Goal: Task Accomplishment & Management: Manage account settings

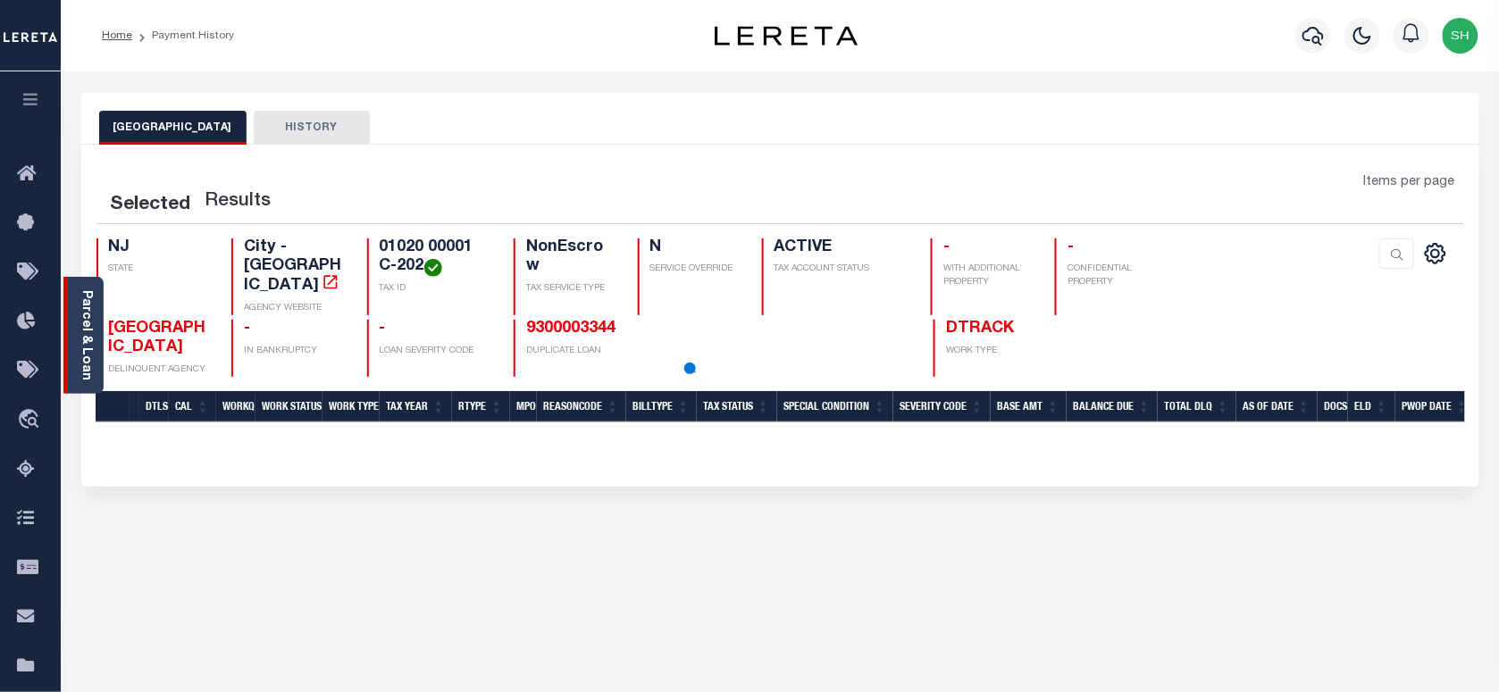
click at [81, 309] on link "Parcel & Loan" at bounding box center [86, 335] width 13 height 90
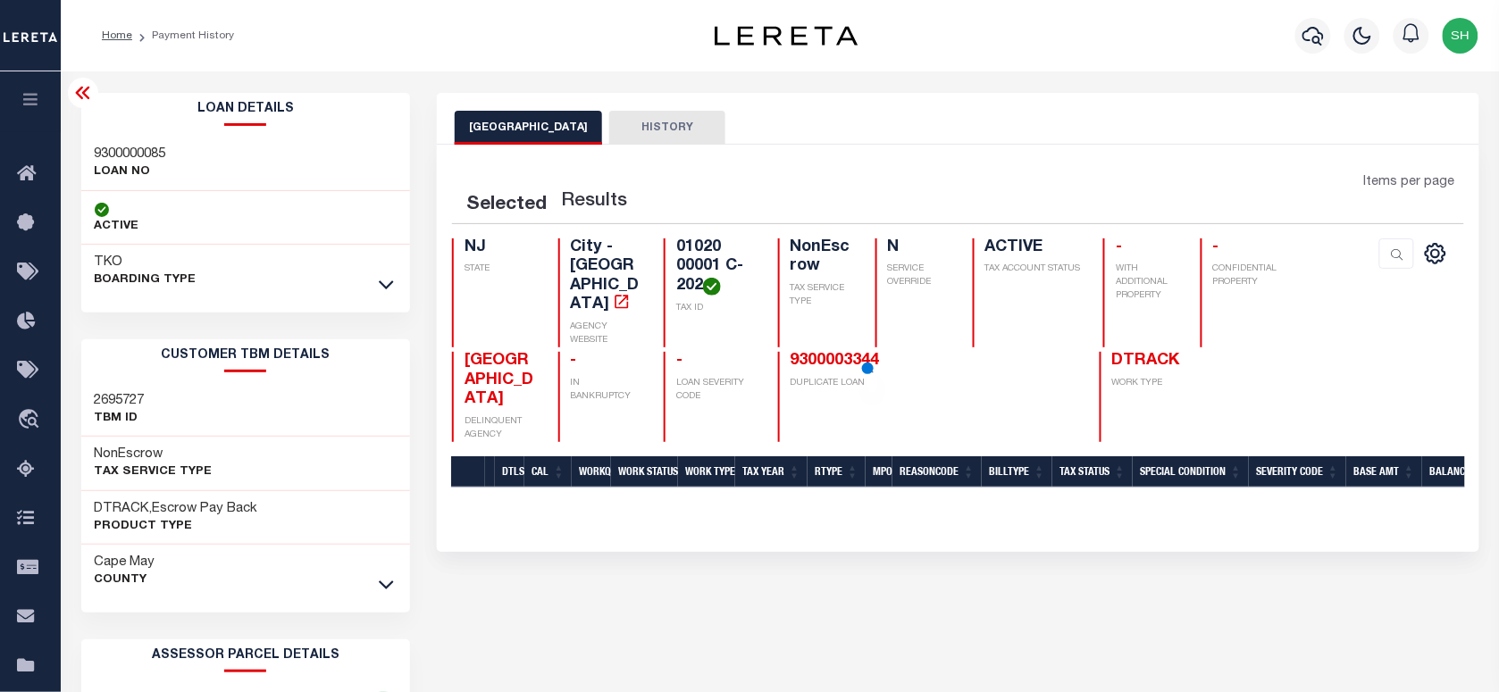
click at [98, 137] on div "9300000085 LOAN NO" at bounding box center [246, 164] width 330 height 55
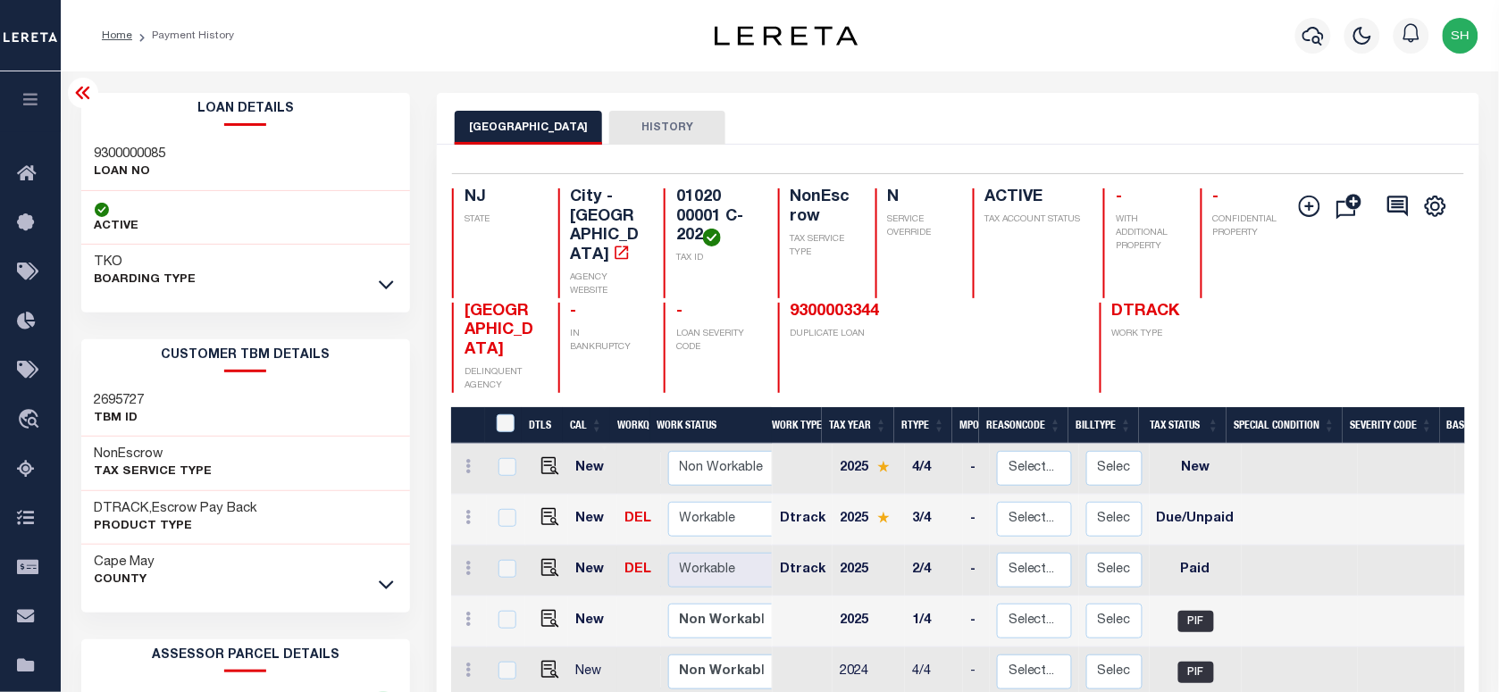
click at [98, 149] on h3 "9300000085" at bounding box center [130, 155] width 71 height 18
click at [1311, 33] on icon "button" at bounding box center [1313, 35] width 21 height 21
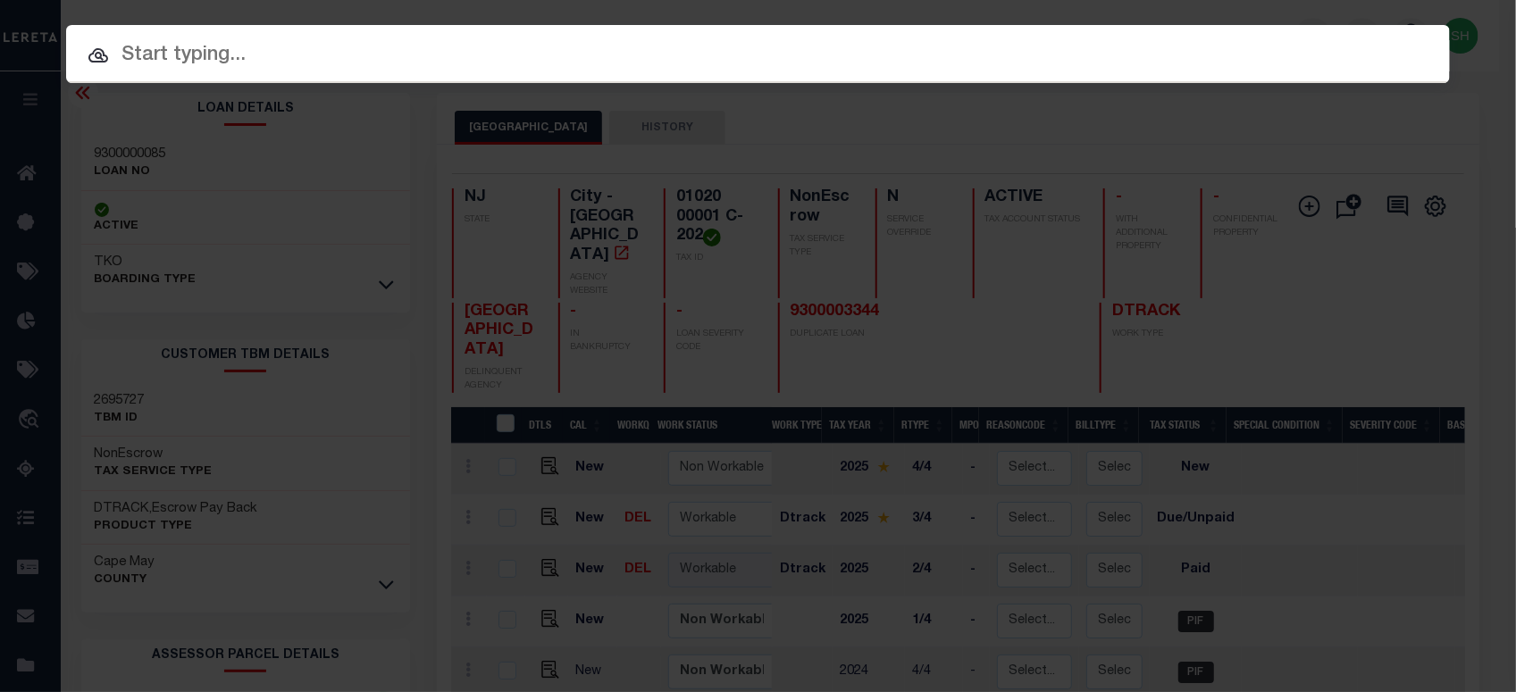
click at [1115, 40] on input "text" at bounding box center [758, 55] width 1384 height 31
paste input "01020 00001 C-206"
type input "01020 00001 C-206"
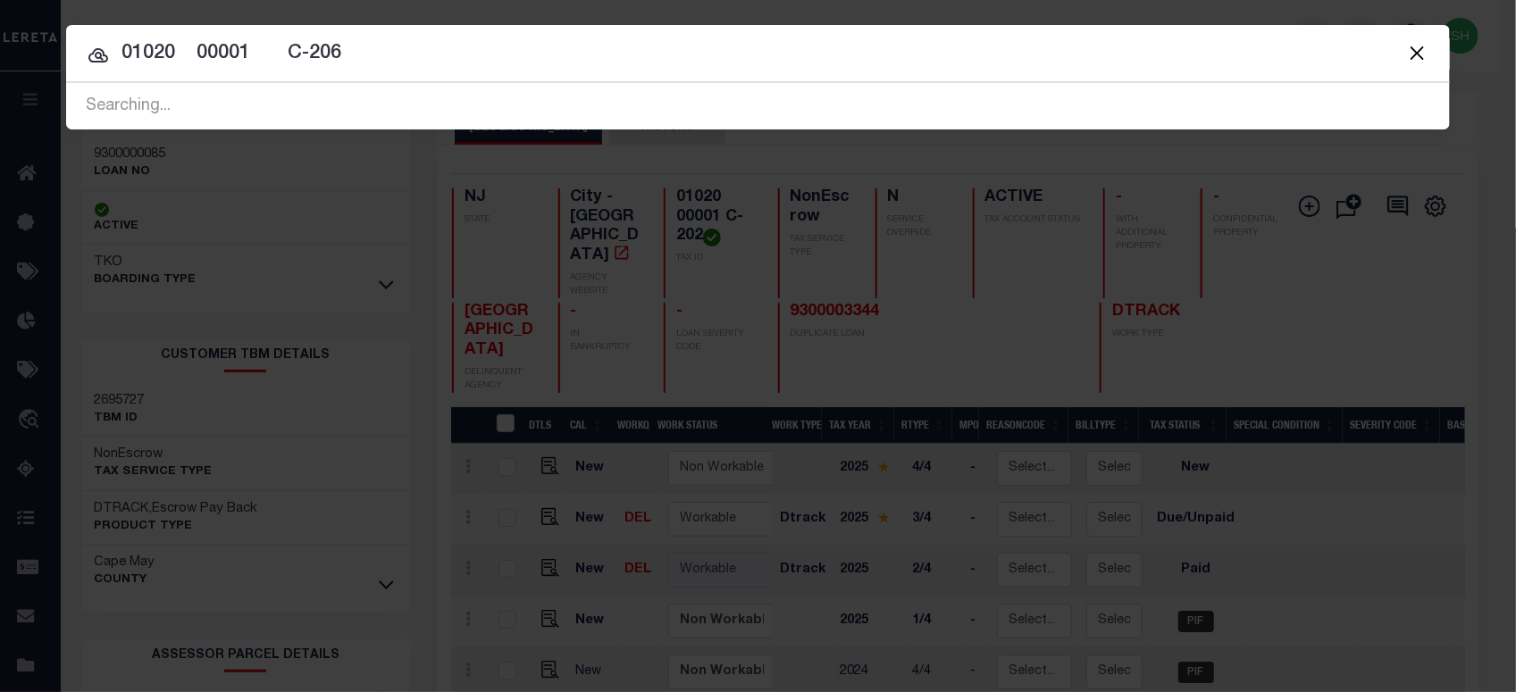
click at [390, 64] on input "01020 00001 C-206" at bounding box center [758, 53] width 1384 height 31
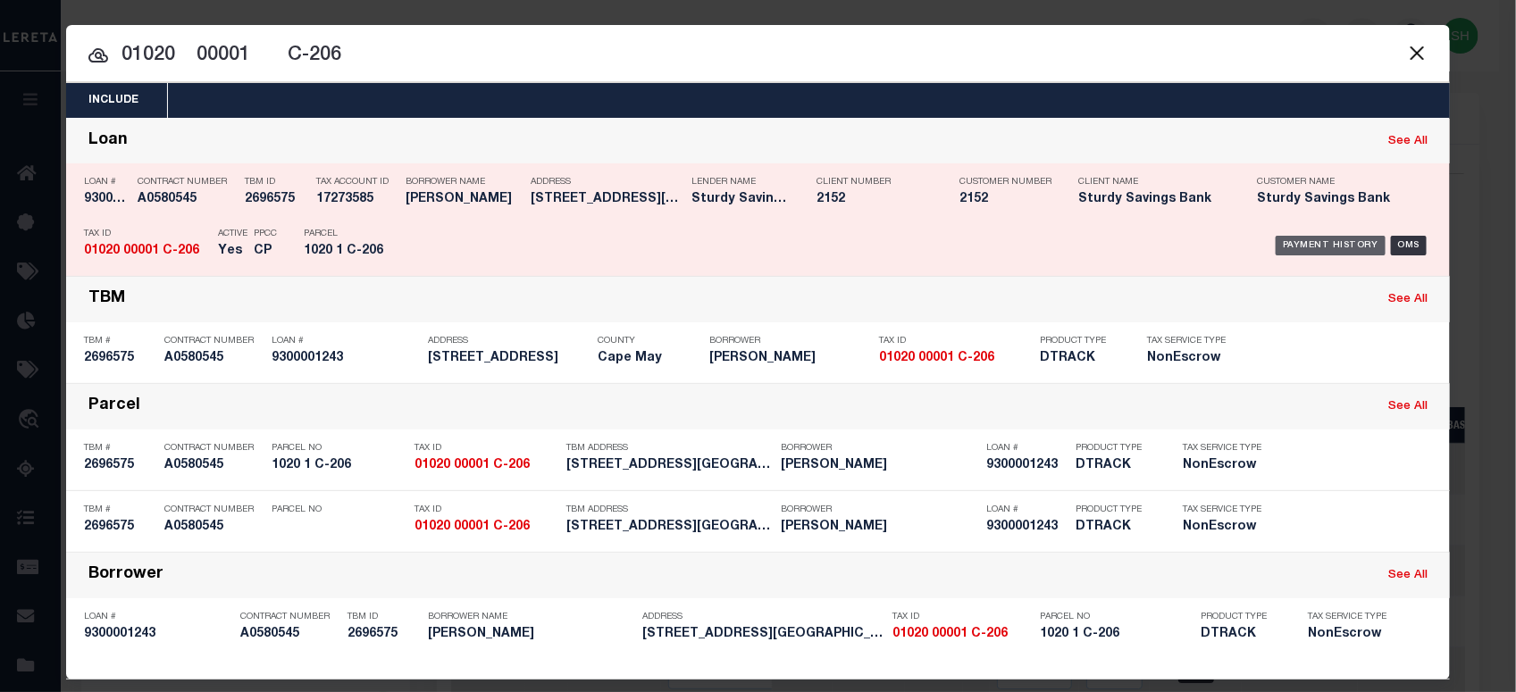
click at [1296, 239] on div "Payment History" at bounding box center [1331, 246] width 110 height 20
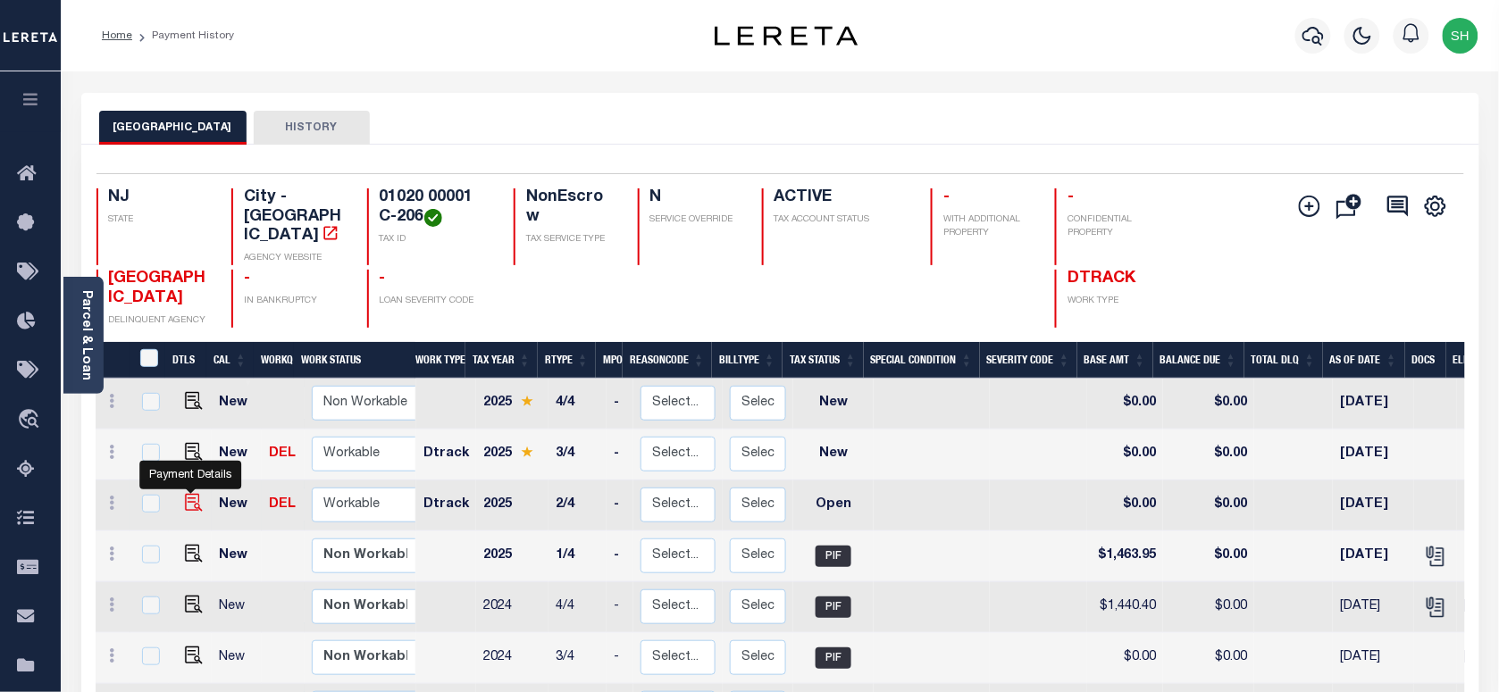
click at [185, 494] on img "" at bounding box center [194, 503] width 18 height 18
checkbox input "true"
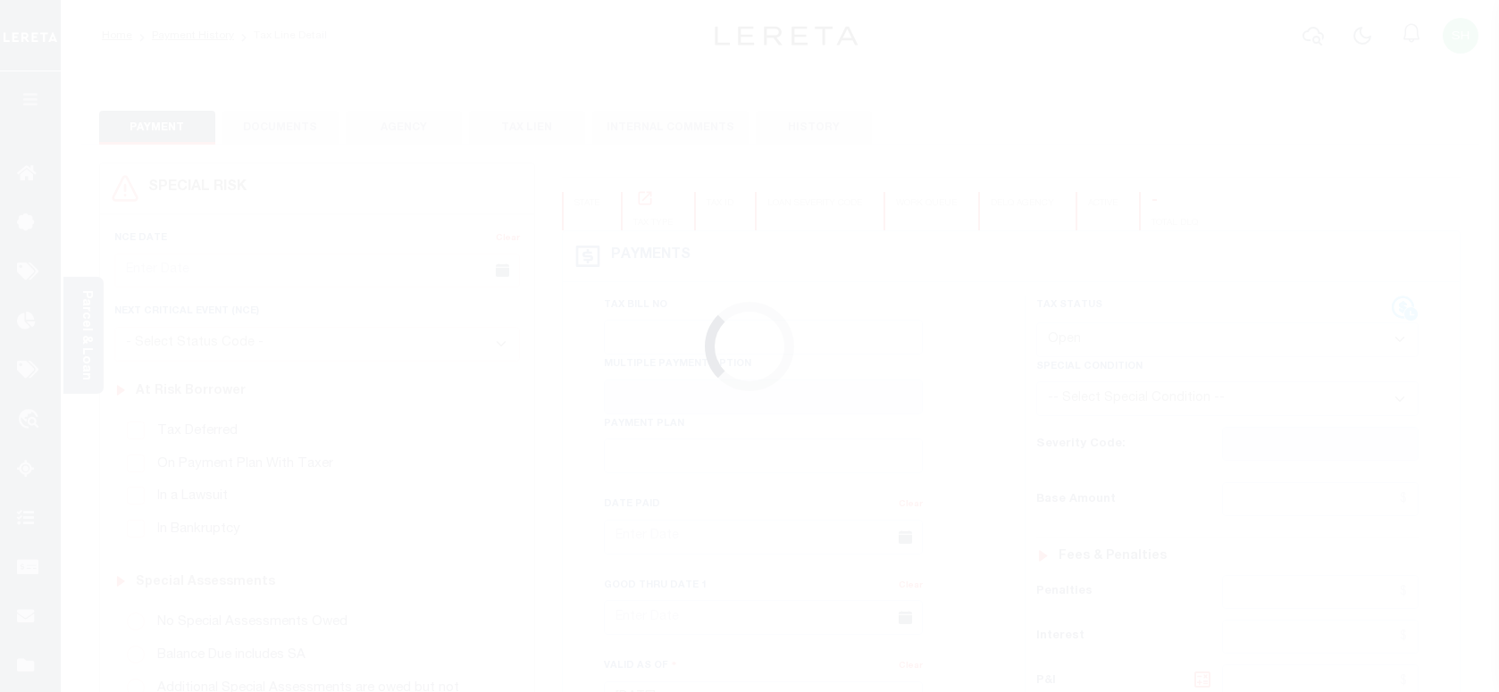
select select "OP2"
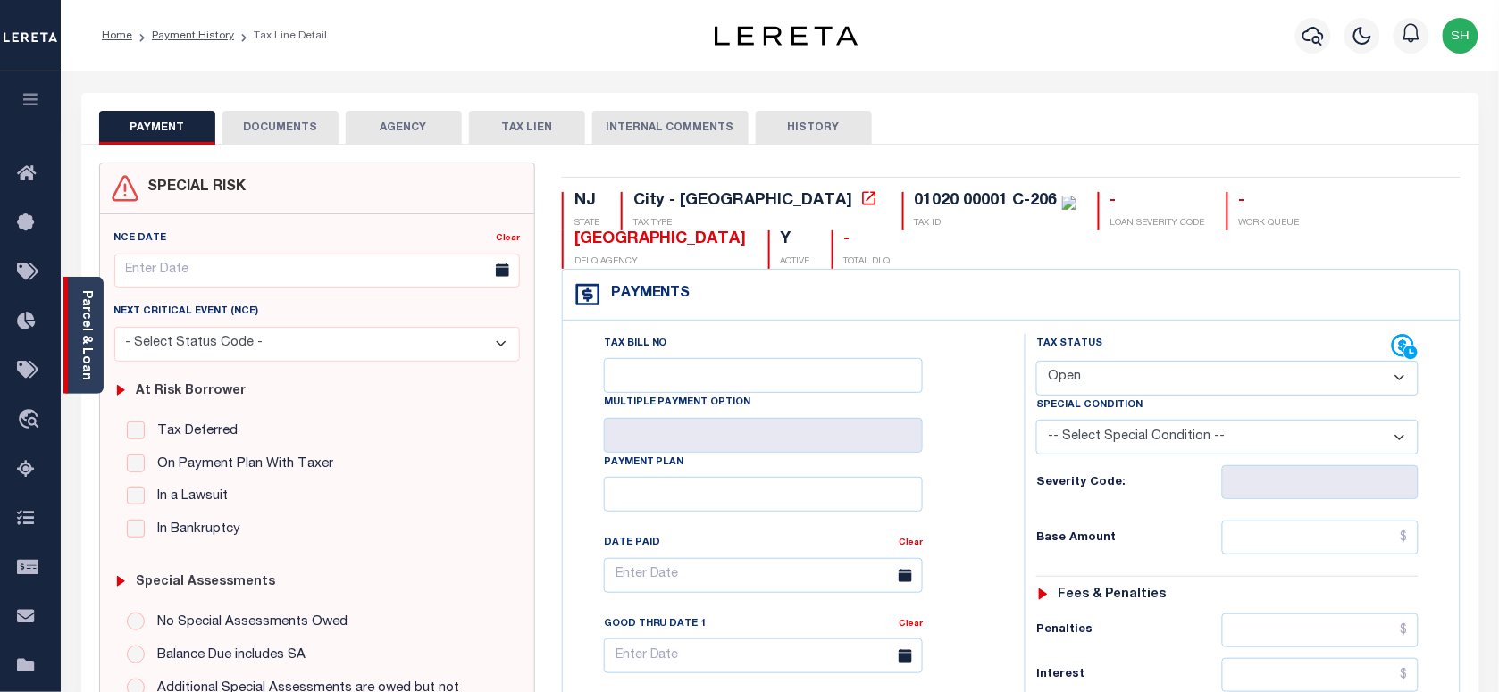
click at [86, 340] on link "Parcel & Loan" at bounding box center [86, 335] width 13 height 90
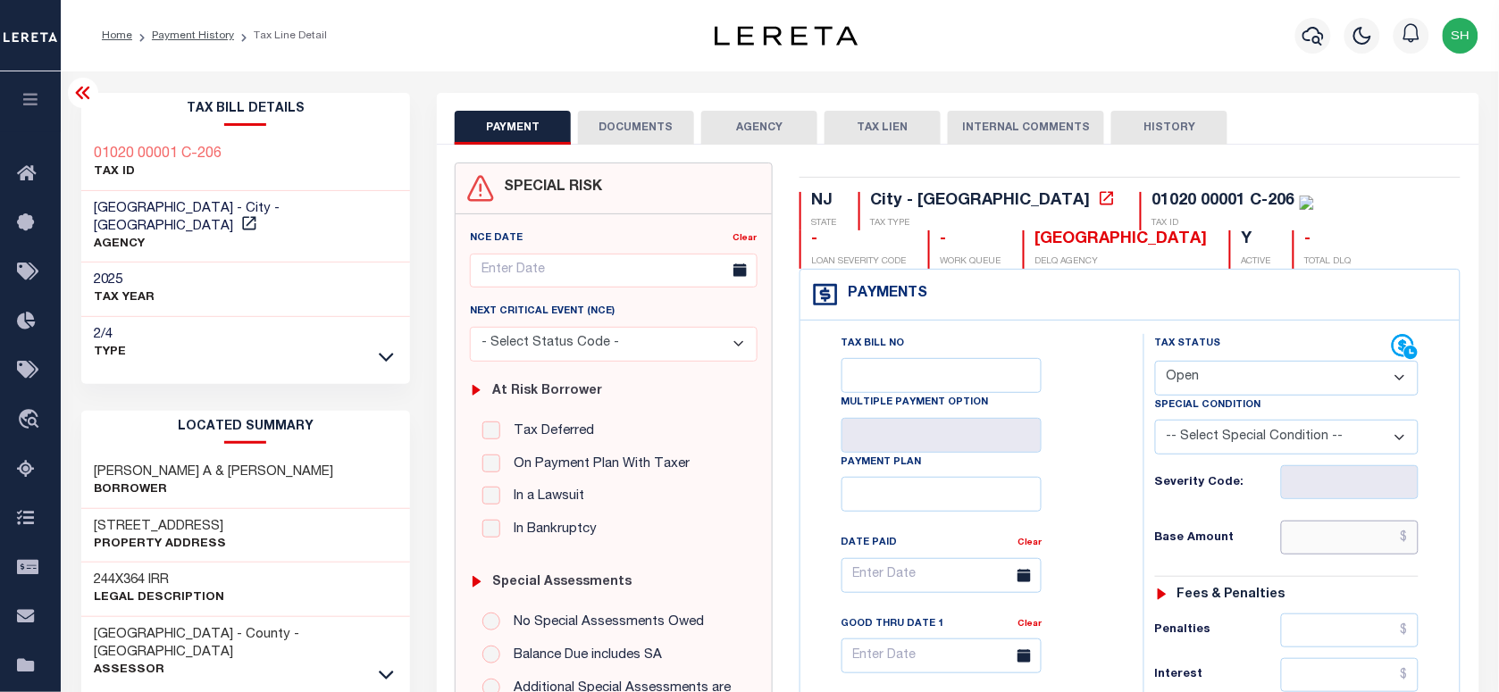
click at [1354, 555] on input "text" at bounding box center [1350, 538] width 138 height 34
paste input "1,463.94"
type input "$1,463.94"
type input "[DATE]"
drag, startPoint x: 1236, startPoint y: 375, endPoint x: 1229, endPoint y: 398, distance: 23.5
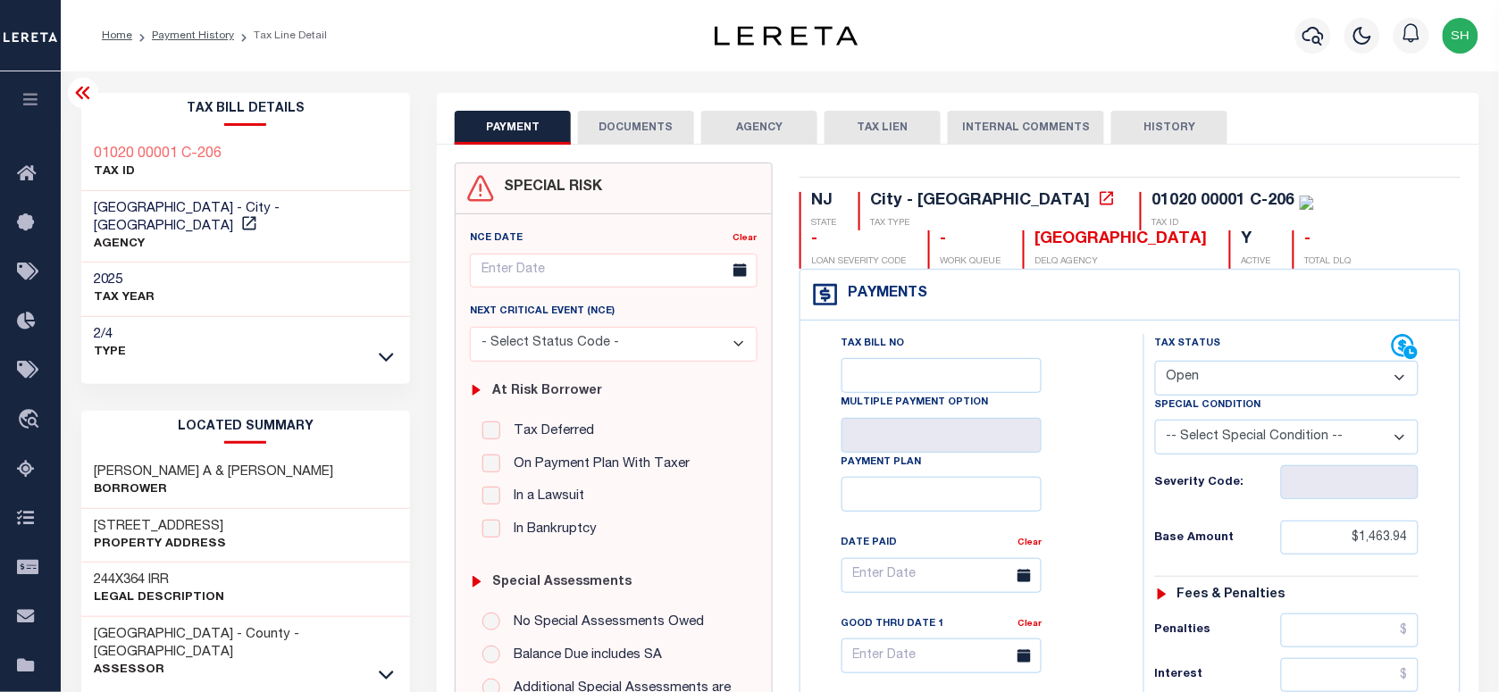
click at [1235, 382] on select "- Select Status Code - Open Due/Unpaid Paid Incomplete No Tax Due Internal Refu…" at bounding box center [1287, 378] width 264 height 35
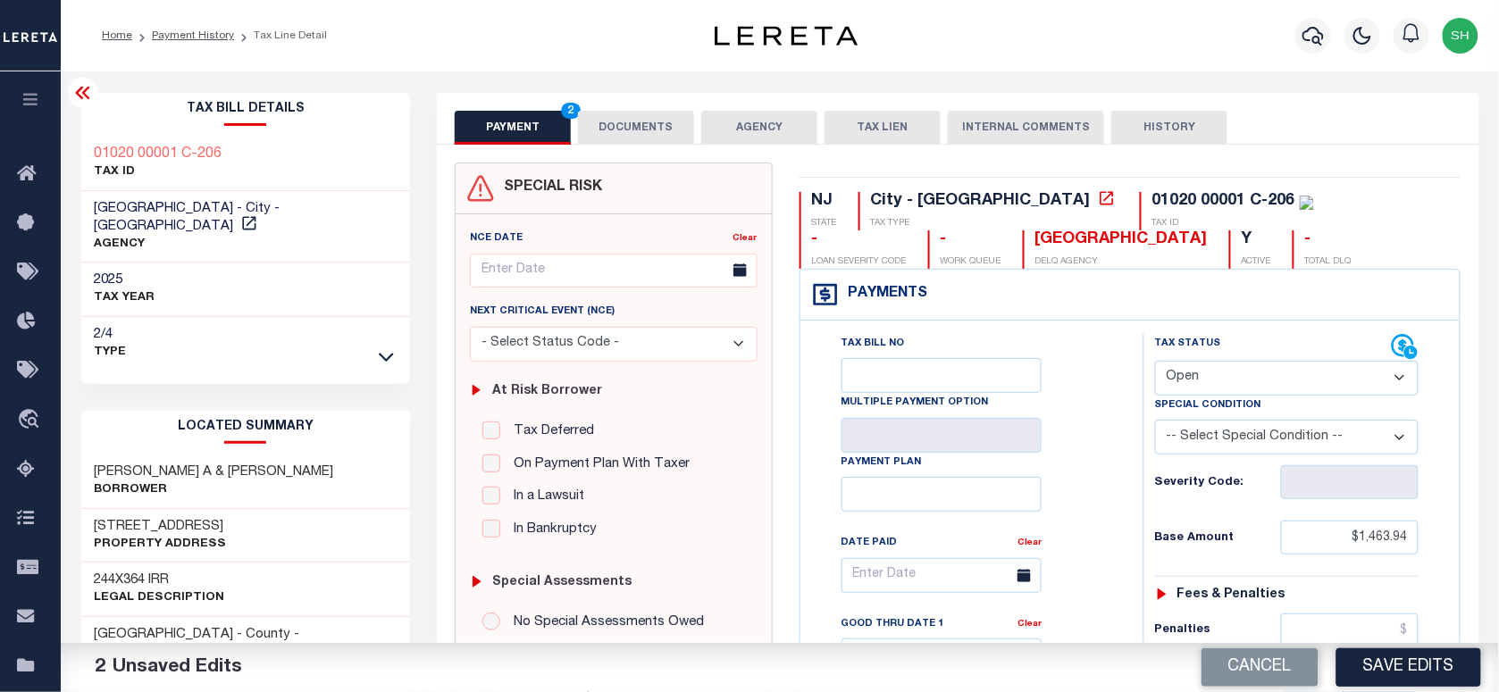
select select "PYD"
click at [1155, 363] on select "- Select Status Code - Open Due/Unpaid Paid Incomplete No Tax Due Internal Refu…" at bounding box center [1287, 378] width 264 height 35
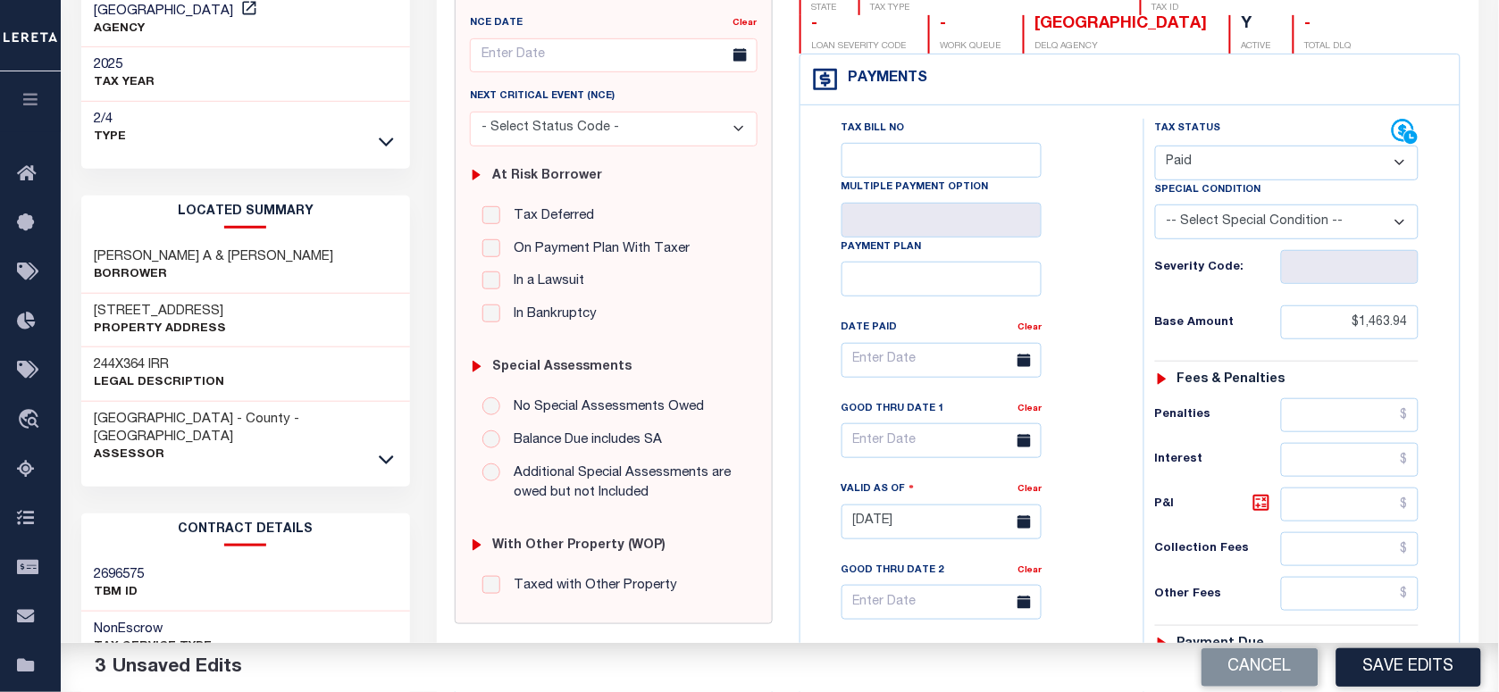
scroll to position [670, 0]
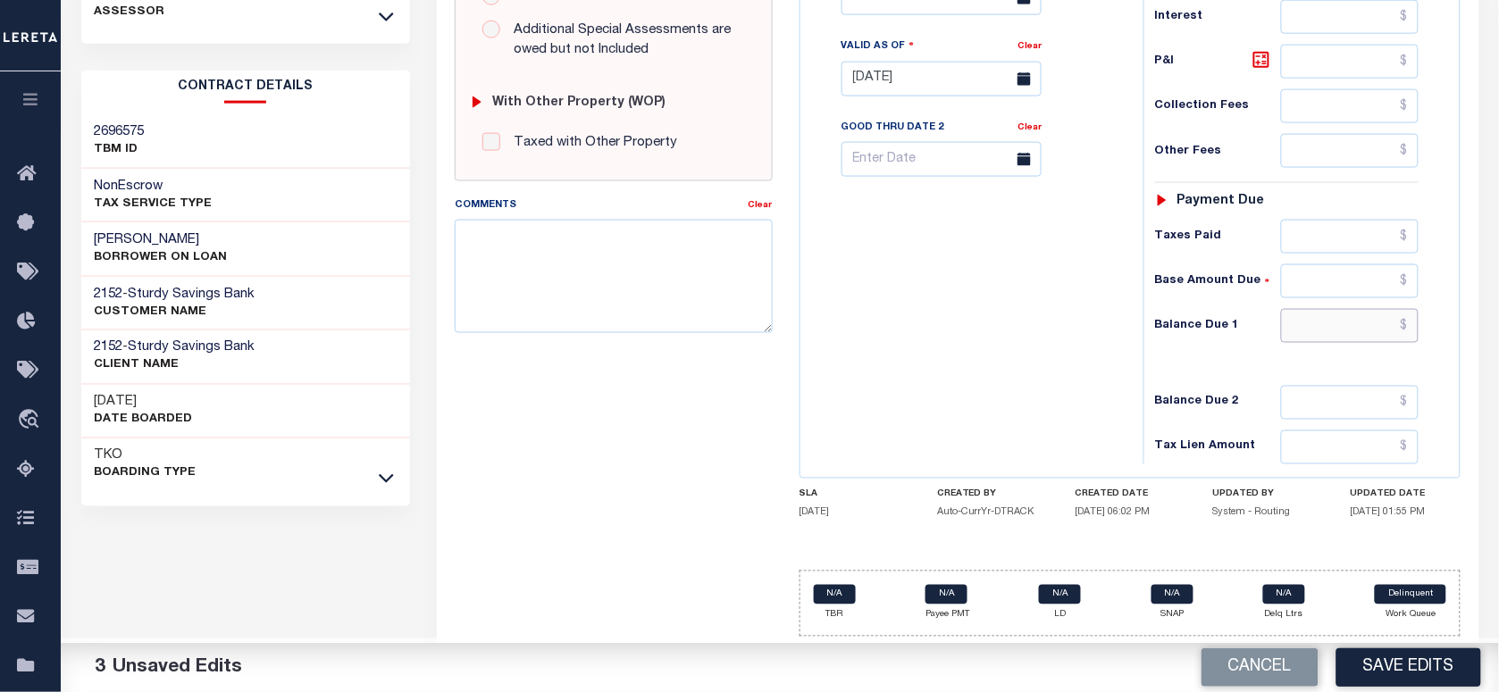
click at [1389, 327] on input "text" at bounding box center [1350, 326] width 138 height 34
type input "$0.00"
drag, startPoint x: 560, startPoint y: 274, endPoint x: 747, endPoint y: 301, distance: 188.7
click at [561, 273] on textarea "Comments" at bounding box center [613, 276] width 317 height 113
paste textarea "Please refer 2025 3/4 line for Tax Supporting Document."
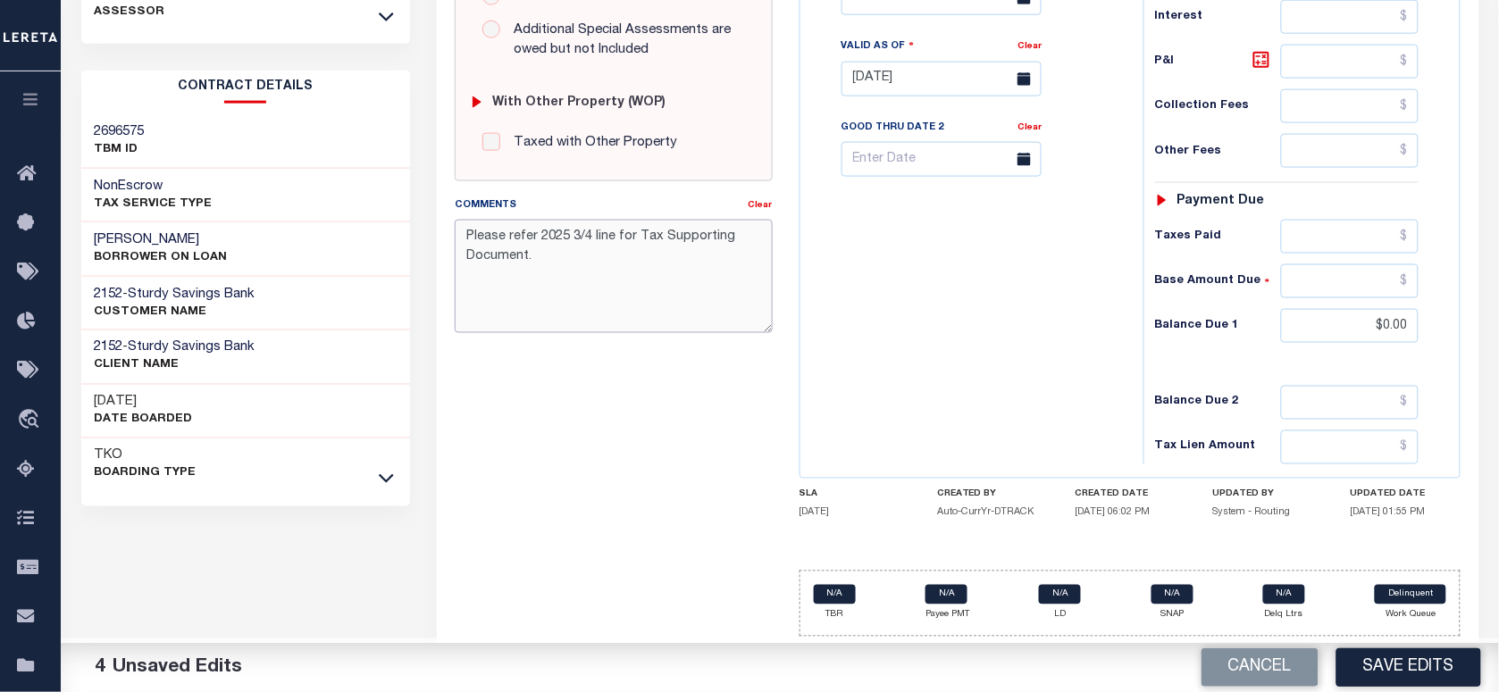
type textarea "Please refer 2025 3/4 line for Tax Supporting Document."
drag, startPoint x: 994, startPoint y: 255, endPoint x: 1298, endPoint y: 600, distance: 460.2
click at [1019, 305] on div "Tax Bill No Multiple Payment Option Payment Plan Clear" at bounding box center [967, 70] width 325 height 789
click at [1355, 667] on button "Save Edits" at bounding box center [1409, 668] width 145 height 38
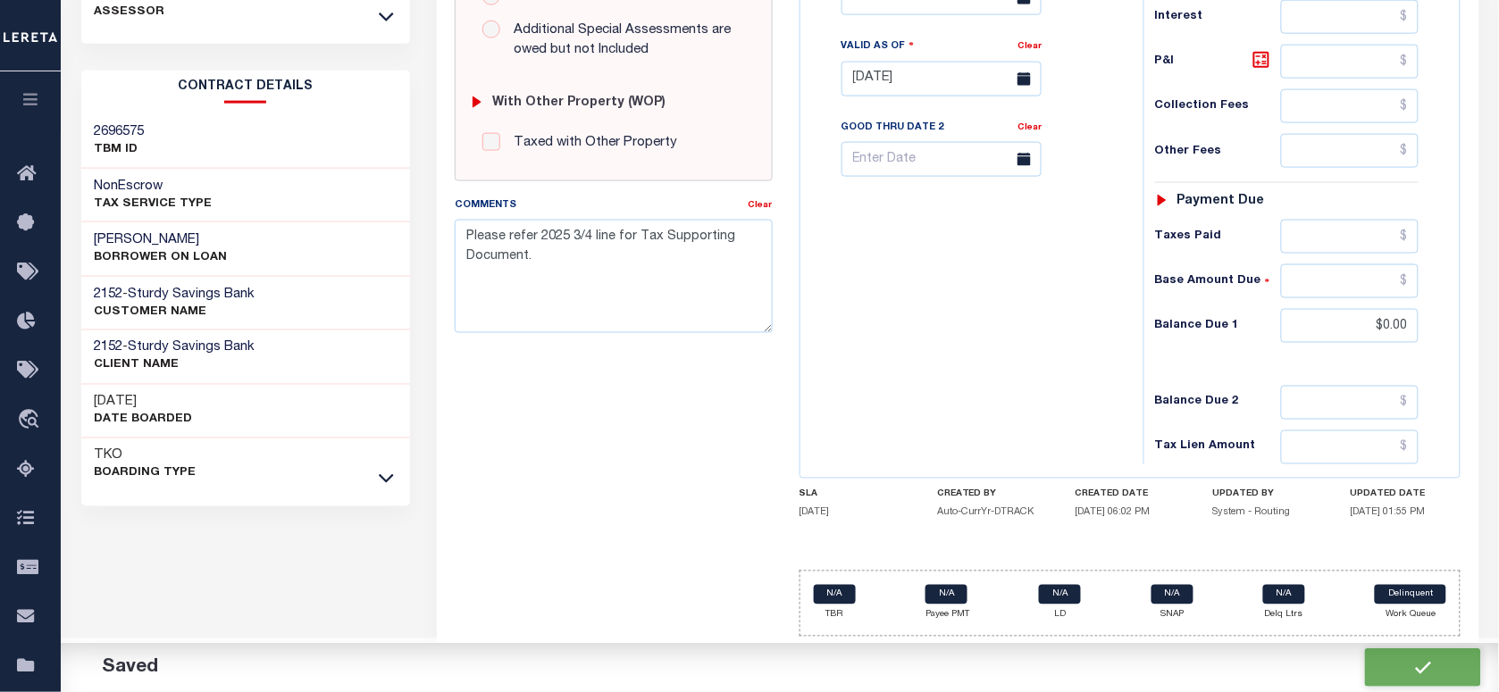
checkbox input "false"
type textarea "Please refer 2025 3/4 line for Tax Supporting Document."
type input "$1,463.94"
type input "$0"
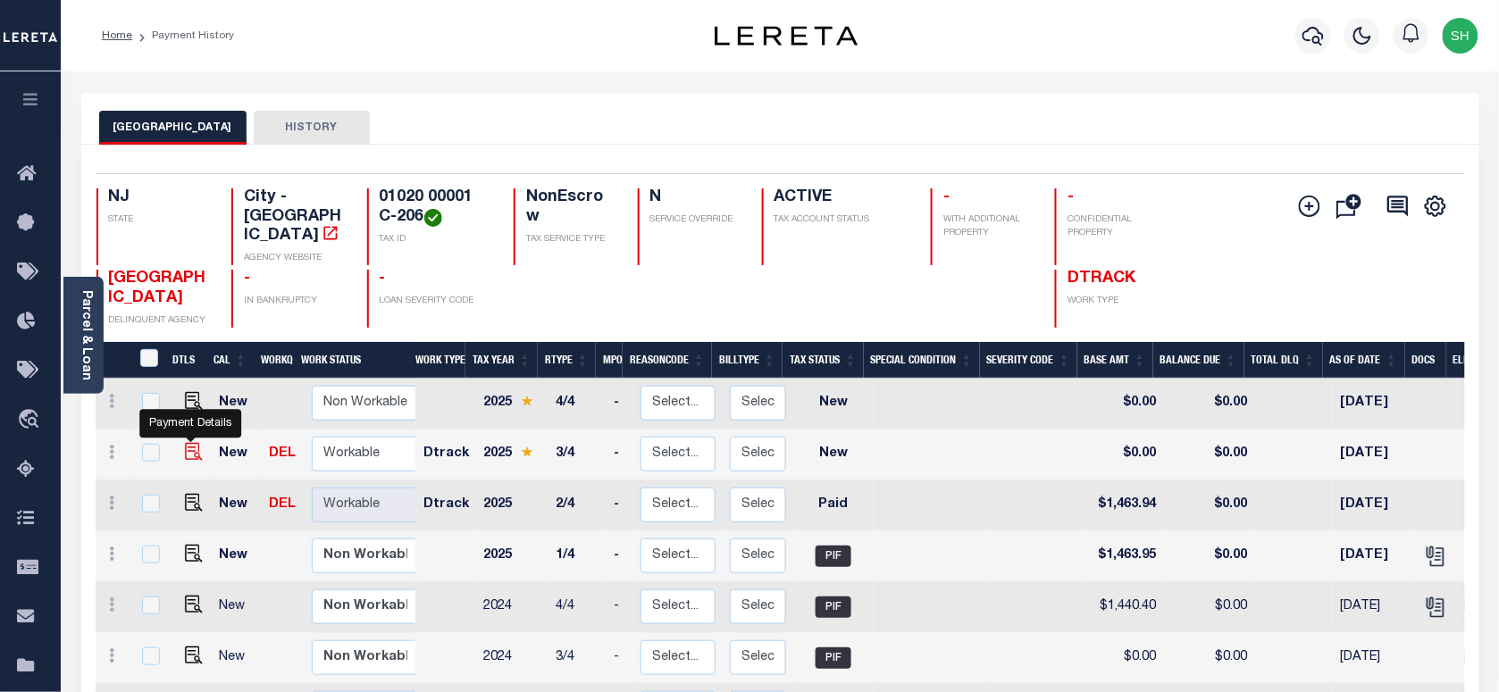
click at [185, 443] on img "" at bounding box center [194, 452] width 18 height 18
checkbox input "true"
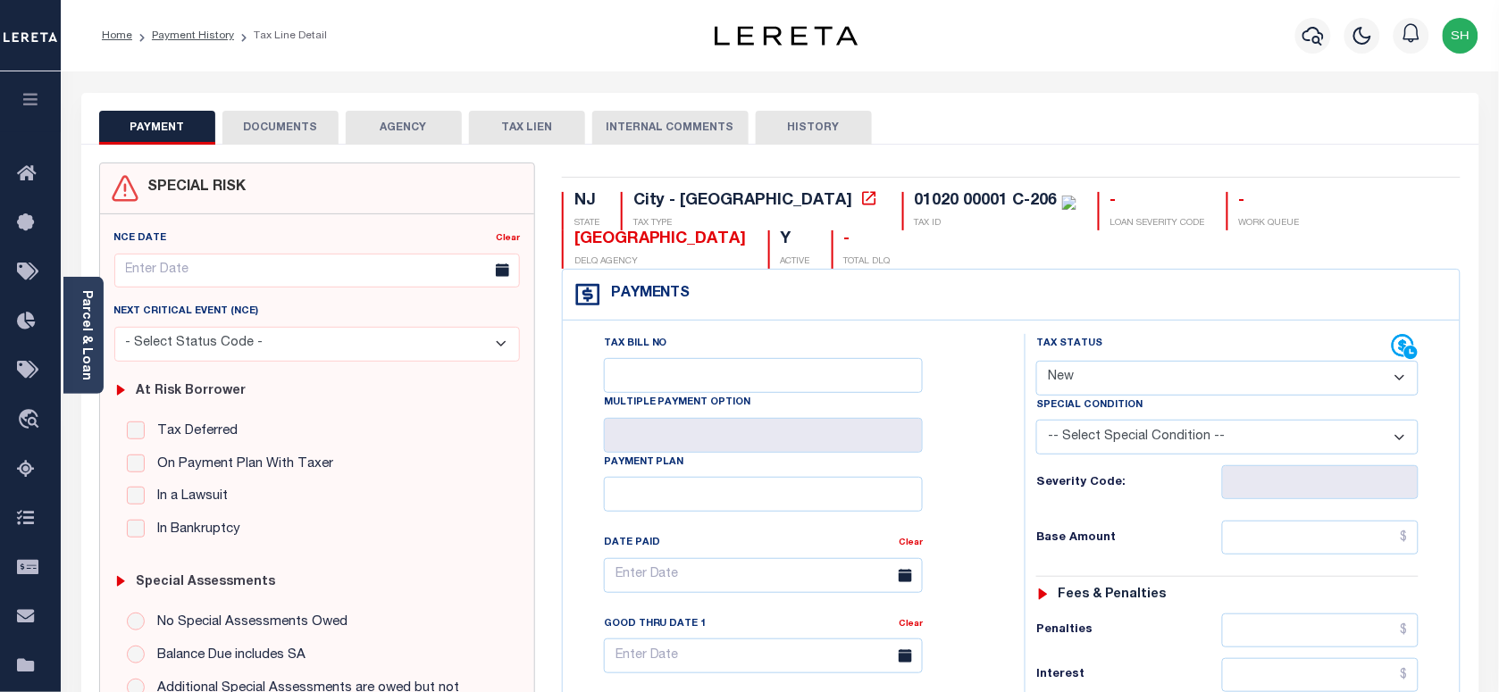
click at [1131, 361] on select "- Select Status Code - Open Due/Unpaid Paid Incomplete No Tax Due Internal Refu…" at bounding box center [1228, 378] width 382 height 35
select select "DUE"
click at [1037, 363] on select "- Select Status Code - Open Due/Unpaid Paid Incomplete No Tax Due Internal Refu…" at bounding box center [1228, 378] width 382 height 35
type input "[DATE]"
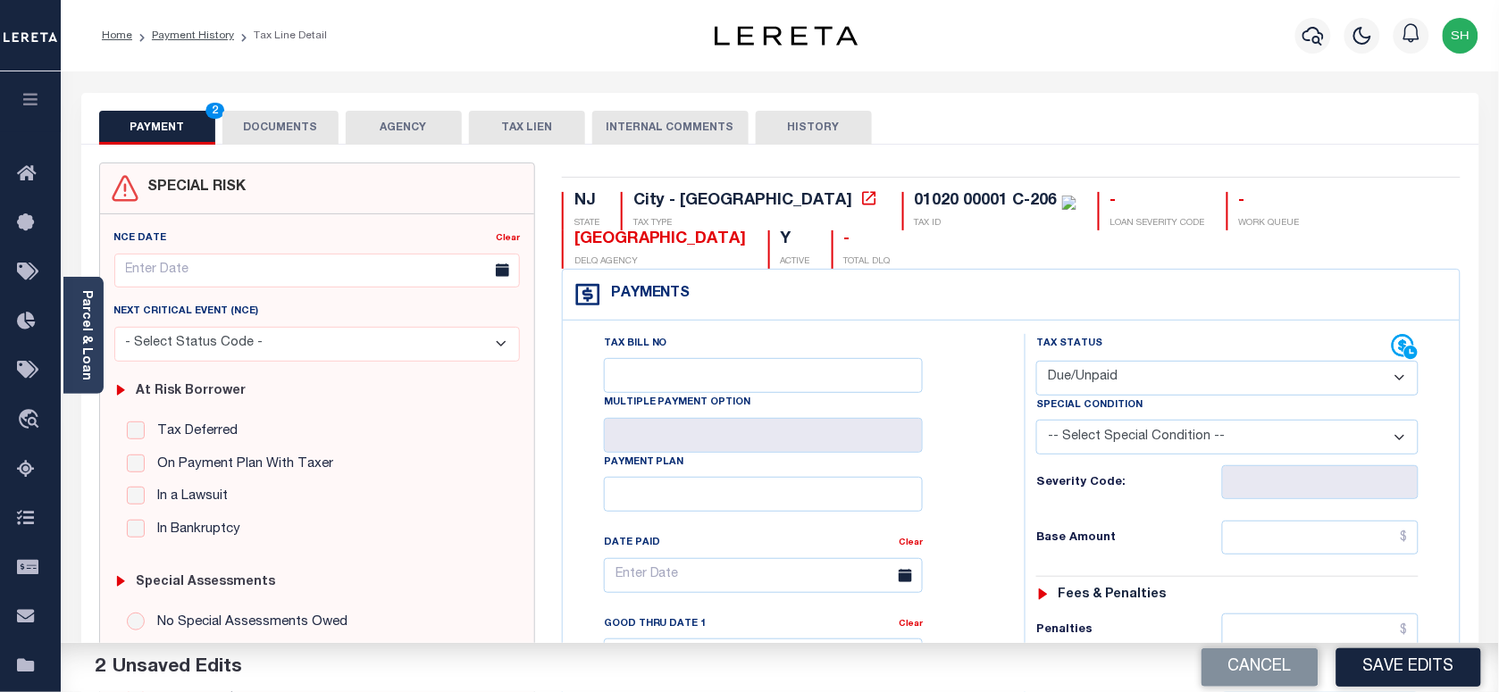
click at [1104, 367] on select "- Select Status Code - Open Due/Unpaid Paid Incomplete No Tax Due Internal Refu…" at bounding box center [1228, 378] width 382 height 35
select select "PYD"
click at [1037, 363] on select "- Select Status Code - Open Due/Unpaid Paid Incomplete No Tax Due Internal Refu…" at bounding box center [1228, 378] width 382 height 35
click at [1345, 541] on input "text" at bounding box center [1320, 538] width 197 height 34
paste input "1,563.67"
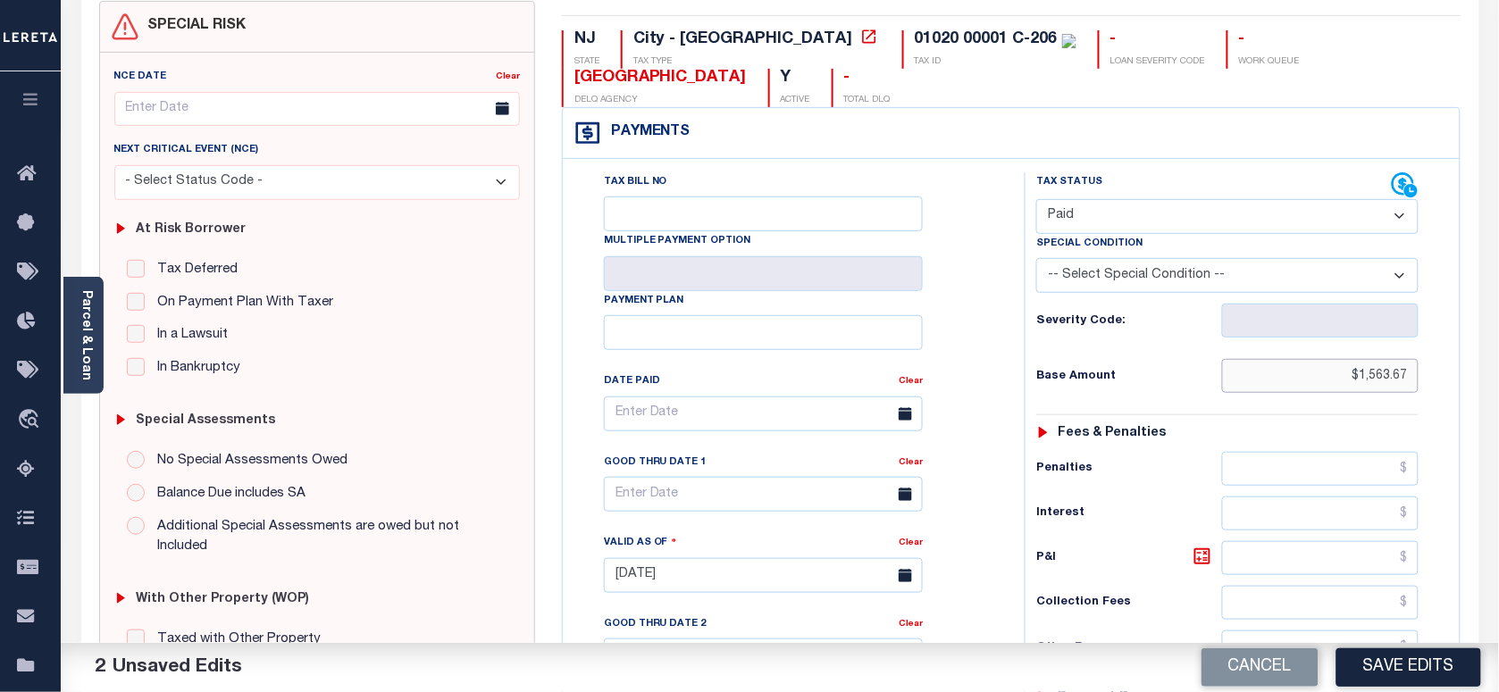
scroll to position [681, 0]
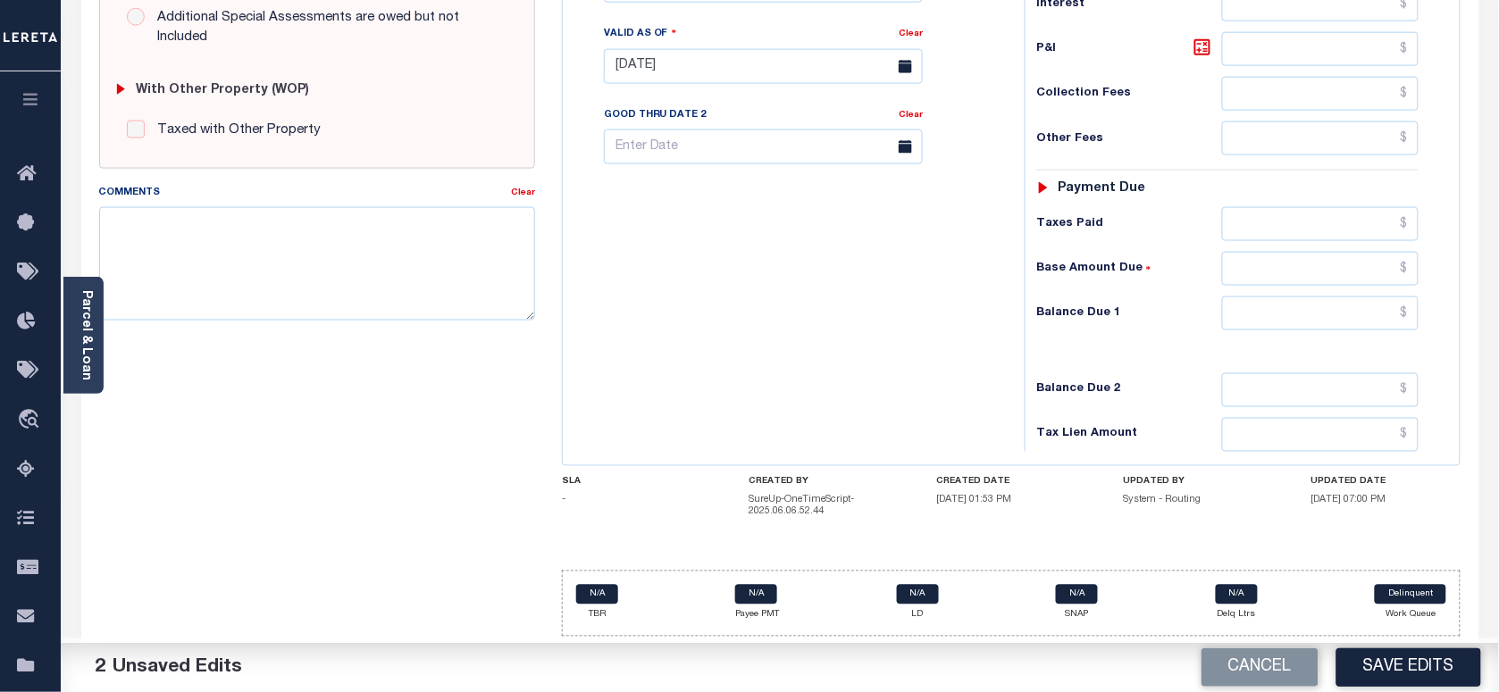
type input "$1,563.67"
click at [1381, 315] on input "text" at bounding box center [1320, 314] width 197 height 34
type input "$0.00"
drag, startPoint x: 83, startPoint y: 329, endPoint x: 126, endPoint y: 348, distance: 47.2
click at [81, 332] on link "Parcel & Loan" at bounding box center [86, 335] width 13 height 90
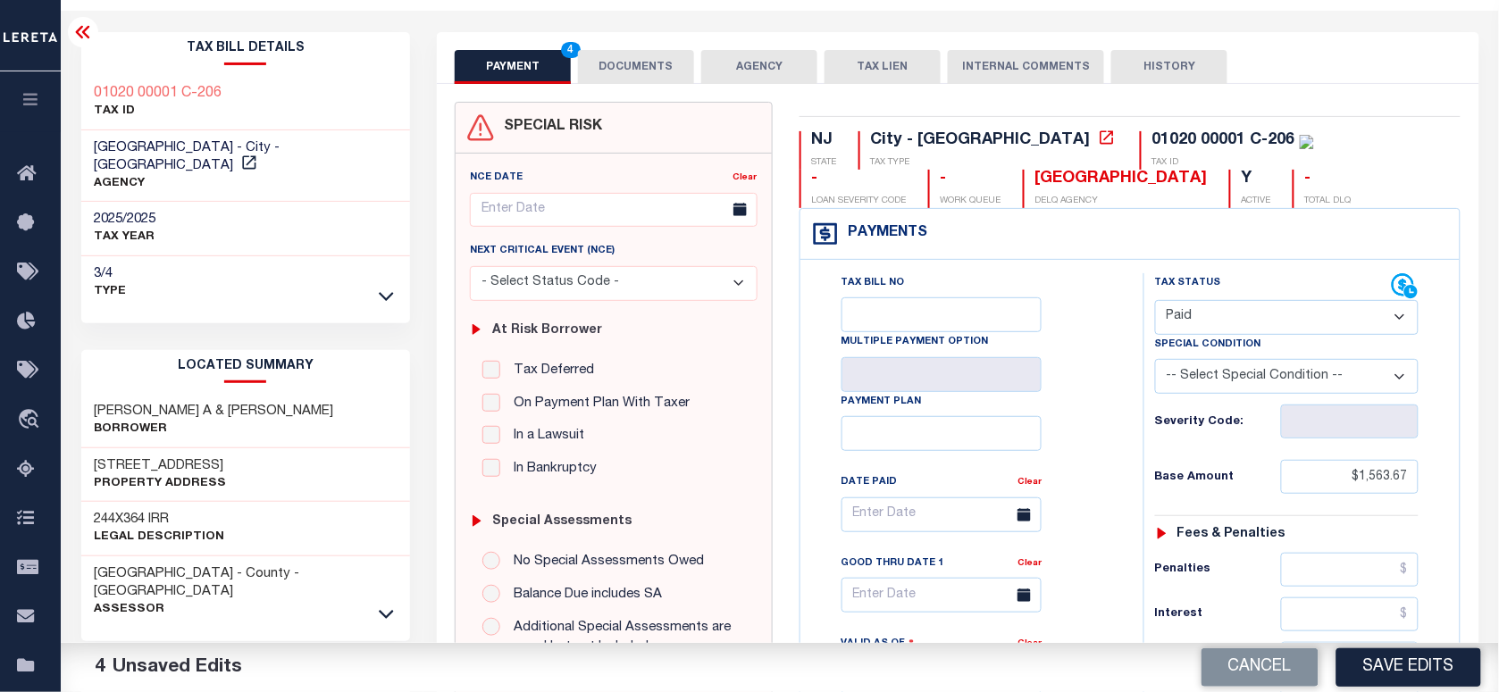
scroll to position [0, 0]
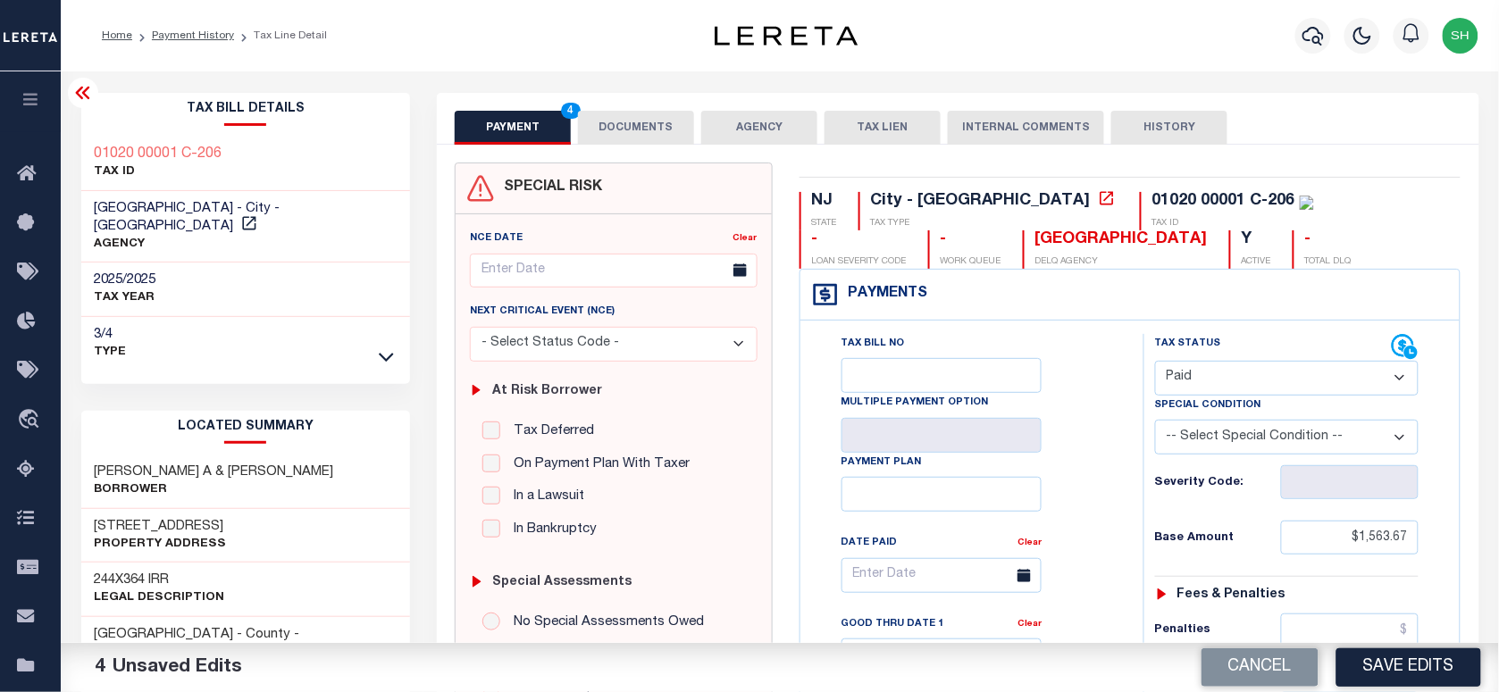
copy div "01020 00001 C-206"
click at [753, 118] on button "AGENCY" at bounding box center [759, 128] width 116 height 34
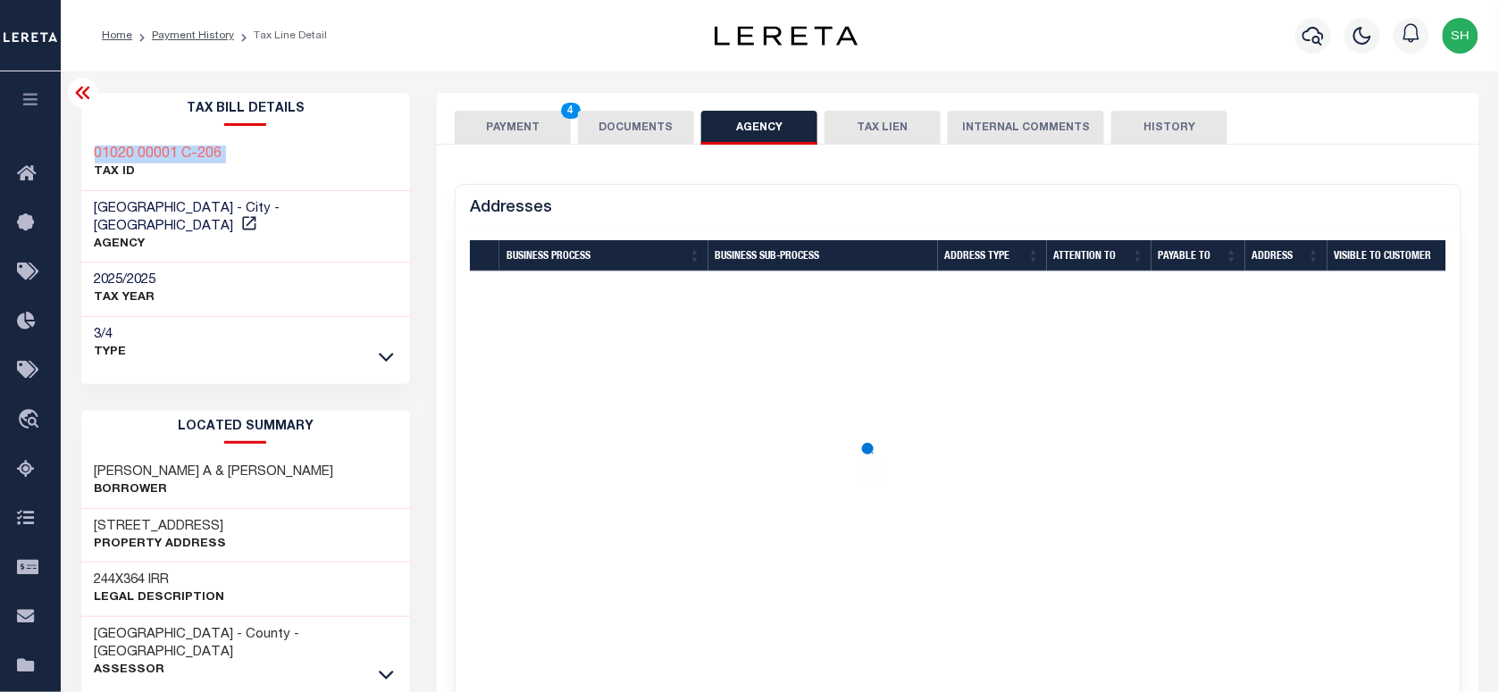
click at [664, 114] on button "DOCUMENTS" at bounding box center [636, 128] width 116 height 34
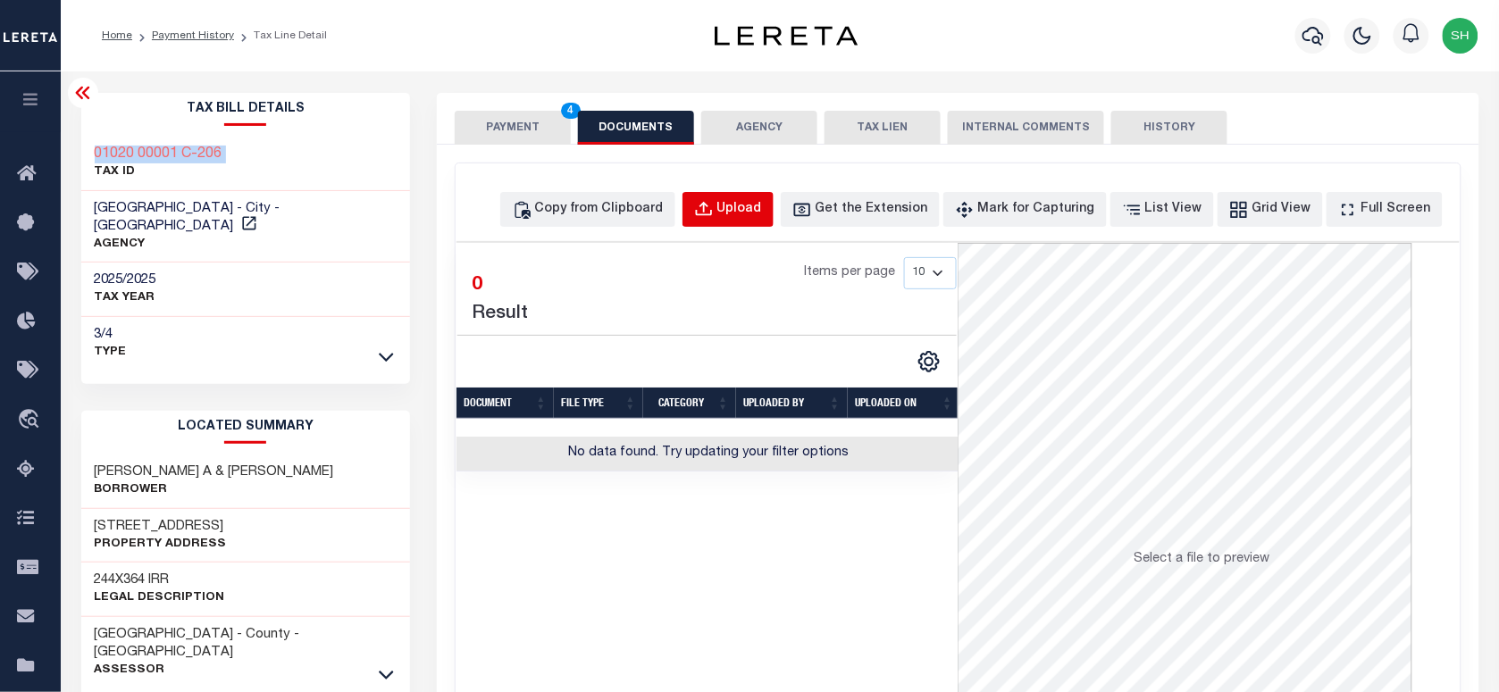
click at [757, 194] on button "Upload" at bounding box center [728, 209] width 91 height 35
select select "POP"
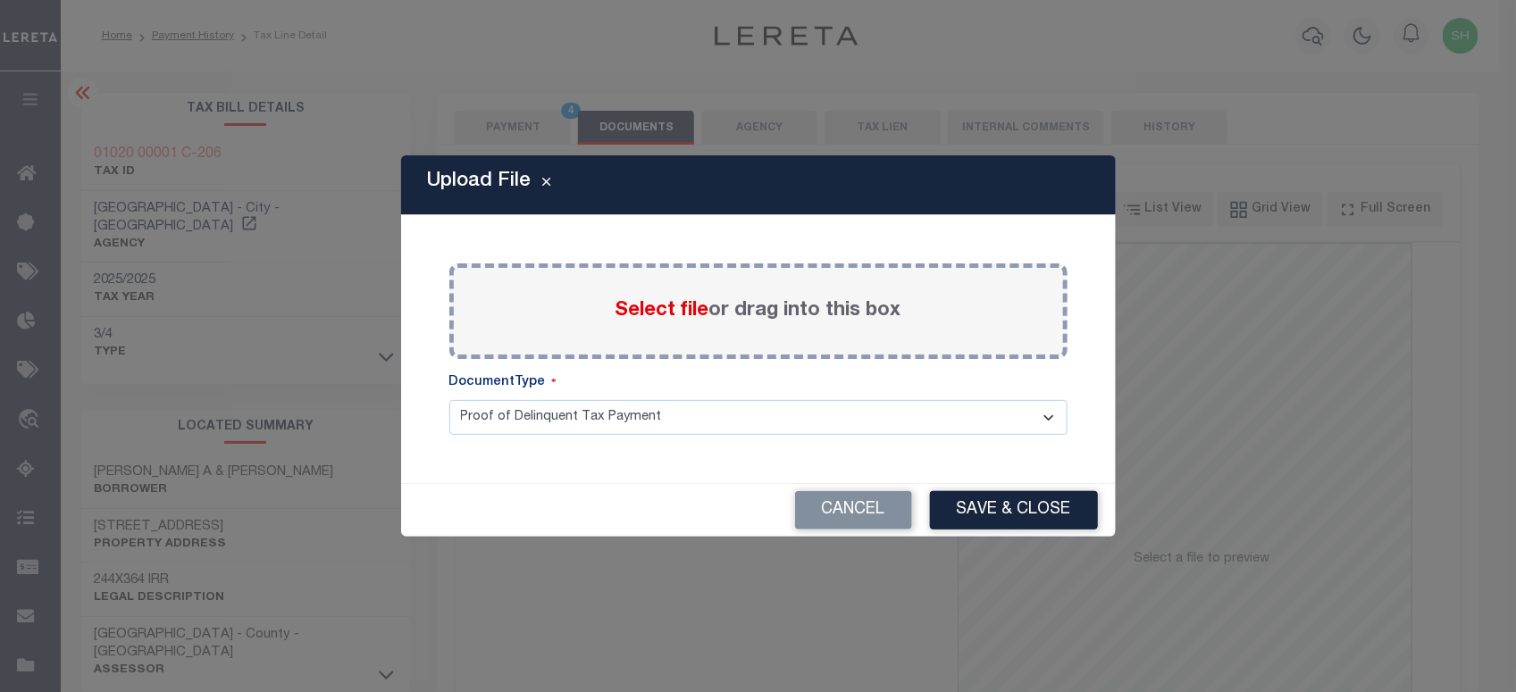
click at [639, 309] on span "Select file" at bounding box center [663, 311] width 94 height 20
click at [0, 0] on input "Select file or drag into this box" at bounding box center [0, 0] width 0 height 0
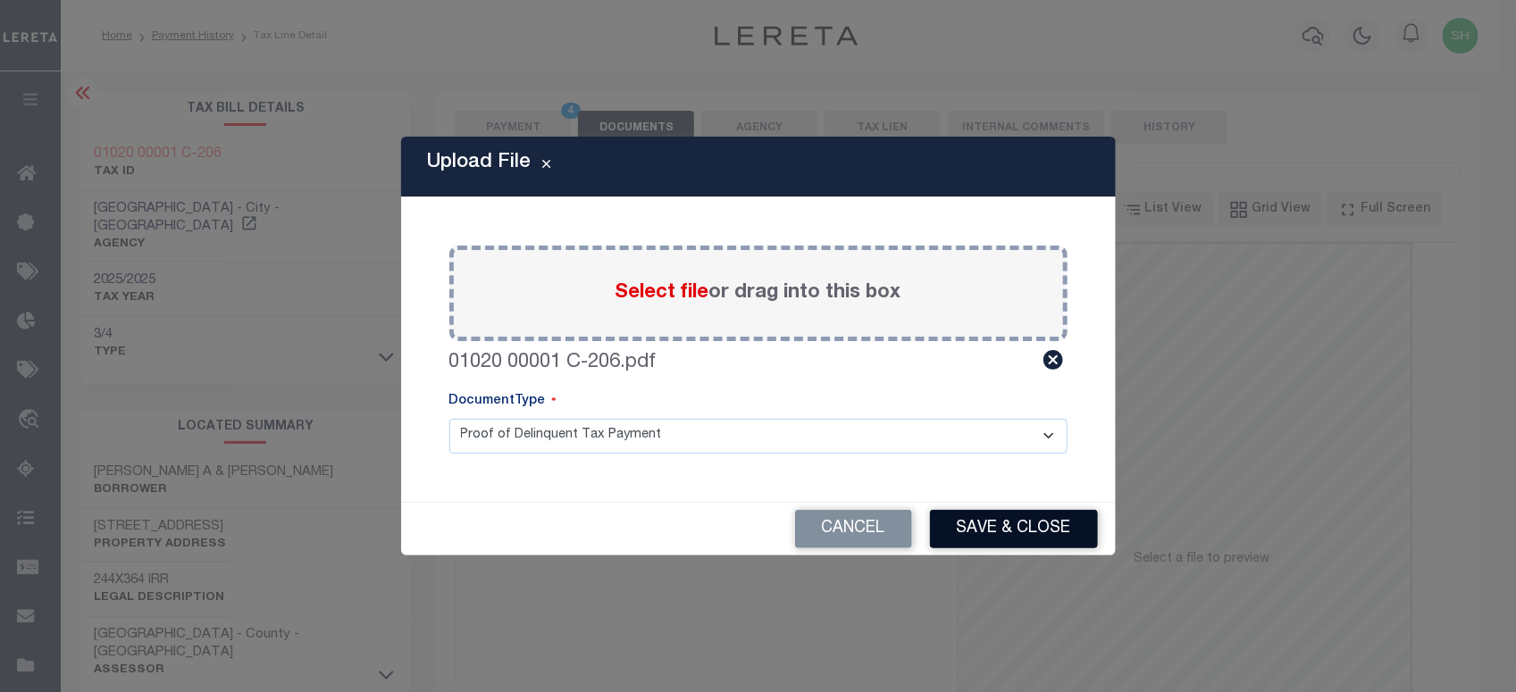
click at [1042, 530] on button "Save & Close" at bounding box center [1014, 529] width 168 height 38
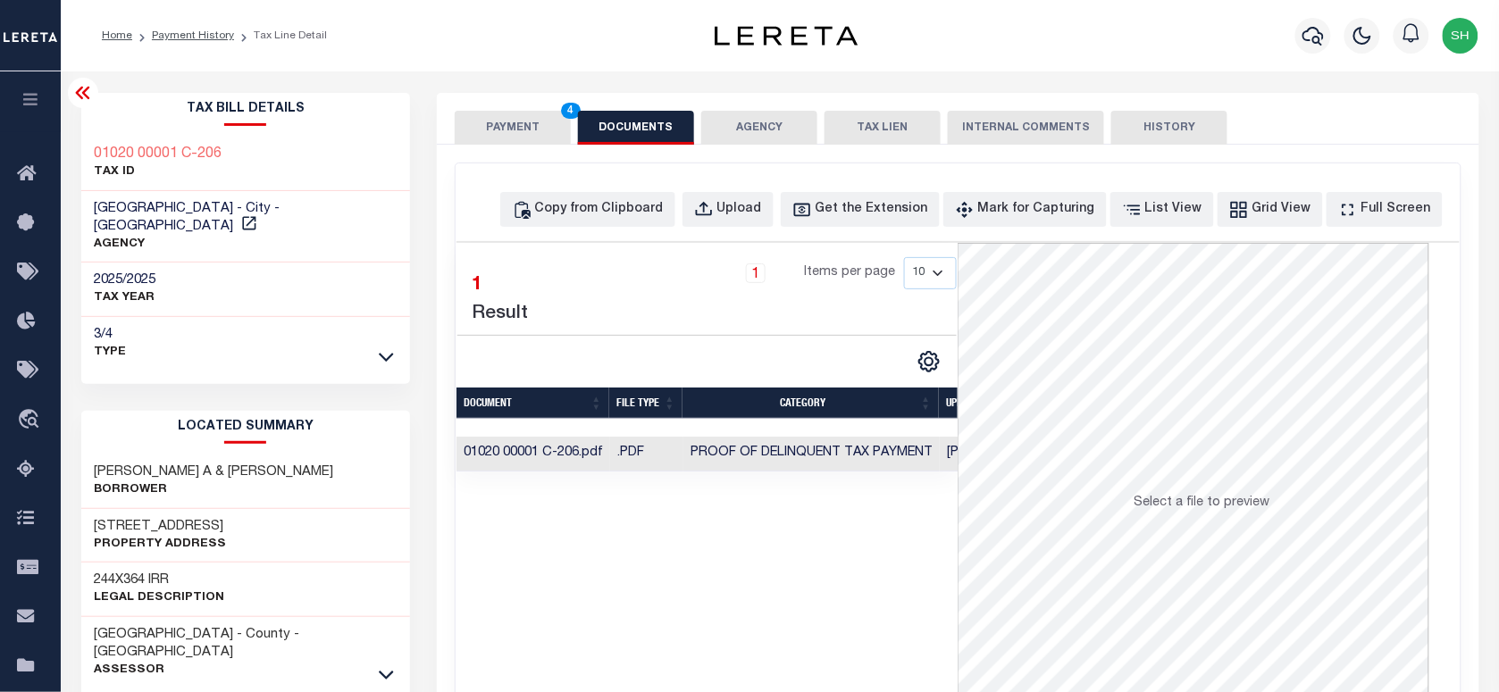
click at [509, 103] on div "PAYMENT 4 DOCUMENTS AGENCY DELINQUENT PAYEE TAX LIEN" at bounding box center [958, 119] width 1042 height 52
click at [510, 131] on button "PAYMENT 4" at bounding box center [513, 128] width 116 height 34
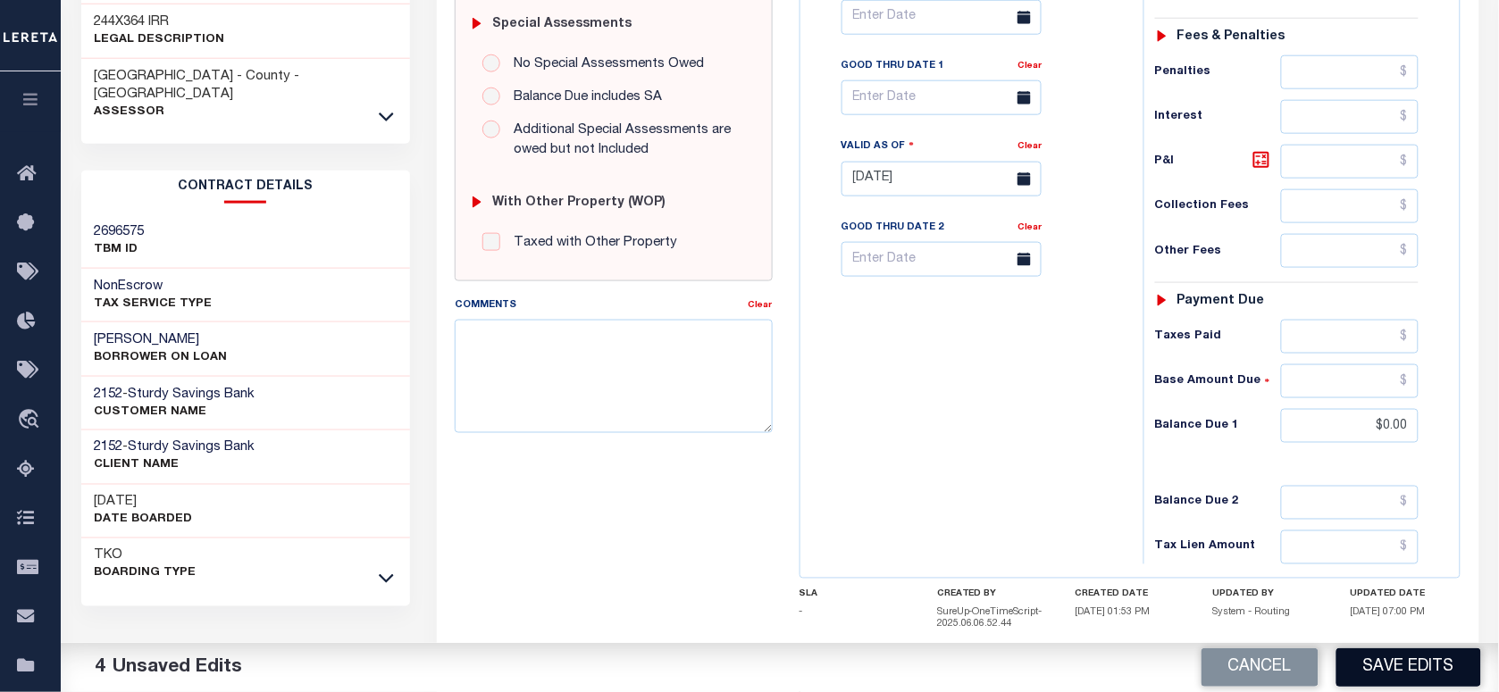
click at [1374, 662] on button "Save Edits" at bounding box center [1409, 668] width 145 height 38
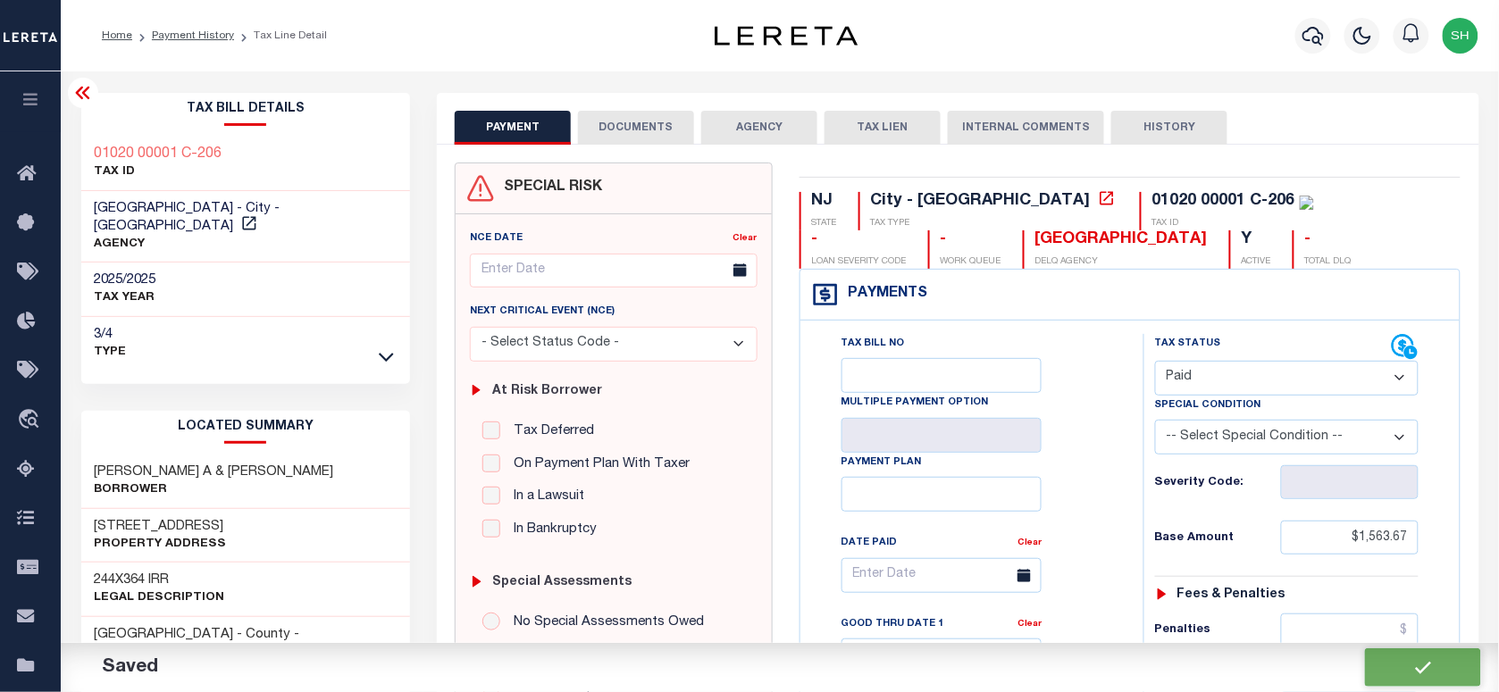
checkbox input "false"
type input "$1,563.67"
type input "$0"
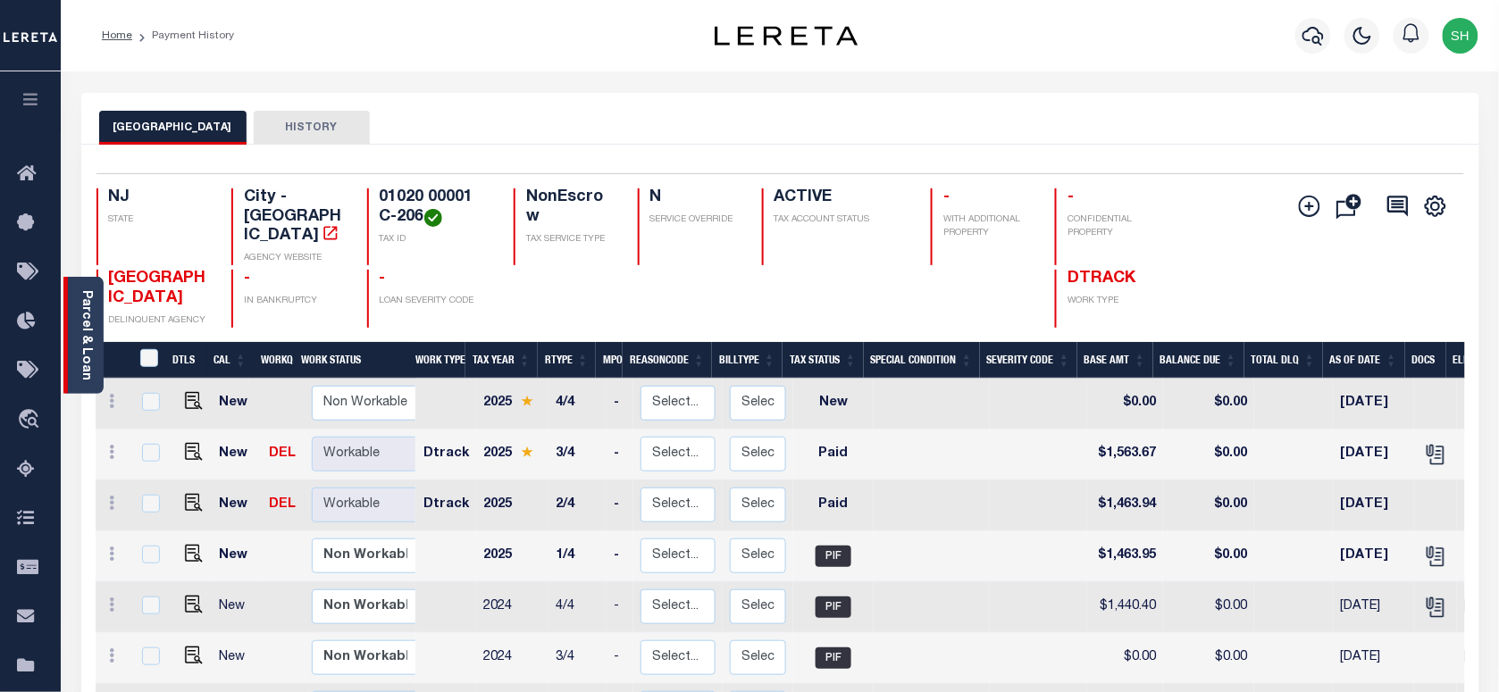
click at [80, 341] on link "Parcel & Loan" at bounding box center [86, 335] width 13 height 90
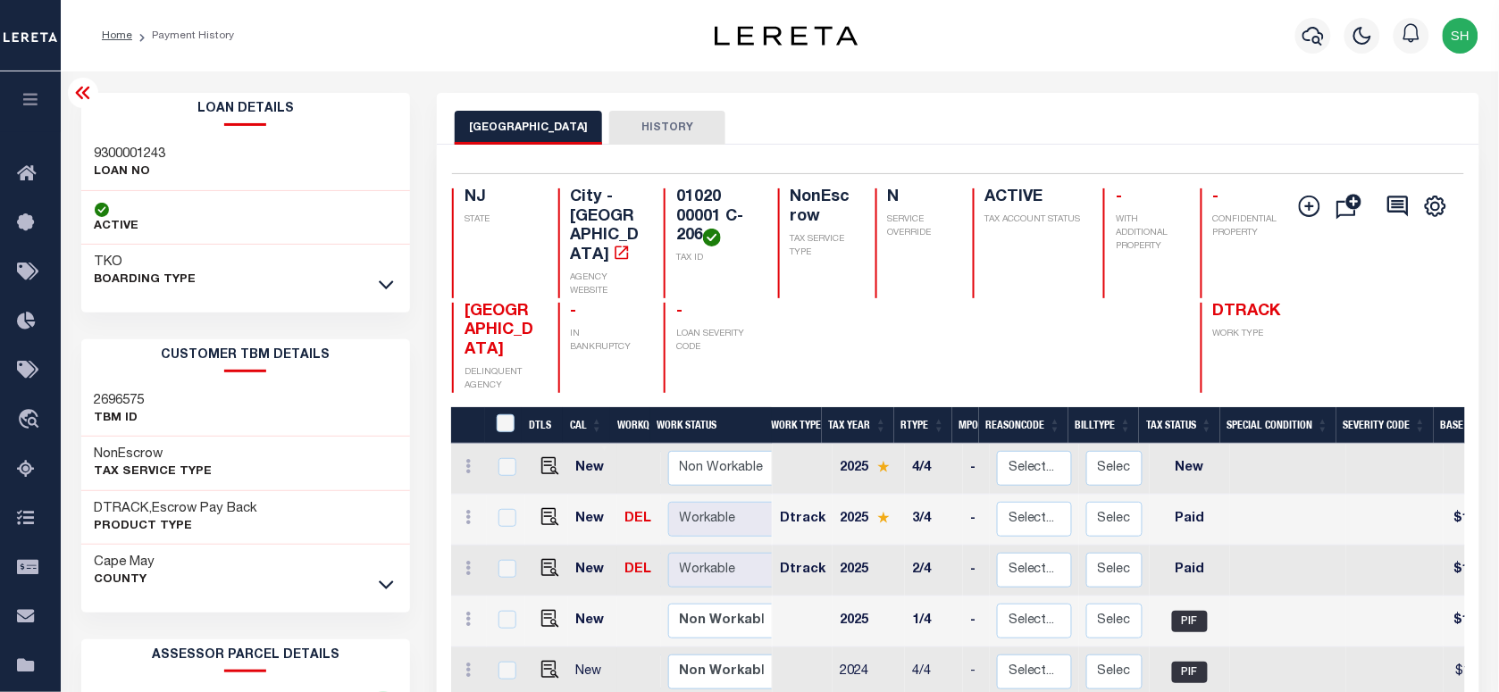
click at [132, 138] on div "9300001243 LOAN NO" at bounding box center [246, 164] width 330 height 55
copy h3 "9300001243"
click at [1311, 40] on icon "button" at bounding box center [1313, 35] width 21 height 21
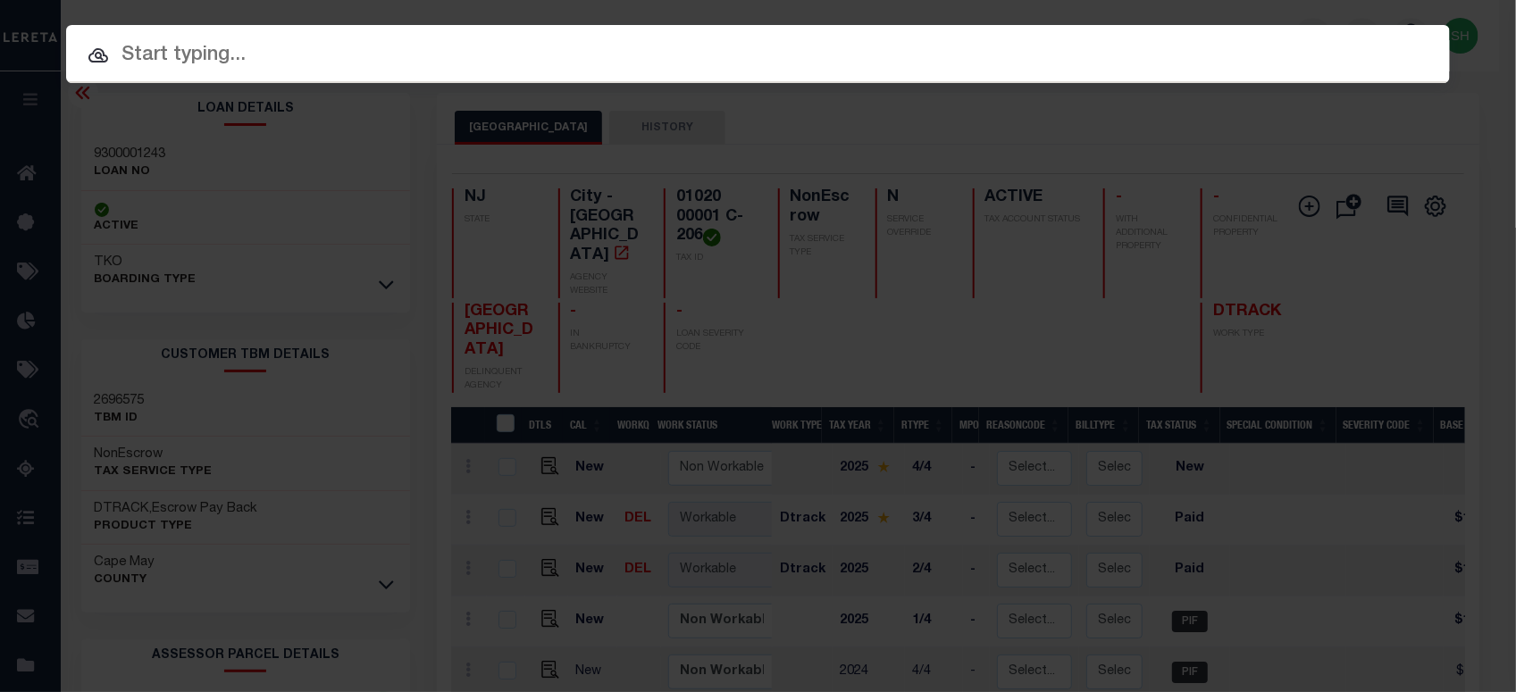
click at [1175, 33] on div "Include Loans TBM Customers Borrowers Payments (Lender Non-Disb) Payments (Lend…" at bounding box center [758, 54] width 1384 height 58
paste input "01020 00001 C-208"
type input "01020 00001 C-208"
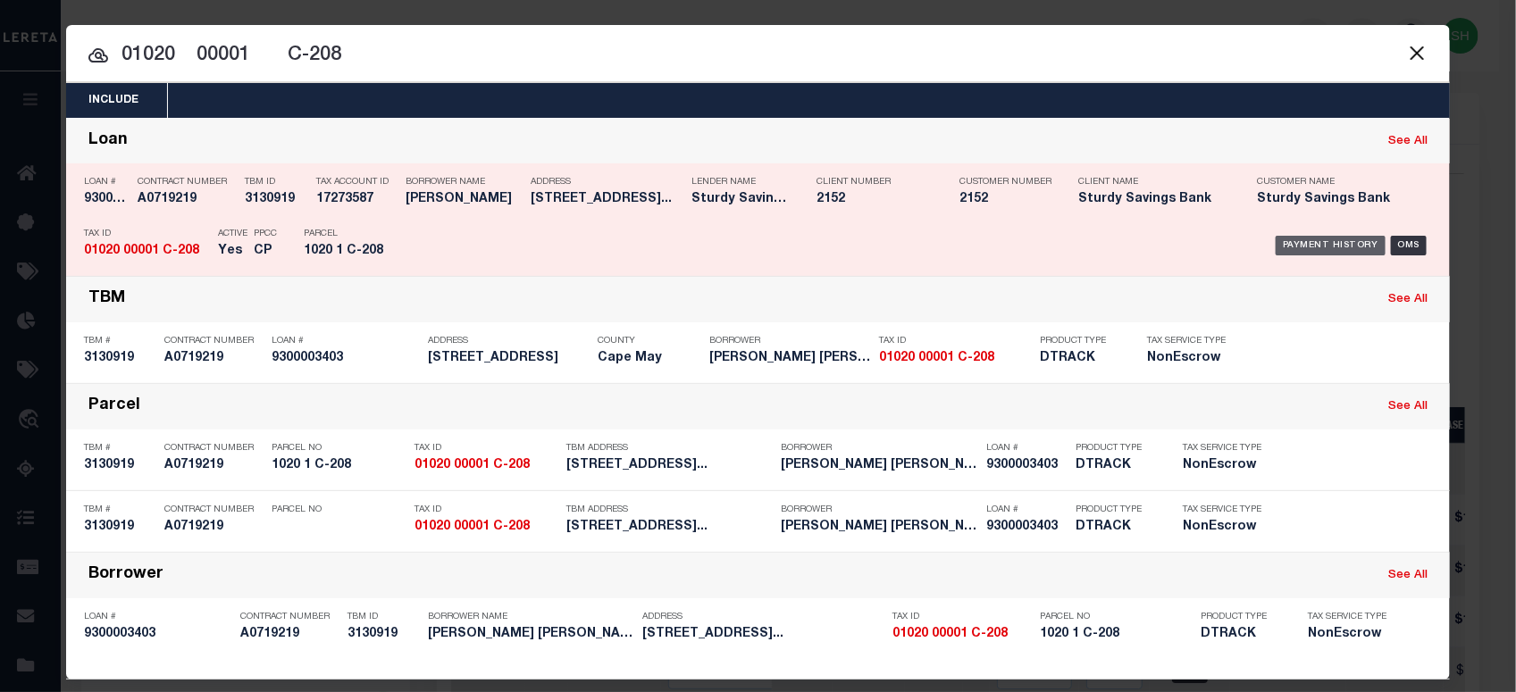
click at [1302, 239] on div "Payment History" at bounding box center [1331, 246] width 110 height 20
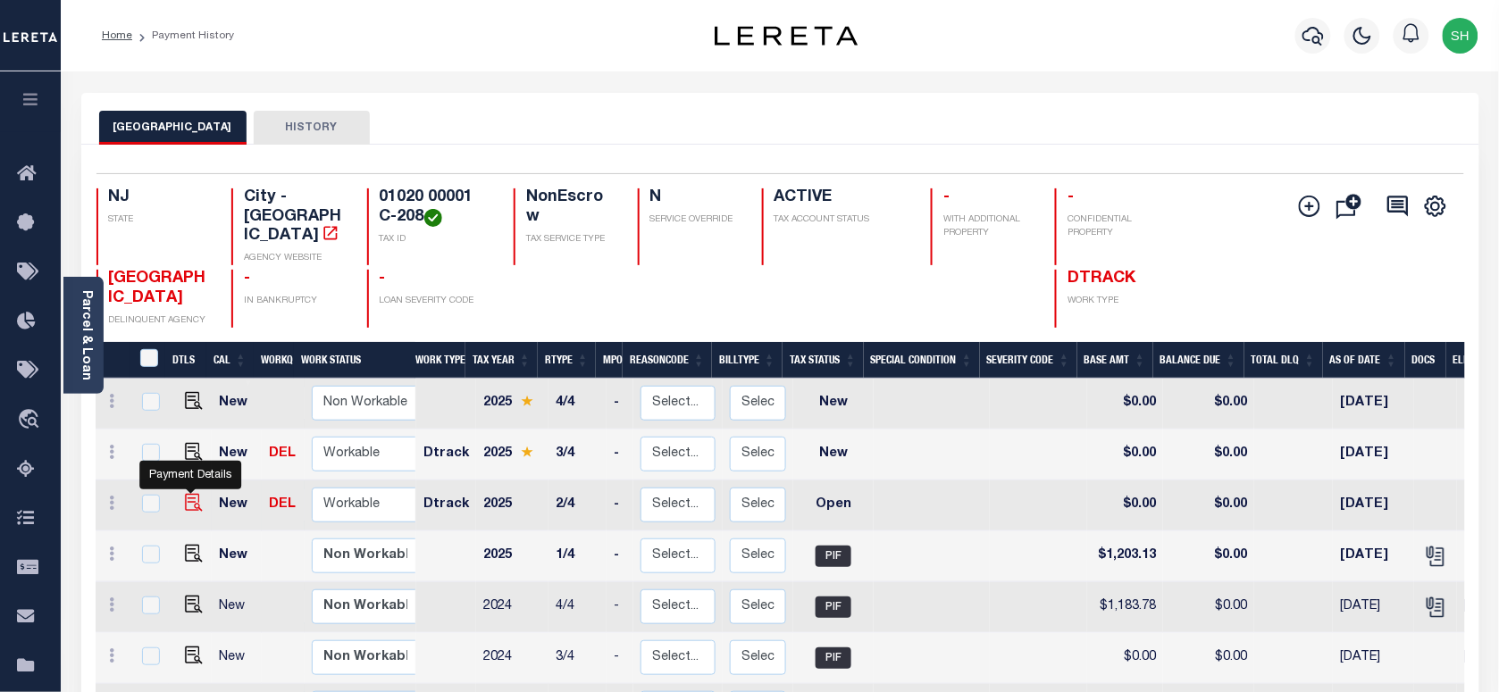
click at [190, 494] on img "" at bounding box center [194, 503] width 18 height 18
checkbox input "true"
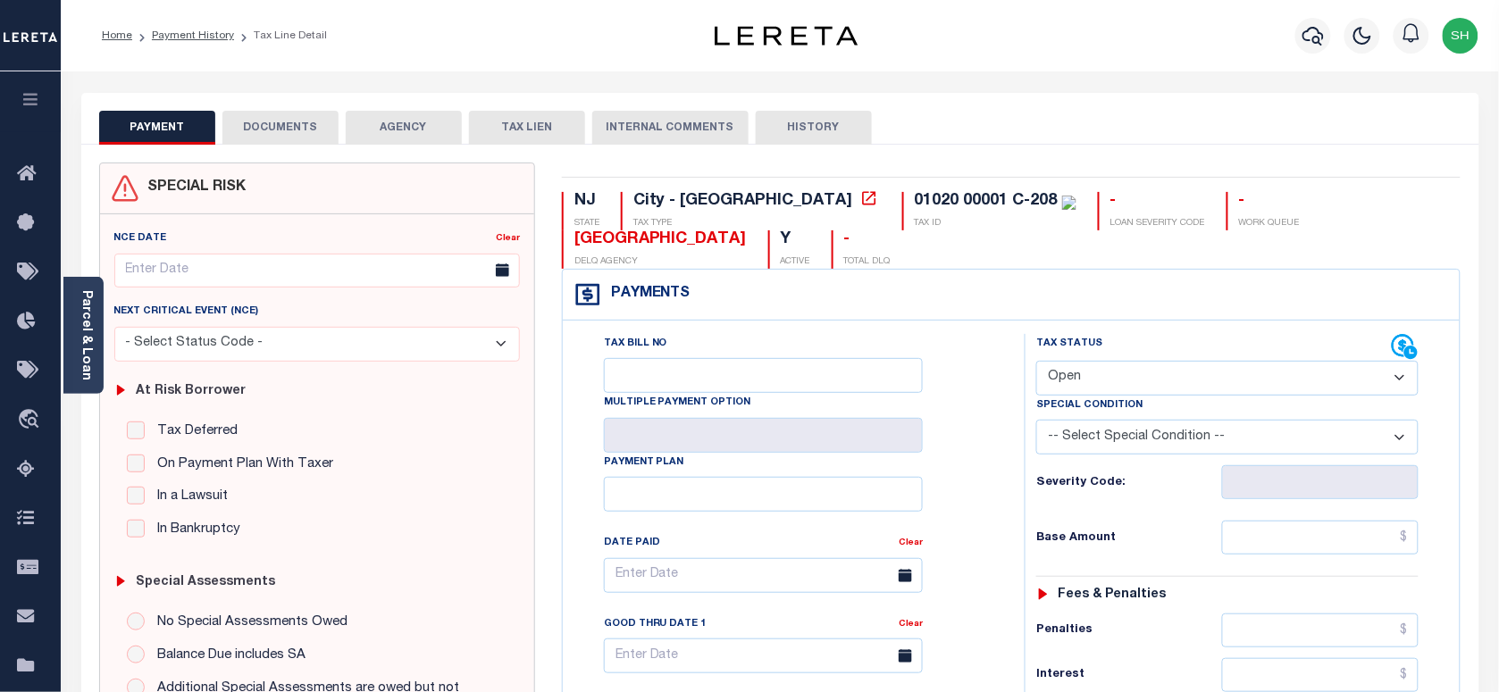
drag, startPoint x: 1108, startPoint y: 341, endPoint x: 1106, endPoint y: 357, distance: 16.2
click at [1108, 361] on select "- Select Status Code - Open Due/Unpaid Paid Incomplete No Tax Due Internal Refu…" at bounding box center [1228, 378] width 382 height 35
select select "PYD"
click at [1037, 363] on select "- Select Status Code - Open Due/Unpaid Paid Incomplete No Tax Due Internal Refu…" at bounding box center [1228, 378] width 382 height 35
type input "[DATE]"
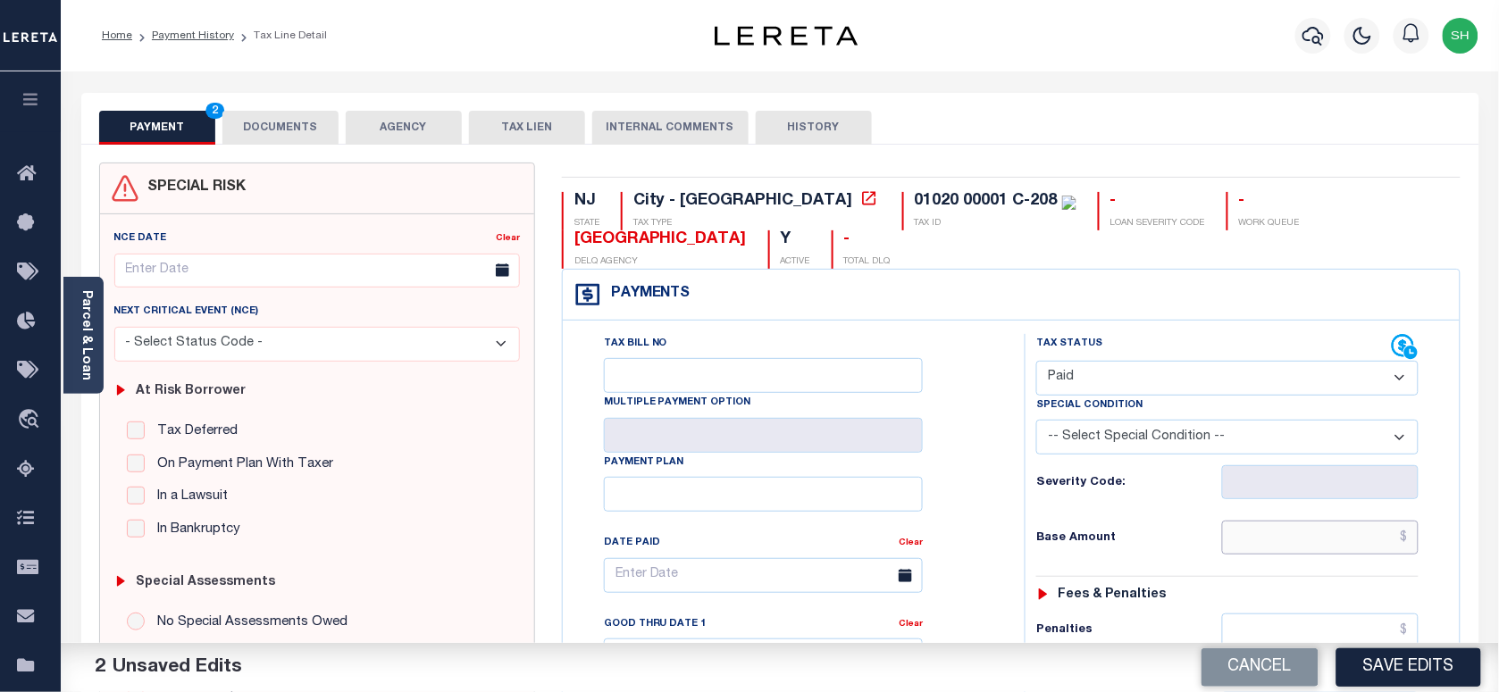
click at [1334, 539] on input "text" at bounding box center [1320, 538] width 197 height 34
paste input "1,203.13"
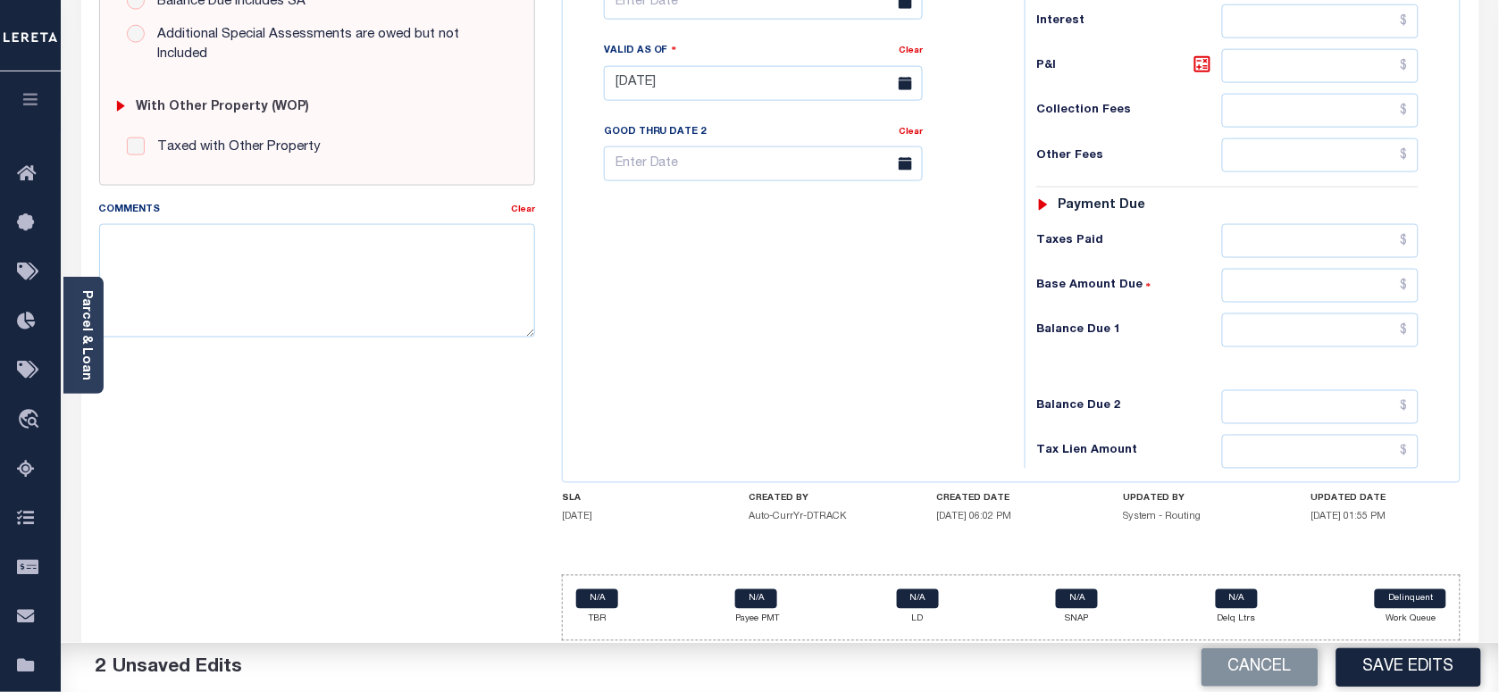
scroll to position [670, 0]
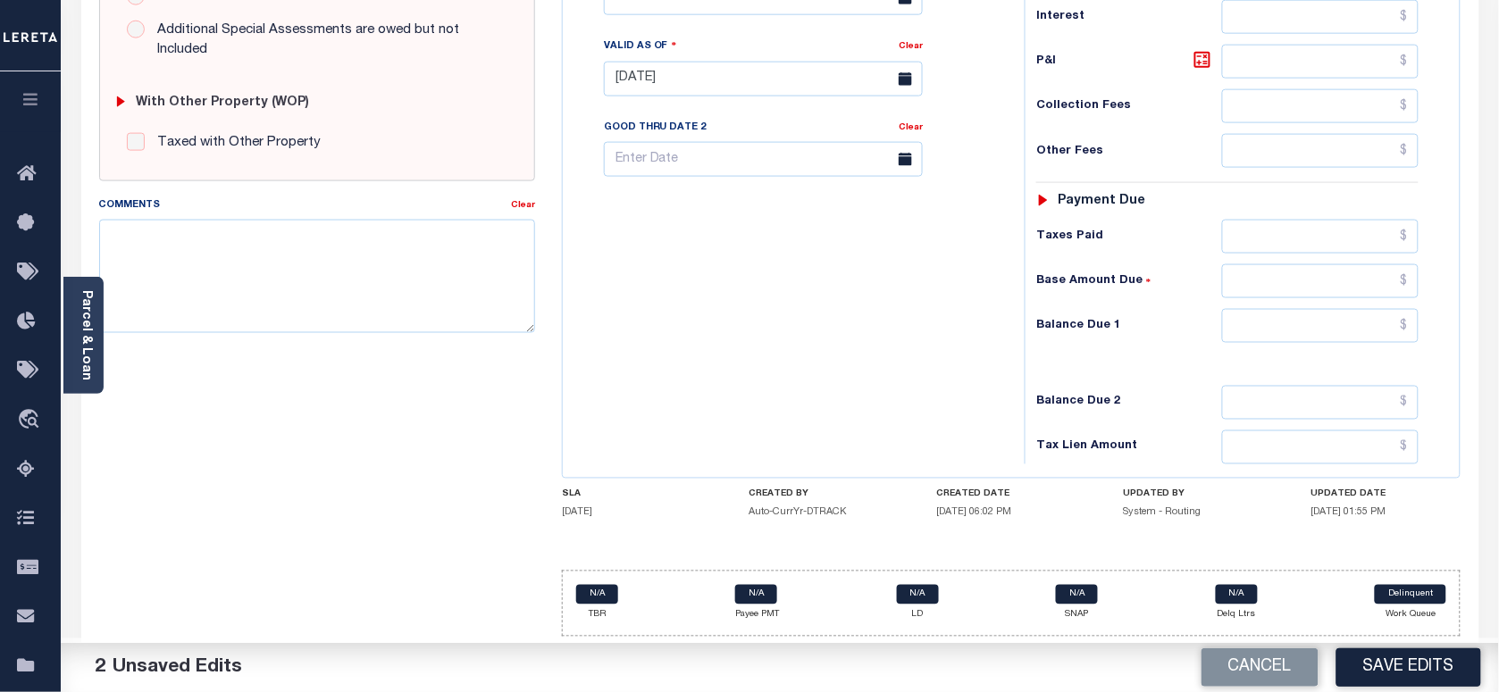
type input "$1,203.13"
click at [1363, 333] on input "text" at bounding box center [1320, 326] width 197 height 34
type input "$0.00"
paste textarea "Please refer 2025 3/4 line for Tax Supporting Document."
drag, startPoint x: 338, startPoint y: 300, endPoint x: 715, endPoint y: 290, distance: 377.2
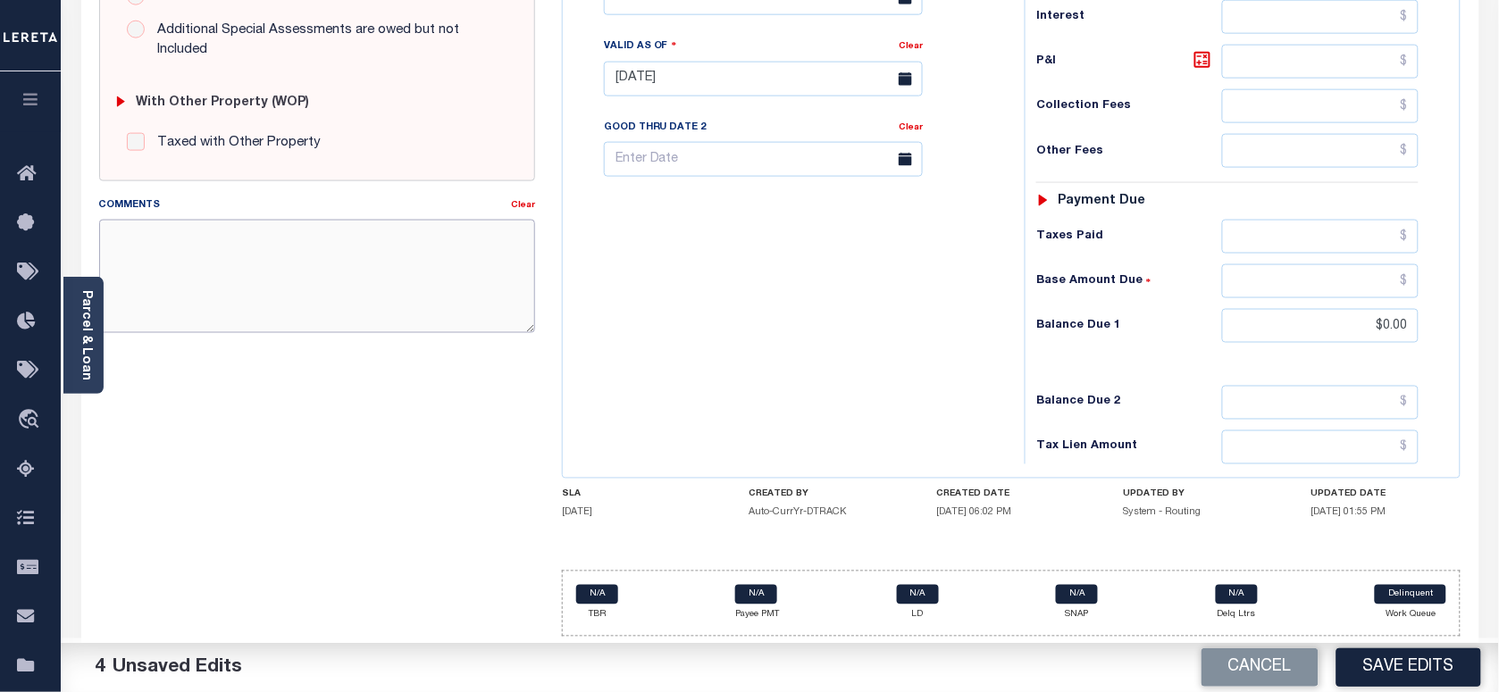
click at [338, 299] on textarea "Comments" at bounding box center [317, 276] width 436 height 113
type textarea "Please refer 2025 3/4 line for Tax Supporting Document."
drag, startPoint x: 760, startPoint y: 305, endPoint x: 1191, endPoint y: 624, distance: 536.7
click at [775, 331] on div "Tax Bill No Multiple Payment Option Payment Plan Clear" at bounding box center [789, 70] width 444 height 789
click at [1379, 671] on button "Save Edits" at bounding box center [1409, 668] width 145 height 38
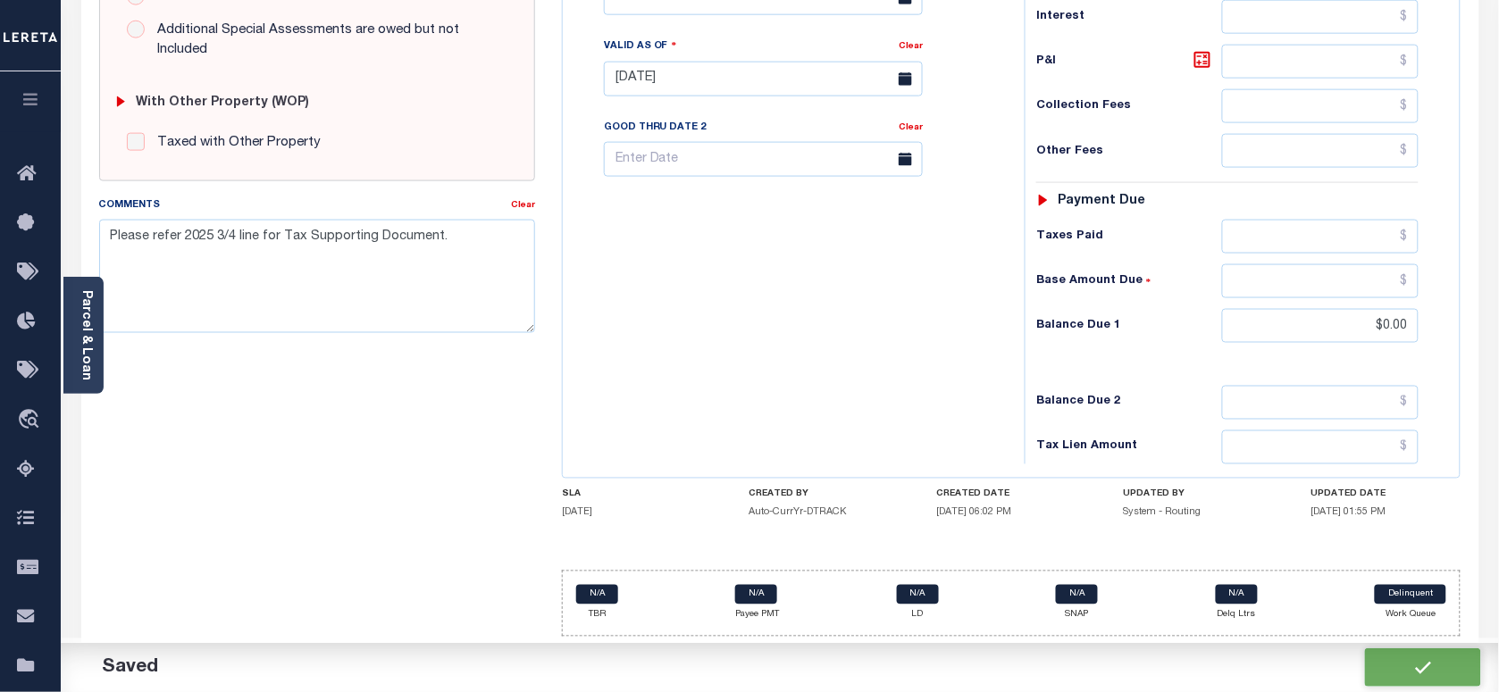
checkbox input "false"
type textarea "Please refer 2025 3/4 line for Tax Supporting Document."
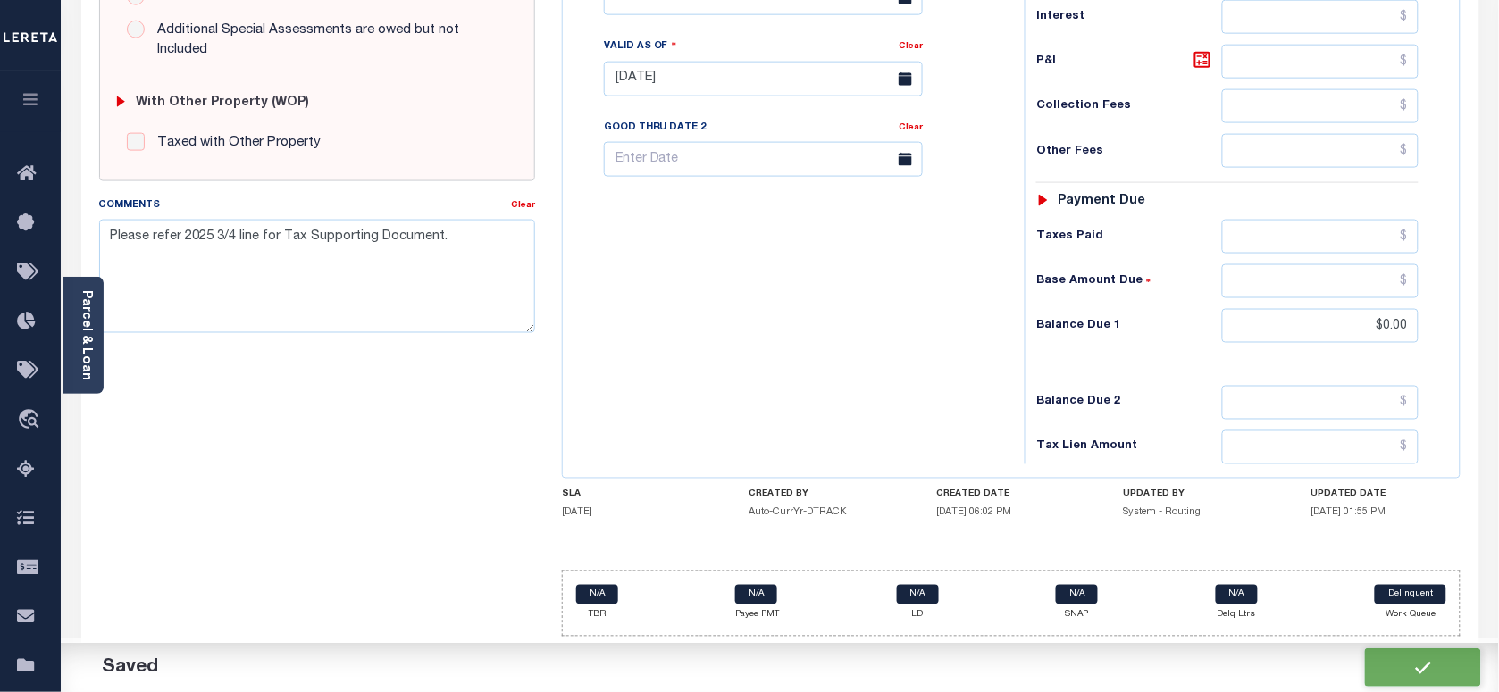
type input "$1,203.13"
type input "$0"
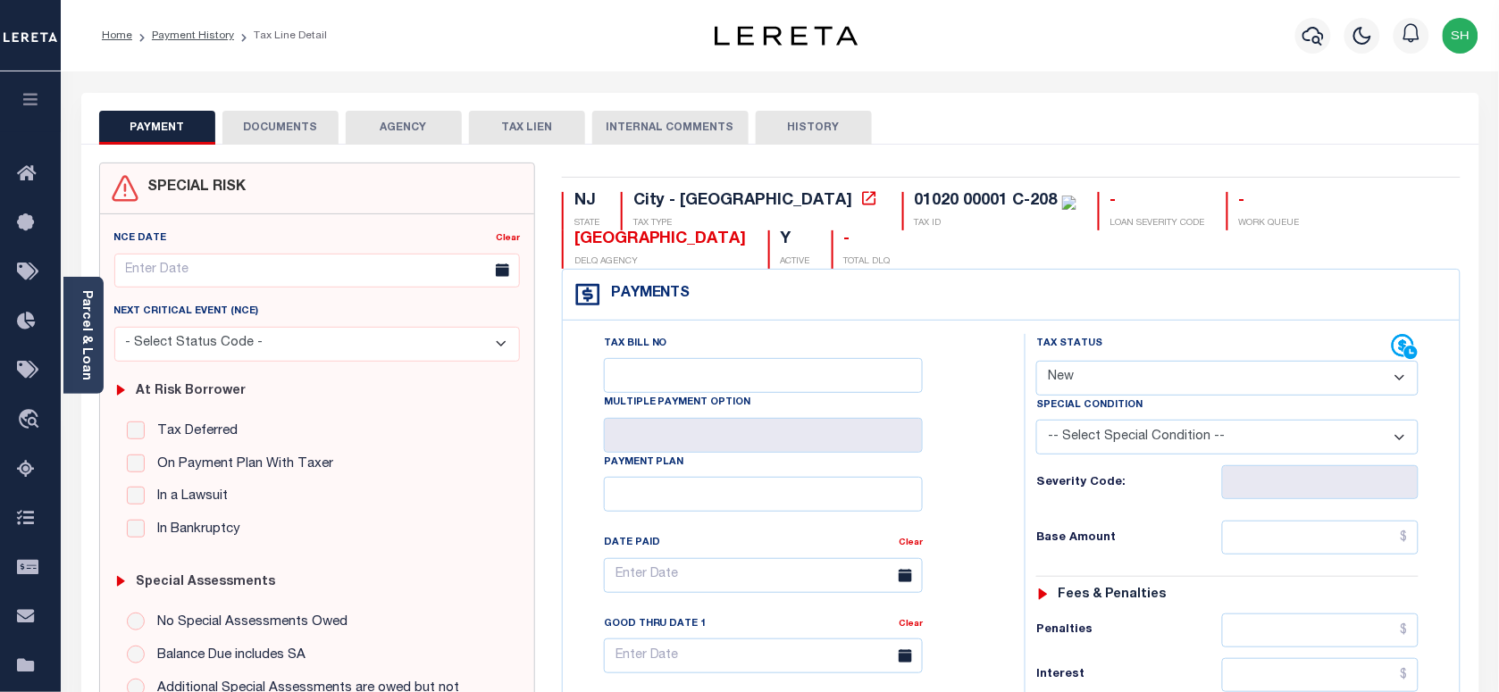
click at [1139, 340] on div "Tax Status Status Open Paid" at bounding box center [1228, 365] width 382 height 62
select select "PYD"
click at [1037, 363] on select "- Select Status Code - Open Due/Unpaid Paid Incomplete No Tax Due Internal Refu…" at bounding box center [1228, 378] width 382 height 35
type input "[DATE]"
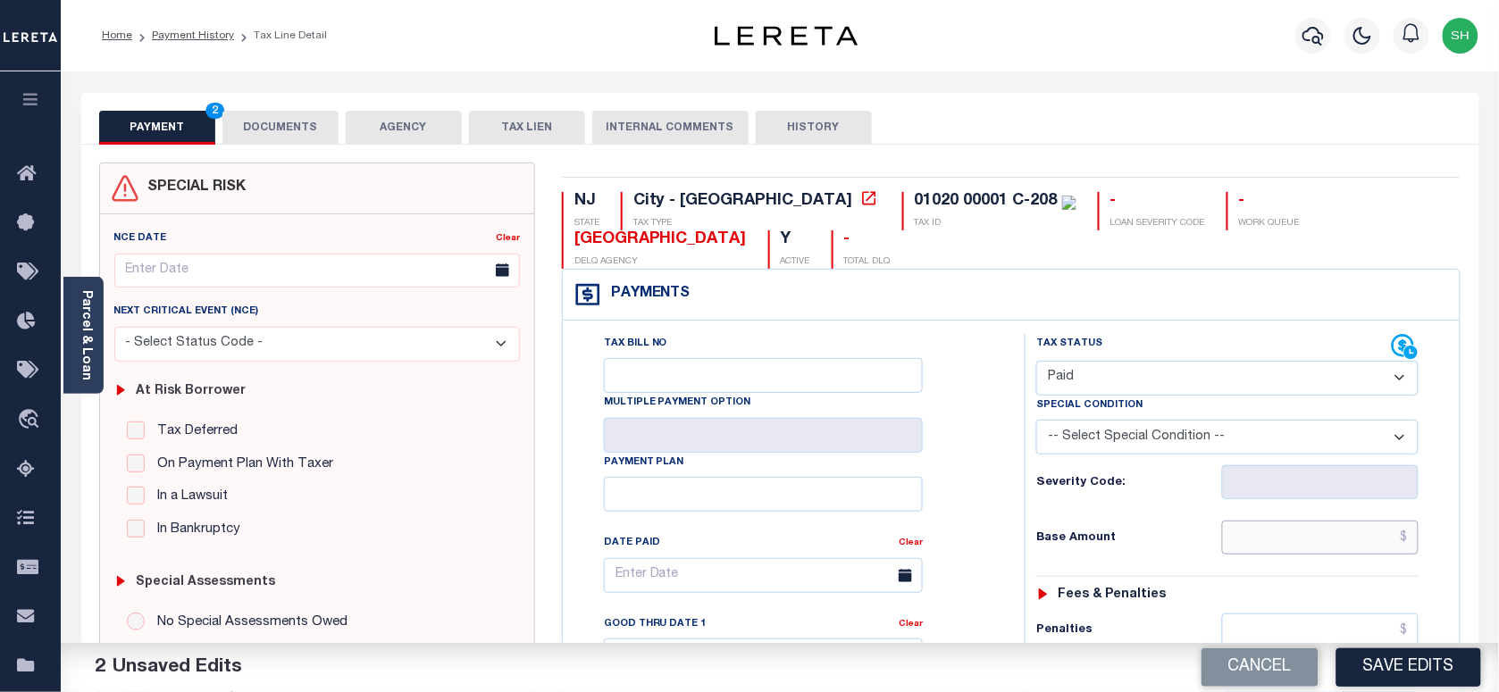
click at [1297, 550] on input "text" at bounding box center [1320, 538] width 197 height 34
paste input "1,285.09"
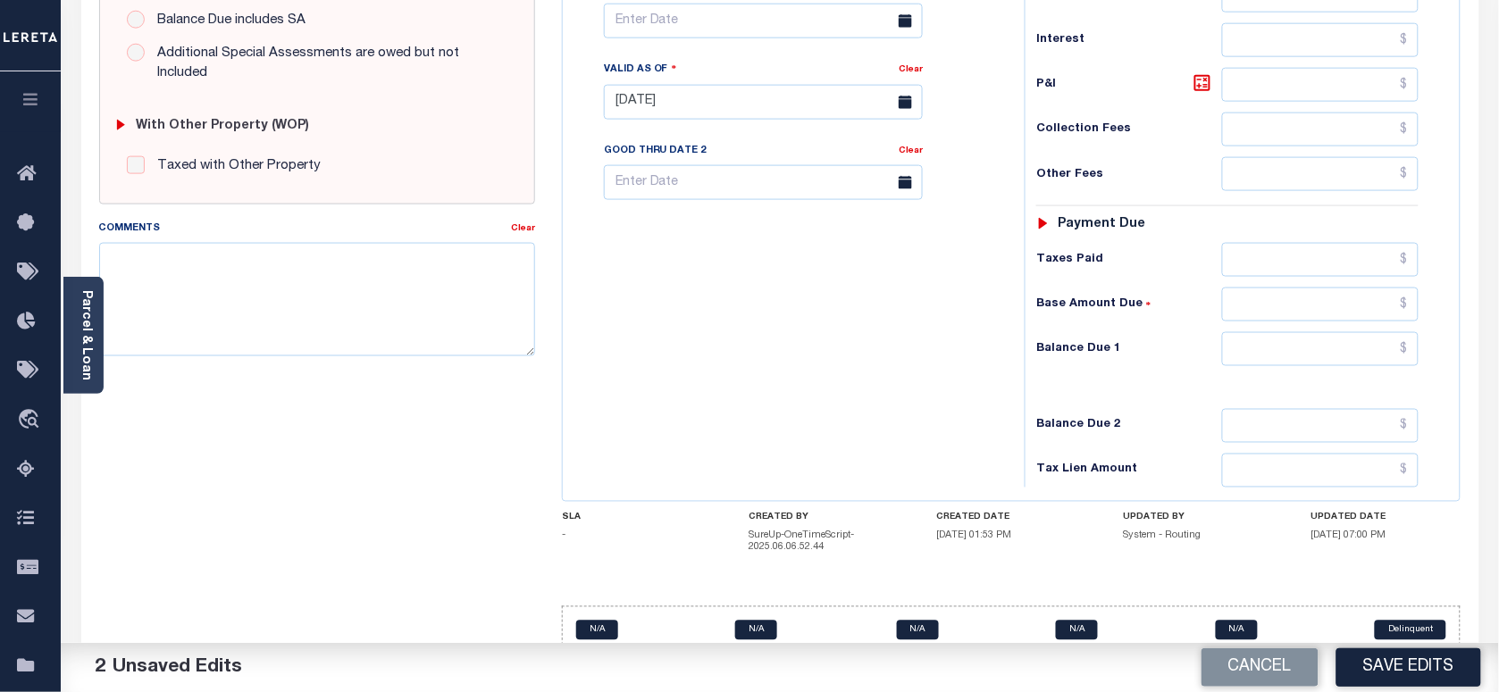
scroll to position [670, 0]
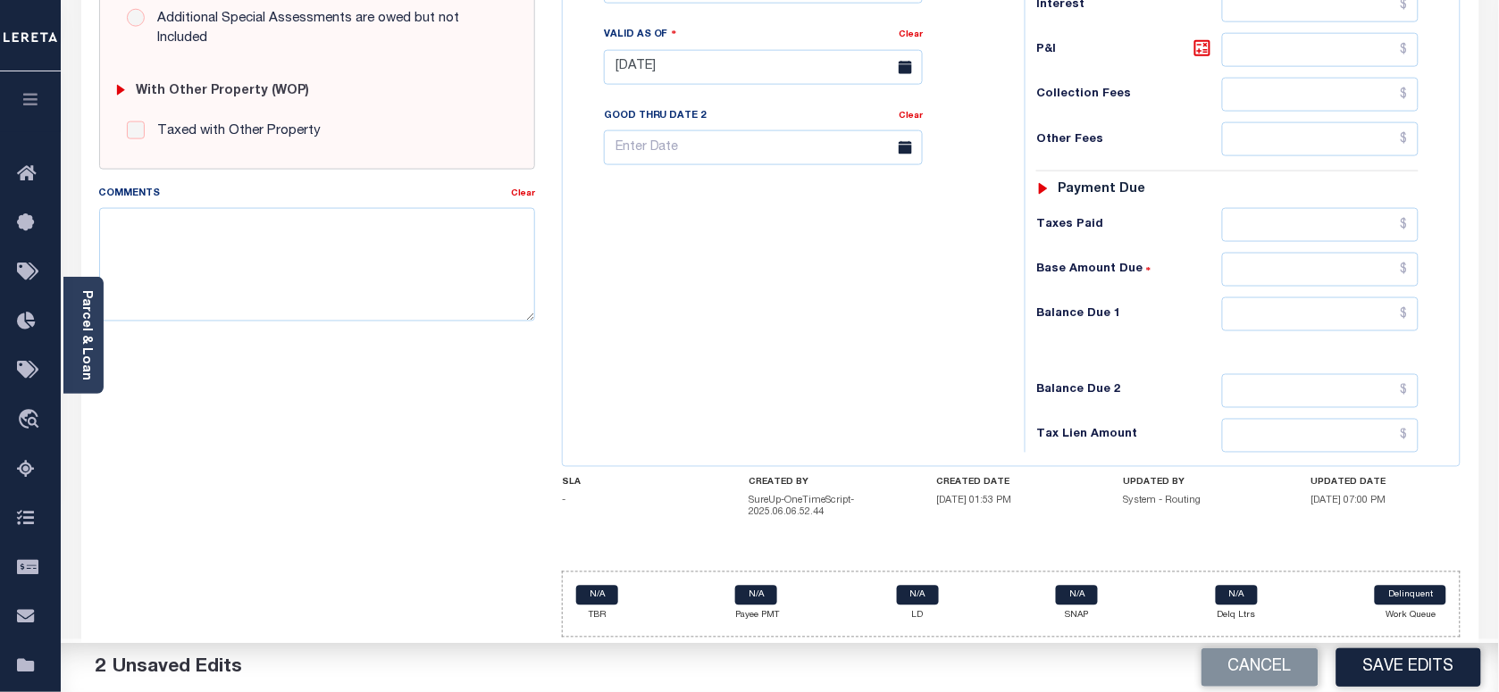
type input "$1,285.09"
click at [1378, 332] on input "text" at bounding box center [1320, 315] width 197 height 34
type input "$0.00"
click at [104, 356] on div "SPECIAL RISK NCE Date Clear - Select Status Code -" at bounding box center [317, 72] width 463 height 1160
click at [94, 350] on div "Parcel & Loan" at bounding box center [83, 335] width 40 height 117
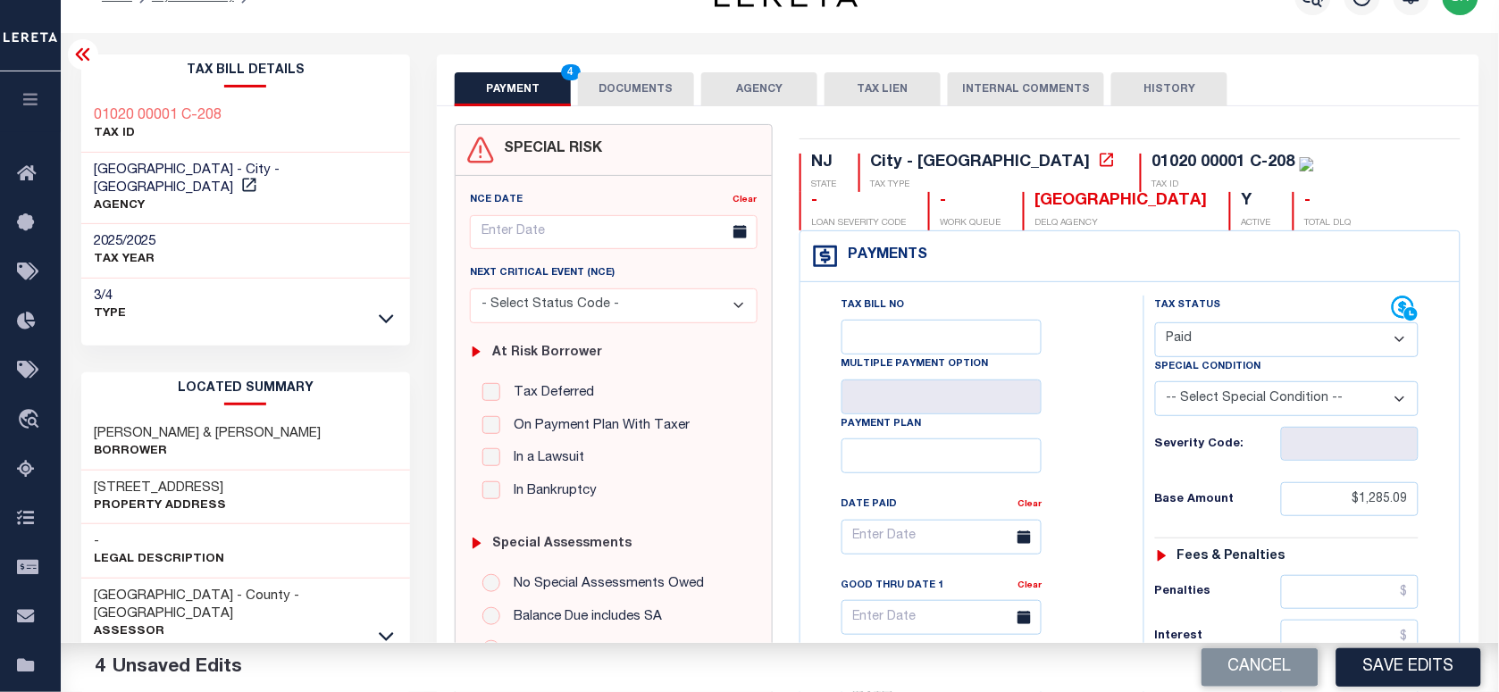
scroll to position [0, 0]
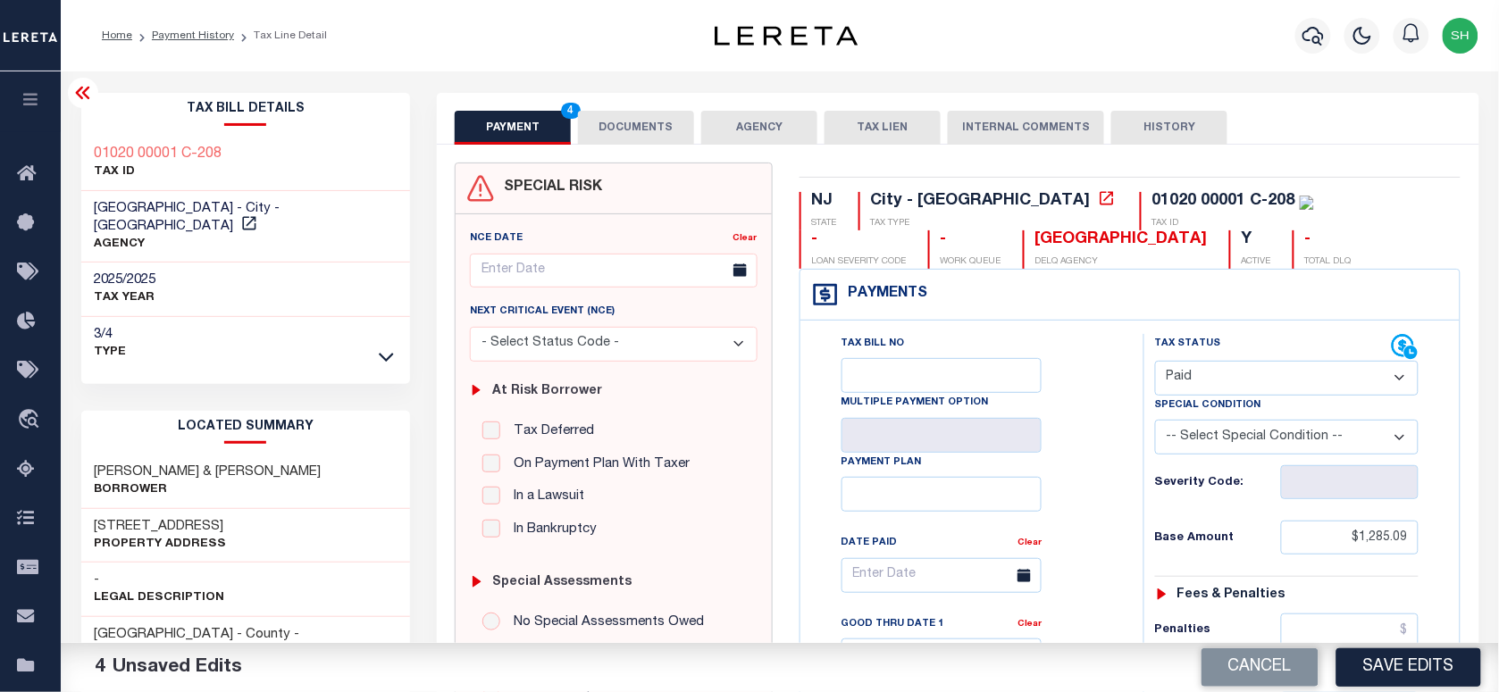
click at [82, 134] on div "Tax Bill Details 01020 00001 C-208 TAX ID CAPE MAY CITY - City - NJ AGENCY 2025…" at bounding box center [246, 231] width 330 height 277
copy div "01020 00001 C-208"
click at [659, 117] on button "DOCUMENTS" at bounding box center [636, 128] width 116 height 34
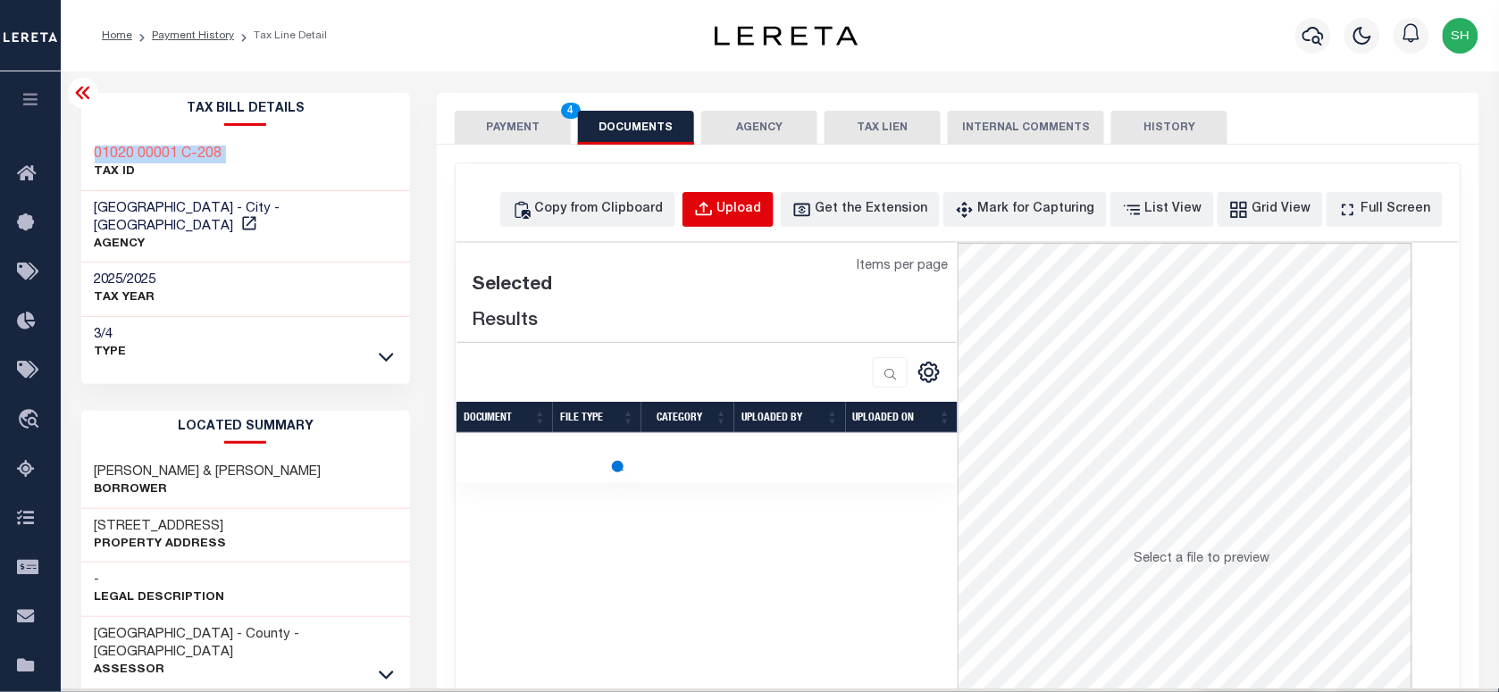
click at [751, 201] on div "Upload" at bounding box center [740, 210] width 45 height 20
select select "POP"
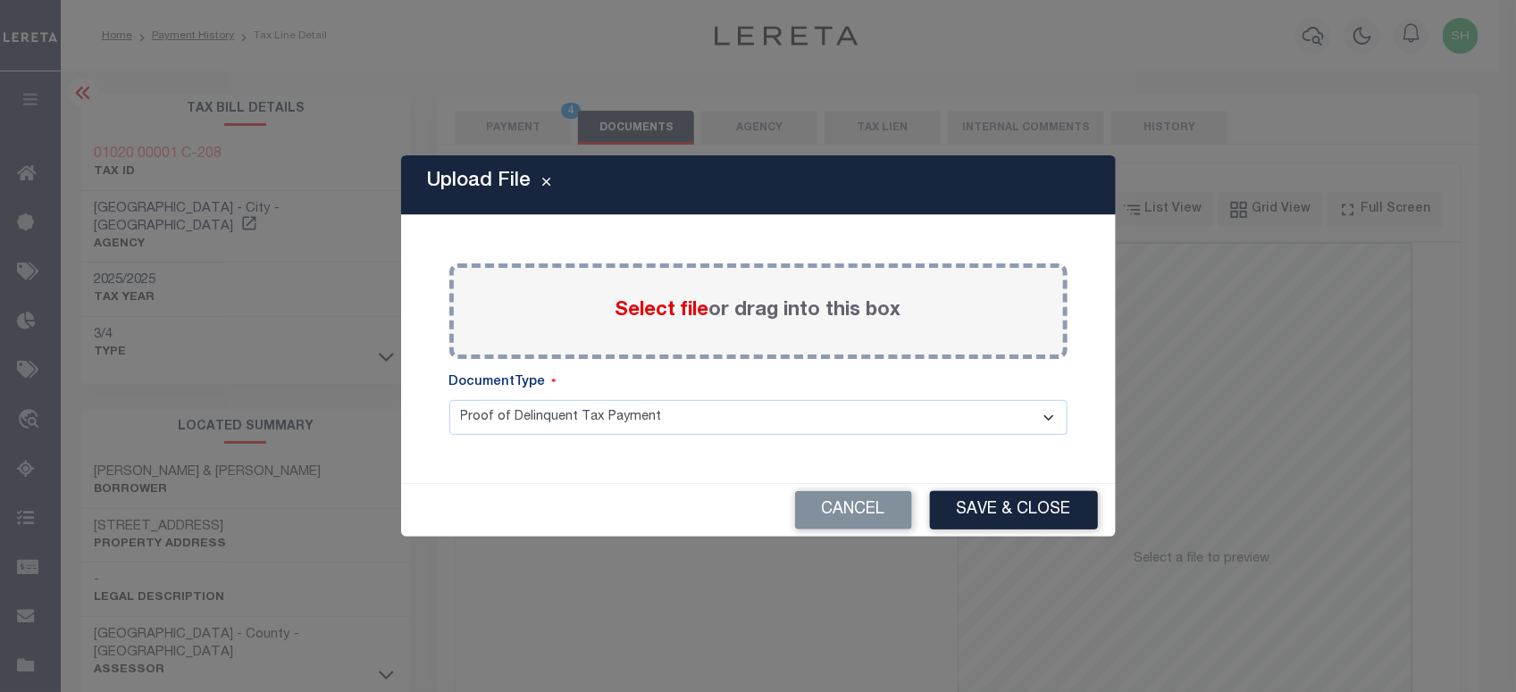
click at [636, 313] on span "Select file" at bounding box center [663, 311] width 94 height 20
click at [0, 0] on input "Select file or drag into this box" at bounding box center [0, 0] width 0 height 0
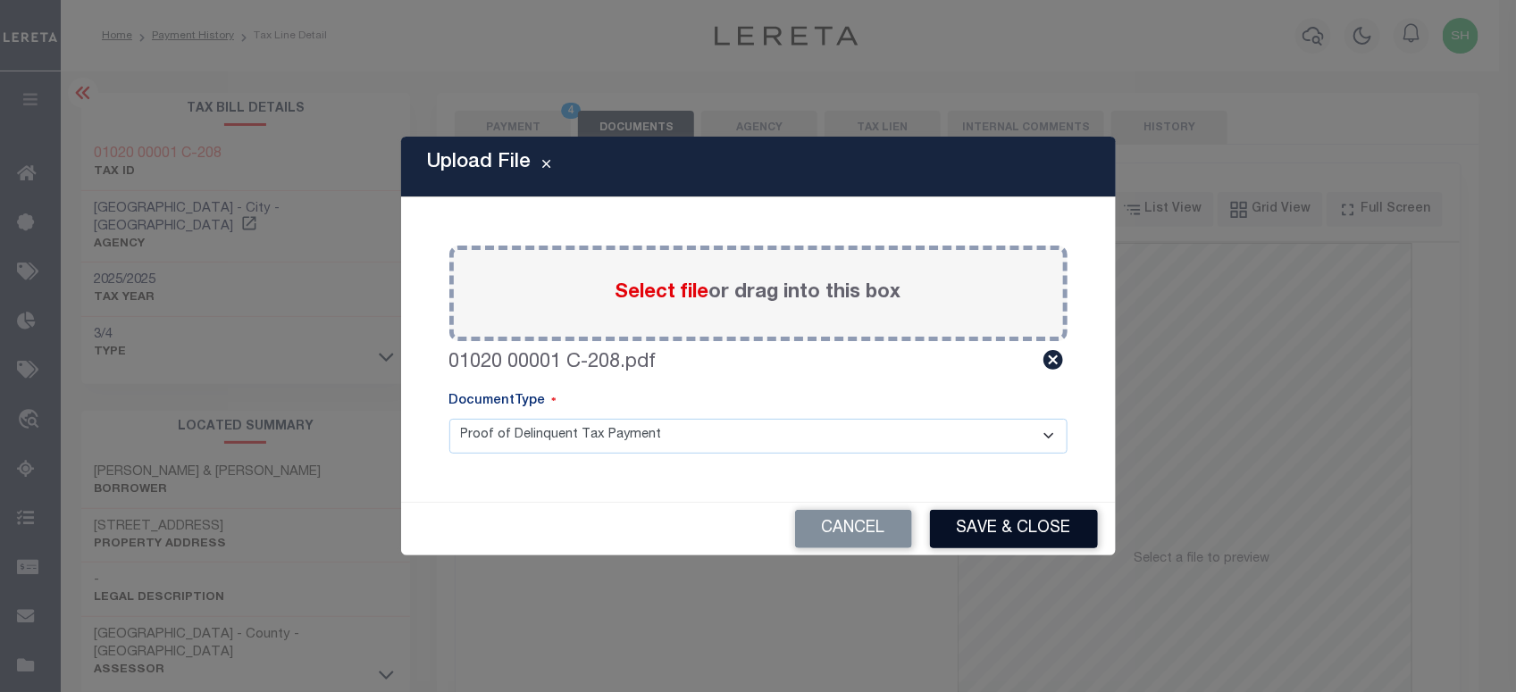
click at [1029, 523] on button "Save & Close" at bounding box center [1014, 529] width 168 height 38
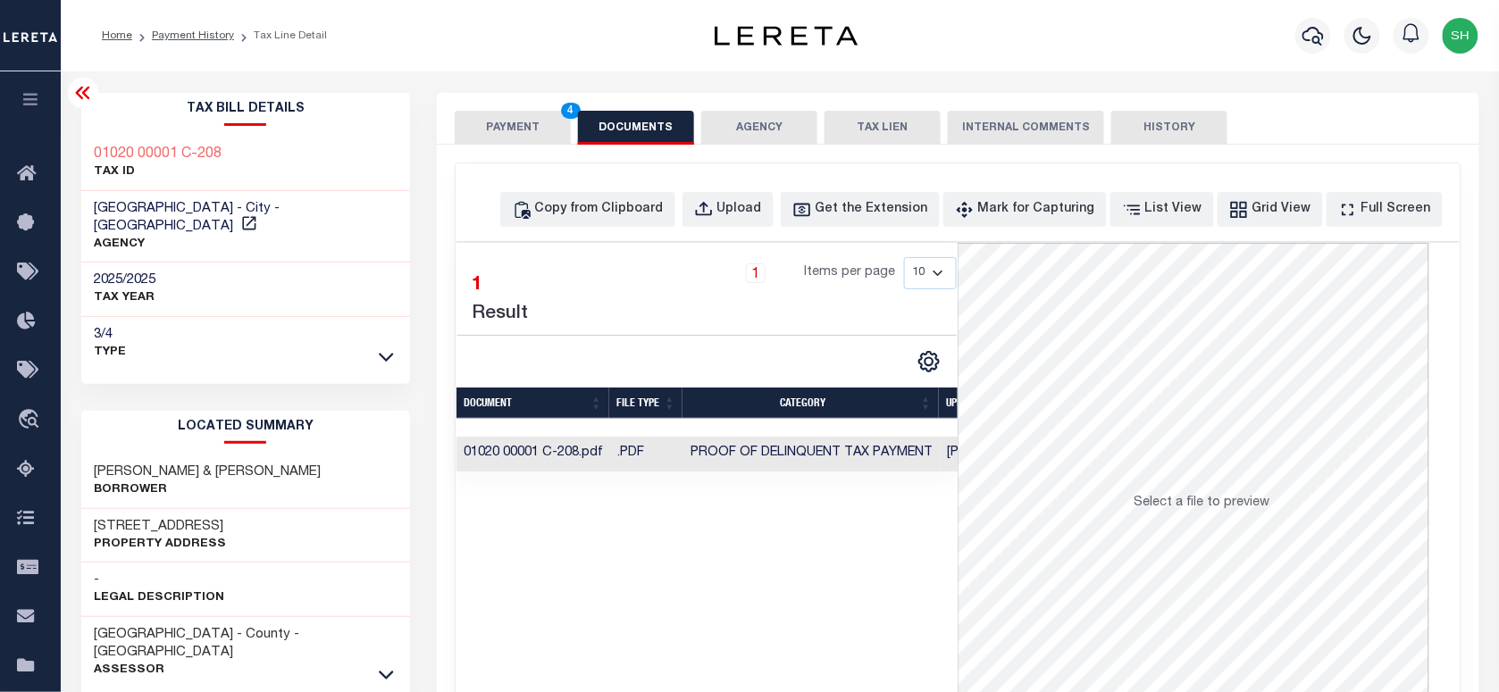
click at [514, 135] on button "PAYMENT 4" at bounding box center [513, 128] width 116 height 34
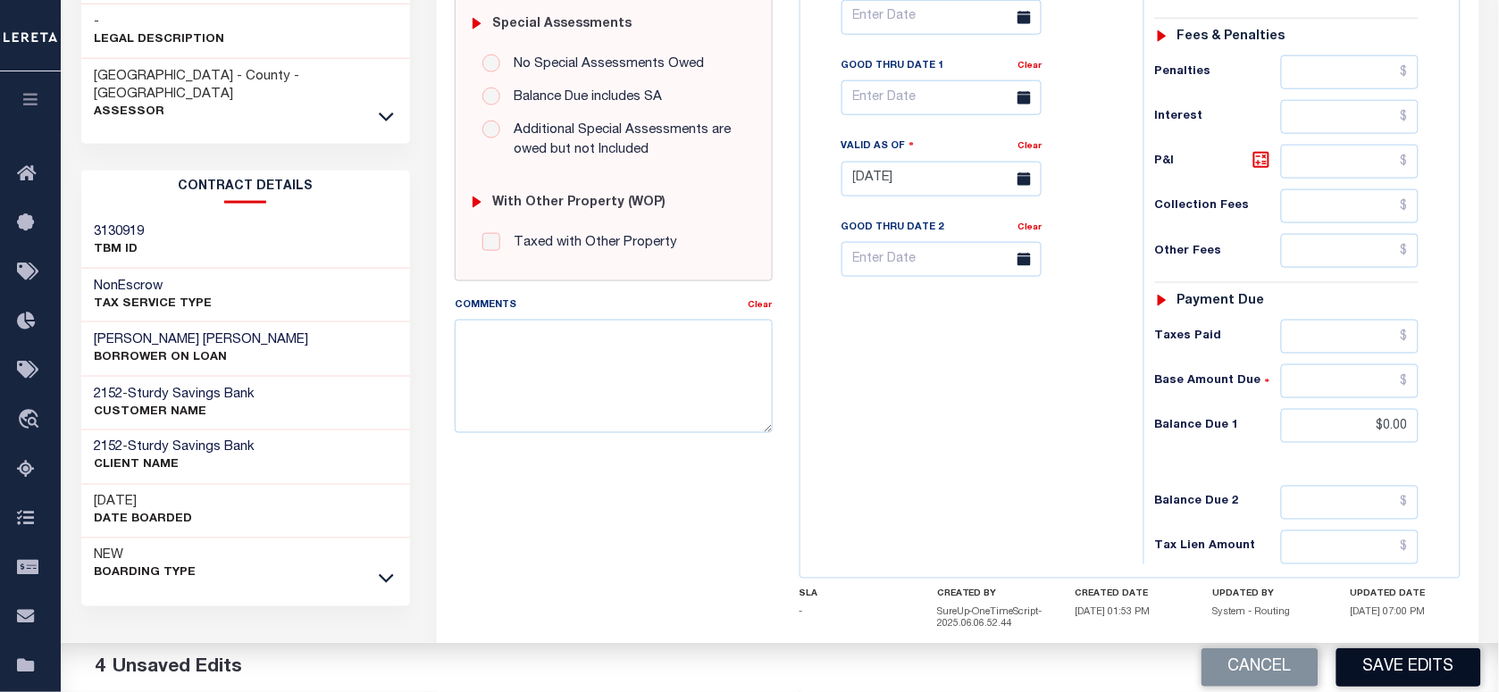
click at [1388, 663] on button "Save Edits" at bounding box center [1409, 668] width 145 height 38
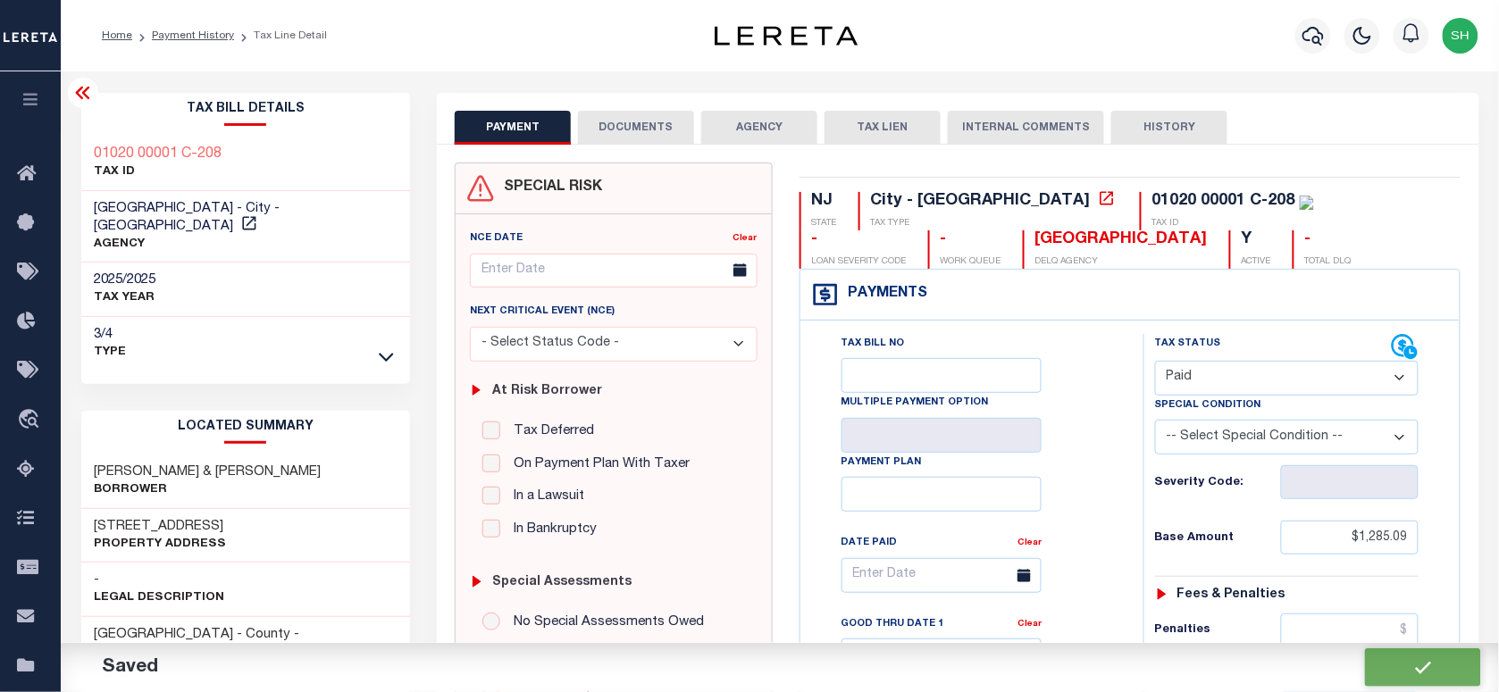
checkbox input "false"
type input "$1,285.09"
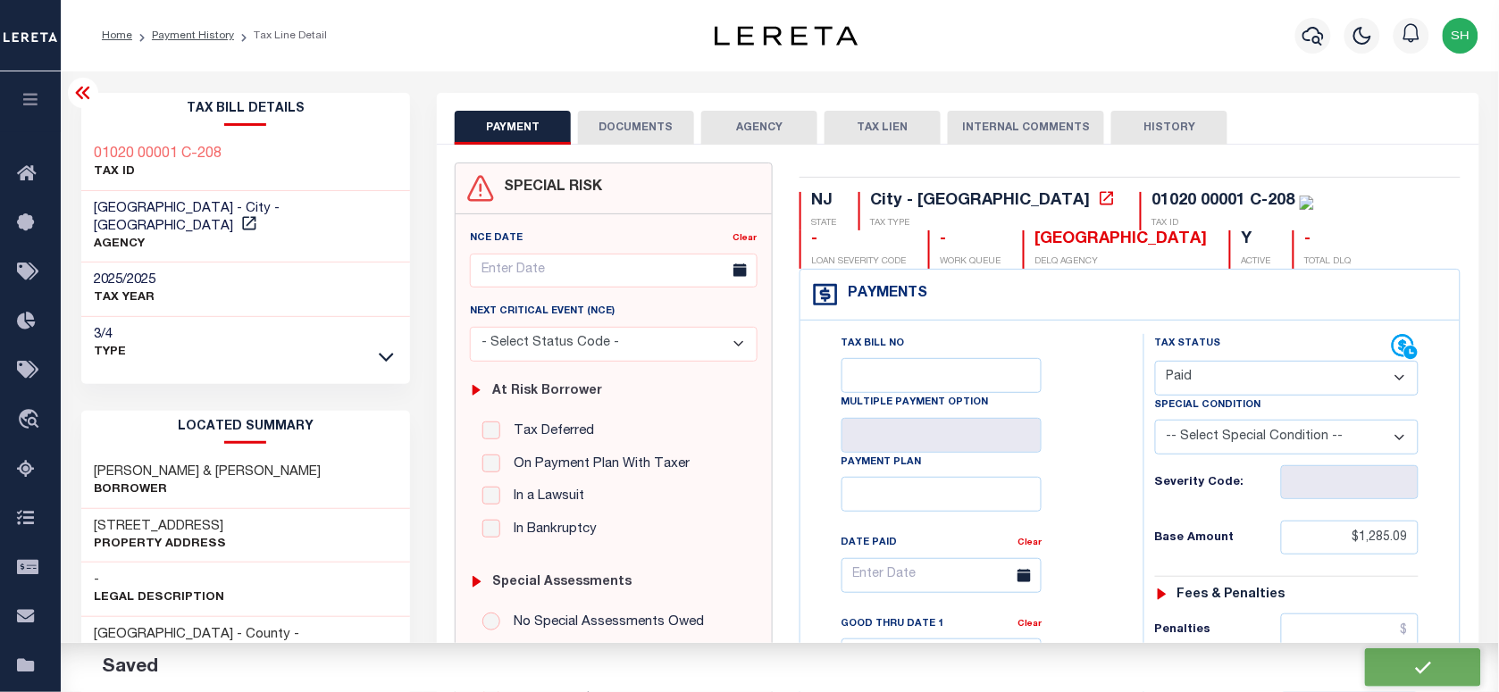
type input "$0"
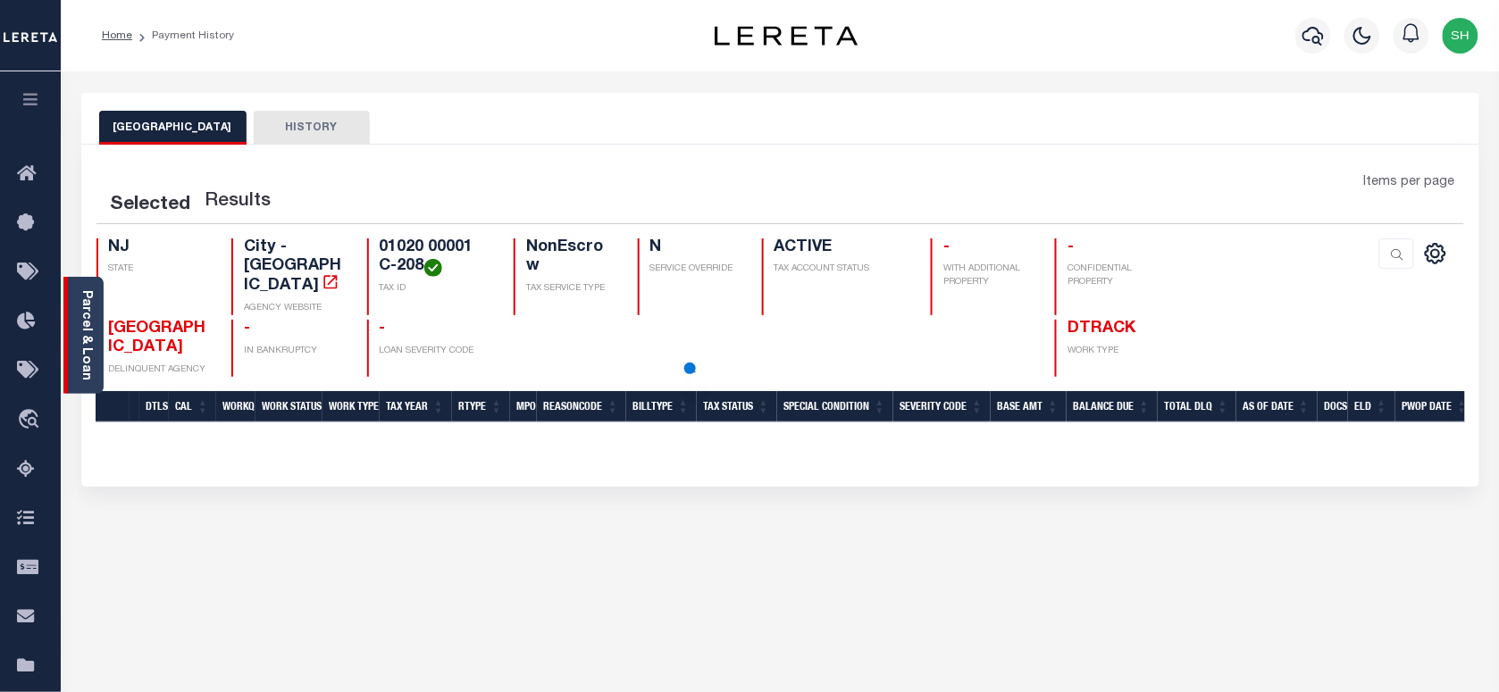
click at [89, 319] on link "Parcel & Loan" at bounding box center [86, 335] width 13 height 90
click at [85, 331] on div "Selected Results Items per page NJ STATE N" at bounding box center [780, 316] width 1398 height 342
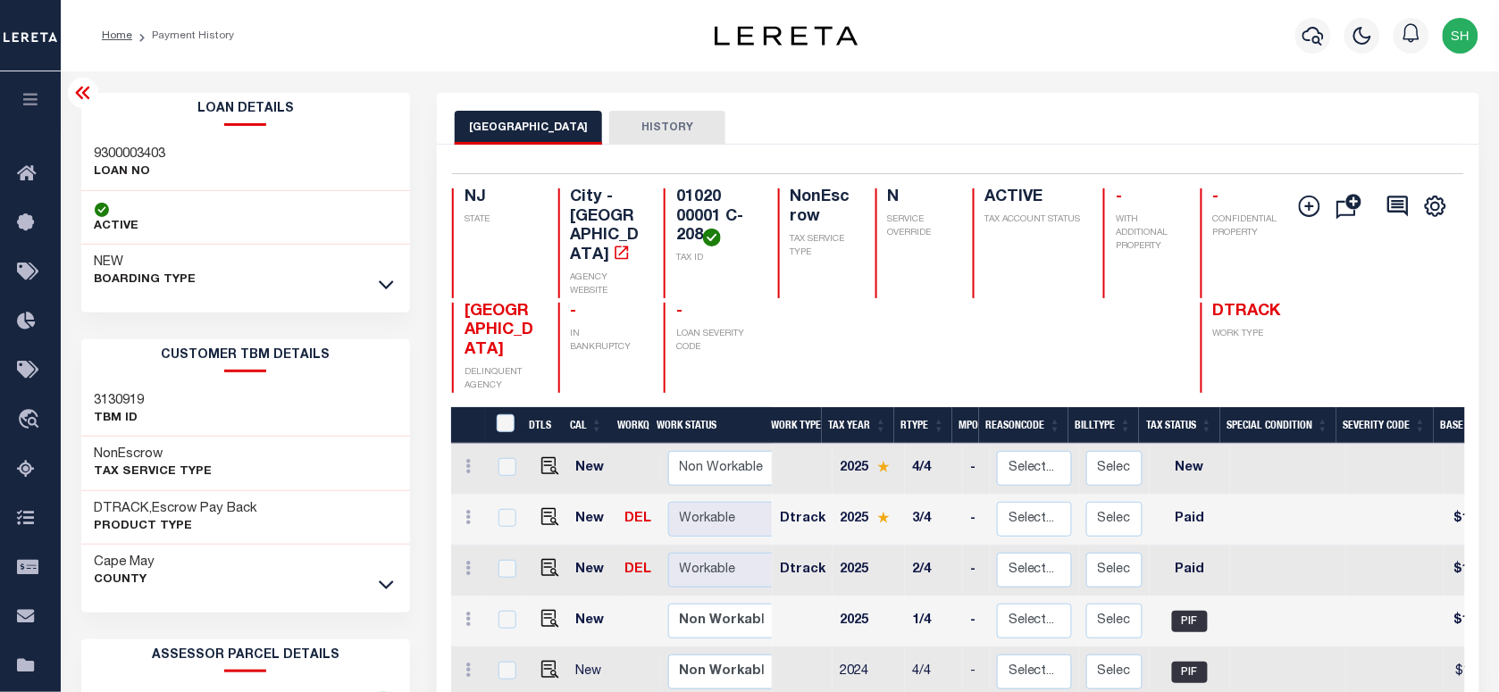
click at [130, 148] on h3 "9300003403" at bounding box center [130, 155] width 71 height 18
copy h3 "9300003403"
click at [1314, 38] on icon "button" at bounding box center [1313, 35] width 21 height 21
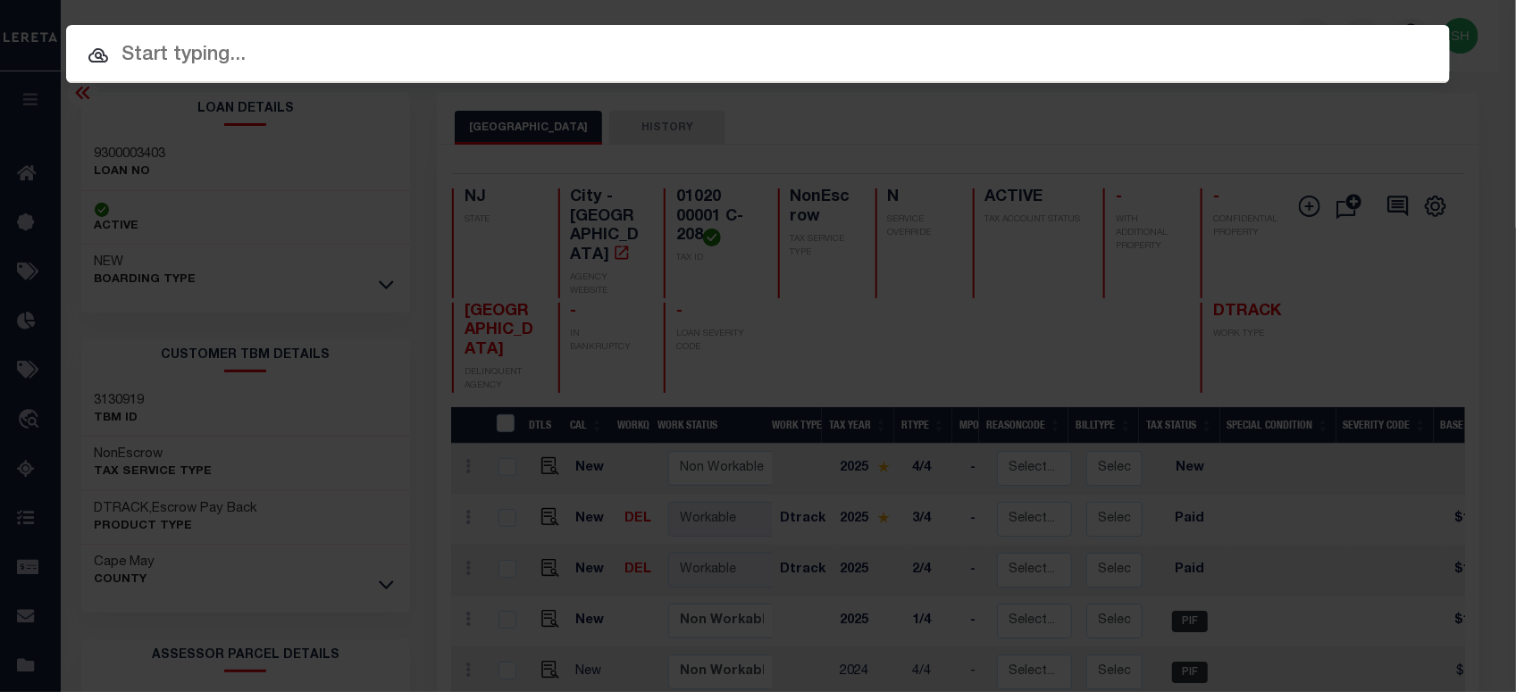
click at [1015, 45] on input "text" at bounding box center [758, 55] width 1384 height 31
paste input "01052 00005 C-107"
type input "01052 00005 C-107"
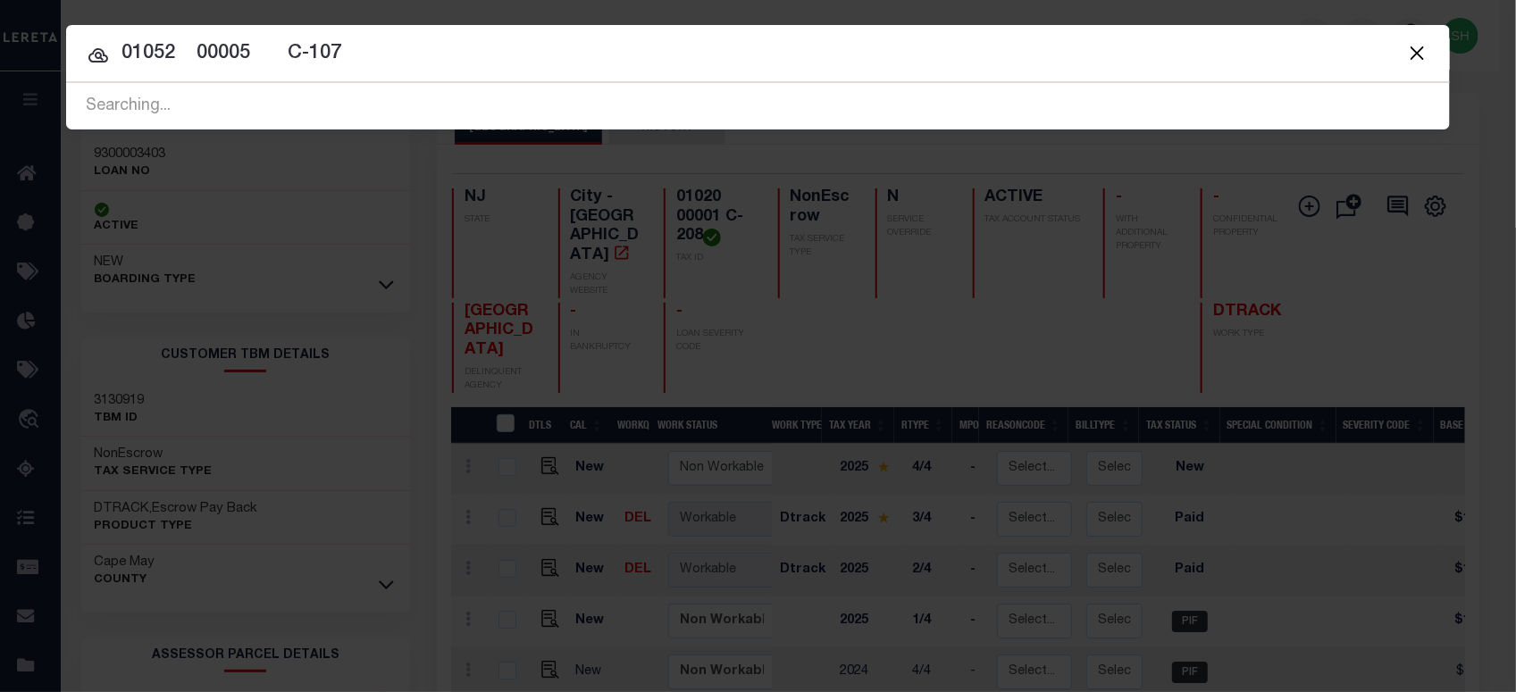
click at [426, 64] on input "01052 00005 C-107" at bounding box center [758, 53] width 1384 height 31
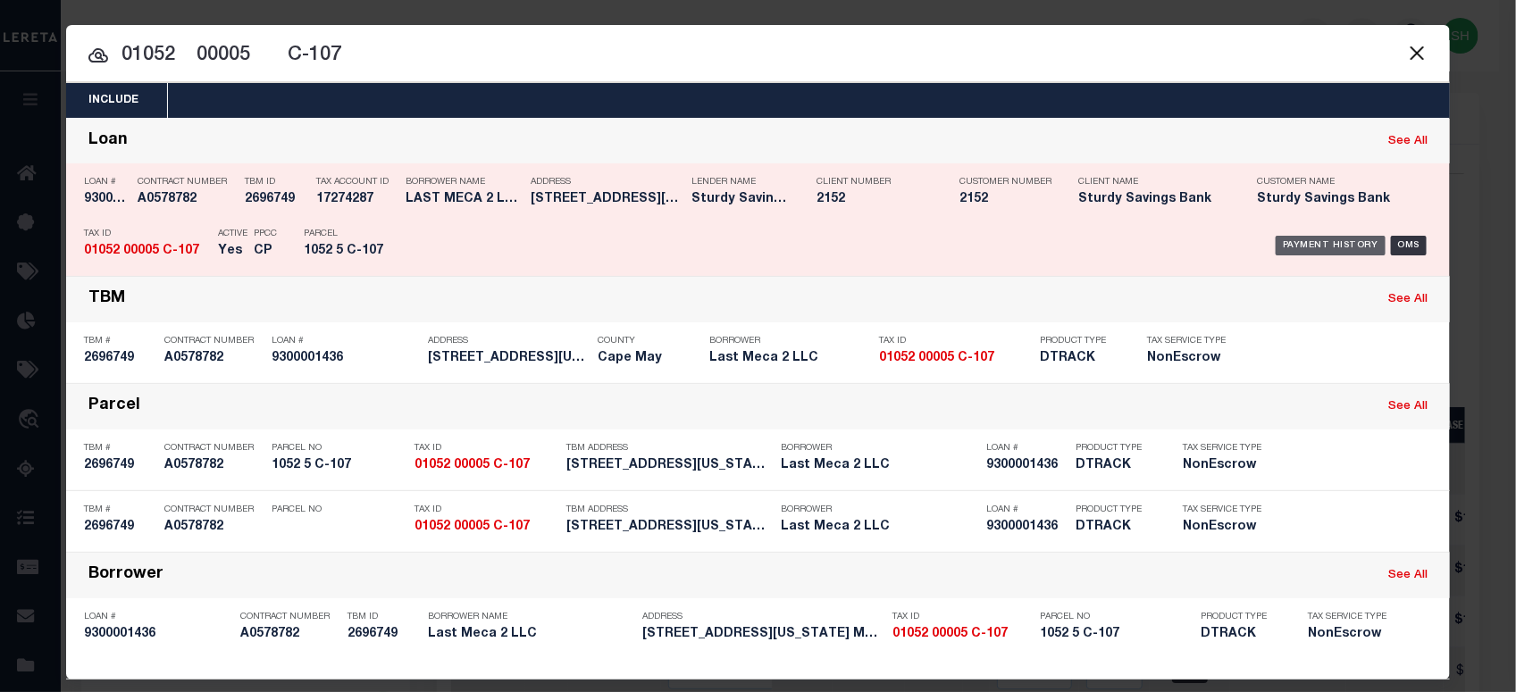
click at [1312, 239] on div "Payment History" at bounding box center [1331, 246] width 110 height 20
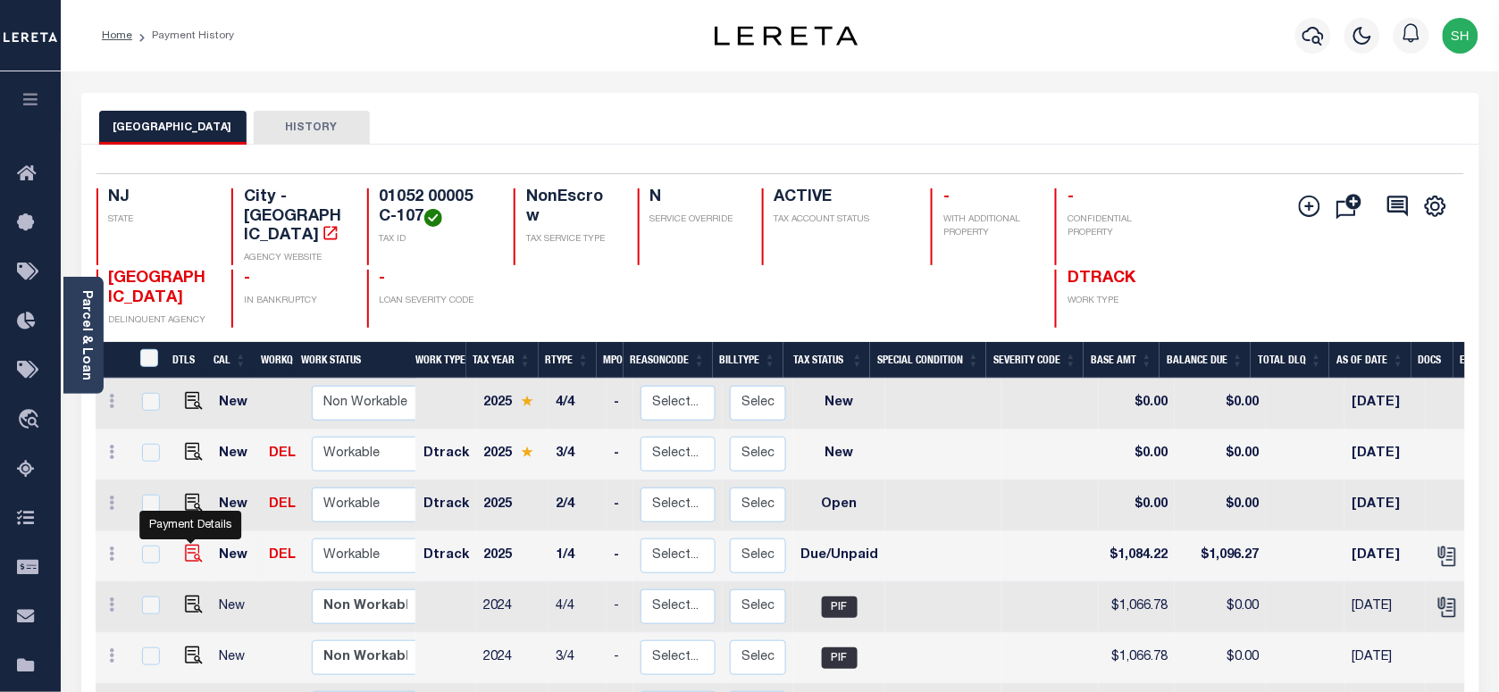
click at [193, 545] on img "" at bounding box center [194, 554] width 18 height 18
checkbox input "true"
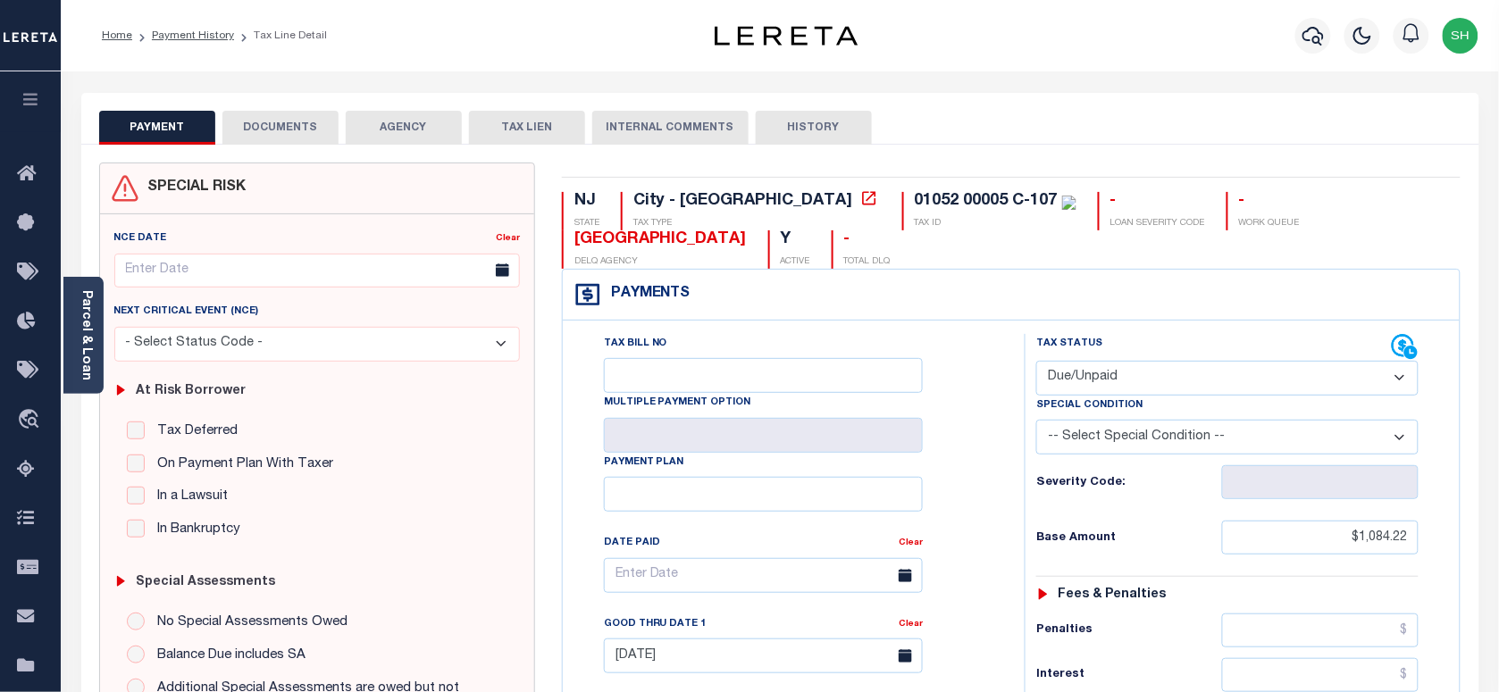
click at [1155, 361] on select "- Select Status Code - Open Due/Unpaid Paid Incomplete No Tax Due Internal Refu…" at bounding box center [1228, 378] width 382 height 35
select select "PYD"
click at [1037, 363] on select "- Select Status Code - Open Due/Unpaid Paid Incomplete No Tax Due Internal Refu…" at bounding box center [1228, 378] width 382 height 35
type input "[DATE]"
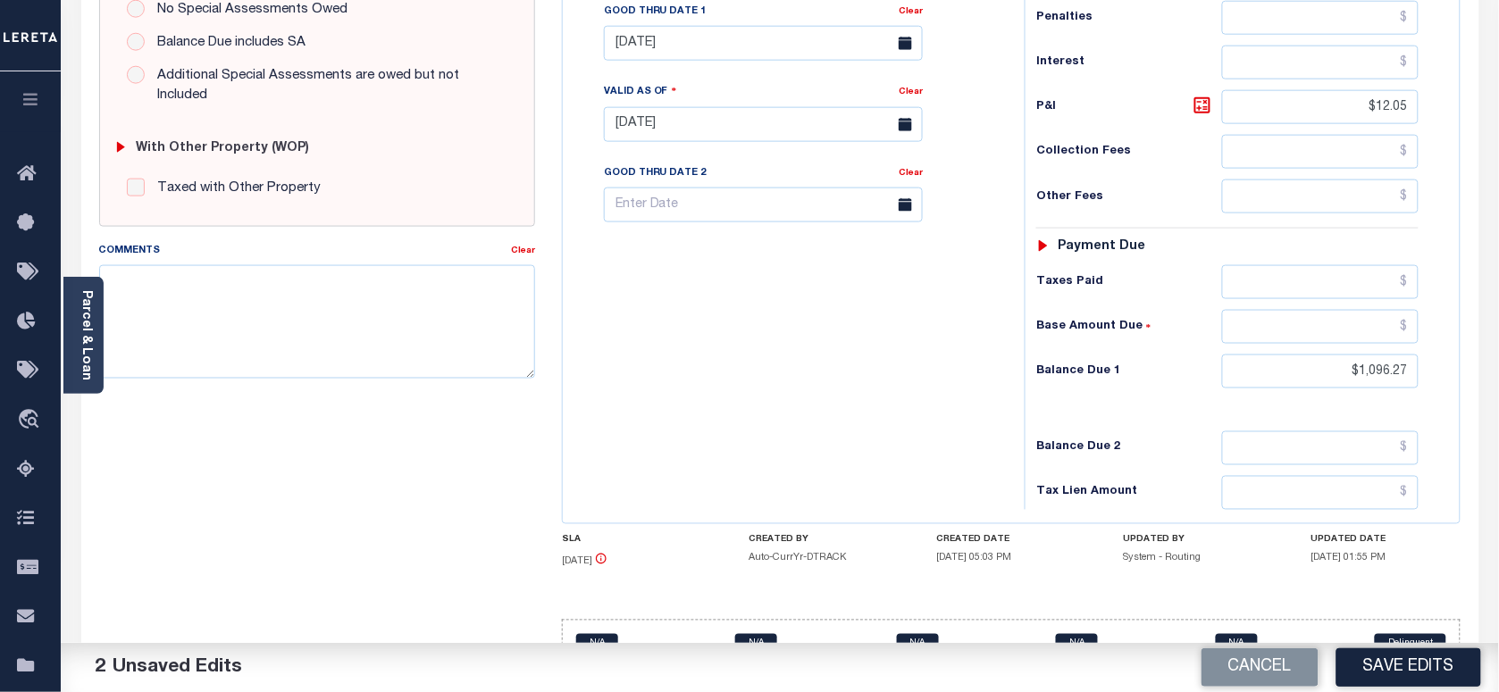
scroll to position [670, 0]
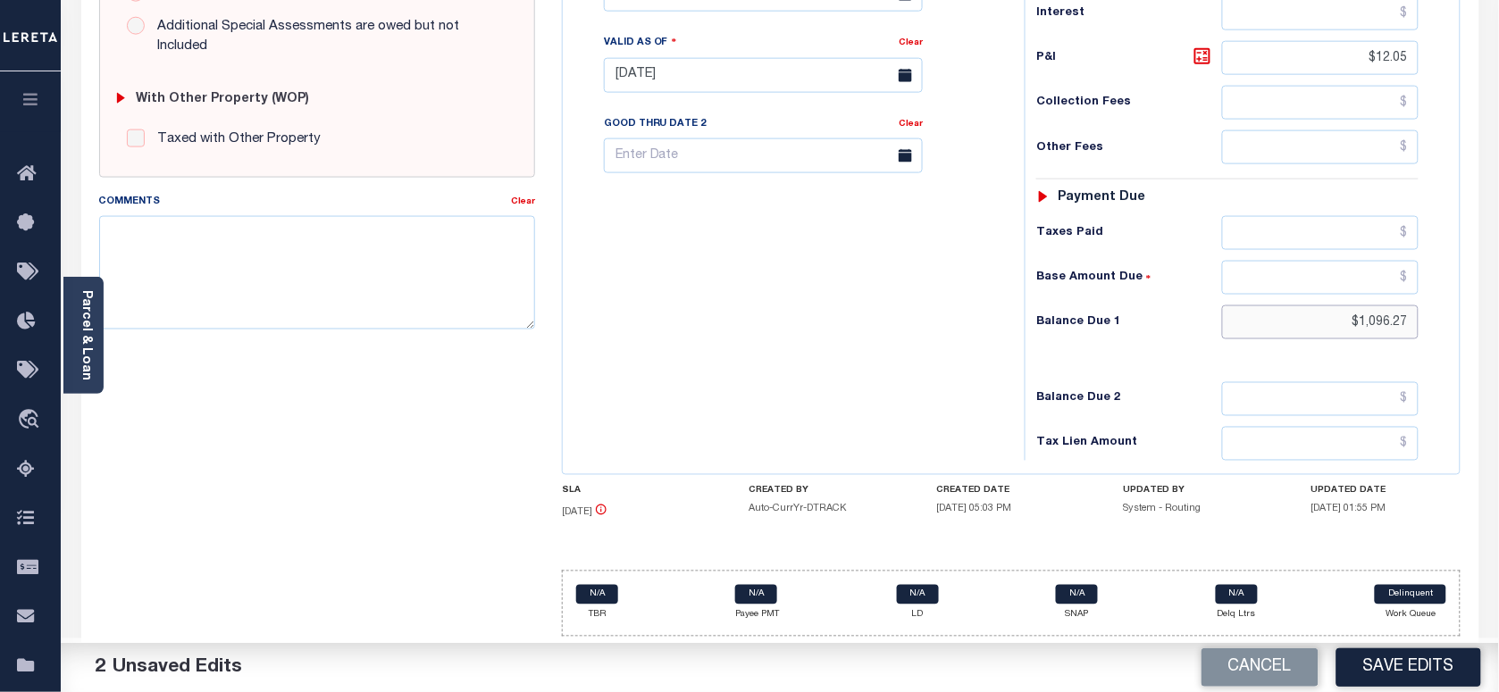
drag, startPoint x: 1319, startPoint y: 323, endPoint x: 1459, endPoint y: 323, distance: 140.3
click at [1459, 323] on div "Tax Bill No Multiple Payment Option Payment Plan" at bounding box center [1012, 67] width 898 height 816
type input "$0.00"
drag, startPoint x: 1352, startPoint y: 54, endPoint x: 1448, endPoint y: 54, distance: 96.5
click at [1448, 54] on div "Tax Status Status" at bounding box center [1233, 66] width 444 height 789
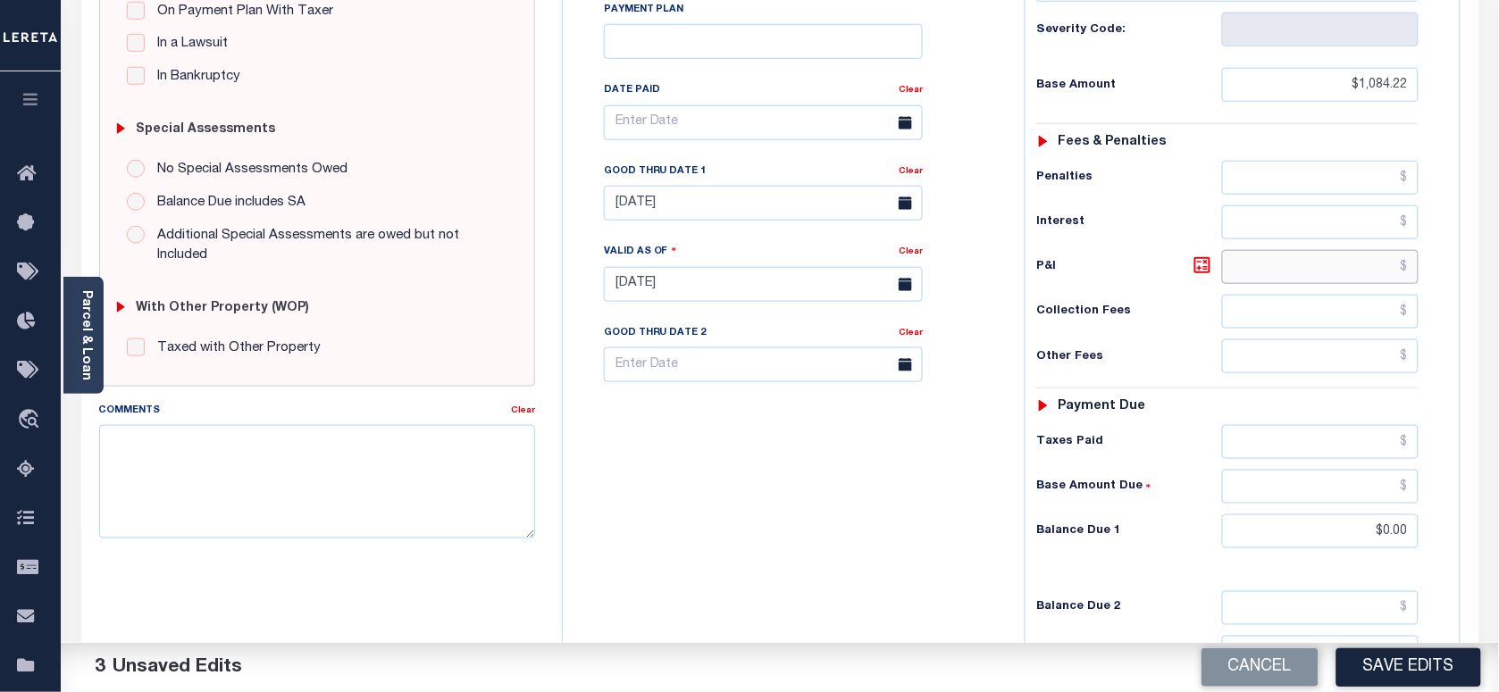
scroll to position [447, 0]
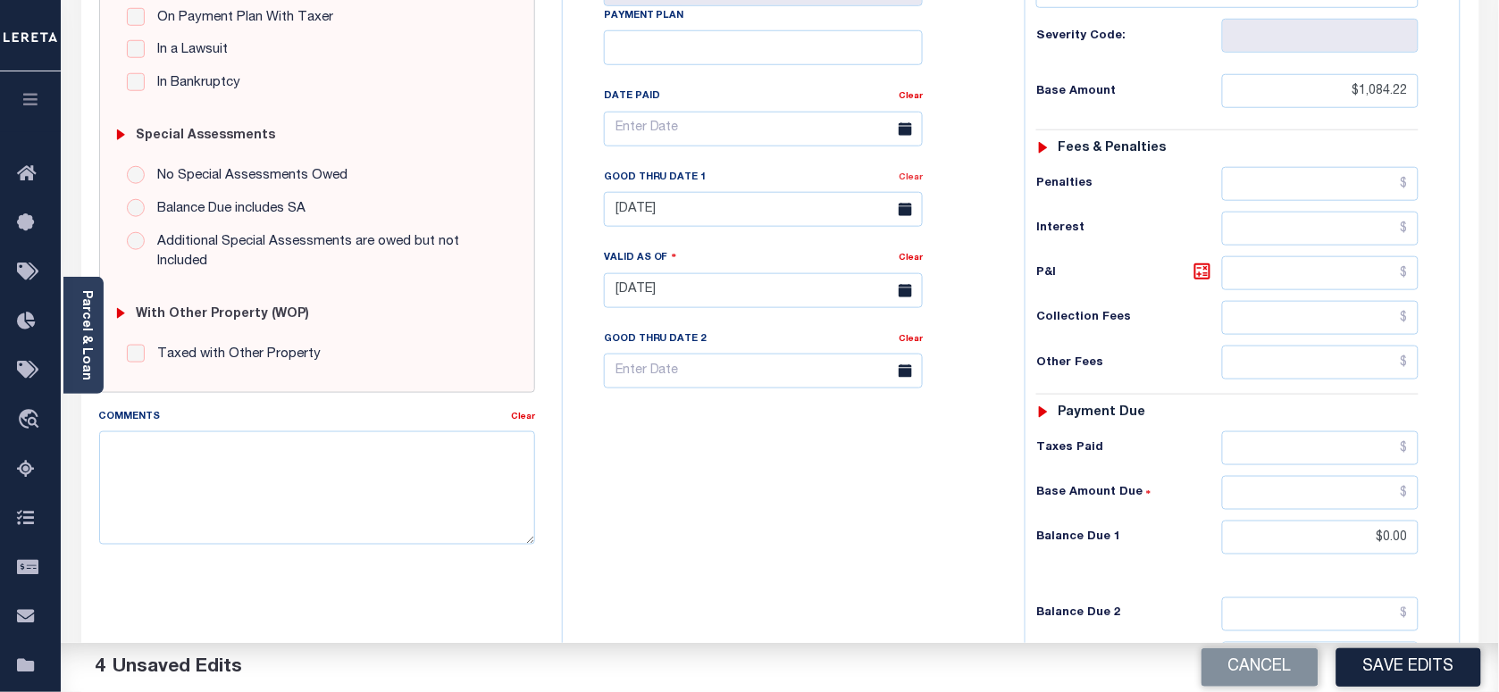
click at [920, 182] on link "Clear" at bounding box center [911, 177] width 24 height 9
drag, startPoint x: 344, startPoint y: 491, endPoint x: 583, endPoint y: 523, distance: 241.5
click at [344, 497] on textarea "Comments" at bounding box center [317, 488] width 436 height 113
paste textarea "Please refer 2025 3/4 line for Tax Supporting Document."
type textarea "Please refer 2025 3/4 line for Tax Supporting Document."
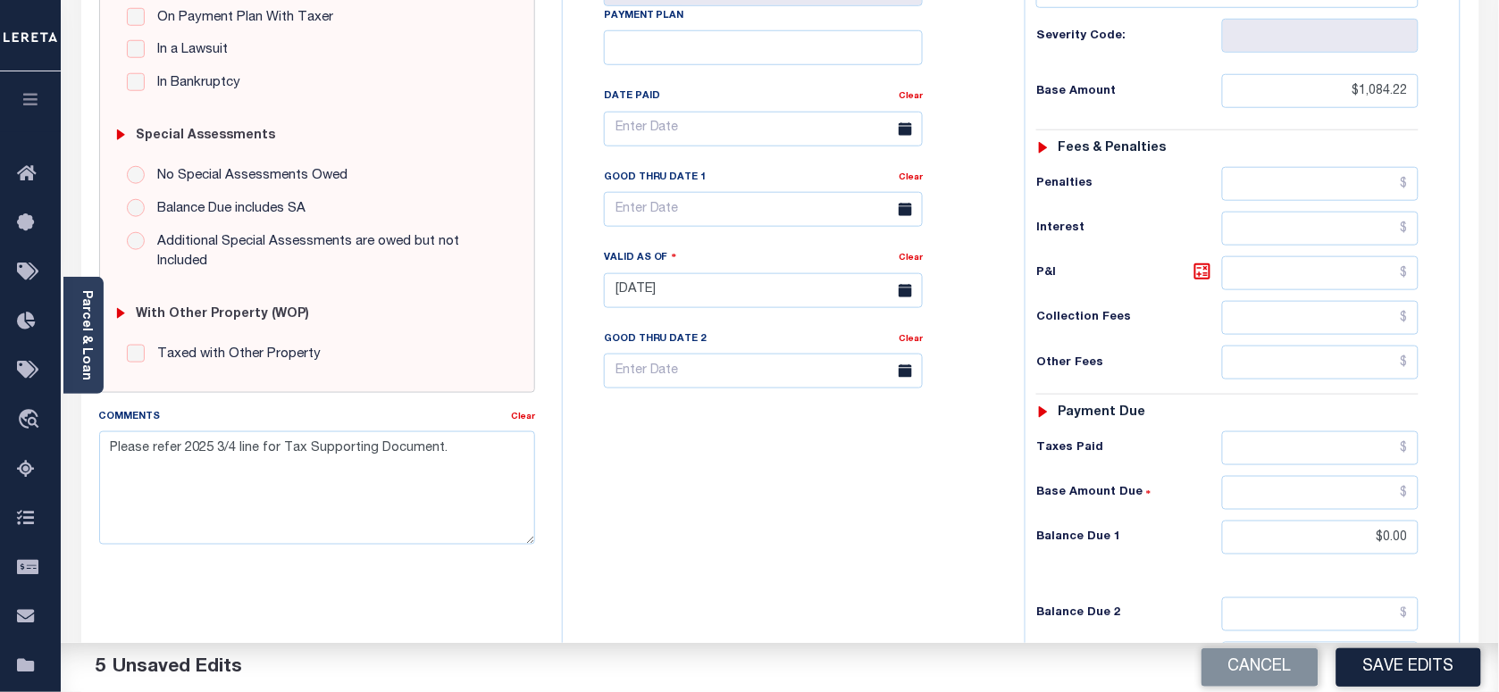
drag, startPoint x: 834, startPoint y: 500, endPoint x: 901, endPoint y: 579, distance: 103.3
click at [860, 545] on div "Tax Bill No Multiple Payment Option Payment Plan Clear" at bounding box center [789, 281] width 444 height 789
click at [1406, 673] on button "Save Edits" at bounding box center [1409, 668] width 145 height 38
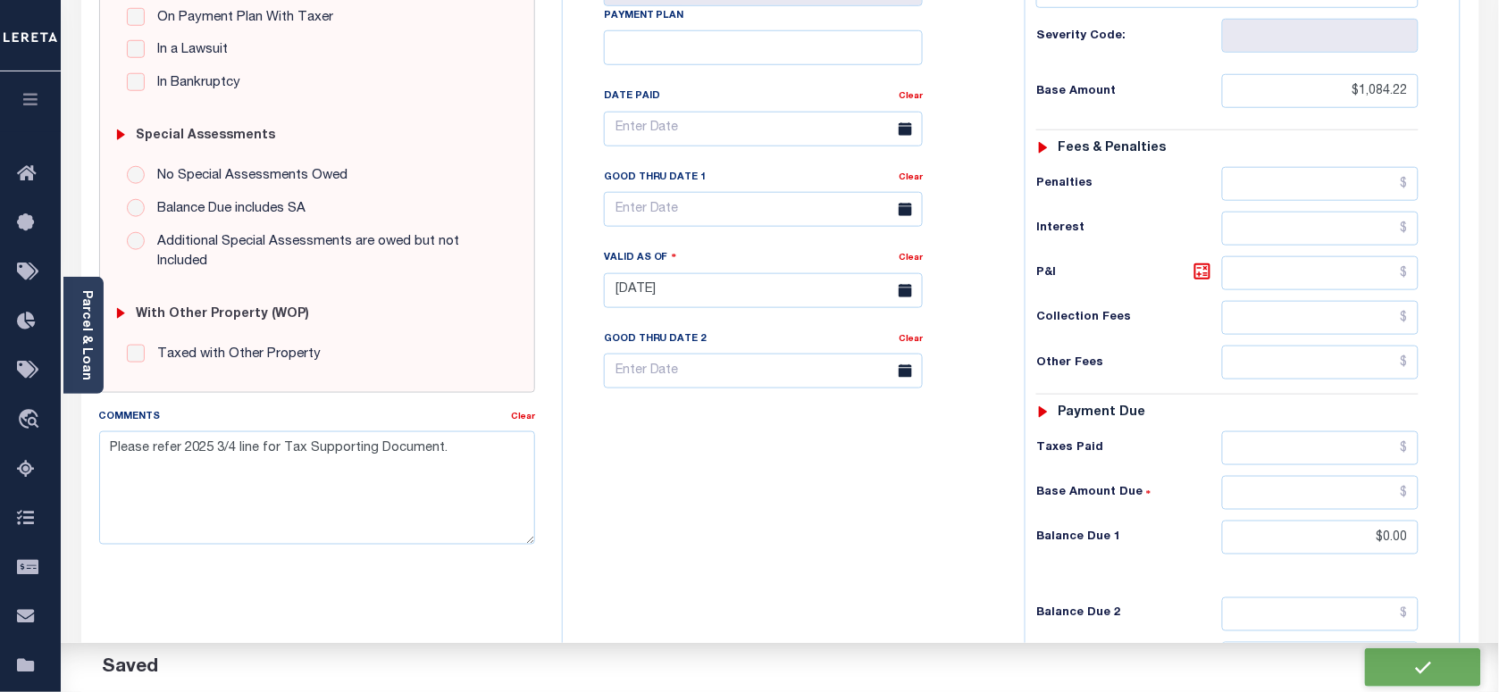
checkbox input "false"
type textarea "Please refer 2025 3/4 line for Tax Supporting Document."
type input "$1,084.22"
type input "$0"
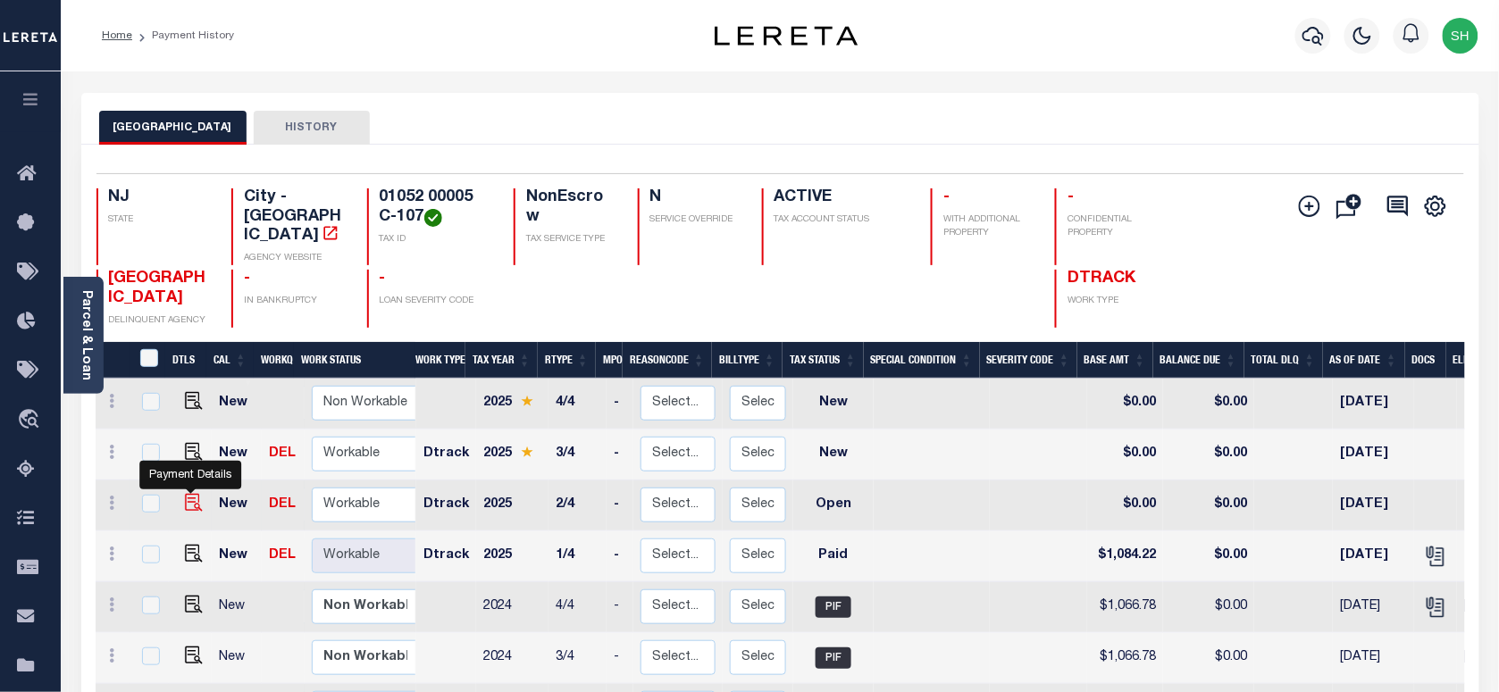
click at [189, 494] on img "" at bounding box center [194, 503] width 18 height 18
checkbox input "true"
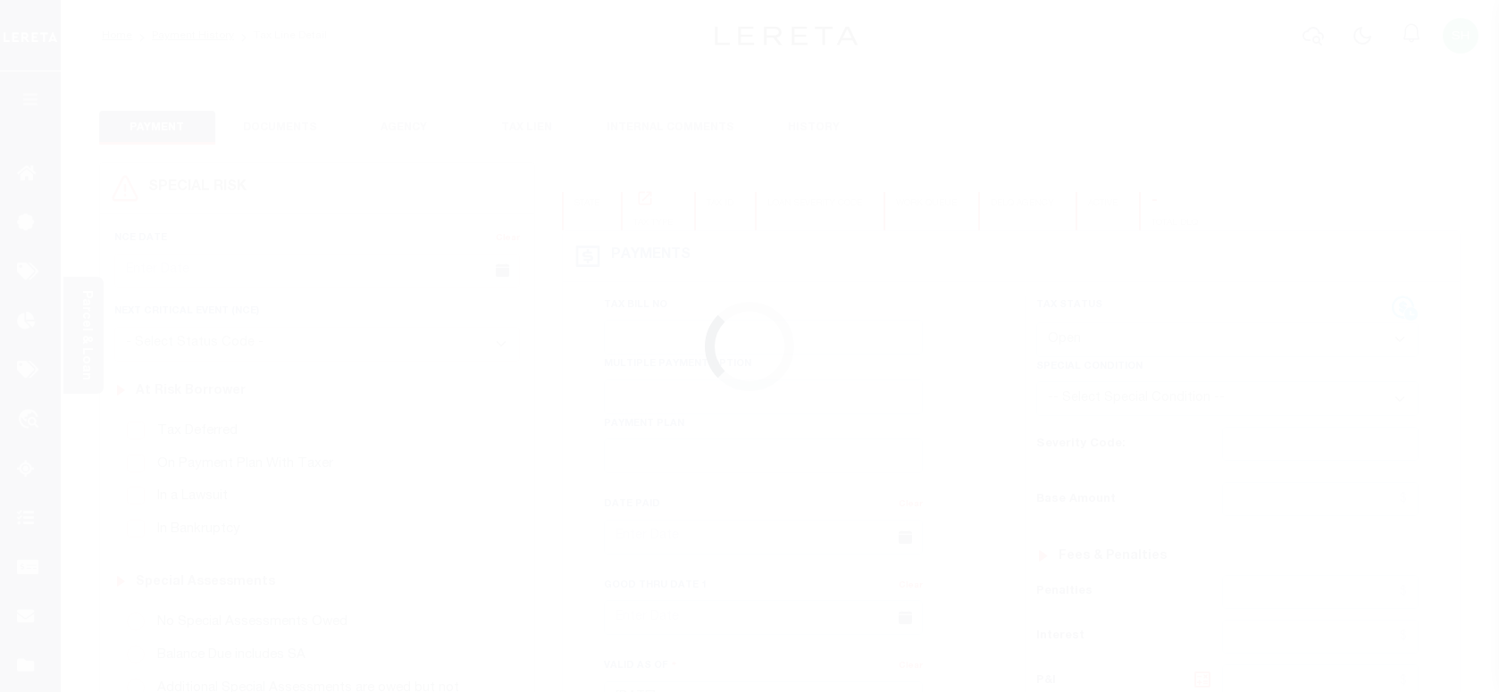
select select "OP2"
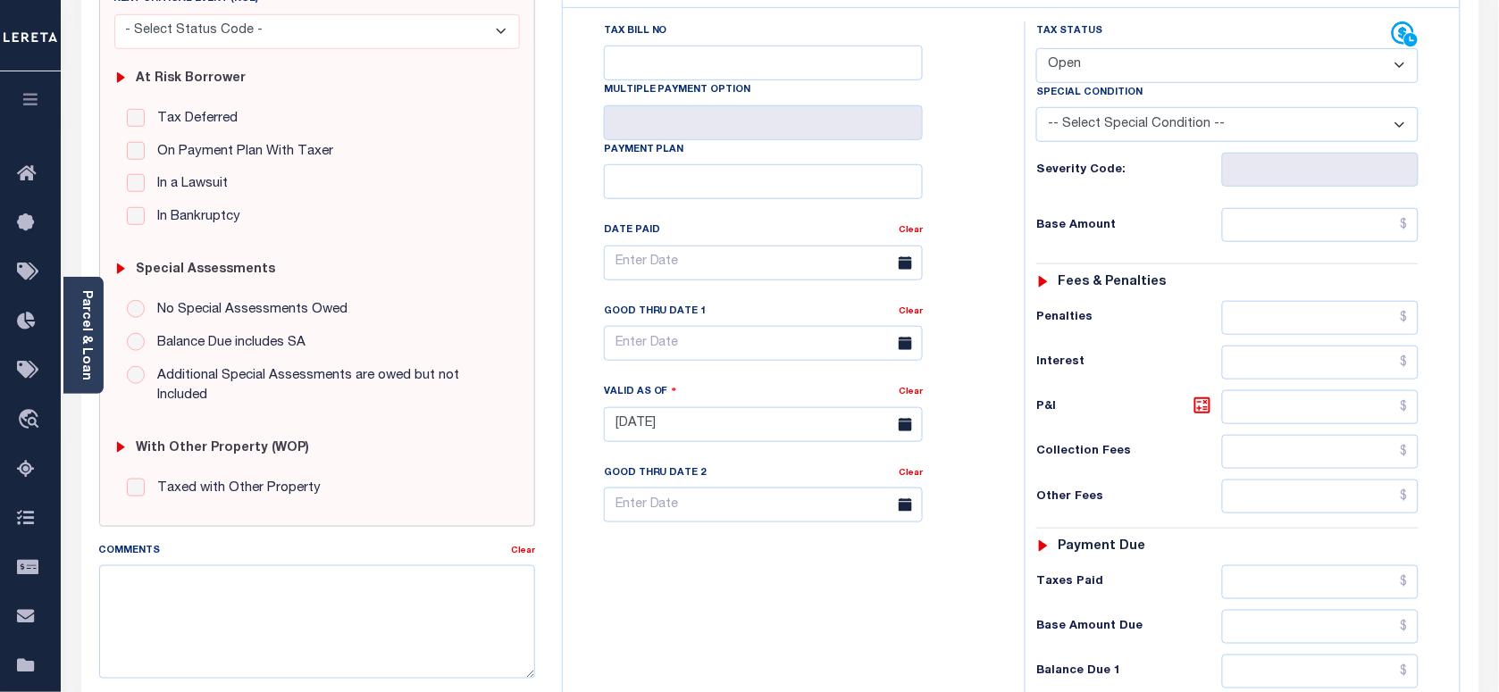
scroll to position [335, 0]
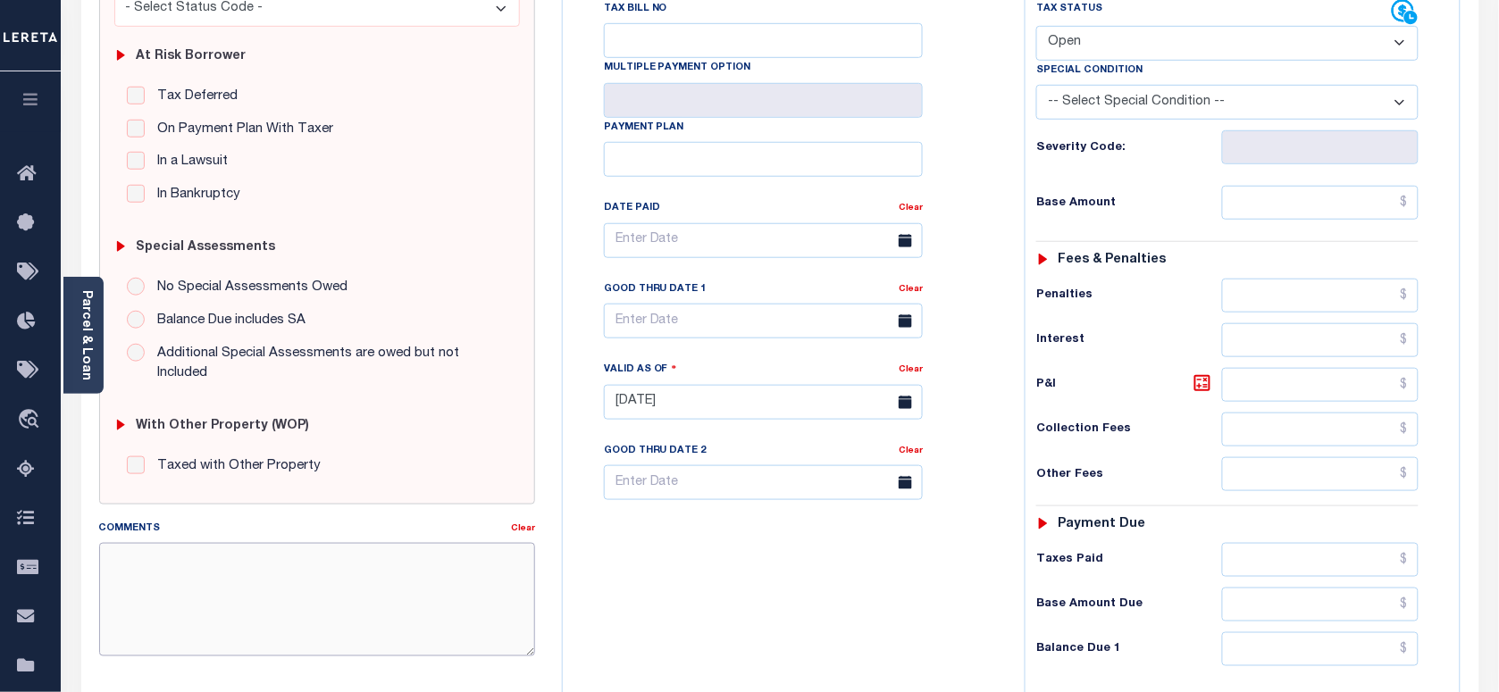
drag, startPoint x: 326, startPoint y: 548, endPoint x: 319, endPoint y: 594, distance: 47.0
click at [323, 578] on textarea "Comments" at bounding box center [317, 599] width 436 height 113
paste textarea "Please refer 2025 3/4 line for Tax Supporting Document."
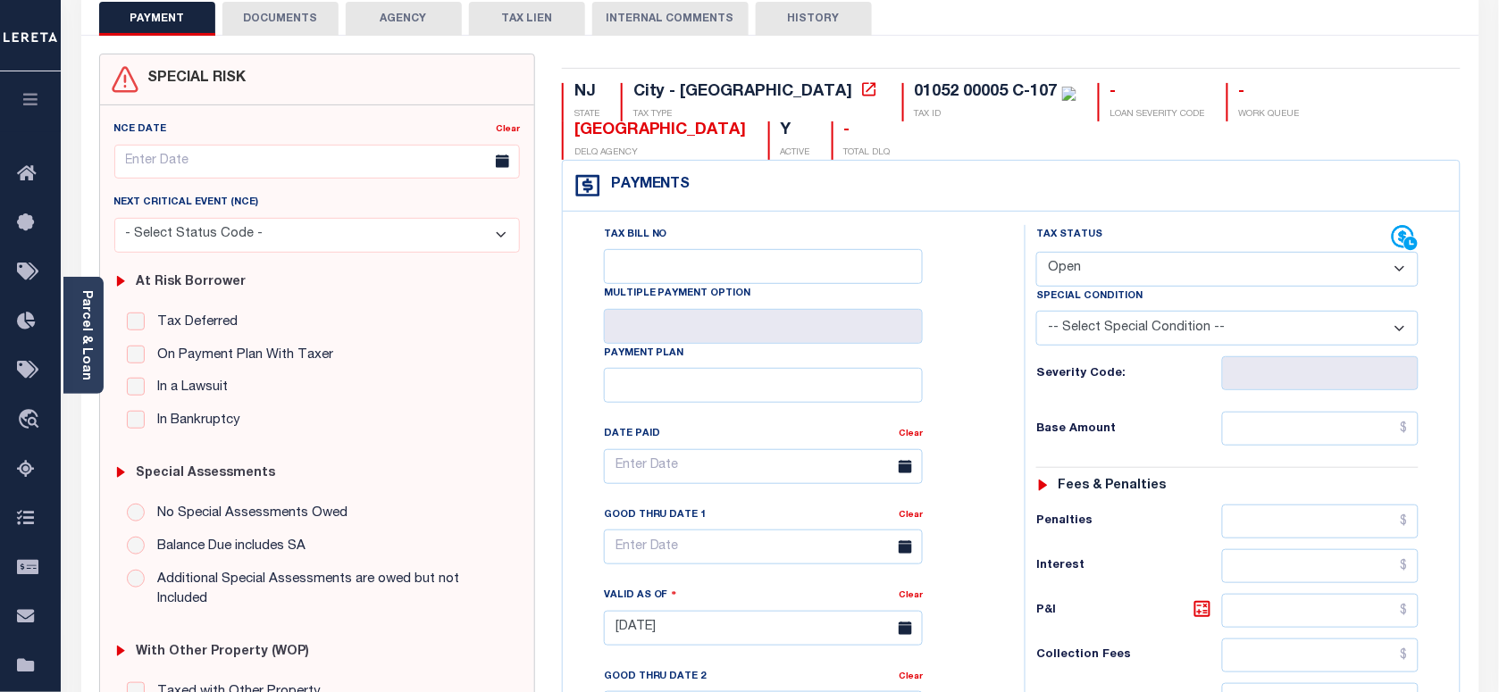
scroll to position [0, 0]
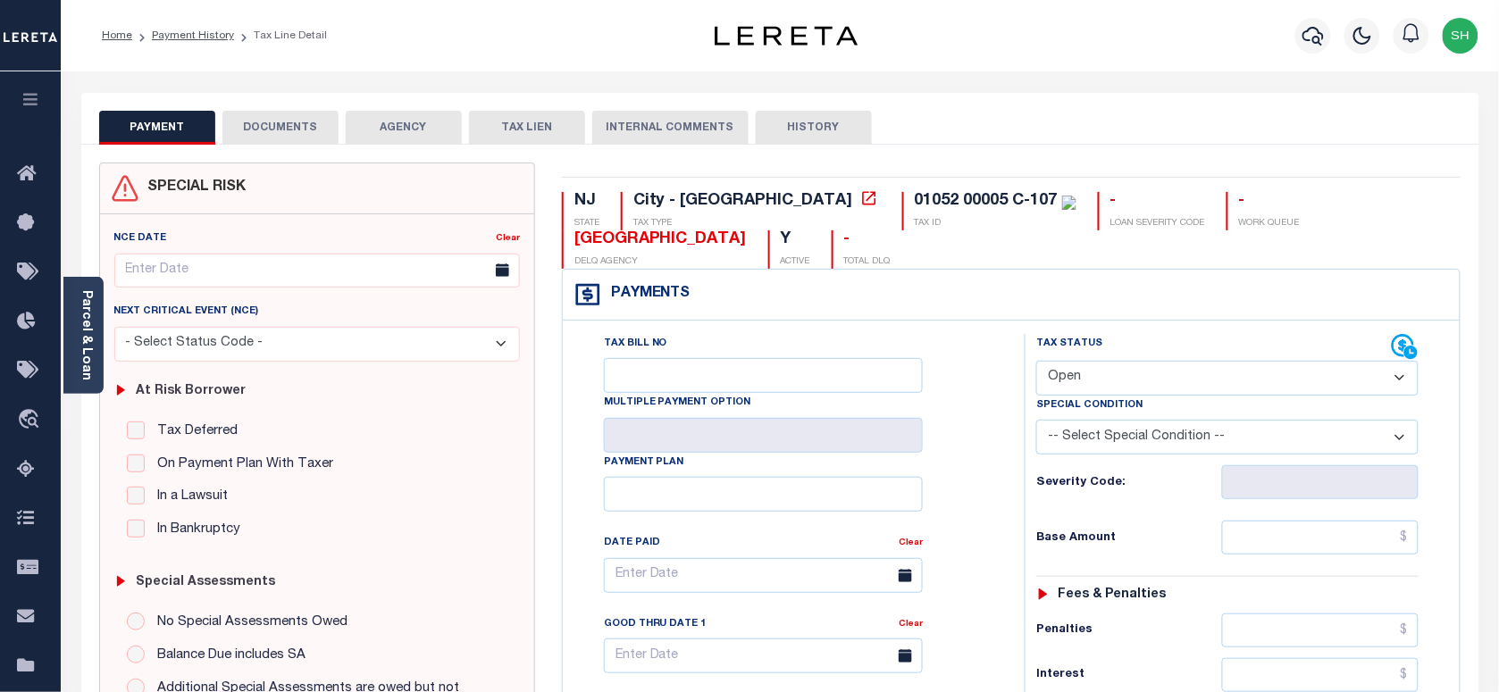
type textarea "Please refer 2025 3/4 line for Tax Supporting Document."
type input "[DATE]"
drag, startPoint x: 1135, startPoint y: 358, endPoint x: 1146, endPoint y: 389, distance: 32.2
click at [1136, 368] on div "Tax Status Status Open Paid" at bounding box center [1228, 365] width 382 height 62
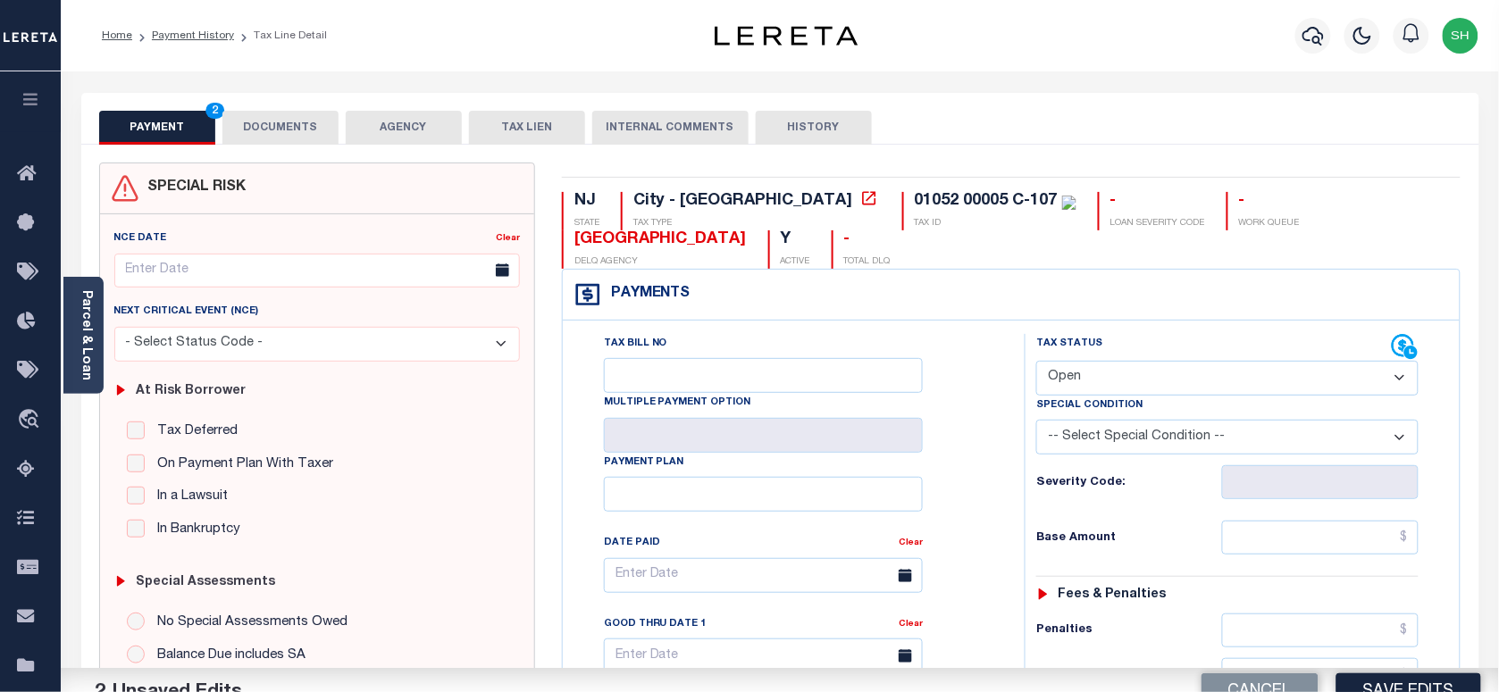
click at [1146, 389] on select "- Select Status Code - Open Due/Unpaid Paid Incomplete No Tax Due Internal Refu…" at bounding box center [1228, 378] width 382 height 35
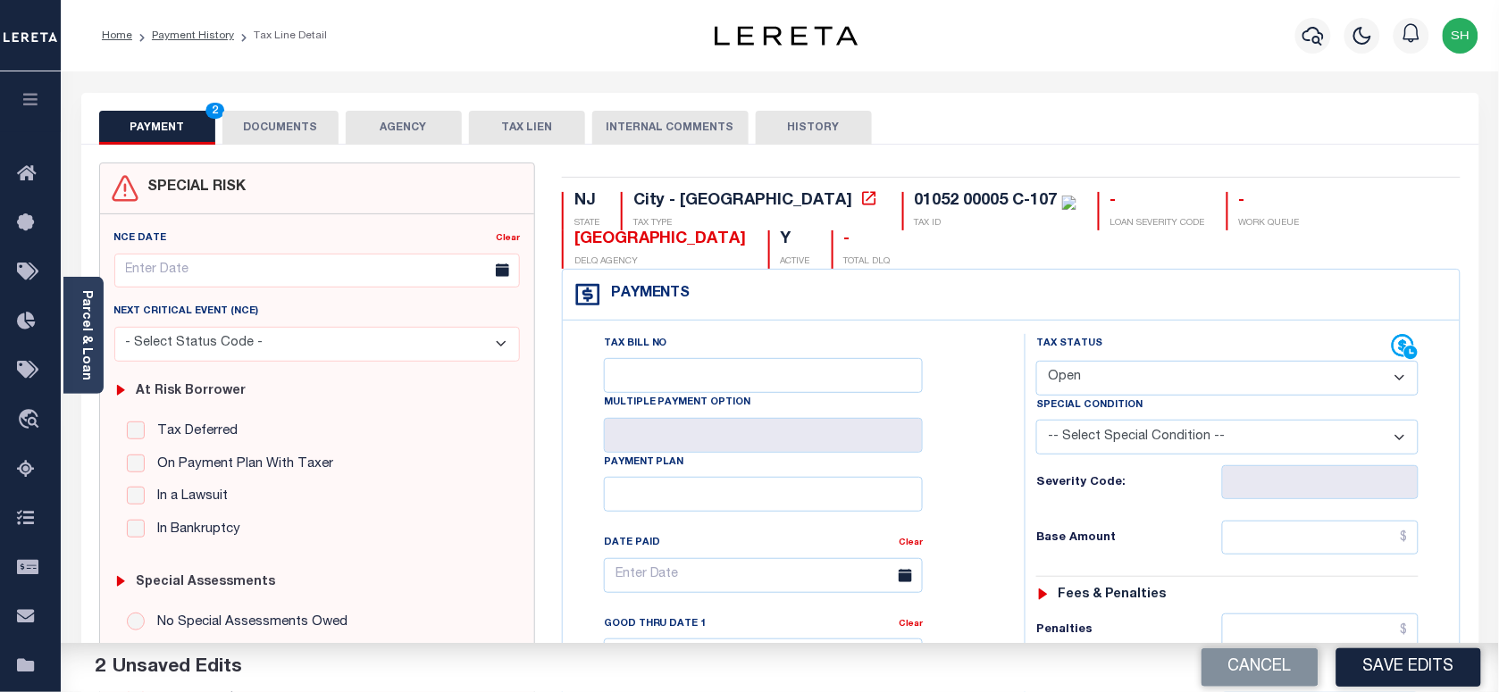
select select "PYD"
click at [1037, 363] on select "- Select Status Code - Open Due/Unpaid Paid Incomplete No Tax Due Internal Refu…" at bounding box center [1228, 378] width 382 height 35
click at [1315, 530] on input "text" at bounding box center [1320, 538] width 197 height 34
paste input "1,084.22"
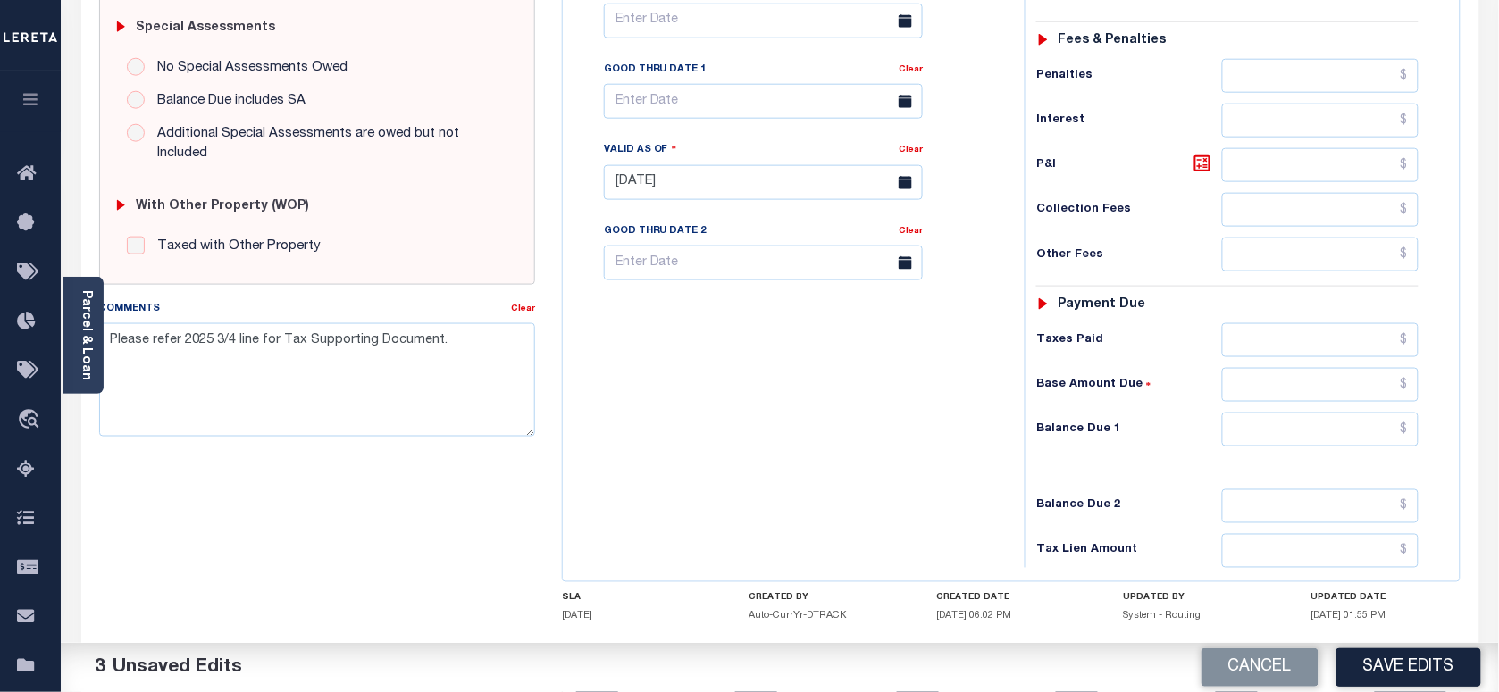
scroll to position [558, 0]
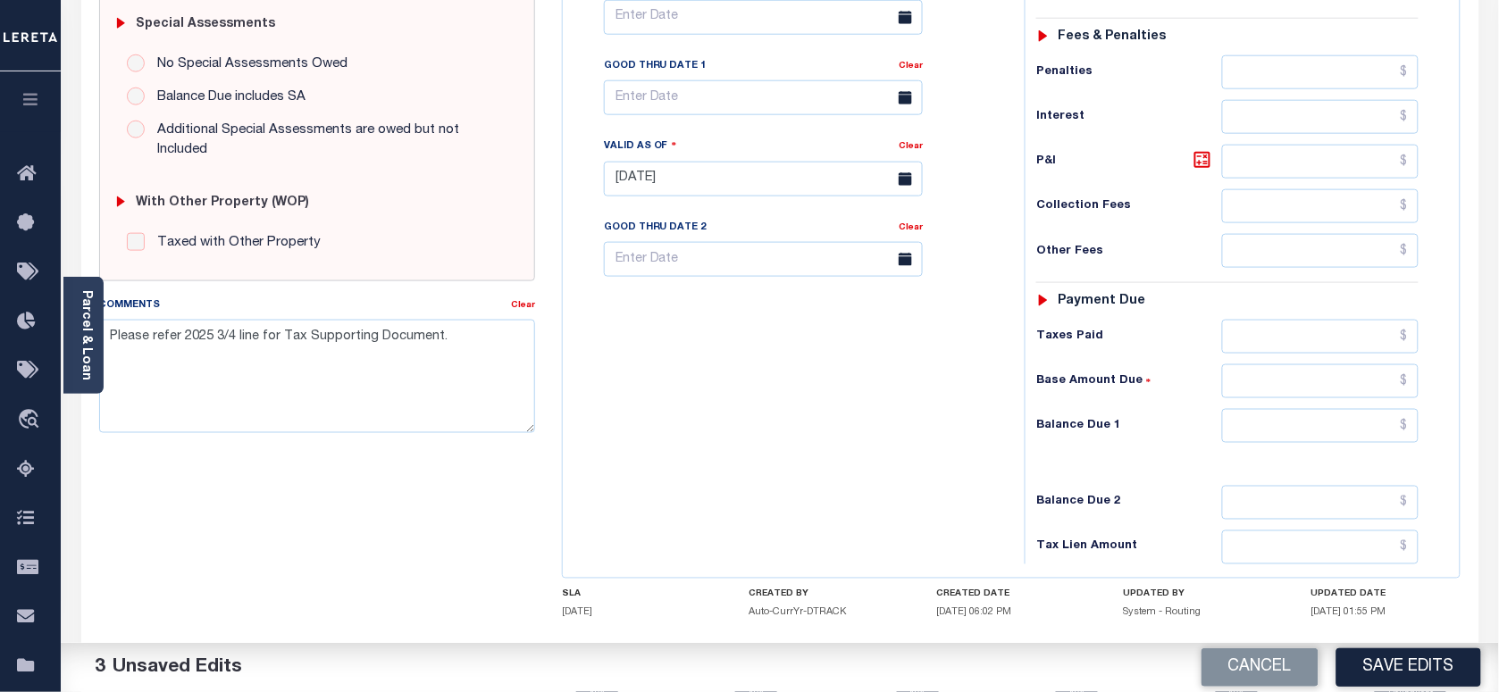
type input "$1,084.22"
click at [1372, 443] on input "text" at bounding box center [1320, 426] width 197 height 34
type input "$0.00"
click at [1401, 673] on button "Save Edits" at bounding box center [1409, 668] width 145 height 38
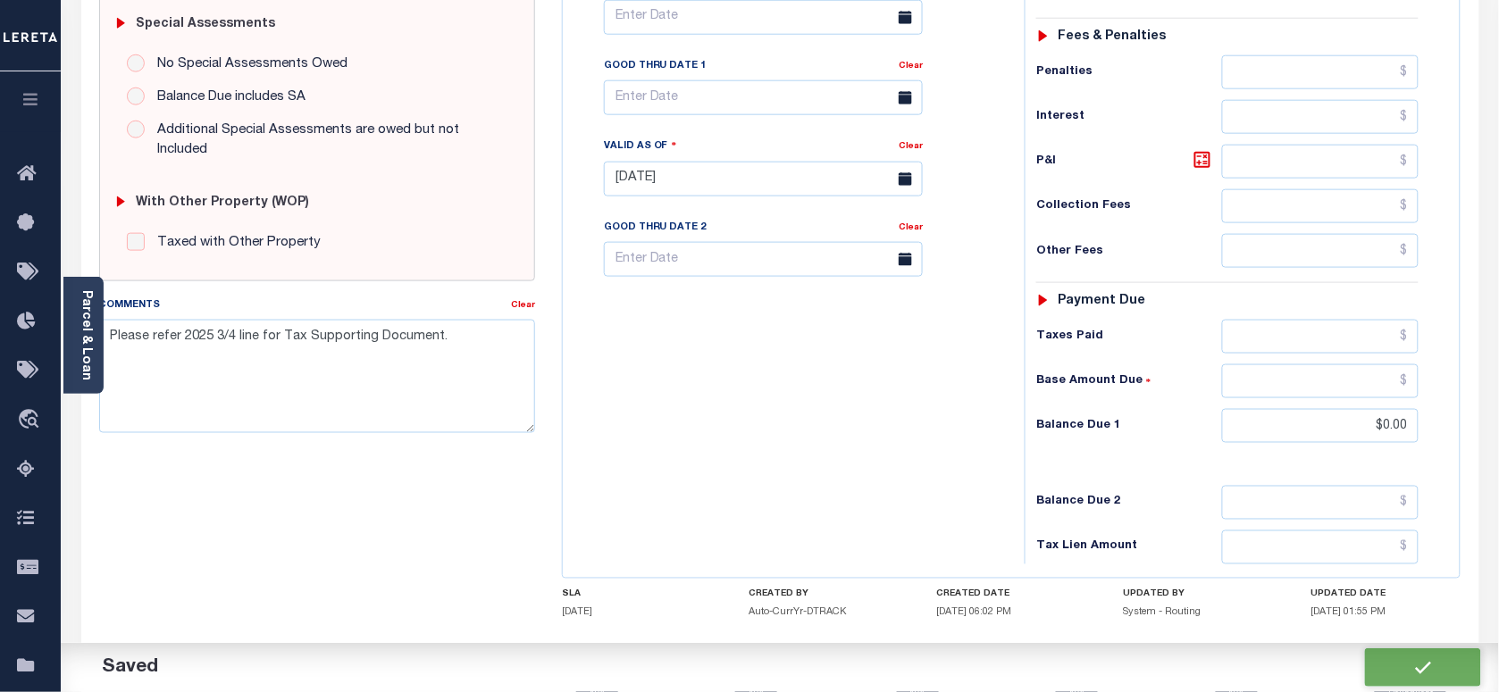
checkbox input "false"
type textarea "Please refer 2025 3/4 line for Tax Supporting Document."
type input "$1,084.22"
type input "$0"
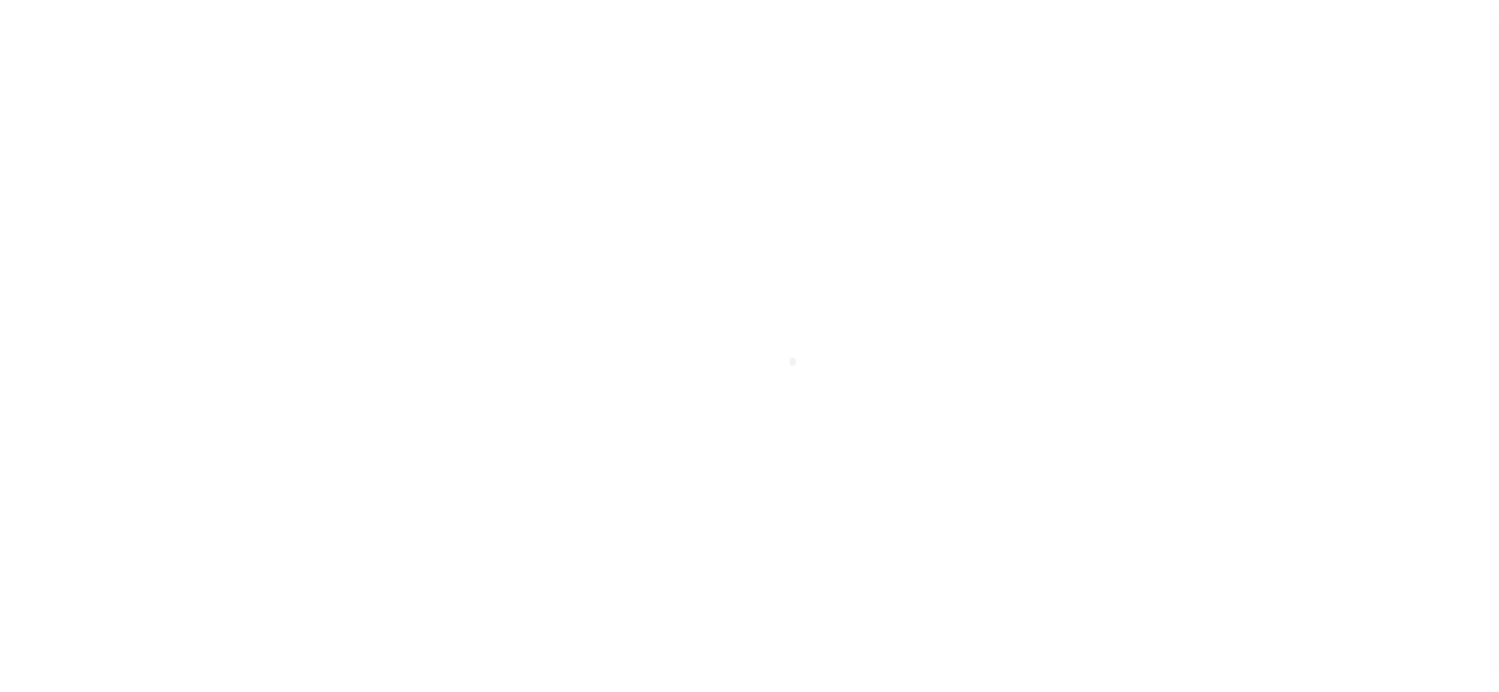
select select "NW2"
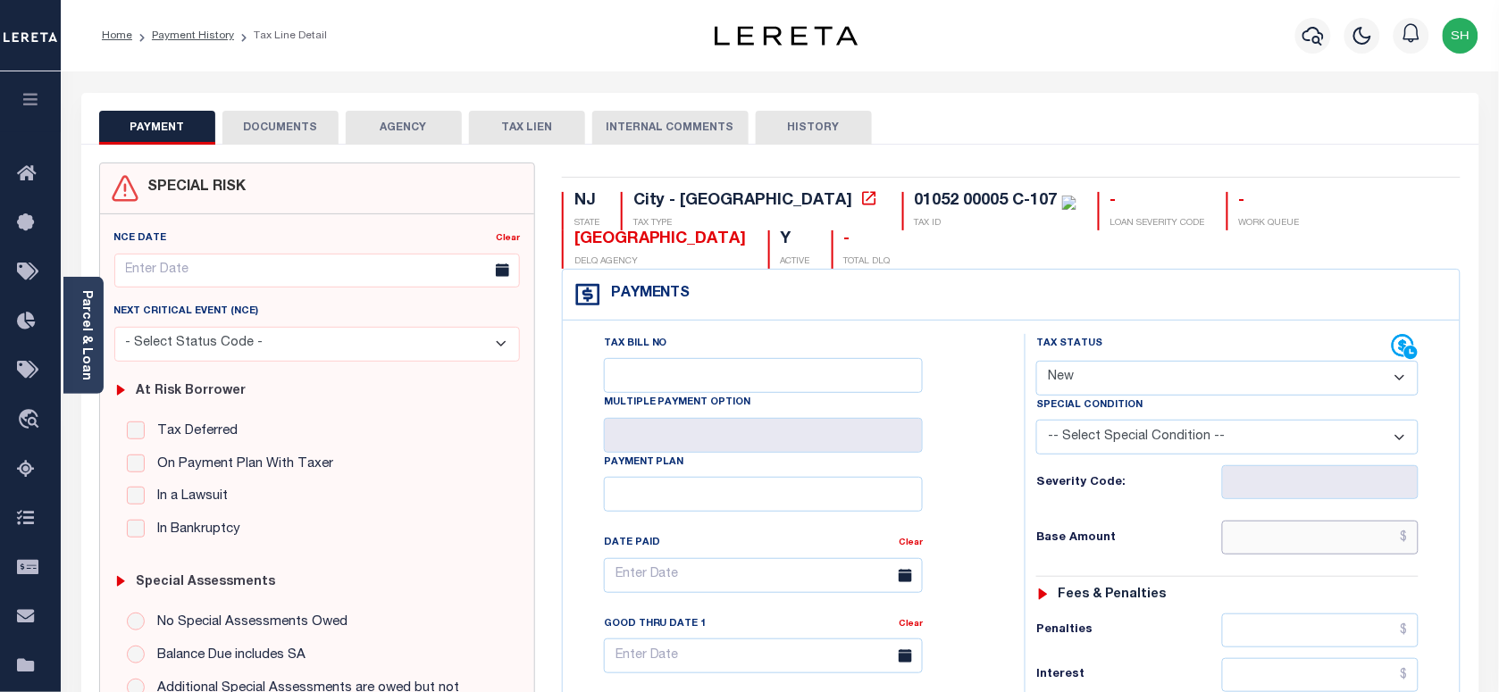
drag, startPoint x: 1314, startPoint y: 512, endPoint x: 1261, endPoint y: 514, distance: 52.7
paste input "1,158.07"
type input "$1,158.07"
type input "10/03/2025"
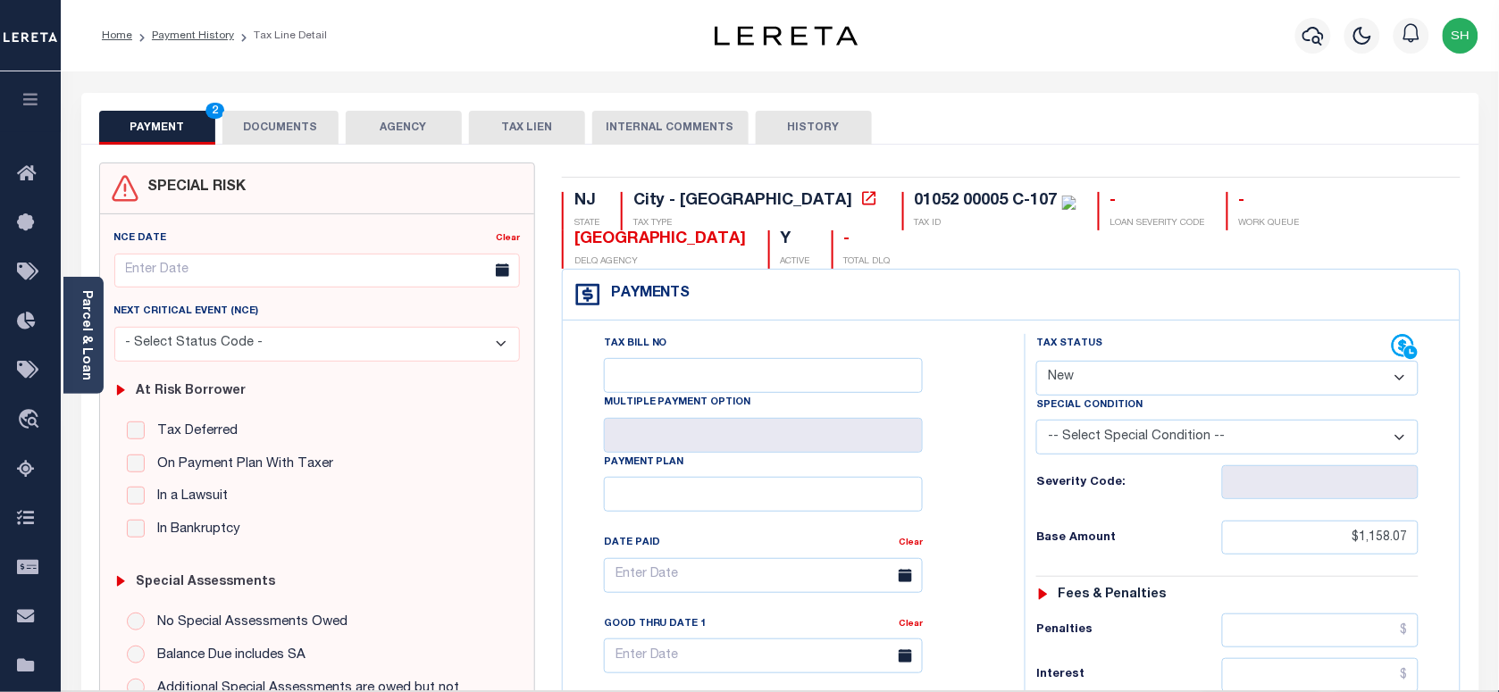
drag, startPoint x: 1151, startPoint y: 384, endPoint x: 1145, endPoint y: 400, distance: 17.3
click at [1151, 384] on select "- Select Status Code - Open Due/Unpaid Paid Incomplete No Tax Due Internal Refu…" at bounding box center [1228, 378] width 382 height 35
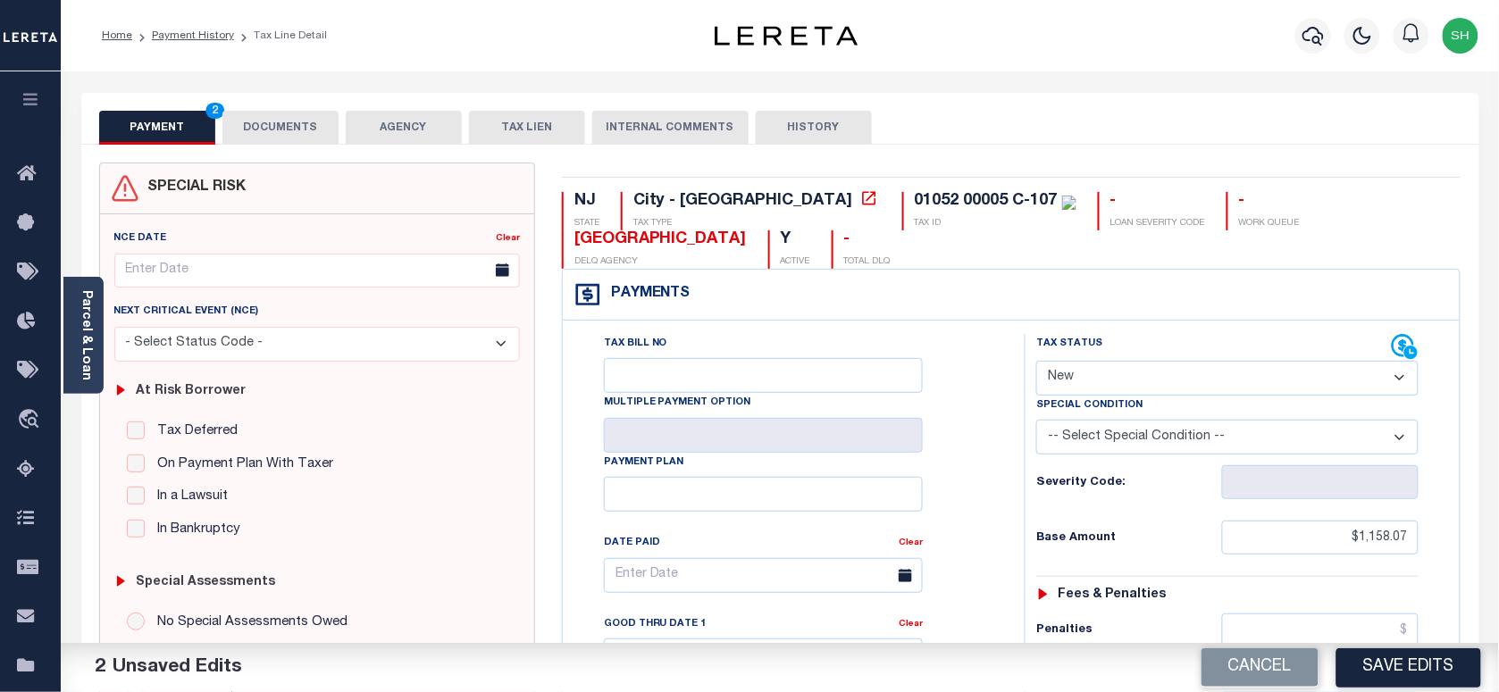
select select "PYD"
click at [1037, 363] on select "- Select Status Code - Open Due/Unpaid Paid Incomplete No Tax Due Internal Refu…" at bounding box center [1228, 378] width 382 height 35
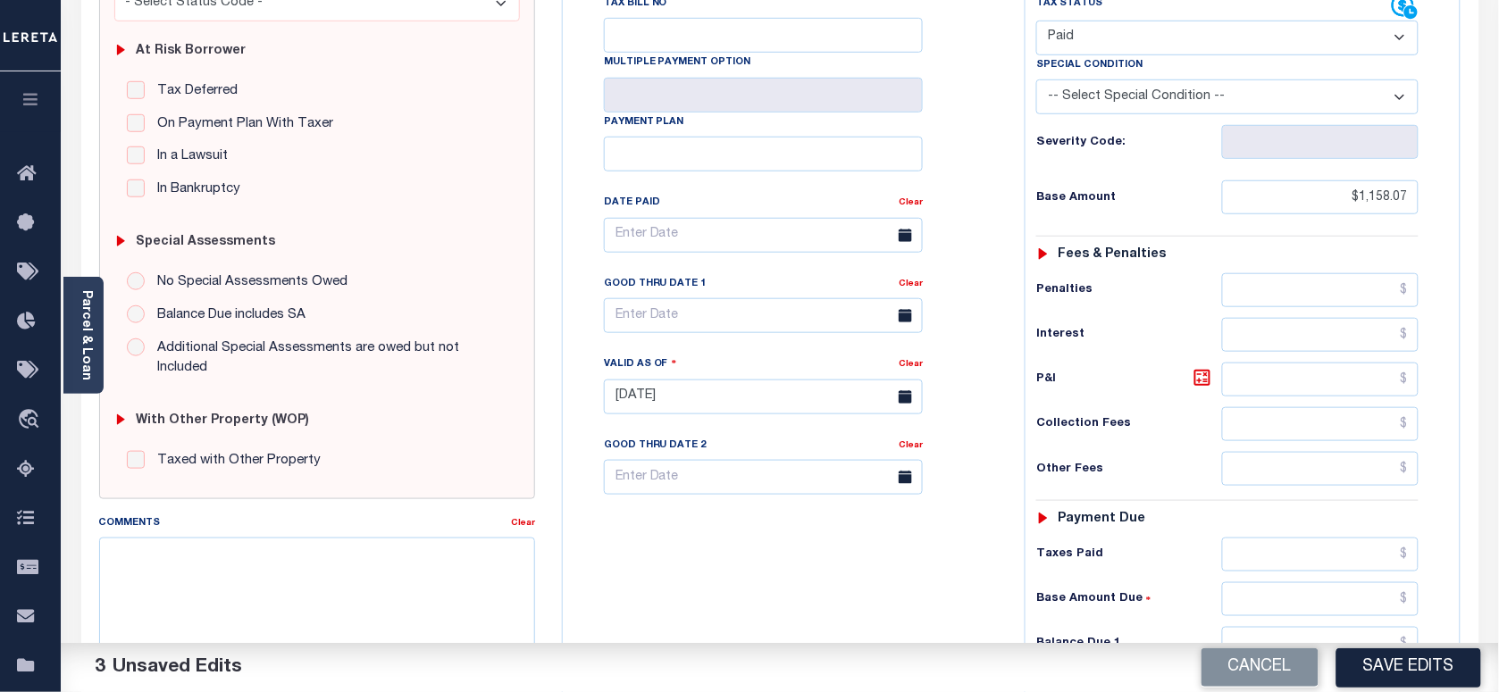
scroll to position [670, 0]
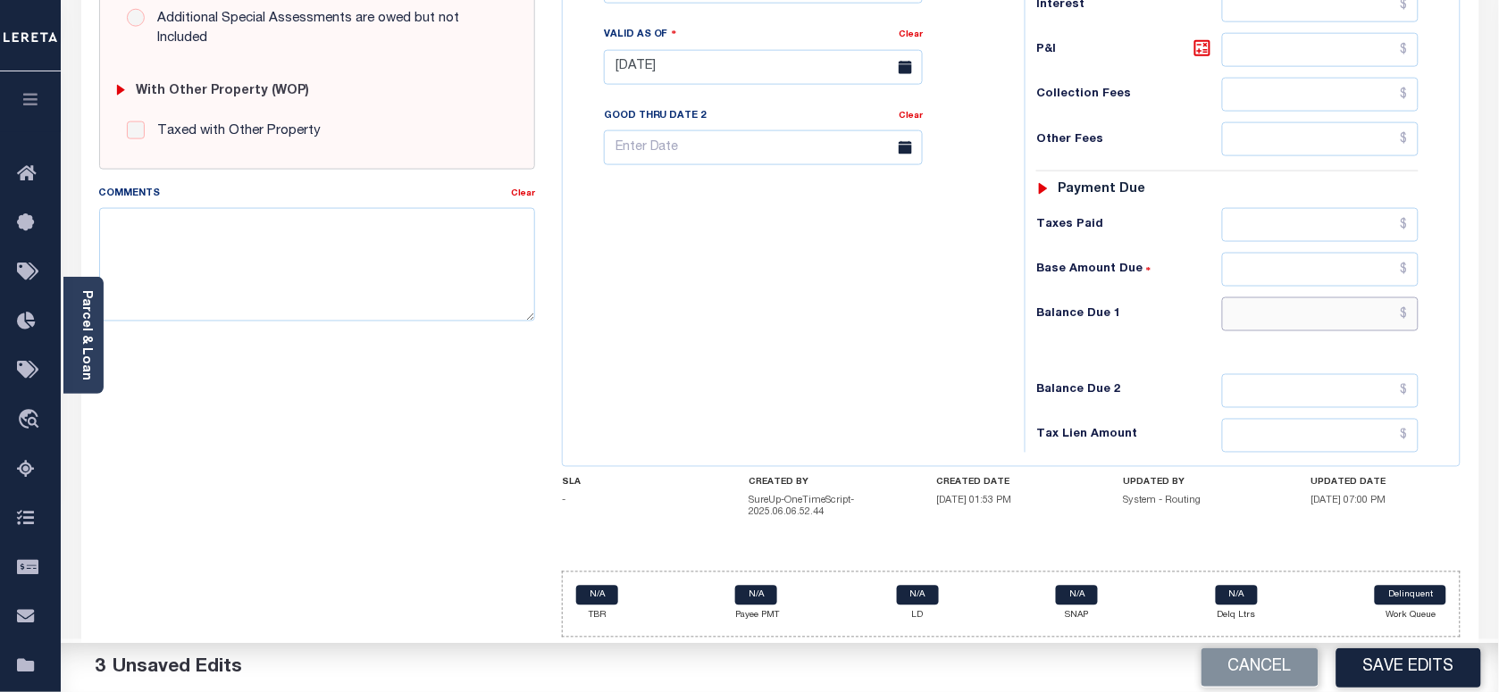
click at [1404, 324] on input "text" at bounding box center [1320, 315] width 197 height 34
type input "$0.00"
click at [85, 323] on link "Parcel & Loan" at bounding box center [86, 335] width 13 height 90
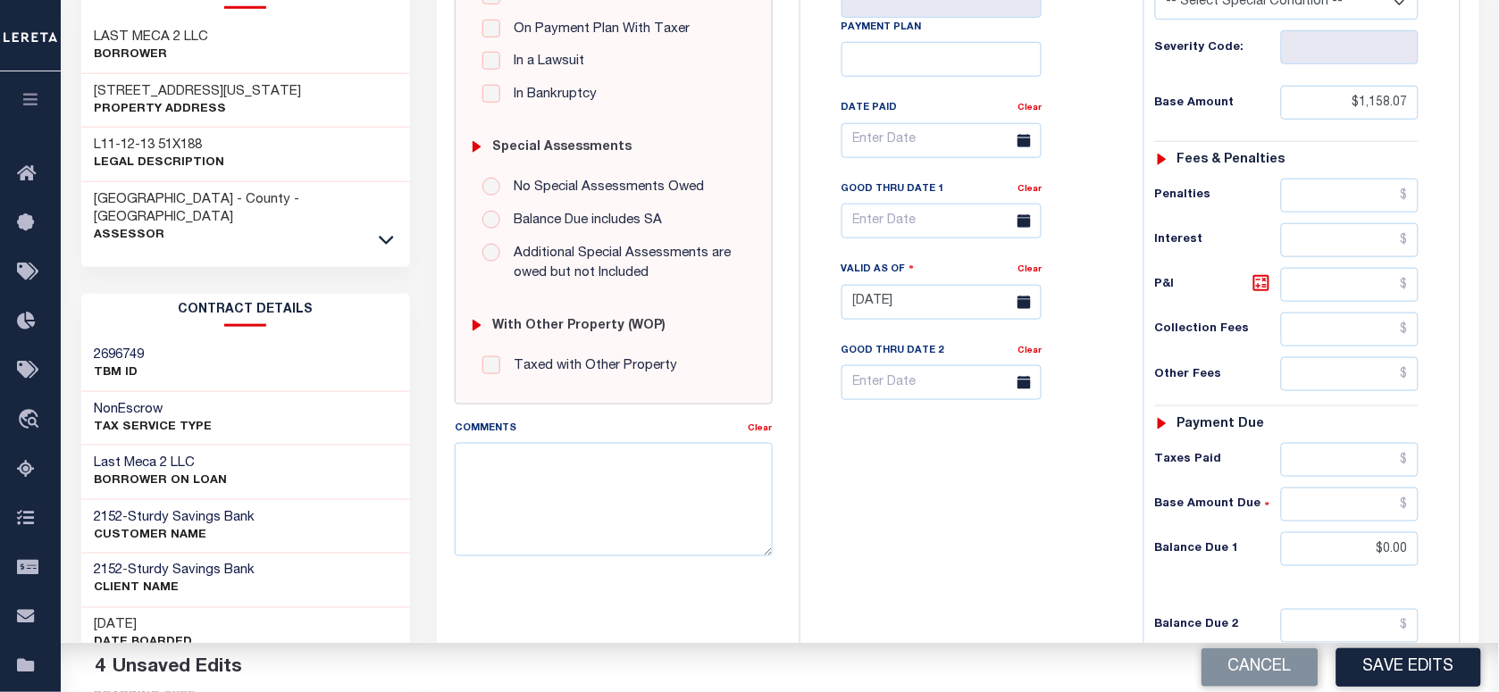
scroll to position [112, 0]
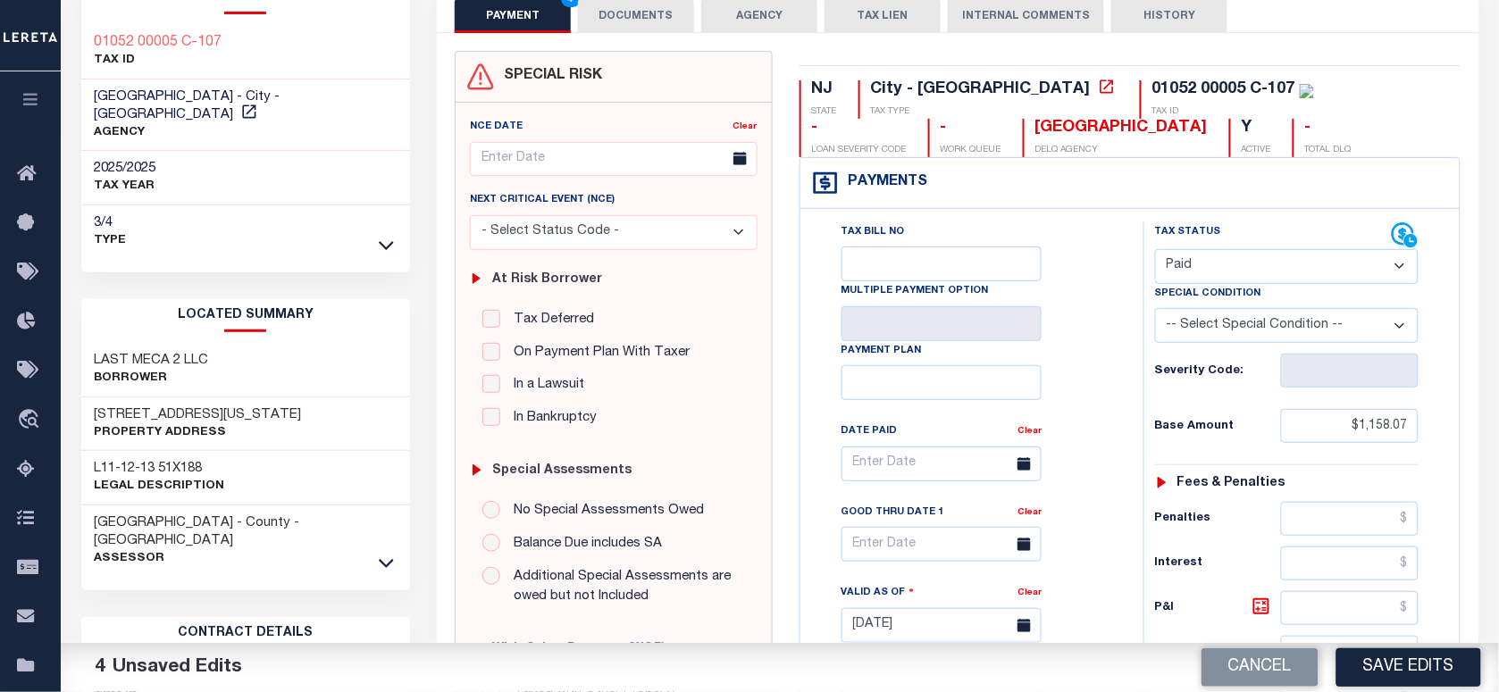
click at [79, 29] on div "Tax Bill Details 01052 00005 C-107 TAX ID AGENCY 2025/2025 TAX YEAR" at bounding box center [246, 616] width 357 height 1271
click at [79, 28] on div "Tax Bill Details 01052 00005 C-107 TAX ID AGENCY 2025/2025 TAX YEAR" at bounding box center [246, 616] width 357 height 1271
copy div "01052 00005 C-107"
drag, startPoint x: 646, startPoint y: 10, endPoint x: 650, endPoint y: 100, distance: 90.4
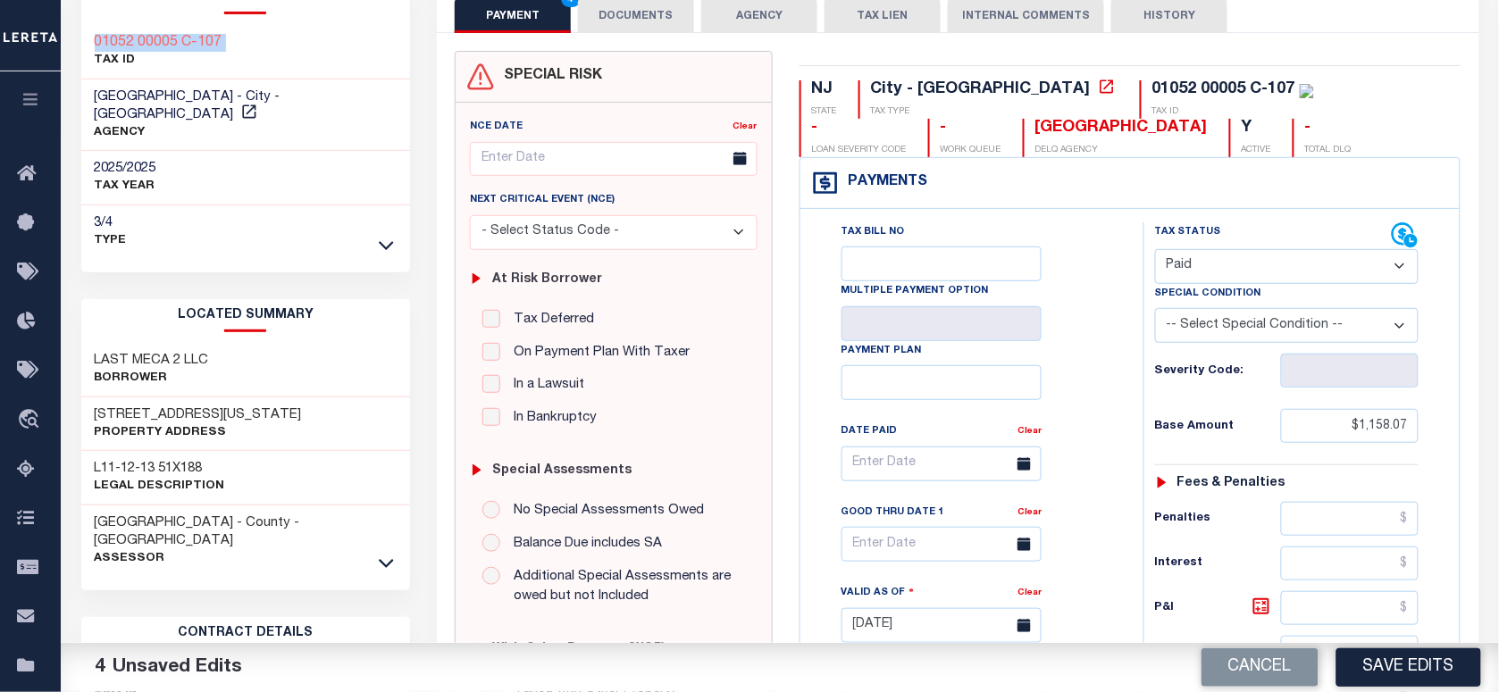
click at [646, 10] on button "DOCUMENTS" at bounding box center [636, 16] width 116 height 34
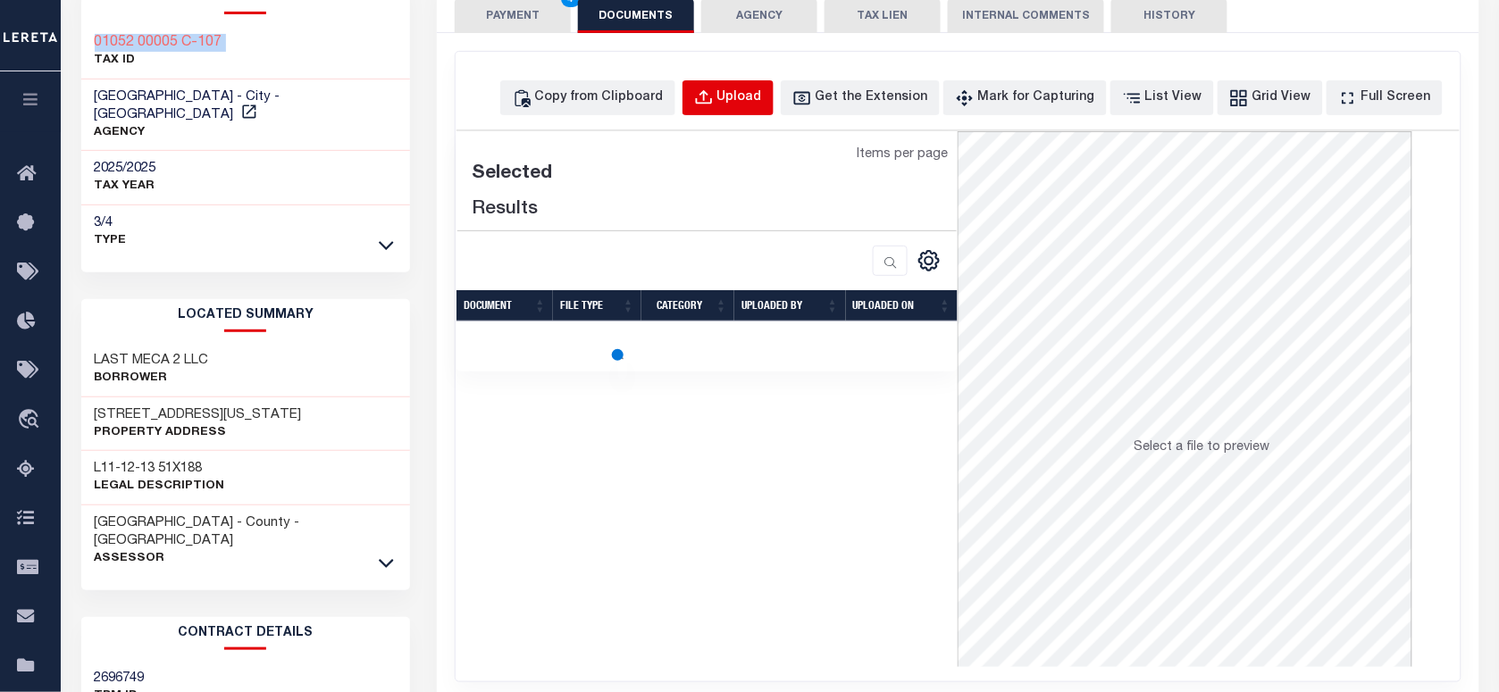
click at [756, 101] on div "Upload" at bounding box center [740, 98] width 45 height 20
select select "POP"
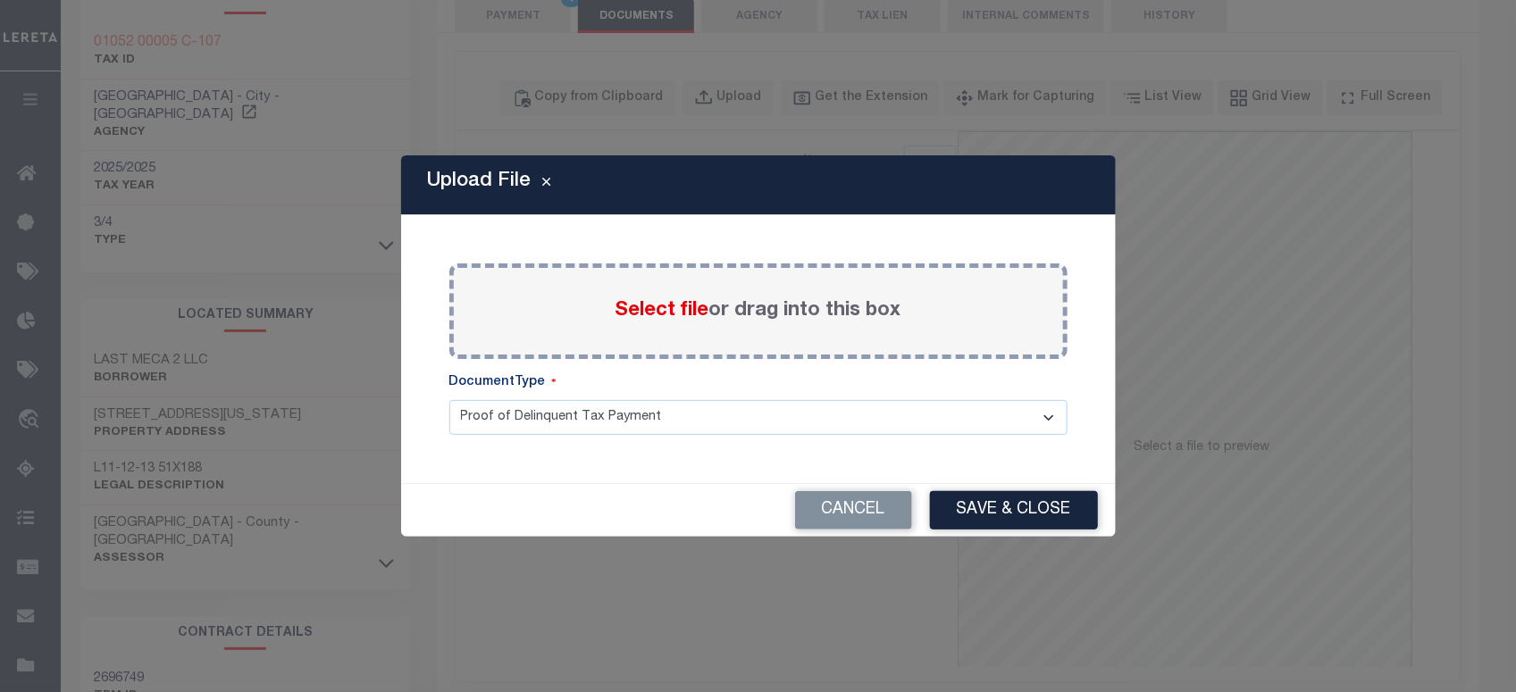
click at [653, 311] on span "Select file" at bounding box center [663, 311] width 94 height 20
click at [0, 0] on input "Select file or drag into this box" at bounding box center [0, 0] width 0 height 0
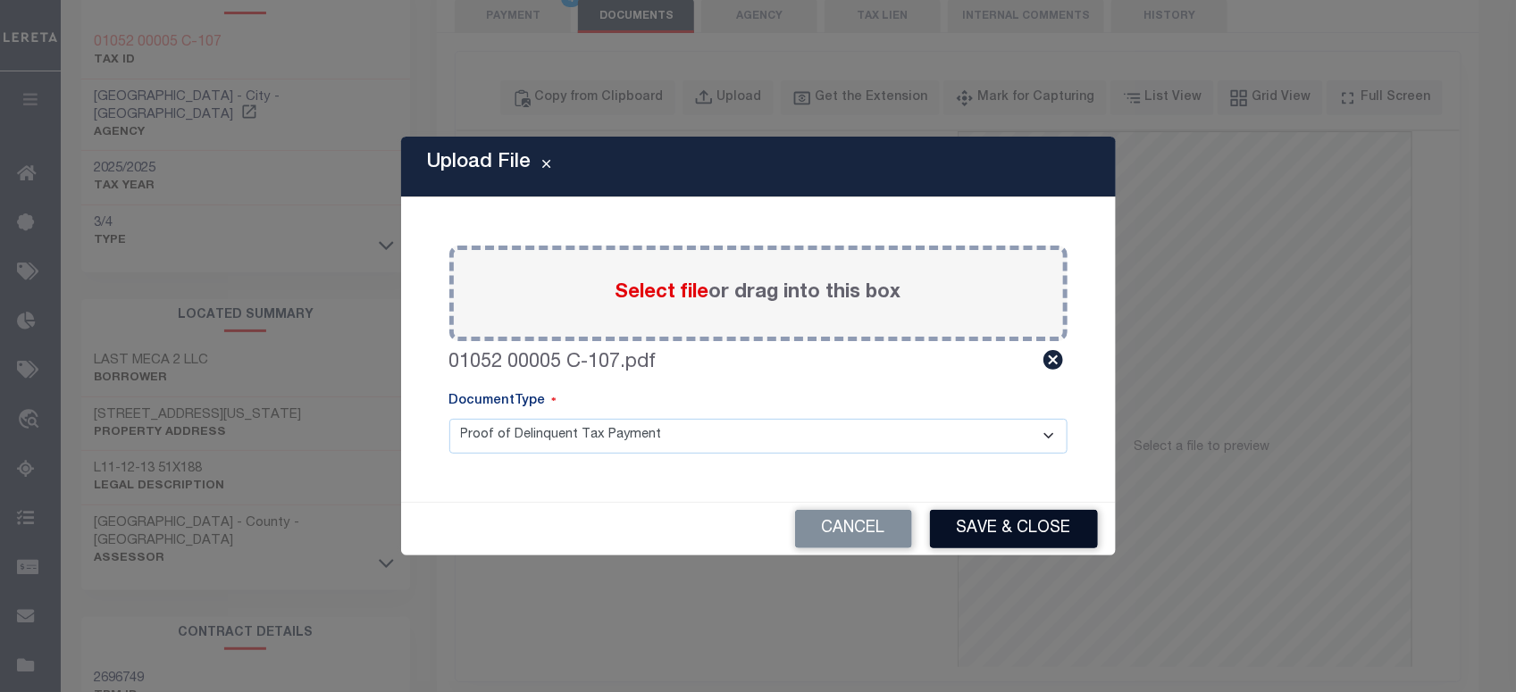
click at [1064, 530] on button "Save & Close" at bounding box center [1014, 529] width 168 height 38
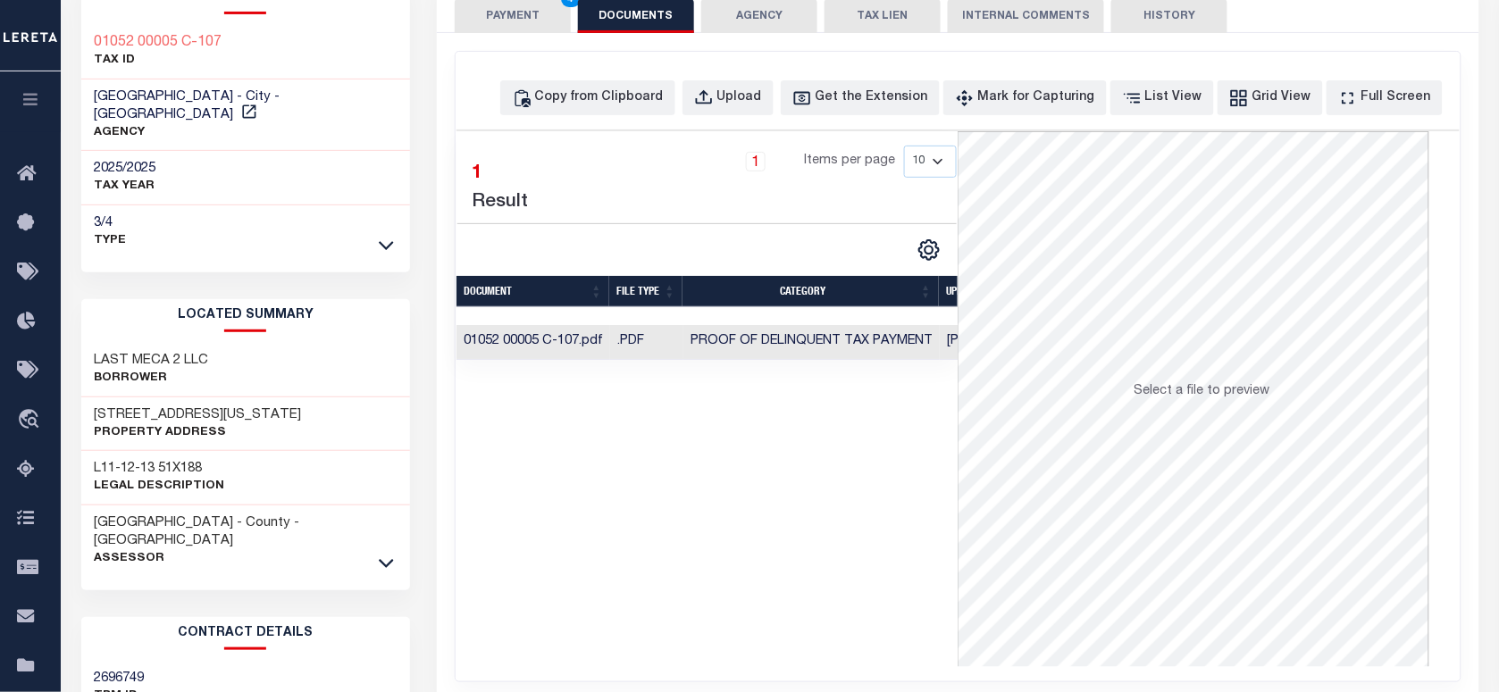
click at [521, 19] on button "PAYMENT 4" at bounding box center [513, 16] width 116 height 34
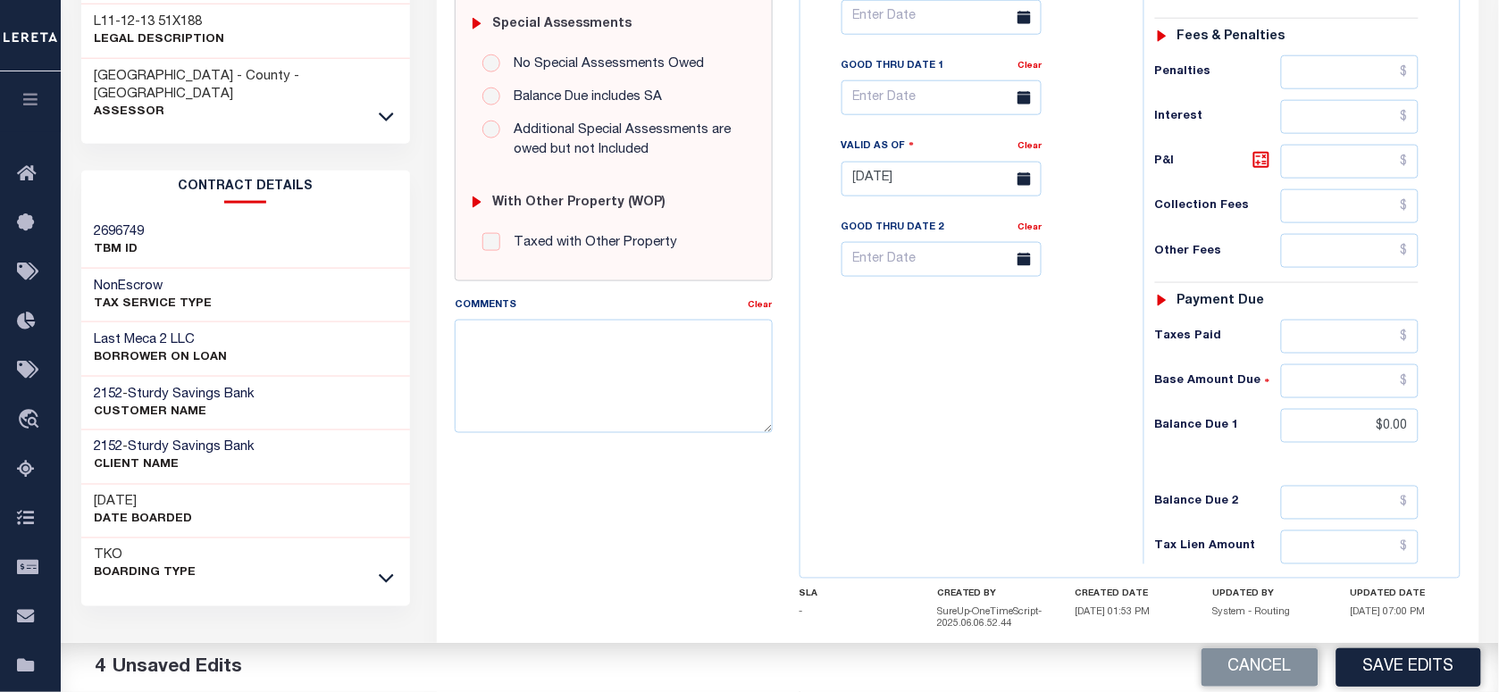
drag, startPoint x: 1406, startPoint y: 663, endPoint x: 1226, endPoint y: 624, distance: 183.9
click at [1407, 663] on button "Save Edits" at bounding box center [1409, 668] width 145 height 38
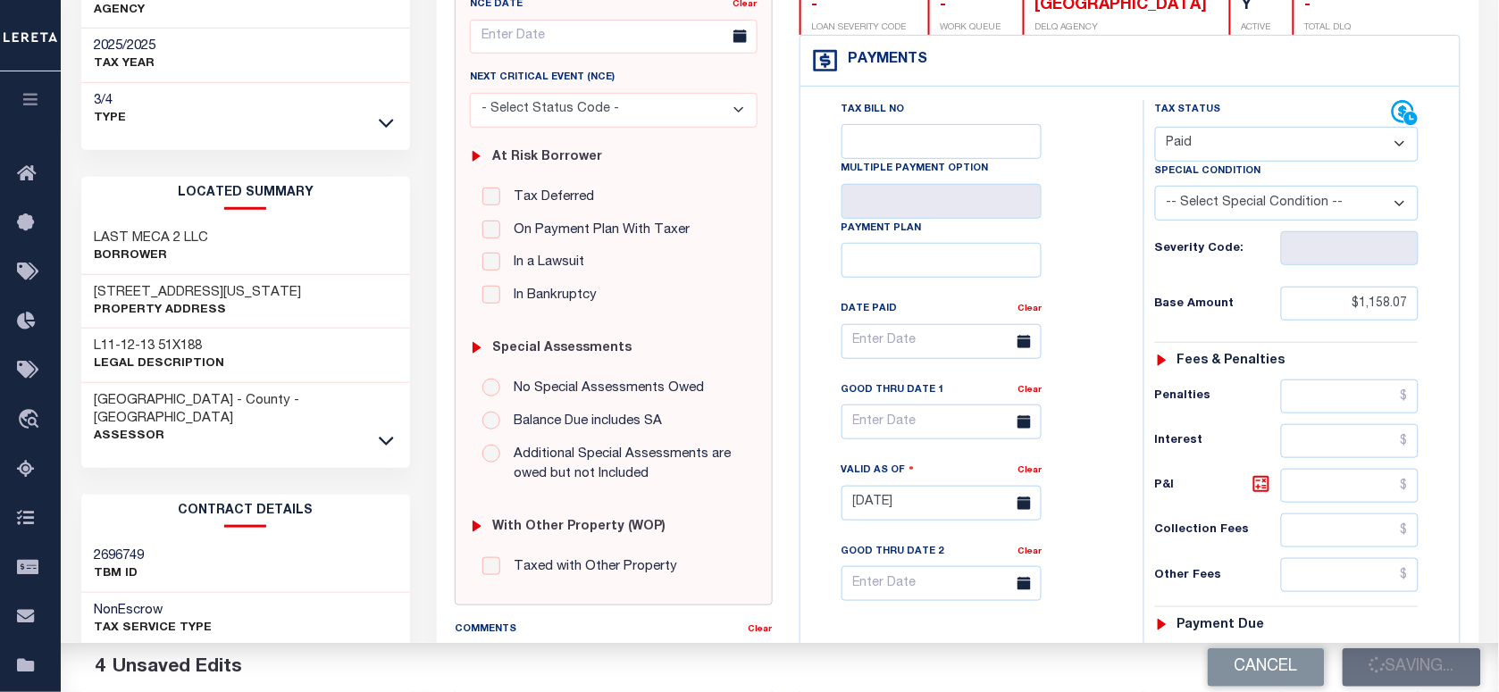
scroll to position [0, 0]
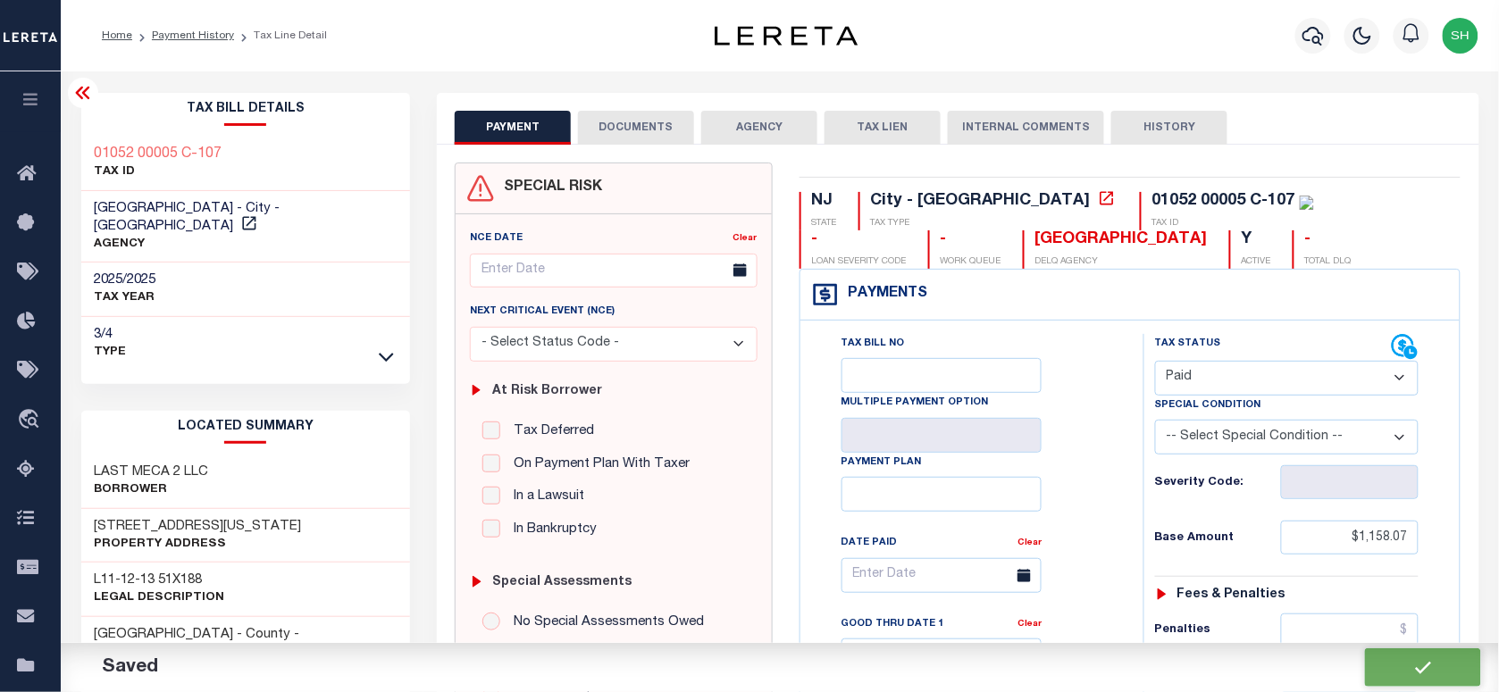
checkbox input "false"
type input "$1,158.07"
type input "$0"
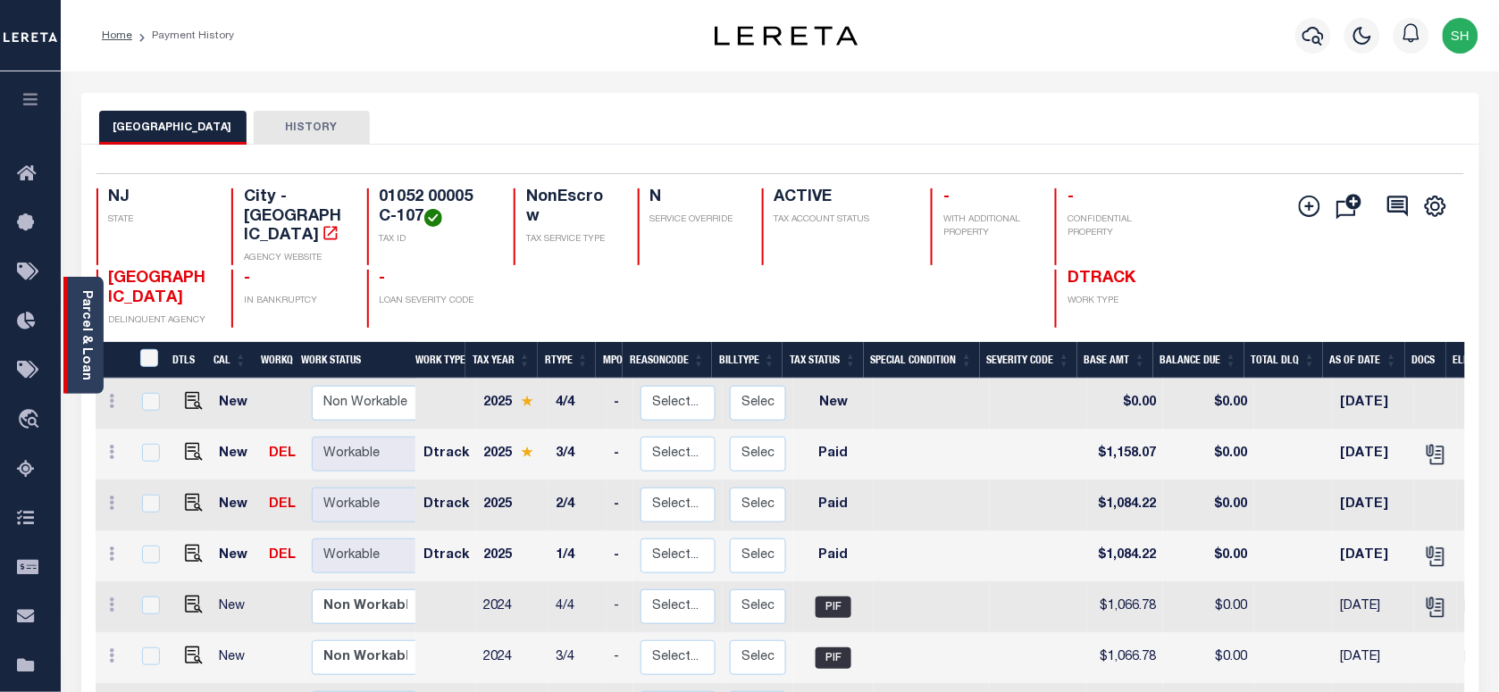
click at [85, 309] on link "Parcel & Loan" at bounding box center [86, 335] width 13 height 90
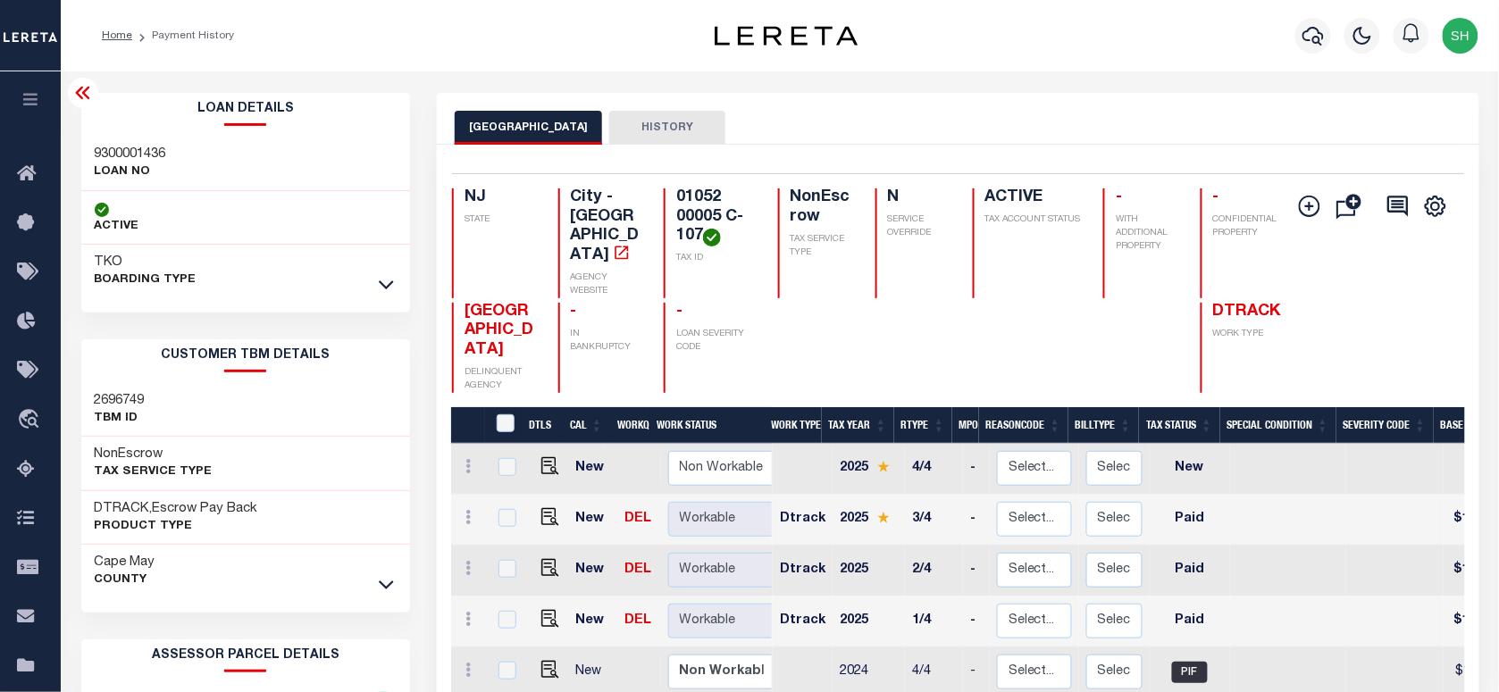
click at [122, 146] on h3 "9300001436" at bounding box center [130, 155] width 71 height 18
copy h3 "9300001436"
click at [1315, 36] on icon "button" at bounding box center [1313, 35] width 21 height 21
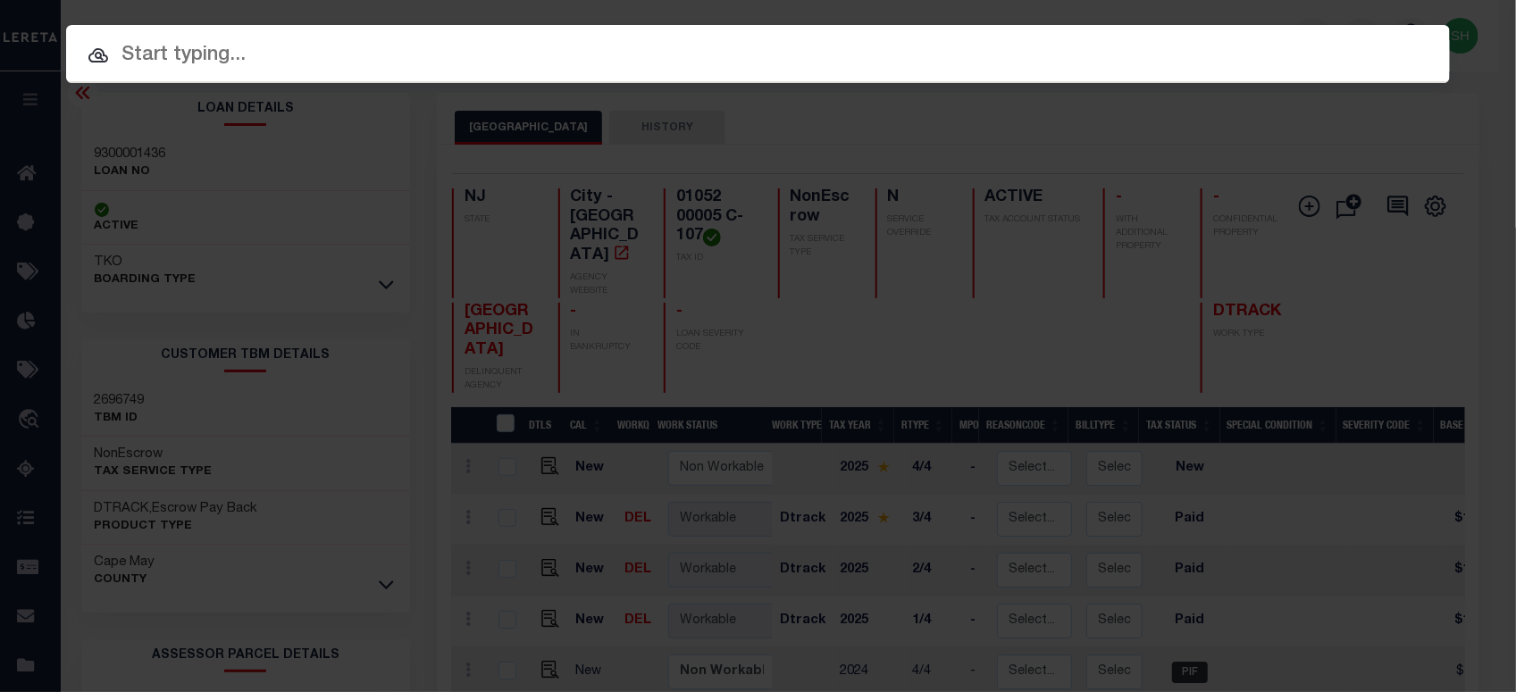
click at [1176, 28] on div "Include Loans TBM Customers Borrowers Payments (Lender Non-Disb) Payments (Lend…" at bounding box center [758, 54] width 1384 height 58
paste input "01053 00014"
type input "01053 00014"
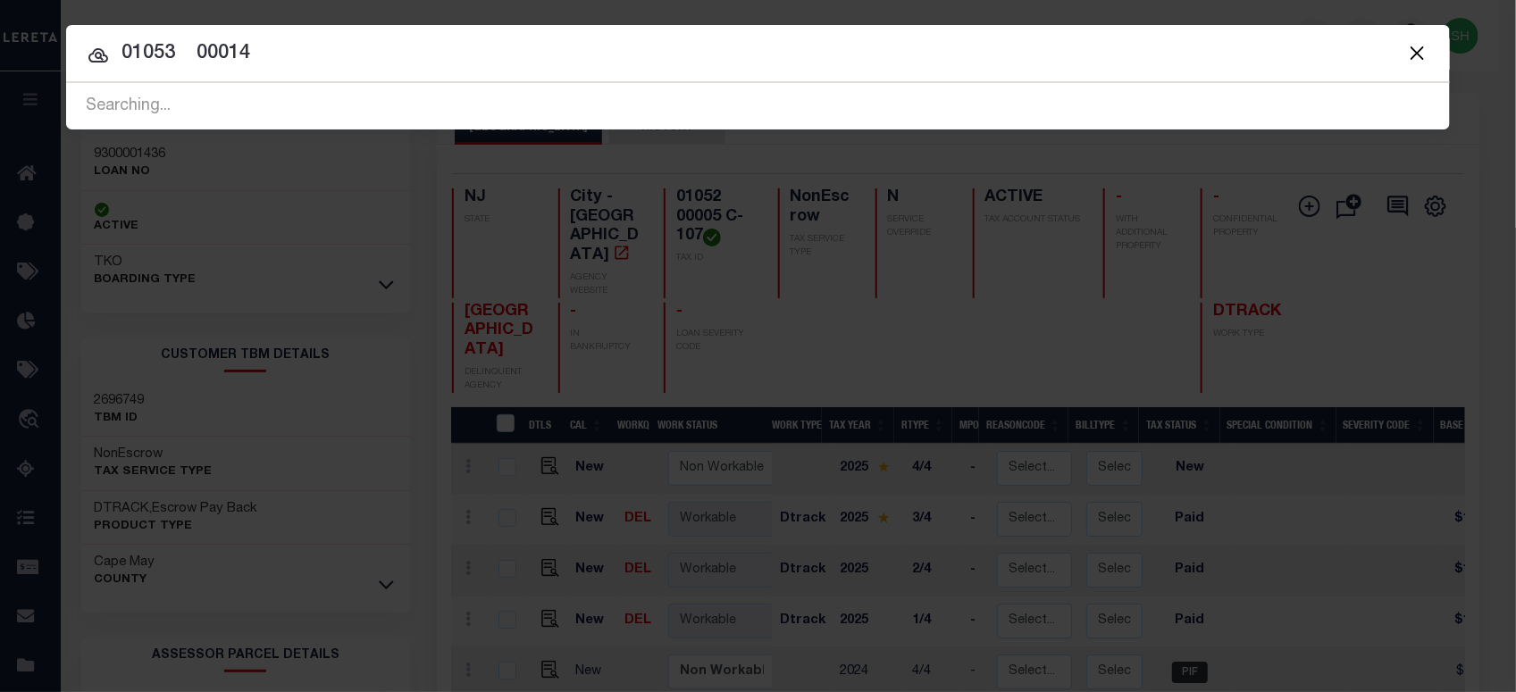
click at [399, 73] on div at bounding box center [758, 53] width 1384 height 57
click at [400, 64] on input "01053 00014" at bounding box center [758, 53] width 1384 height 31
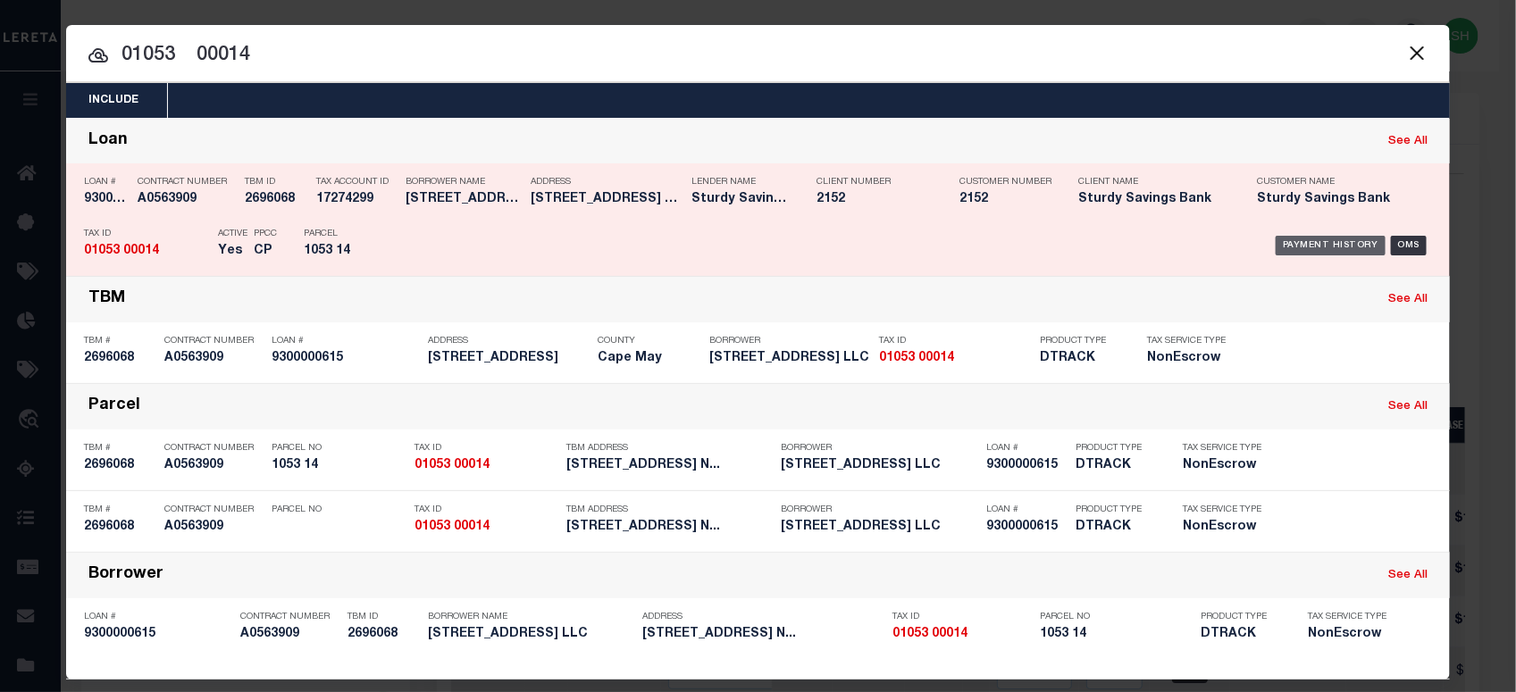
click at [1329, 237] on div "Payment History" at bounding box center [1331, 246] width 110 height 20
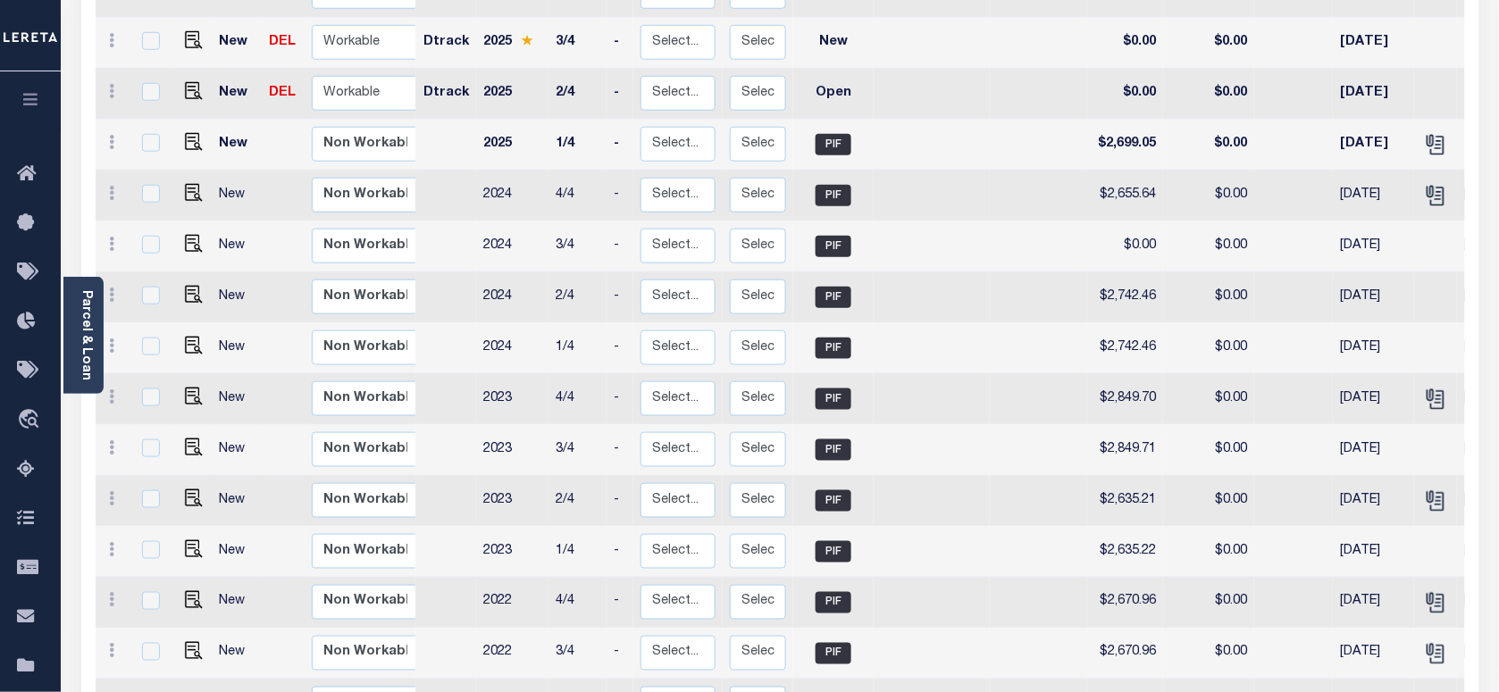
scroll to position [189, 0]
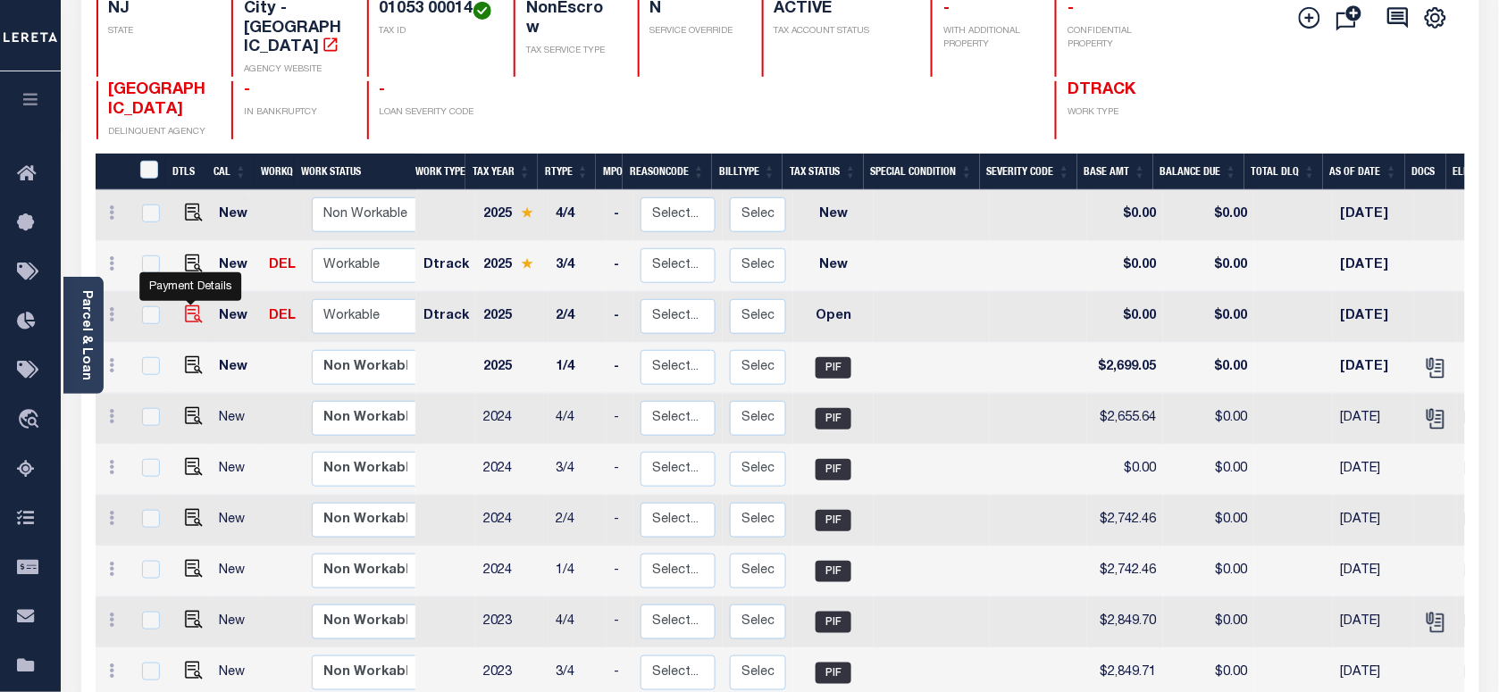
click at [190, 306] on img "" at bounding box center [194, 315] width 18 height 18
checkbox input "true"
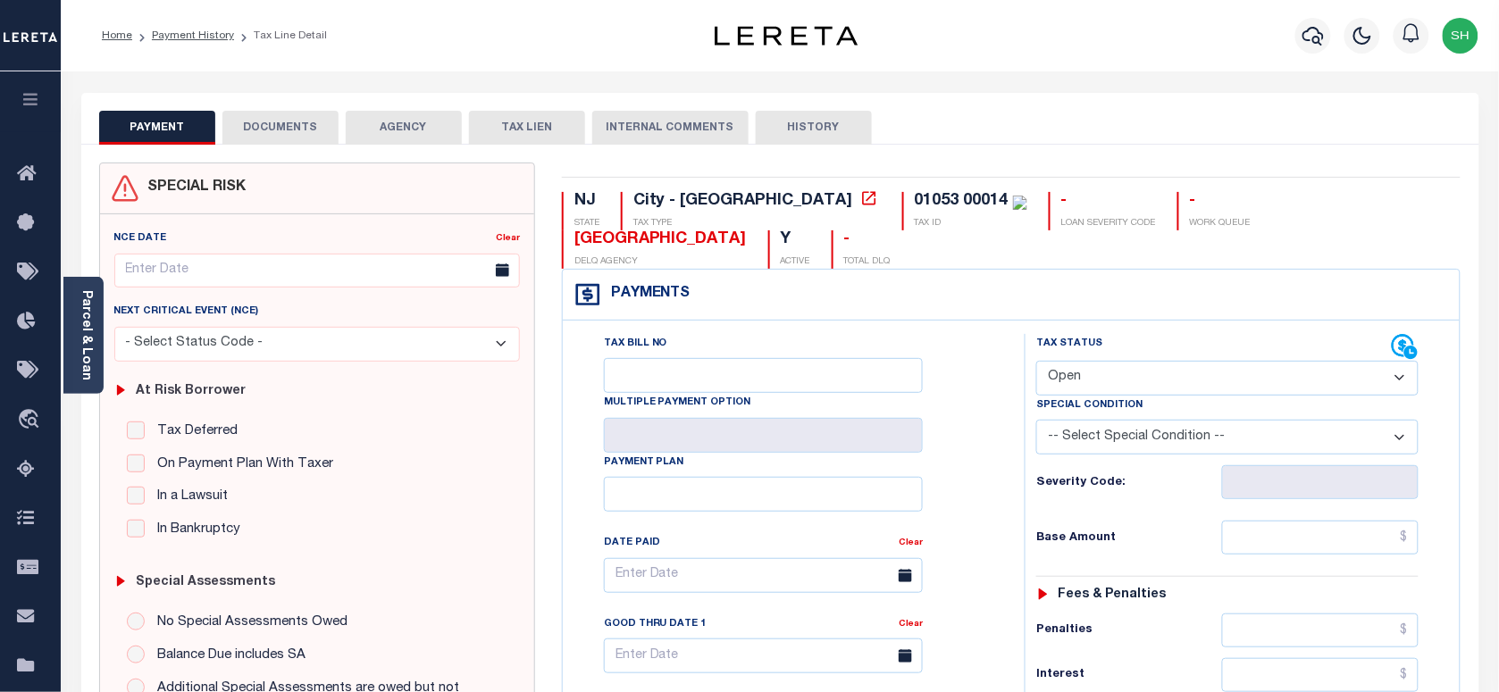
drag, startPoint x: 1206, startPoint y: 348, endPoint x: 1199, endPoint y: 362, distance: 15.2
click at [1206, 361] on select "- Select Status Code - Open Due/Unpaid Paid Incomplete No Tax Due Internal Refu…" at bounding box center [1228, 378] width 382 height 35
select select "PYD"
click at [1037, 361] on select "- Select Status Code - Open Due/Unpaid Paid Incomplete No Tax Due Internal Refu…" at bounding box center [1228, 378] width 382 height 35
type input "[DATE]"
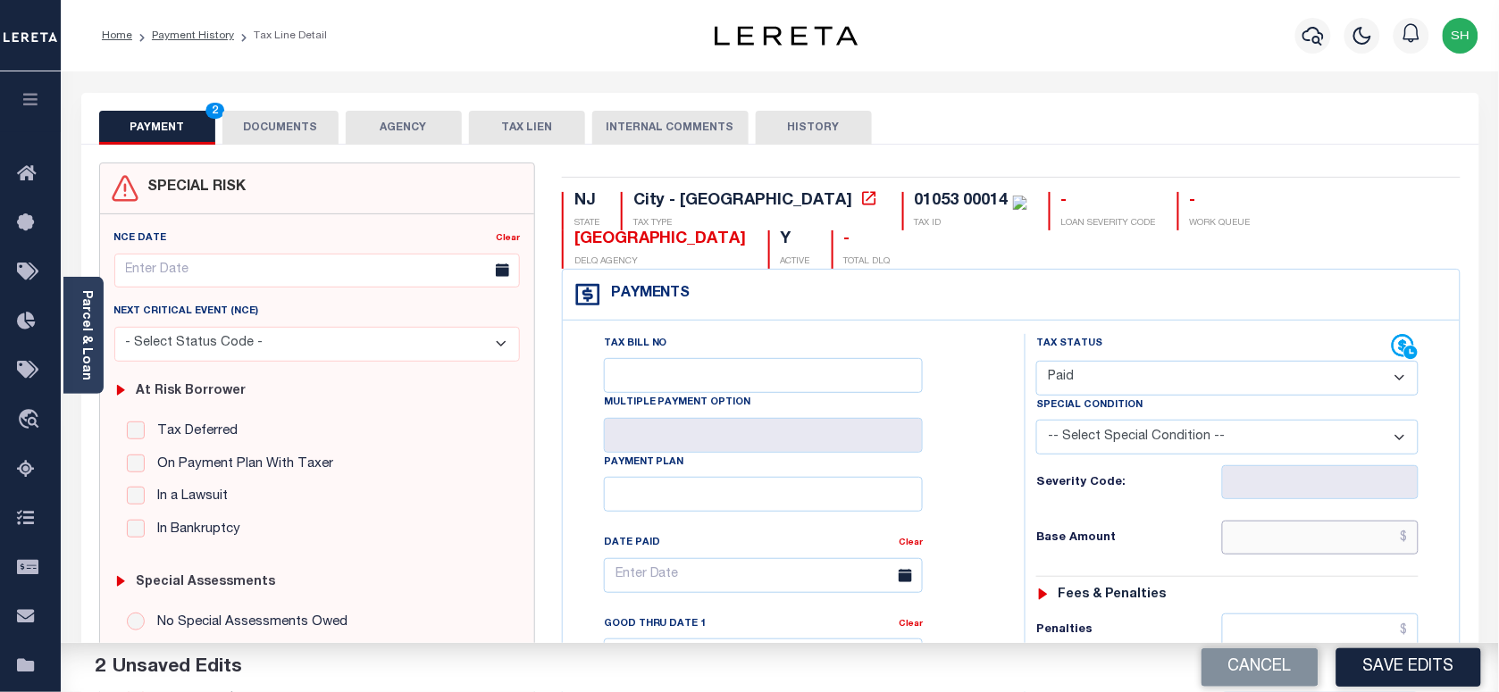
click at [1338, 521] on input "text" at bounding box center [1320, 538] width 197 height 34
paste input "2,699.05"
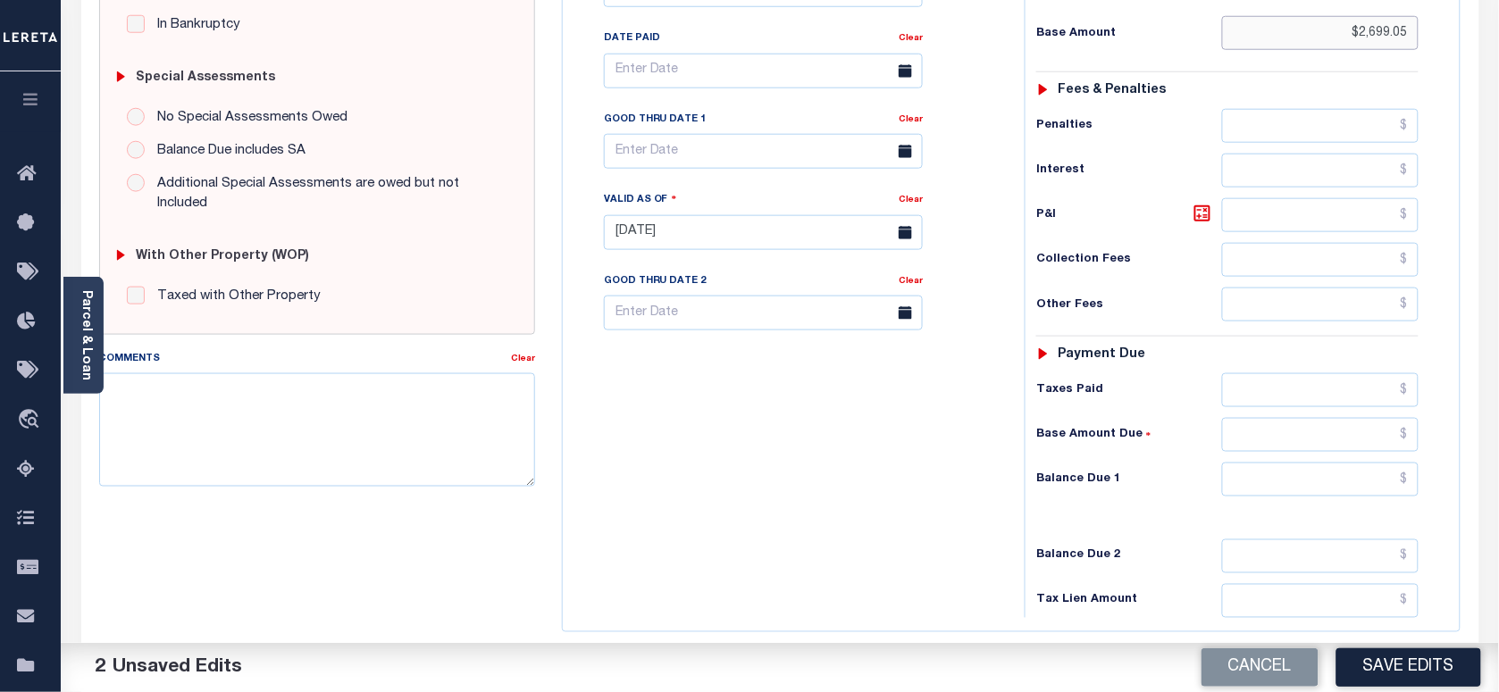
scroll to position [558, 0]
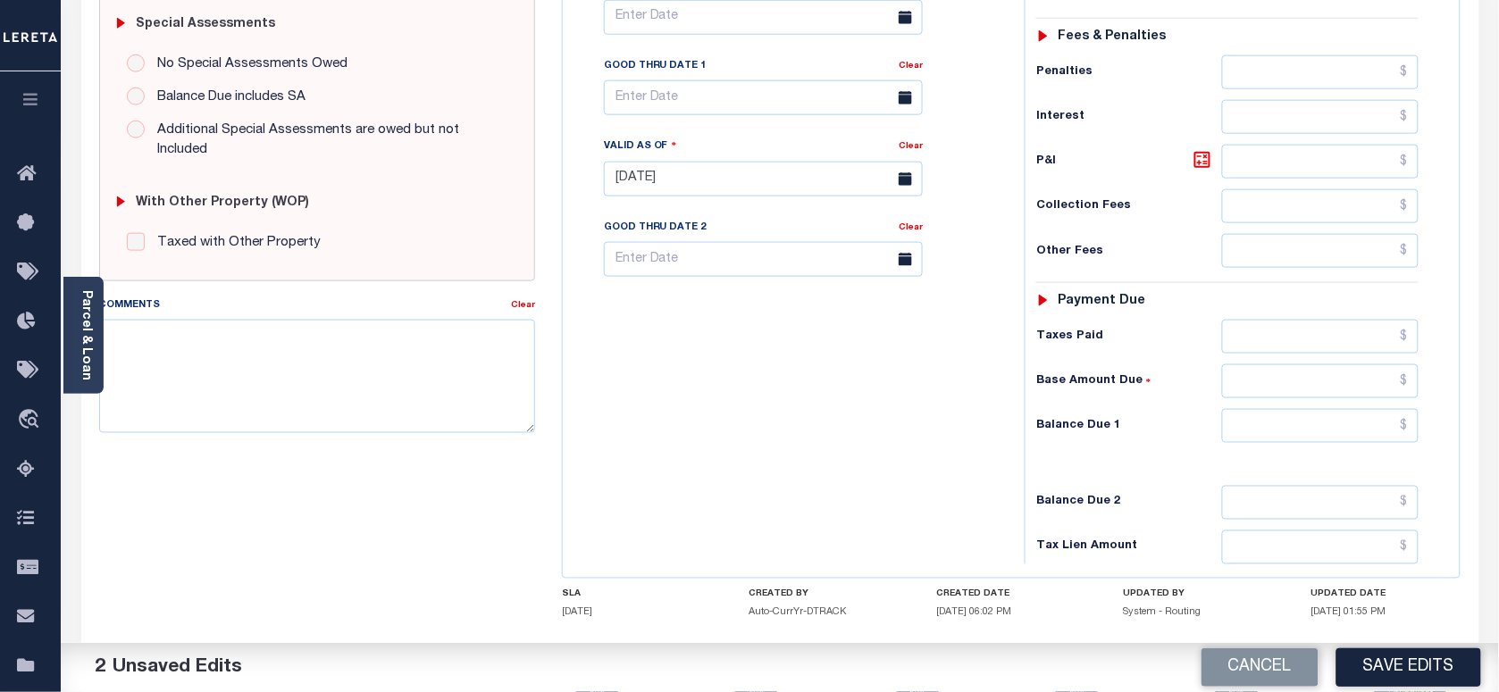
type input "$2,699.05"
click at [1372, 409] on input "text" at bounding box center [1320, 426] width 197 height 34
type input "$0.00"
drag, startPoint x: 262, startPoint y: 393, endPoint x: 663, endPoint y: 322, distance: 407.5
click at [265, 390] on textarea "Comments" at bounding box center [317, 376] width 436 height 113
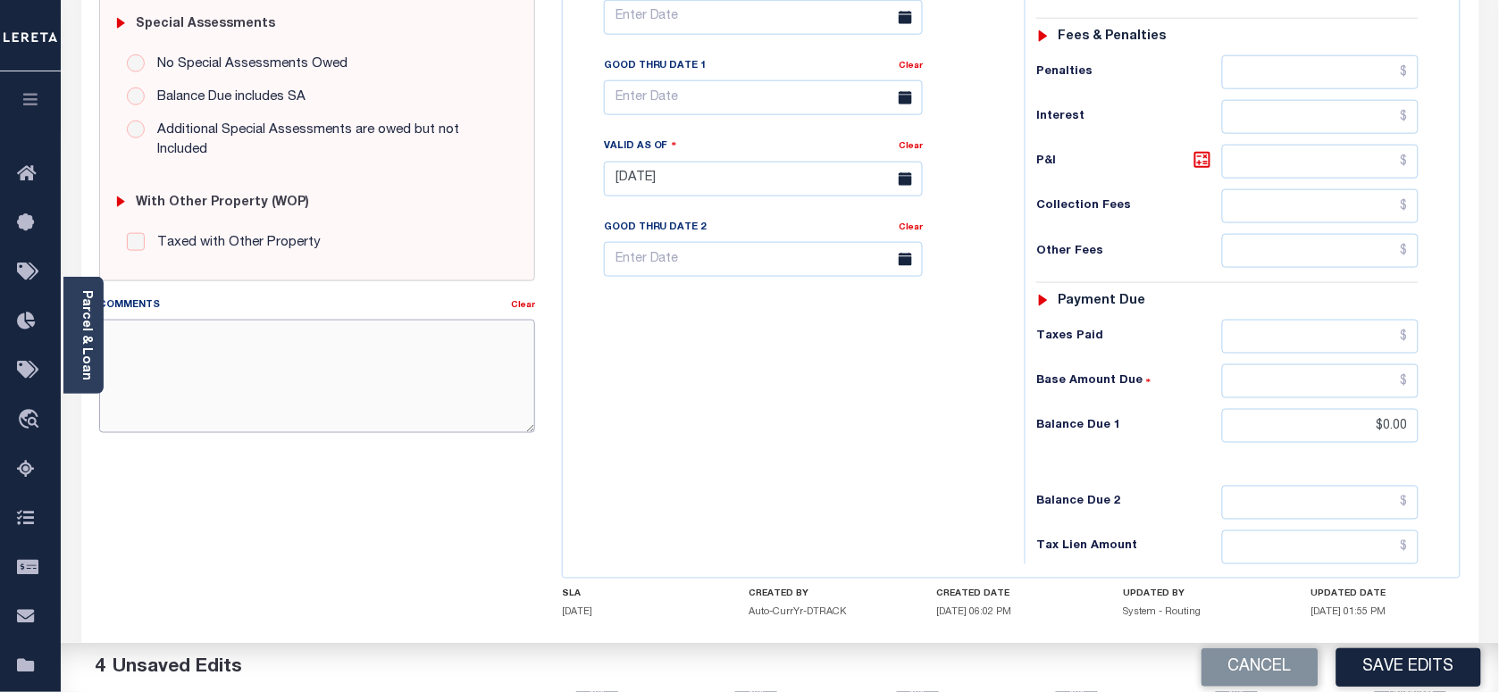
paste textarea "Please refer 2025 3/4 line for Tax Supporting Document."
type textarea "Please refer 2025 3/4 line for Tax Supporting Document."
drag, startPoint x: 719, startPoint y: 306, endPoint x: 1323, endPoint y: 600, distance: 671.8
click at [775, 362] on div "Tax Bill No Multiple Payment Option Payment Plan Clear" at bounding box center [789, 170] width 444 height 789
click at [1405, 666] on button "Save Edits" at bounding box center [1409, 668] width 145 height 38
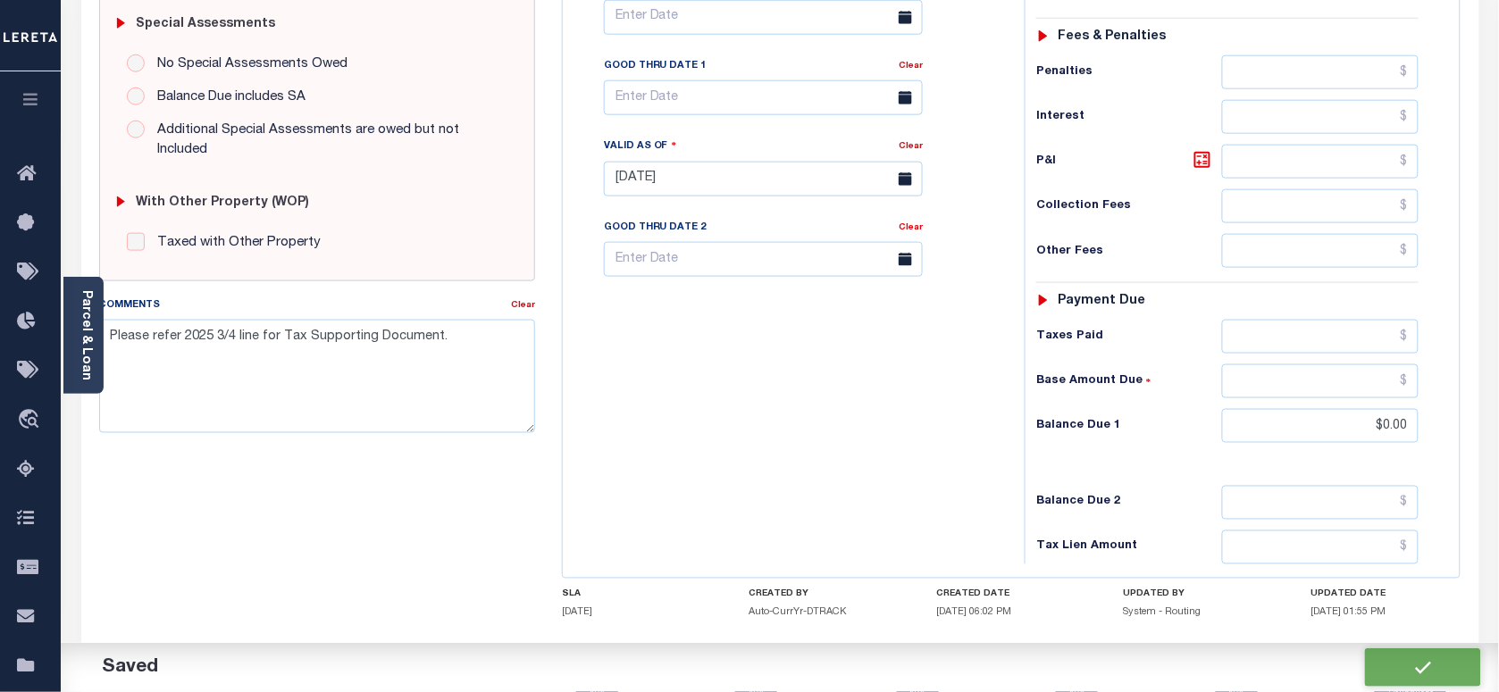
checkbox input "false"
type textarea "Please refer 2025 3/4 line for Tax Supporting Document."
type input "$2,699.05"
type input "$0"
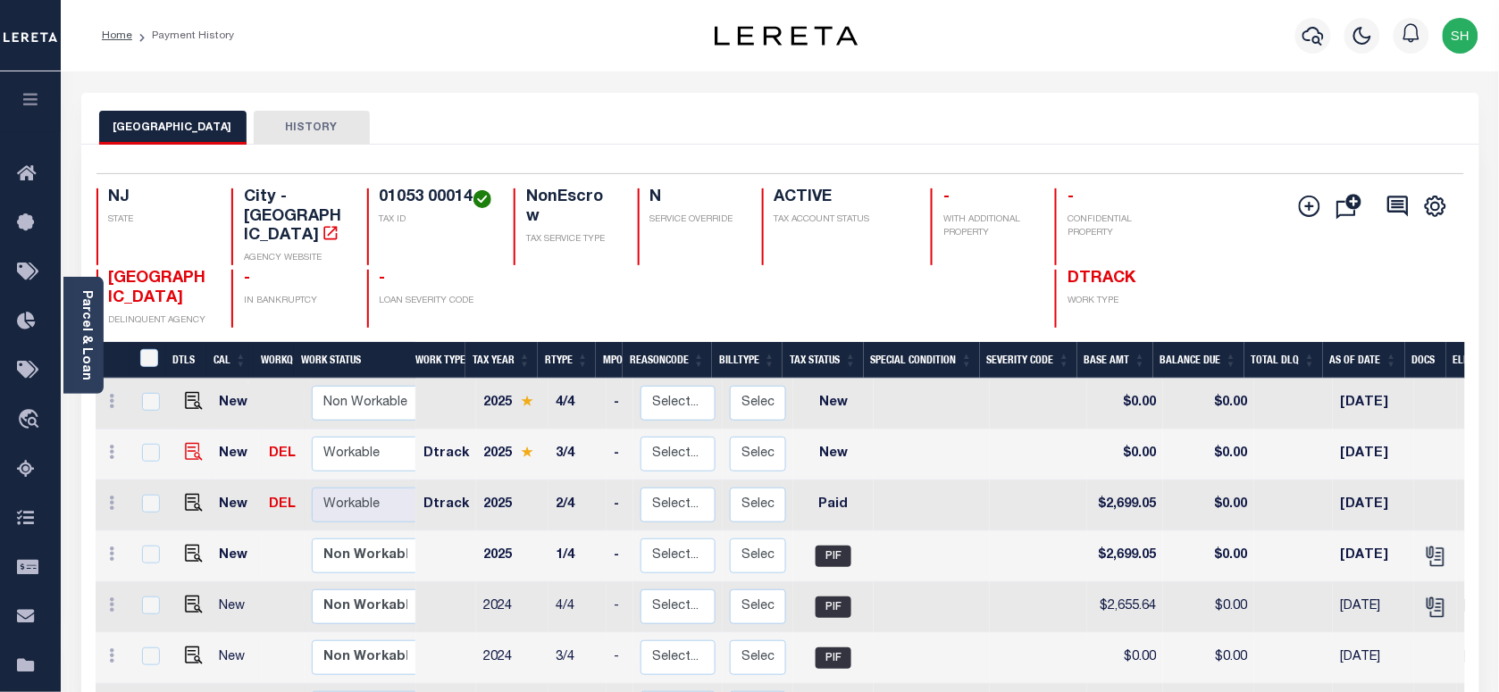
click at [193, 443] on img "" at bounding box center [194, 452] width 18 height 18
checkbox input "true"
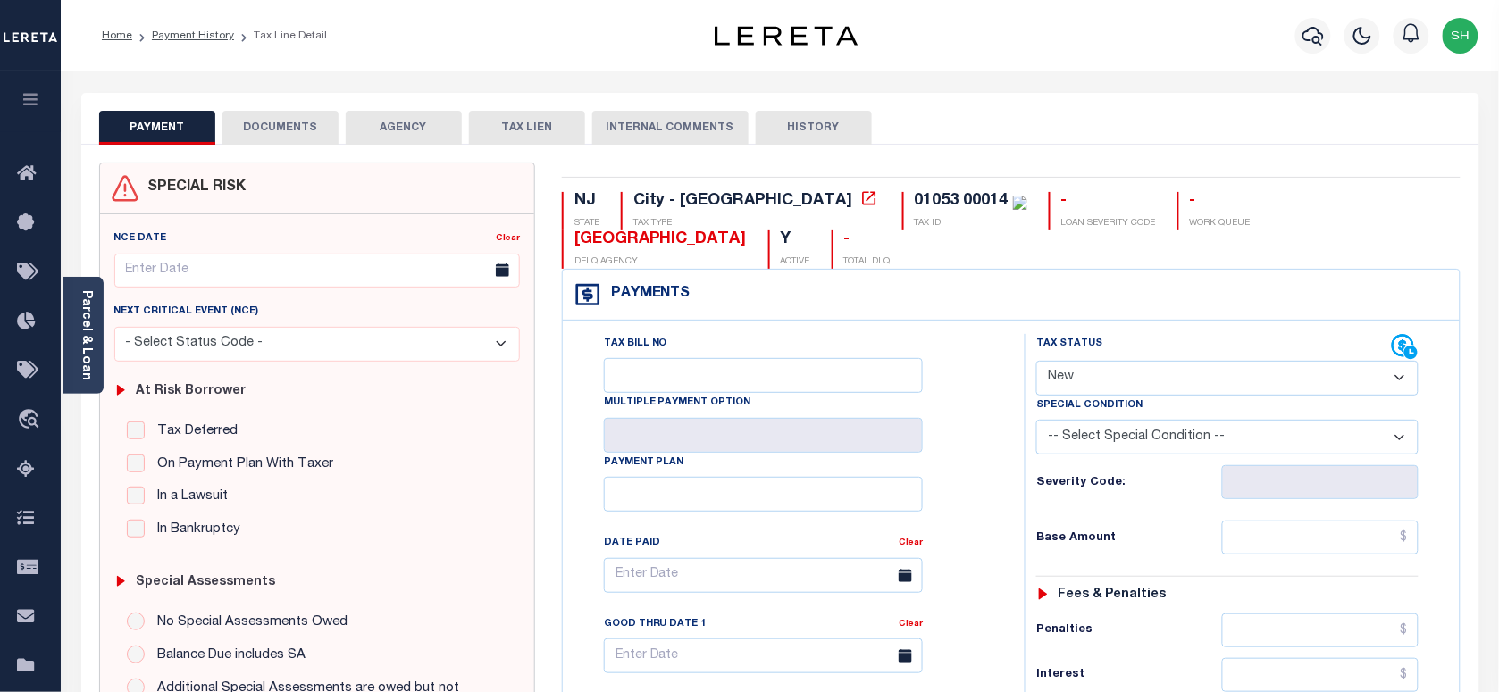
drag, startPoint x: 1151, startPoint y: 335, endPoint x: 1146, endPoint y: 359, distance: 24.5
click at [1151, 361] on select "- Select Status Code - Open Due/Unpaid Paid Incomplete No Tax Due Internal Refu…" at bounding box center [1228, 378] width 382 height 35
select select "PYD"
click at [1037, 361] on select "- Select Status Code - Open Due/Unpaid Paid Incomplete No Tax Due Internal Refu…" at bounding box center [1228, 378] width 382 height 35
type input "[DATE]"
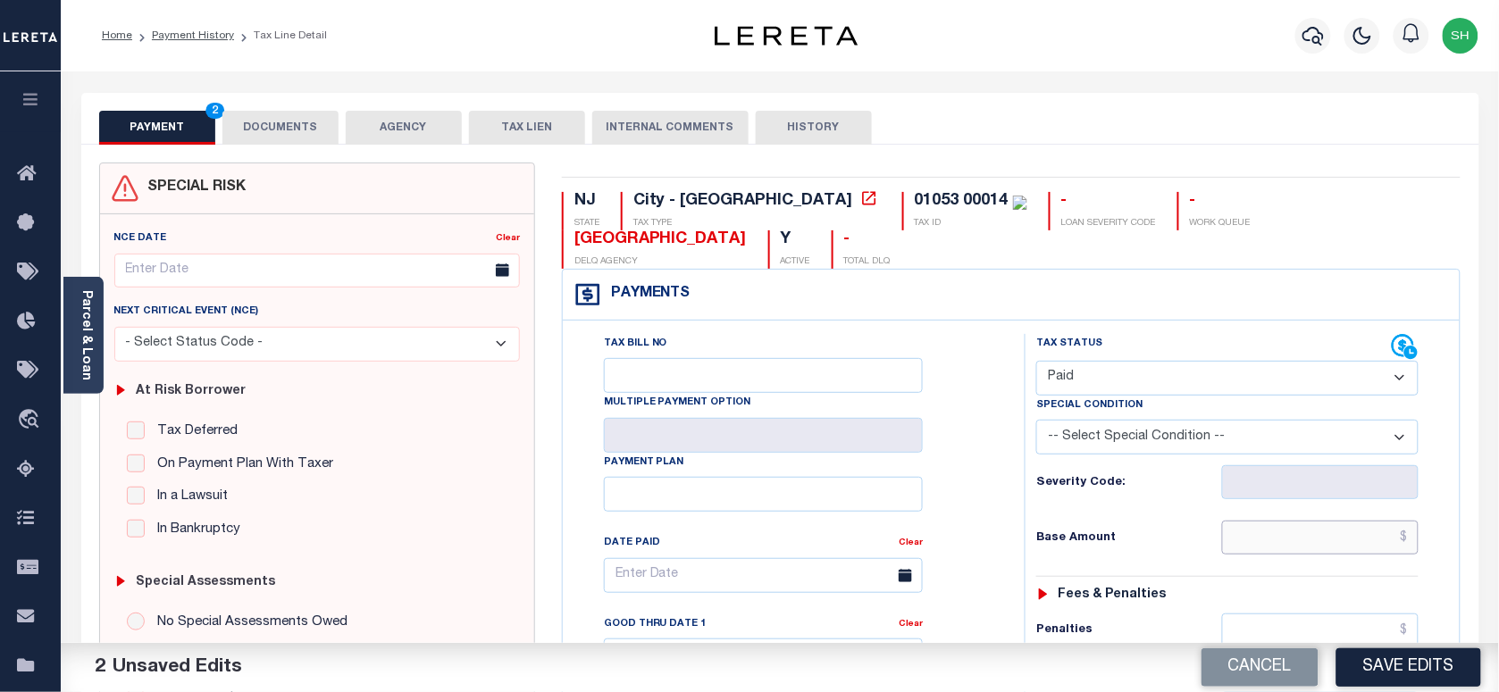
click at [1303, 521] on input "text" at bounding box center [1320, 538] width 197 height 34
paste input "2,882.90"
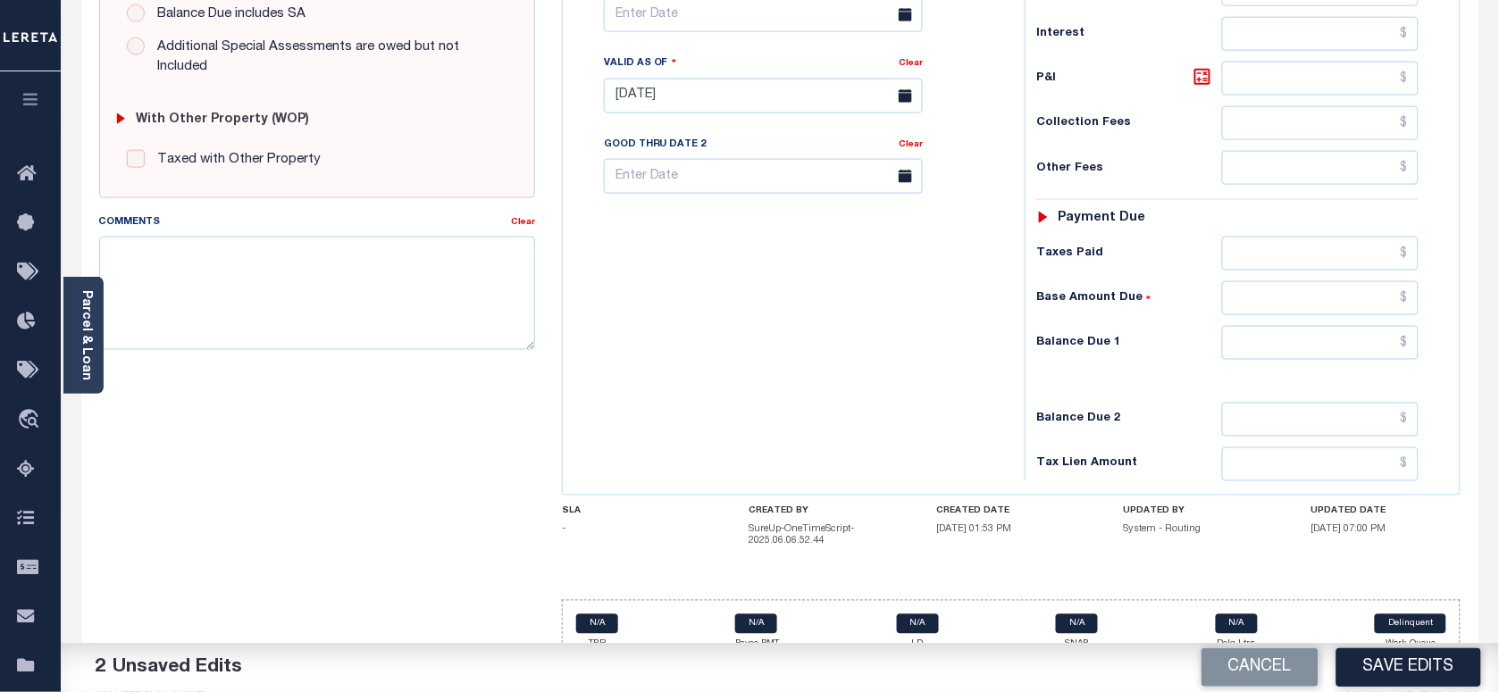
scroll to position [643, 0]
type input "$2,882.90"
click at [1370, 324] on input "text" at bounding box center [1320, 341] width 197 height 34
type input "$0.00"
click at [85, 359] on link "Parcel & Loan" at bounding box center [86, 335] width 13 height 90
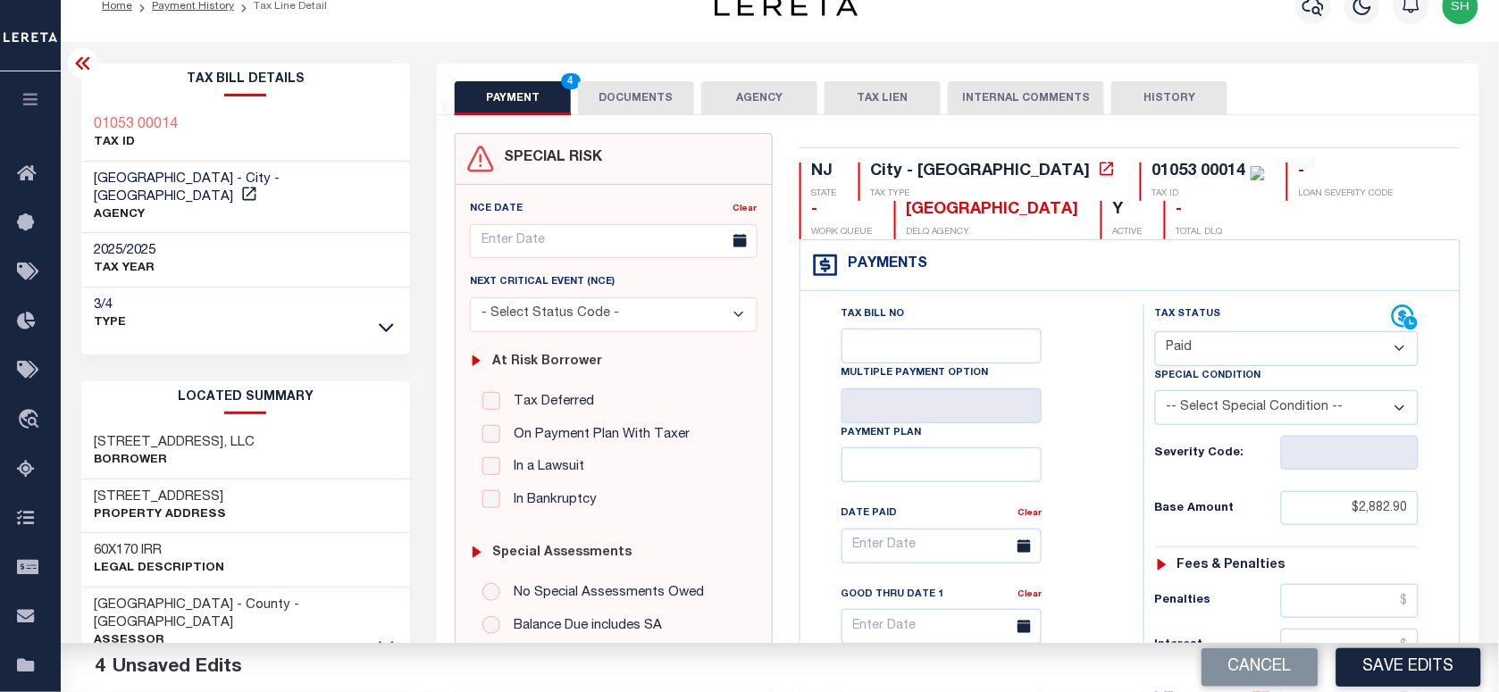
scroll to position [0, 0]
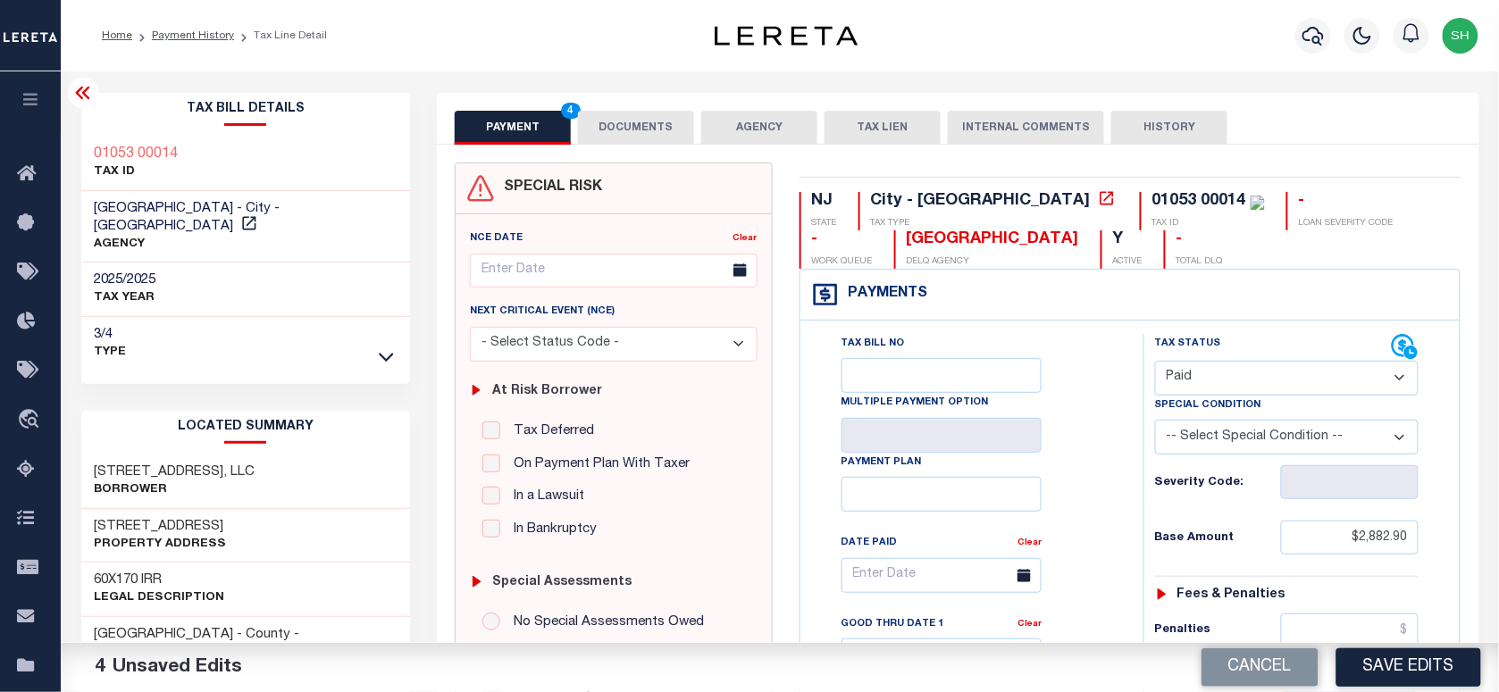
click at [85, 147] on div "01053 00014 TAX ID" at bounding box center [246, 164] width 330 height 55
click at [85, 146] on div "01053 00014 TAX ID" at bounding box center [246, 164] width 330 height 55
click at [86, 146] on div "01053 00014 TAX ID" at bounding box center [246, 164] width 330 height 55
copy div "01053 00014"
drag, startPoint x: 640, startPoint y: 127, endPoint x: 644, endPoint y: 202, distance: 75.2
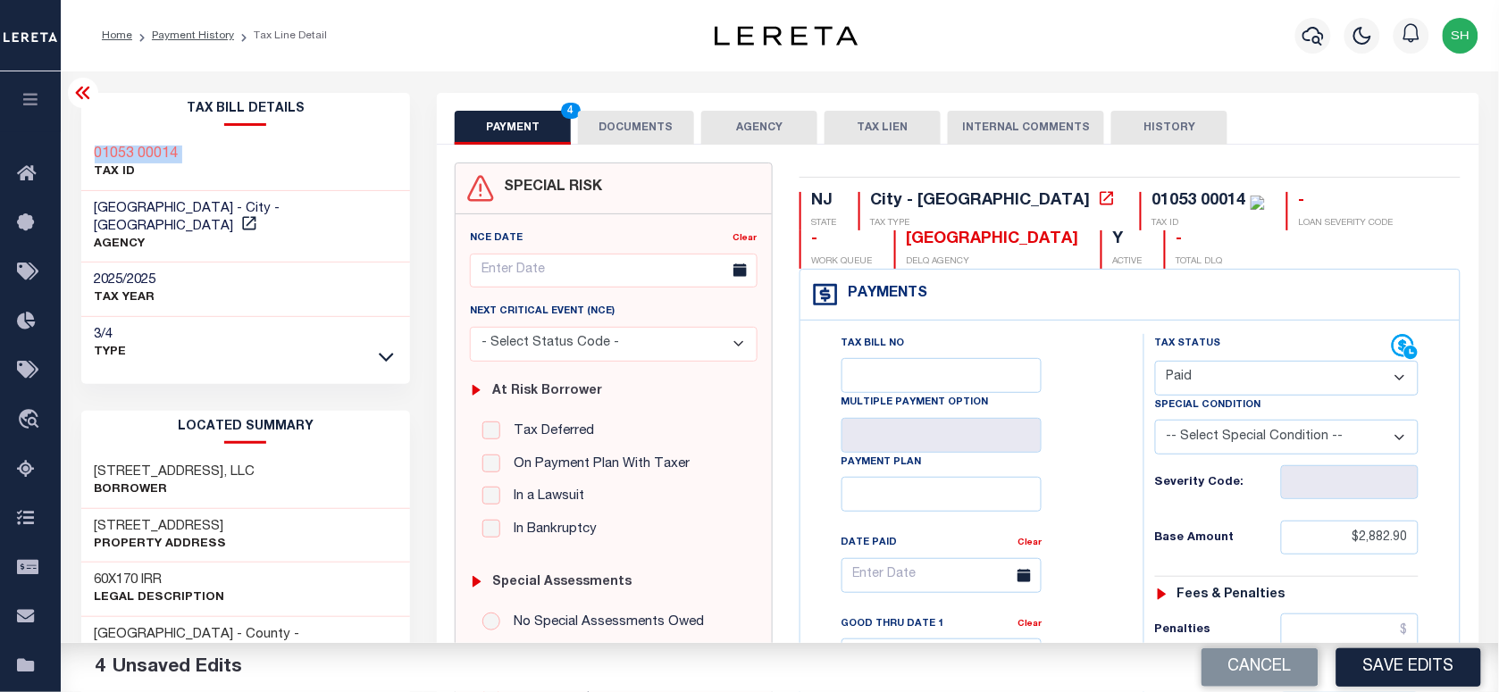
click at [640, 127] on button "DOCUMENTS" at bounding box center [636, 128] width 116 height 34
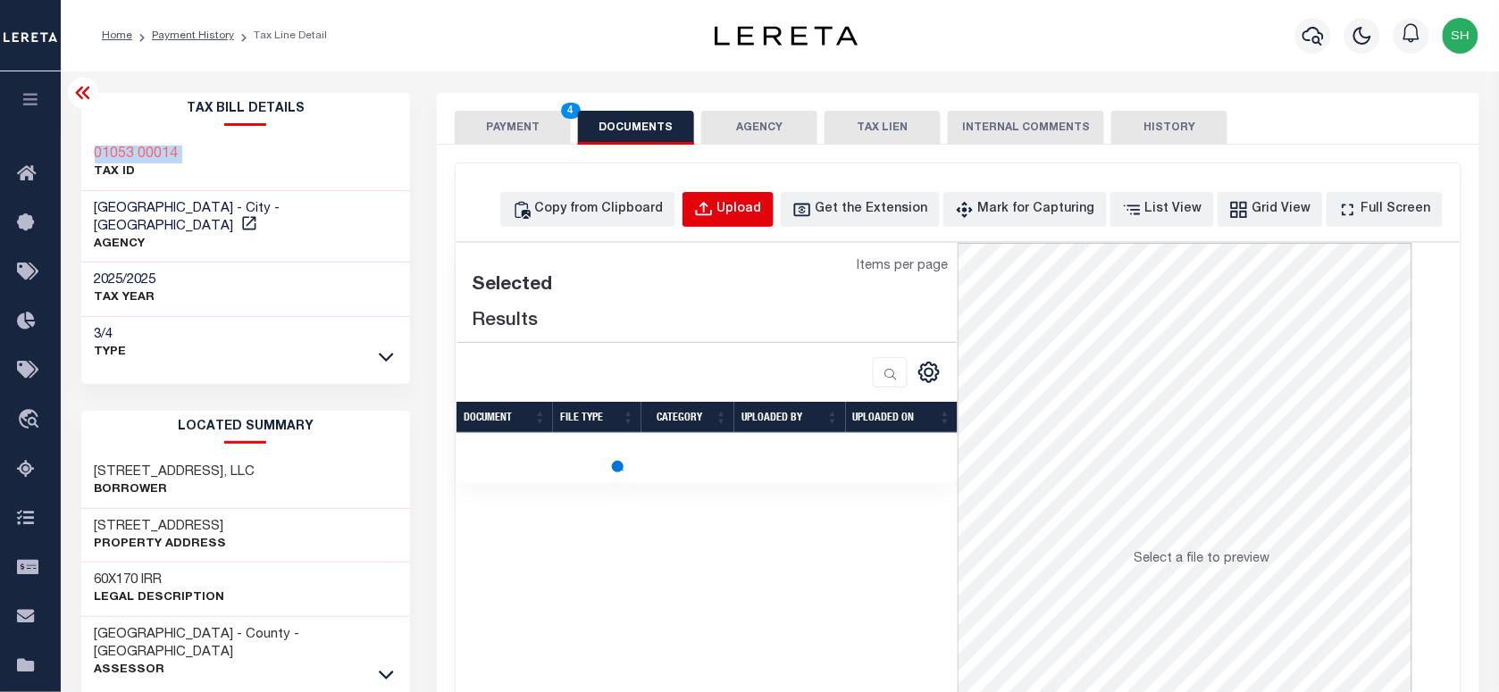
click at [762, 206] on div "Upload" at bounding box center [740, 210] width 45 height 20
select select "POP"
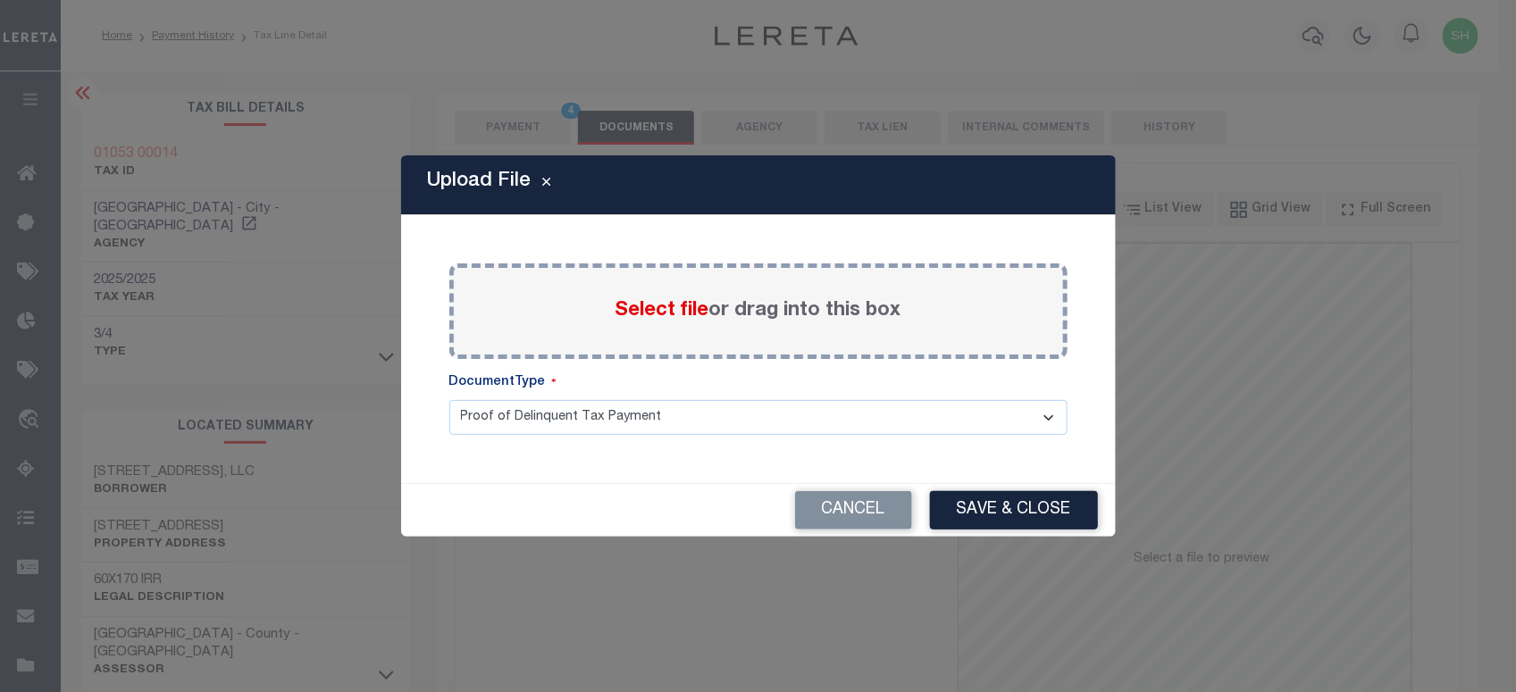
click at [654, 309] on span "Select file" at bounding box center [663, 311] width 94 height 20
click at [0, 0] on input "Select file or drag into this box" at bounding box center [0, 0] width 0 height 0
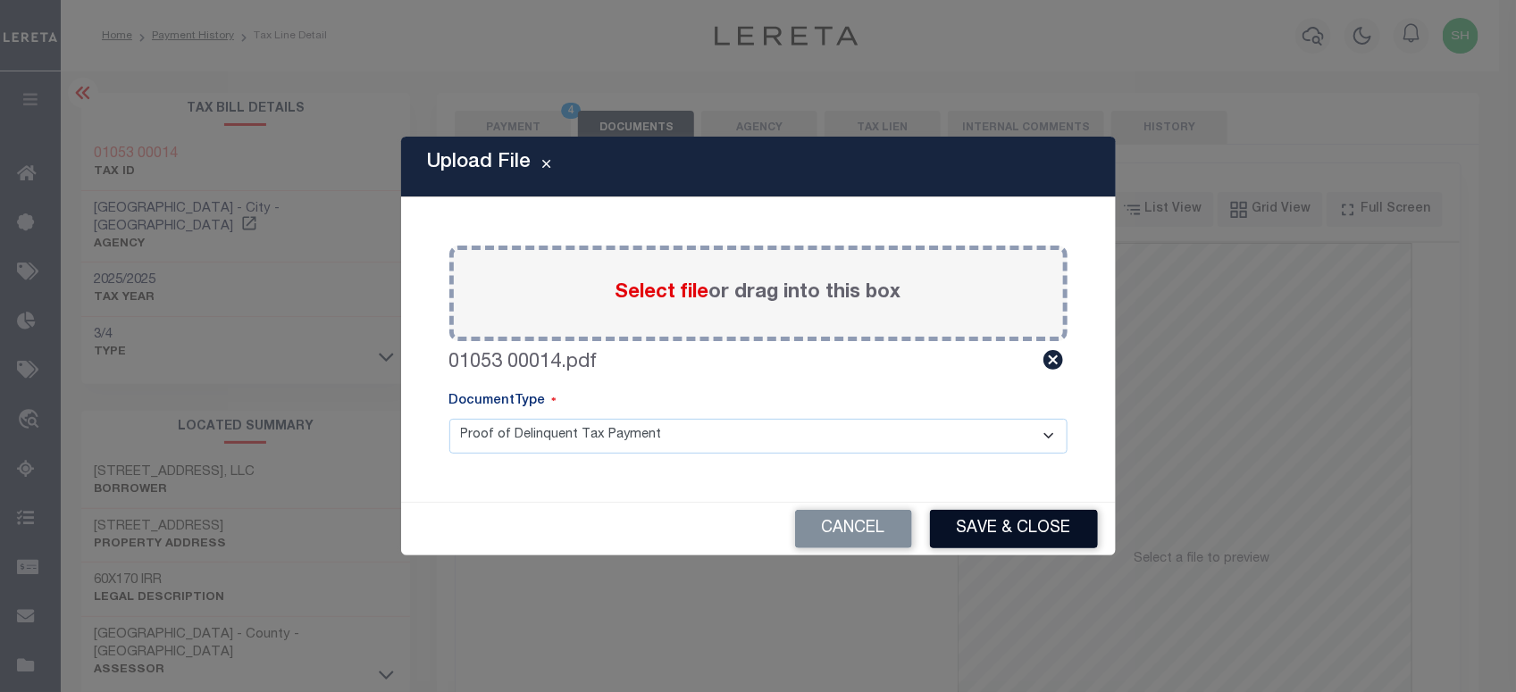
click at [1016, 523] on button "Save & Close" at bounding box center [1014, 529] width 168 height 38
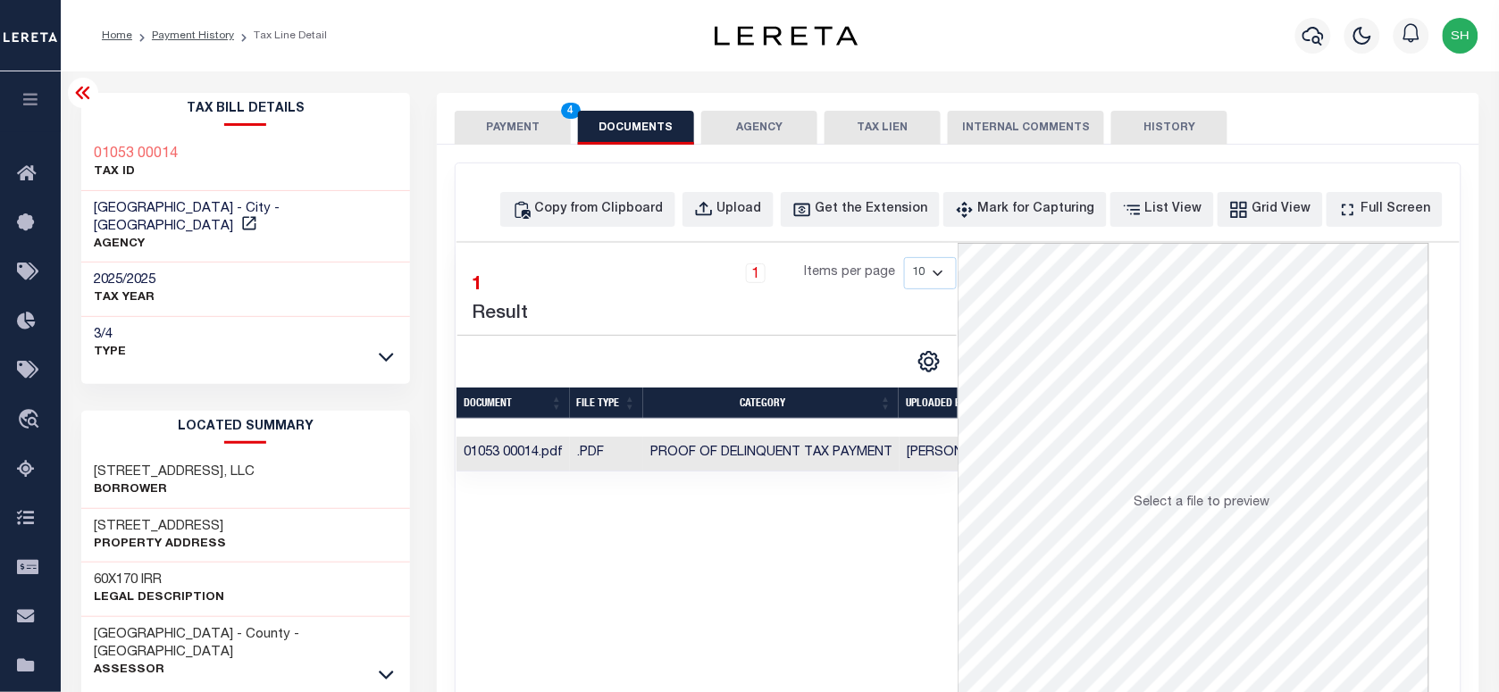
click at [527, 118] on button "PAYMENT 4" at bounding box center [513, 128] width 116 height 34
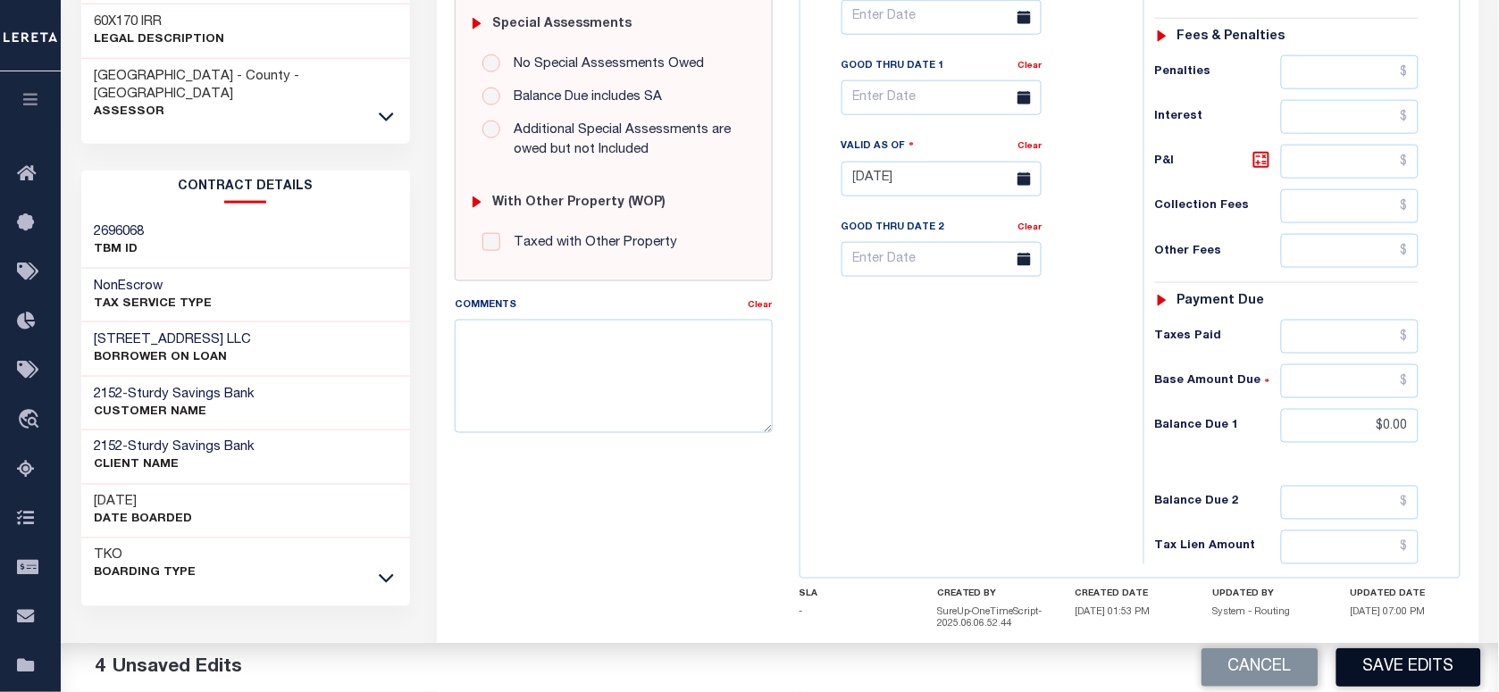
click at [1407, 670] on button "Save Edits" at bounding box center [1409, 668] width 145 height 38
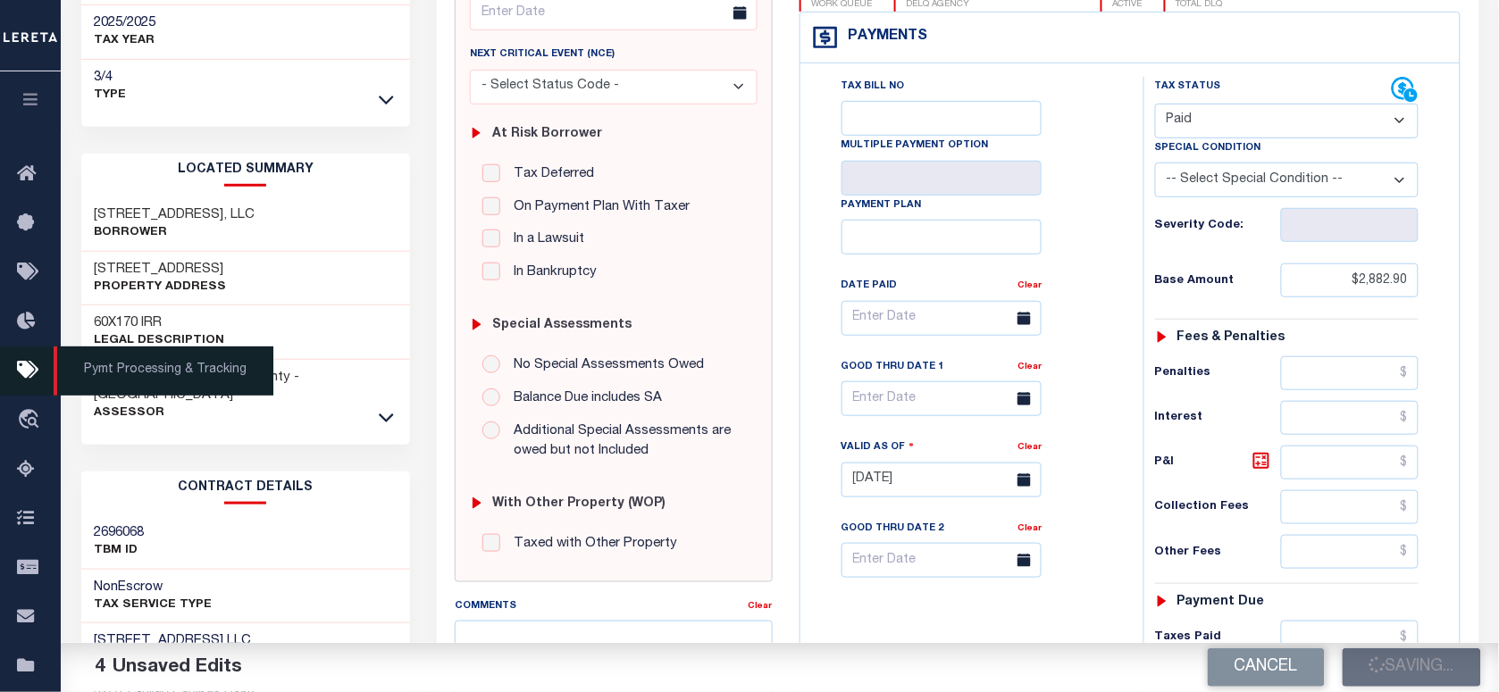
scroll to position [112, 0]
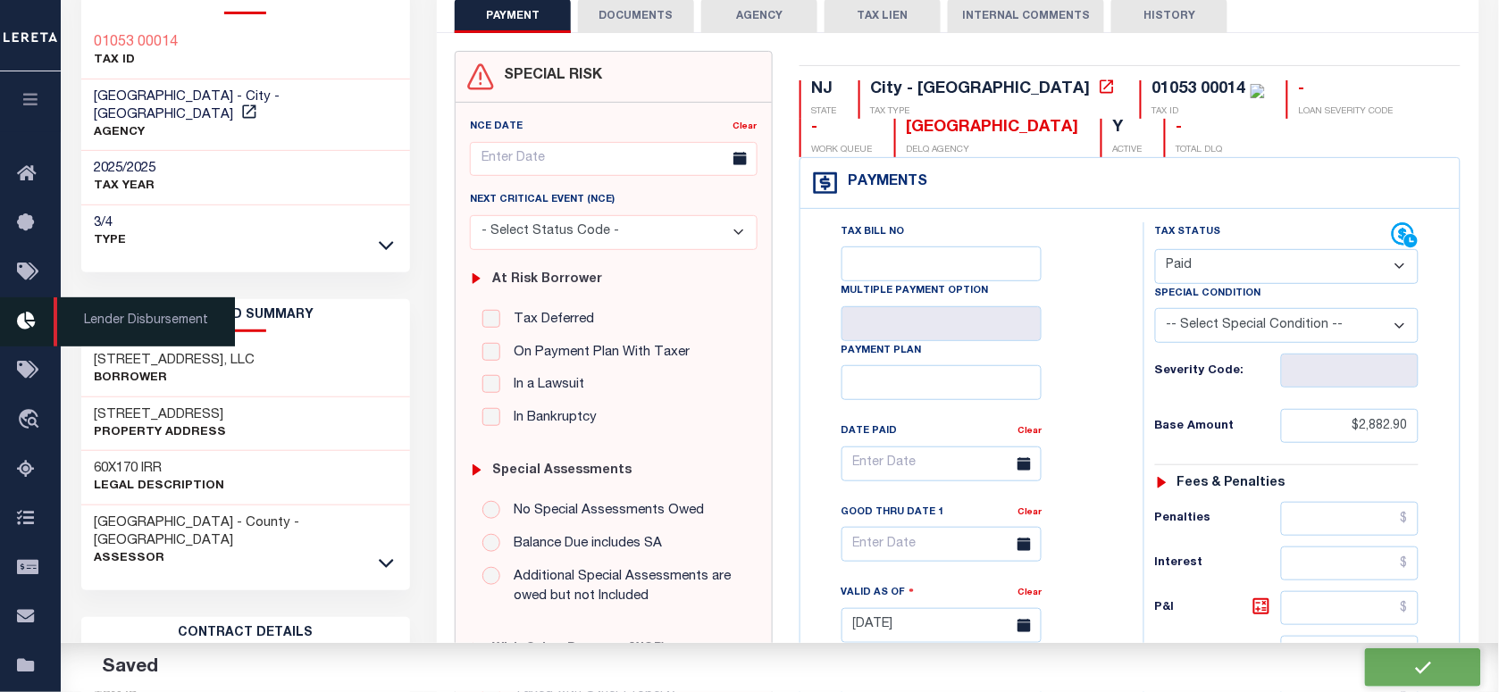
checkbox input "false"
type input "$2,882.9"
type input "$0"
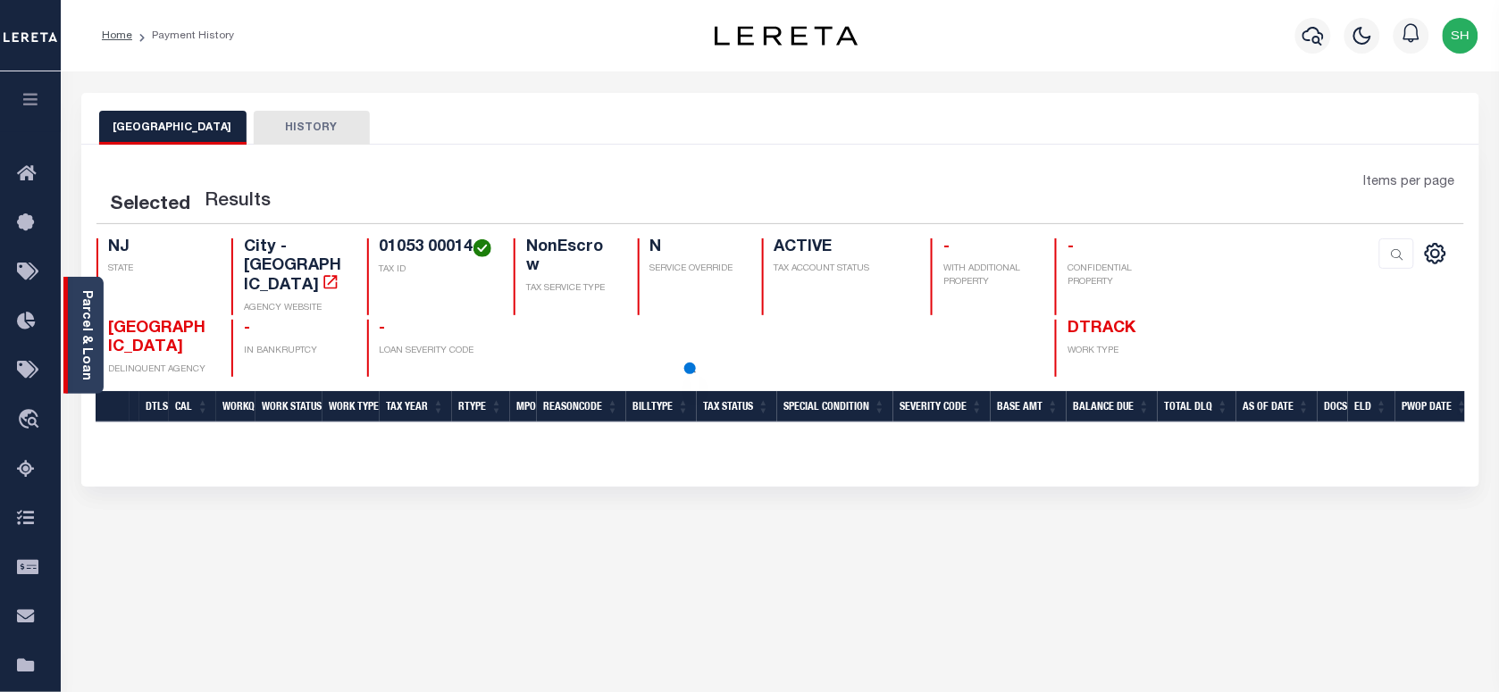
click at [81, 333] on link "Parcel & Loan" at bounding box center [86, 335] width 13 height 90
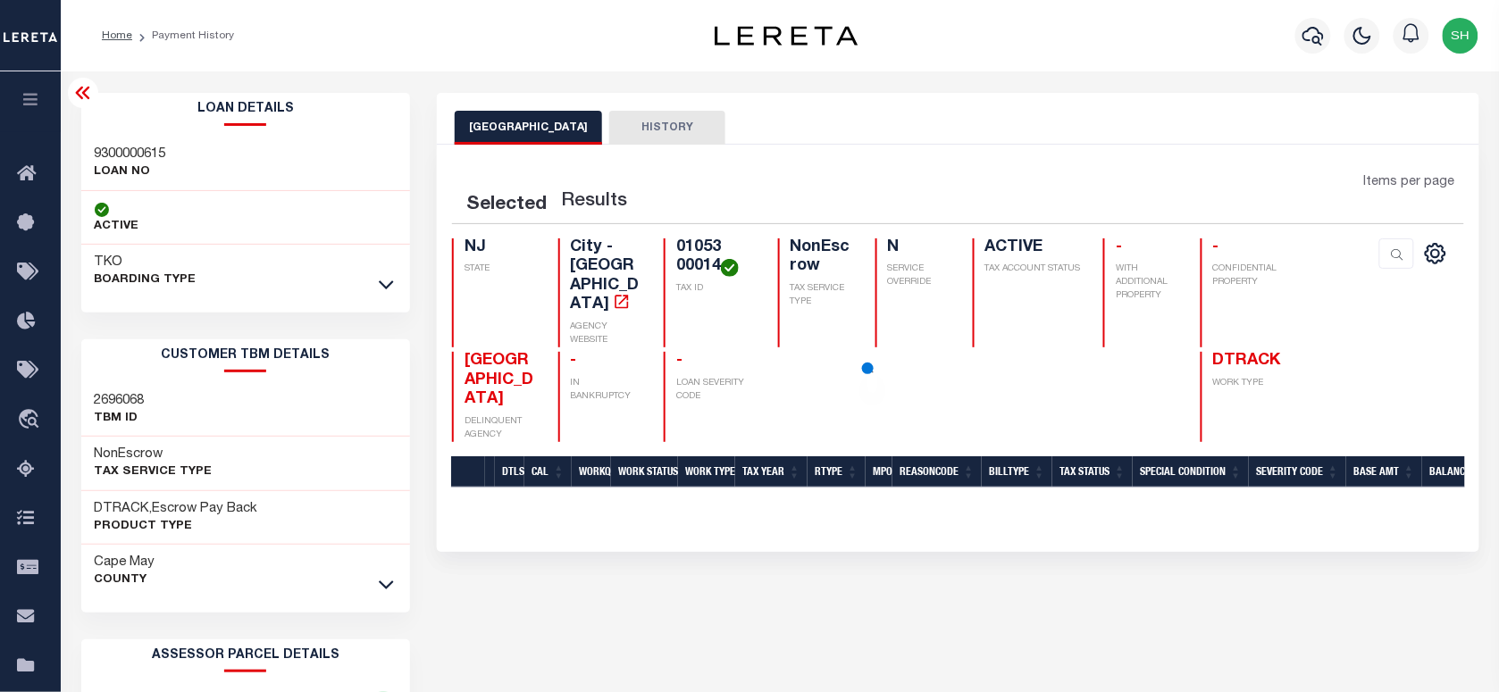
click at [130, 146] on h3 "9300000615" at bounding box center [130, 155] width 71 height 18
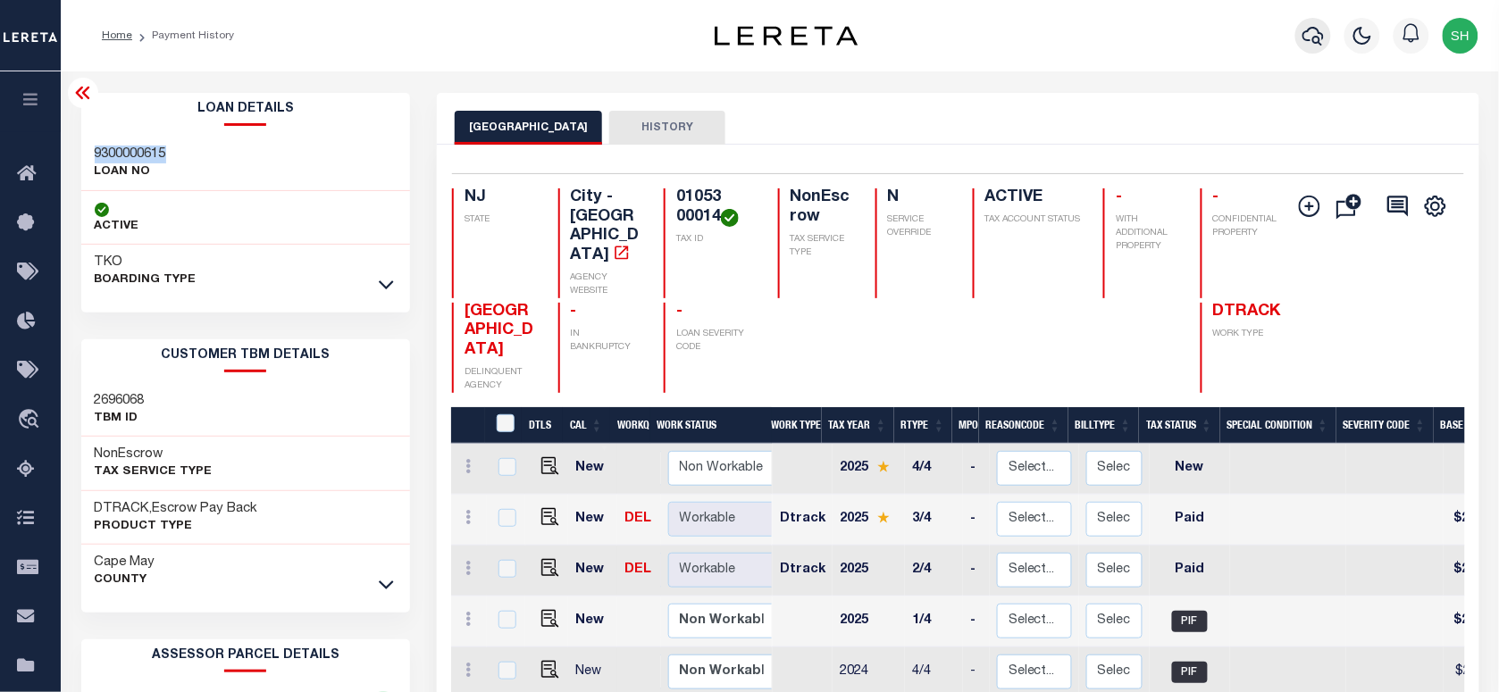
click at [1319, 40] on icon "button" at bounding box center [1313, 35] width 21 height 21
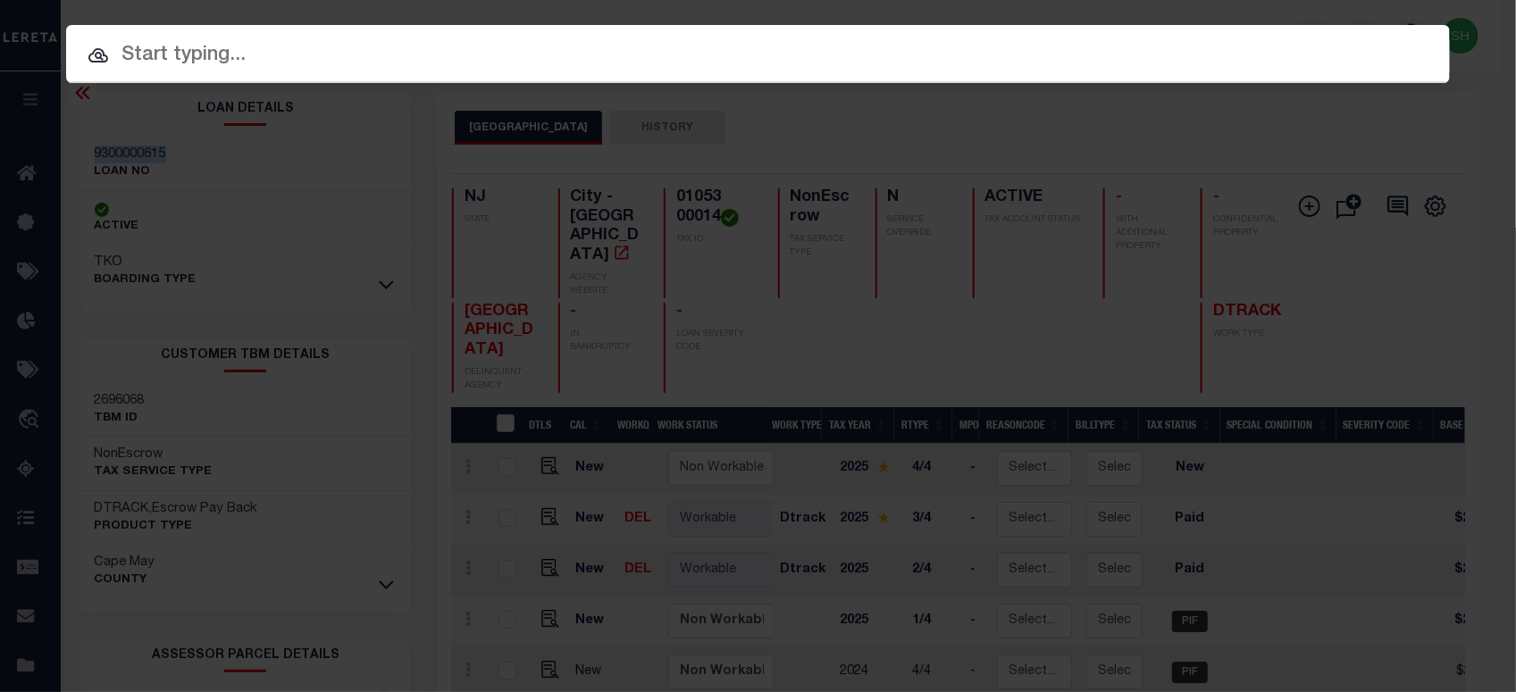
click at [1095, 47] on input "text" at bounding box center [758, 55] width 1384 height 31
paste input "01057 00020"
type input "01057 00020"
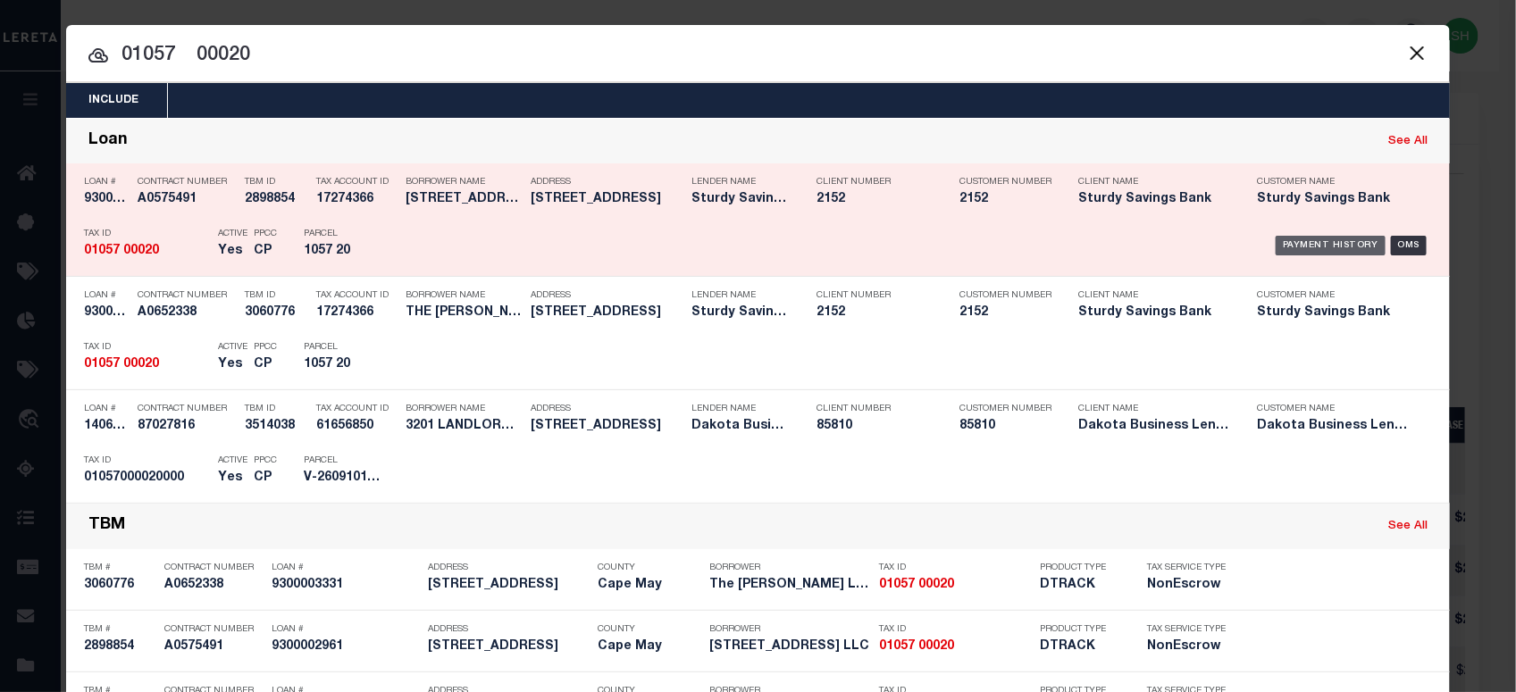
click at [1298, 243] on div "Payment History" at bounding box center [1331, 246] width 110 height 20
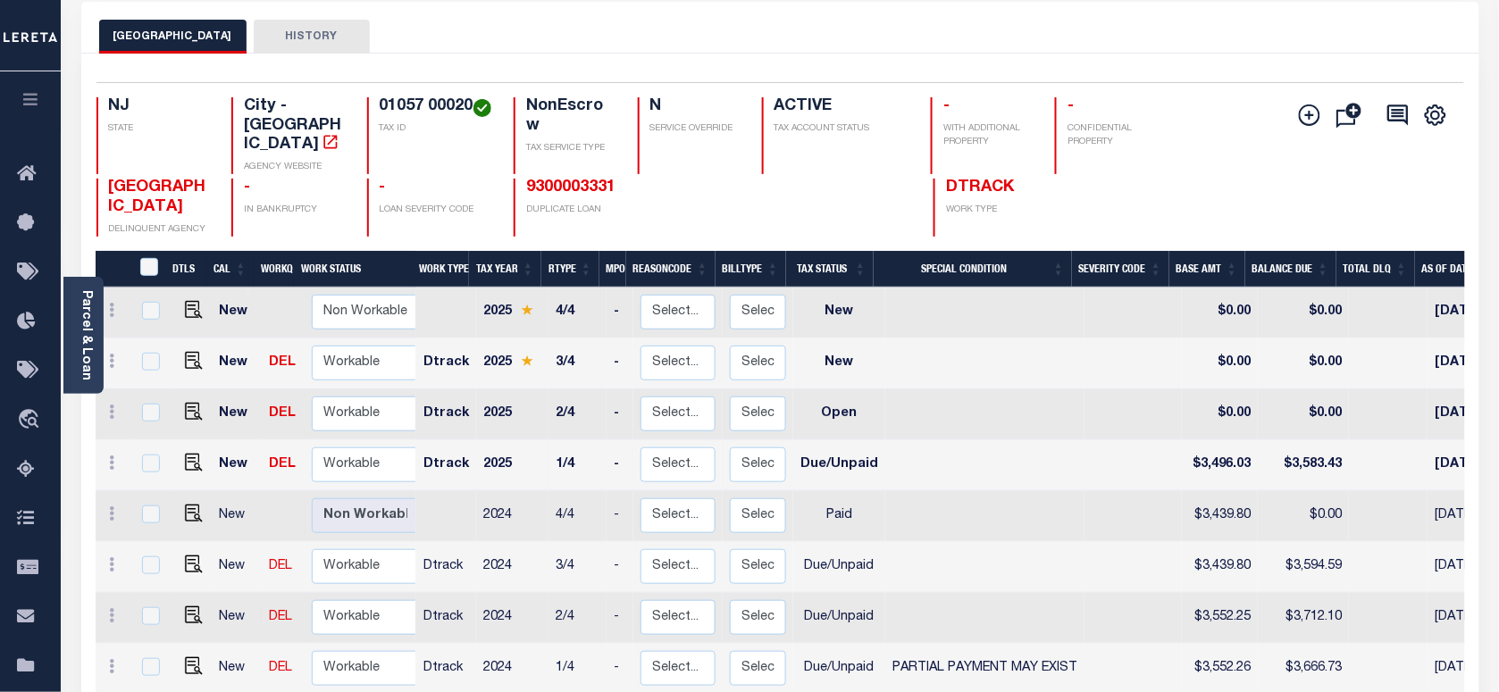
scroll to position [223, 0]
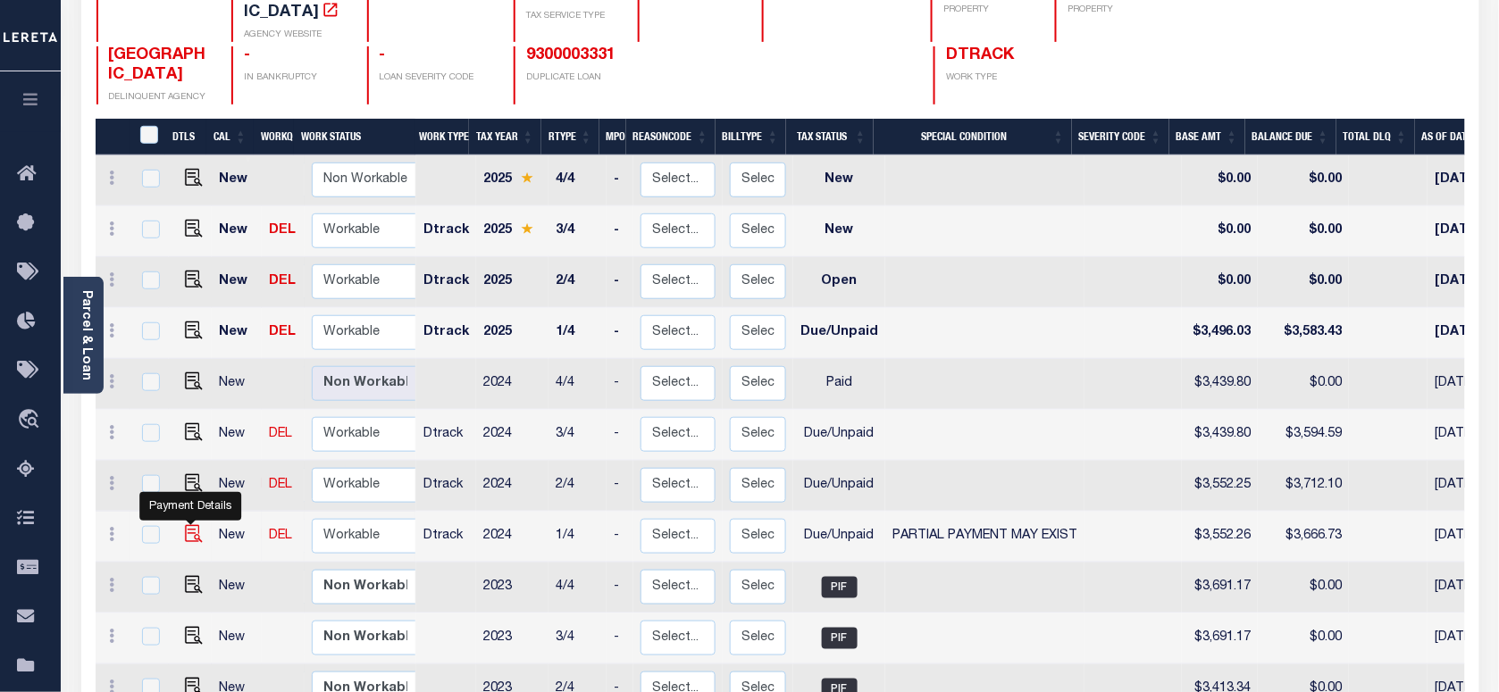
click at [192, 525] on img "" at bounding box center [194, 534] width 18 height 18
checkbox input "true"
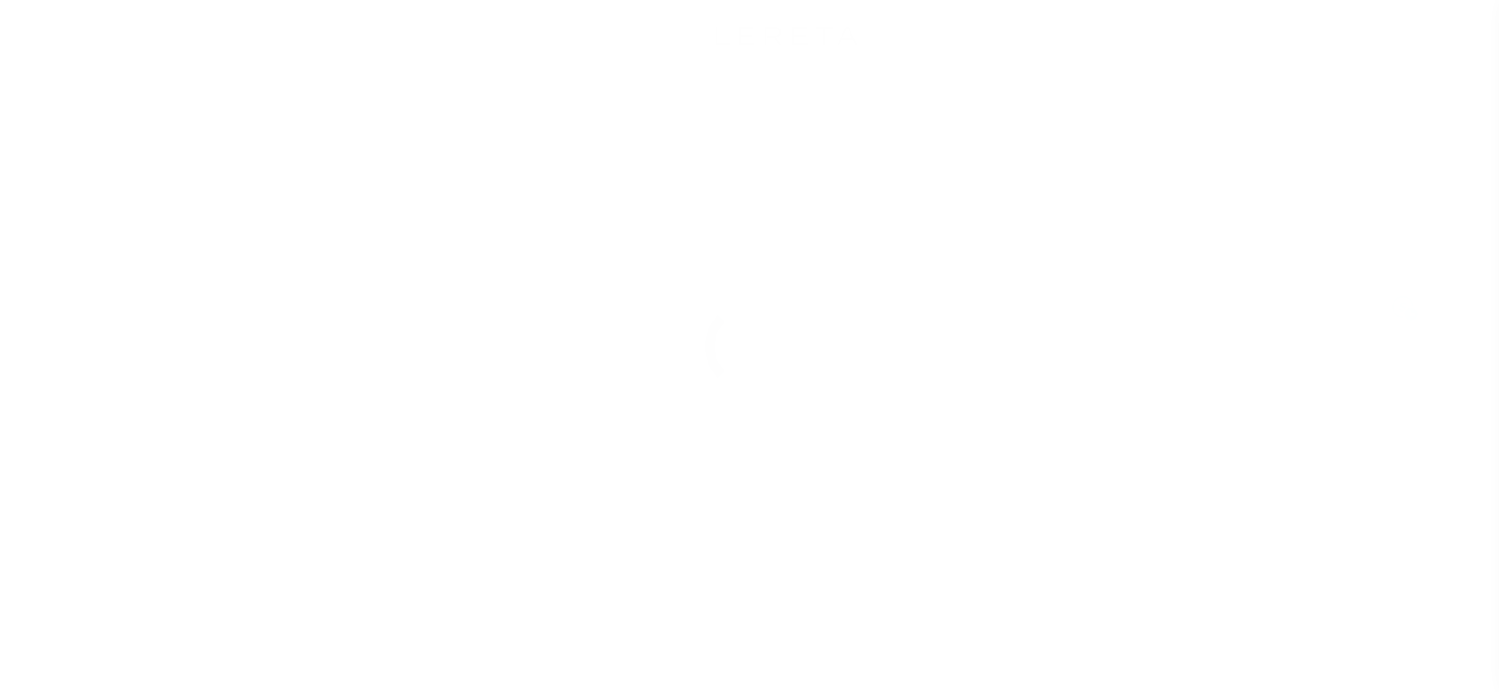
select select "DUE"
select select "15"
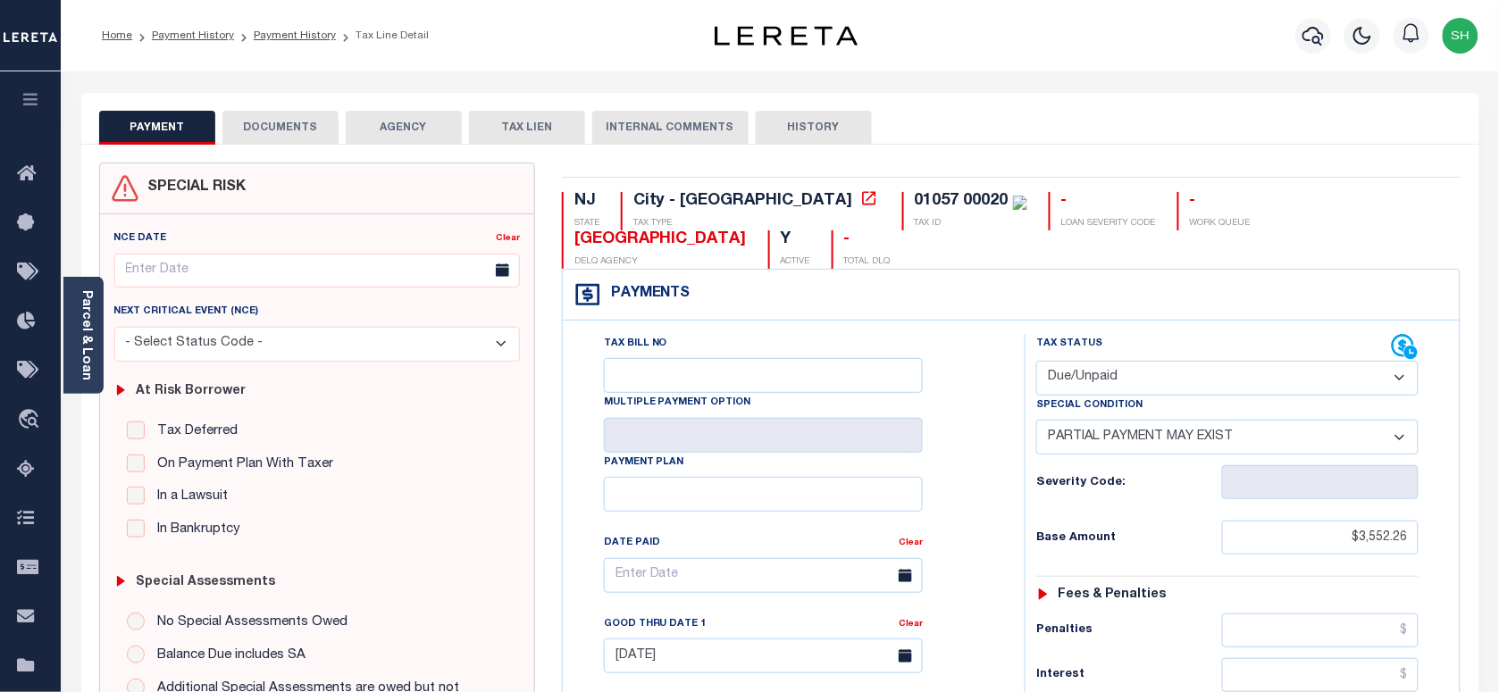
click at [1146, 361] on select "- Select Status Code - Open Due/Unpaid Paid Incomplete No Tax Due Internal Refu…" at bounding box center [1228, 378] width 382 height 35
select select "PYD"
click at [1037, 361] on select "- Select Status Code - Open Due/Unpaid Paid Incomplete No Tax Due Internal Refu…" at bounding box center [1228, 378] width 382 height 35
select select "0"
type input "[DATE]"
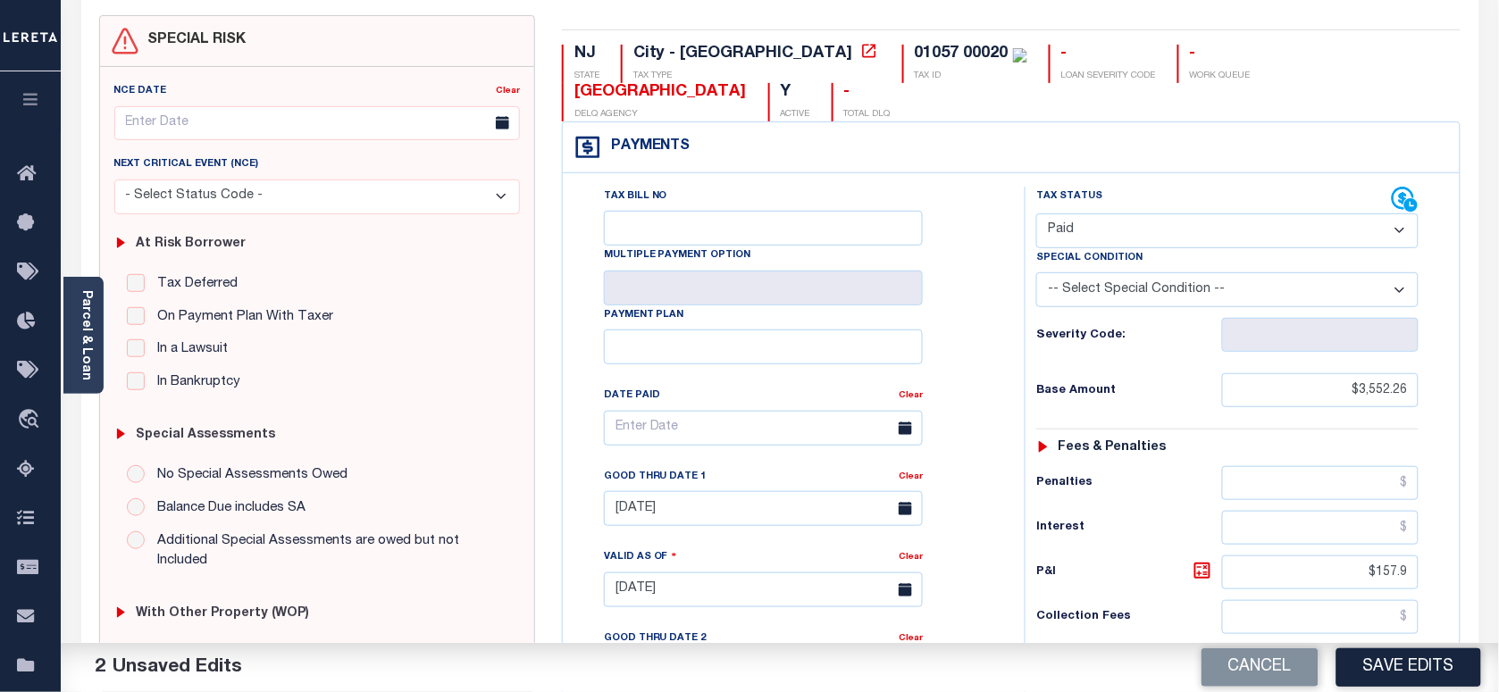
scroll to position [335, 0]
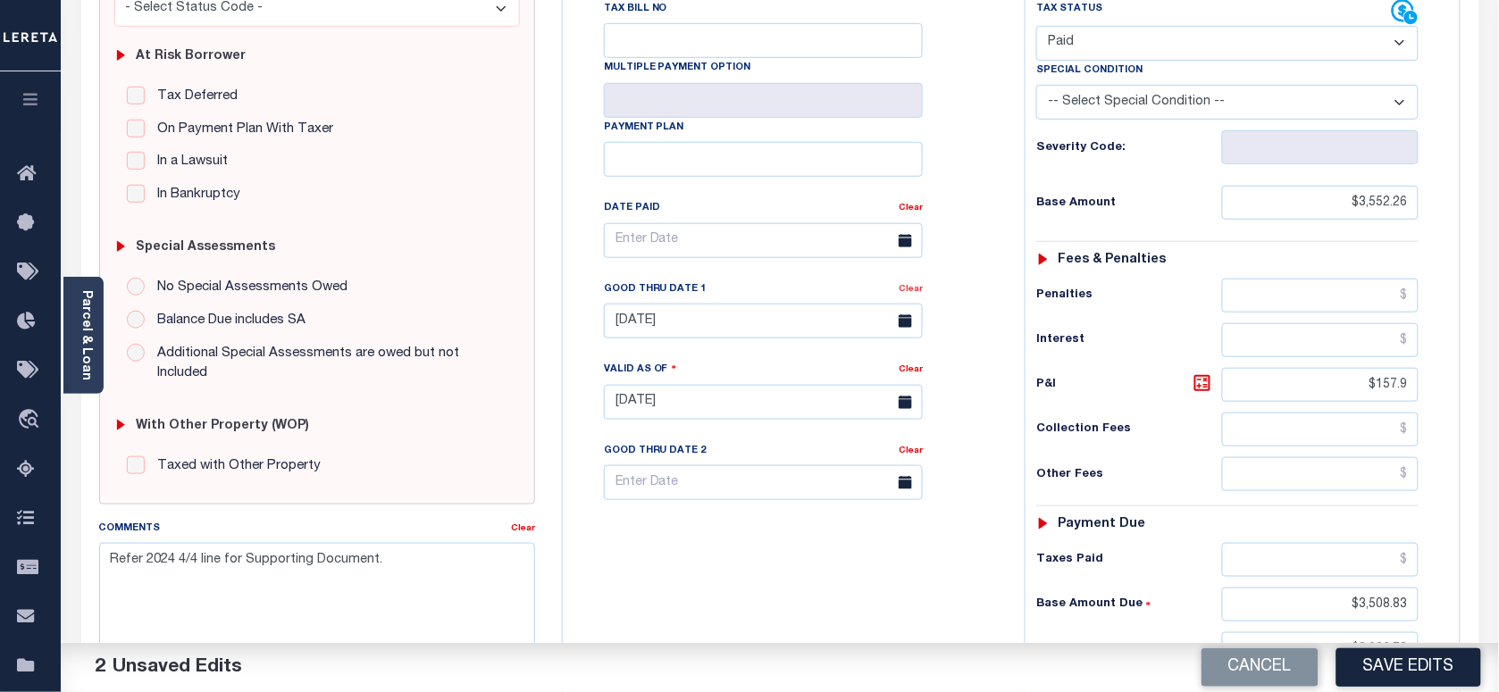
click at [911, 285] on link "Clear" at bounding box center [911, 289] width 24 height 9
drag, startPoint x: 1338, startPoint y: 365, endPoint x: 1498, endPoint y: 355, distance: 161.1
click at [1498, 355] on div "Parcel & Loan Tax Bill Details 01057 00020 TAX ID" at bounding box center [780, 377] width 1439 height 1283
drag, startPoint x: 1342, startPoint y: 572, endPoint x: 1347, endPoint y: 612, distance: 40.6
click at [1441, 573] on div "Tax Status Status - Select Status Code -" at bounding box center [1233, 393] width 417 height 789
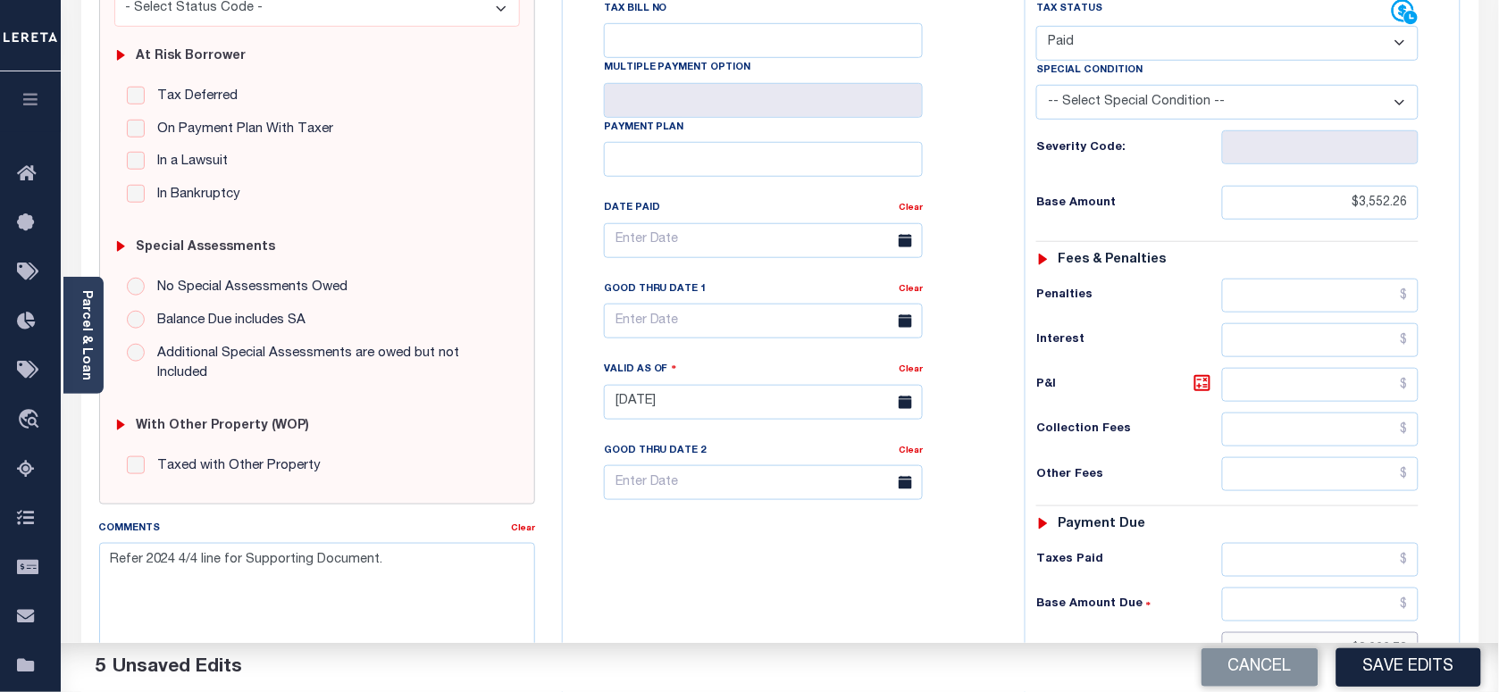
drag, startPoint x: 1356, startPoint y: 617, endPoint x: 1481, endPoint y: 618, distance: 124.2
click at [1481, 618] on div "PAYMENT 5 DOCUMENTS AGENCY DELINQUENT PAYEE" at bounding box center [780, 389] width 1425 height 1262
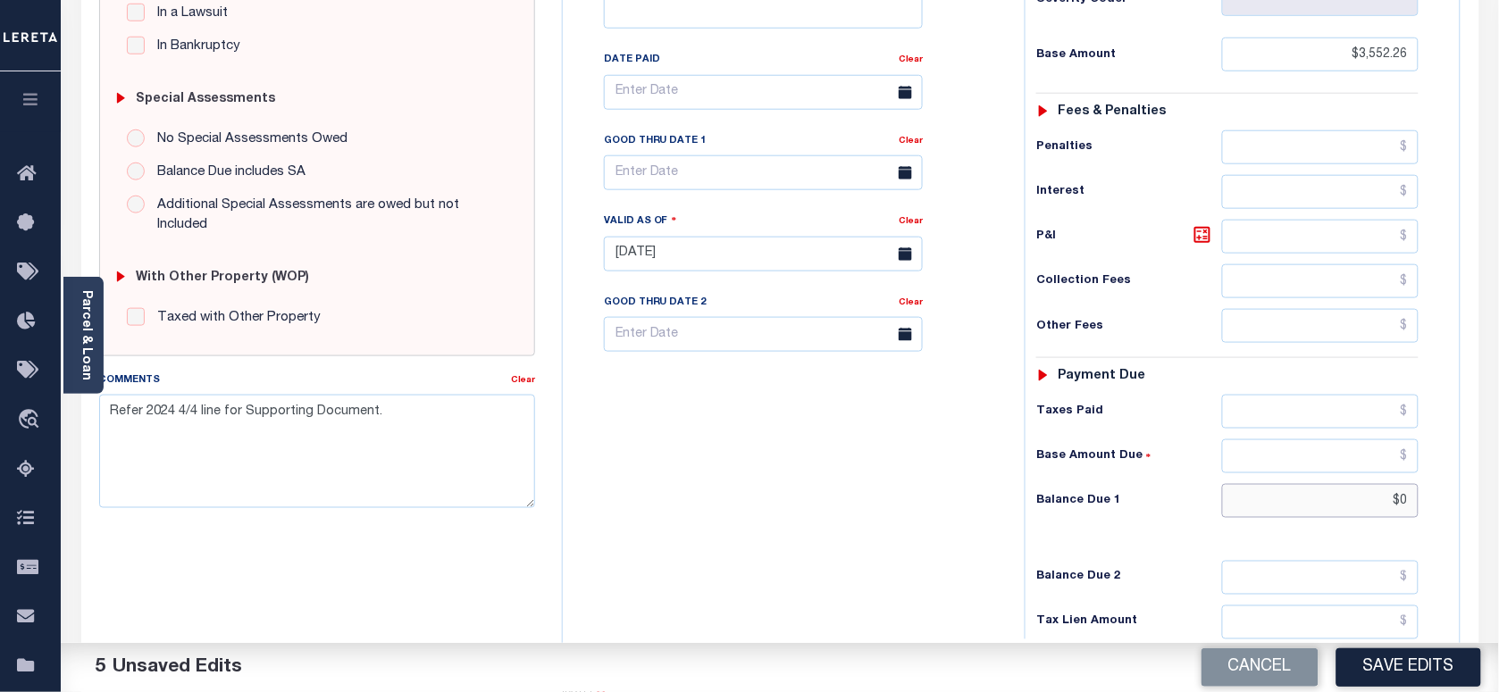
scroll to position [634, 0]
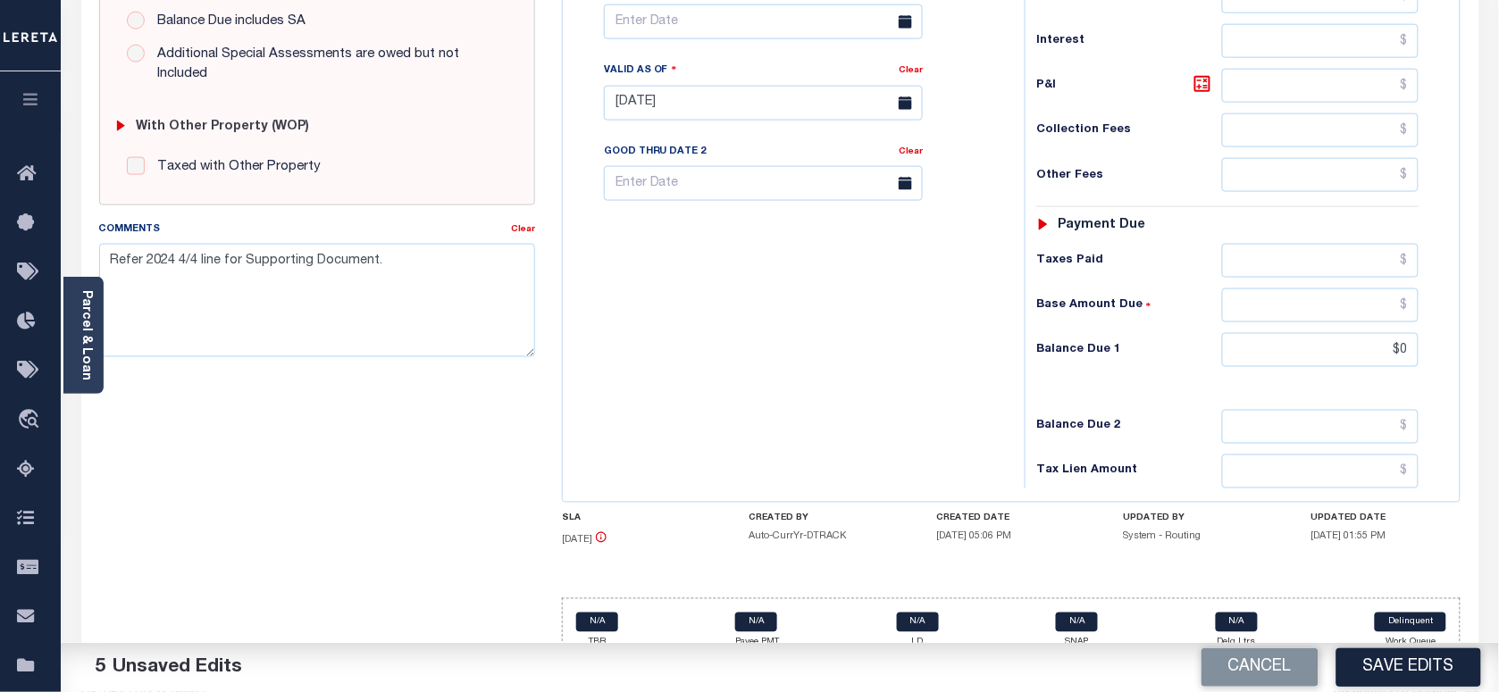
type input "$0.00"
drag, startPoint x: 417, startPoint y: 268, endPoint x: 97, endPoint y: 256, distance: 321.0
click at [99, 252] on textarea "Refer 2024 4/4 line for Supporting Document." at bounding box center [317, 300] width 436 height 113
paste textarea "Please refer 2025 3/4 line for Tax Supporting Document."
type textarea "Please refer 2025 3/4 line for Tax Supporting Document."
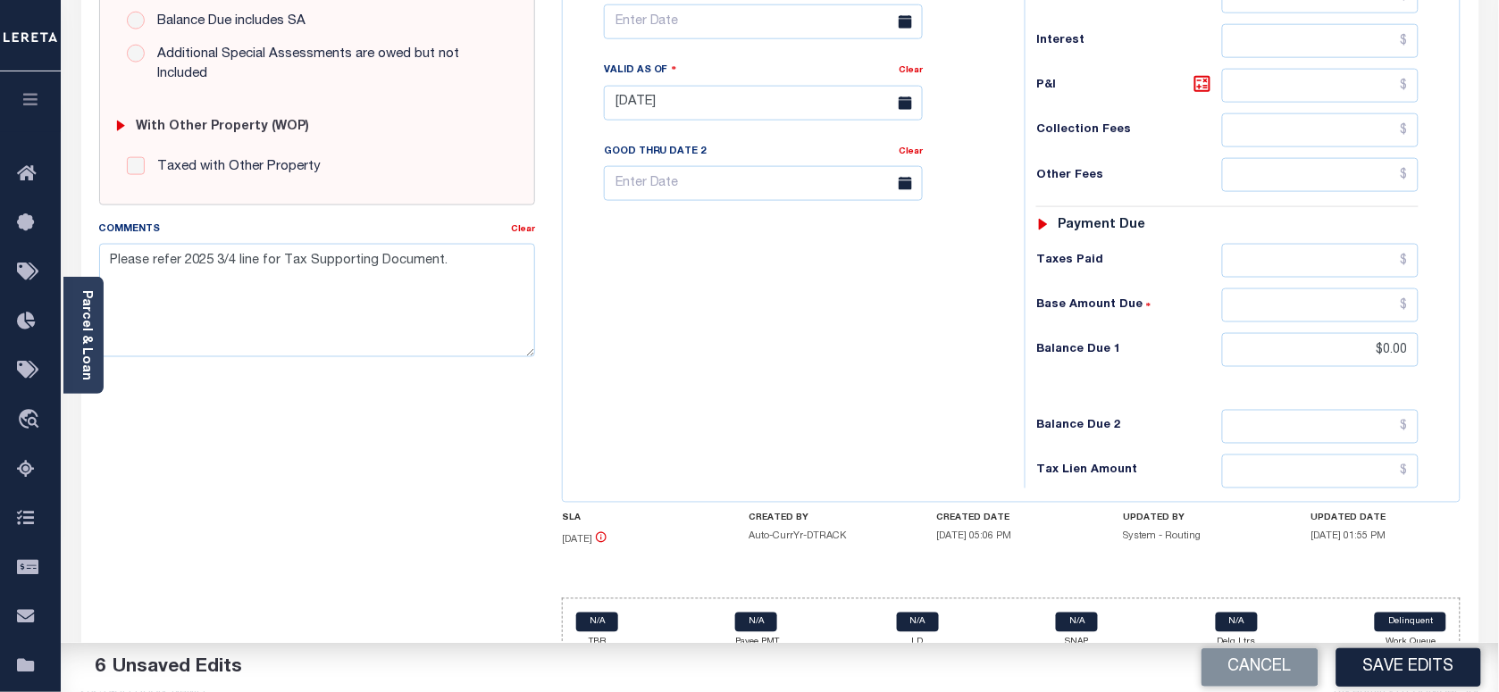
click at [708, 292] on div "Tax Bill No Multiple Payment Option Payment Plan Clear" at bounding box center [789, 94] width 444 height 789
click at [1406, 666] on button "Save Edits" at bounding box center [1409, 668] width 145 height 38
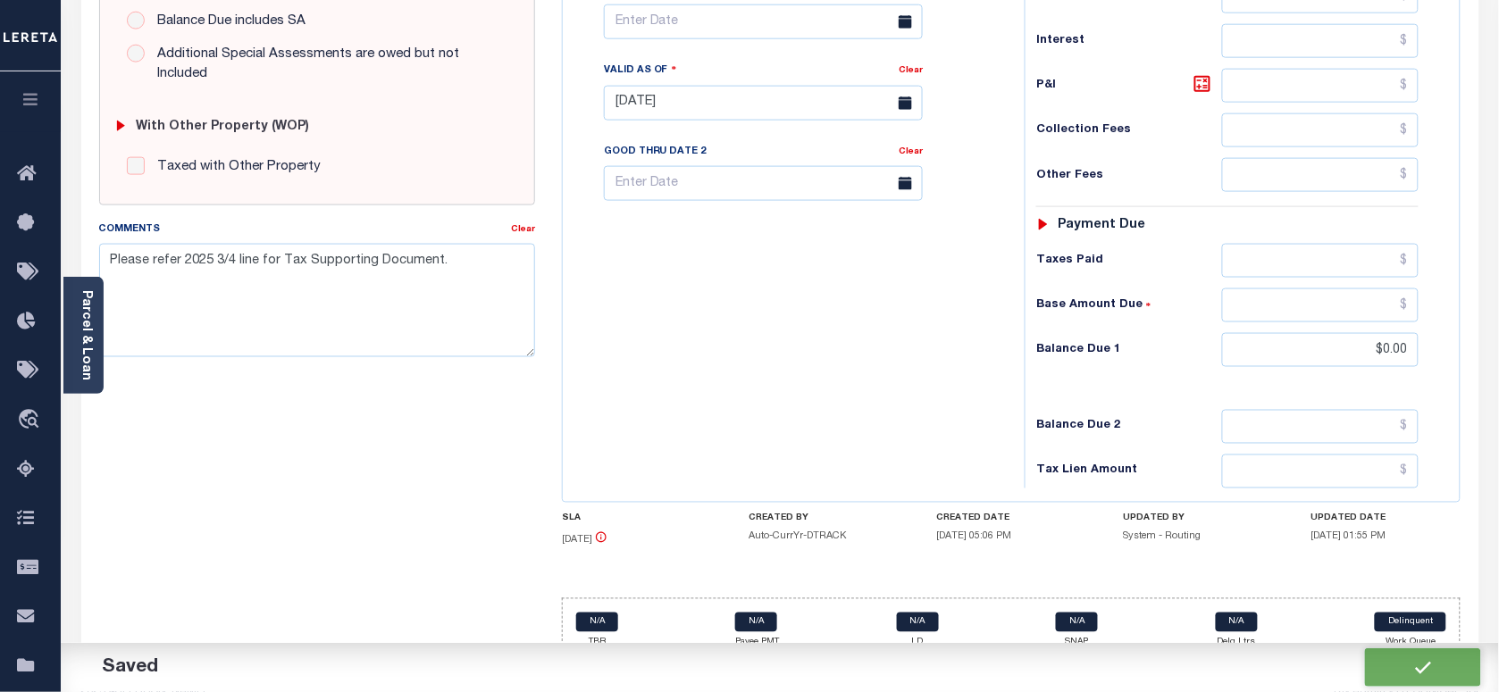
checkbox input "false"
type textarea "Please refer 2025 3/4 line for Tax Supporting Document."
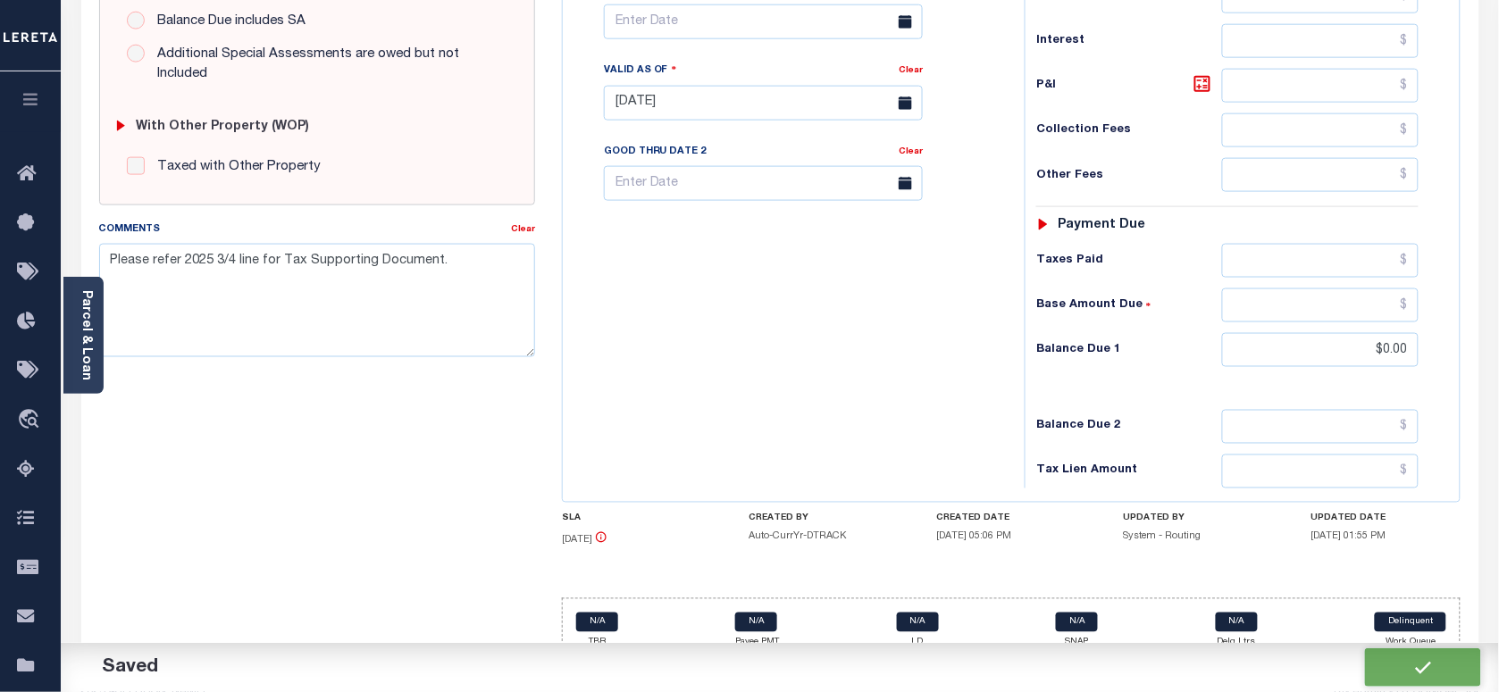
type input "$3,552.26"
type input "$0"
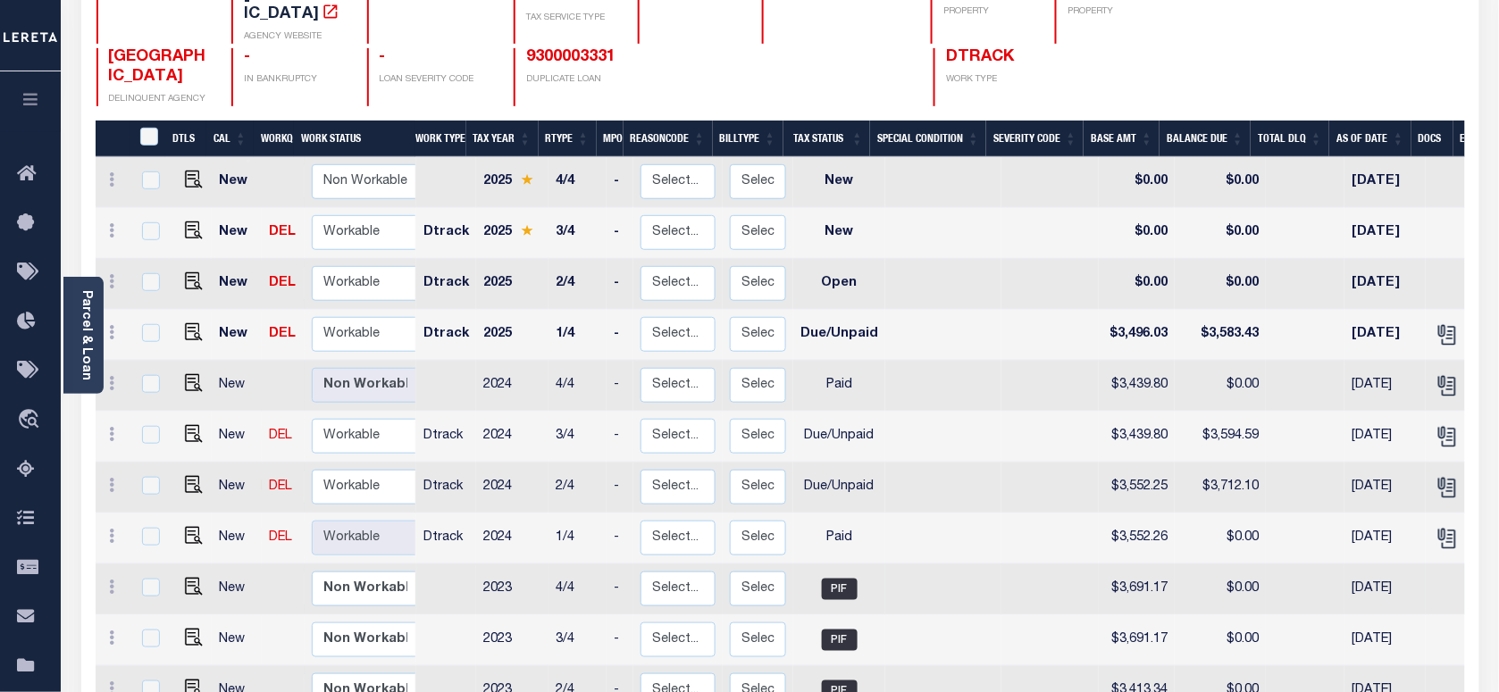
scroll to position [223, 0]
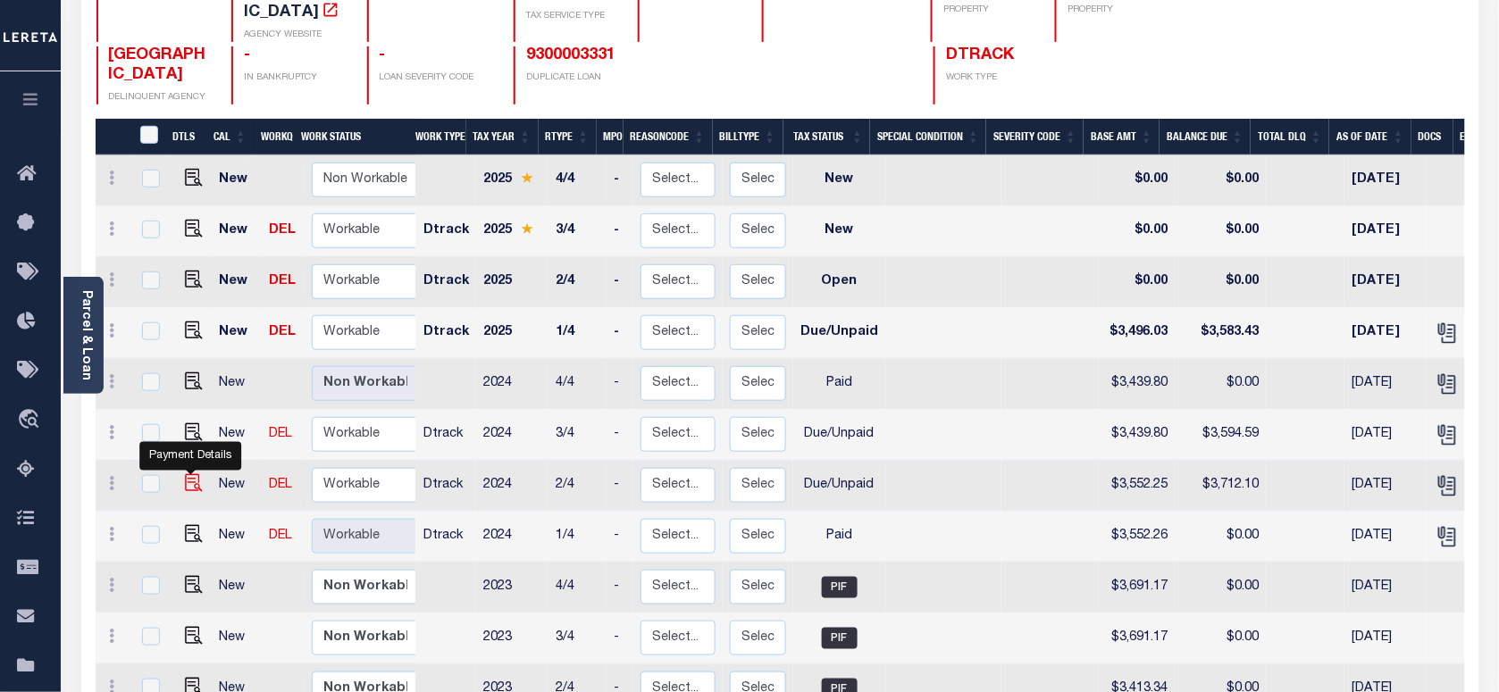
click at [194, 474] on img "" at bounding box center [194, 483] width 18 height 18
checkbox input "true"
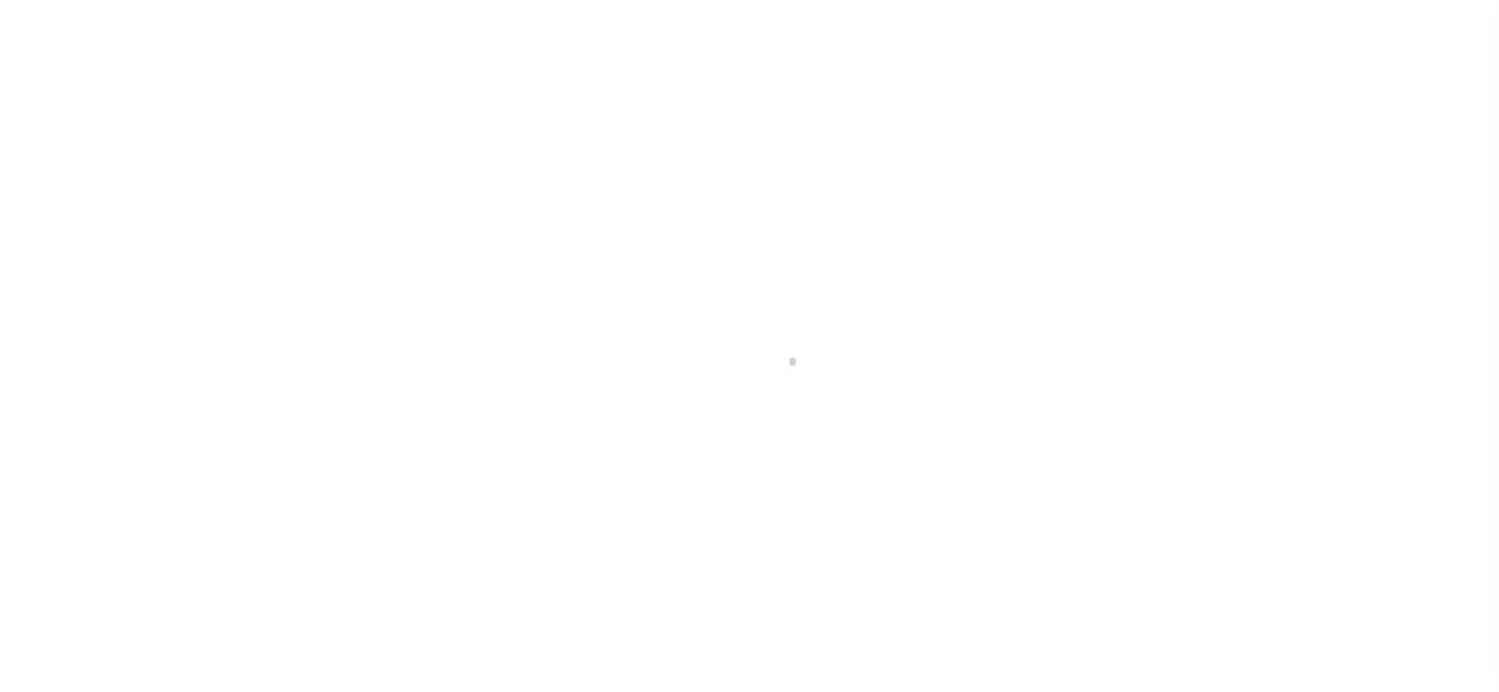
checkbox input "false"
type textarea "Refer 2024 4/4 line for Supporting Document."
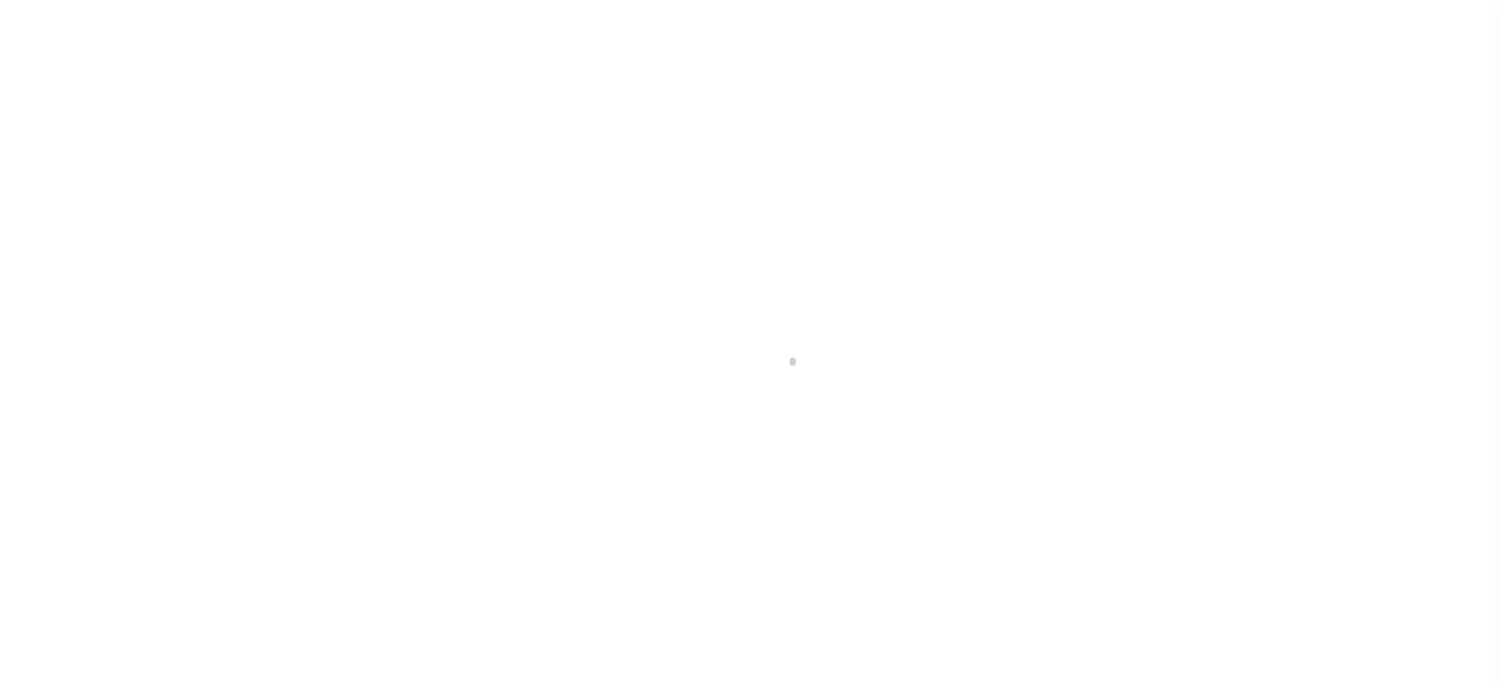
type input "[DATE]"
select select "DUE"
type input "$3,552.25"
type input "$159.85"
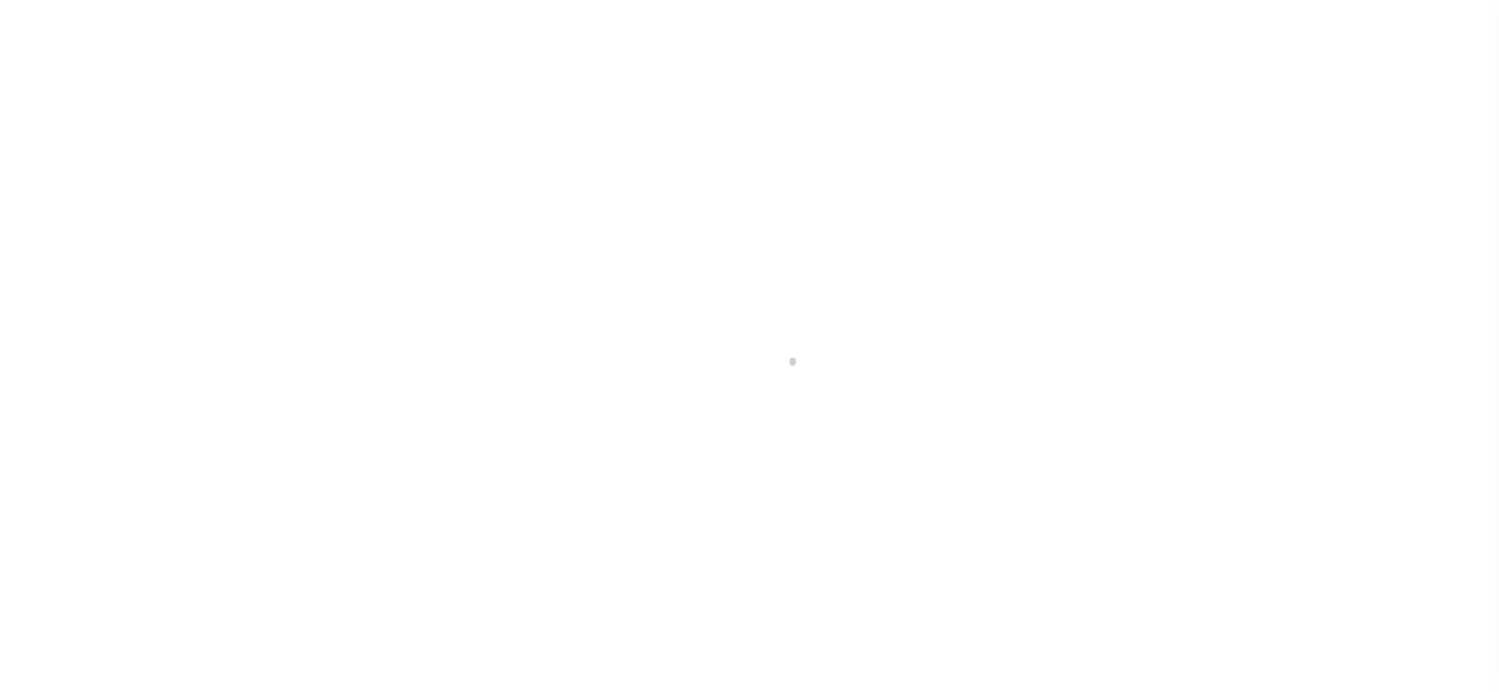
type input "$3,712.1"
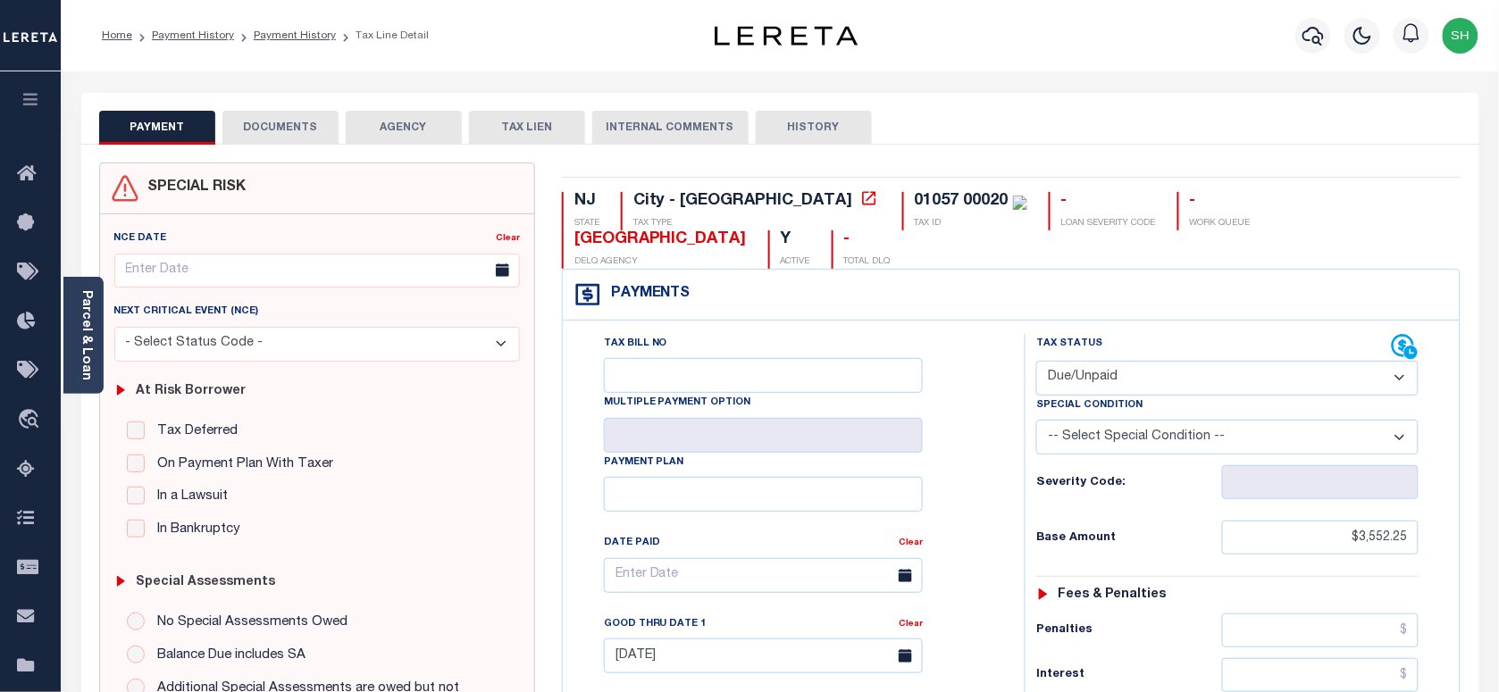
click at [1111, 361] on select "- Select Status Code - Open Due/Unpaid Paid Incomplete No Tax Due Internal Refu…" at bounding box center [1228, 378] width 382 height 35
select select "PYD"
click at [1037, 361] on select "- Select Status Code - Open Due/Unpaid Paid Incomplete No Tax Due Internal Refu…" at bounding box center [1228, 378] width 382 height 35
type input "[DATE]"
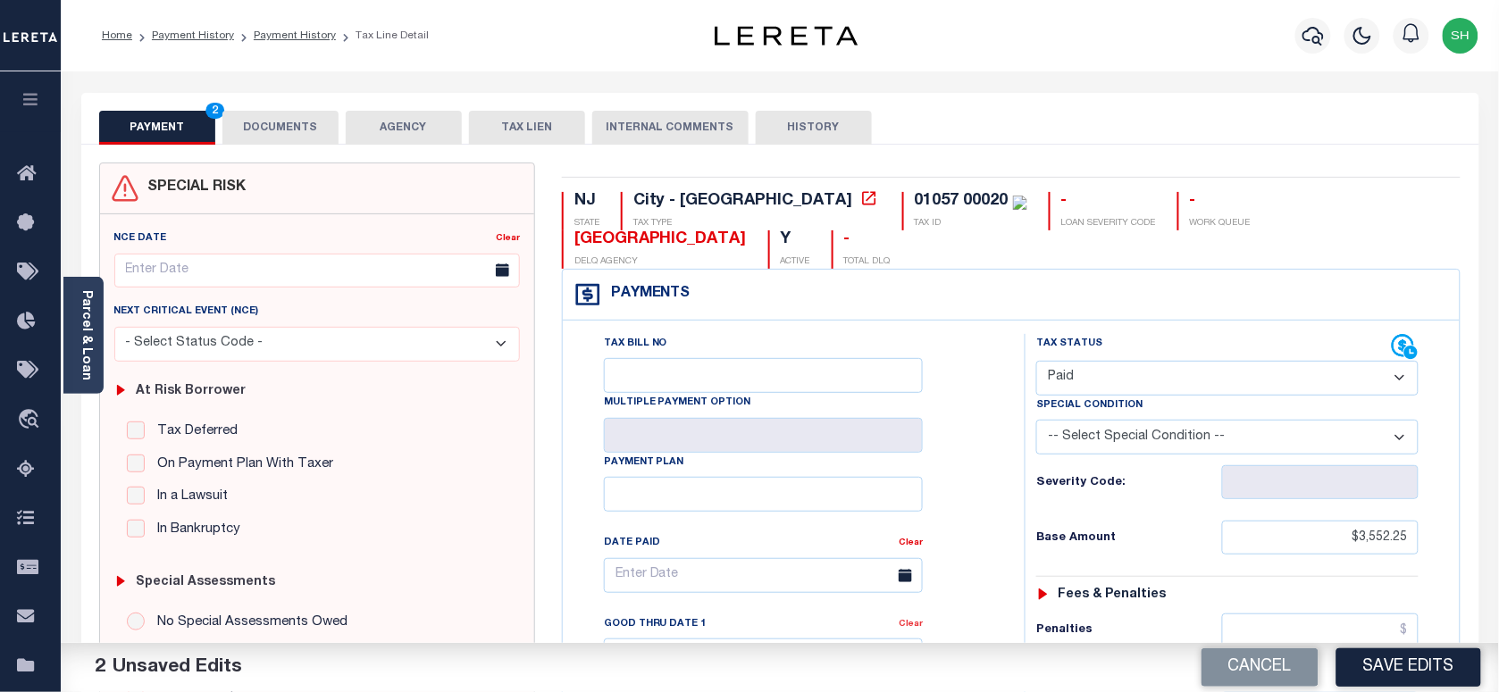
click at [902, 620] on link "Clear" at bounding box center [911, 624] width 24 height 9
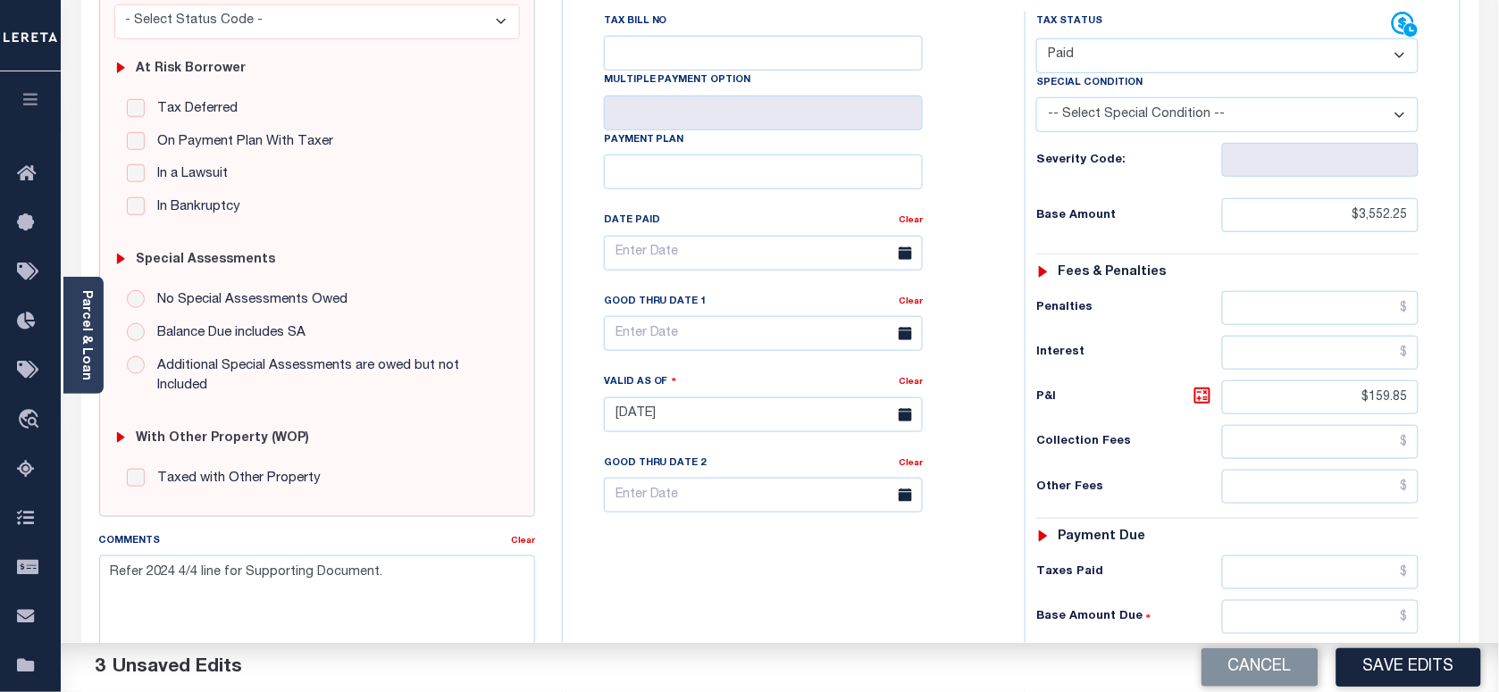
scroll to position [335, 0]
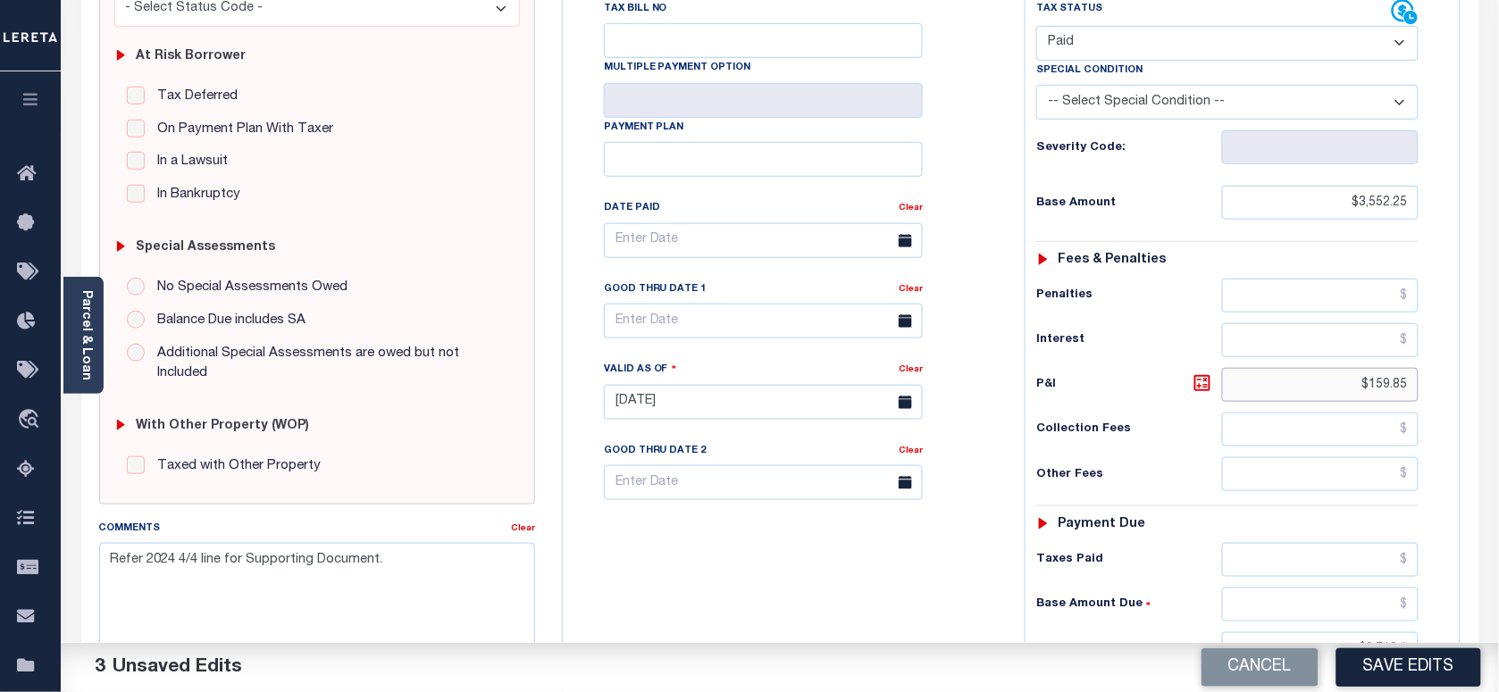
drag, startPoint x: 1305, startPoint y: 344, endPoint x: 1613, endPoint y: 417, distance: 316.9
click at [1498, 417] on html "Home Payment History Payment History Tax Line Detail Profile Sign out" at bounding box center [749, 342] width 1499 height 1355
drag, startPoint x: 1327, startPoint y: 621, endPoint x: 1499, endPoint y: 621, distance: 172.5
click at [1498, 621] on html "Home Payment History Payment History Tax Line Detail Profile Sign out" at bounding box center [749, 342] width 1499 height 1355
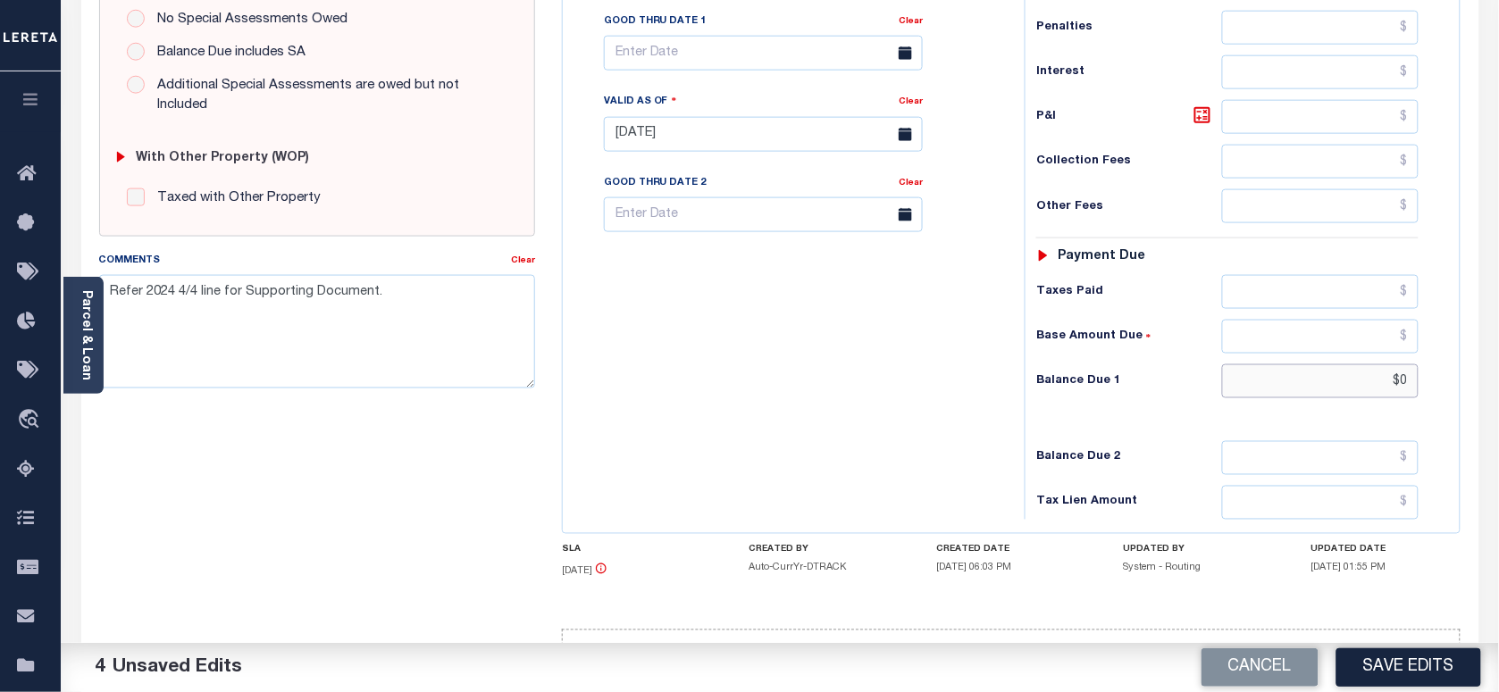
scroll to position [634, 0]
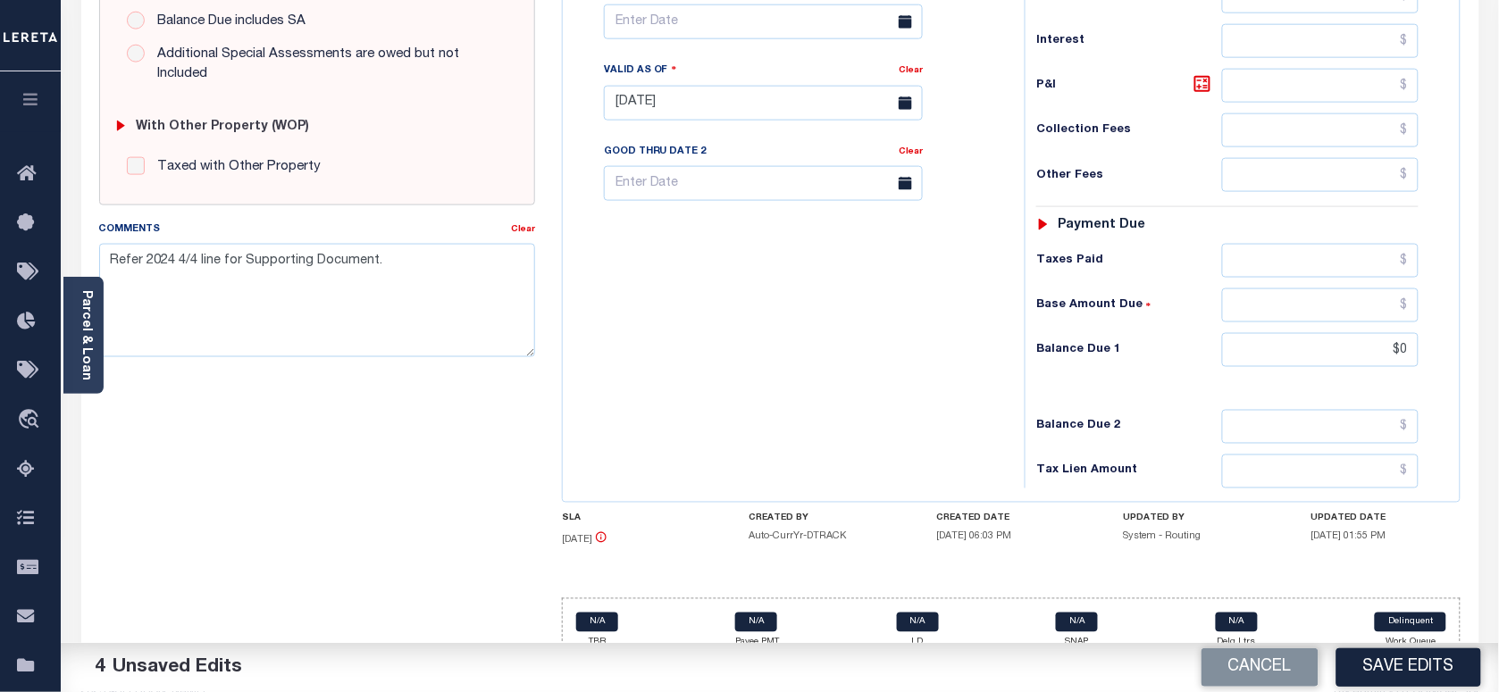
type input "$0.00"
drag, startPoint x: 389, startPoint y: 259, endPoint x: 472, endPoint y: 284, distance: 86.8
click at [14, 204] on div "Home Payment History Payment History Tax Line Detail Profile" at bounding box center [749, 43] width 1499 height 1355
paste textarea "Please refer 2025 3/4 line for Tax Supporting Document."
type textarea "Please refer 2025 3/4 line for Tax Supporting Document."
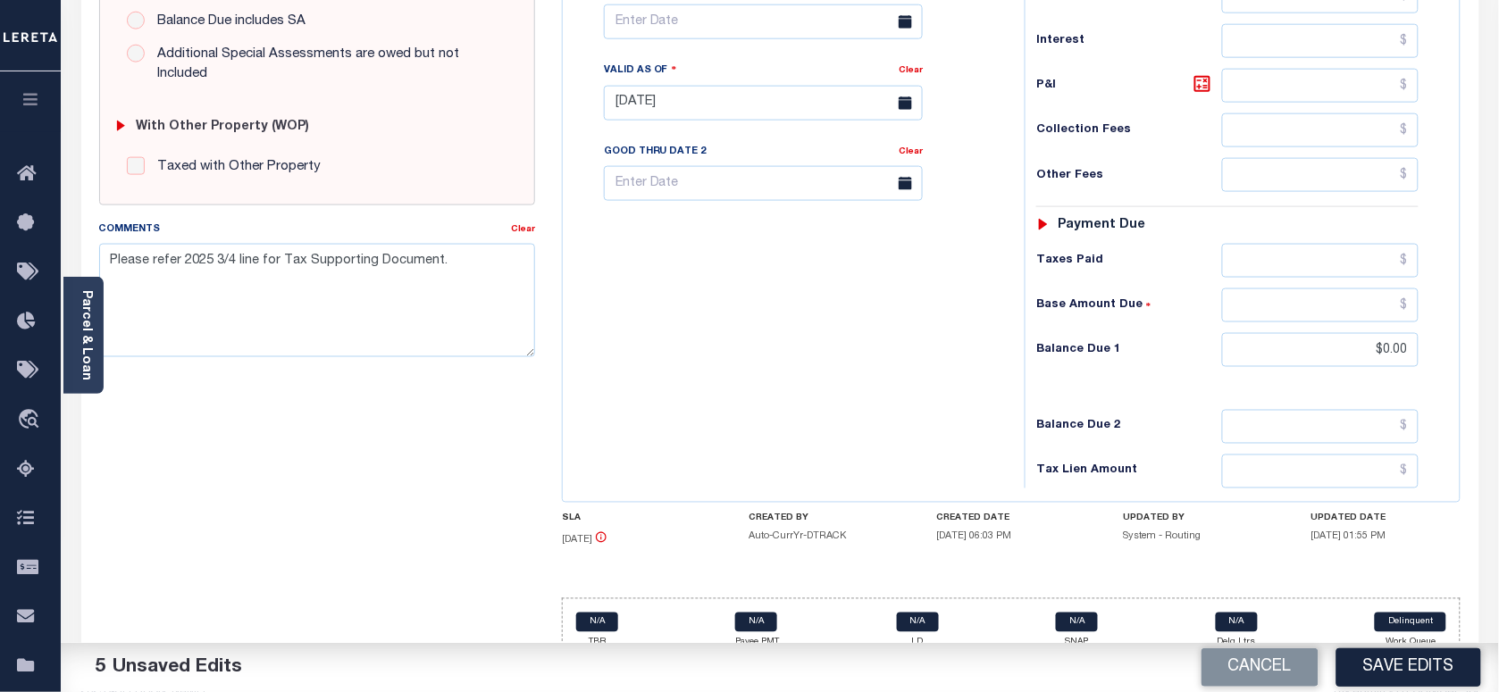
drag, startPoint x: 774, startPoint y: 278, endPoint x: 788, endPoint y: 363, distance: 86.1
click at [775, 278] on div "Tax Bill No Multiple Payment Option Payment Plan Clear" at bounding box center [789, 94] width 444 height 789
click at [1413, 677] on button "Save Edits" at bounding box center [1409, 668] width 145 height 38
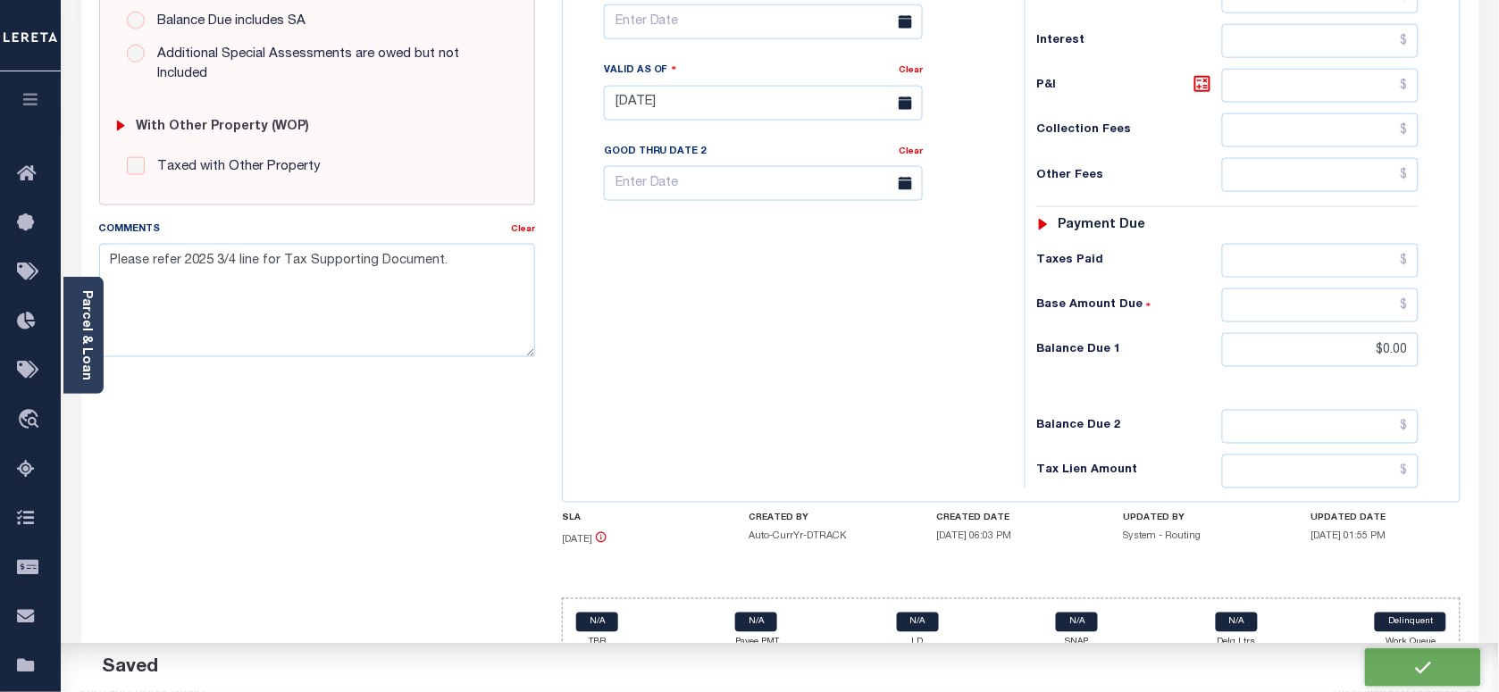
checkbox input "false"
type textarea "Please refer 2025 3/4 line for Tax Supporting Document."
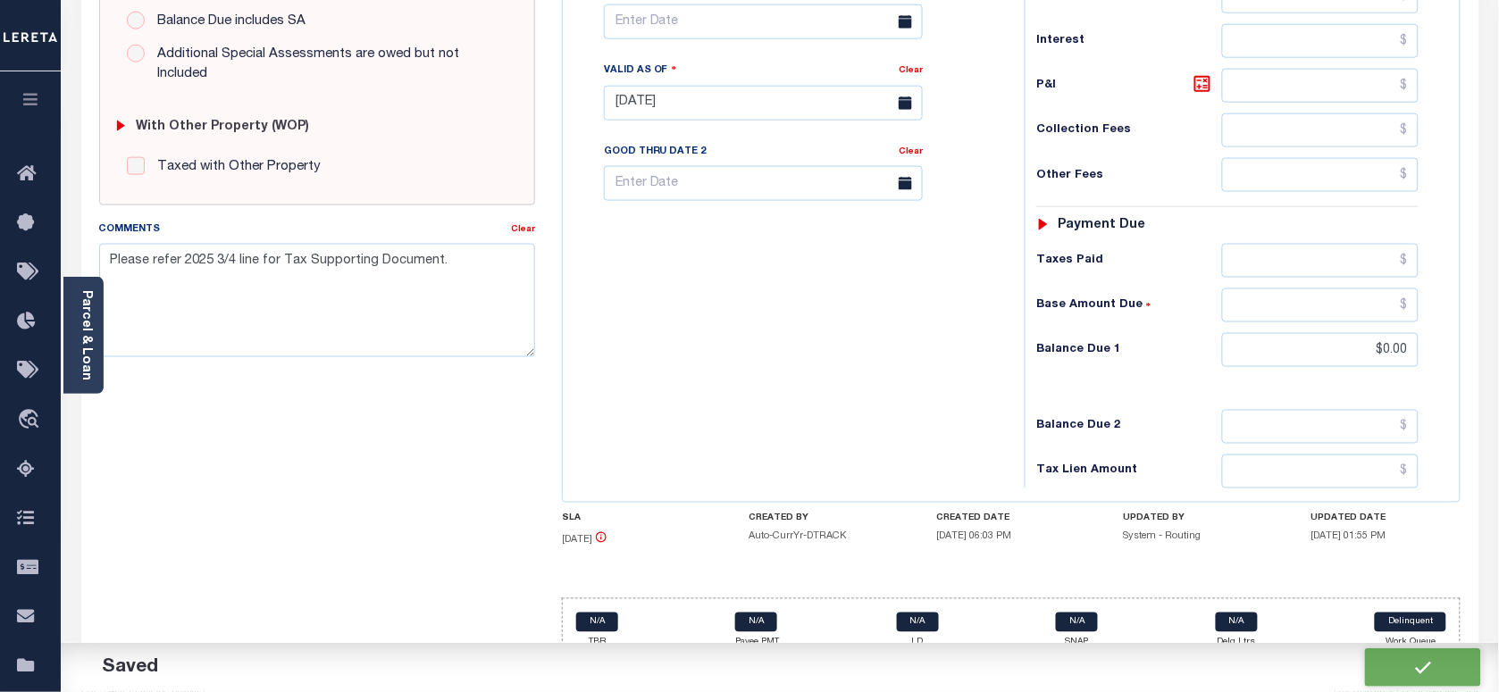
type input "$3,552.25"
type input "$0"
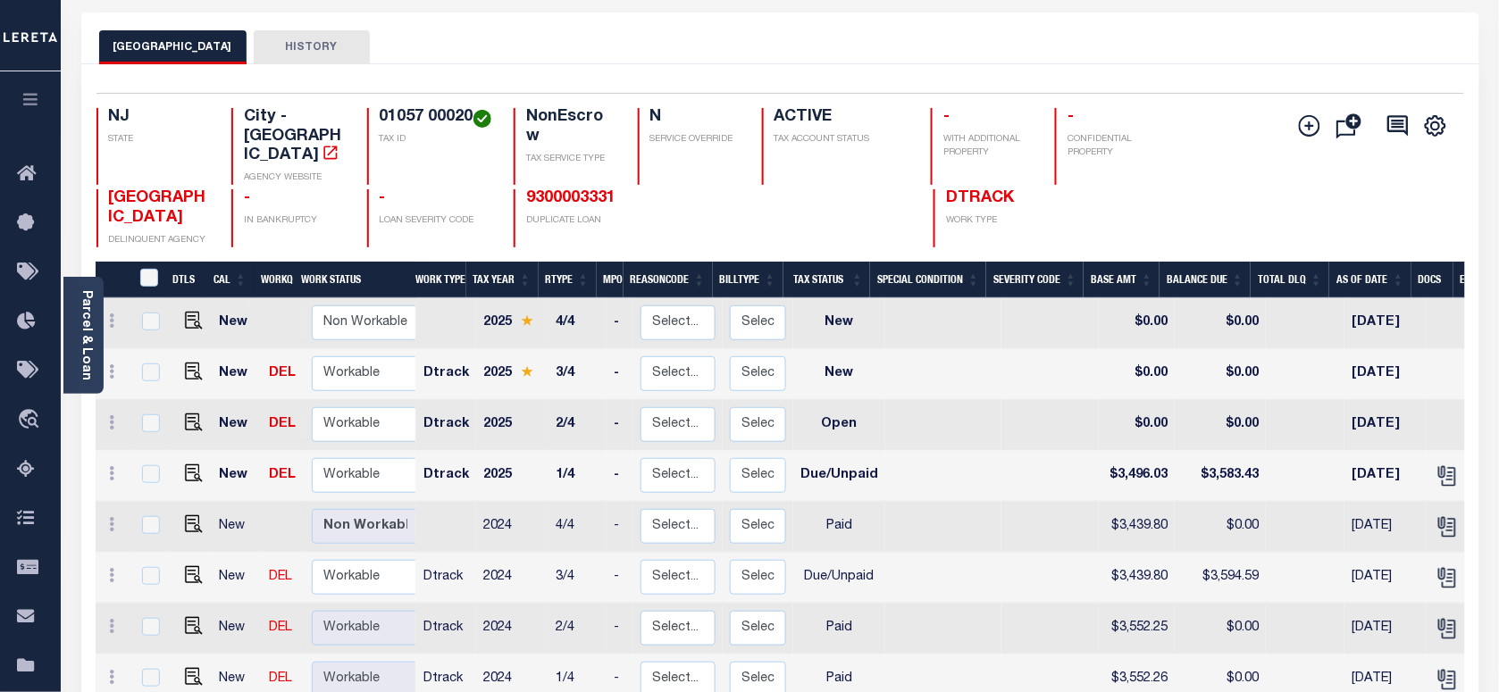
scroll to position [112, 0]
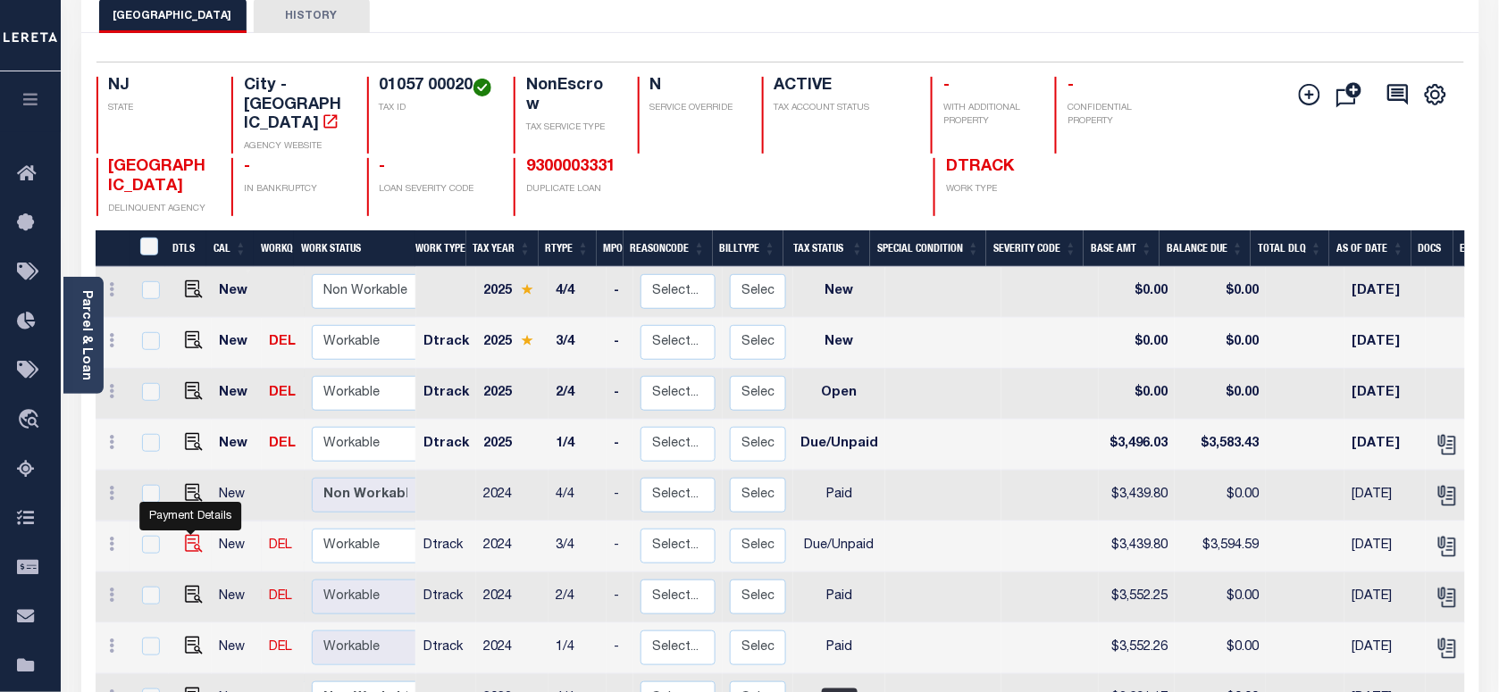
click at [193, 535] on img "" at bounding box center [194, 544] width 18 height 18
checkbox input "true"
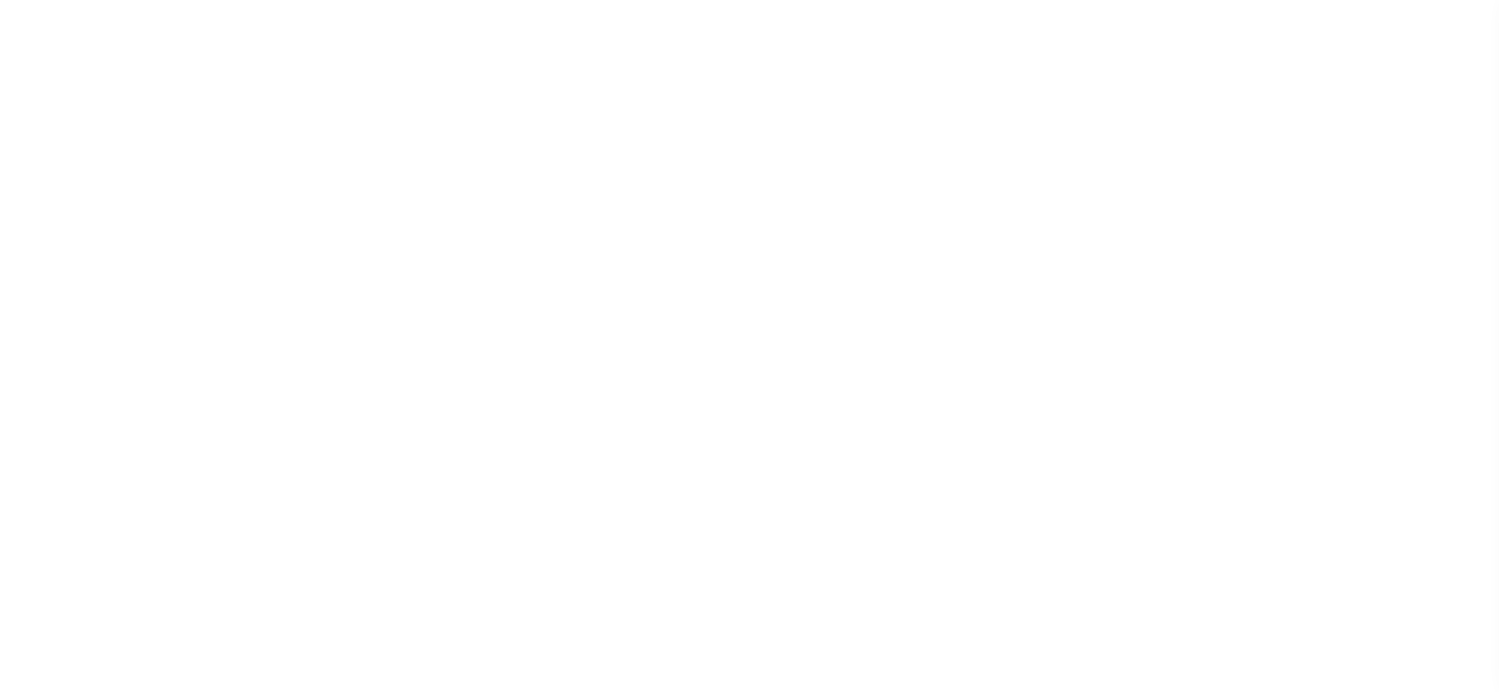
select select "DUE"
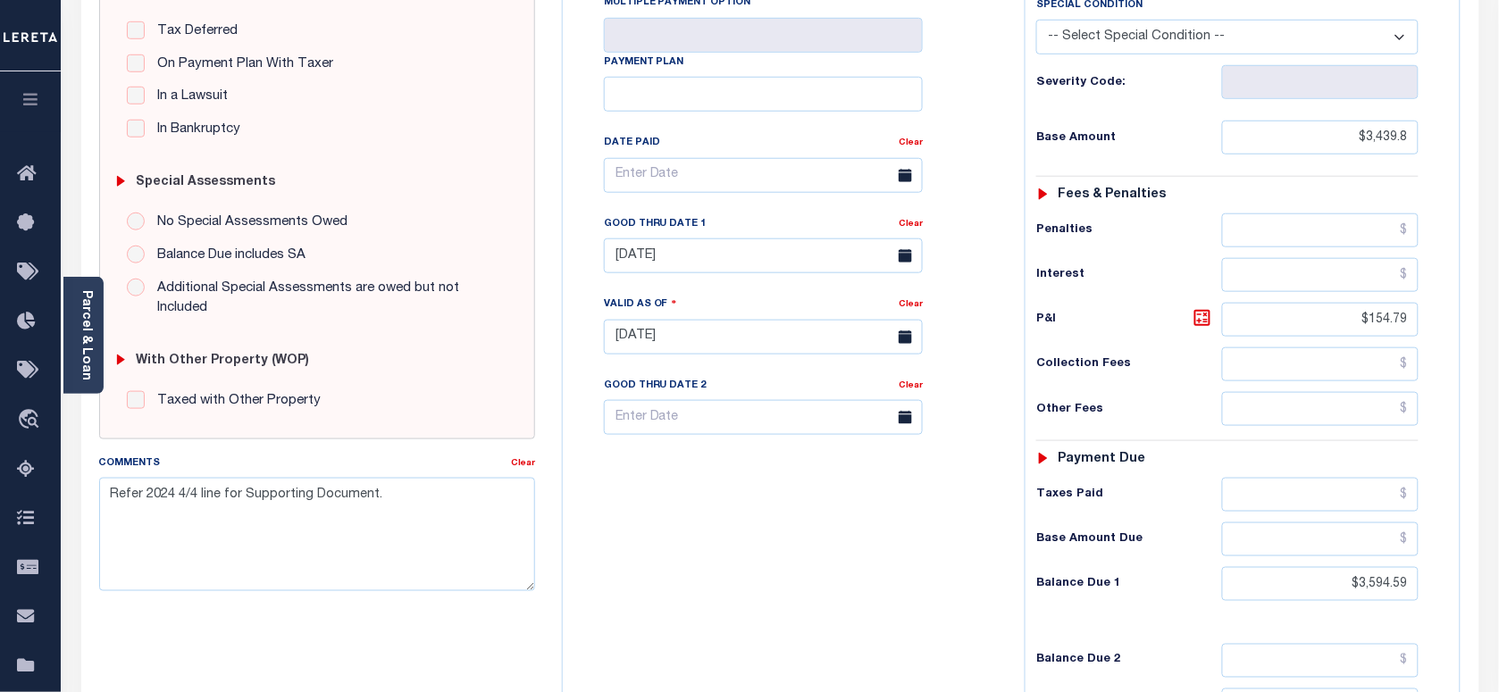
scroll to position [447, 0]
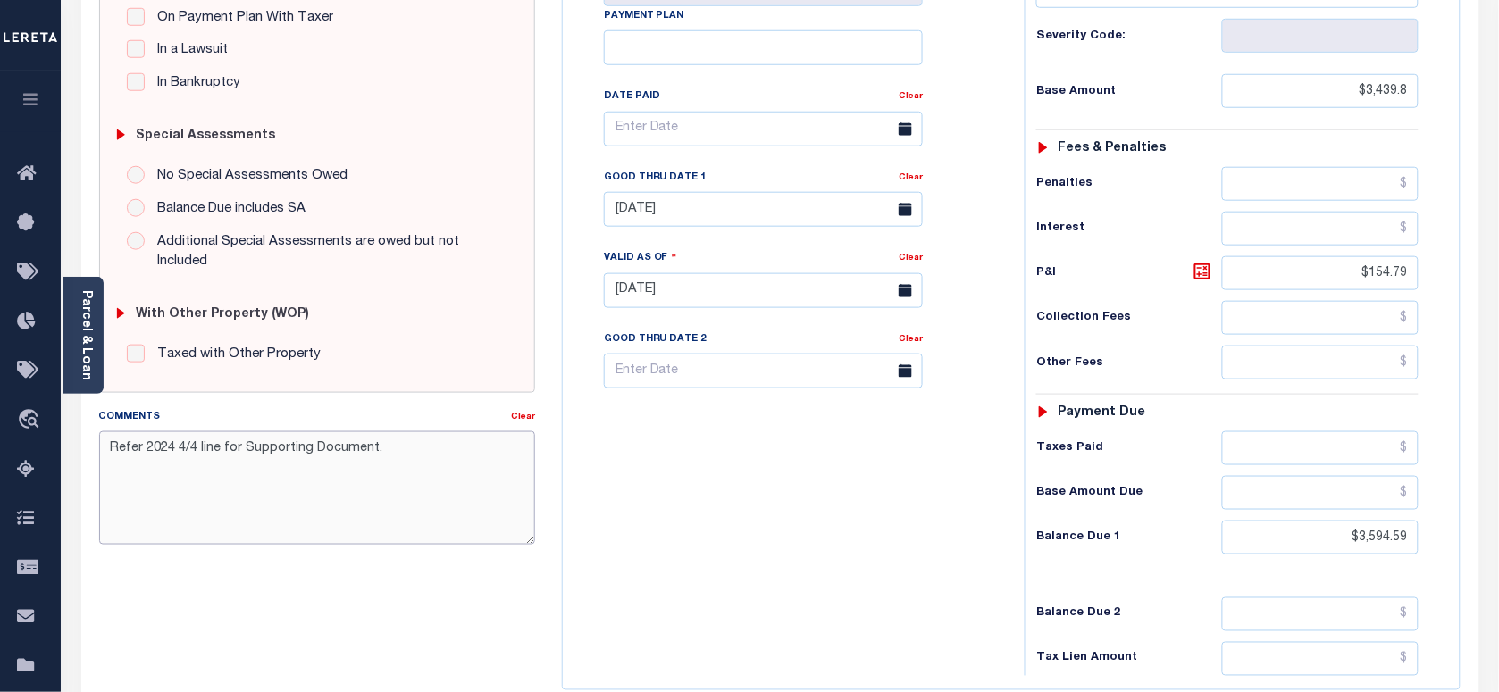
drag, startPoint x: 433, startPoint y: 461, endPoint x: -4, endPoint y: 404, distance: 441.6
click at [0, 404] on html "Home Payment History Payment History Tax Line Detail Profile Sign out" at bounding box center [749, 230] width 1499 height 1355
paste textarea "Please refer 2025 3/4 line for Tax"
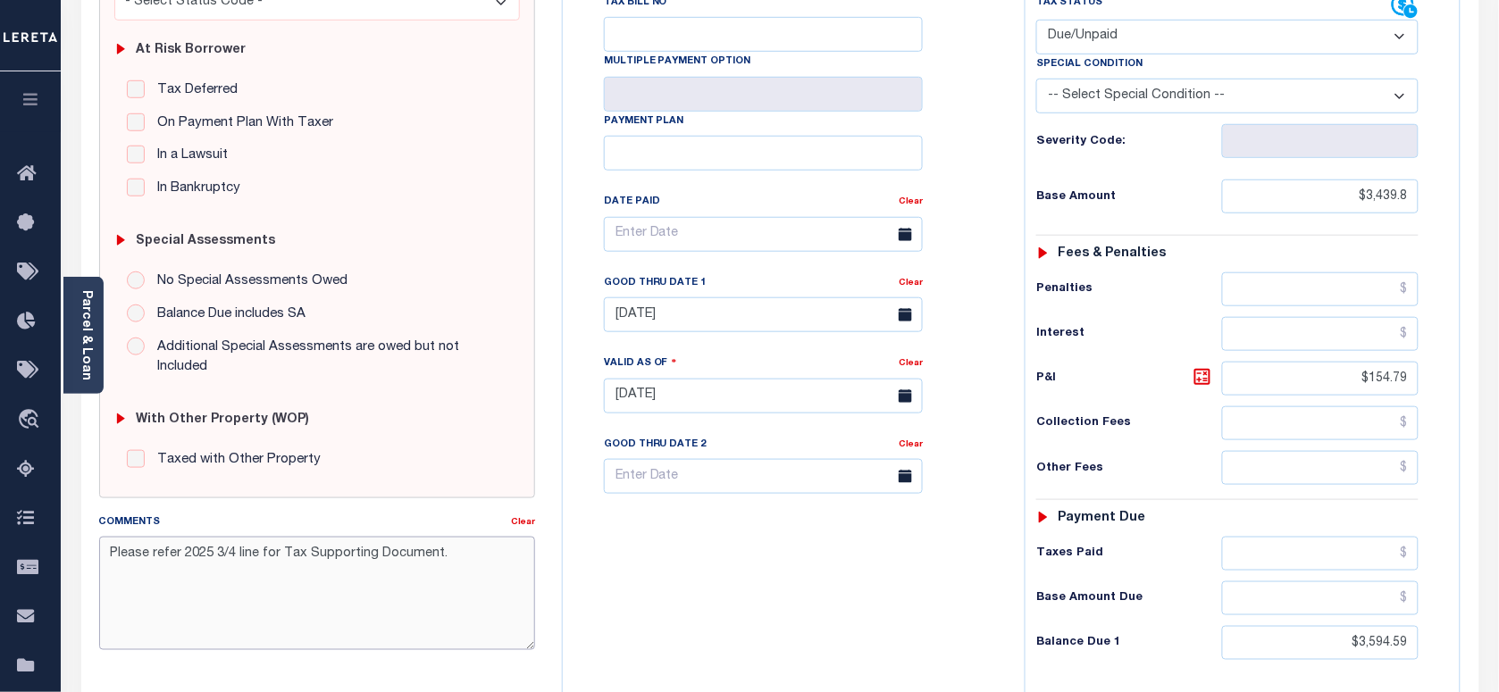
scroll to position [223, 0]
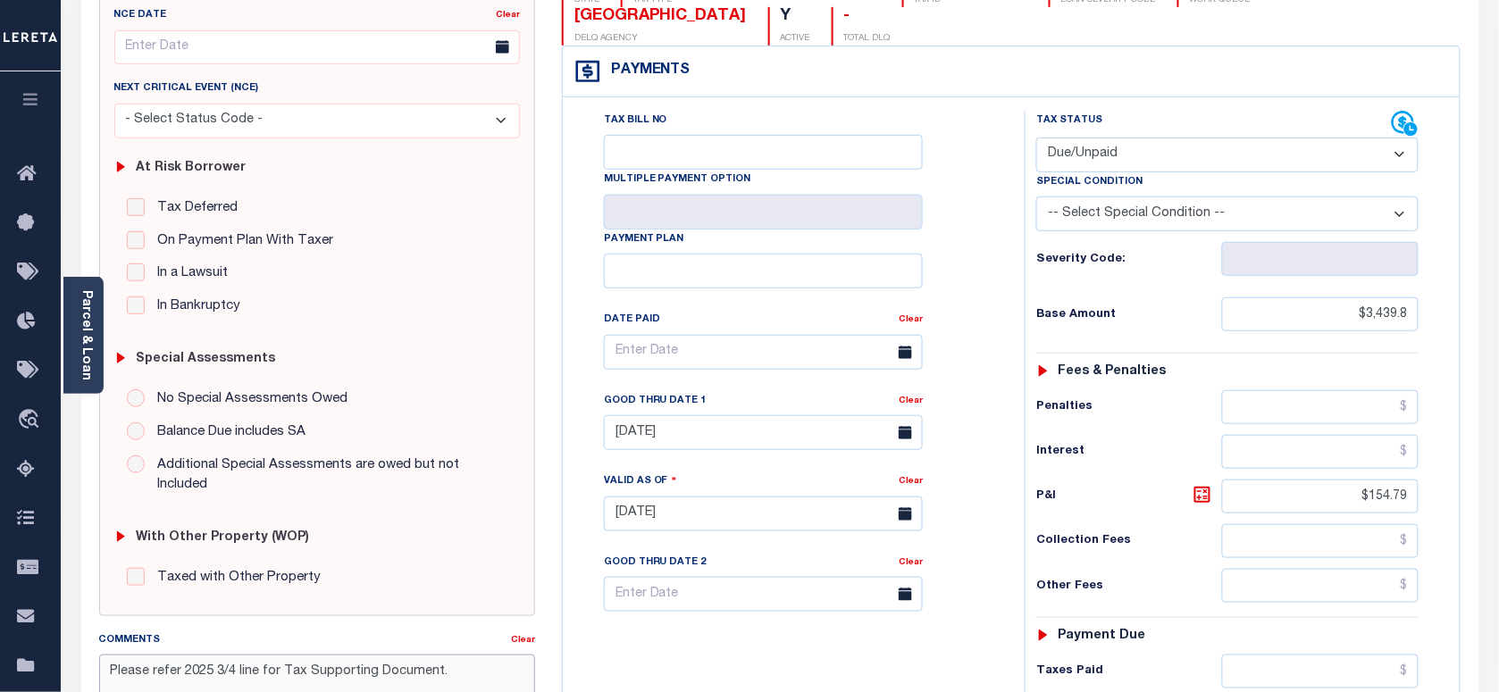
type textarea "Please refer 2025 3/4 line for Tax Supporting Document."
type input "[DATE]"
drag, startPoint x: 1118, startPoint y: 109, endPoint x: 1111, endPoint y: 134, distance: 26.0
click at [1118, 138] on select "- Select Status Code - Open Due/Unpaid Paid Incomplete No Tax Due Internal Refu…" at bounding box center [1228, 155] width 382 height 35
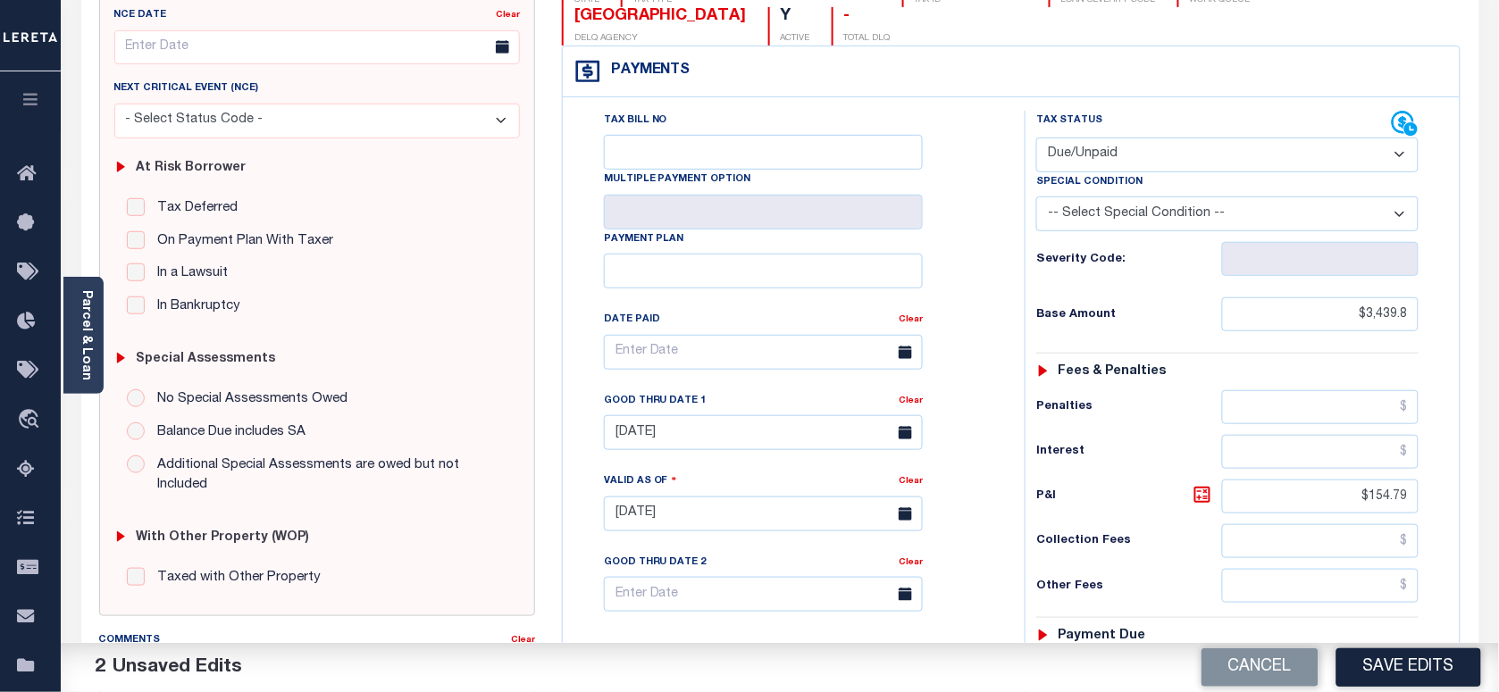
select select "PYD"
click at [1037, 138] on select "- Select Status Code - Open Due/Unpaid Paid Incomplete No Tax Due Internal Refu…" at bounding box center [1228, 155] width 382 height 35
click at [905, 397] on link "Clear" at bounding box center [911, 401] width 24 height 9
drag, startPoint x: 1322, startPoint y: 462, endPoint x: 1508, endPoint y: 494, distance: 188.6
click at [1498, 494] on html "Home Payment History Payment History Tax Line Detail Profile Sign out" at bounding box center [749, 454] width 1499 height 1355
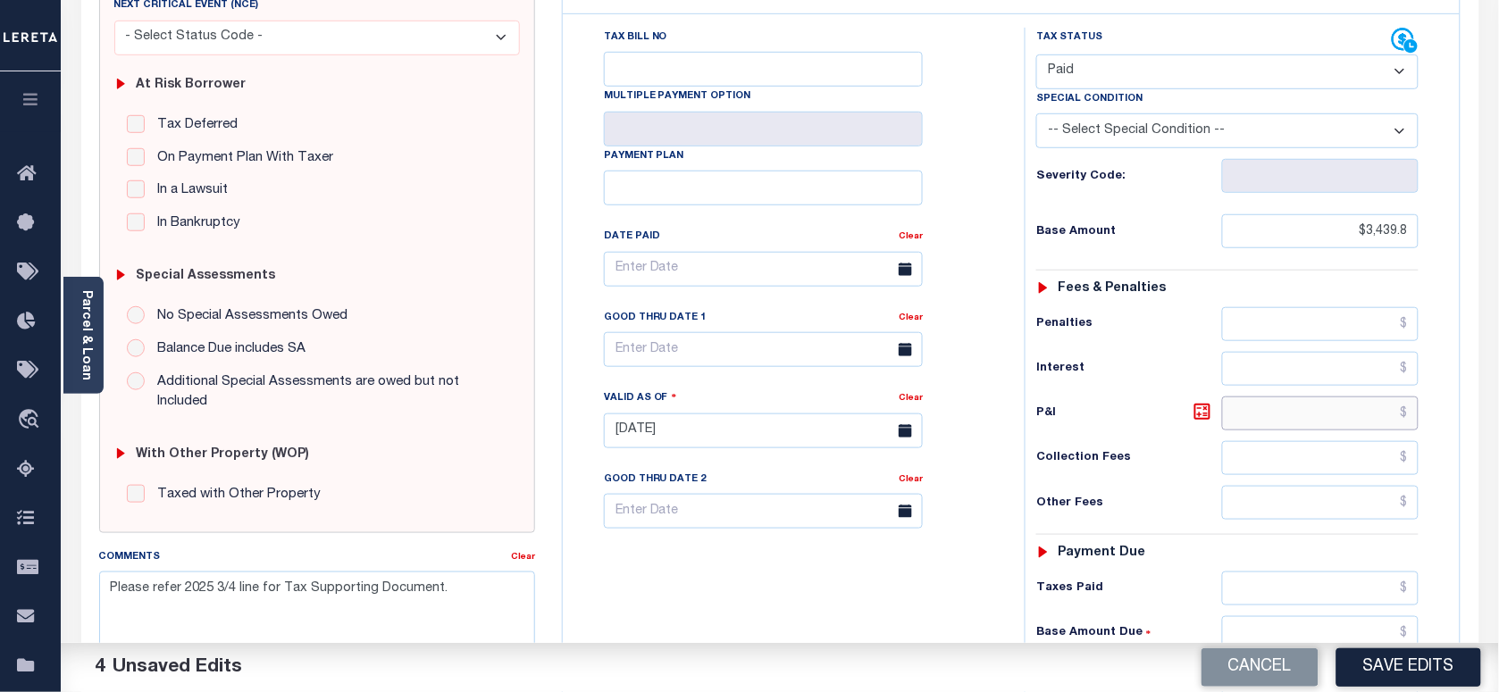
scroll to position [558, 0]
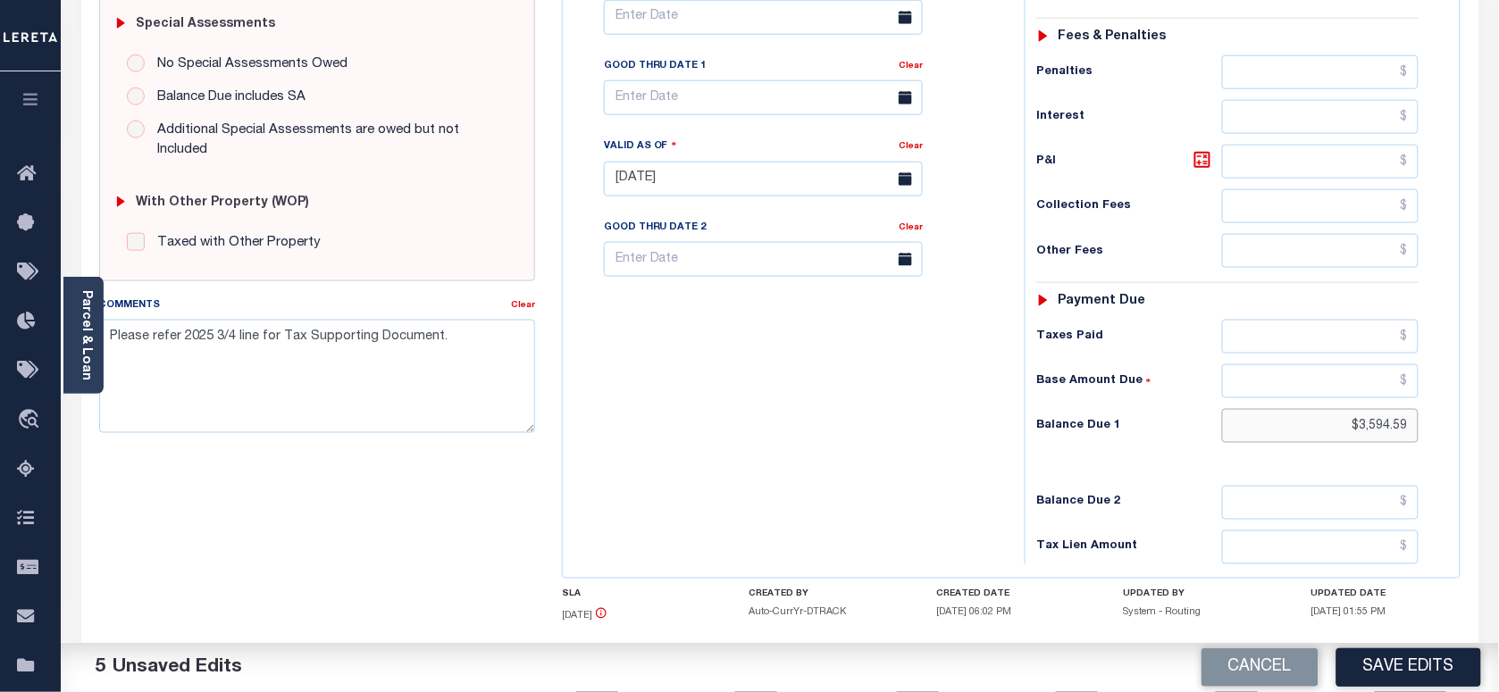
drag, startPoint x: 1322, startPoint y: 399, endPoint x: 1450, endPoint y: 414, distance: 128.7
click at [1466, 403] on div "NJ STATE City - NJ TAX TYPE 01057 00020 TAX ID - LOAN SEVERITY CODE - WORK QUEU…" at bounding box center [1012, 179] width 927 height 1151
type input "$0.00"
click at [1421, 676] on button "Save Edits" at bounding box center [1409, 668] width 145 height 38
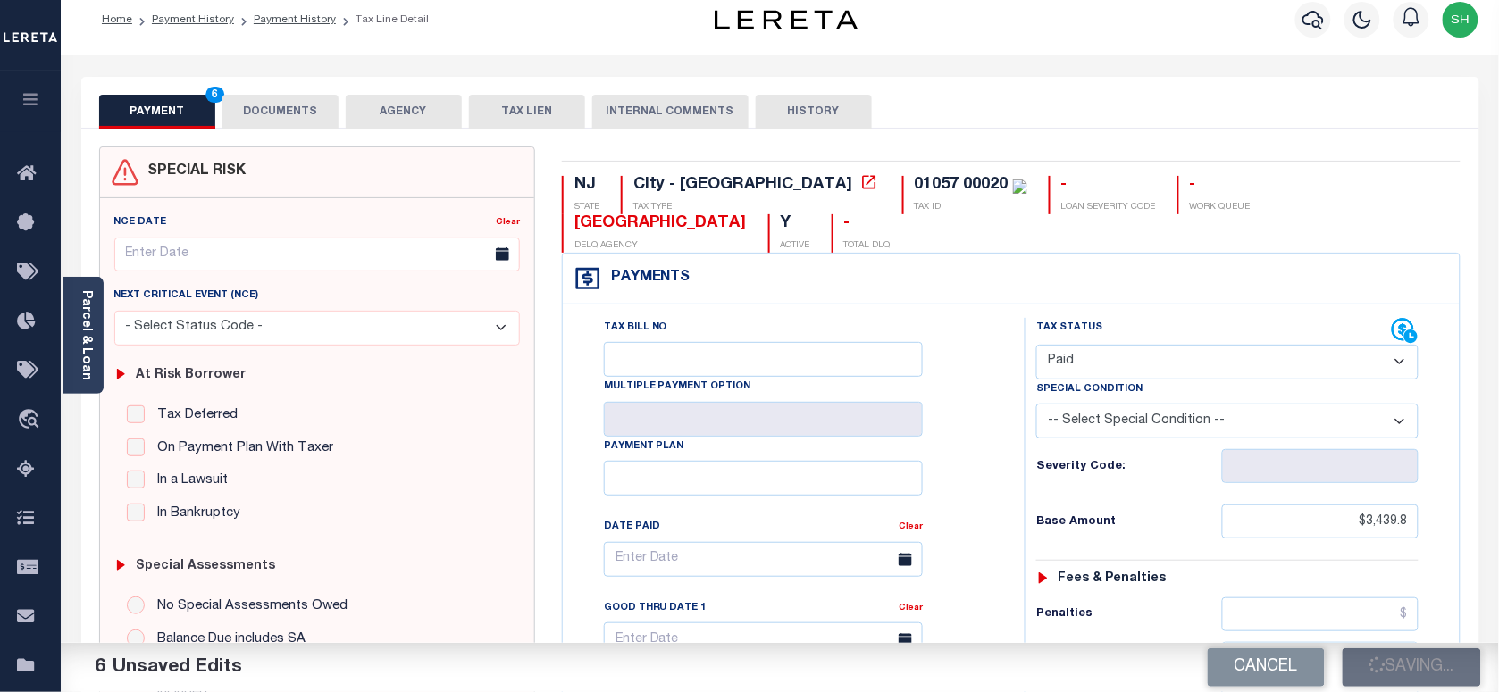
scroll to position [0, 0]
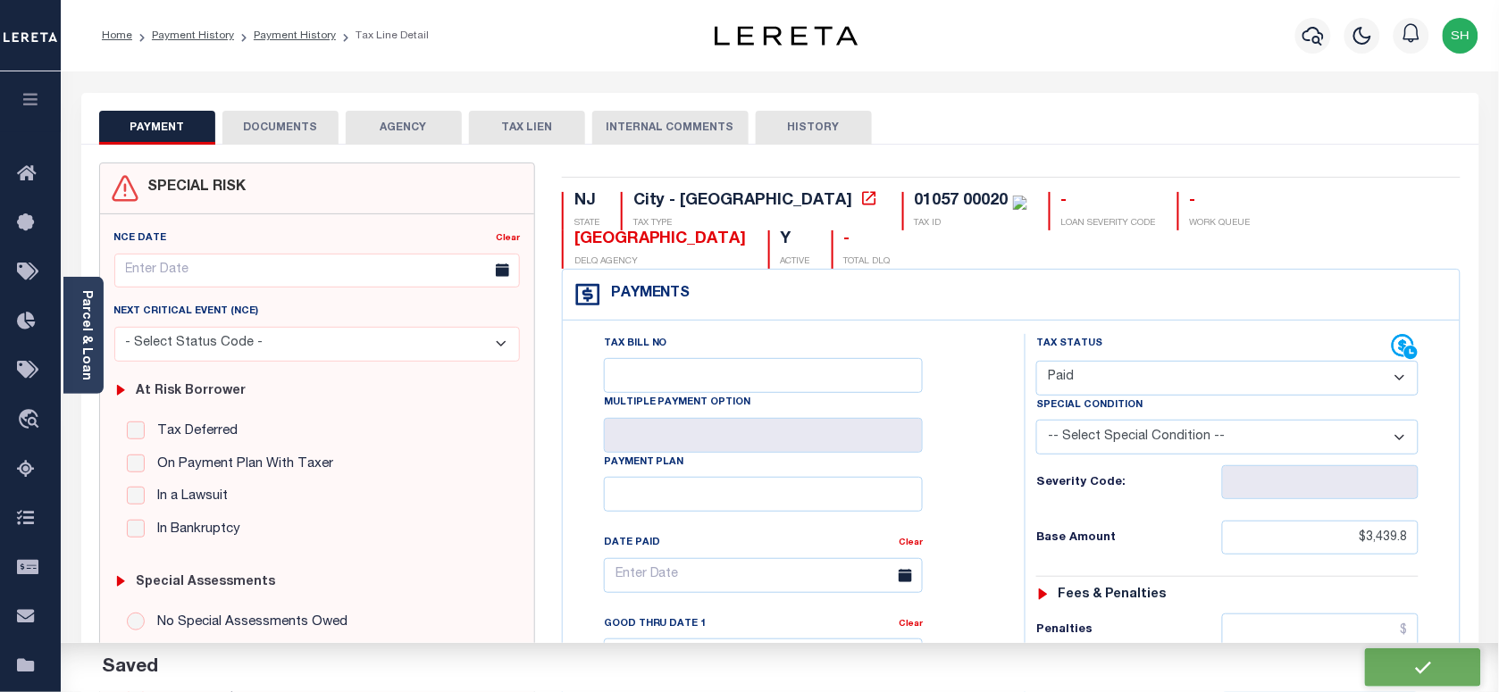
checkbox input "false"
type textarea "Please refer 2025 3/4 line for Tax Supporting Document."
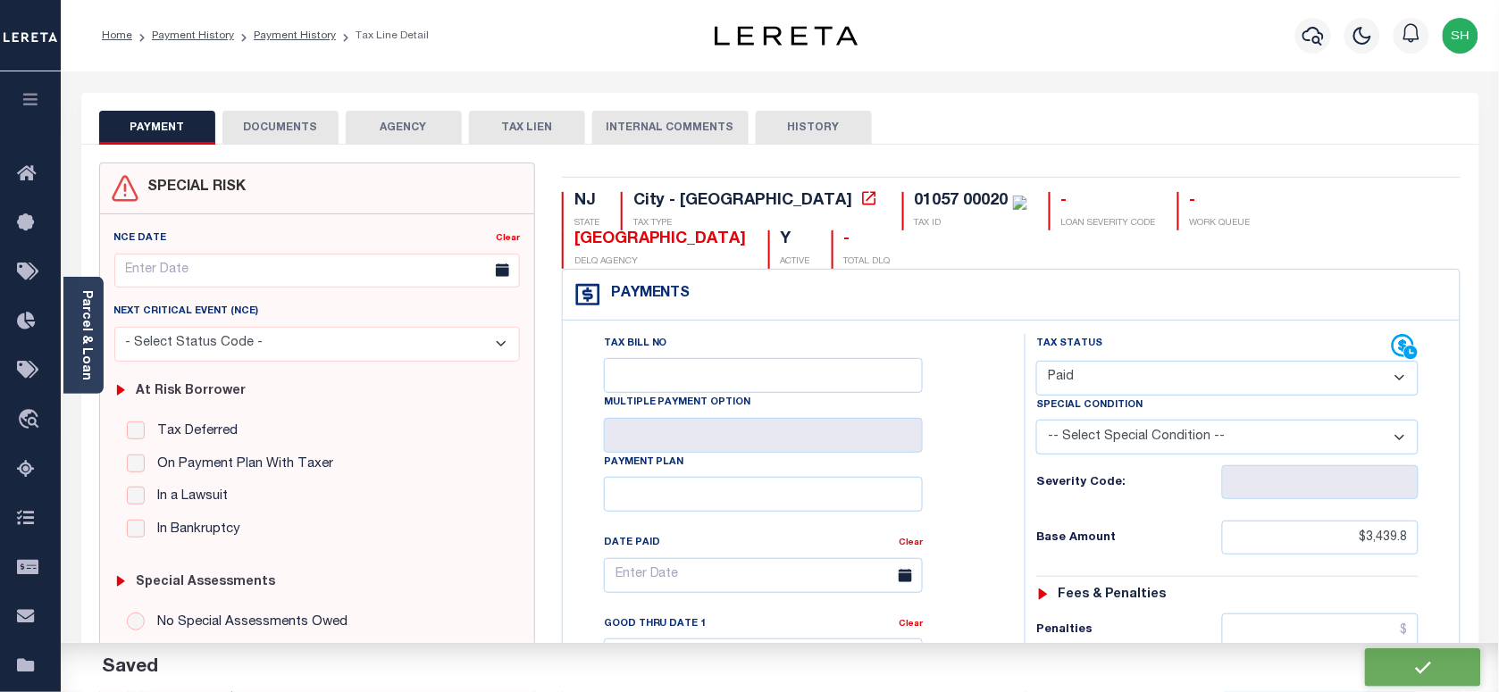
type input "$3,439.8"
type input "$0"
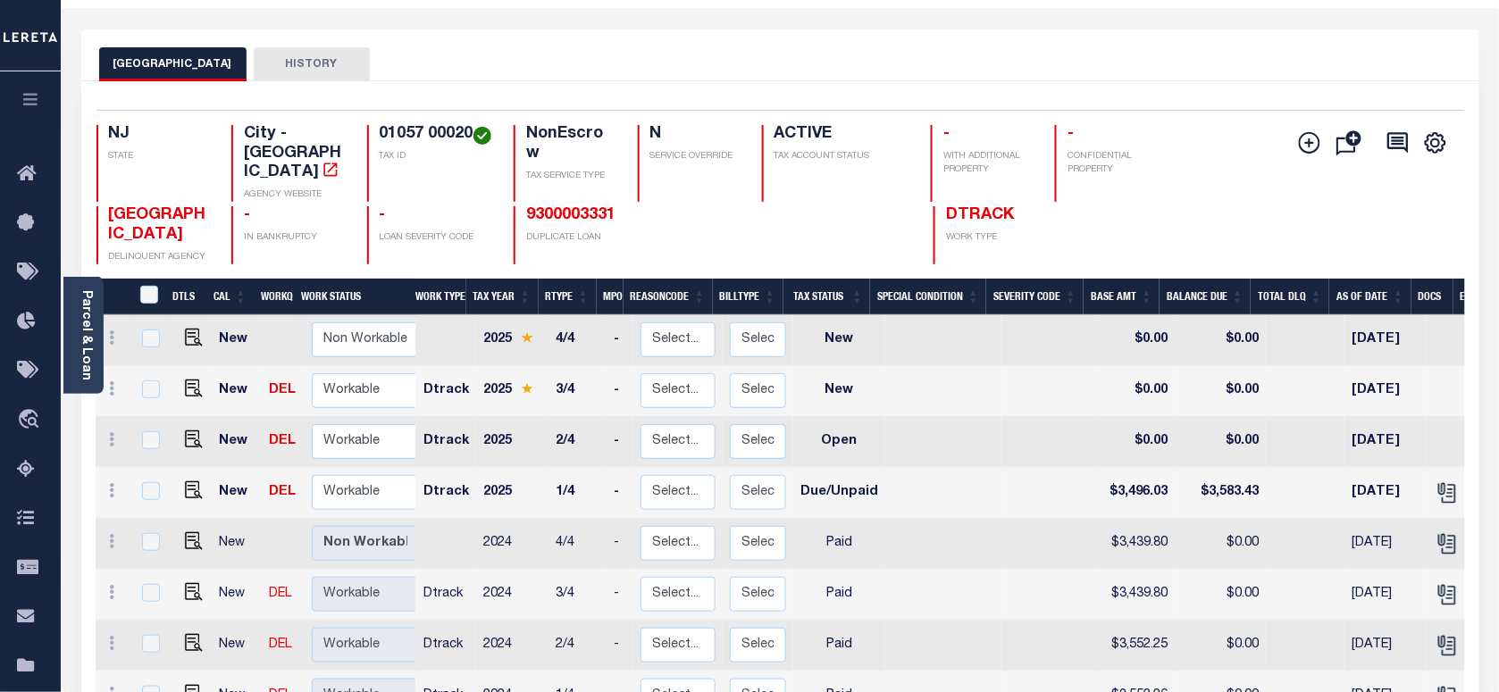
scroll to position [112, 0]
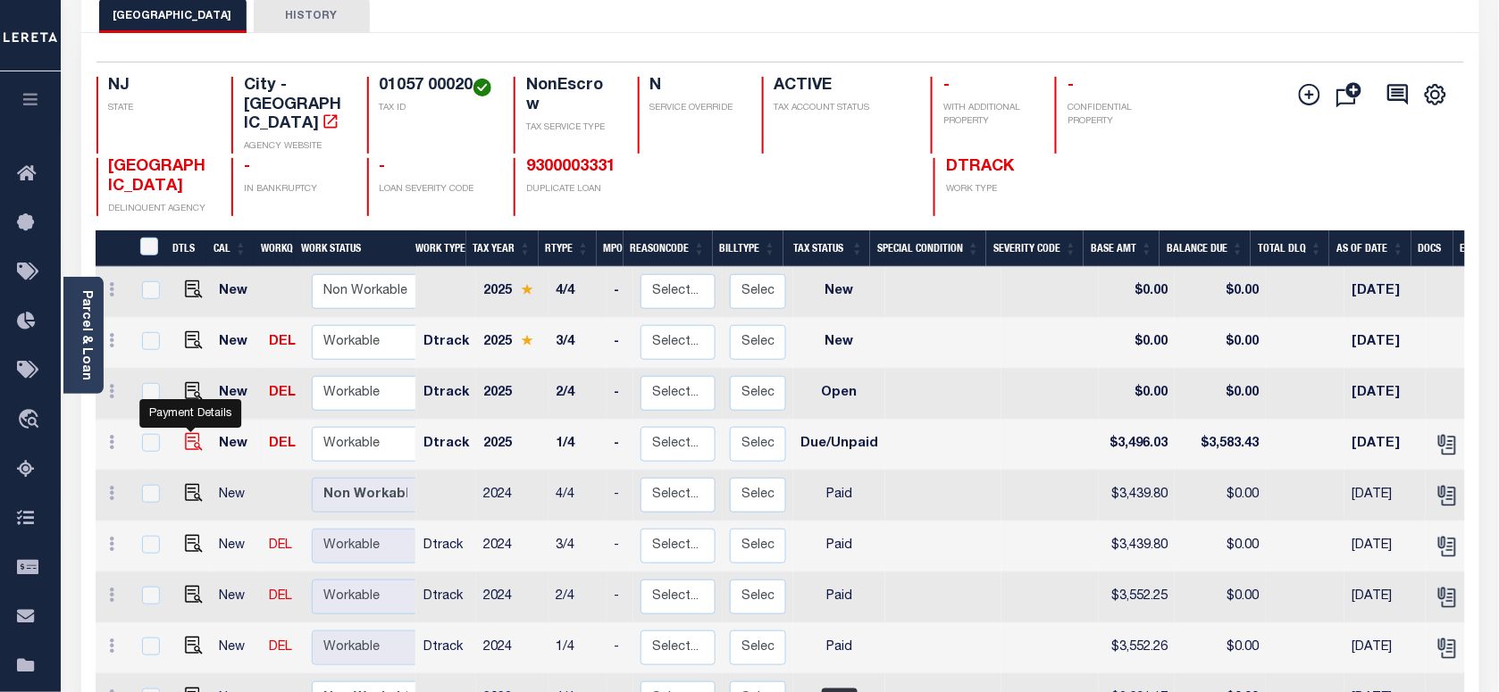
click at [189, 433] on img "" at bounding box center [194, 442] width 18 height 18
checkbox input "true"
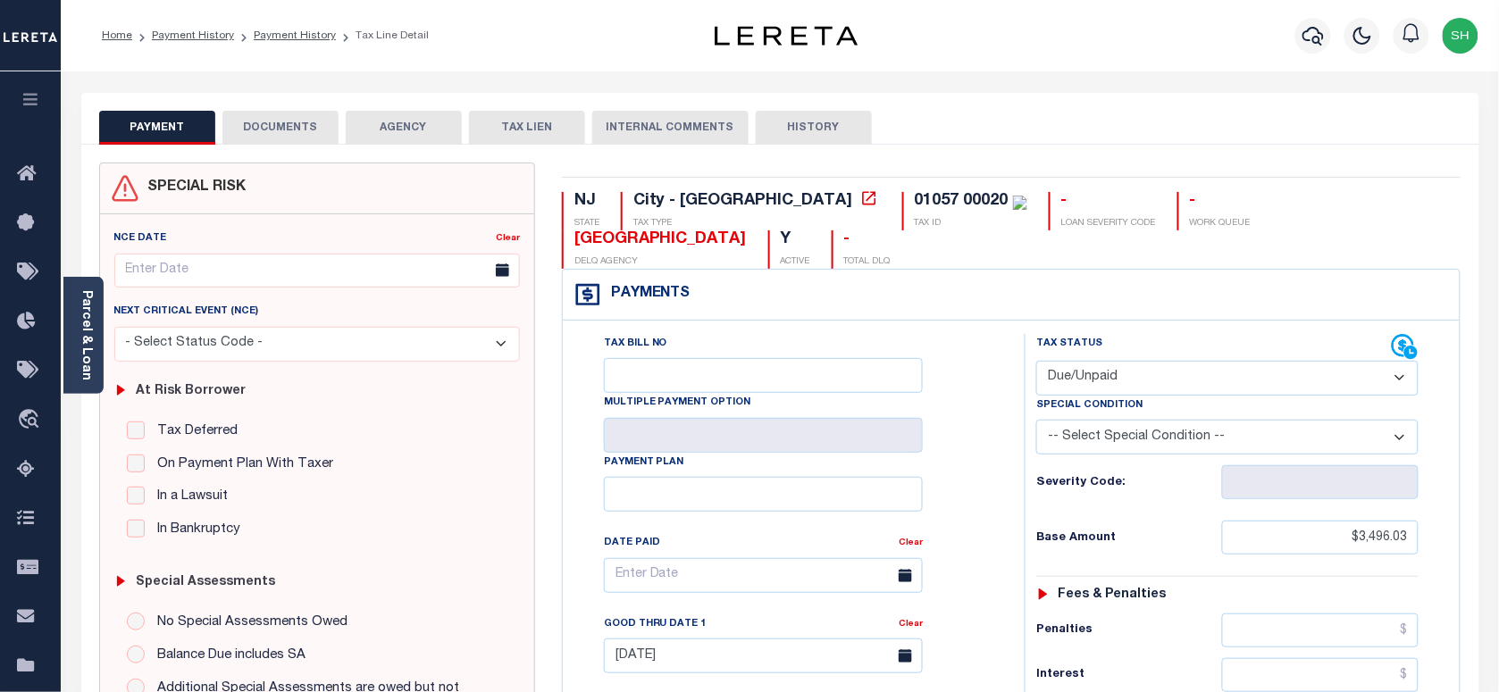
click at [1127, 361] on select "- Select Status Code - Open Due/Unpaid Paid Incomplete No Tax Due Internal Refu…" at bounding box center [1228, 378] width 382 height 35
select select "PYD"
click at [1037, 361] on select "- Select Status Code - Open Due/Unpaid Paid Incomplete No Tax Due Internal Refu…" at bounding box center [1228, 378] width 382 height 35
type input "[DATE]"
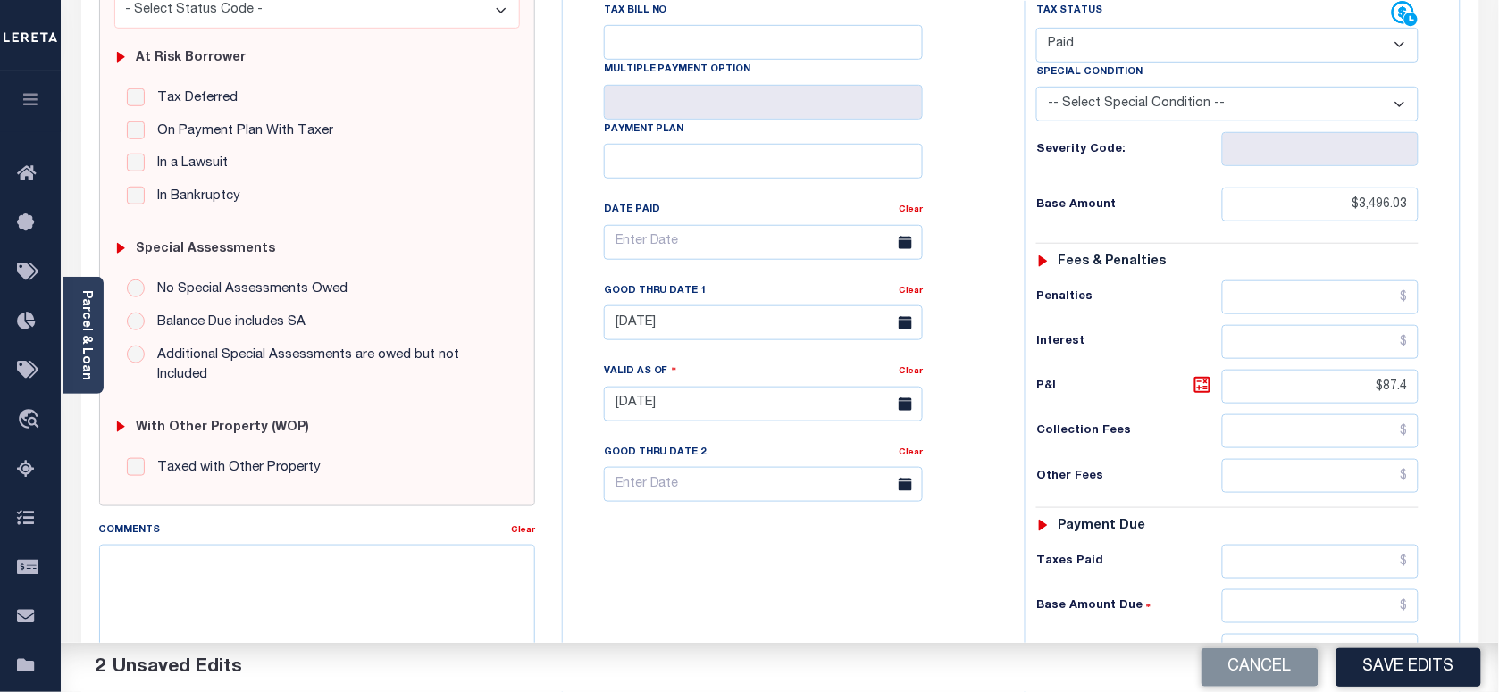
scroll to position [335, 0]
drag, startPoint x: 1346, startPoint y: 353, endPoint x: 1434, endPoint y: 355, distance: 88.5
click at [1434, 355] on div "Tax Status Status - Select Status Code -" at bounding box center [1233, 393] width 417 height 789
click at [910, 285] on link "Clear" at bounding box center [911, 289] width 24 height 9
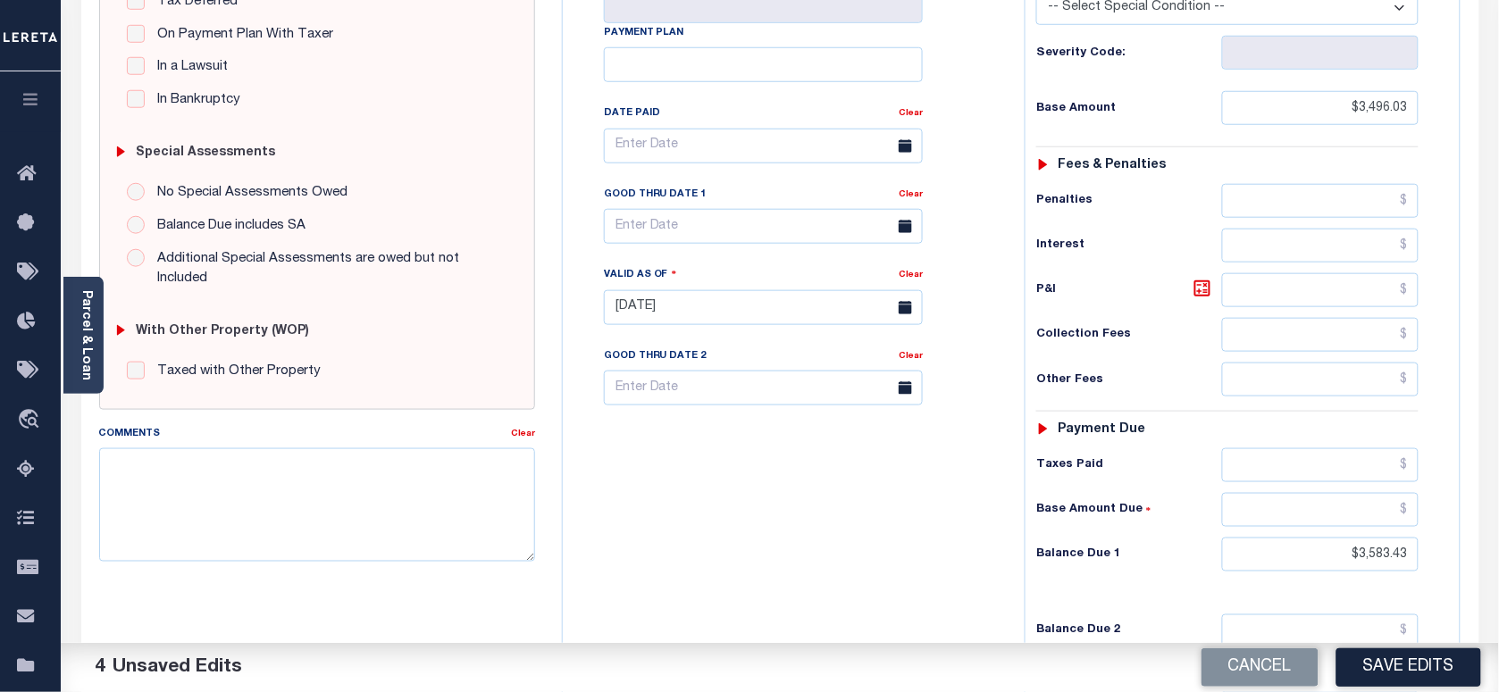
scroll to position [558, 0]
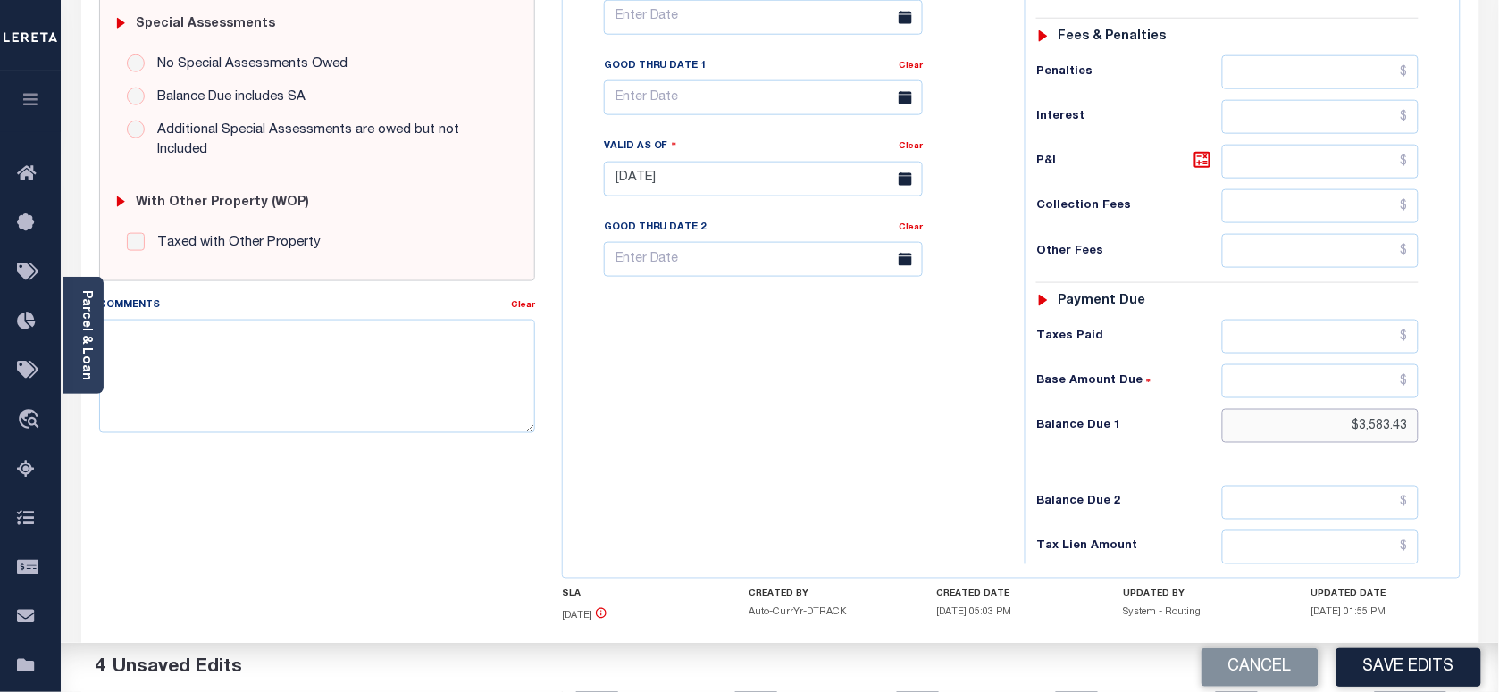
drag, startPoint x: 1565, startPoint y: 420, endPoint x: 1374, endPoint y: 435, distance: 191.8
click at [1498, 421] on html "Home Payment History Payment History Tax Line Detail Profile Sign out" at bounding box center [749, 119] width 1499 height 1355
type input "$0.00"
paste textarea "Please refer 2025 3/4 line for Tax Supporting Document."
click at [298, 378] on textarea "Please refer 2025 3/4 line for Tax Supporting Document." at bounding box center [317, 376] width 436 height 113
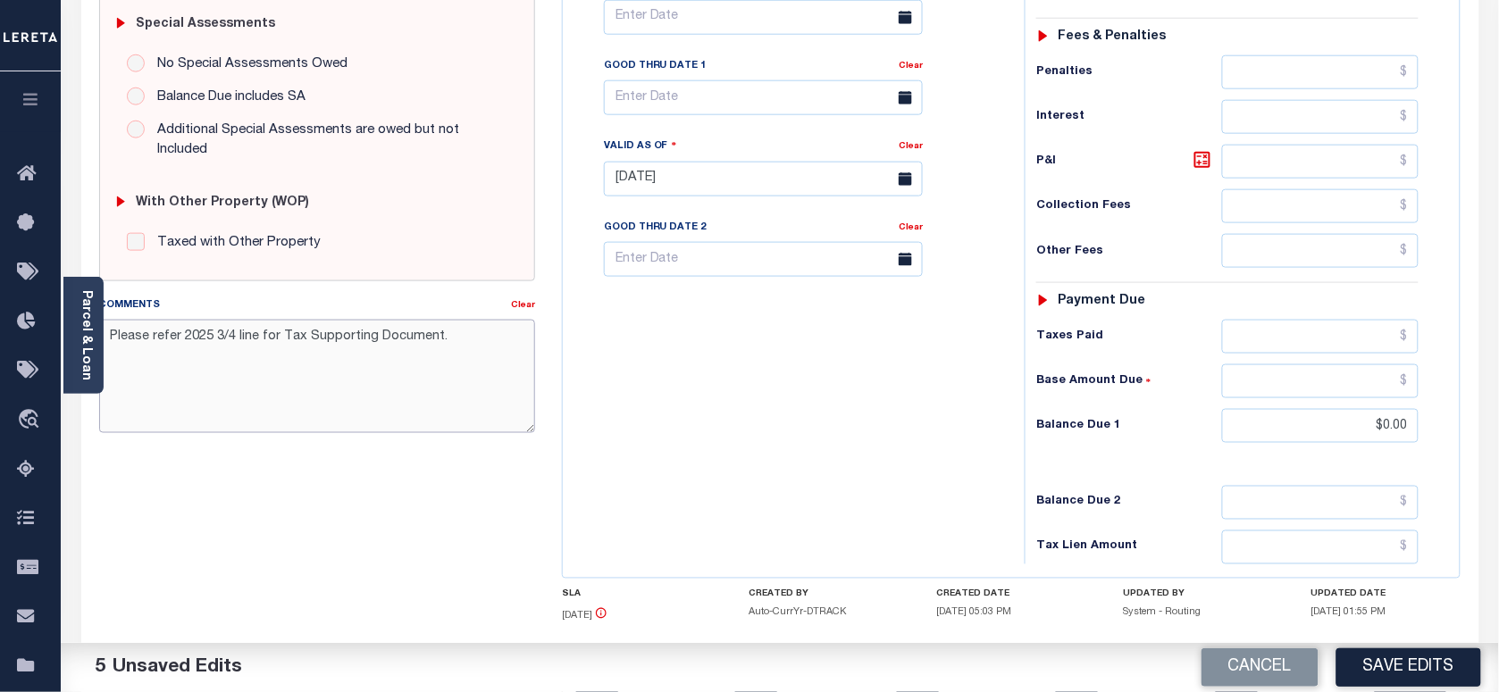
type textarea "Please refer 2025 3/4 line for Tax Supporting Document."
click at [650, 340] on div "Tax Bill No Multiple Payment Option Payment Plan Clear" at bounding box center [789, 170] width 444 height 789
click at [1387, 658] on button "Save Edits" at bounding box center [1409, 668] width 145 height 38
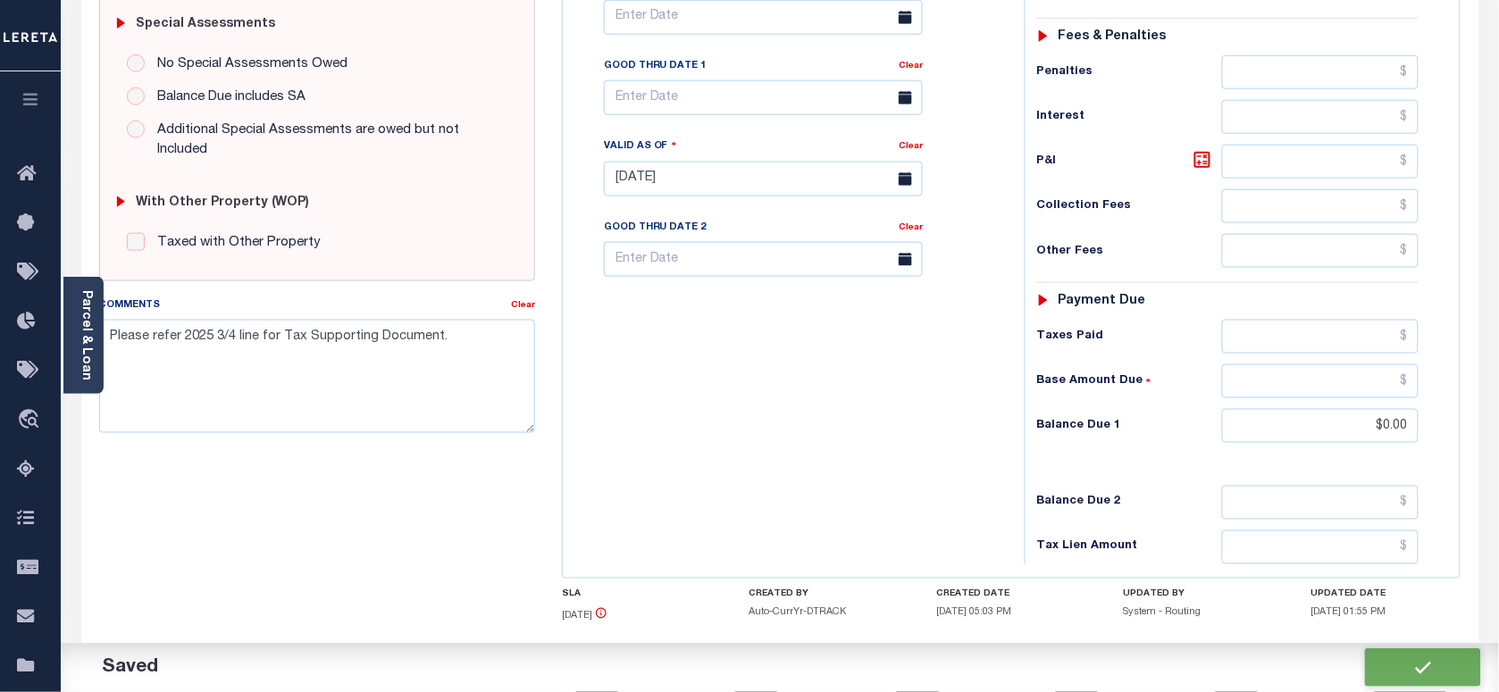
checkbox input "false"
type textarea "Please refer 2025 3/4 line for Tax Supporting Document."
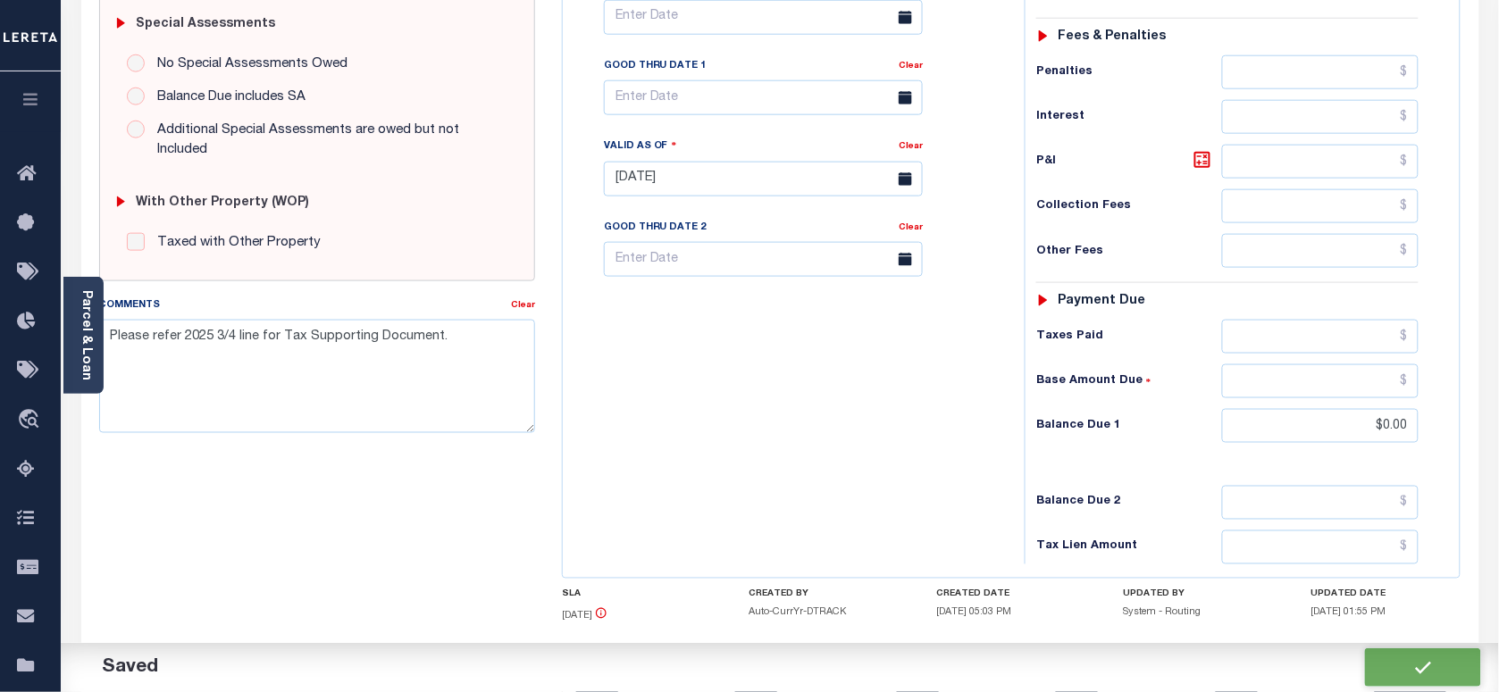
type input "$3,496.03"
type input "$0"
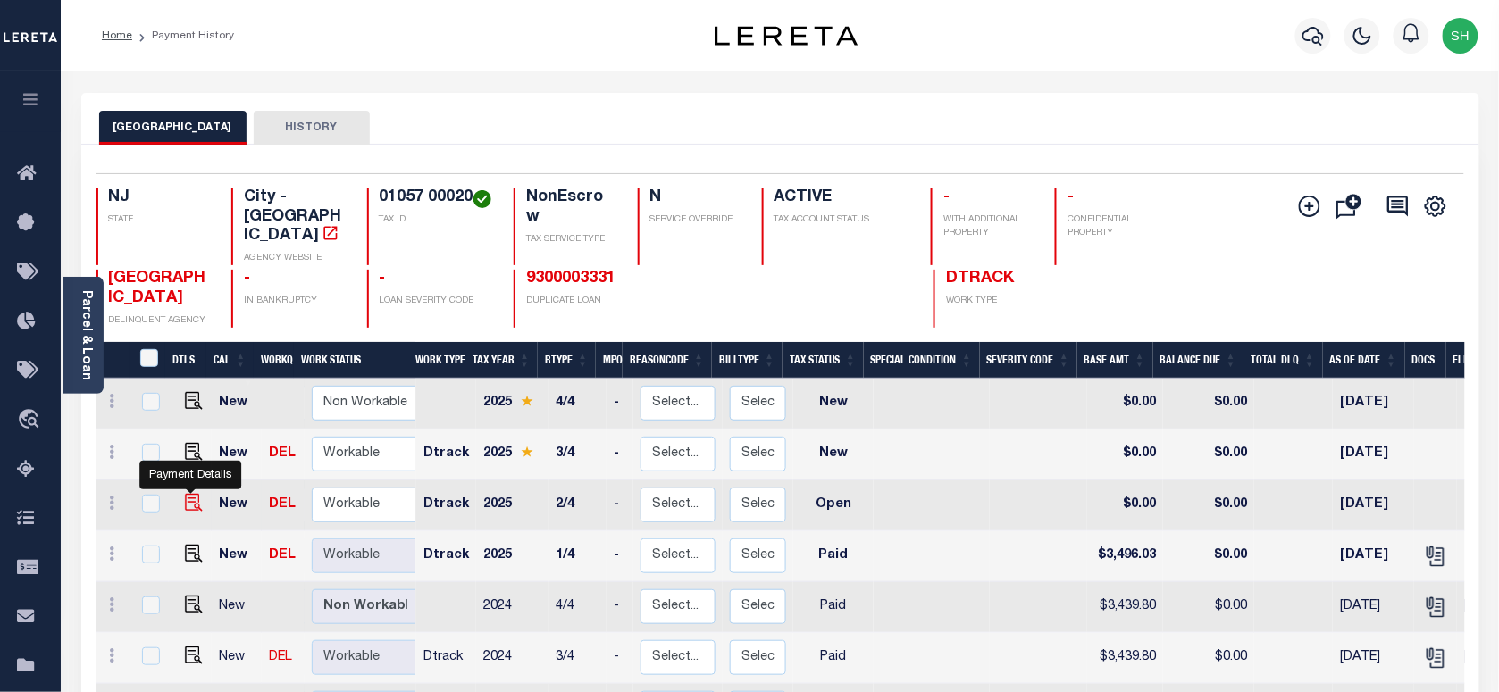
click at [197, 494] on img "" at bounding box center [194, 503] width 18 height 18
checkbox input "true"
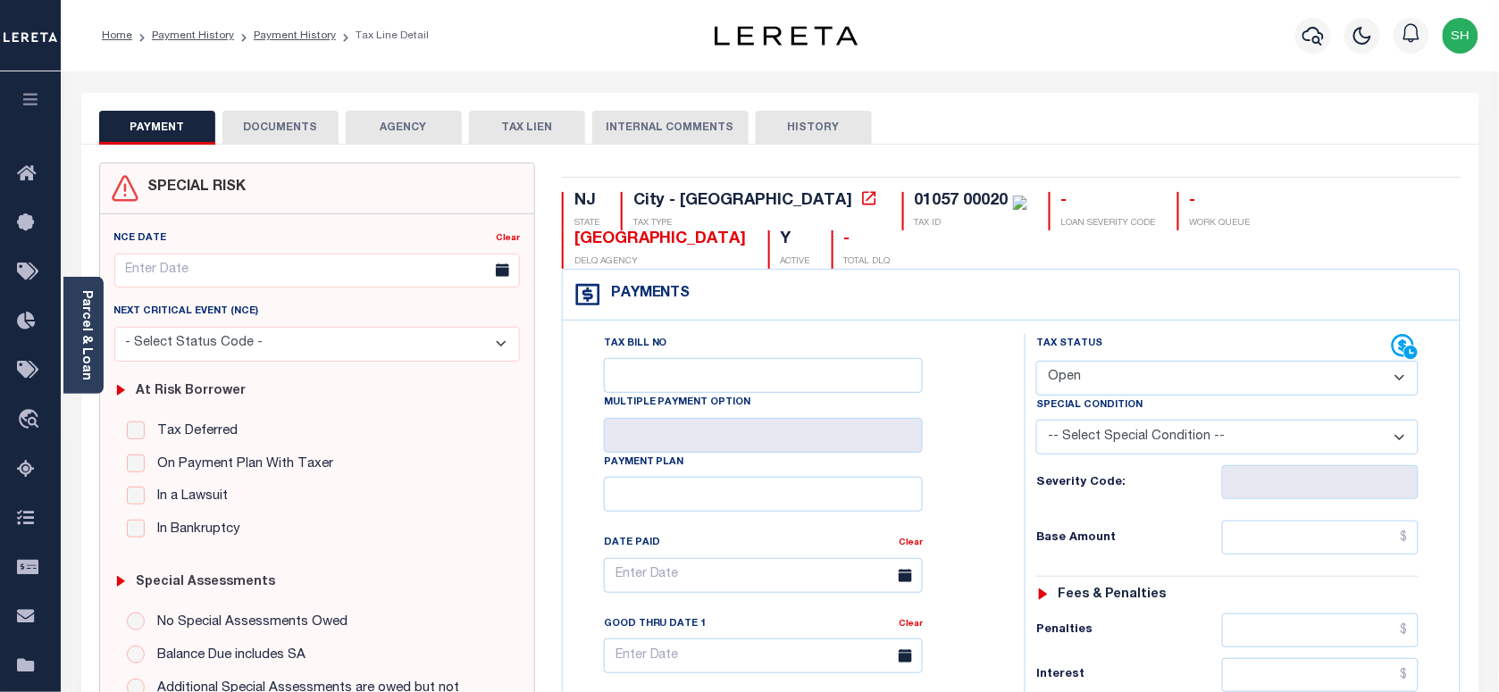
drag, startPoint x: 1164, startPoint y: 341, endPoint x: 1155, endPoint y: 355, distance: 16.1
click at [1164, 361] on select "- Select Status Code - Open Due/Unpaid Paid Incomplete No Tax Due Internal Refu…" at bounding box center [1228, 378] width 382 height 35
select select "PYD"
click at [1037, 361] on select "- Select Status Code - Open Due/Unpaid Paid Incomplete No Tax Due Internal Refu…" at bounding box center [1228, 378] width 382 height 35
type input "[DATE]"
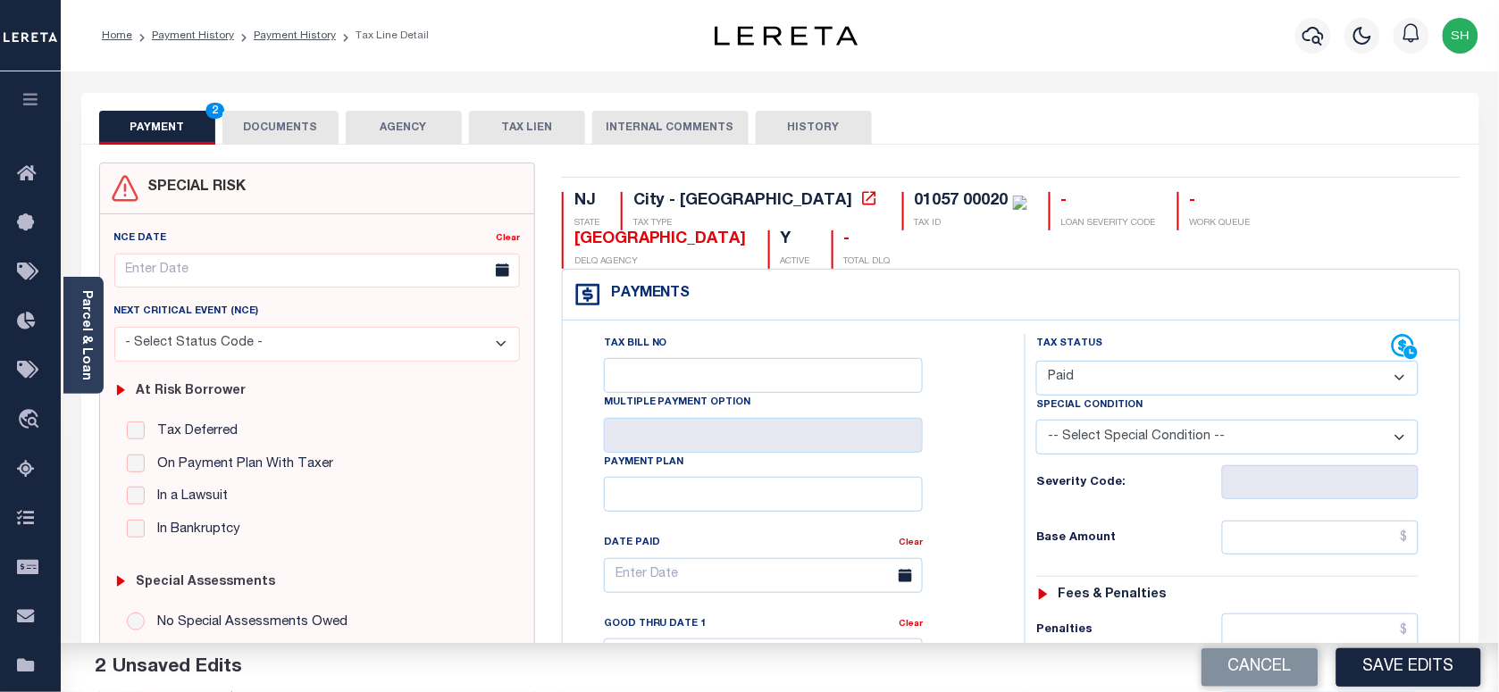
drag, startPoint x: 1167, startPoint y: 331, endPoint x: 1146, endPoint y: 363, distance: 38.7
click at [1167, 361] on select "- Select Status Code - Open Due/Unpaid Paid Incomplete No Tax Due Internal Refu…" at bounding box center [1228, 378] width 382 height 35
select select "DUE"
click at [1037, 361] on select "- Select Status Code - Open Due/Unpaid Paid Incomplete No Tax Due Internal Refu…" at bounding box center [1228, 378] width 382 height 35
click at [82, 323] on link "Parcel & Loan" at bounding box center [86, 335] width 13 height 90
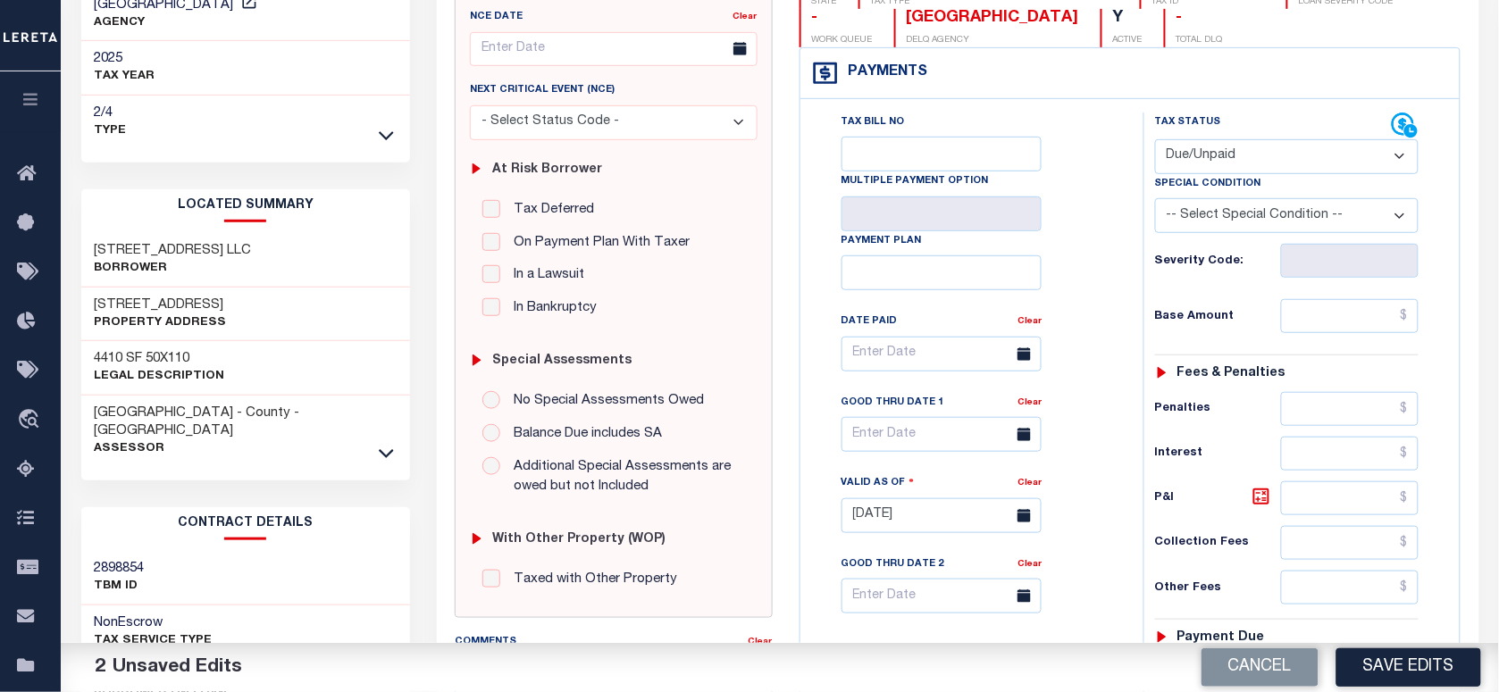
scroll to position [223, 0]
click at [1328, 332] on input "text" at bounding box center [1350, 315] width 138 height 34
paste input "3,496.03"
type input "$3,496.03"
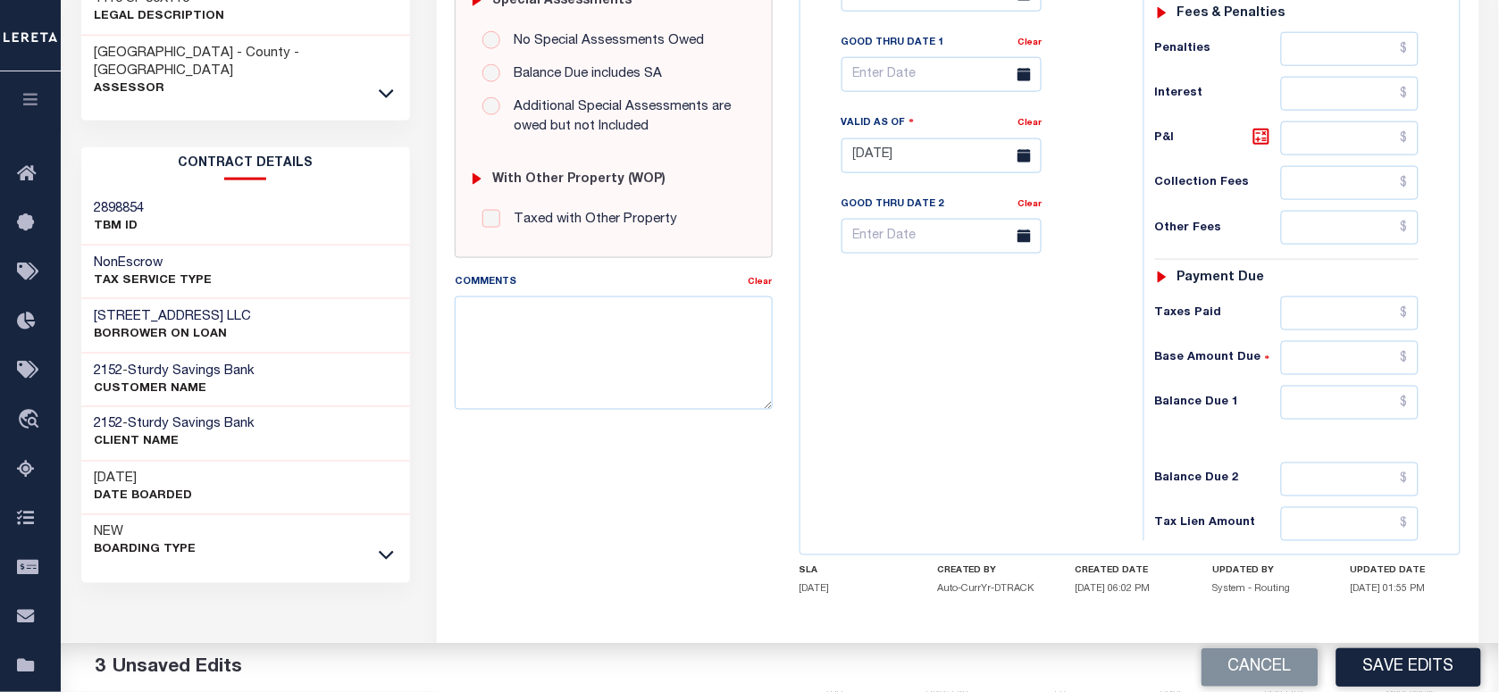
scroll to position [670, 0]
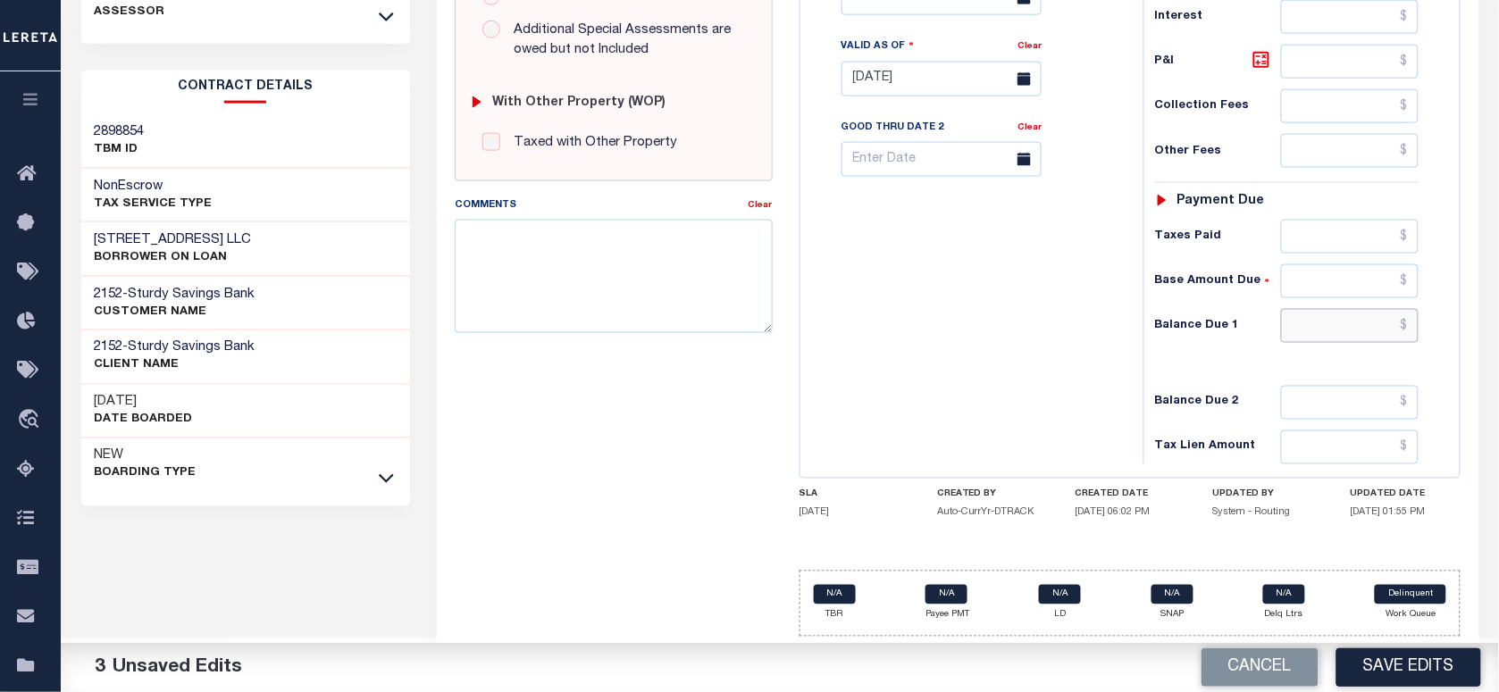
click at [1356, 333] on input "text" at bounding box center [1350, 326] width 138 height 34
paste input "3,698.40"
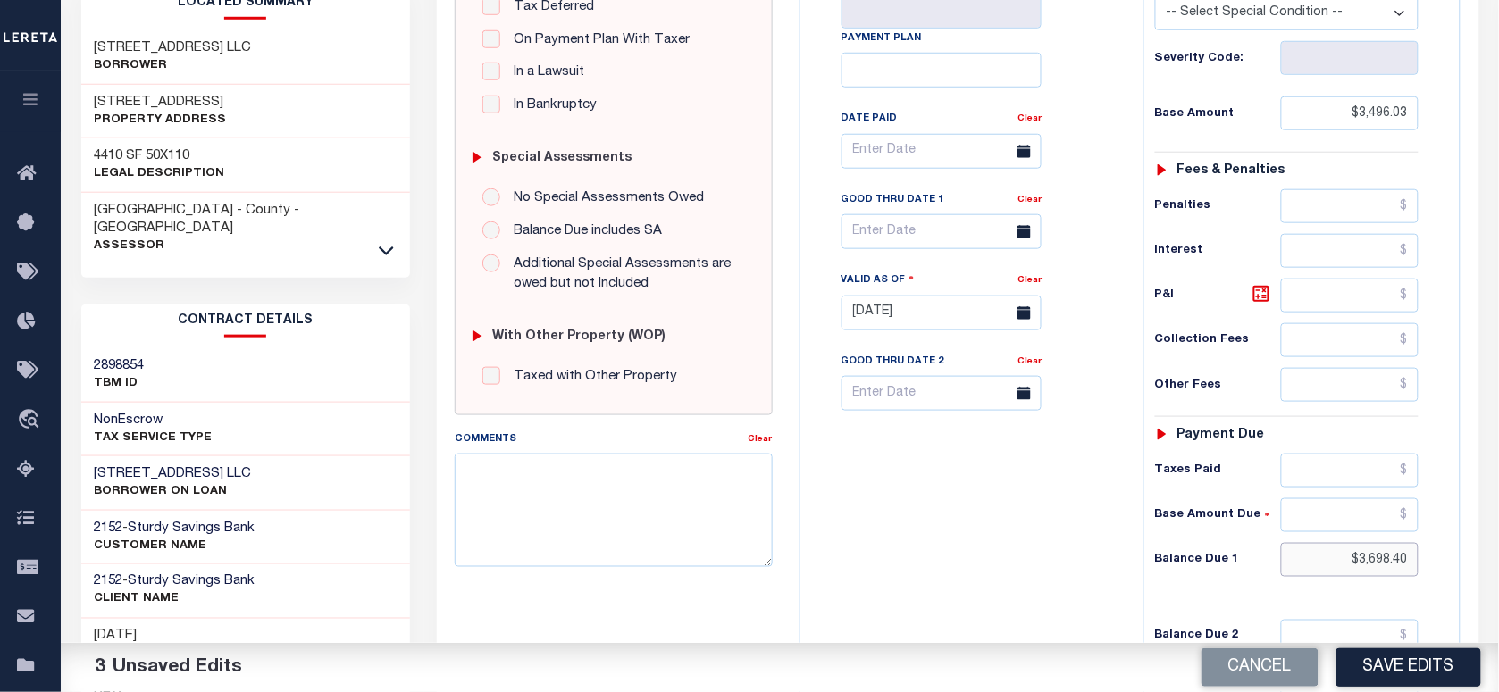
scroll to position [335, 0]
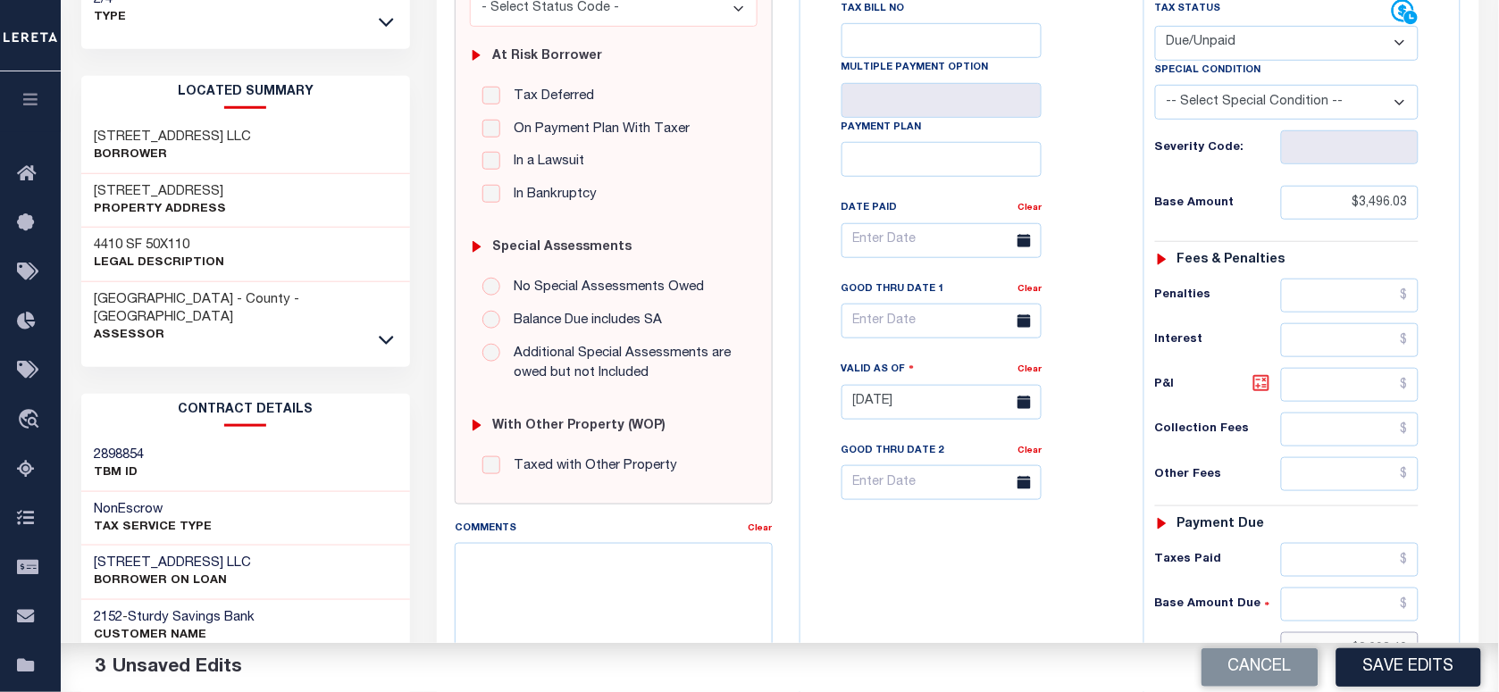
type input "$3,698.40"
click at [1261, 385] on icon at bounding box center [1261, 383] width 21 height 21
type input "$202.37"
click at [908, 315] on input "text" at bounding box center [942, 321] width 200 height 35
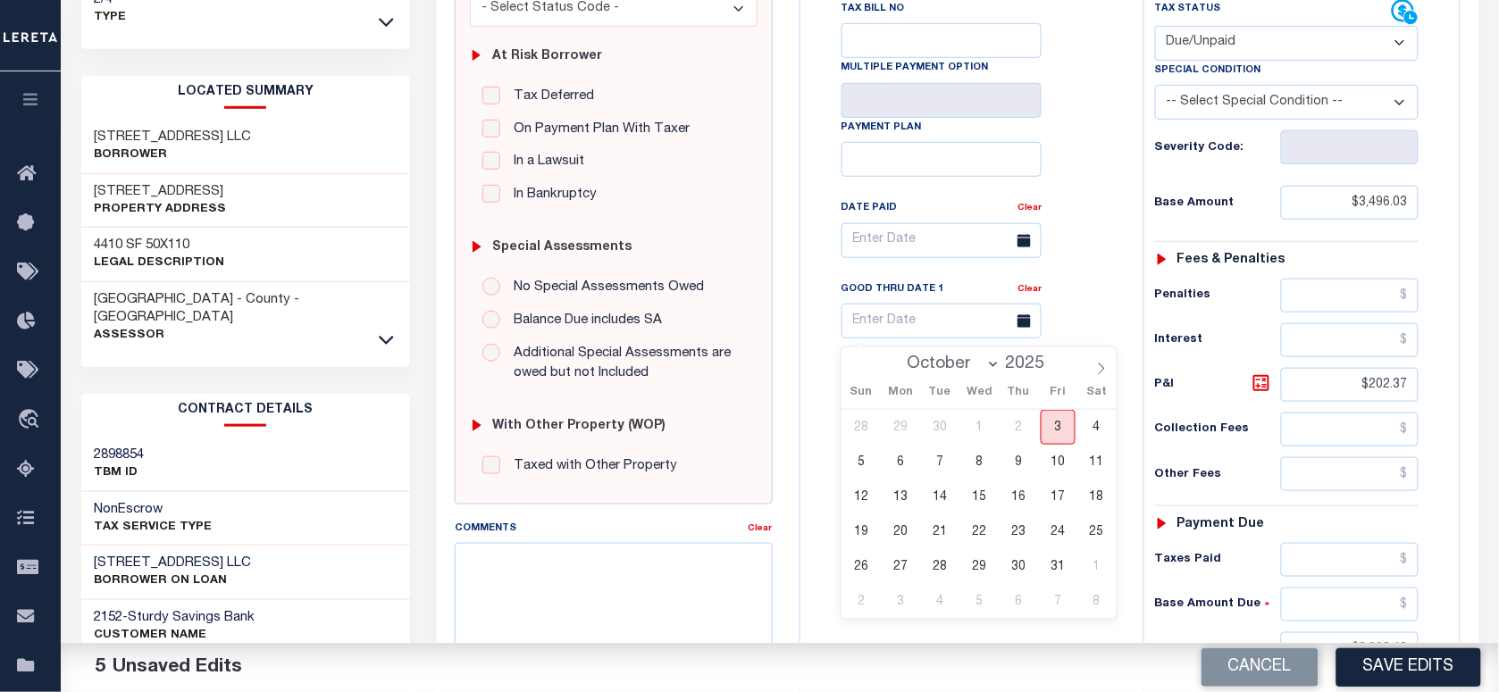
click at [1060, 427] on span "3" at bounding box center [1058, 427] width 35 height 35
type input "[DATE]"
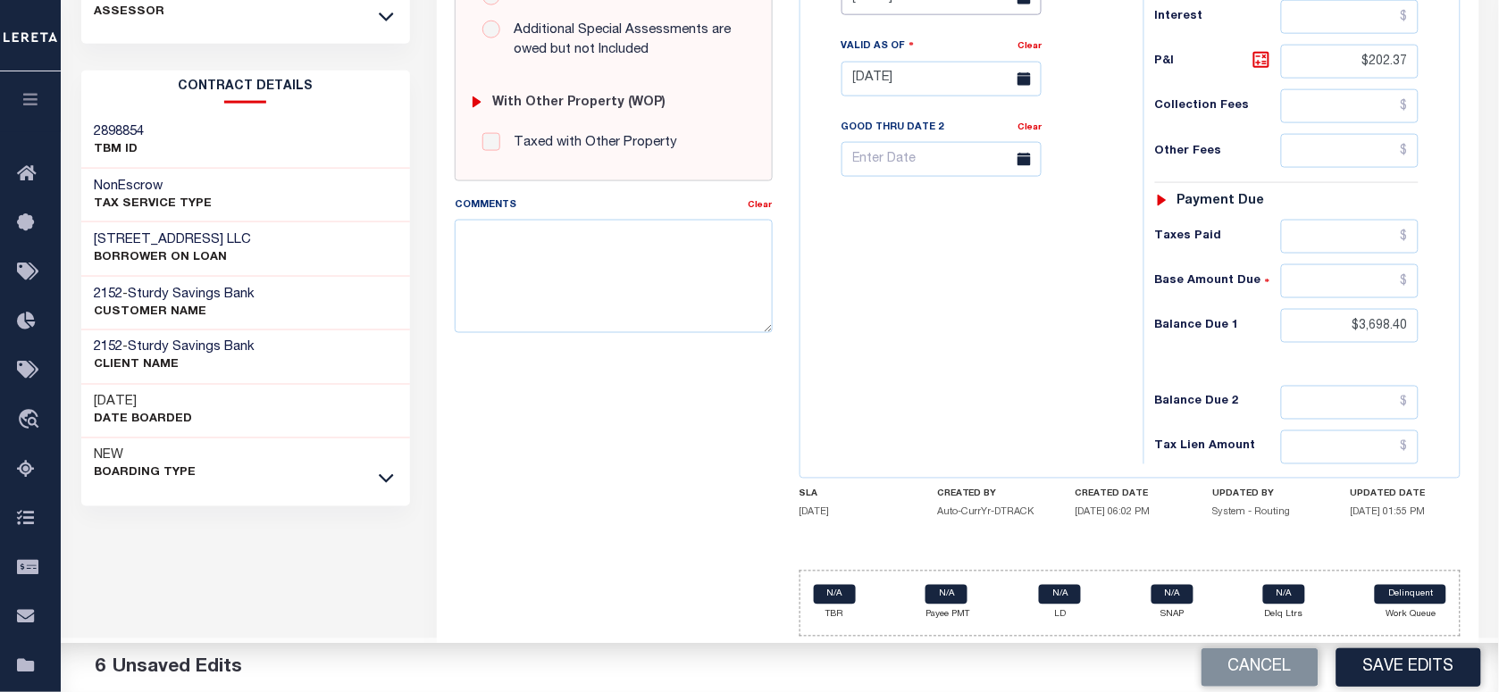
scroll to position [670, 0]
drag, startPoint x: 558, startPoint y: 278, endPoint x: 798, endPoint y: 274, distance: 239.5
click at [558, 278] on textarea "Comments" at bounding box center [613, 276] width 317 height 113
paste textarea "Please refer 2025 3/4 line for Tax Supporting Document."
type textarea "Please refer 2025 3/4 line for Tax Supporting Document."
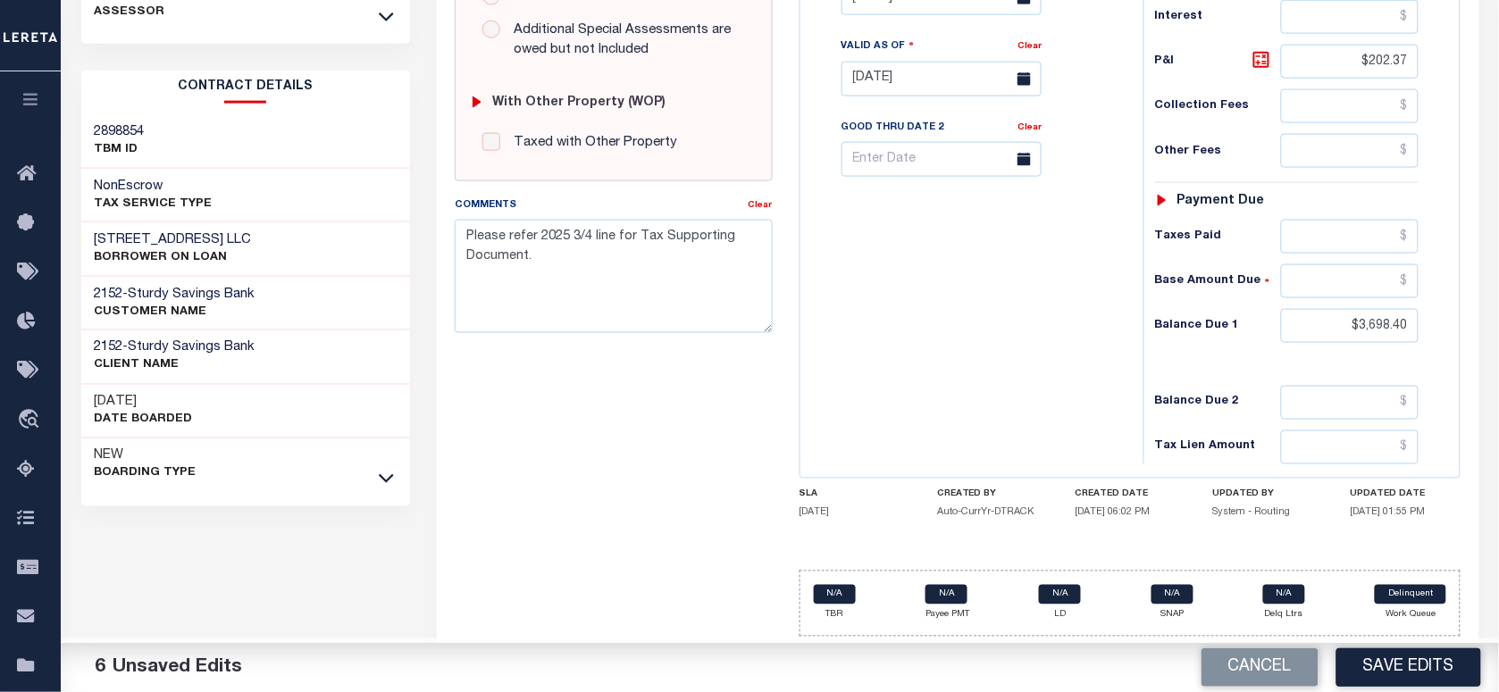
drag, startPoint x: 919, startPoint y: 264, endPoint x: 1069, endPoint y: 471, distance: 255.9
click at [923, 280] on div "Tax Bill No Multiple Payment Option Payment Plan Clear" at bounding box center [967, 70] width 325 height 789
click at [1372, 672] on button "Save Edits" at bounding box center [1409, 668] width 145 height 38
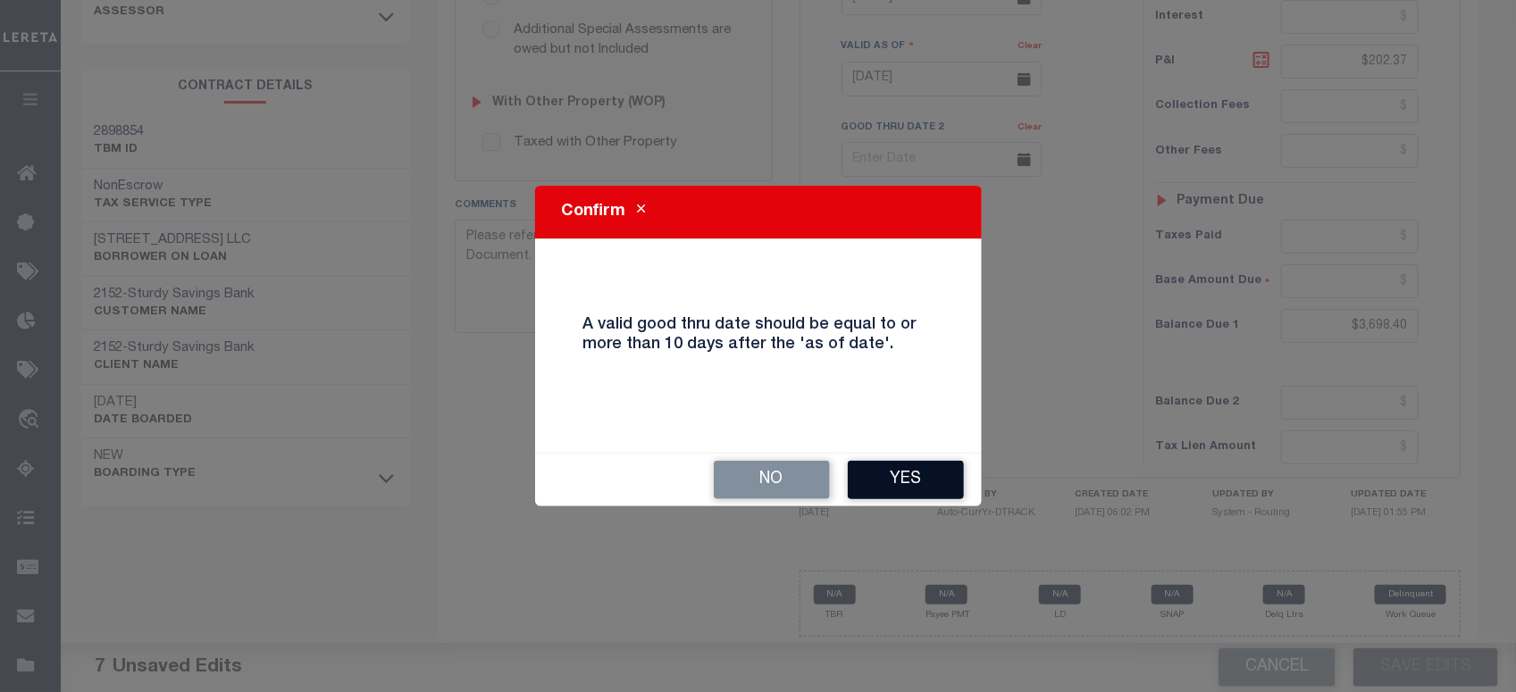
click at [910, 481] on button "Yes" at bounding box center [906, 480] width 116 height 38
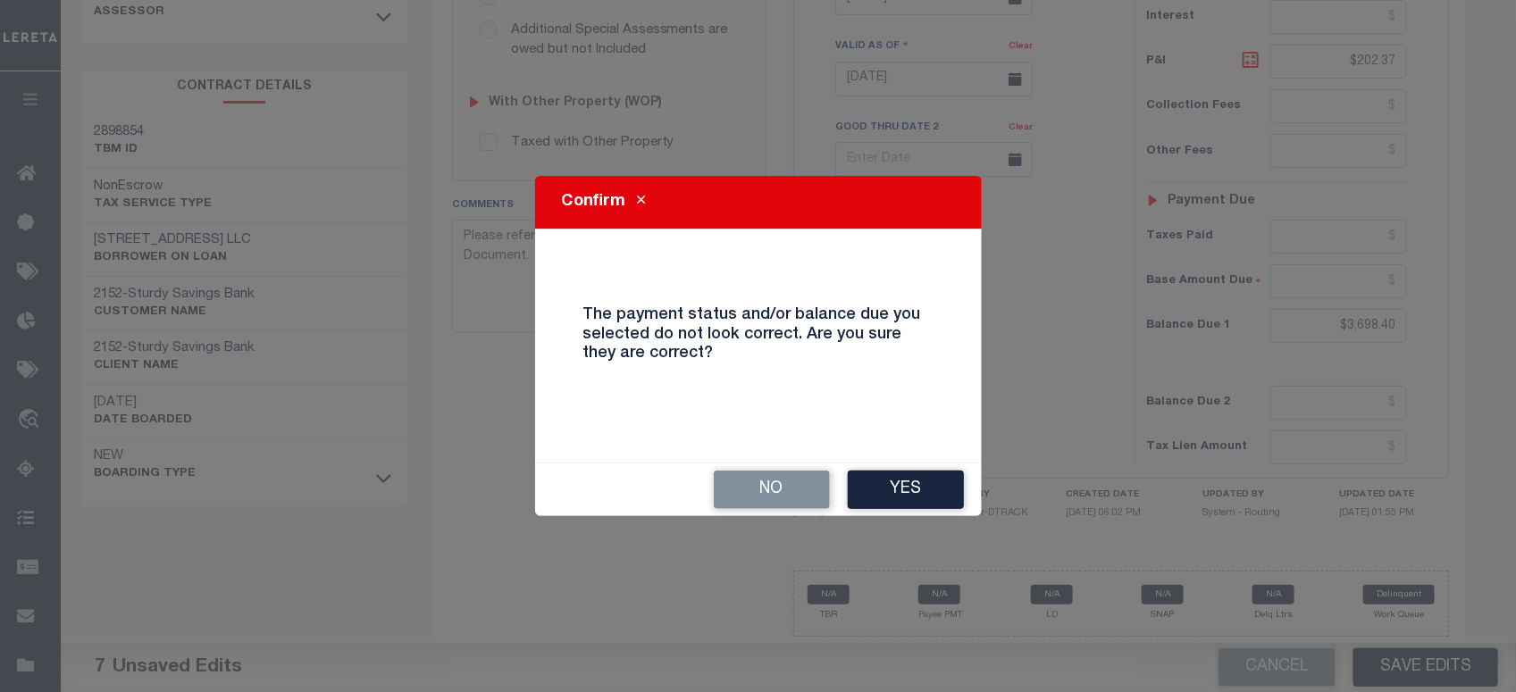
click at [911, 467] on div "No Yes" at bounding box center [758, 490] width 447 height 53
click at [905, 480] on button "Yes" at bounding box center [906, 490] width 116 height 38
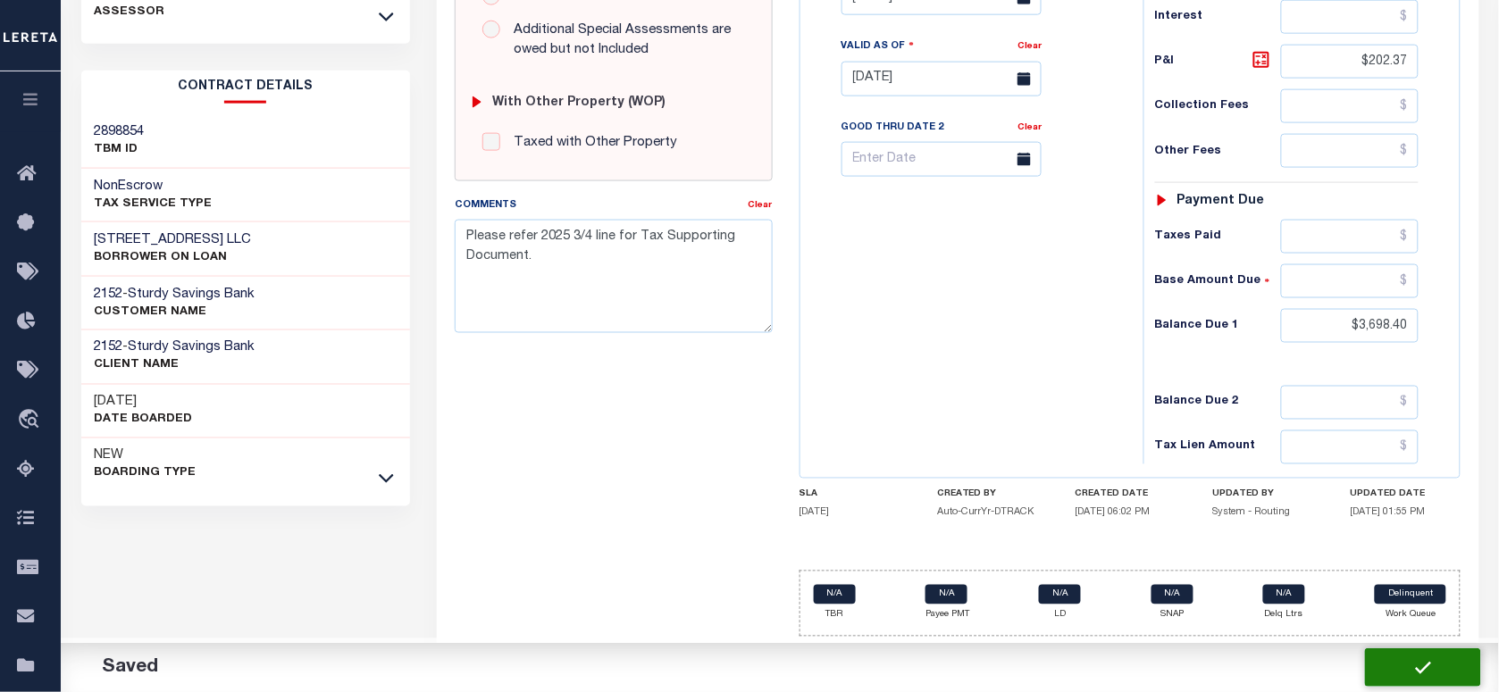
checkbox input "false"
type textarea "Please refer 2025 3/4 line for Tax Supporting Document."
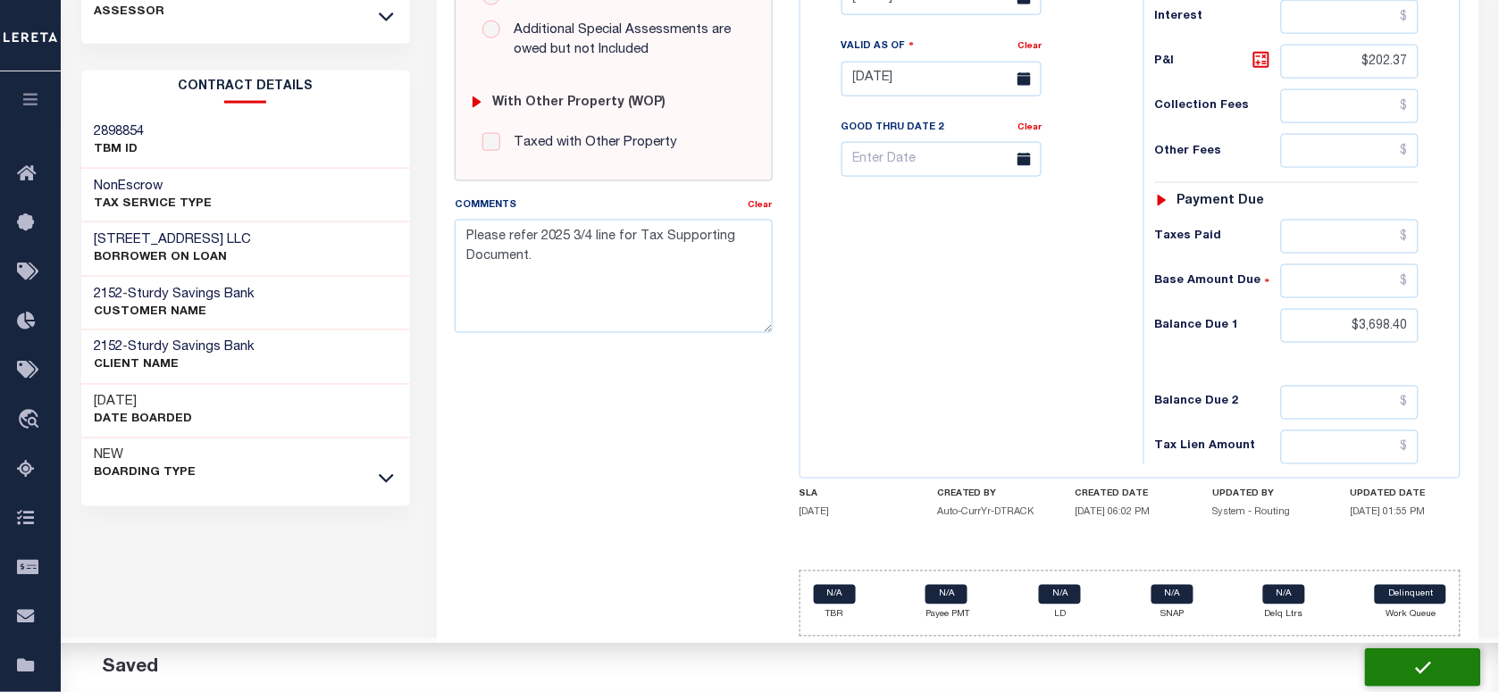
type input "$3,496.03"
type input "$202.37"
type input "$3,698.4"
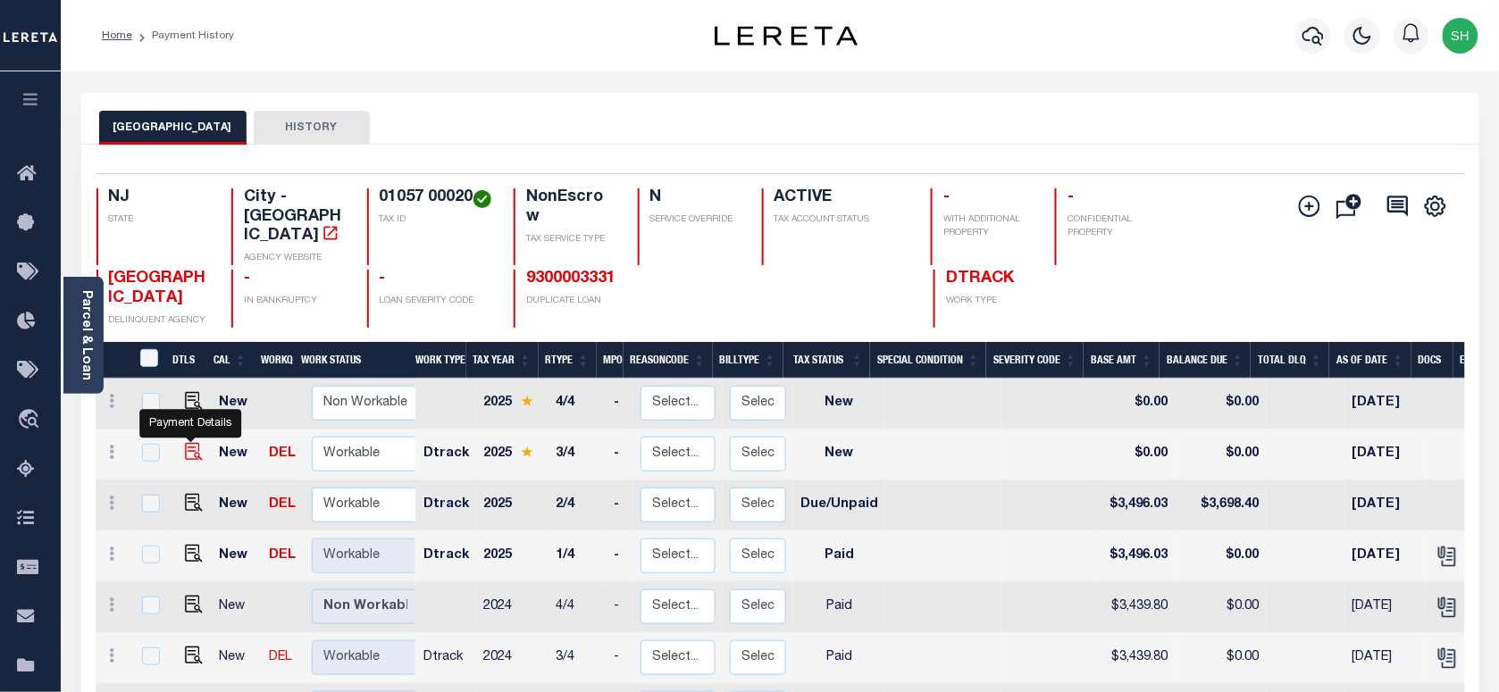
click at [186, 443] on img "" at bounding box center [194, 452] width 18 height 18
checkbox input "true"
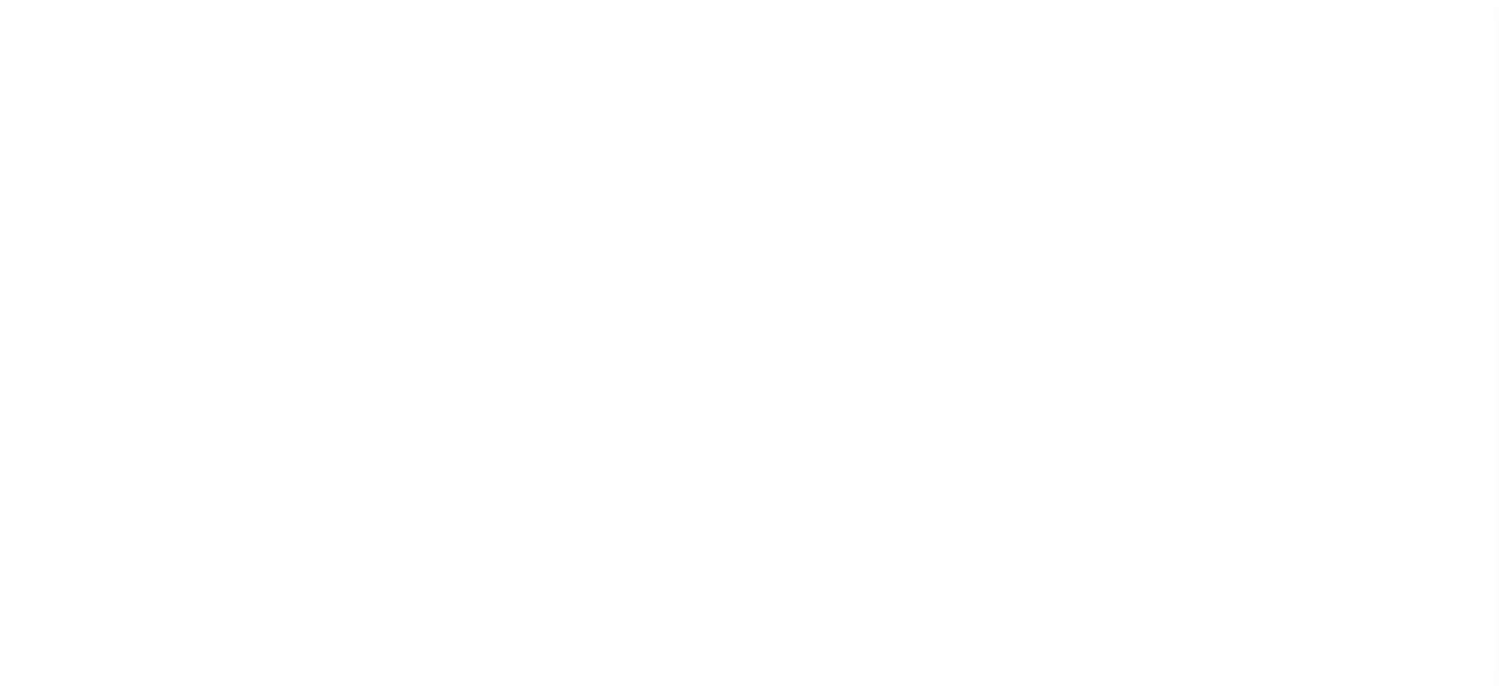
select select "NW2"
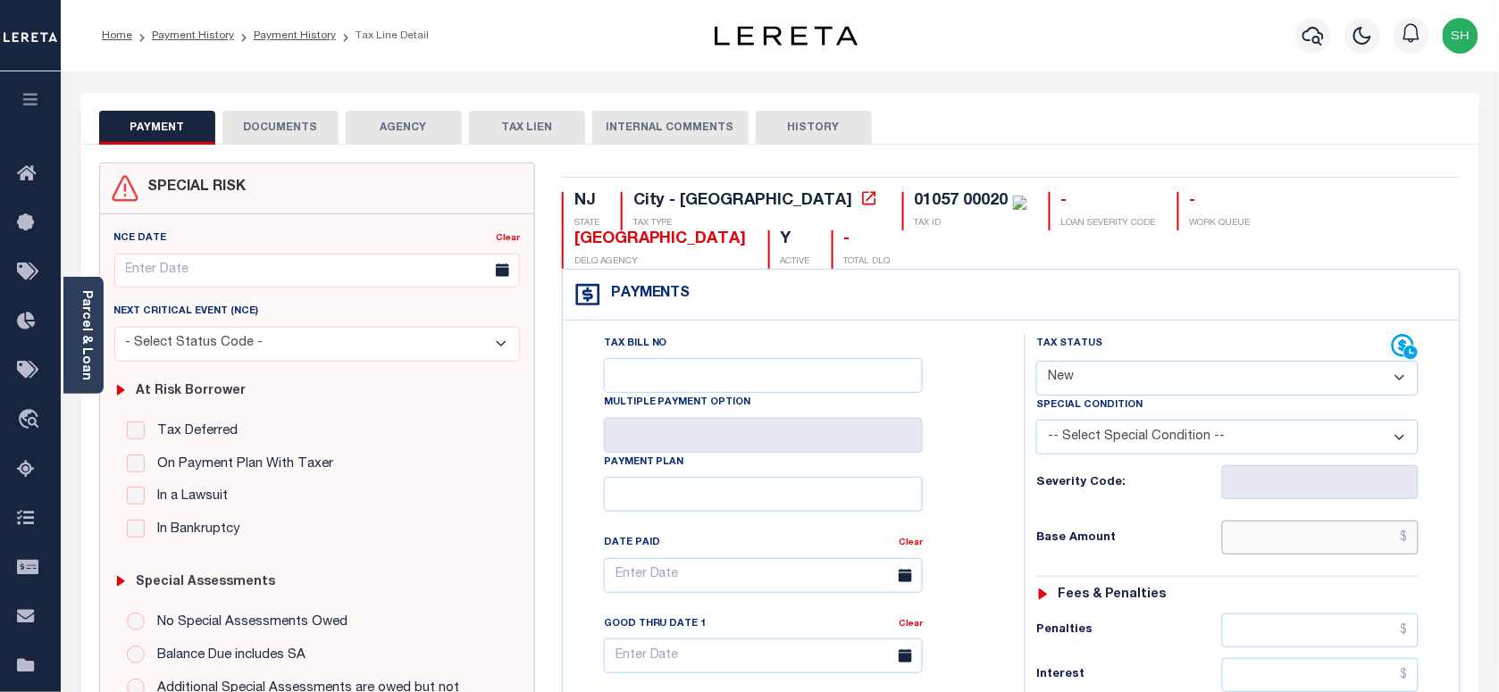
click at [1328, 521] on input "text" at bounding box center [1320, 538] width 197 height 34
paste input "3,734.17"
type input "$3,734.17"
type input "[DATE]"
click at [1099, 361] on select "- Select Status Code - Open Due/Unpaid Paid Incomplete No Tax Due Internal Refu…" at bounding box center [1228, 378] width 382 height 35
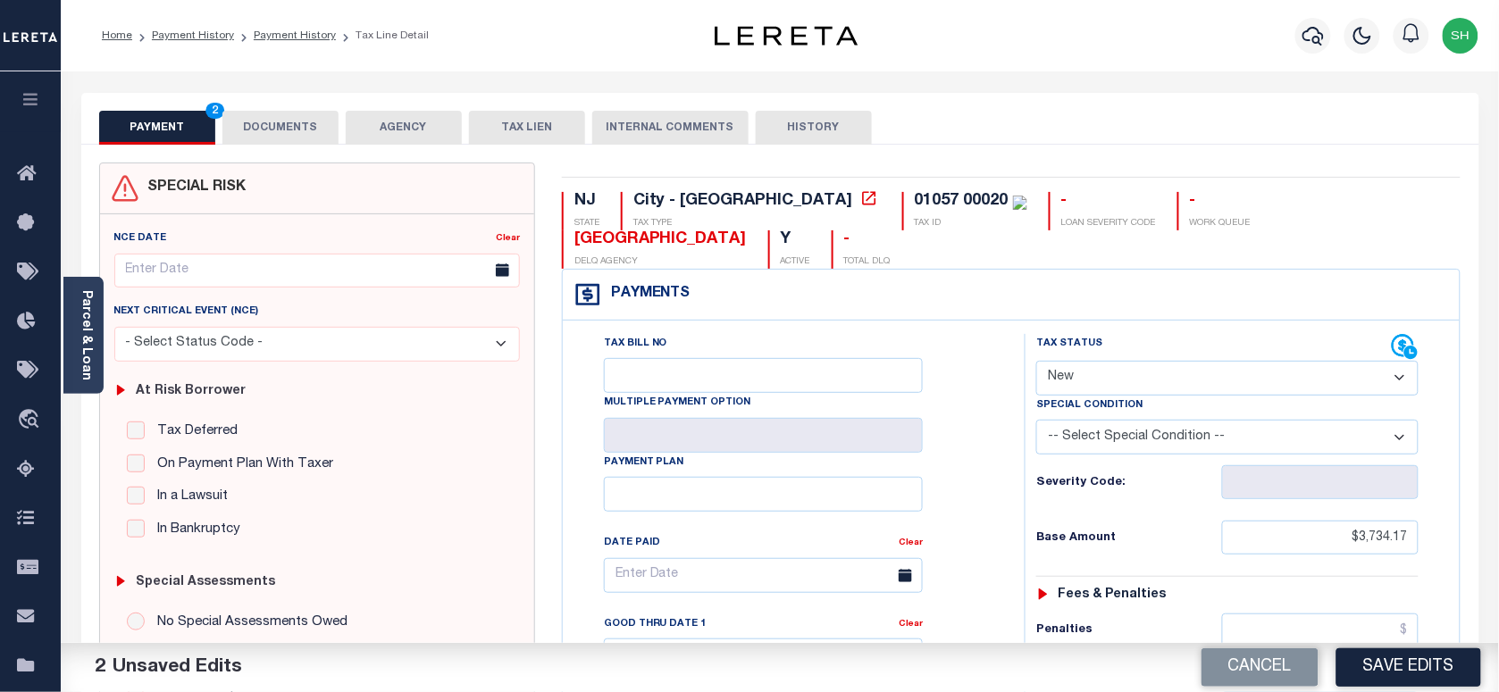
select select "DUE"
click at [1037, 361] on select "- Select Status Code - Open Due/Unpaid Paid Incomplete No Tax Due Internal Refu…" at bounding box center [1228, 378] width 382 height 35
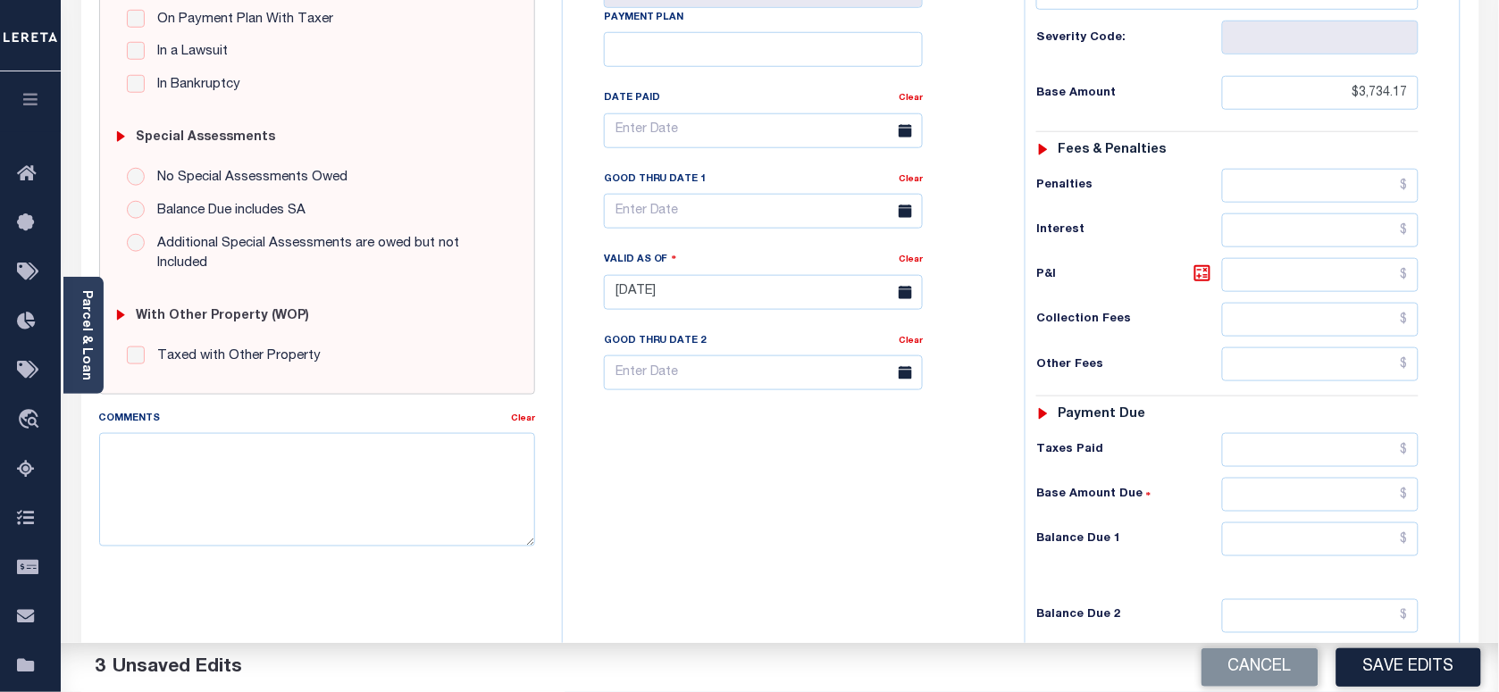
scroll to position [447, 0]
click at [1338, 521] on input "text" at bounding box center [1320, 538] width 197 height 34
paste input "3,849.93"
type input "$3,849.93"
click at [1203, 261] on icon at bounding box center [1202, 271] width 21 height 21
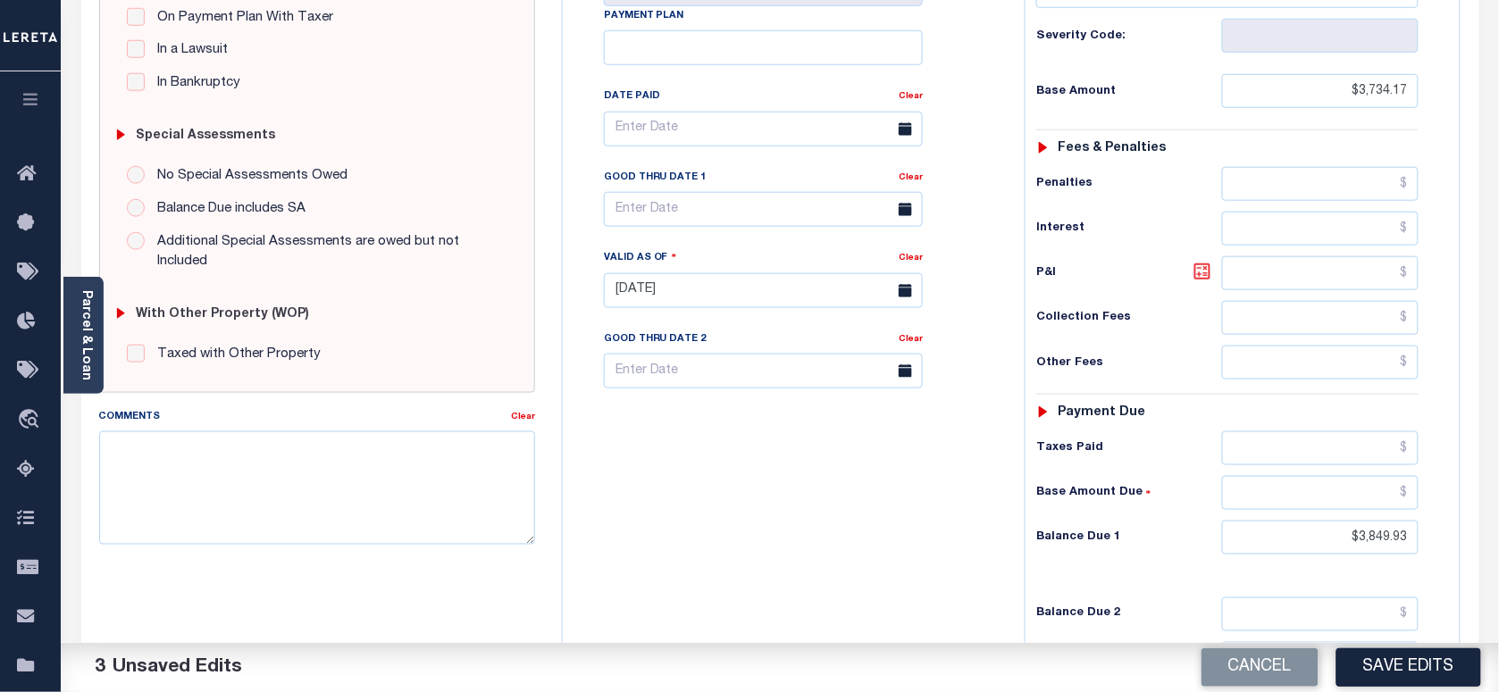
type input "$115.76"
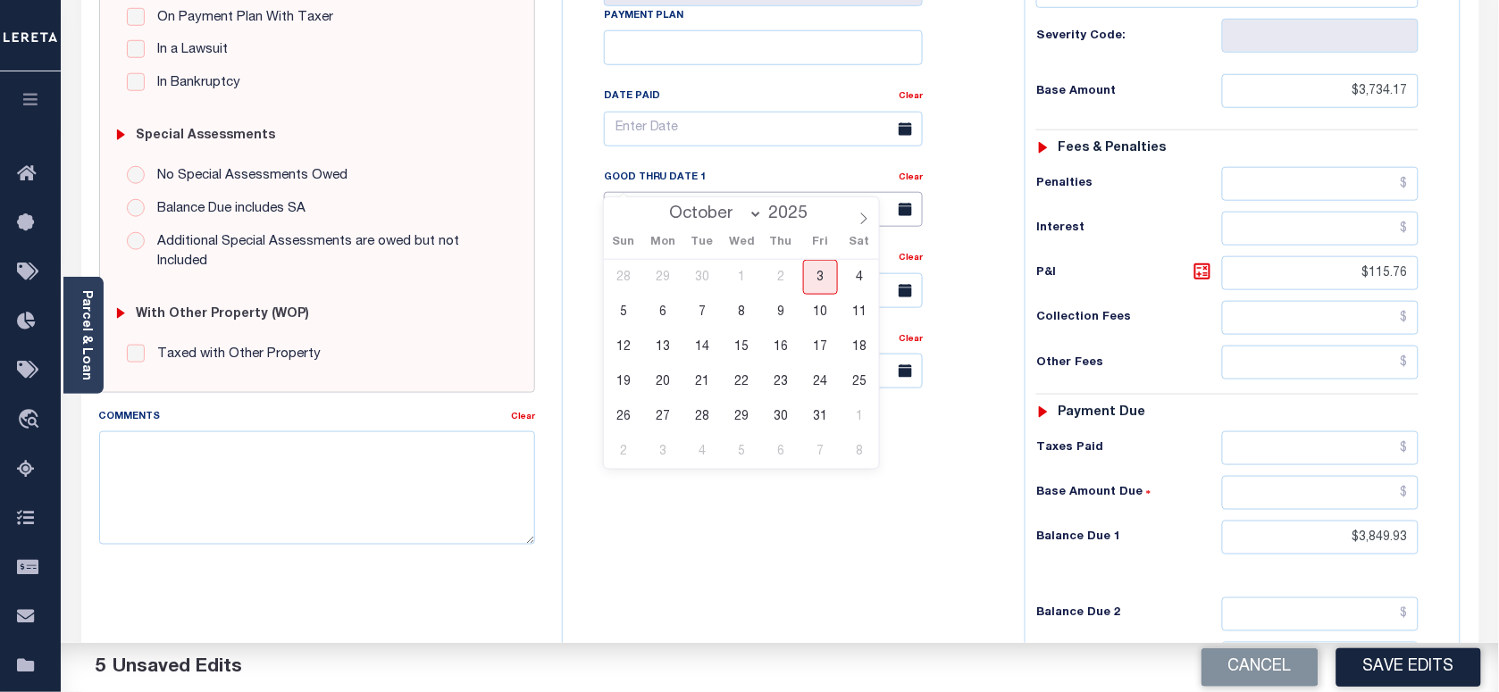
click at [722, 192] on input "text" at bounding box center [763, 209] width 319 height 35
click at [823, 278] on span "3" at bounding box center [820, 277] width 35 height 35
type input "[DATE]"
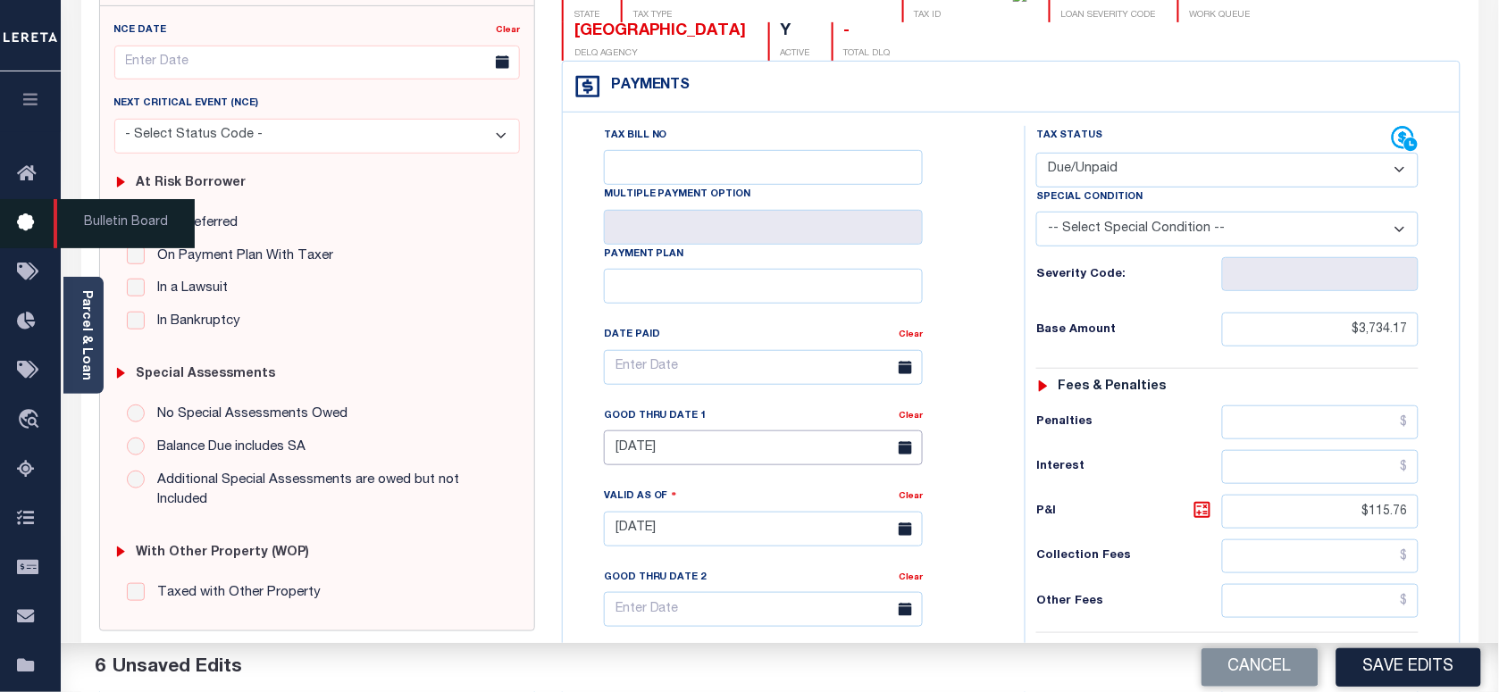
scroll to position [0, 0]
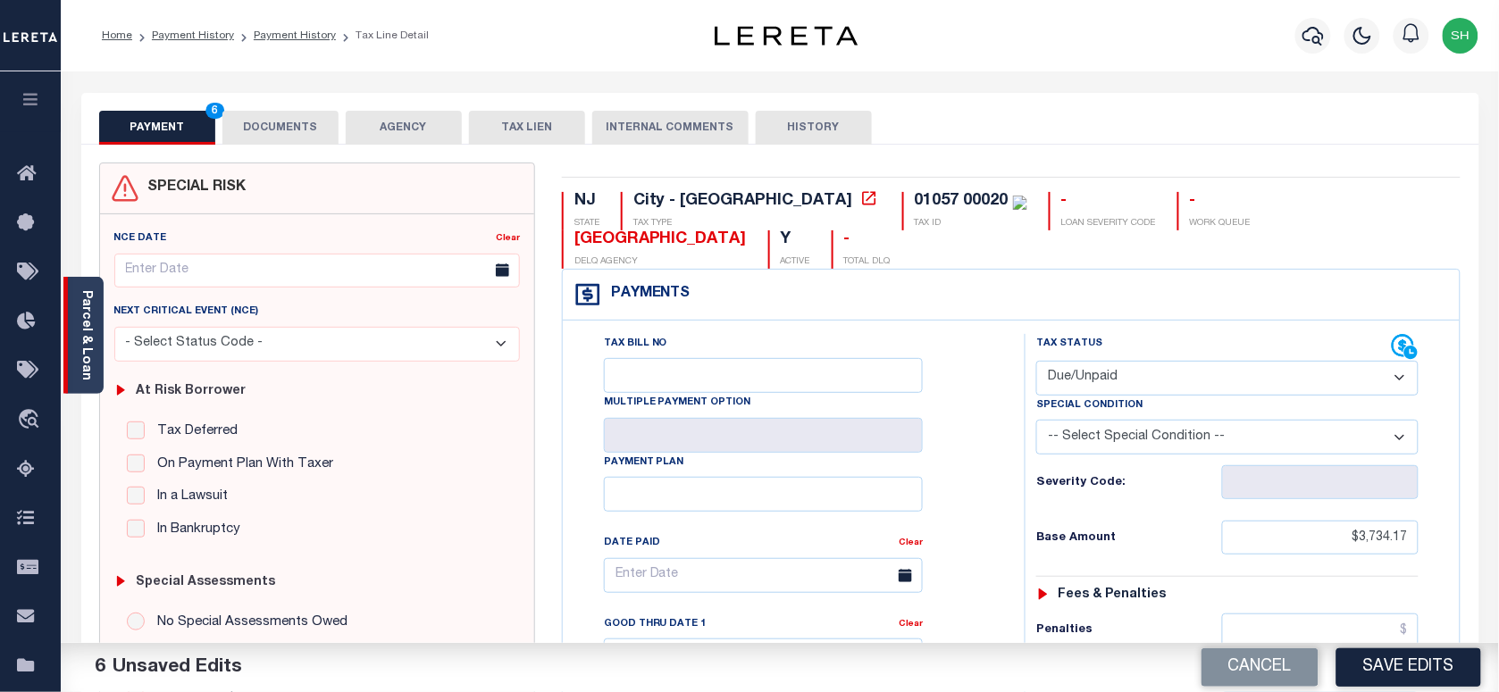
click at [88, 360] on link "Parcel & Loan" at bounding box center [86, 335] width 13 height 90
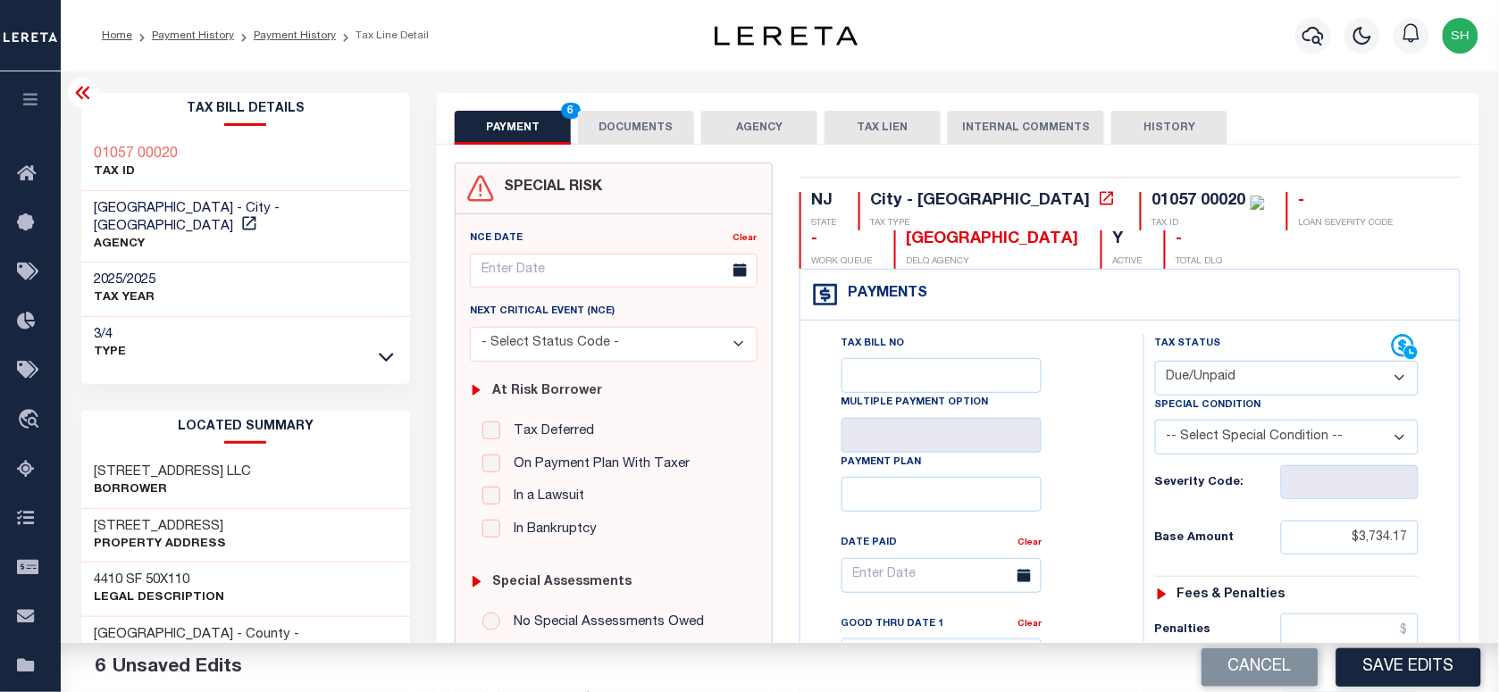
copy div "01057 00020"
click at [657, 131] on button "DOCUMENTS" at bounding box center [636, 128] width 116 height 34
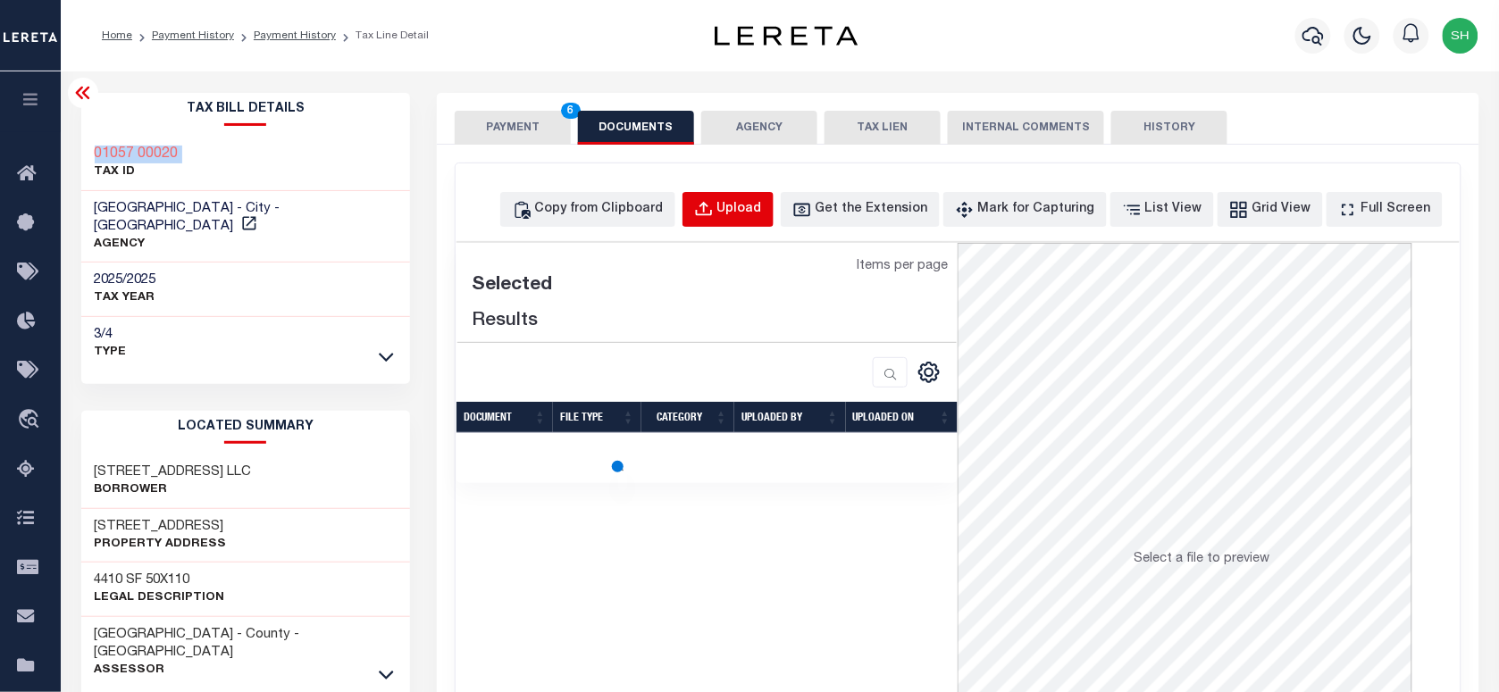
click at [762, 211] on div "Upload" at bounding box center [740, 210] width 45 height 20
select select "POP"
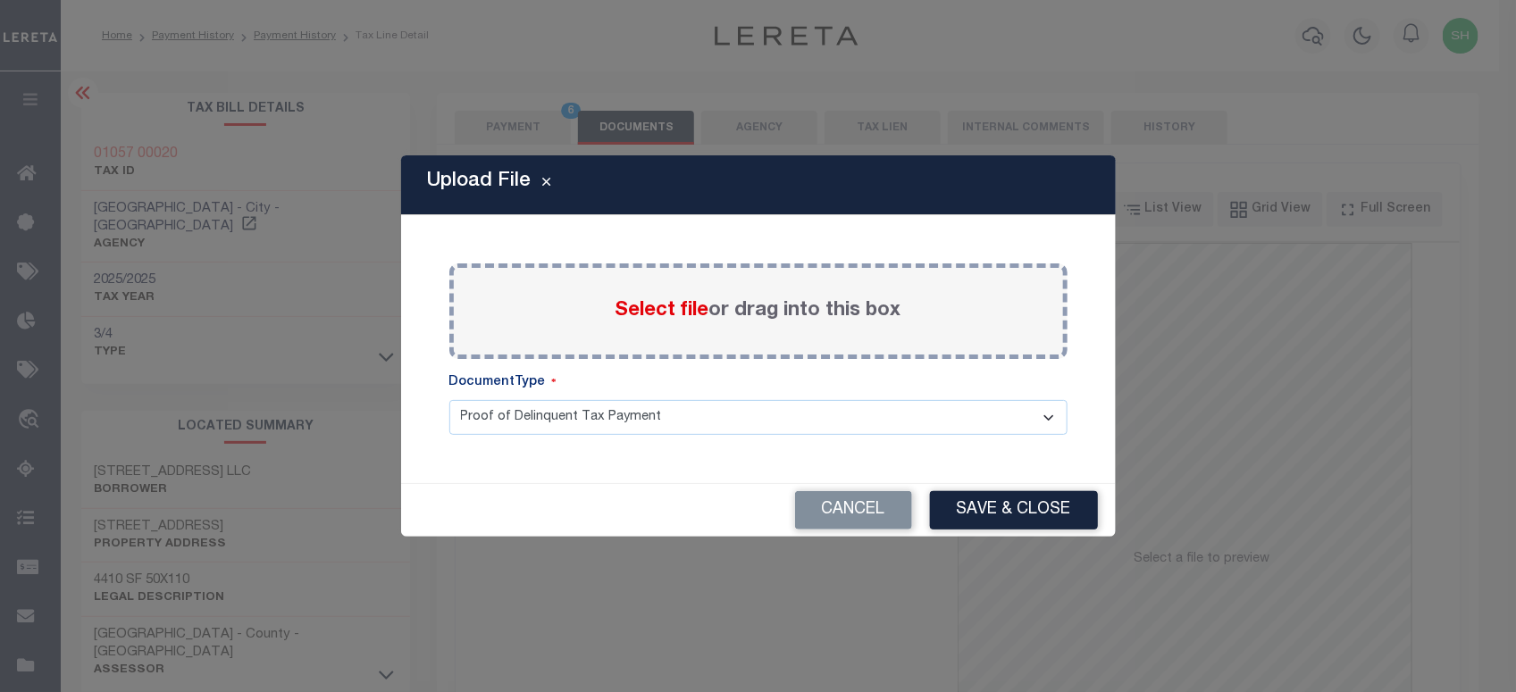
click at [654, 309] on span "Select file" at bounding box center [663, 311] width 94 height 20
click at [0, 0] on input "Select file or drag into this box" at bounding box center [0, 0] width 0 height 0
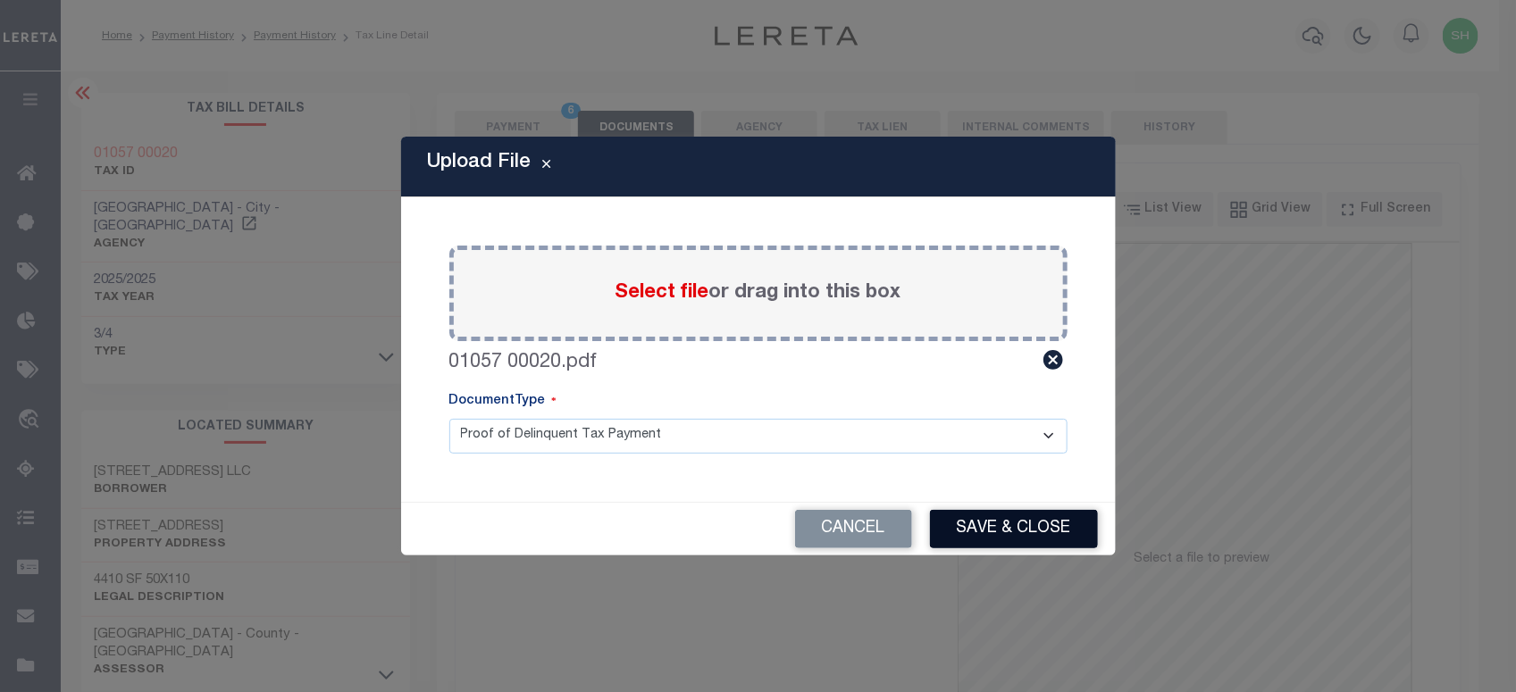
click at [1008, 532] on button "Save & Close" at bounding box center [1014, 529] width 168 height 38
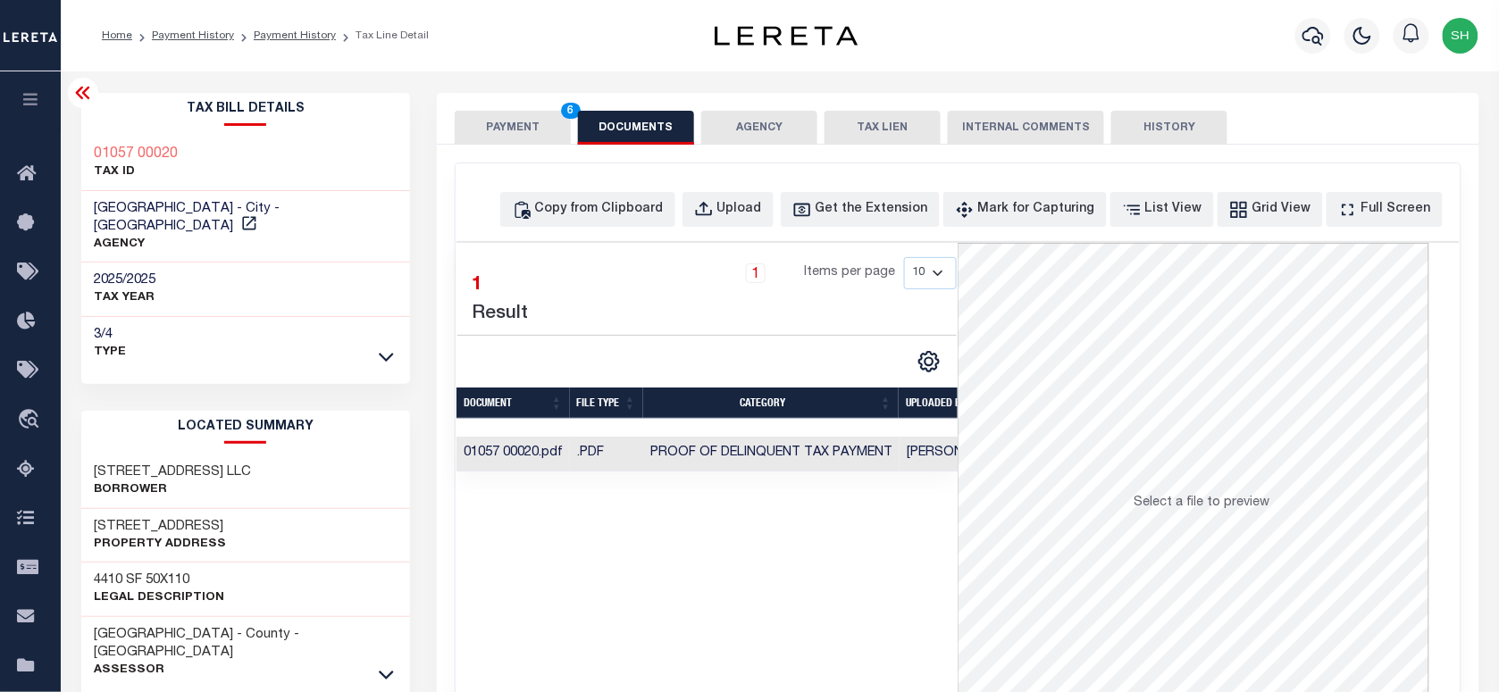
click at [483, 123] on button "PAYMENT 6" at bounding box center [513, 128] width 116 height 34
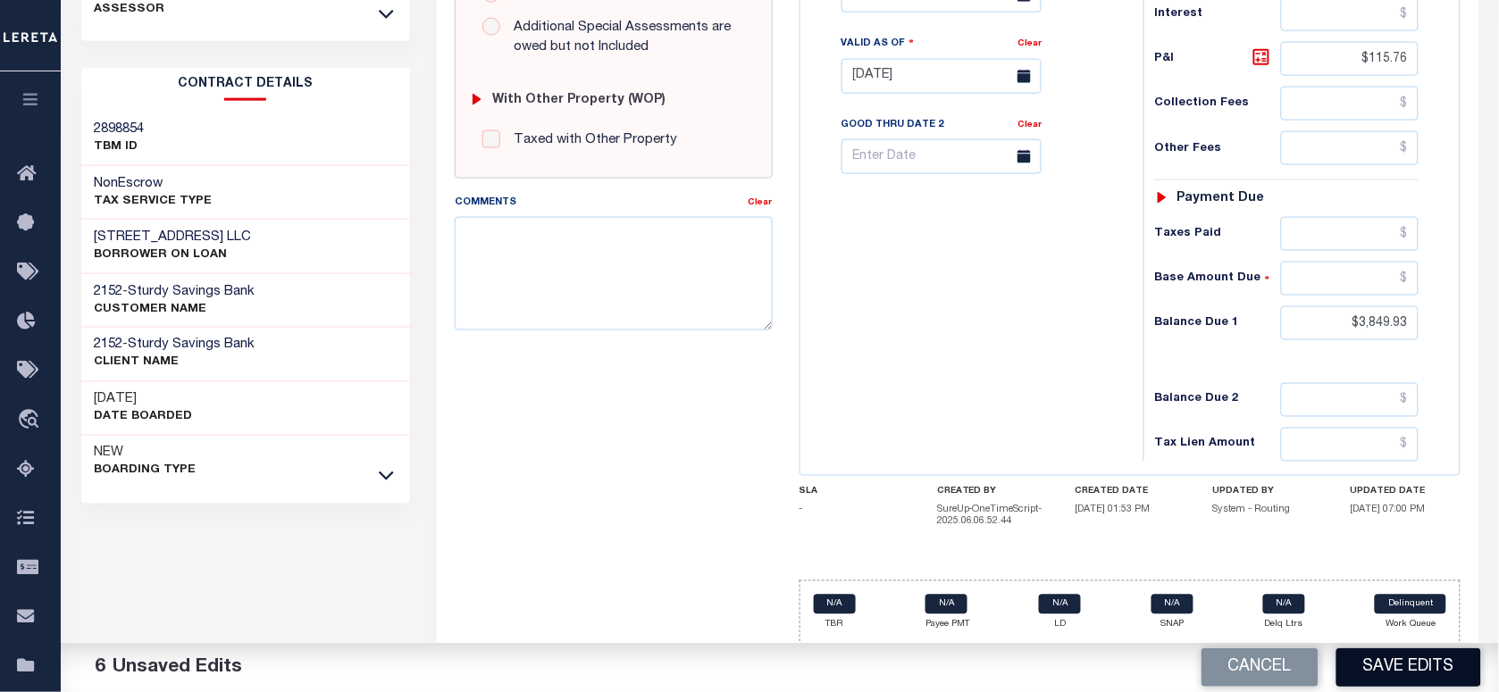
scroll to position [670, 0]
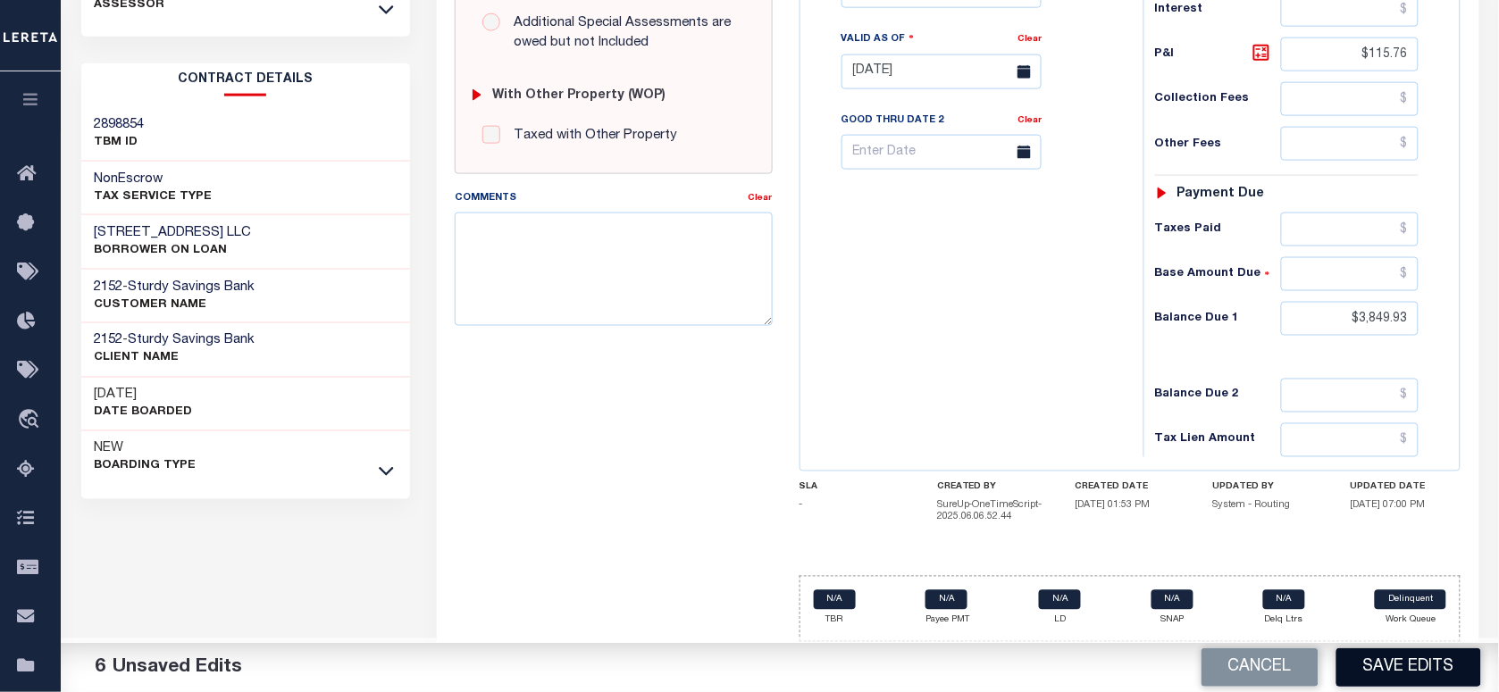
click at [1408, 673] on button "Save Edits" at bounding box center [1409, 668] width 145 height 38
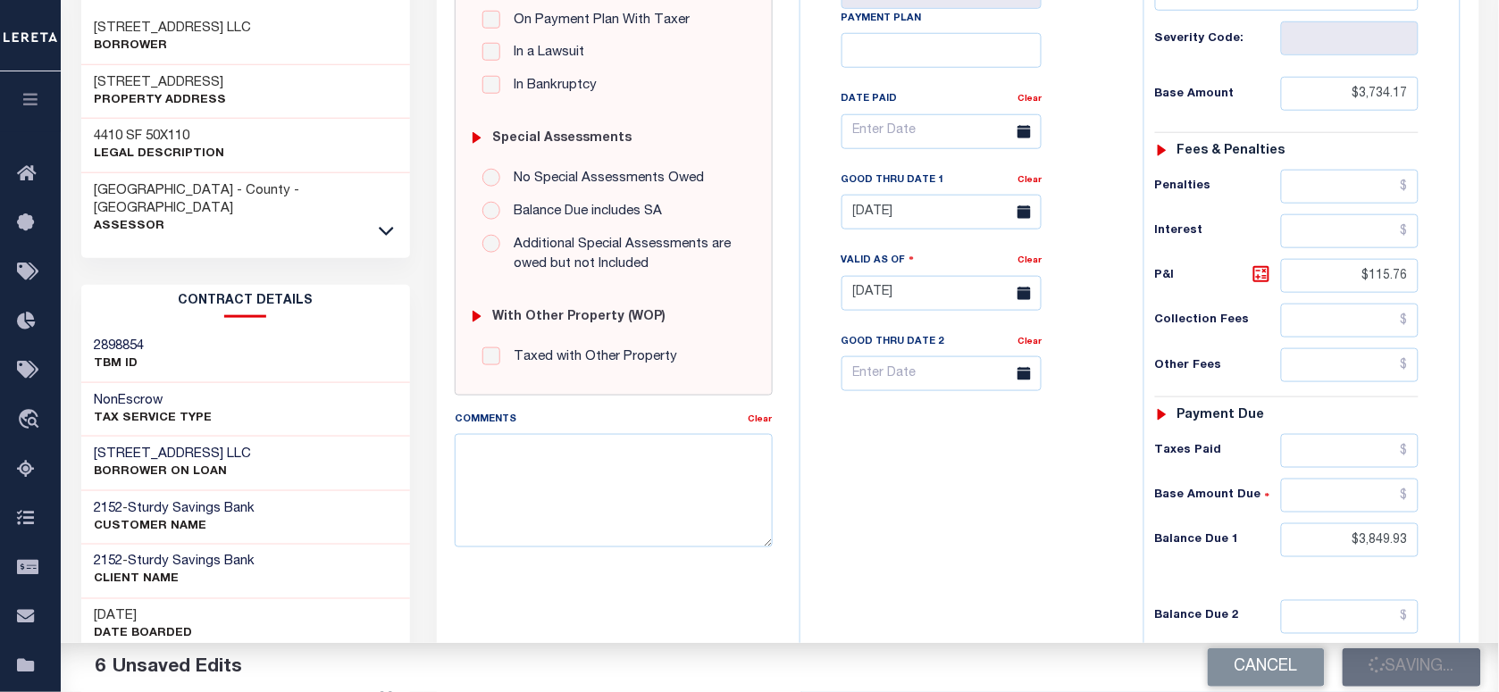
scroll to position [223, 0]
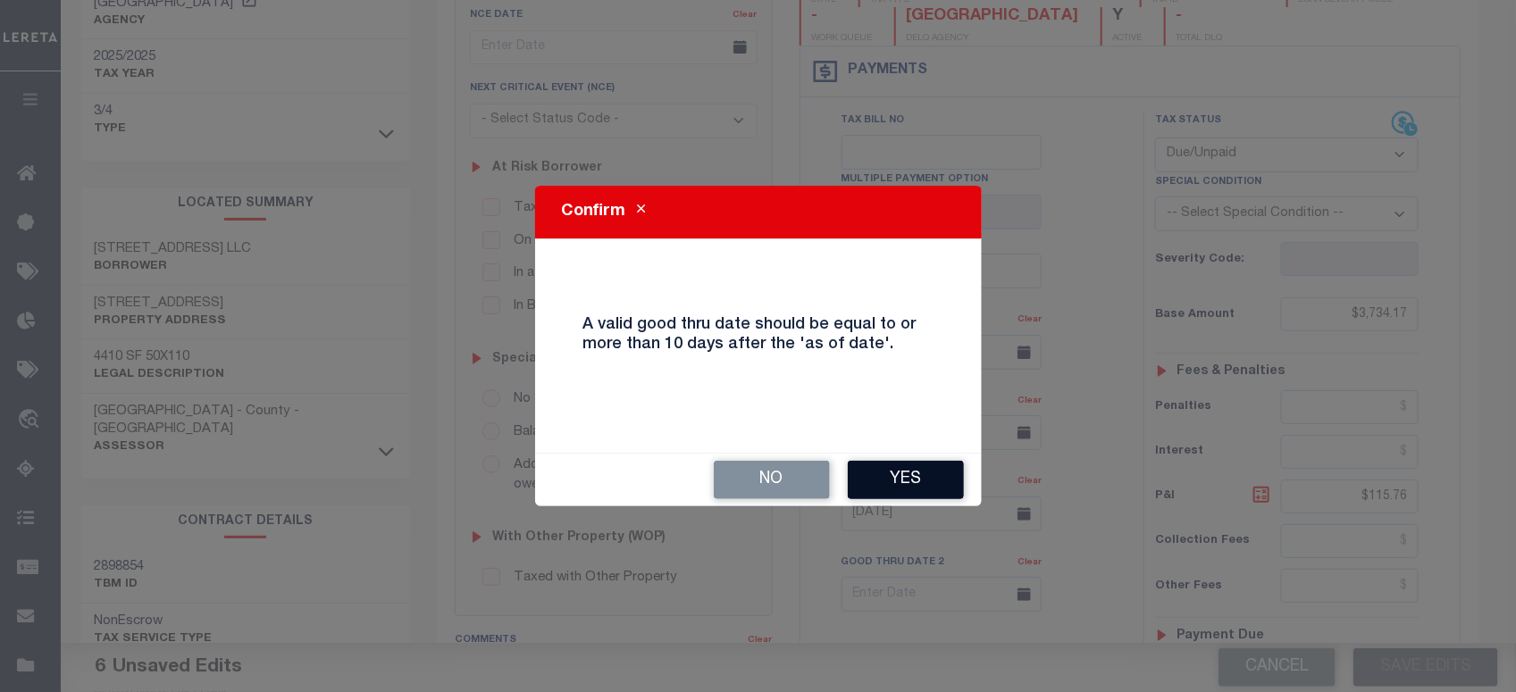
click at [927, 492] on button "Yes" at bounding box center [906, 480] width 116 height 38
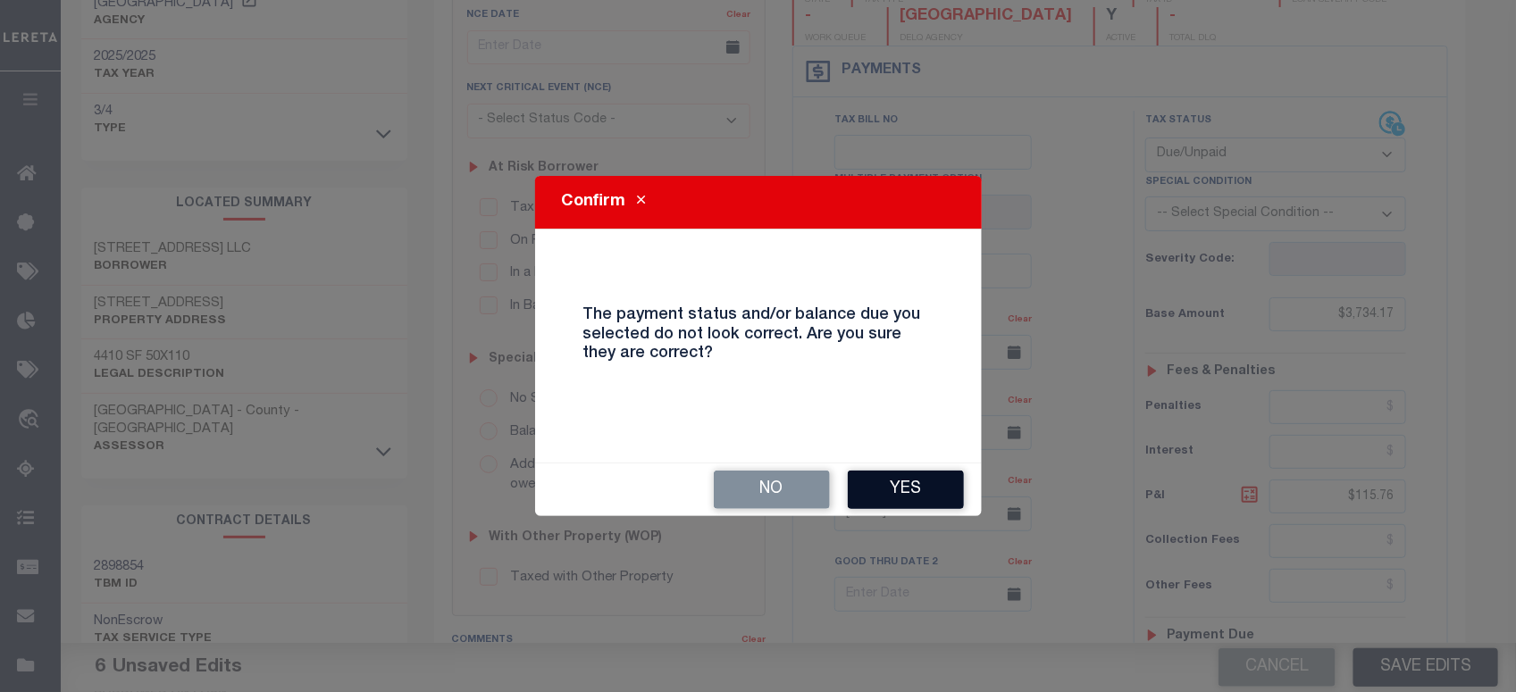
click at [925, 479] on button "Yes" at bounding box center [906, 490] width 116 height 38
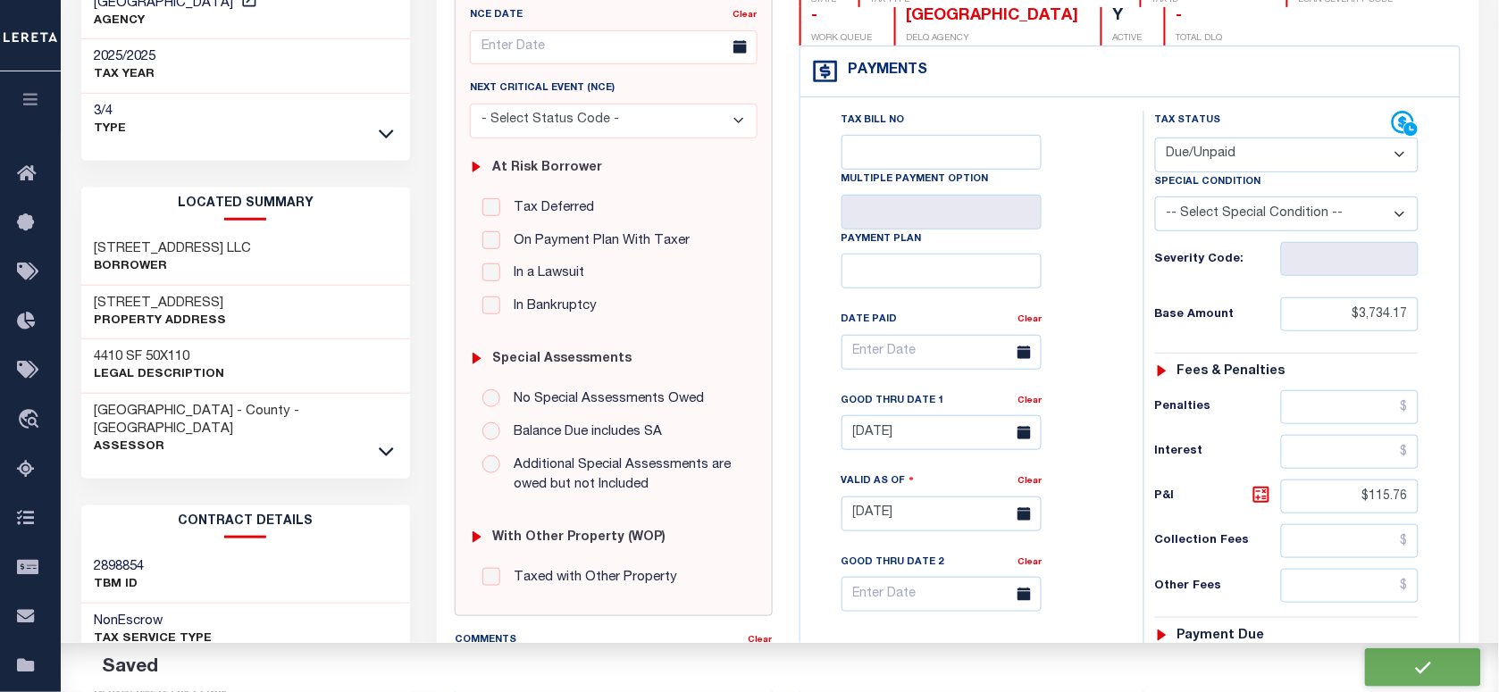
checkbox input "false"
type input "$3,734.17"
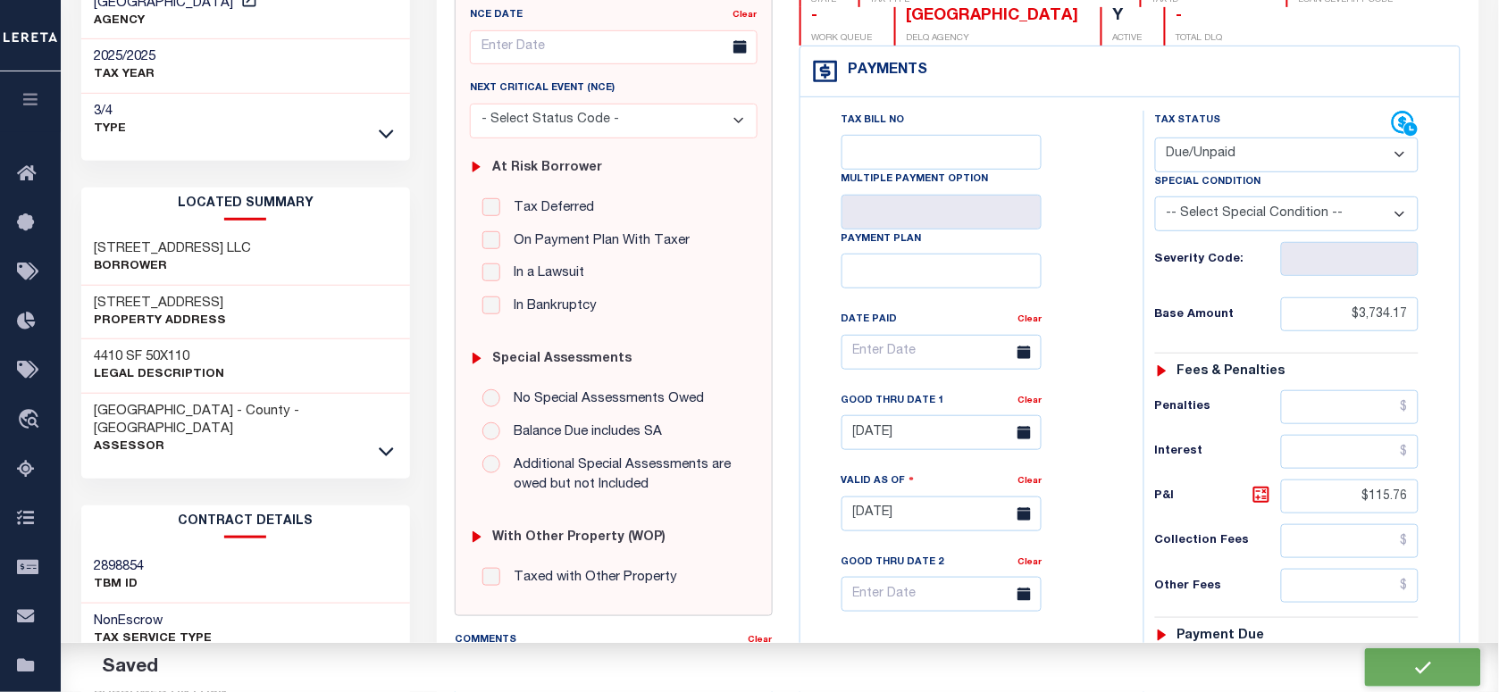
type input "$115.76"
type input "$3,849.93"
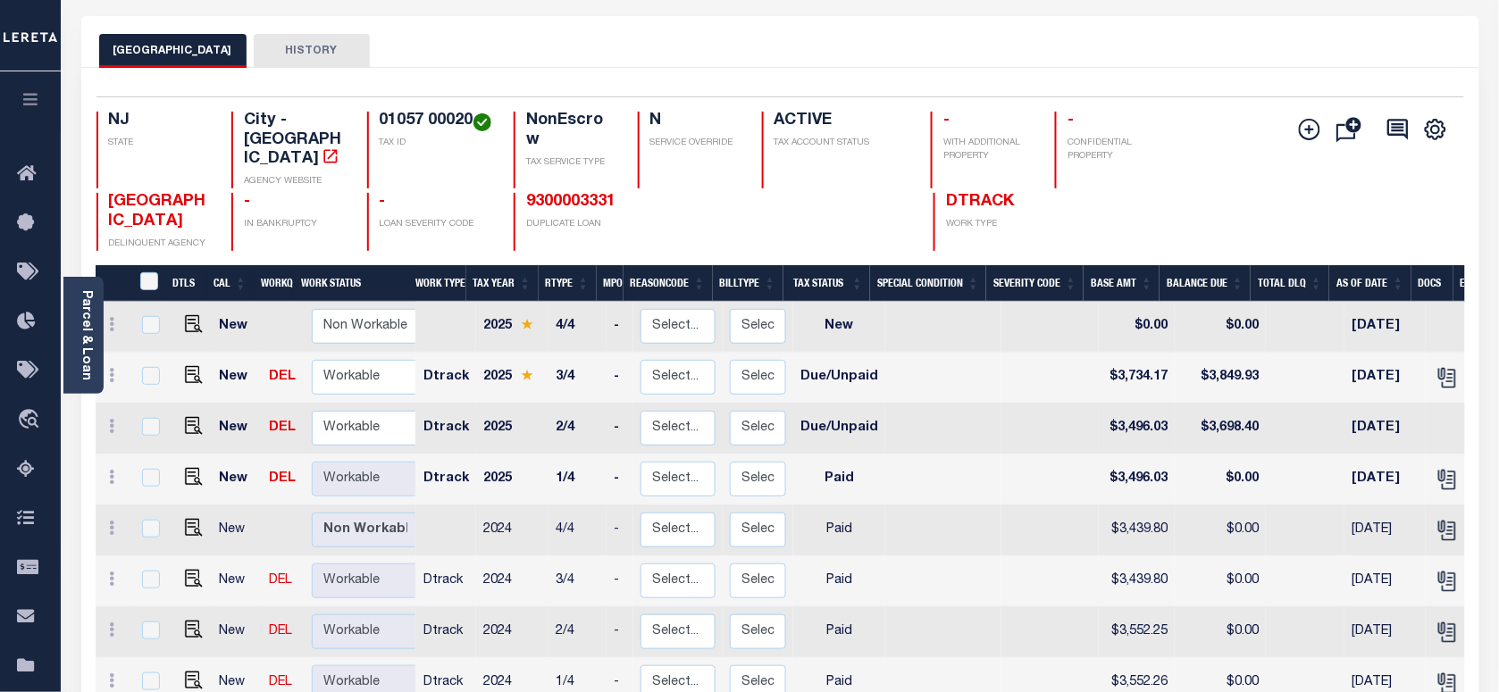
scroll to position [112, 0]
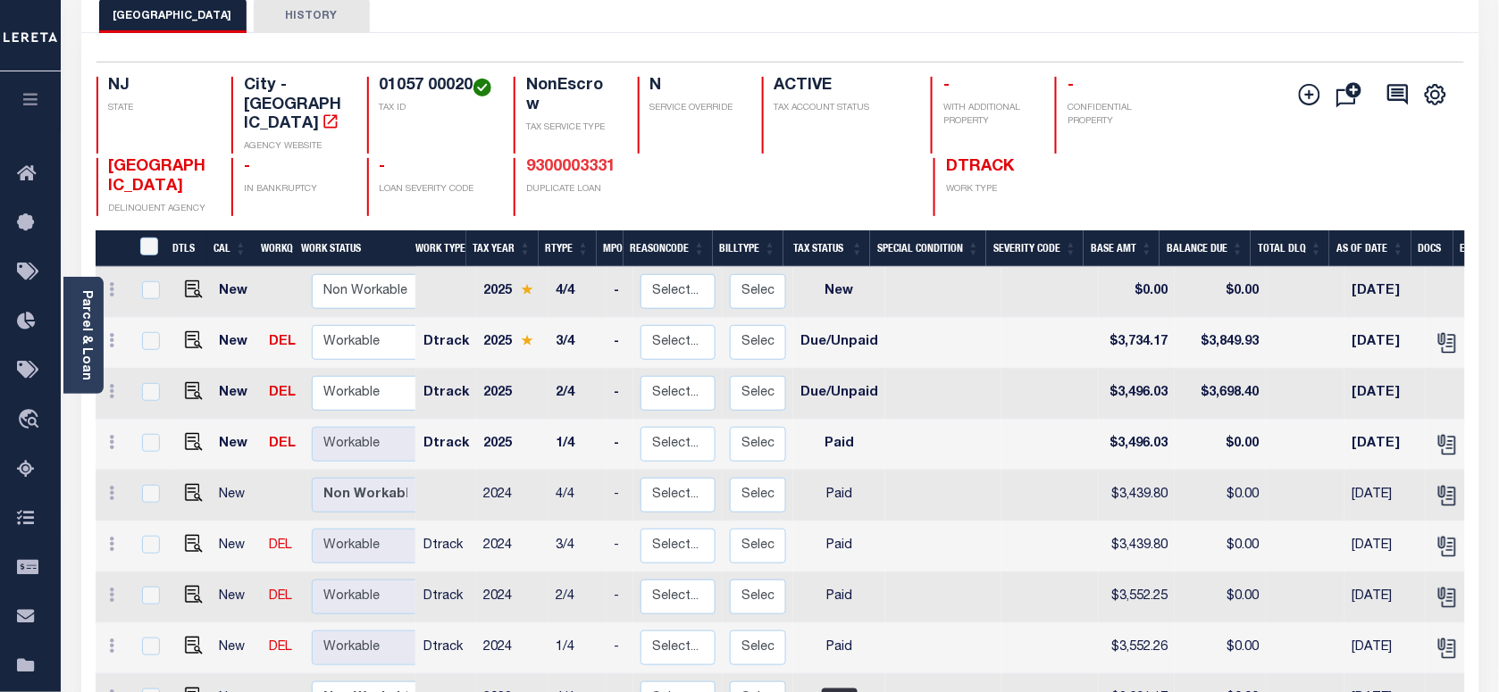
click at [533, 159] on link "9300003331" at bounding box center [570, 167] width 89 height 16
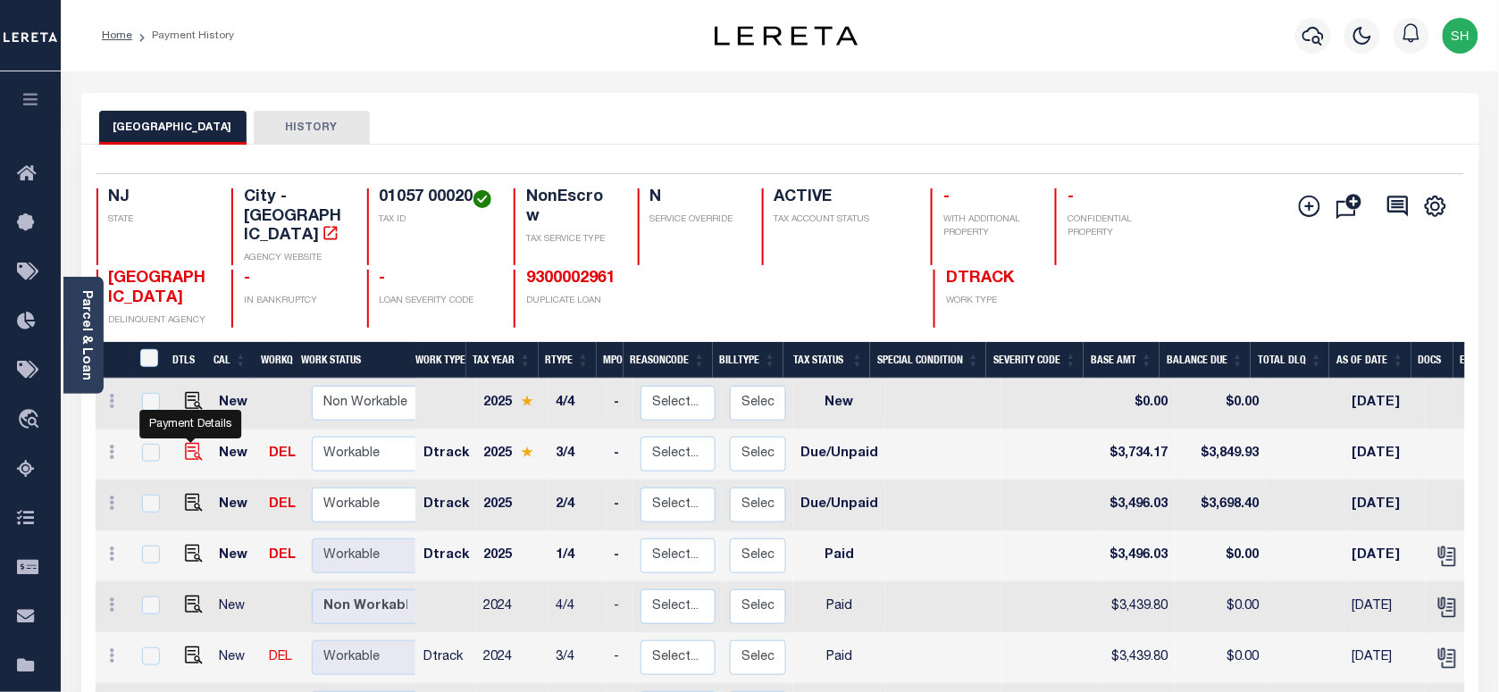
click at [185, 443] on img "" at bounding box center [194, 452] width 18 height 18
checkbox input "true"
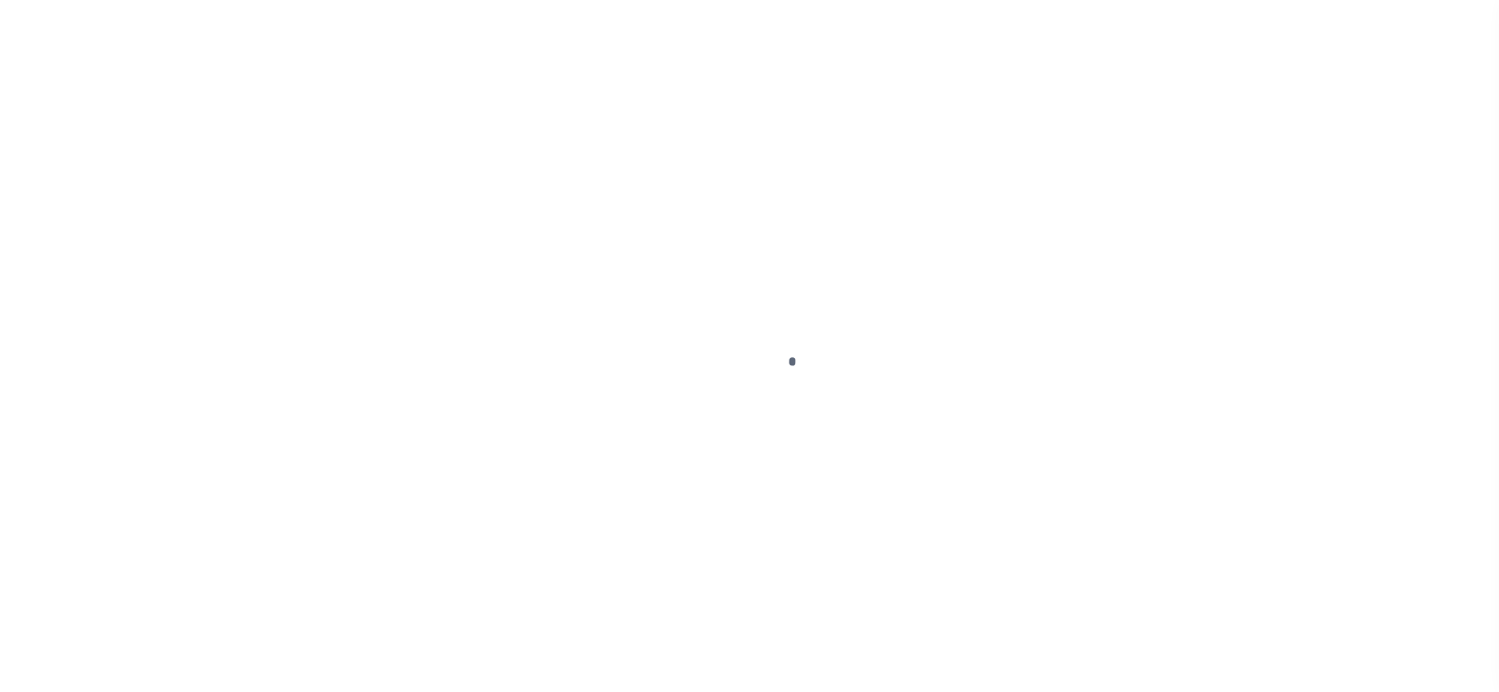
checkbox input "false"
type input "[DATE]"
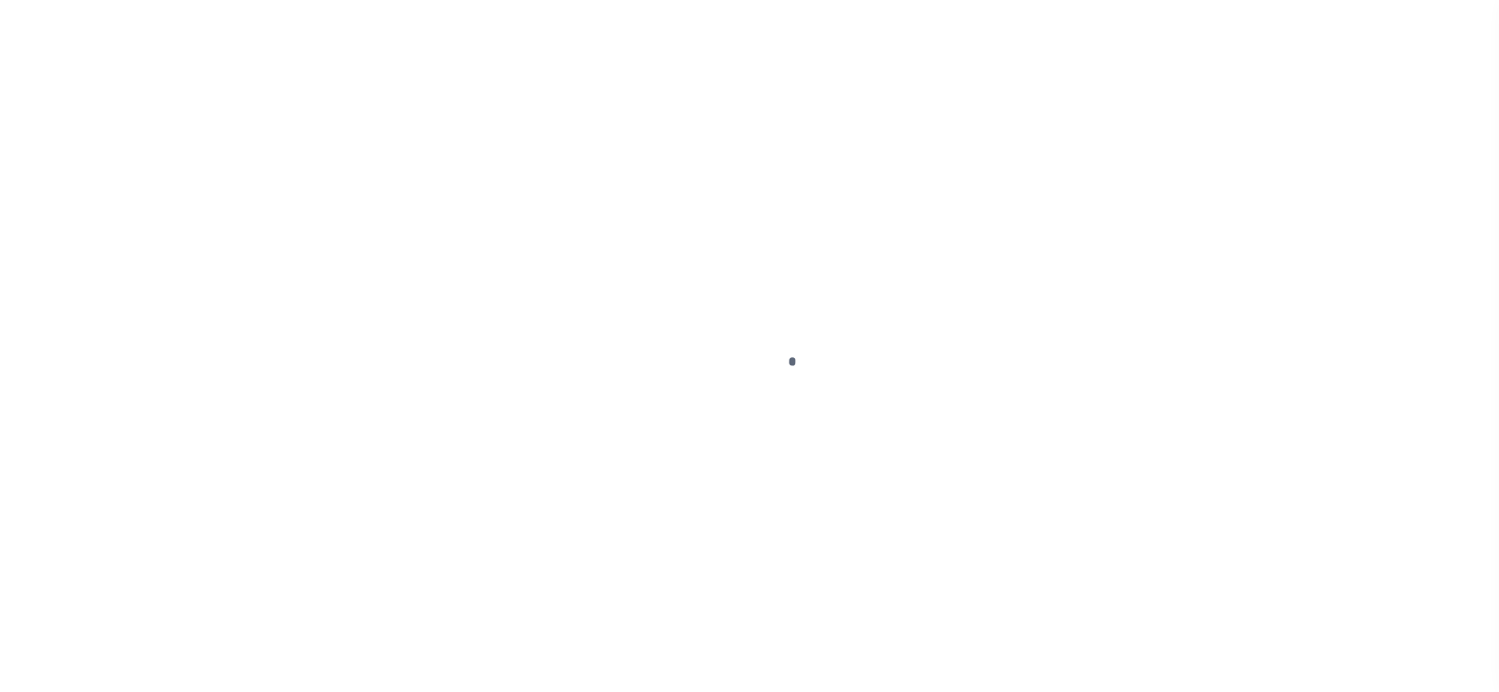
type input "[DATE]"
select select "DUE"
type input "$3,734.17"
type input "$115.76"
type input "$3,849.93"
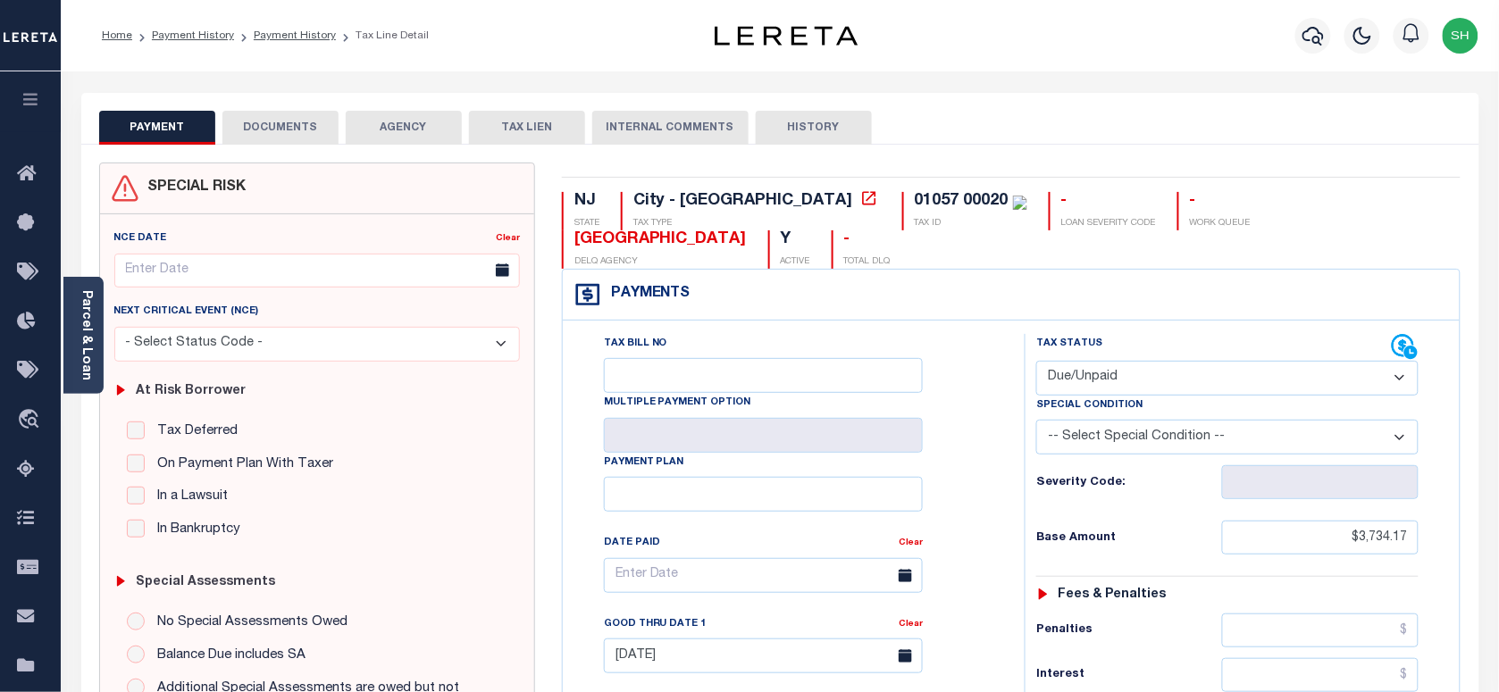
click at [266, 128] on button "DOCUMENTS" at bounding box center [280, 128] width 116 height 34
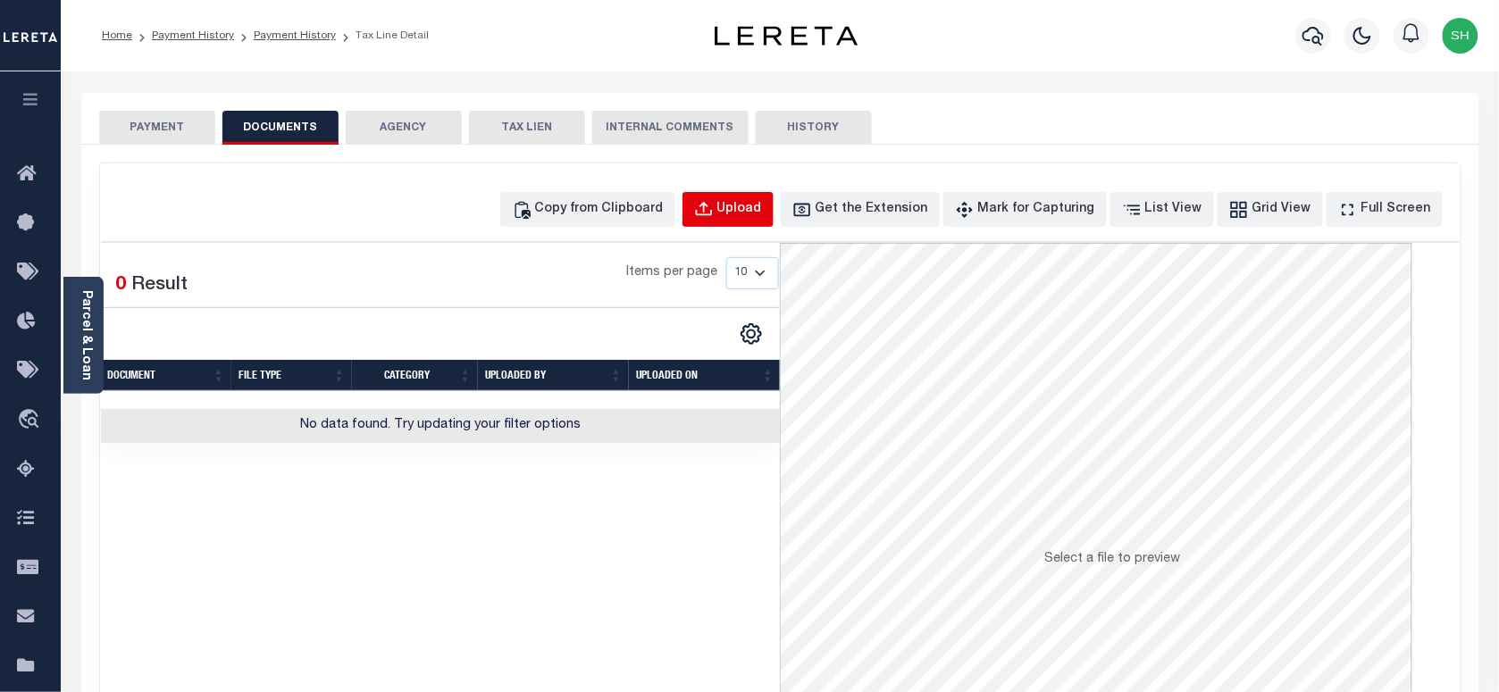
click at [762, 201] on div "Upload" at bounding box center [740, 210] width 45 height 20
select select "POP"
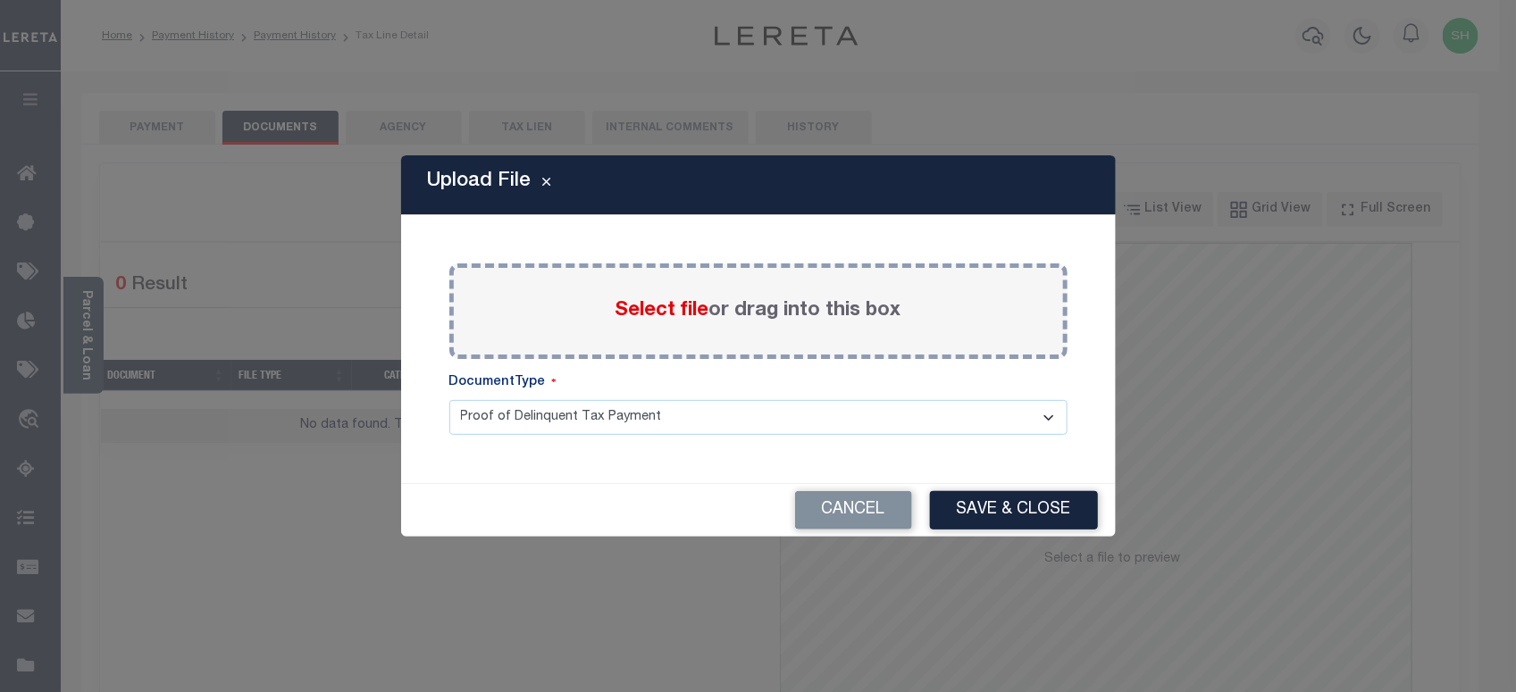
click at [650, 309] on span "Select file" at bounding box center [663, 311] width 94 height 20
click at [0, 0] on input "Select file or drag into this box" at bounding box center [0, 0] width 0 height 0
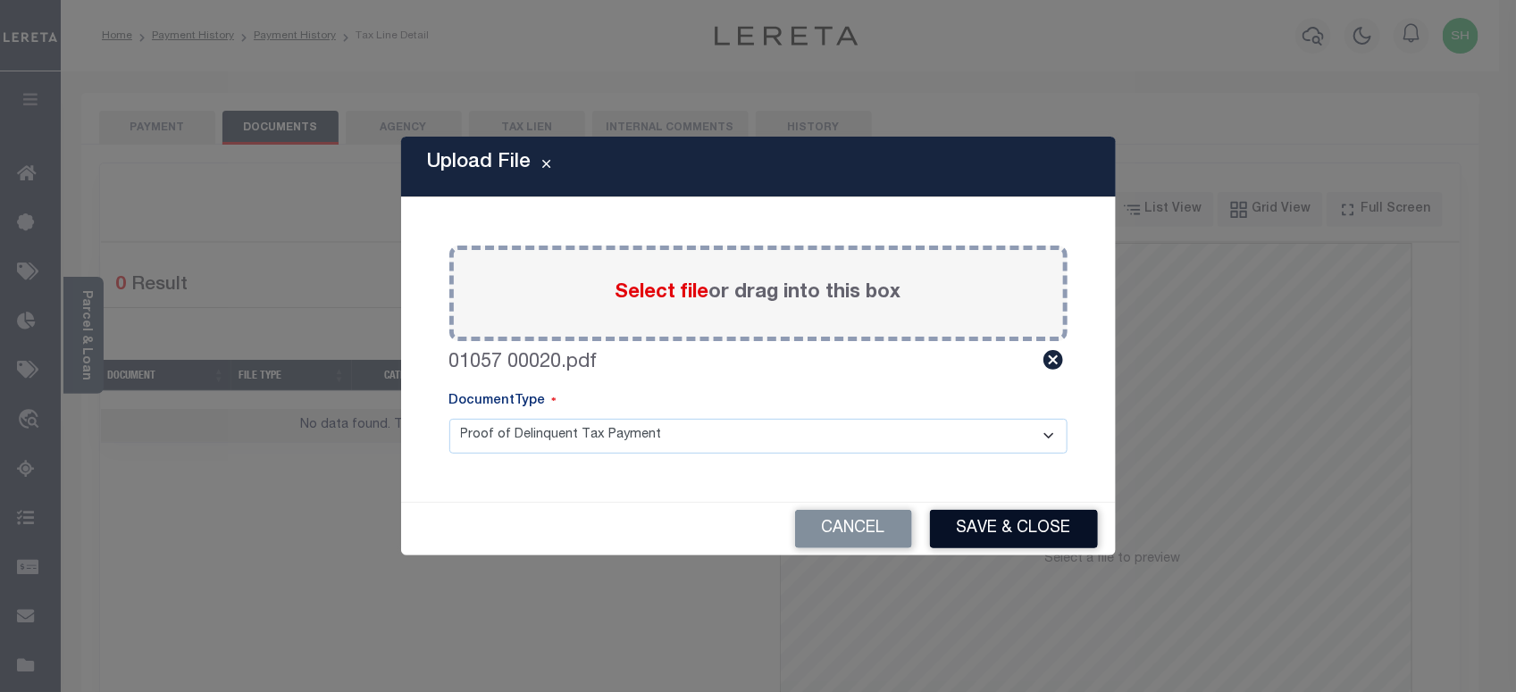
click at [992, 520] on button "Save & Close" at bounding box center [1014, 529] width 168 height 38
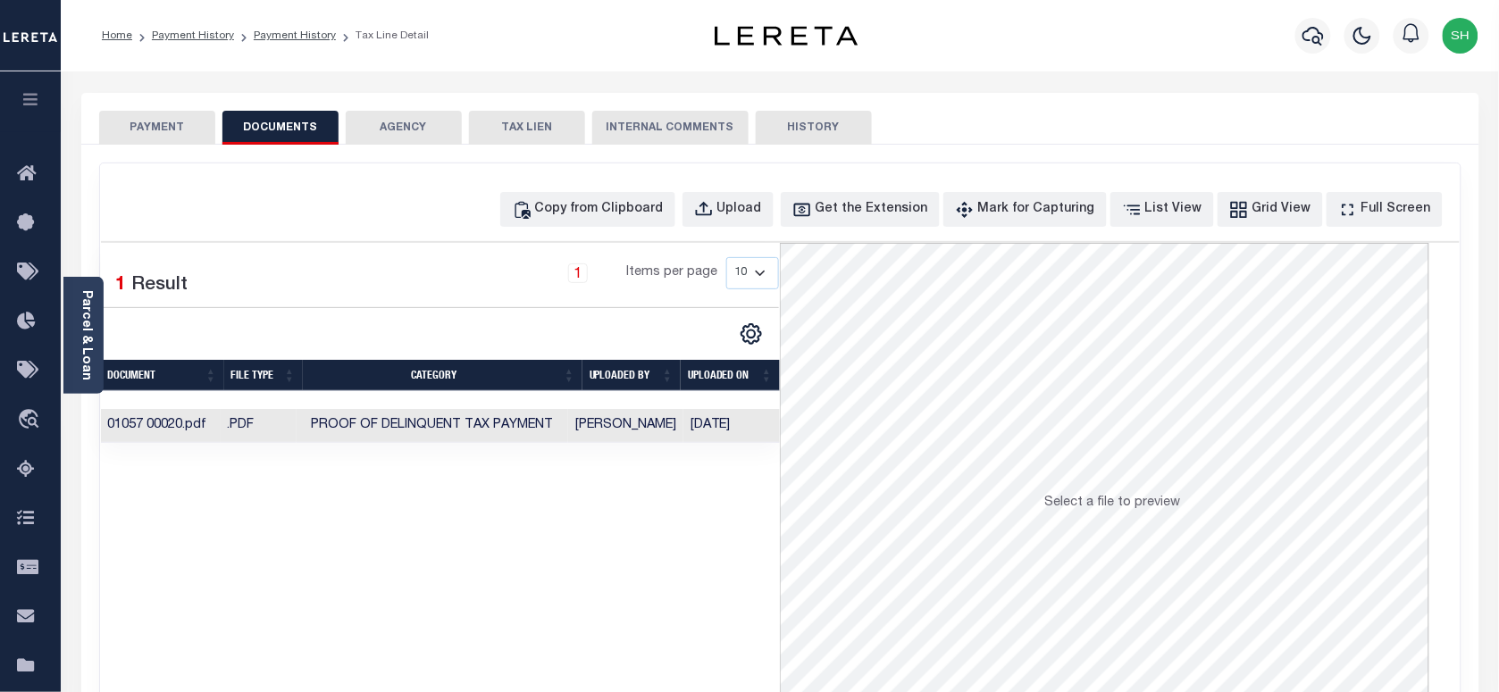
click at [168, 114] on button "PAYMENT" at bounding box center [157, 128] width 116 height 34
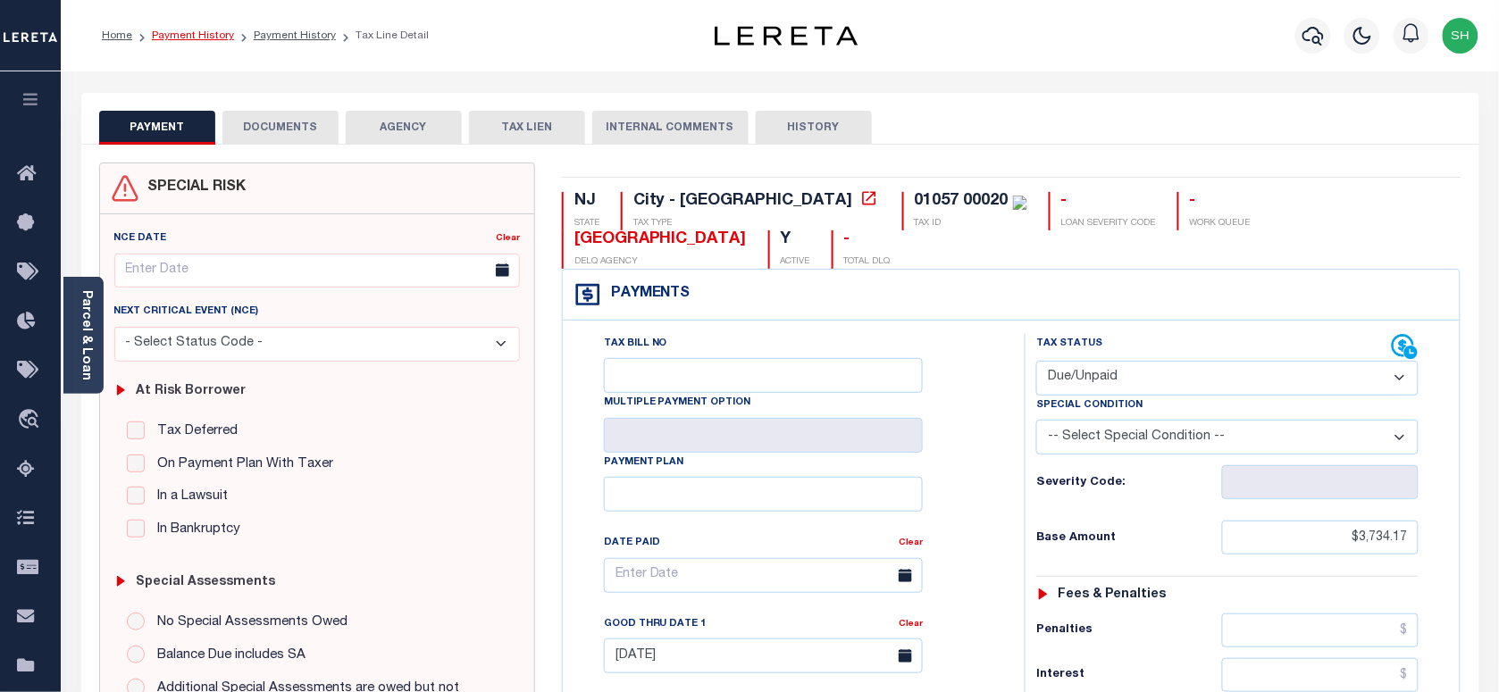
click at [189, 31] on link "Payment History" at bounding box center [193, 35] width 82 height 11
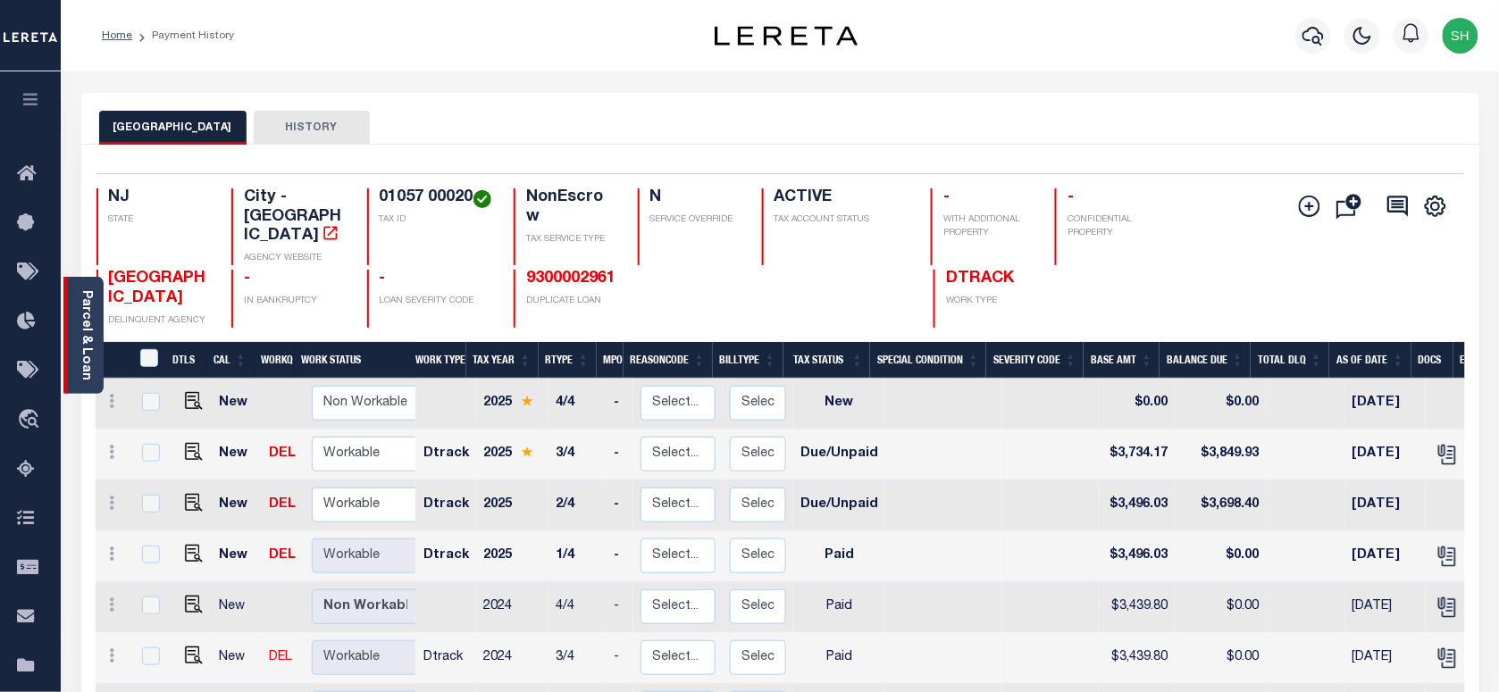
click at [85, 356] on link "Parcel & Loan" at bounding box center [86, 335] width 13 height 90
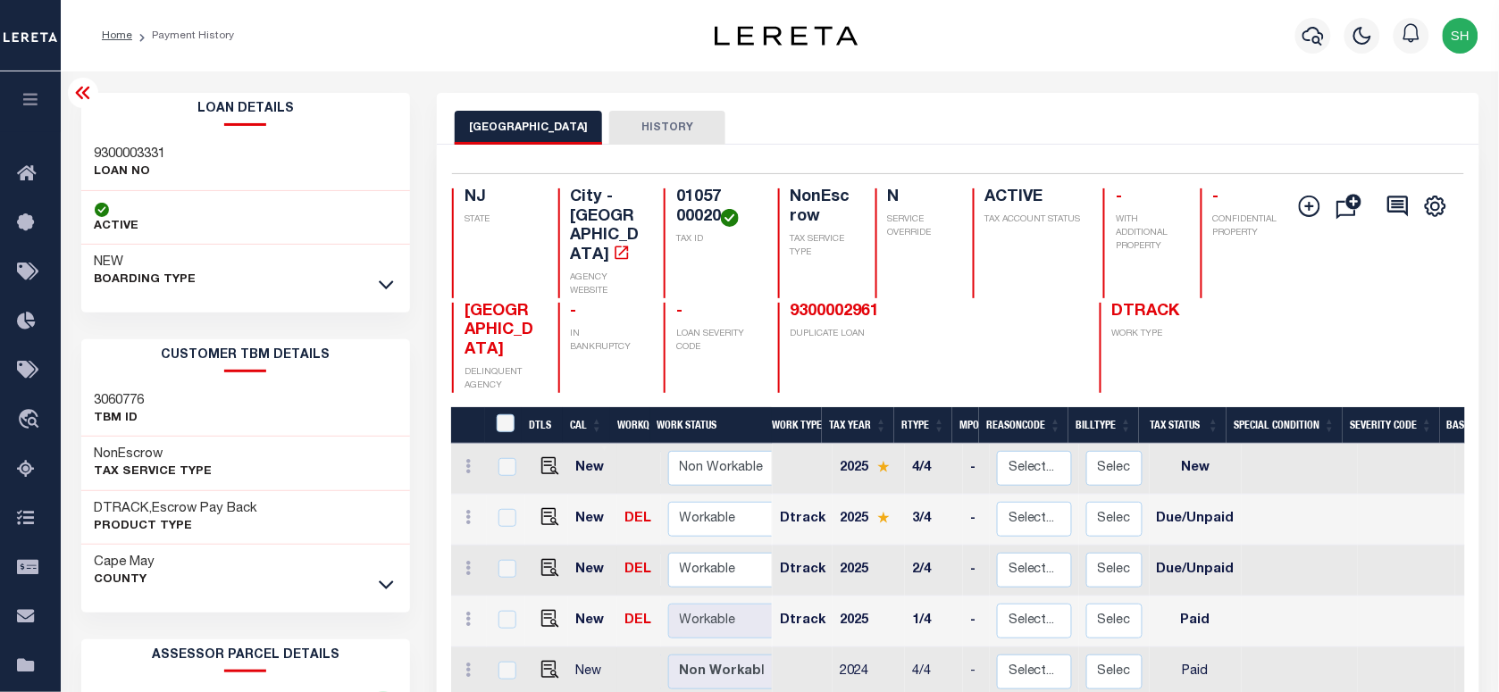
click at [101, 146] on h3 "9300003331" at bounding box center [130, 155] width 71 height 18
copy h3 "9300003331"
click at [1309, 34] on icon "button" at bounding box center [1313, 35] width 21 height 21
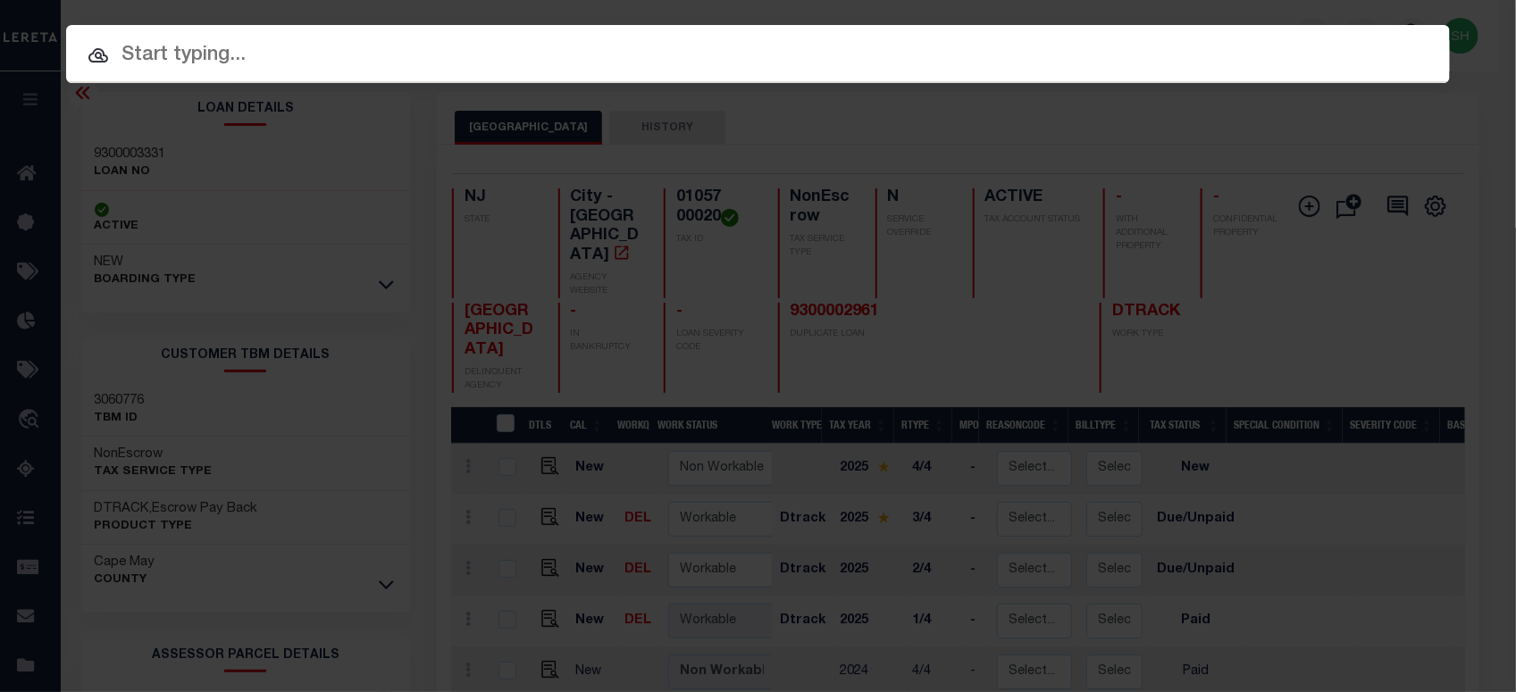
click at [1162, 46] on input "text" at bounding box center [758, 55] width 1384 height 31
paste input "9300004117"
type input "9300004117"
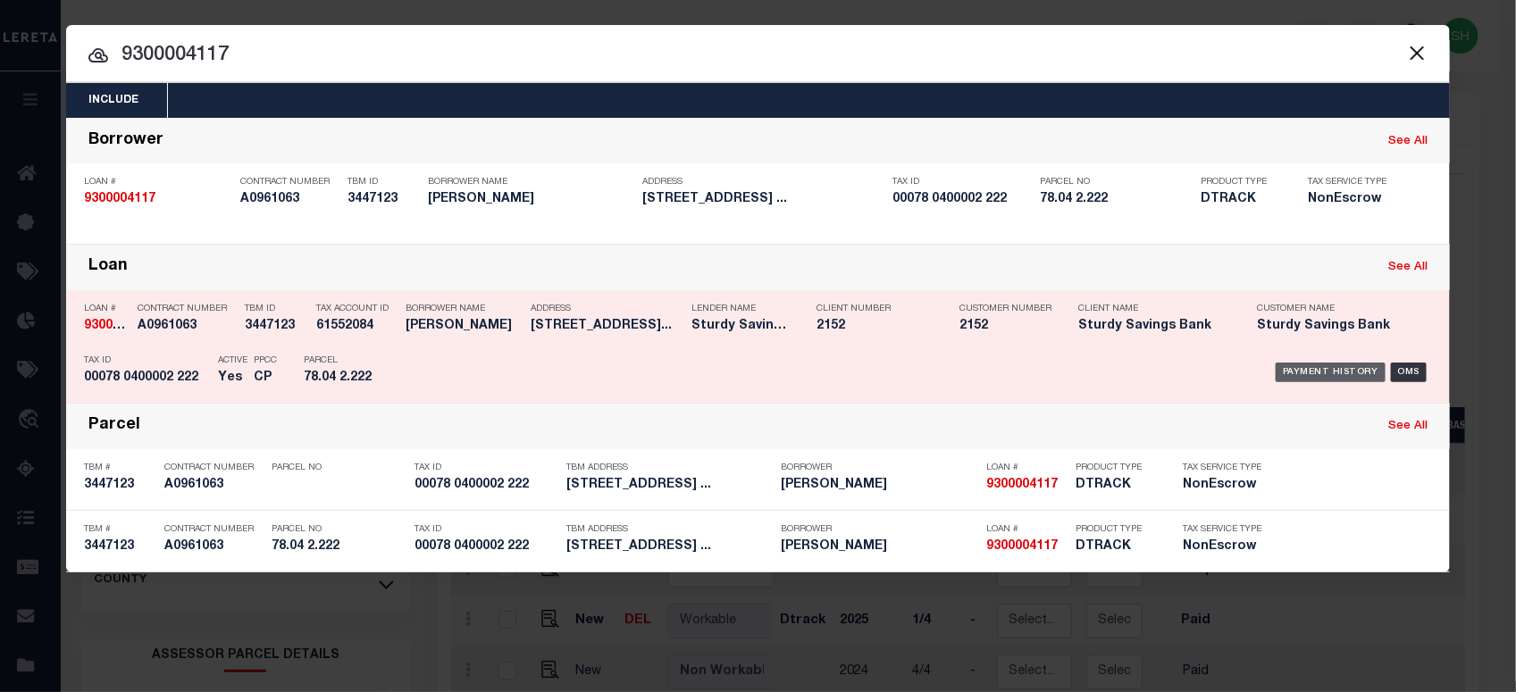
click at [1318, 372] on div "Payment History" at bounding box center [1331, 373] width 110 height 20
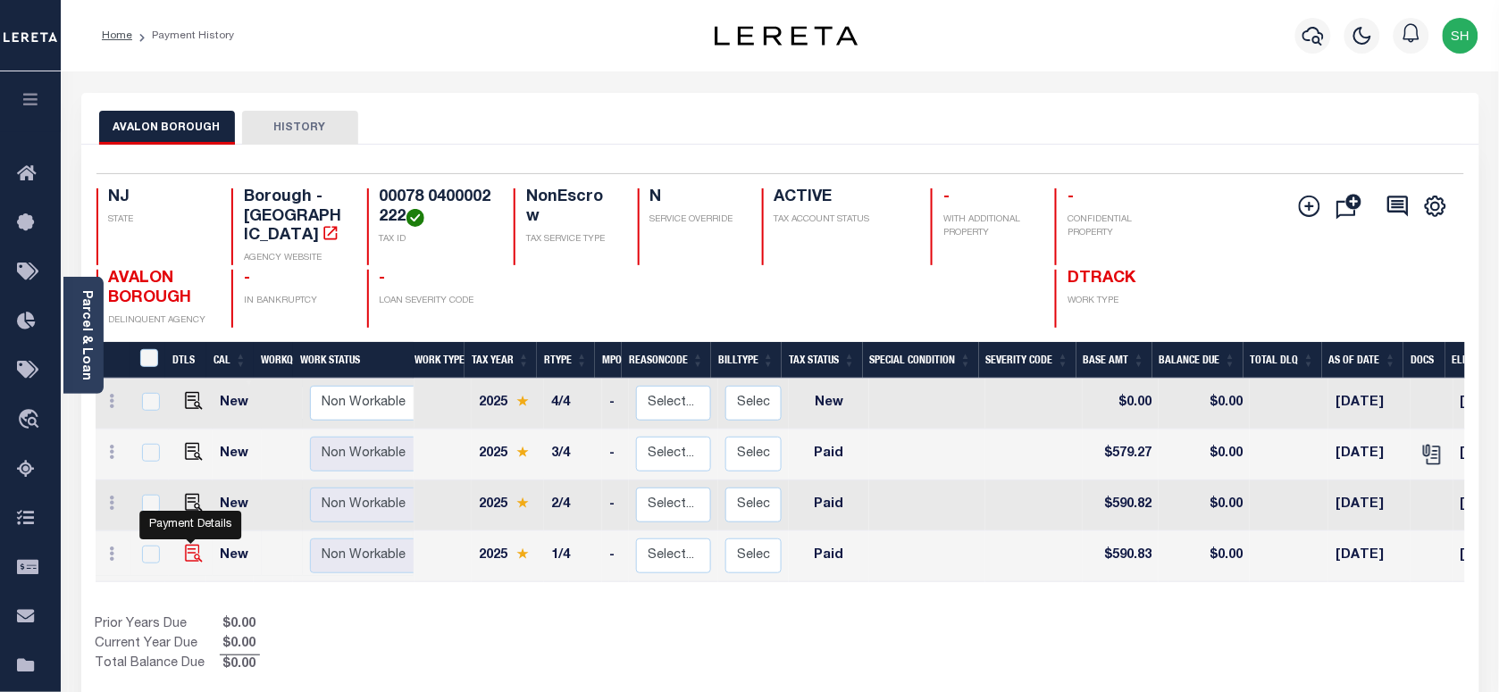
click at [189, 545] on img "" at bounding box center [194, 554] width 18 height 18
checkbox input "true"
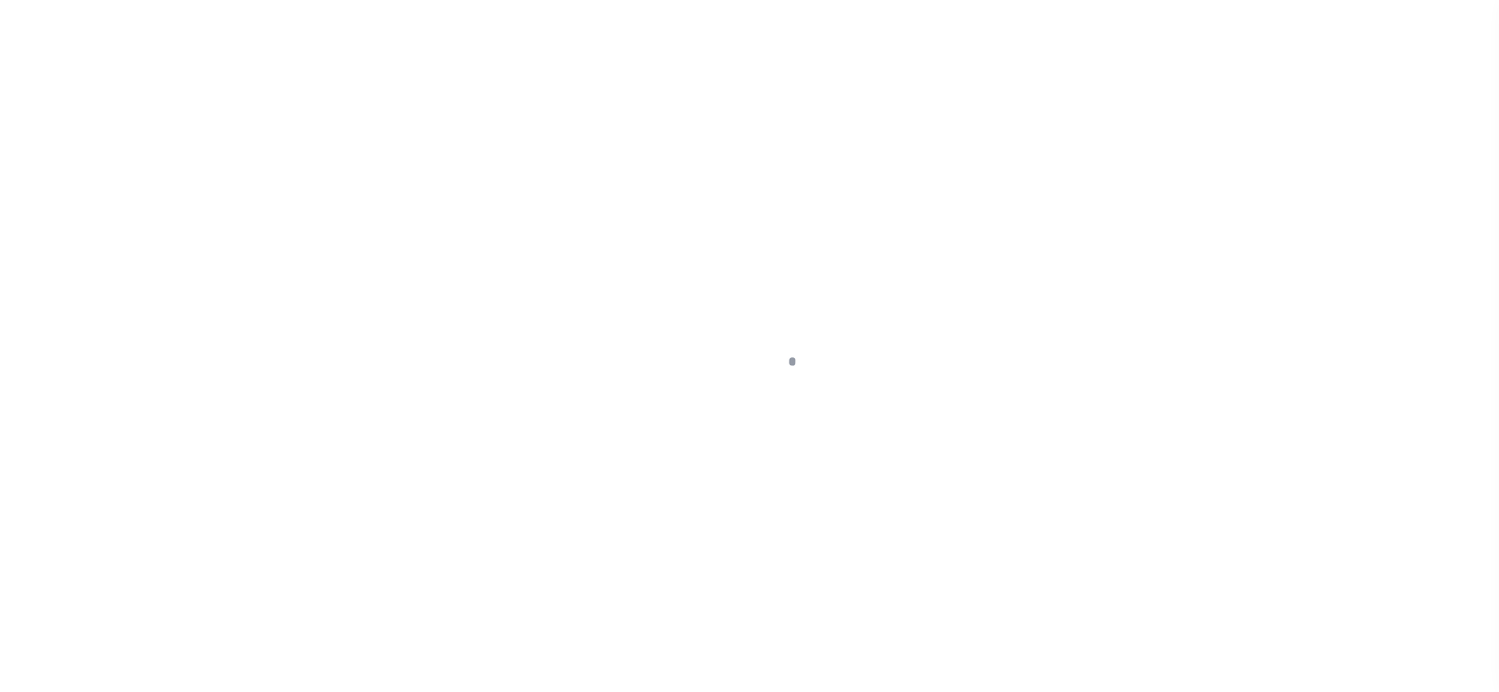
checkbox input "false"
type textarea "Please refer 2025 3/4 line for Tax Supporting Document."
type input "[DATE]"
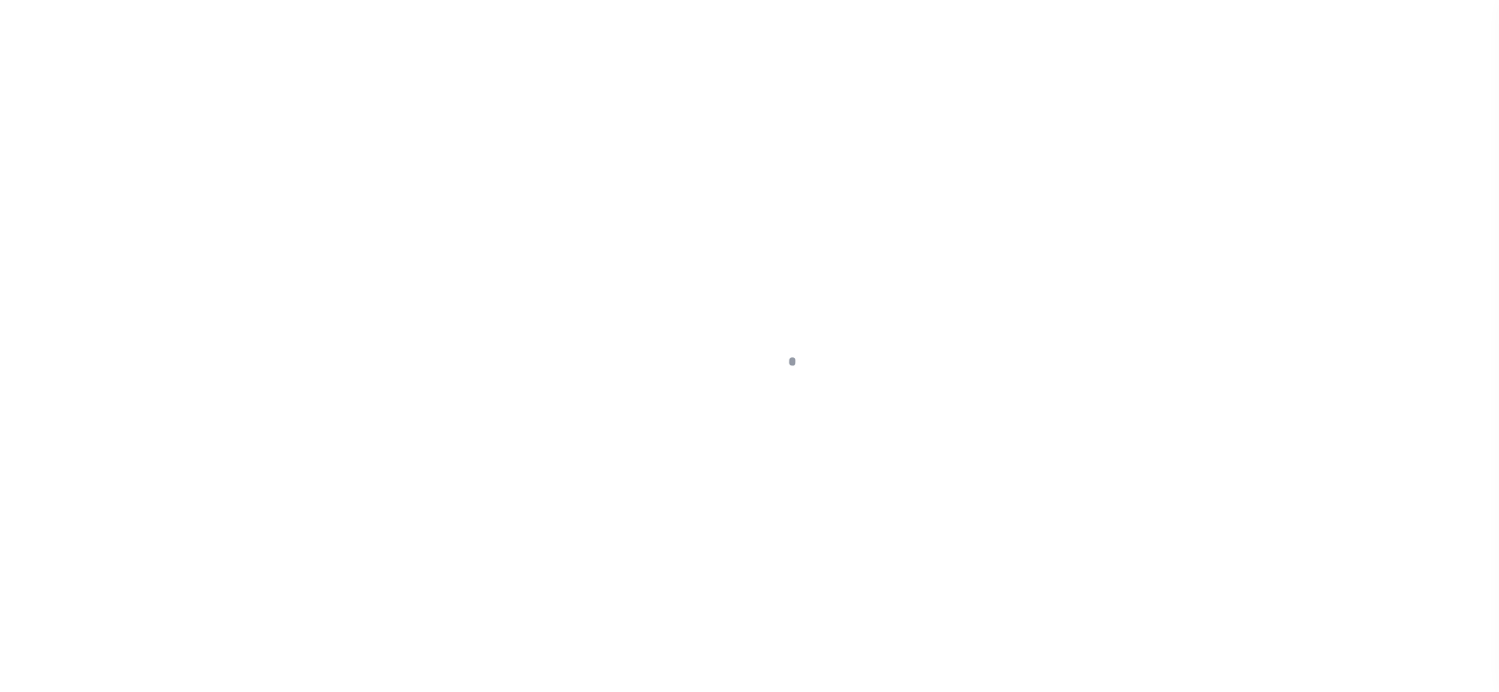
select select "PYD"
type input "$590.83"
type input "$0"
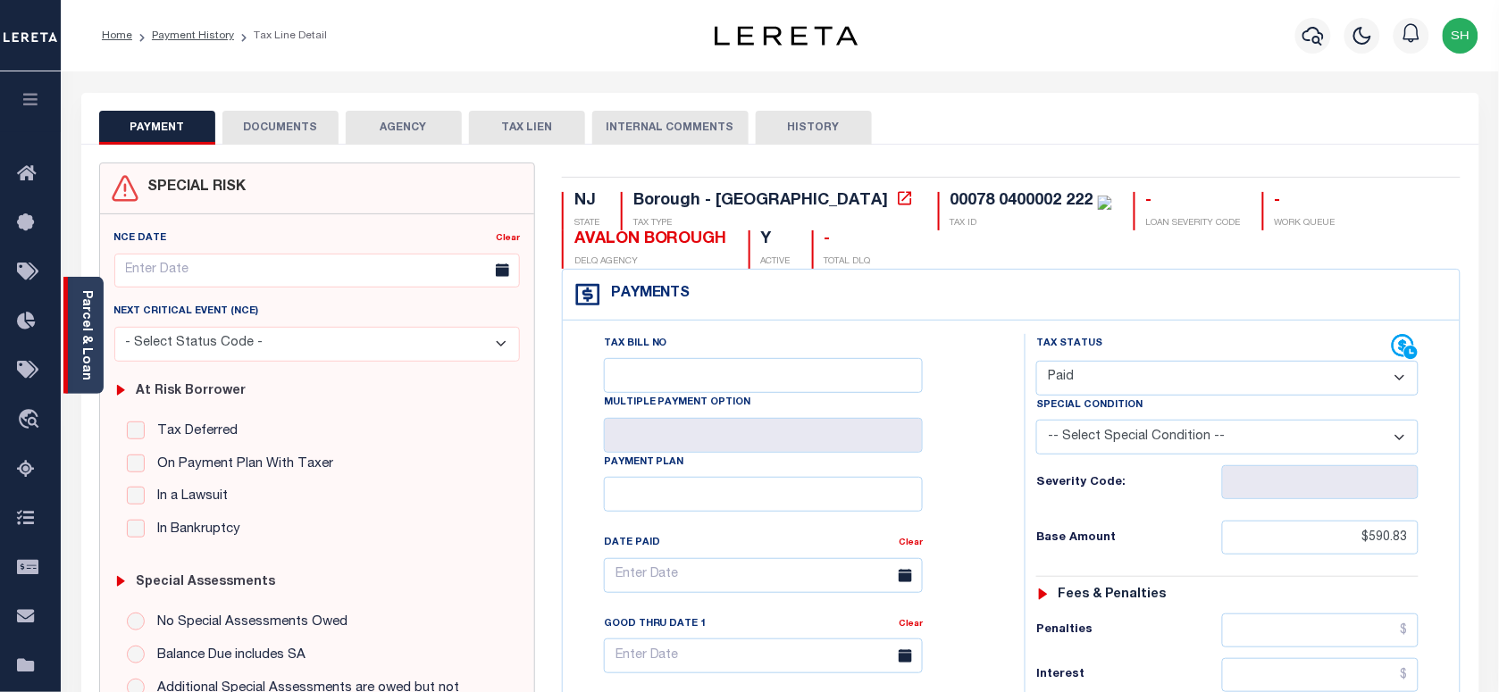
click at [85, 322] on link "Parcel & Loan" at bounding box center [86, 335] width 13 height 90
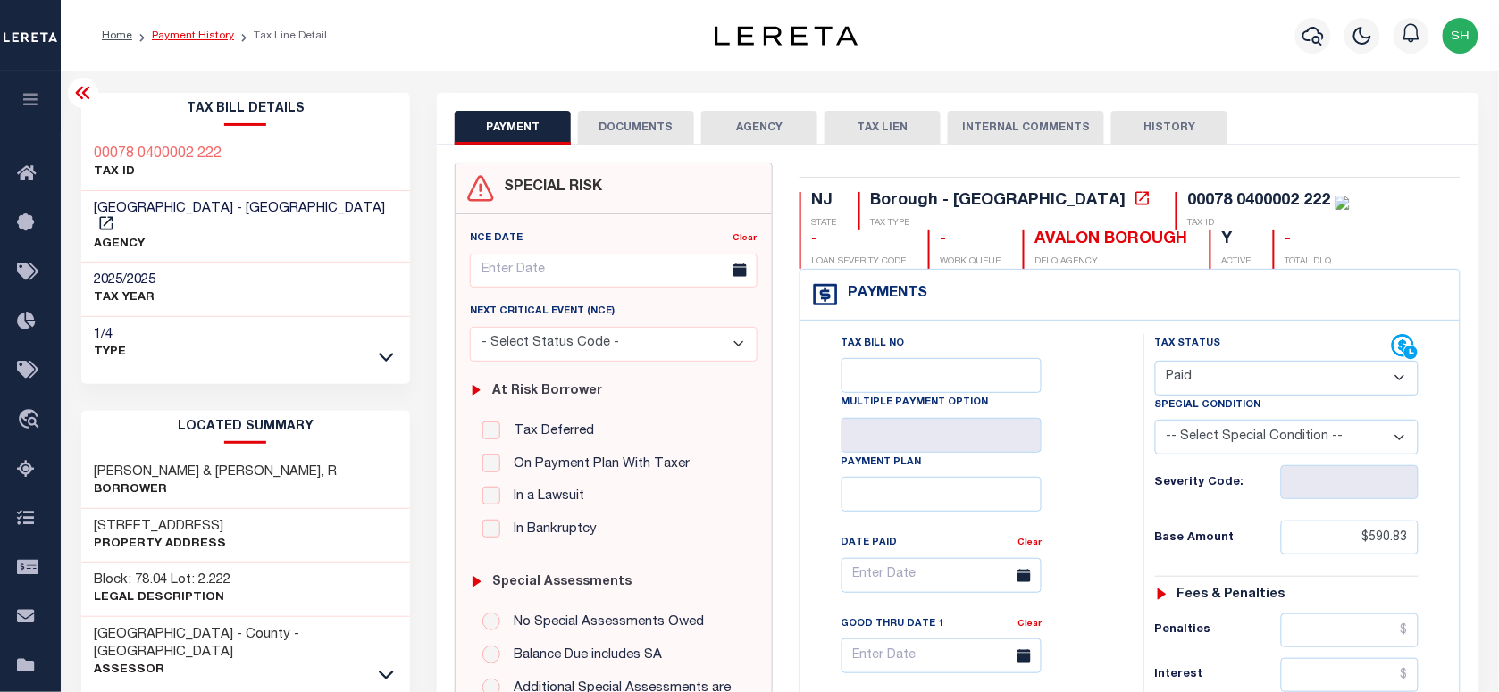
click at [183, 33] on link "Payment History" at bounding box center [193, 35] width 82 height 11
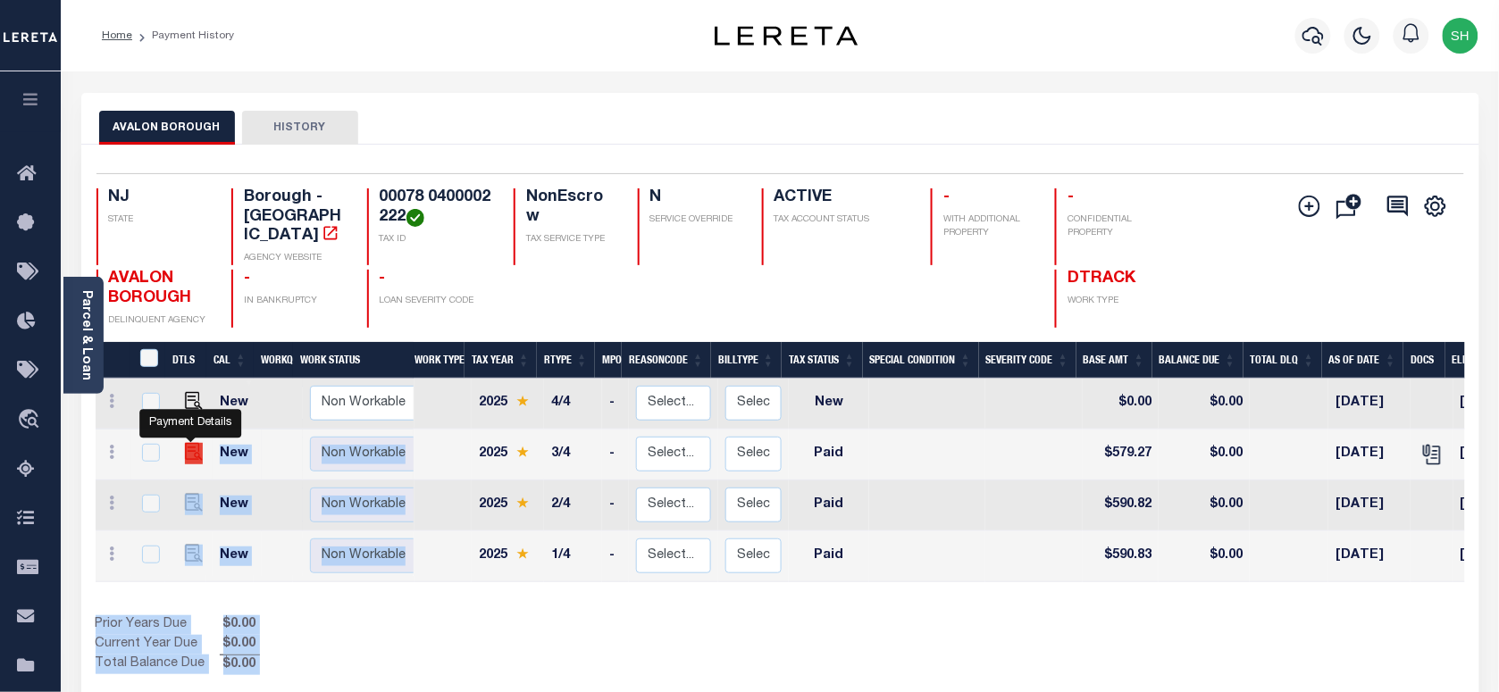
click at [185, 443] on img "" at bounding box center [194, 452] width 18 height 18
checkbox input "true"
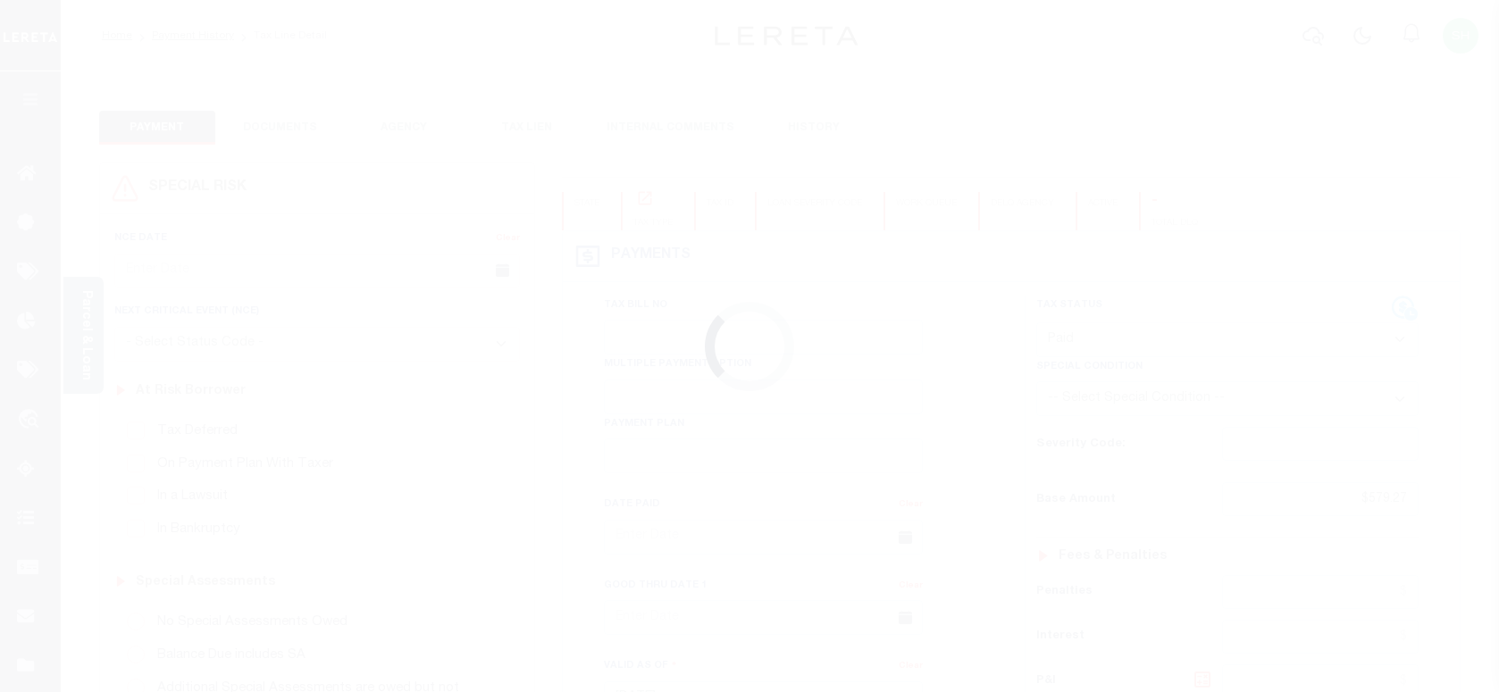
select select "PYD"
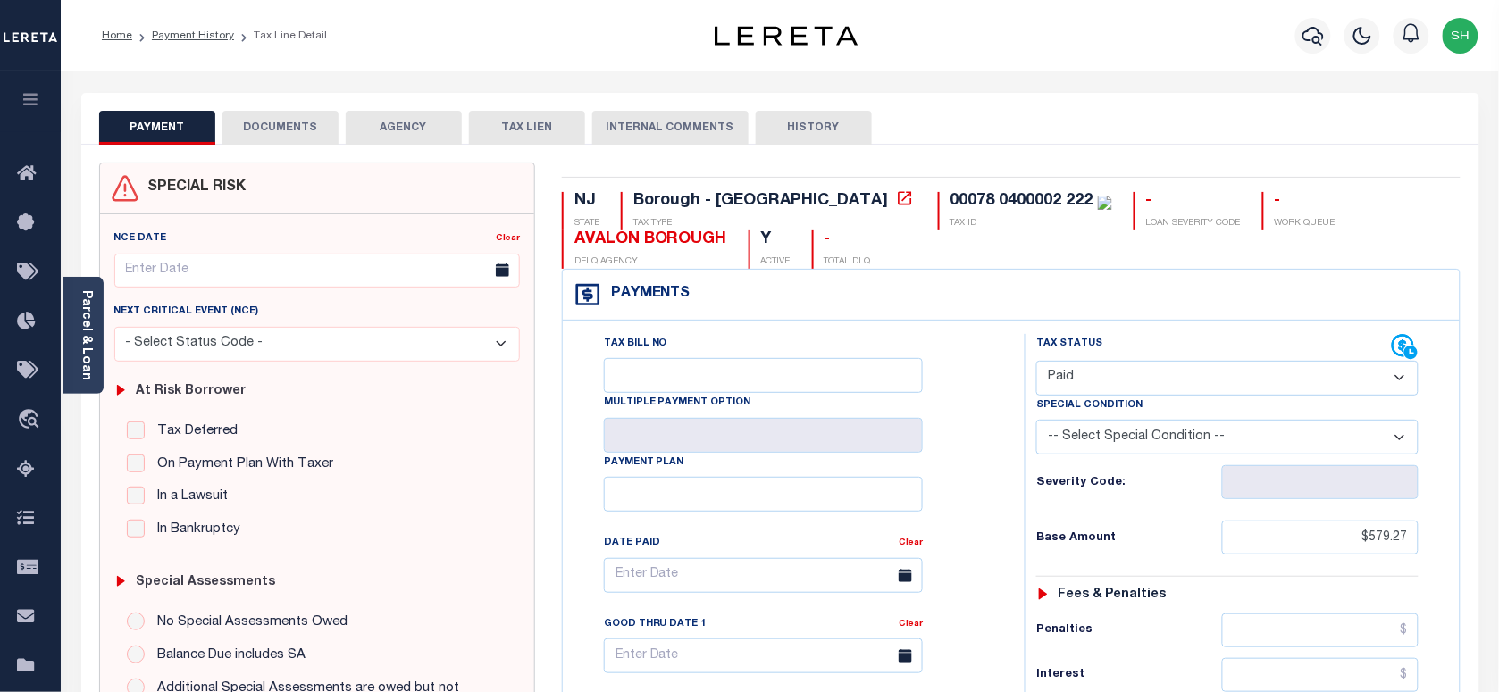
click at [301, 136] on button "DOCUMENTS" at bounding box center [280, 128] width 116 height 34
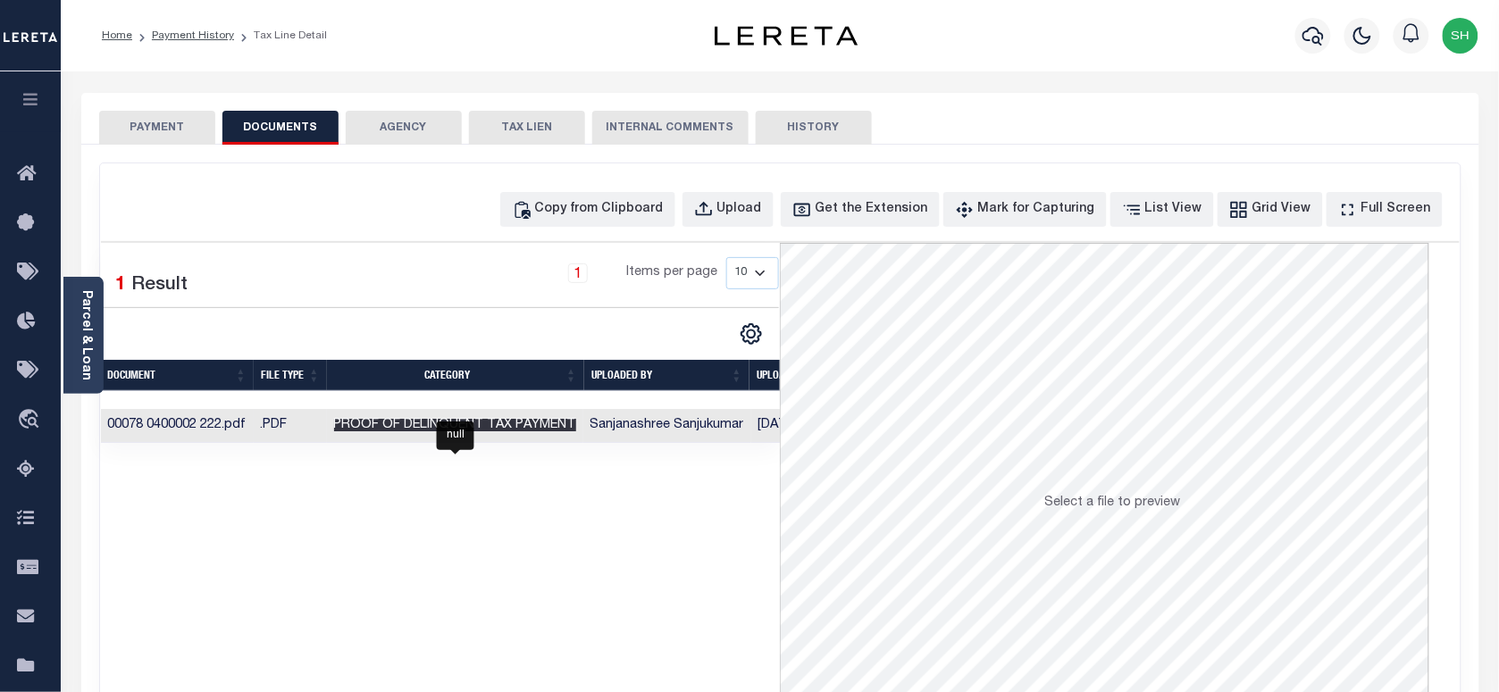
click at [472, 430] on span "Proof of Delinquent Tax Payment" at bounding box center [455, 425] width 242 height 13
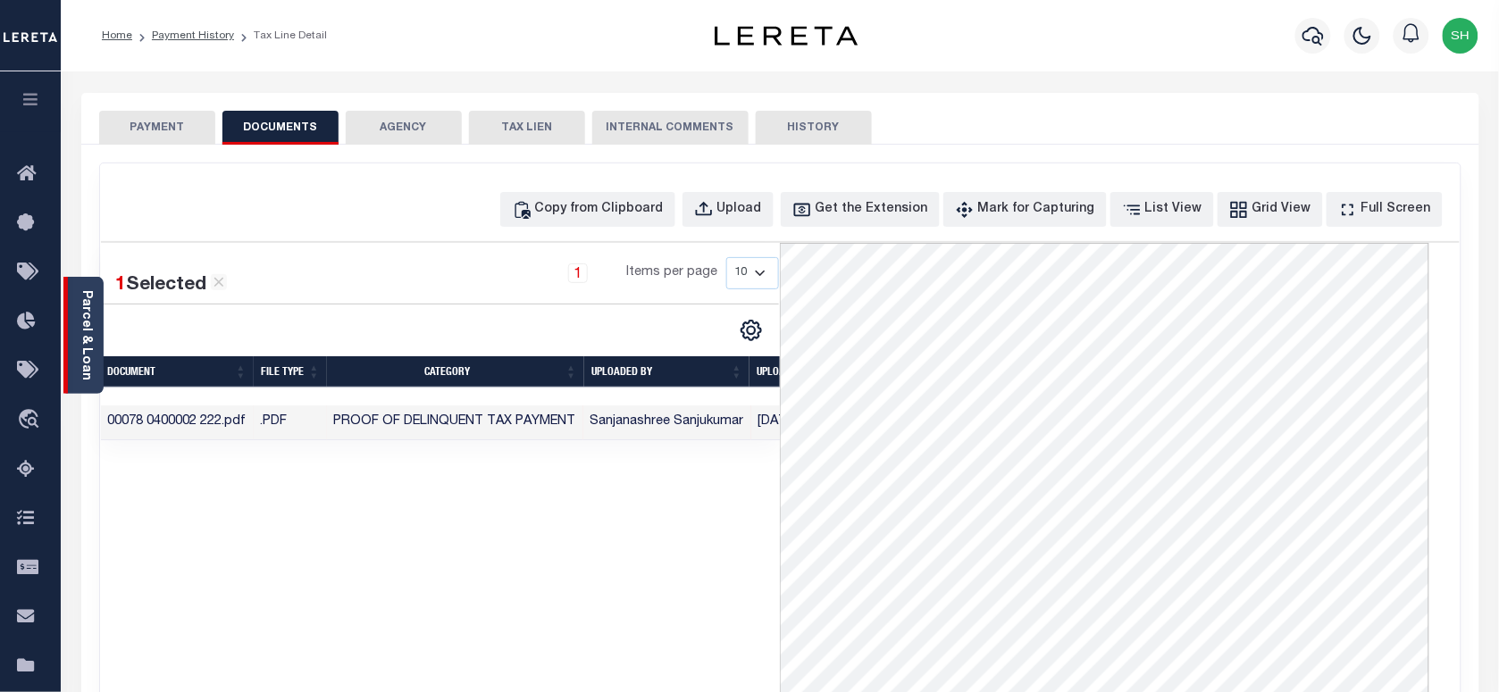
click at [68, 323] on div "Parcel & Loan" at bounding box center [83, 335] width 40 height 117
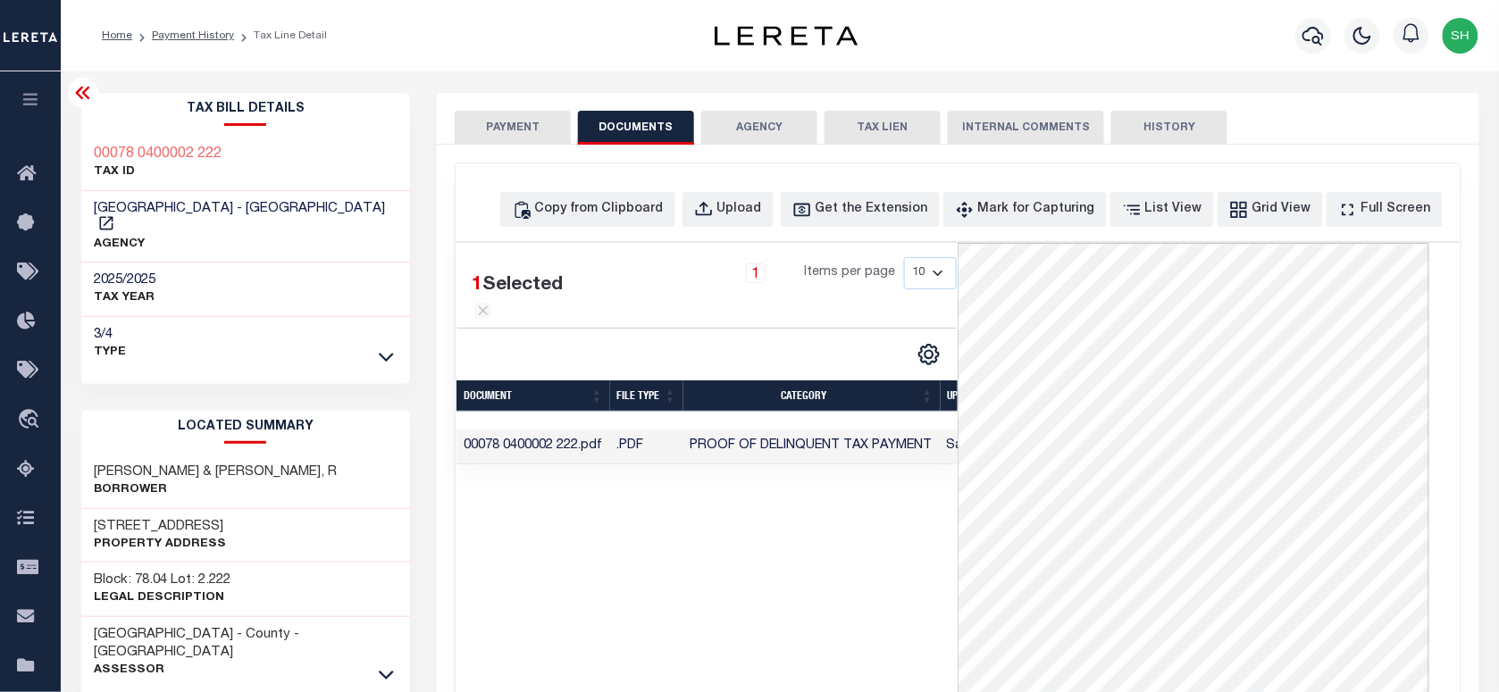
click at [81, 137] on div "00078 0400002 222 TAX ID" at bounding box center [246, 164] width 330 height 55
copy div "00078 0400002 222"
click at [1305, 29] on icon "button" at bounding box center [1313, 35] width 21 height 21
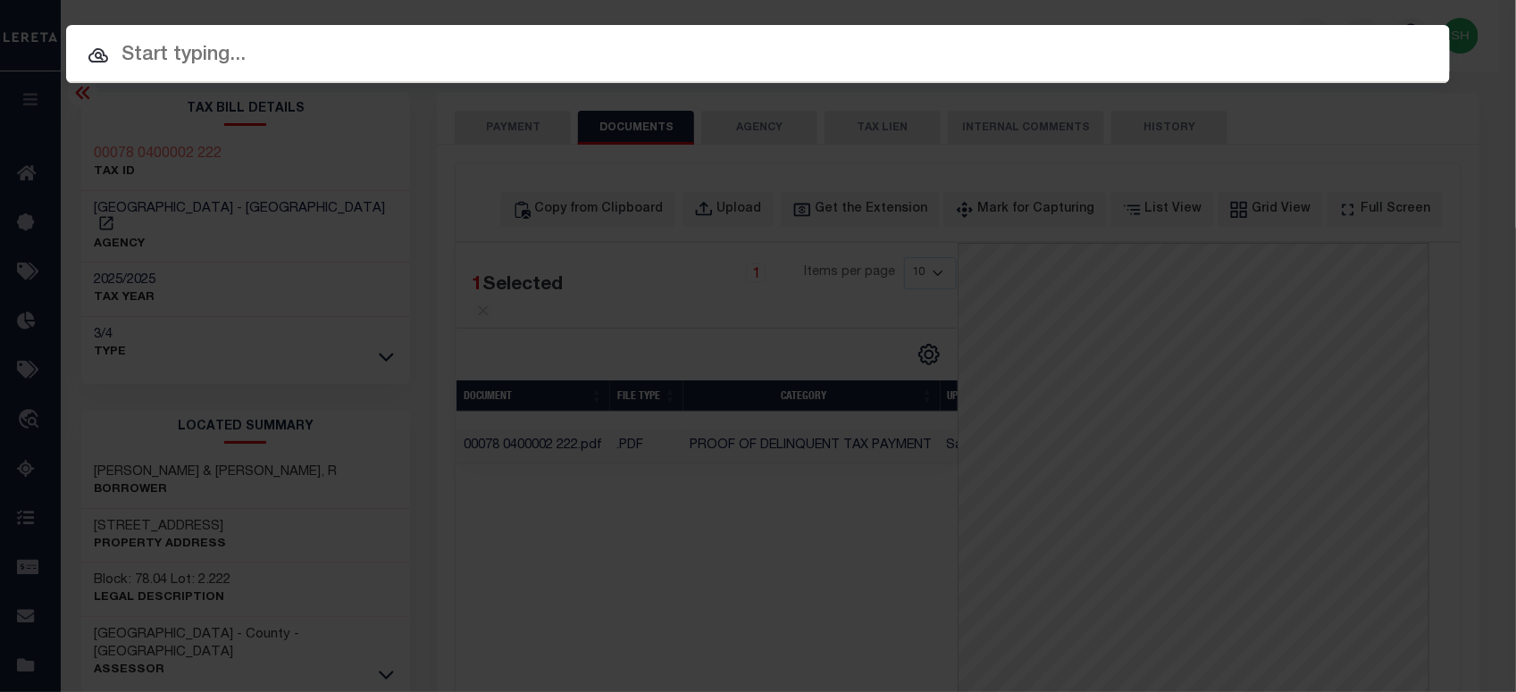
click at [1015, 41] on input "text" at bounding box center [758, 55] width 1384 height 31
paste input "9300003984"
type input "9300003984"
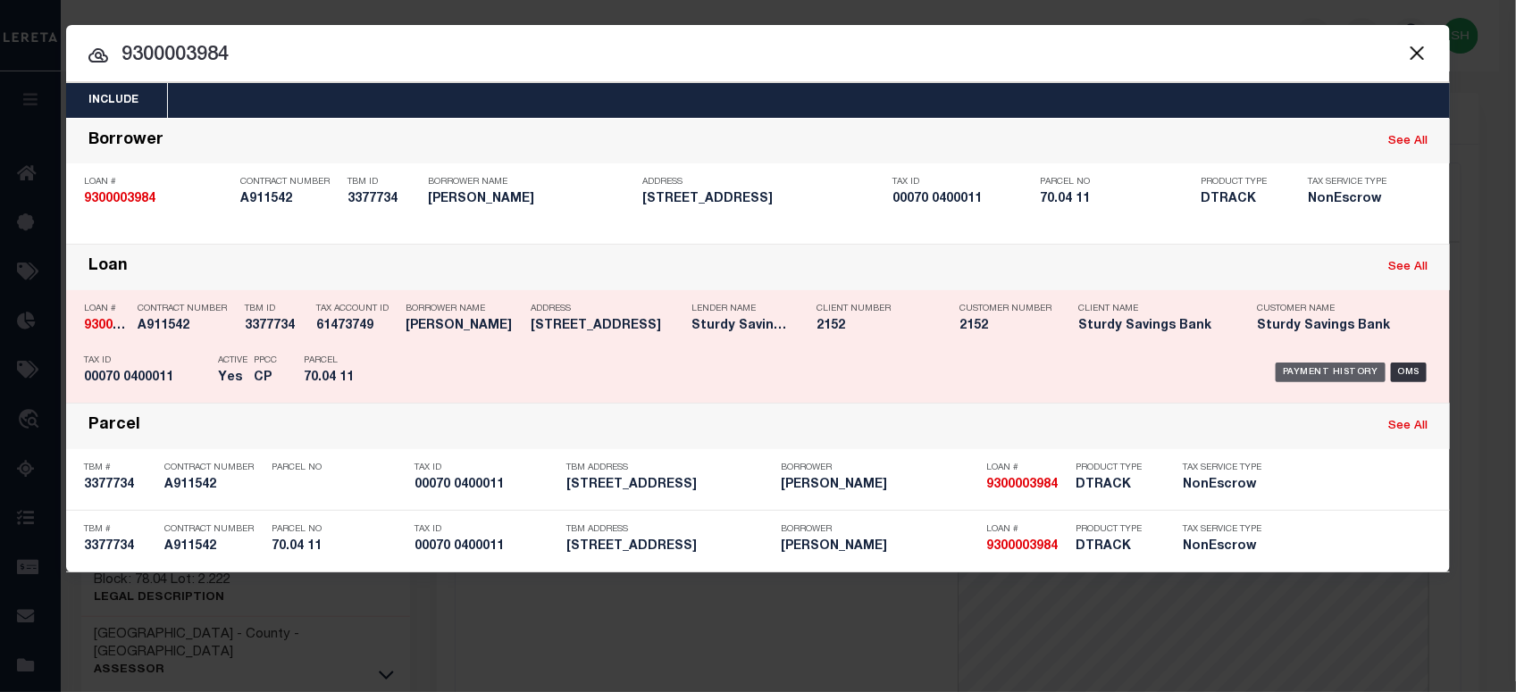
click at [1321, 372] on div "Payment History" at bounding box center [1331, 373] width 110 height 20
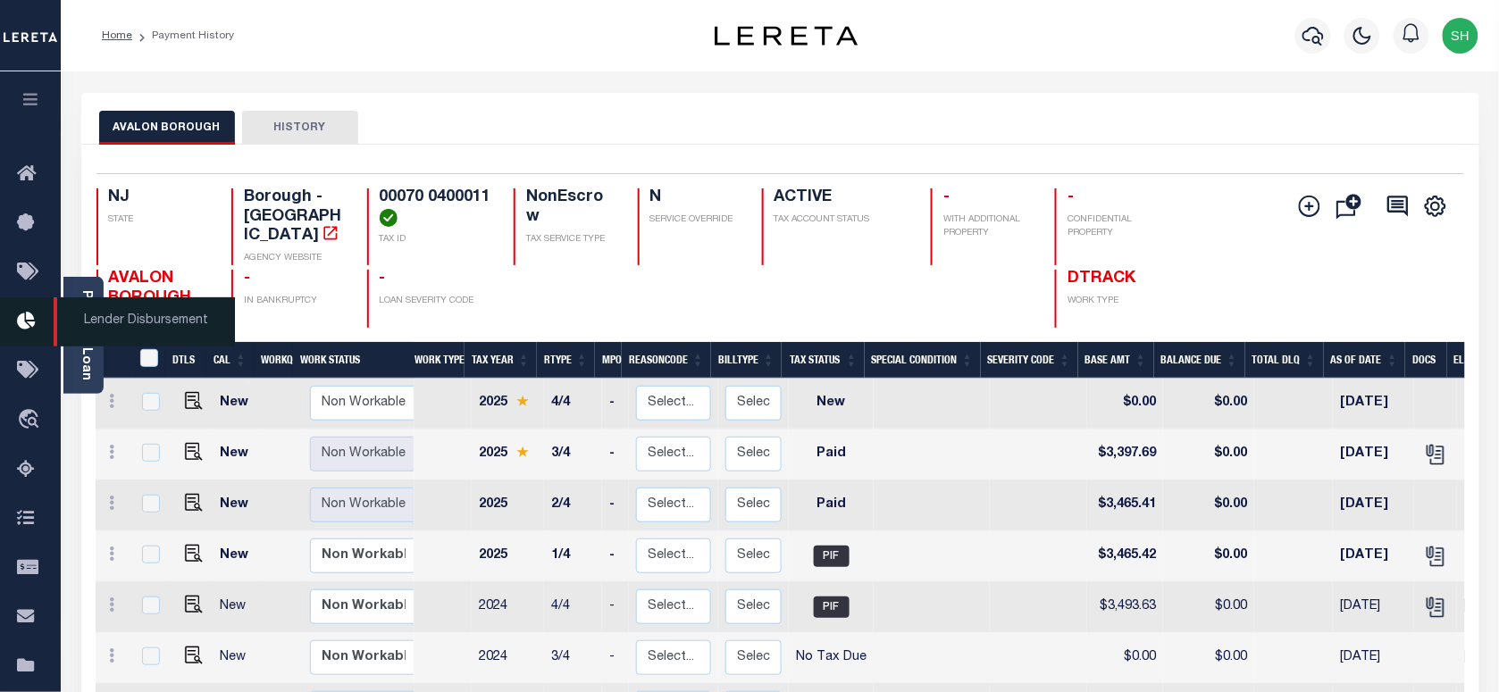
click at [77, 333] on span "Lender Disbursement" at bounding box center [144, 322] width 181 height 49
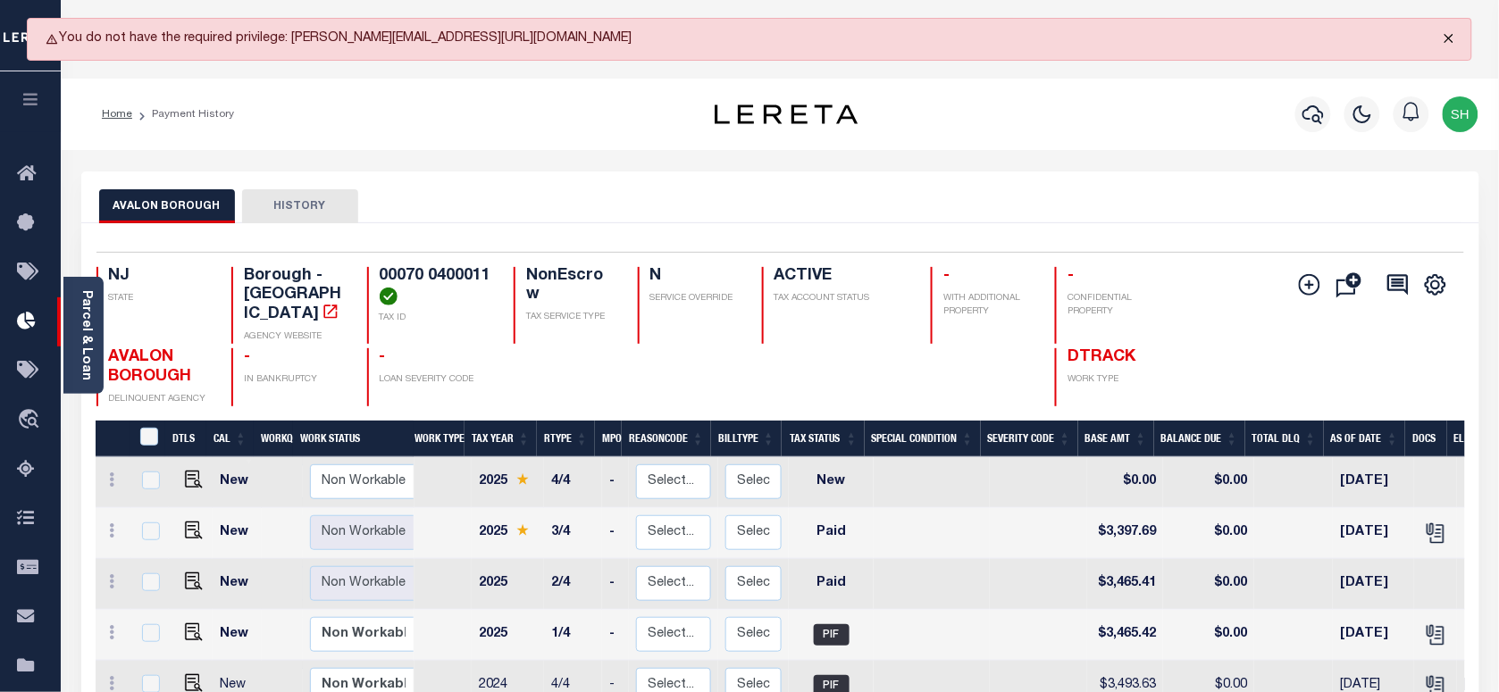
click at [1448, 36] on button "Close" at bounding box center [1449, 38] width 45 height 39
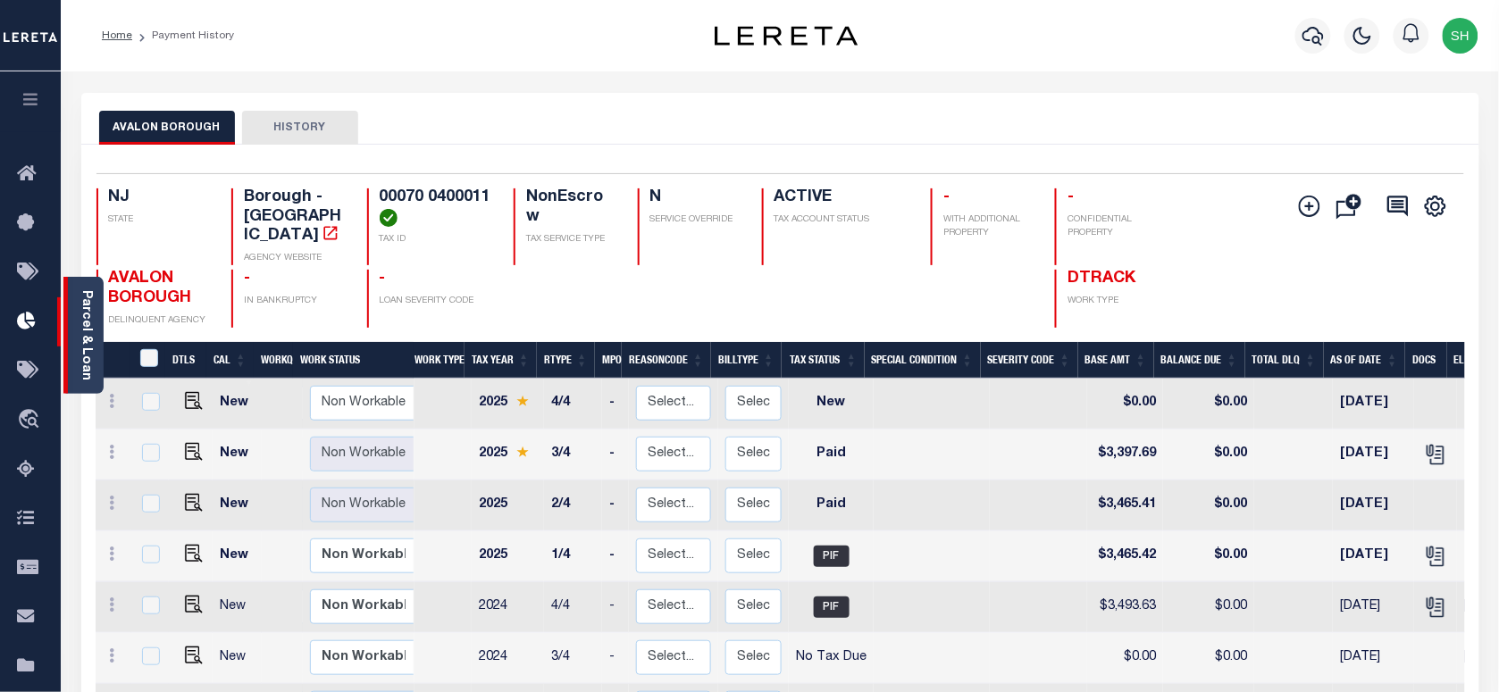
click at [80, 332] on link "Parcel & Loan" at bounding box center [86, 335] width 13 height 90
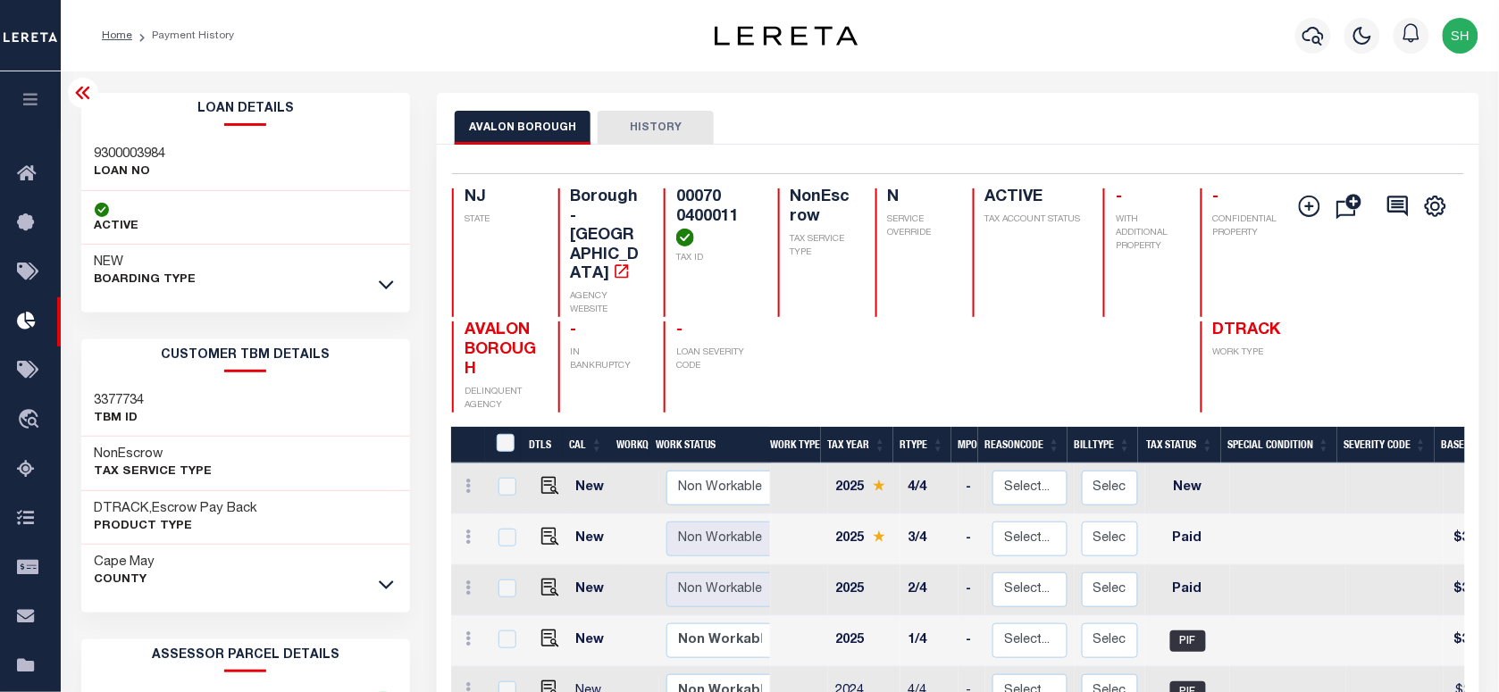
scroll to position [223, 0]
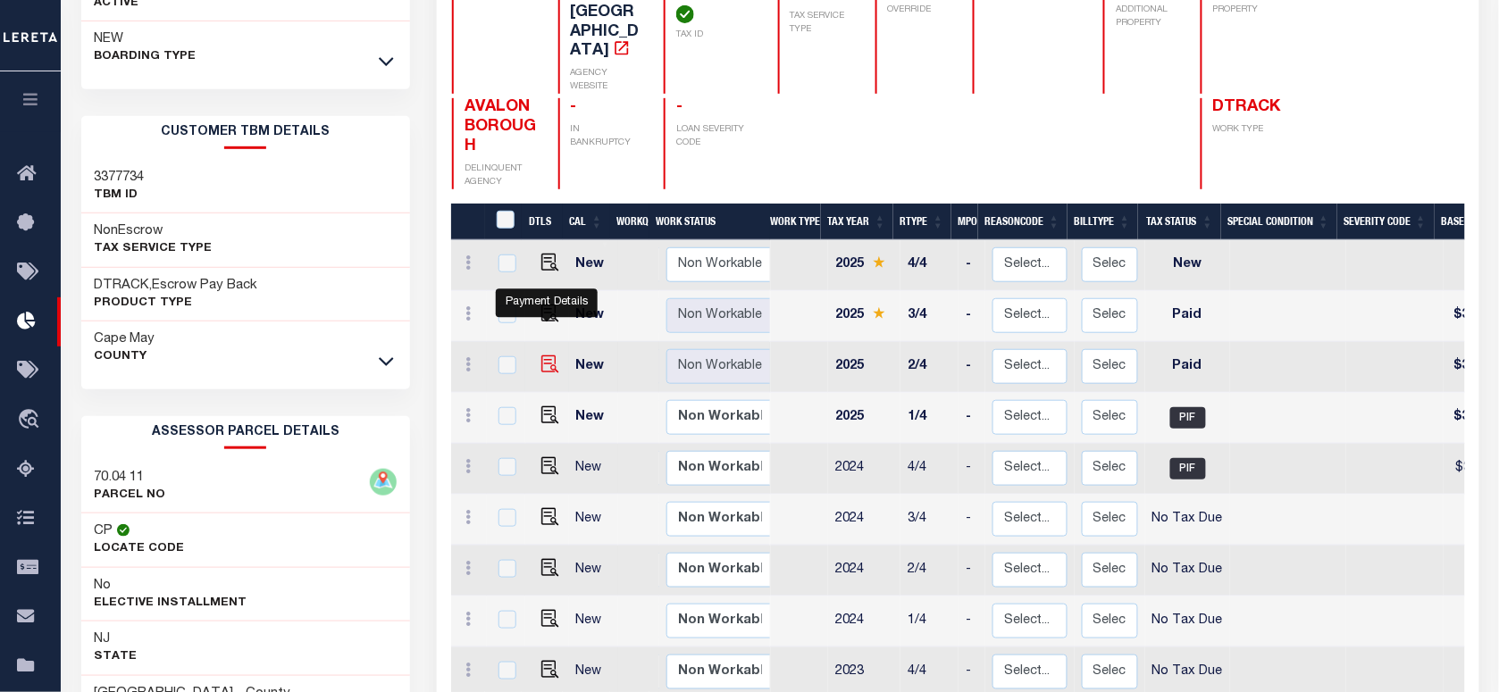
click at [541, 356] on img "" at bounding box center [550, 365] width 18 height 18
checkbox input "true"
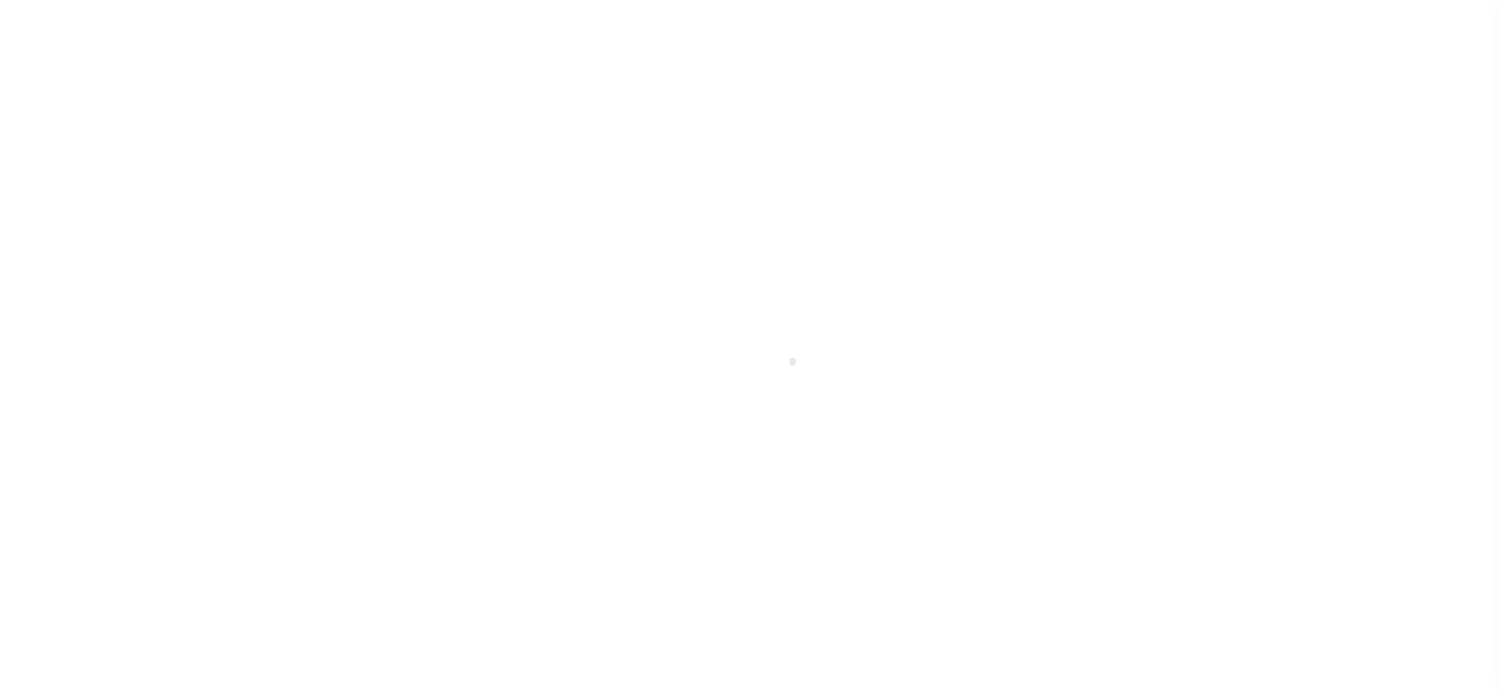
select select "PYD"
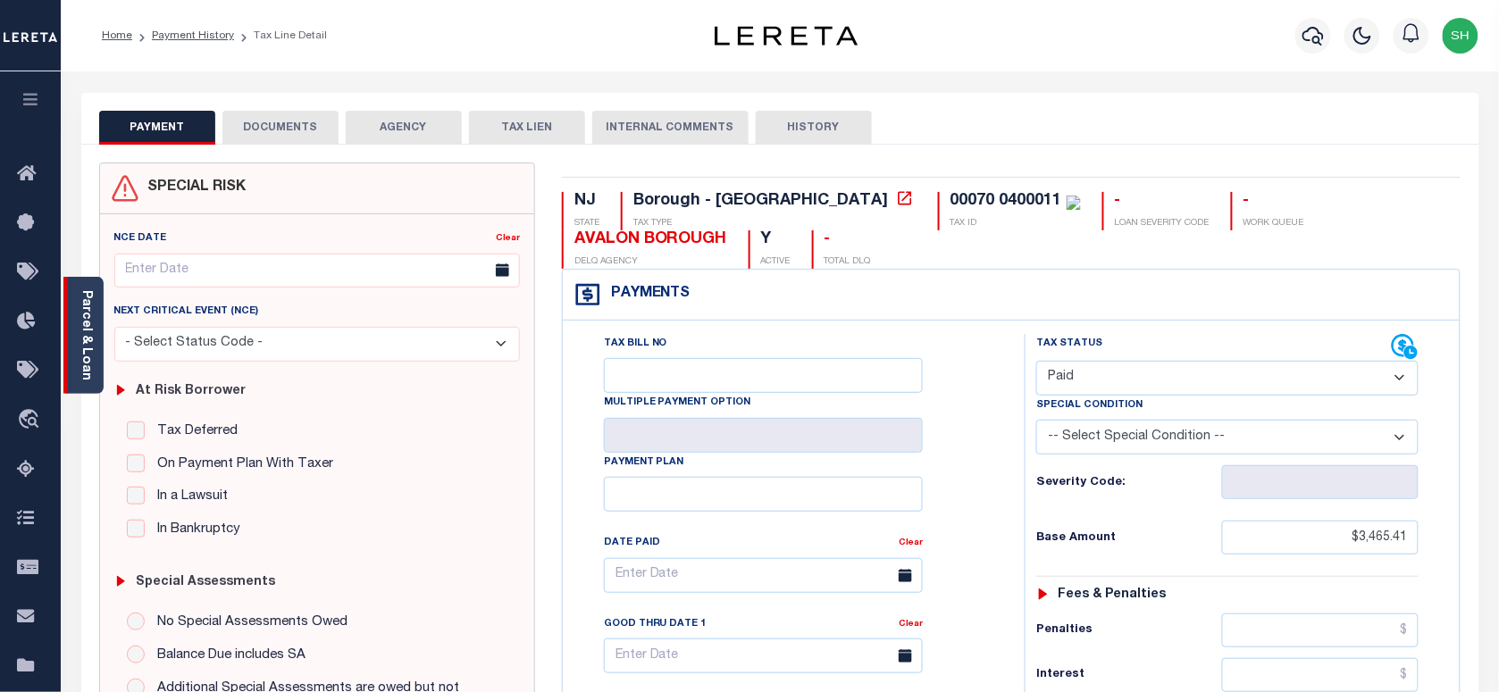
click at [89, 318] on link "Parcel & Loan" at bounding box center [86, 335] width 13 height 90
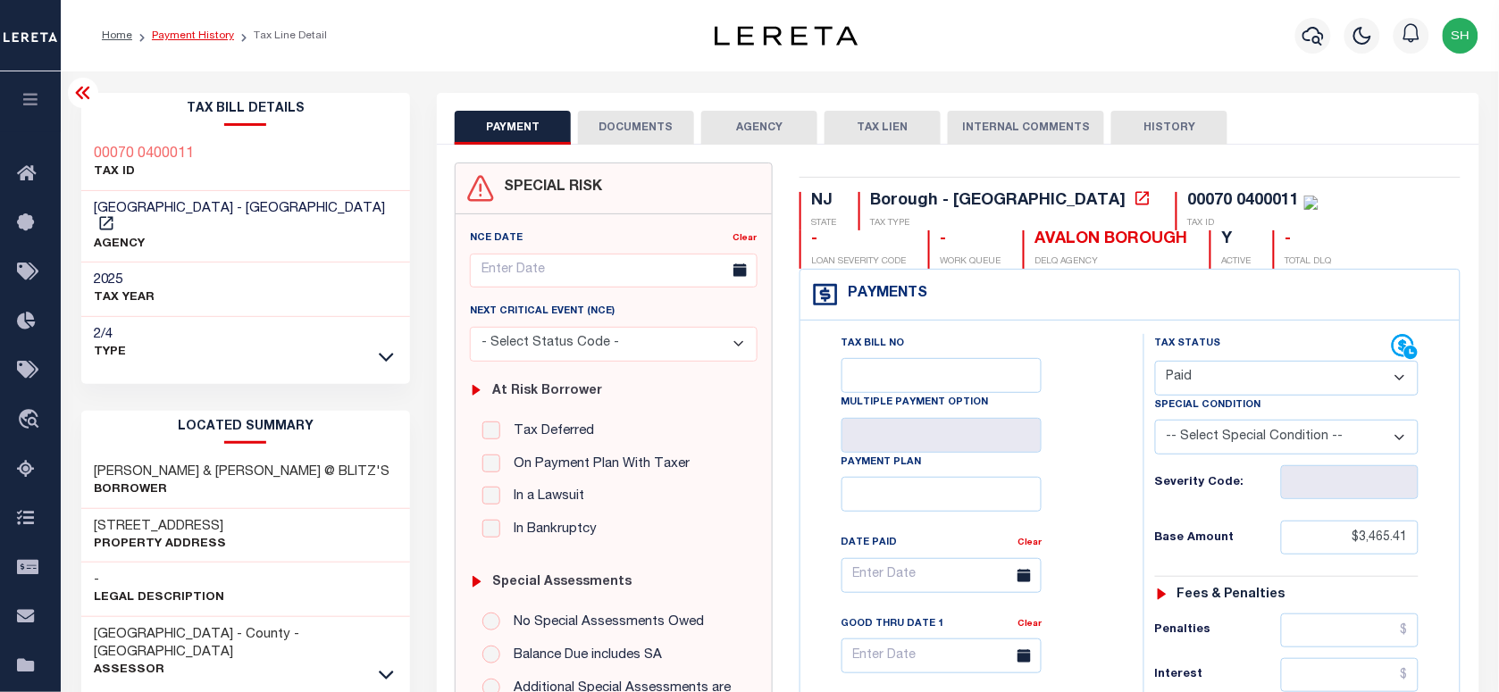
click at [164, 36] on link "Payment History" at bounding box center [193, 35] width 82 height 11
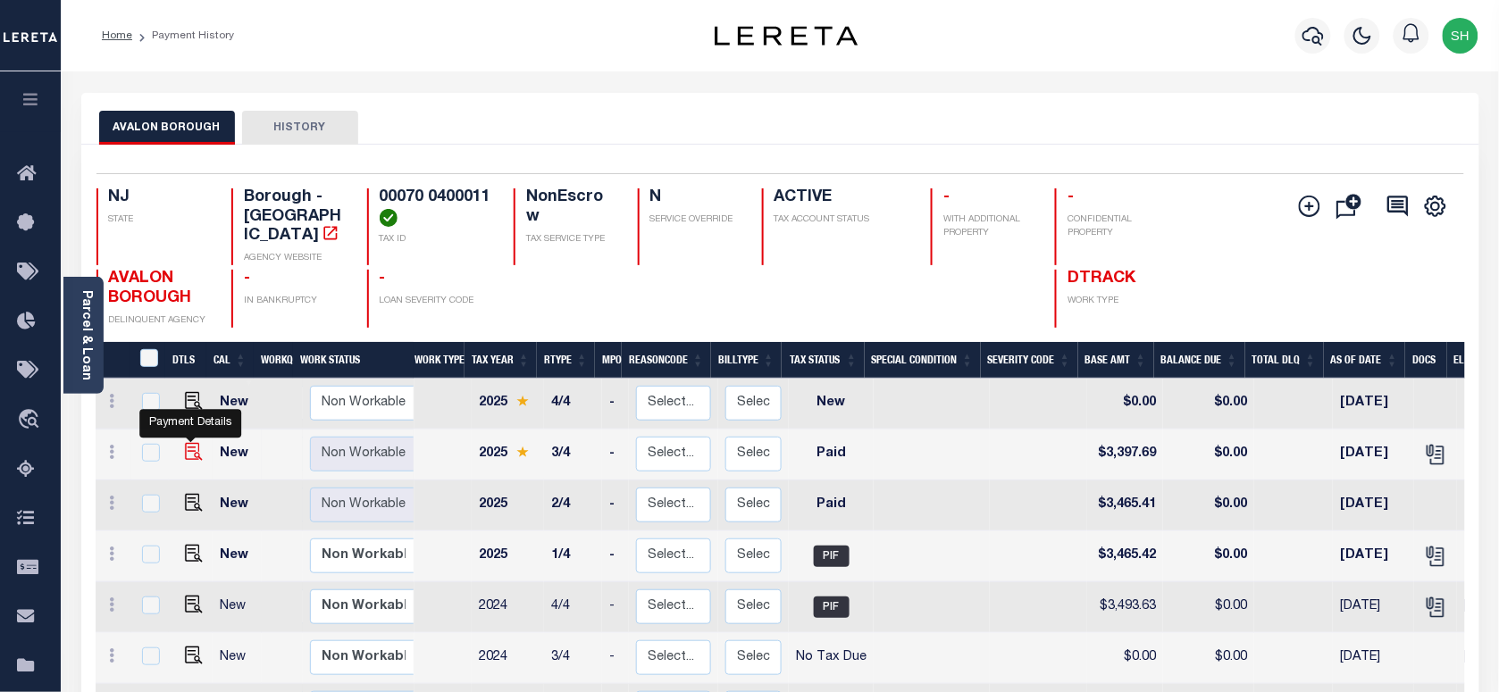
click at [189, 443] on img "" at bounding box center [194, 452] width 18 height 18
checkbox input "true"
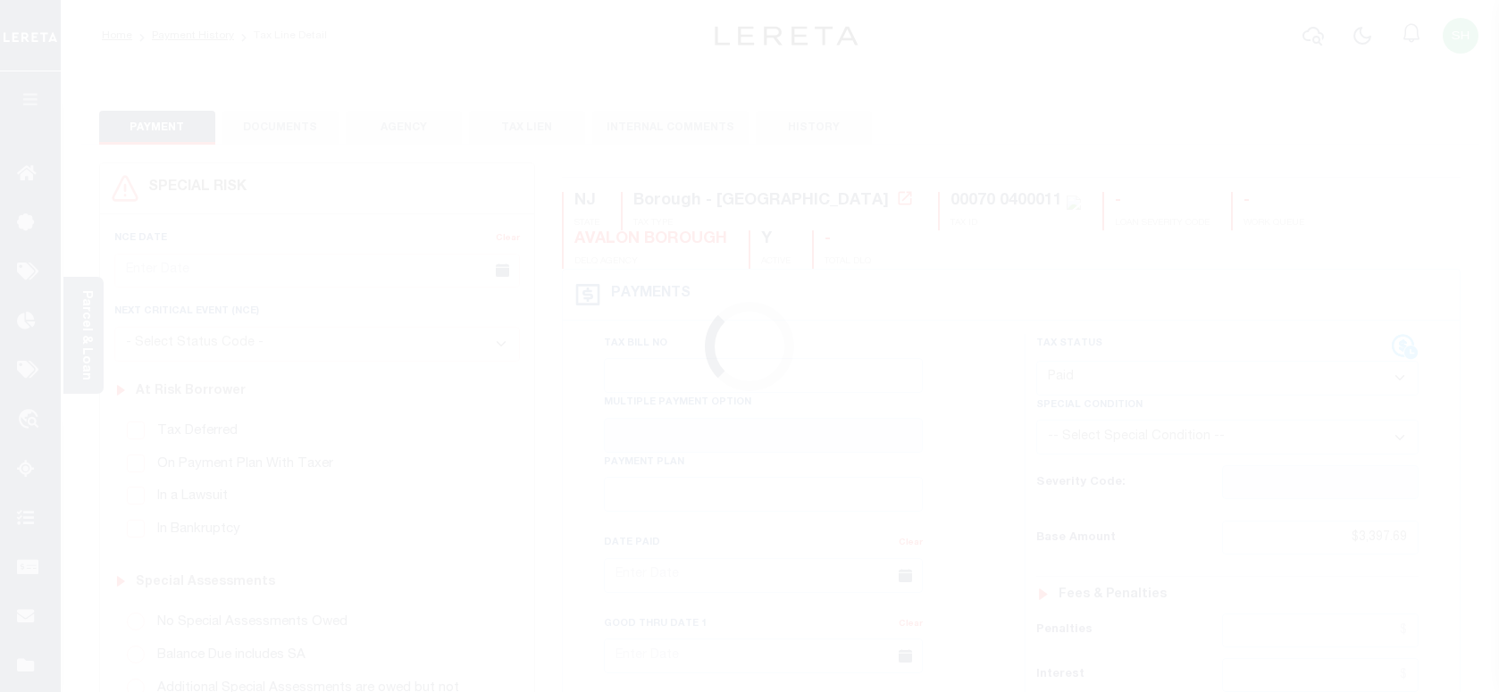
select select "PYD"
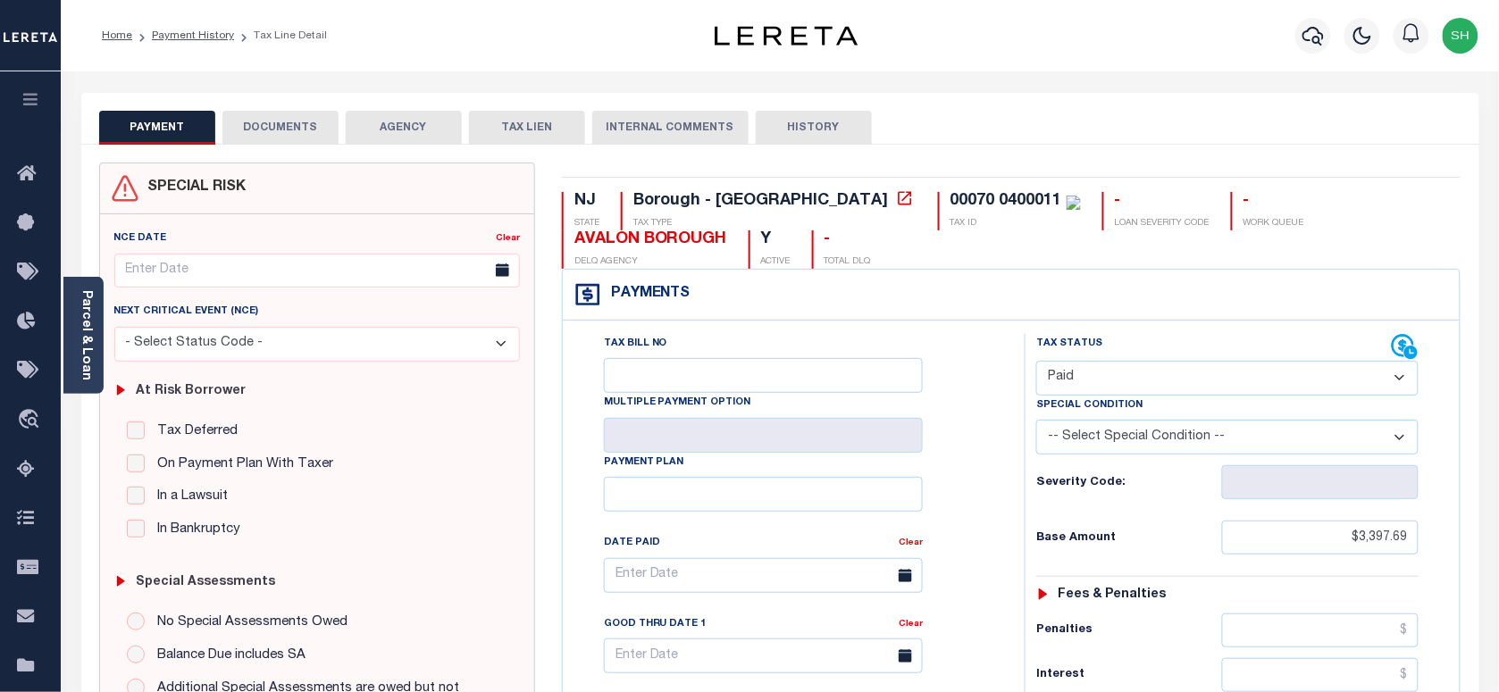
click at [314, 127] on button "DOCUMENTS" at bounding box center [280, 128] width 116 height 34
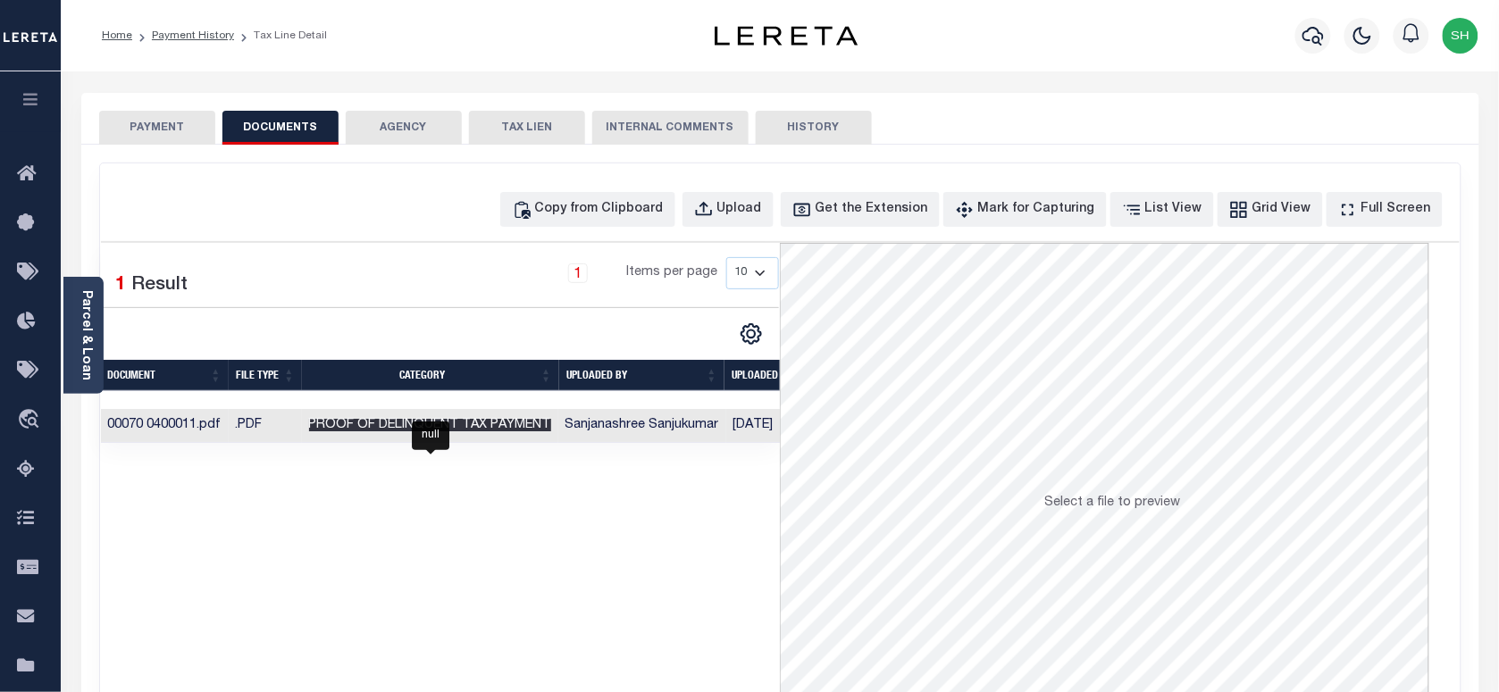
click at [461, 425] on span "Proof of Delinquent Tax Payment" at bounding box center [430, 425] width 242 height 13
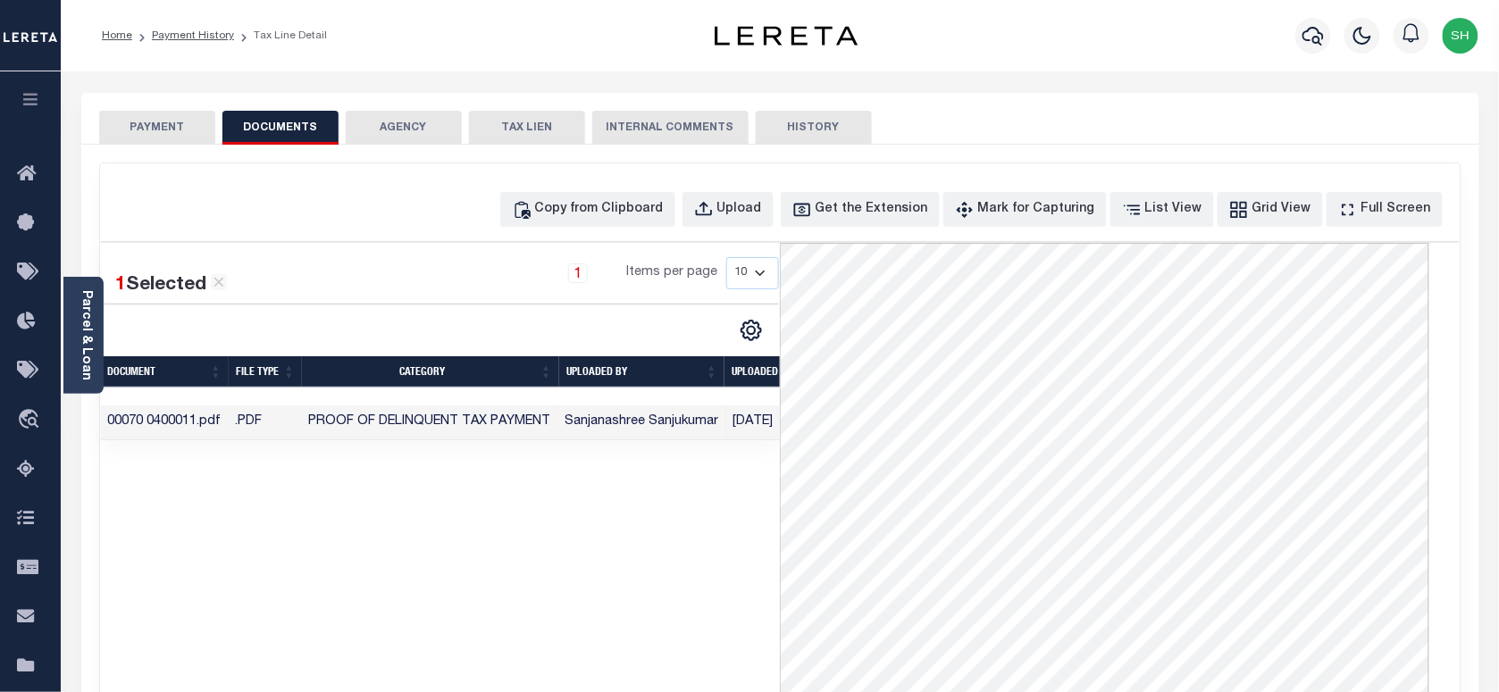
click at [140, 117] on button "PAYMENT" at bounding box center [157, 128] width 116 height 34
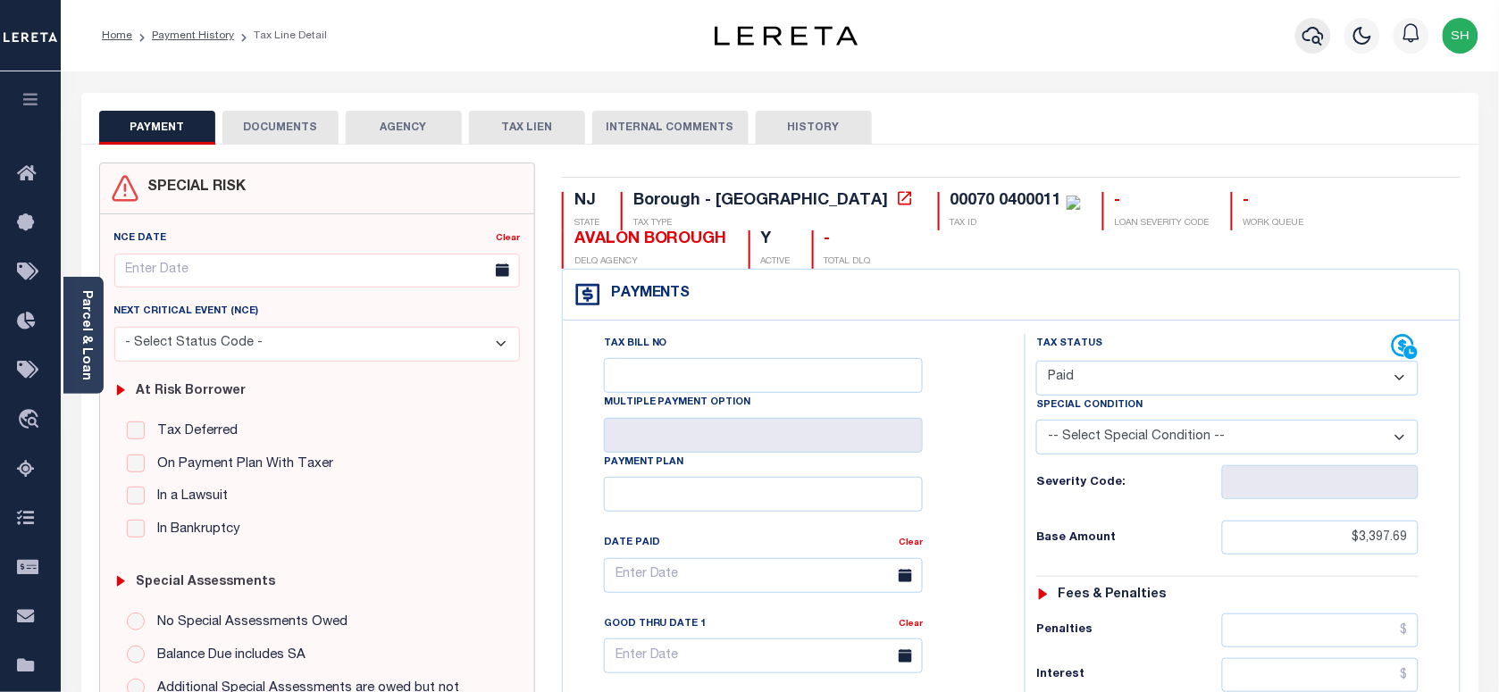
click at [1314, 25] on icon "button" at bounding box center [1313, 35] width 21 height 21
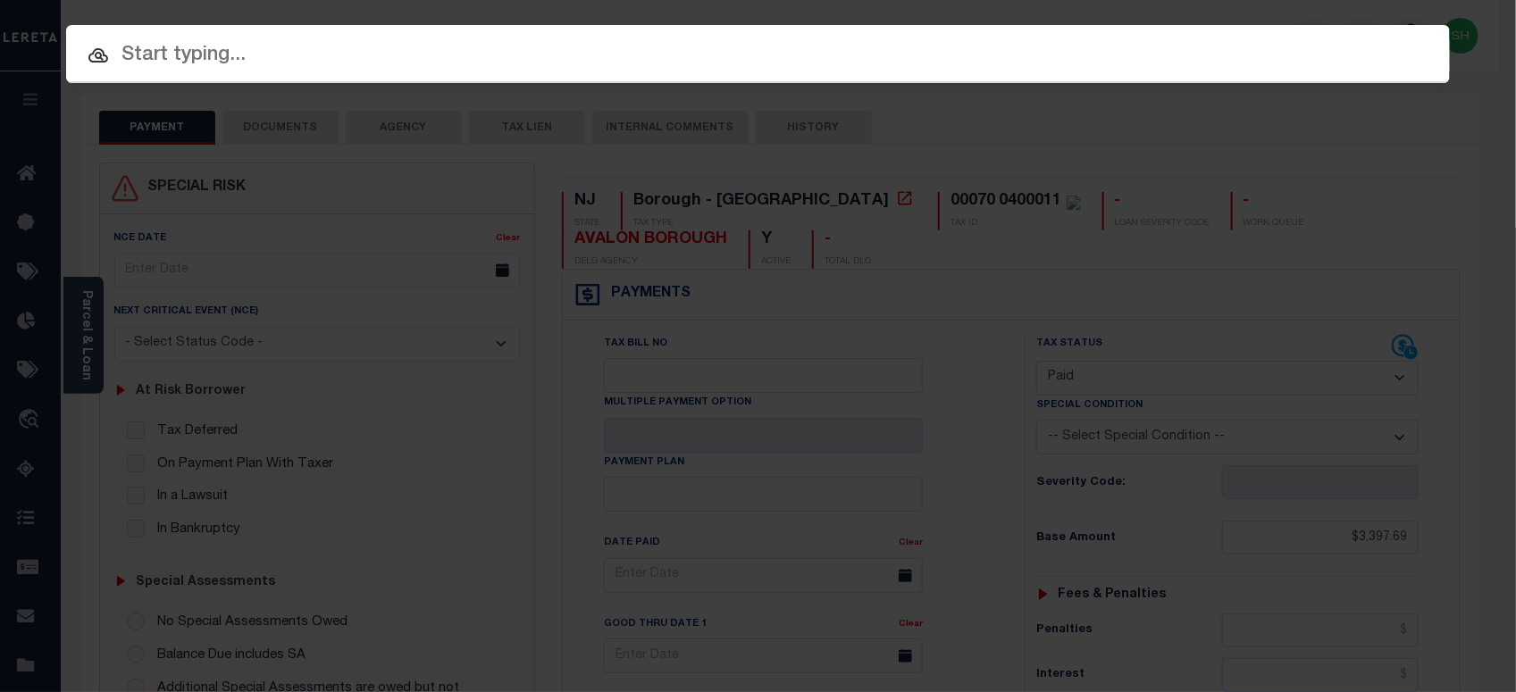
click at [1139, 43] on input "text" at bounding box center [758, 55] width 1384 height 31
paste input "9300002984"
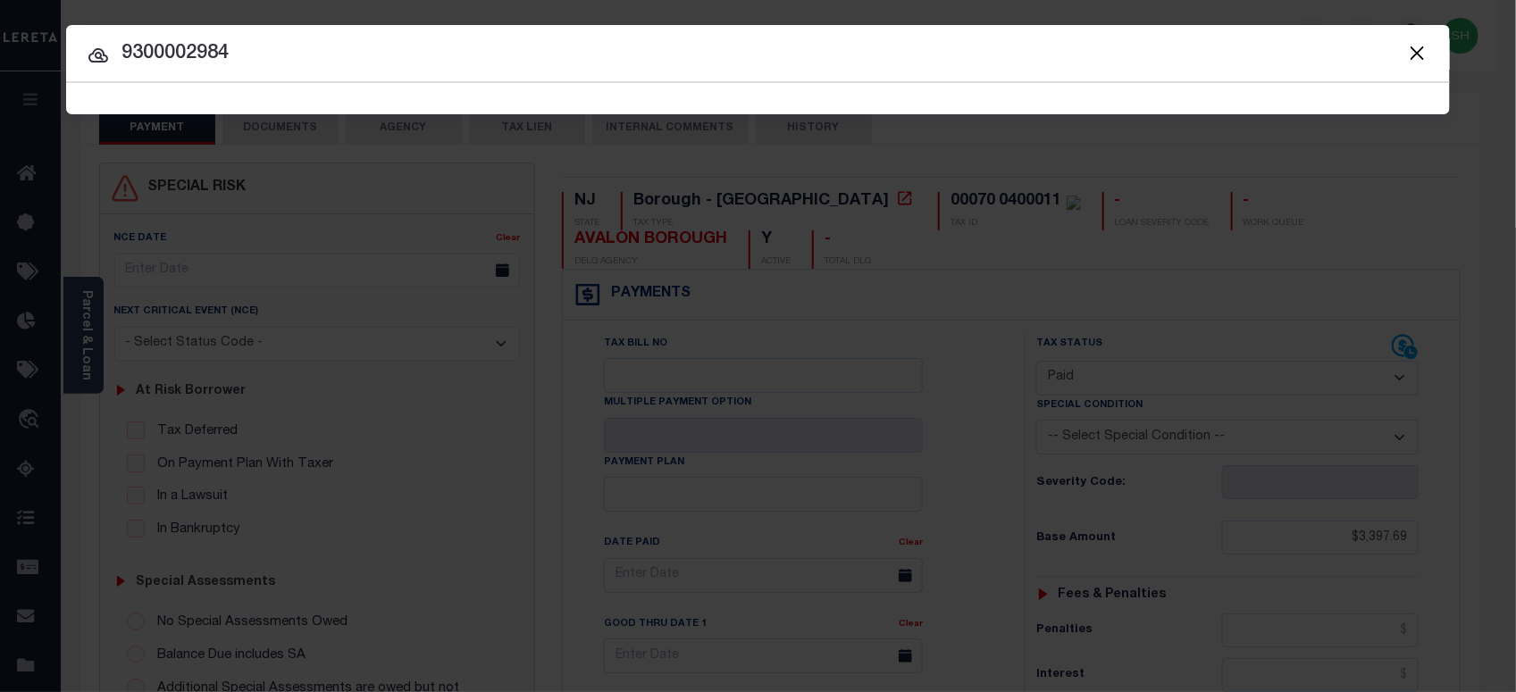
type input "9300002984"
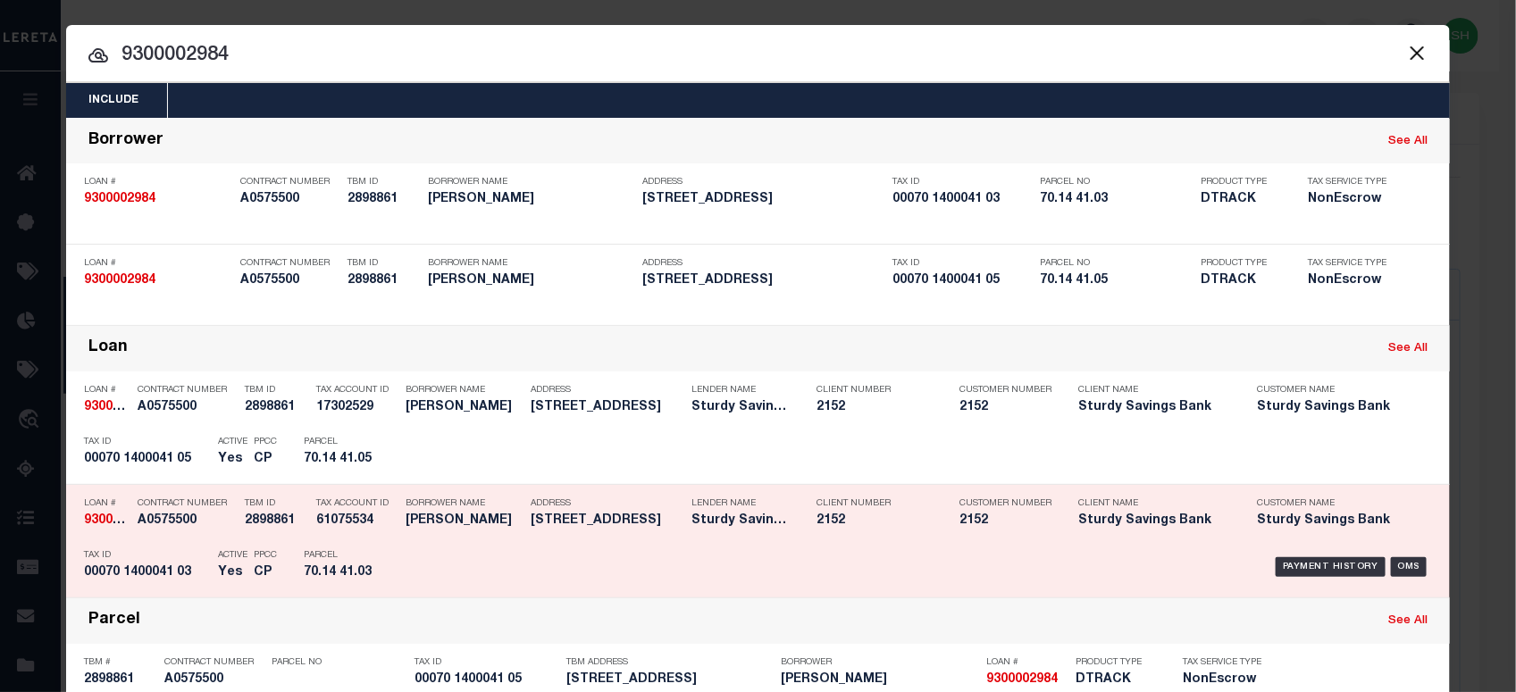
click at [1318, 554] on div "Payment History OMS" at bounding box center [921, 567] width 1021 height 52
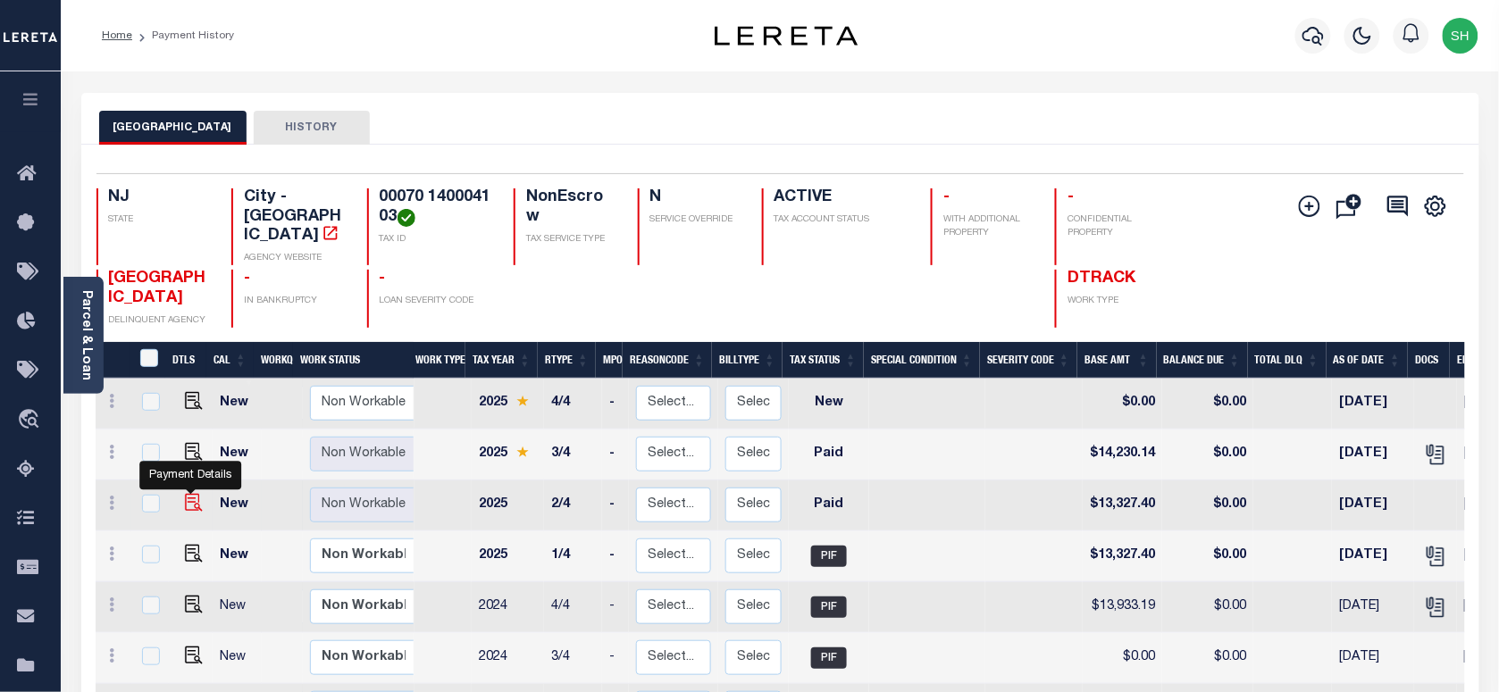
click at [188, 494] on img "" at bounding box center [194, 503] width 18 height 18
checkbox input "true"
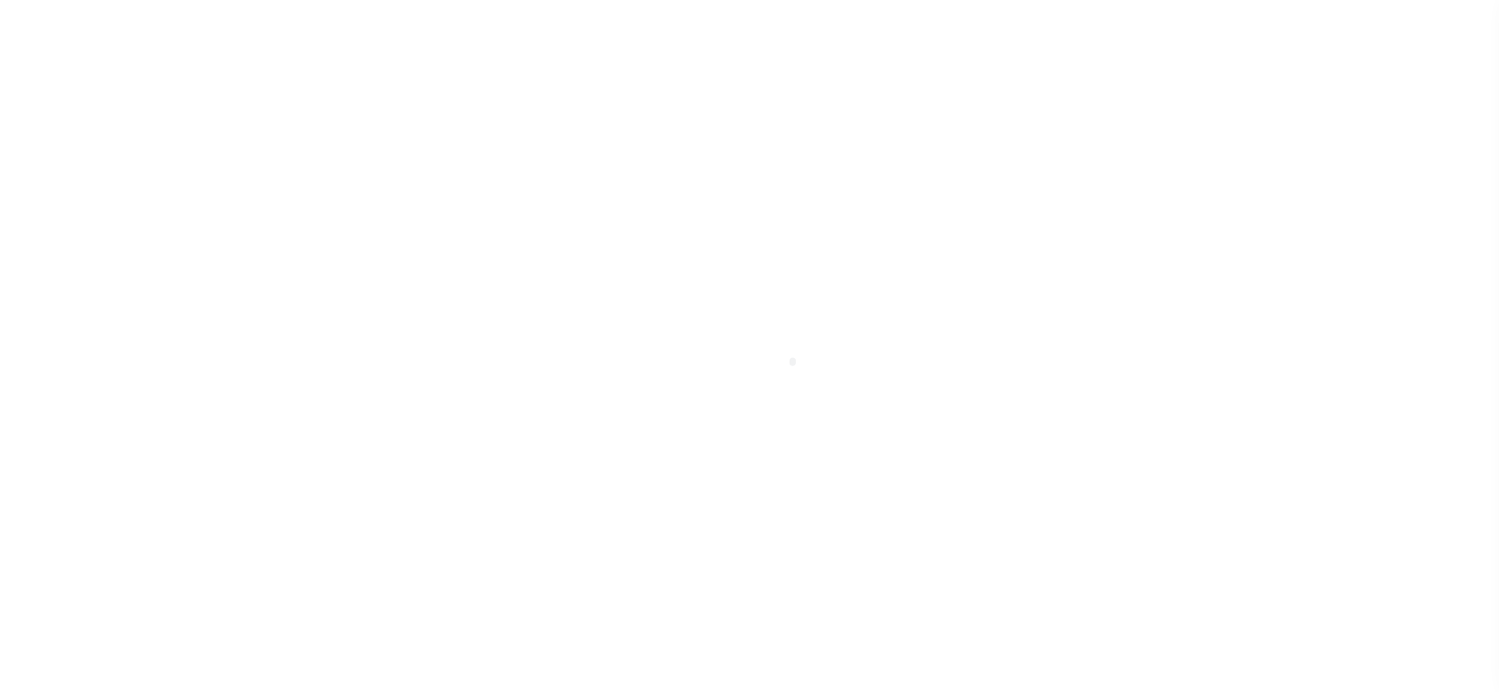
select select "PYD"
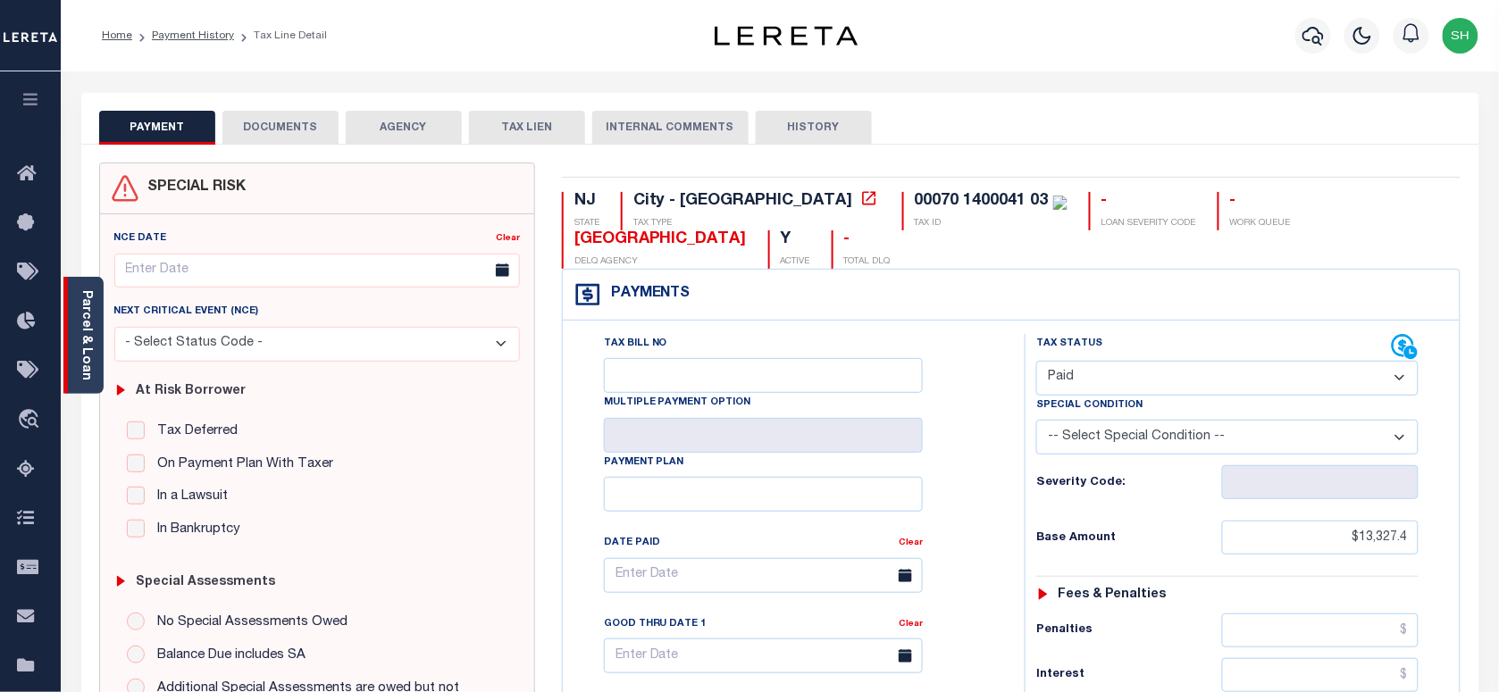
click at [86, 317] on link "Parcel & Loan" at bounding box center [86, 335] width 13 height 90
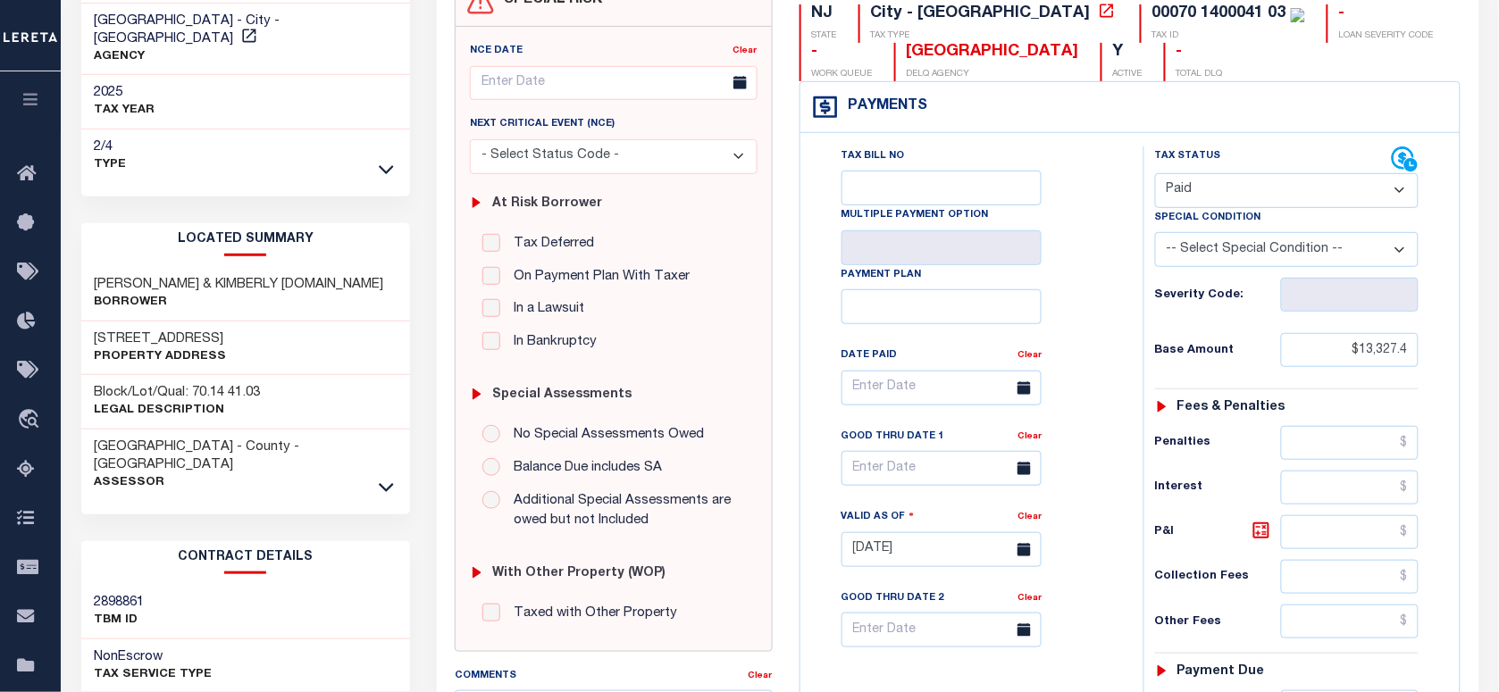
scroll to position [223, 0]
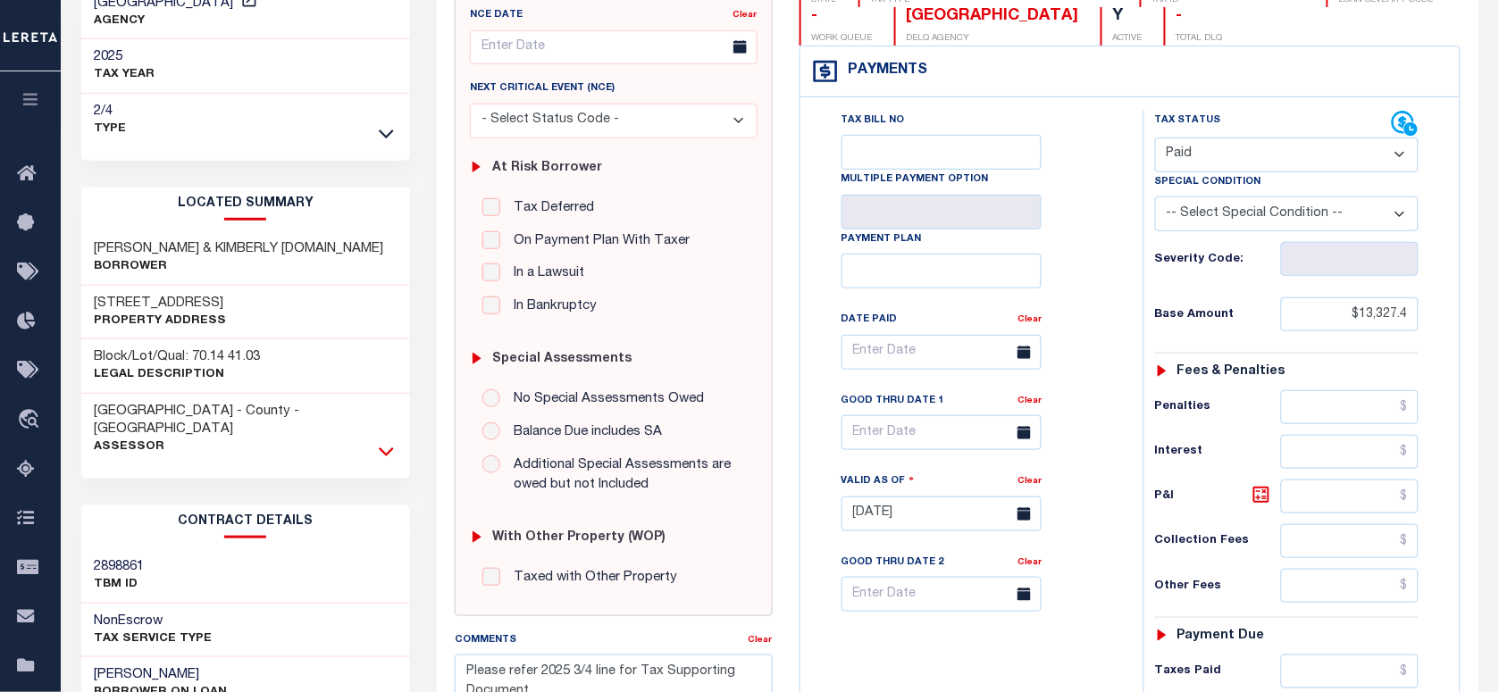
click at [386, 442] on icon at bounding box center [386, 451] width 15 height 19
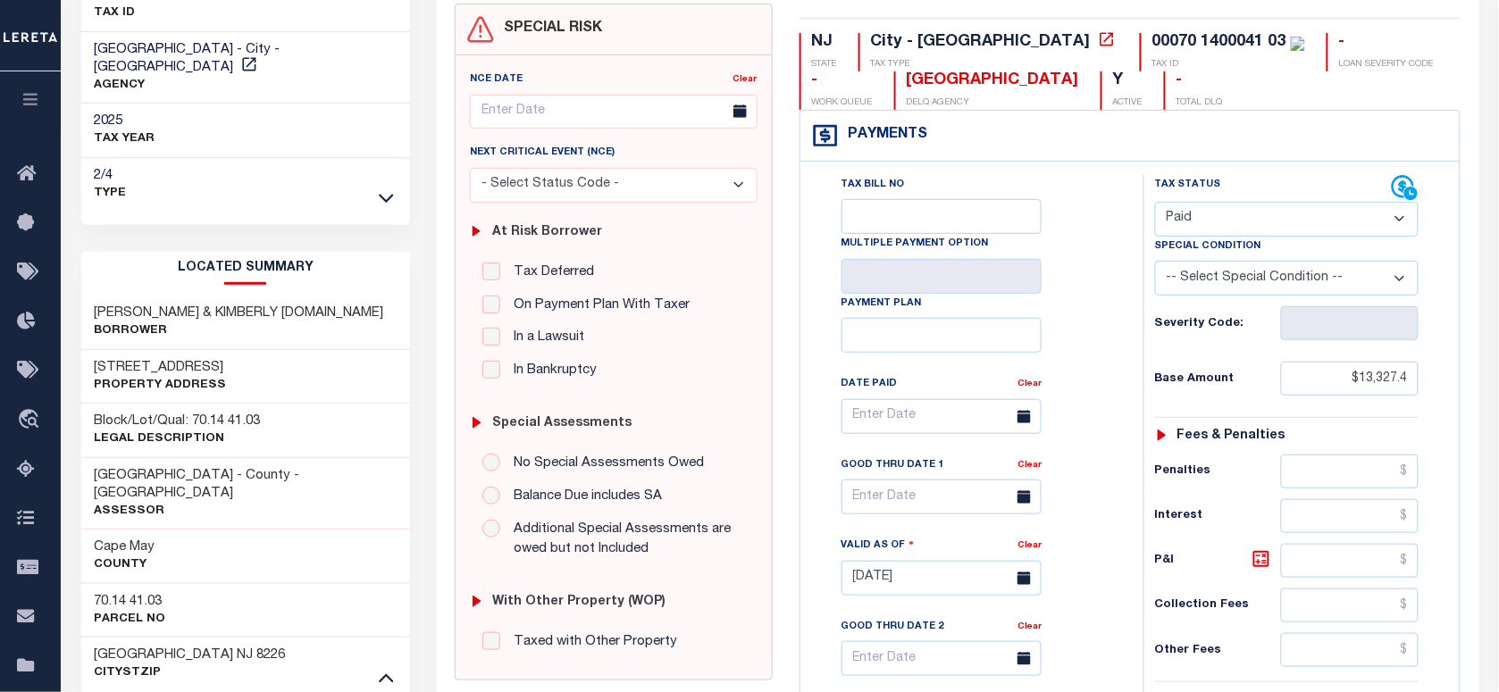
scroll to position [0, 0]
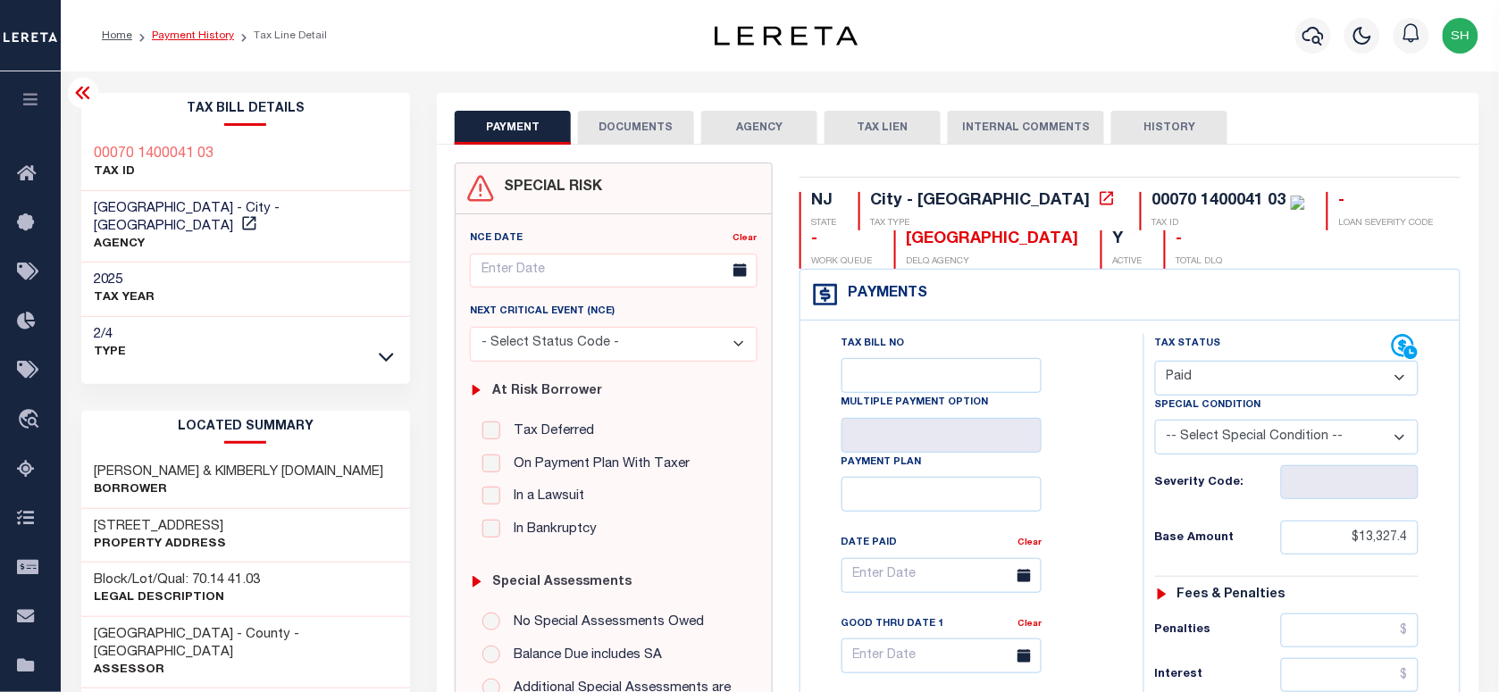
click at [174, 38] on link "Payment History" at bounding box center [193, 35] width 82 height 11
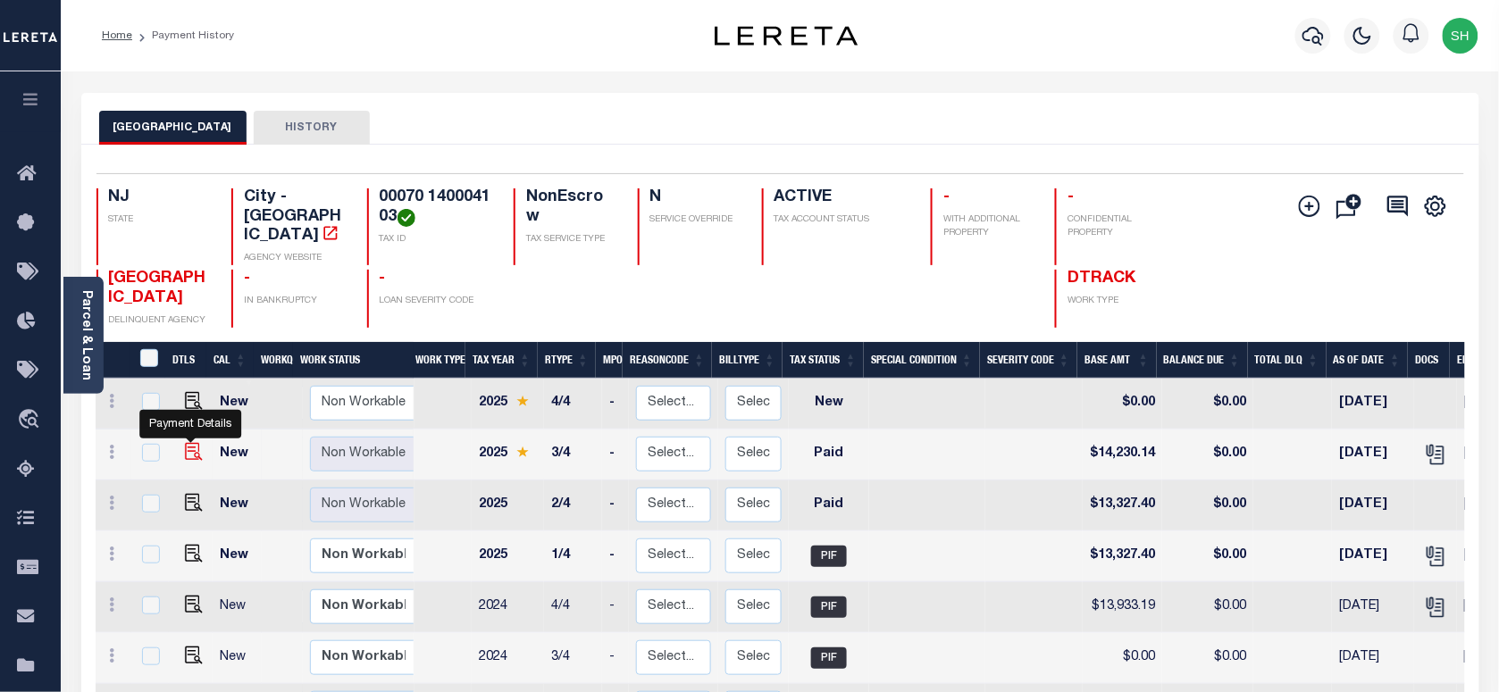
click at [188, 443] on img "" at bounding box center [194, 452] width 18 height 18
checkbox input "true"
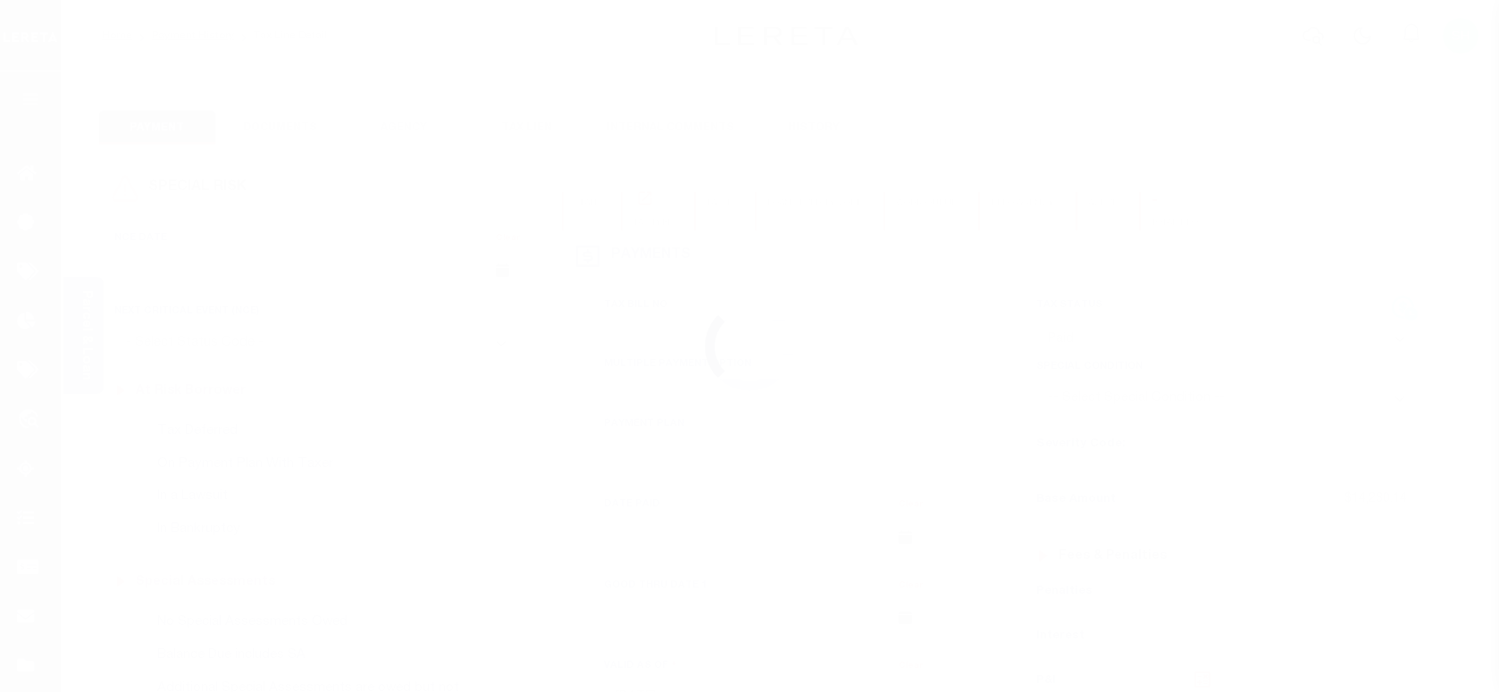
select select "PYD"
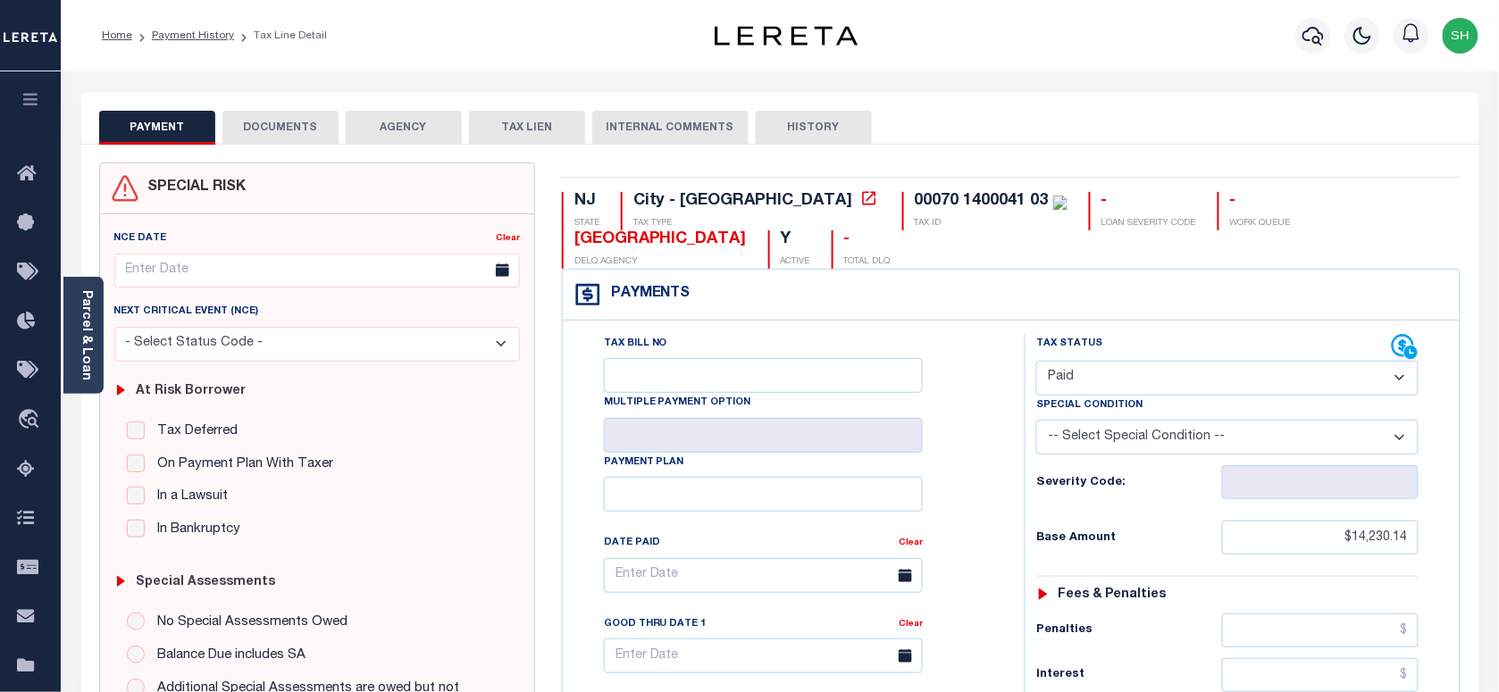
click at [300, 116] on button "DOCUMENTS" at bounding box center [280, 128] width 116 height 34
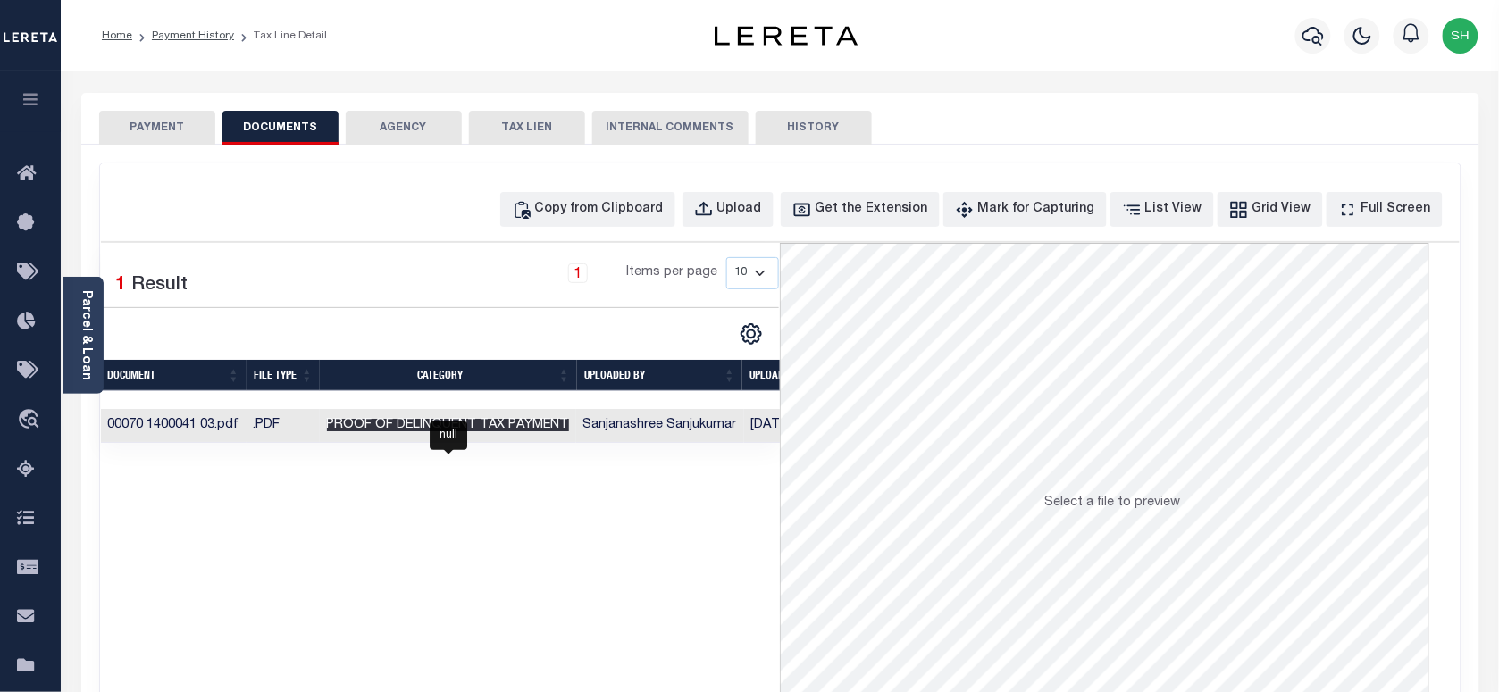
drag, startPoint x: 557, startPoint y: 421, endPoint x: 648, endPoint y: 434, distance: 92.1
click at [557, 422] on span "Proof of Delinquent Tax Payment" at bounding box center [448, 425] width 242 height 13
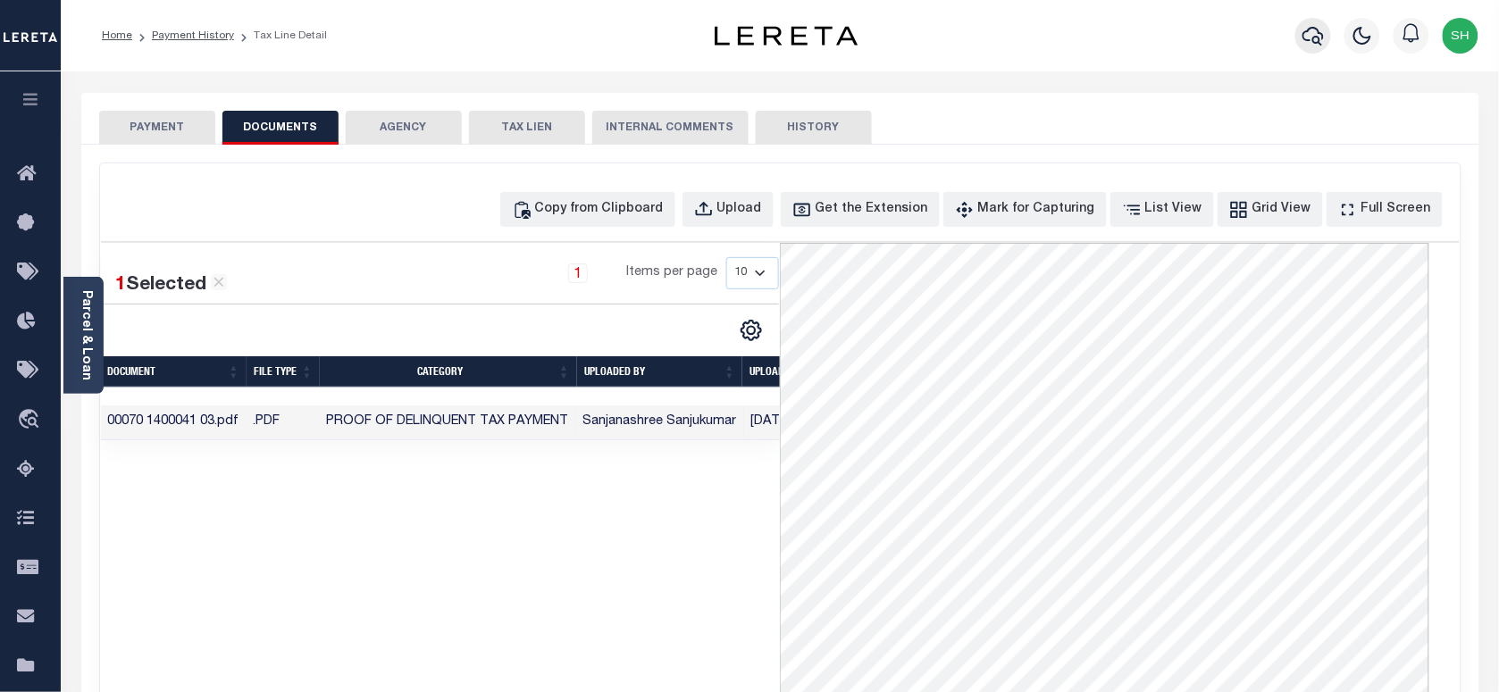
click at [1318, 36] on icon "button" at bounding box center [1313, 35] width 21 height 21
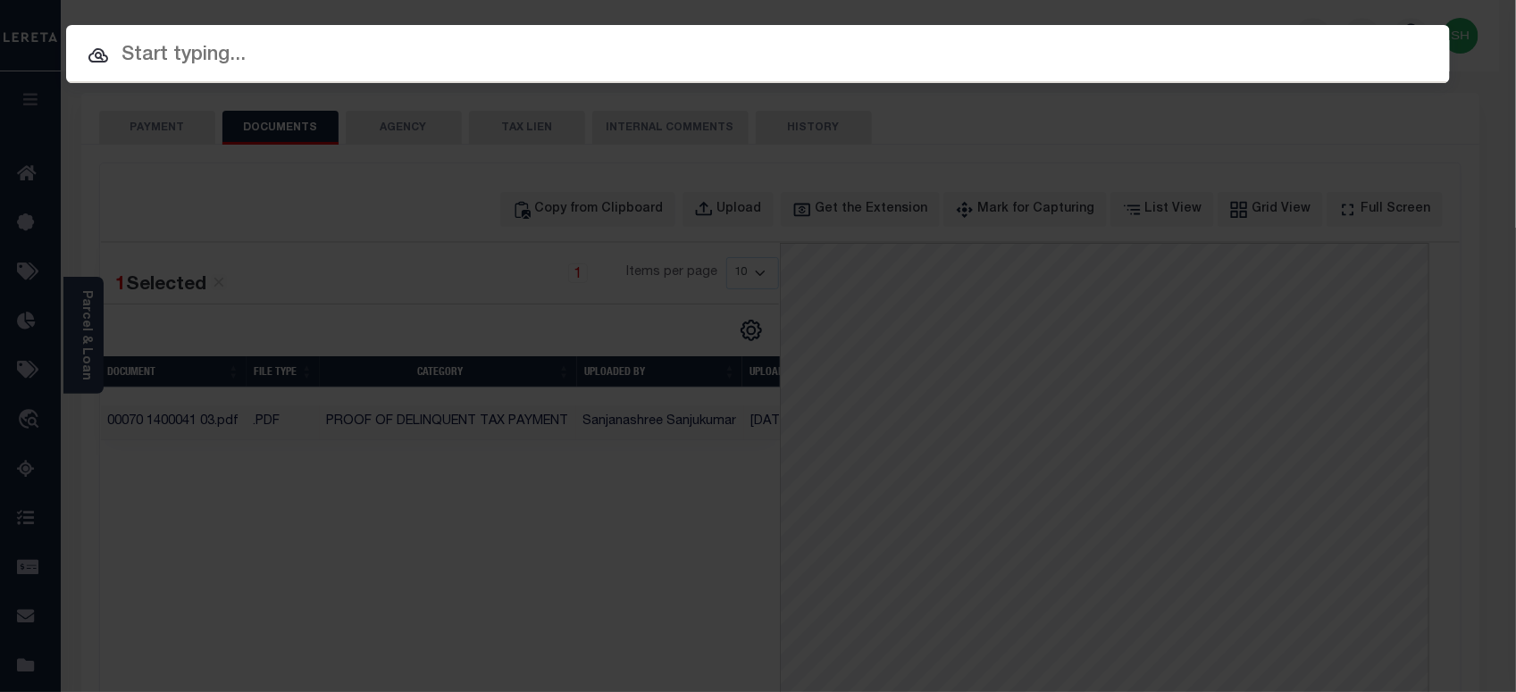
click at [1023, 38] on div "Include Loans TBM Customers Borrowers Payments (Lender Non-Disb) Payments (Lend…" at bounding box center [758, 54] width 1384 height 58
paste input "9800803612"
type input "9800803612"
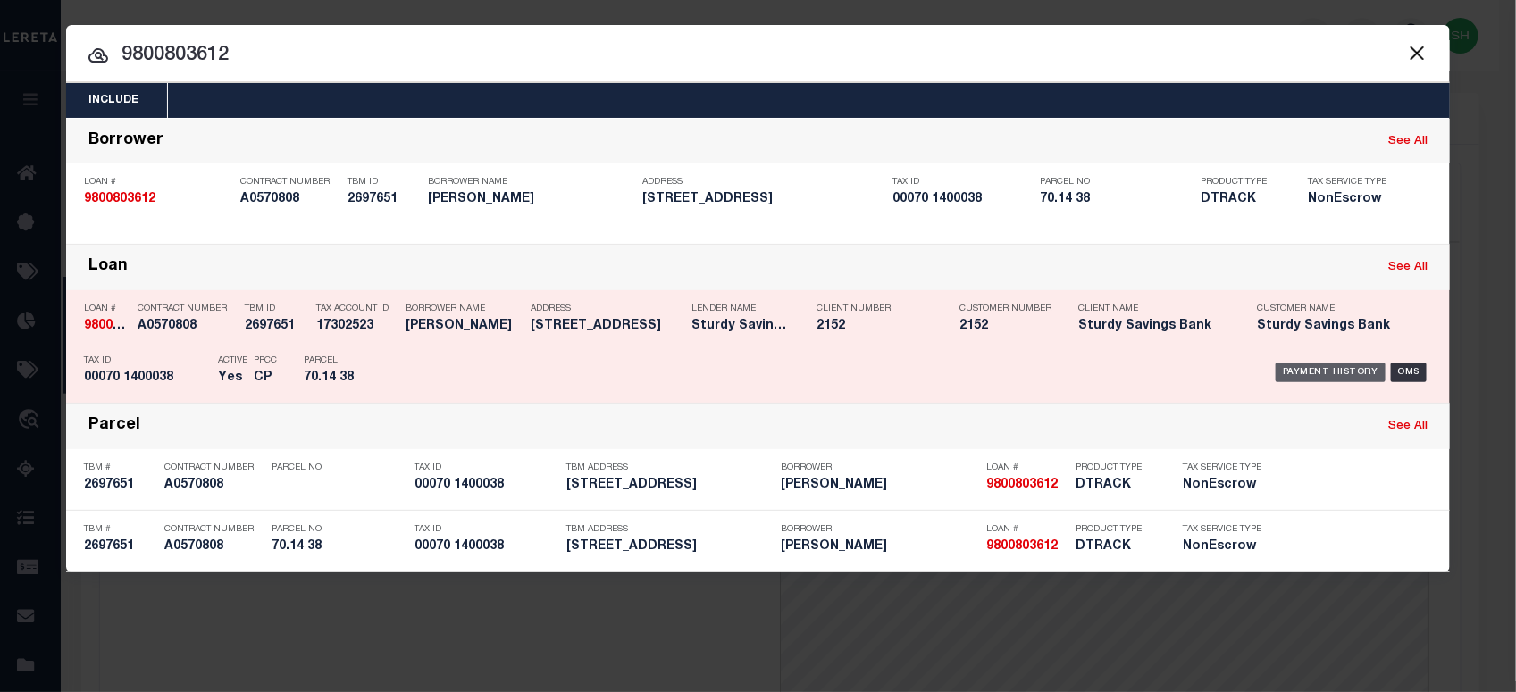
click at [1341, 368] on div "Payment History" at bounding box center [1331, 373] width 110 height 20
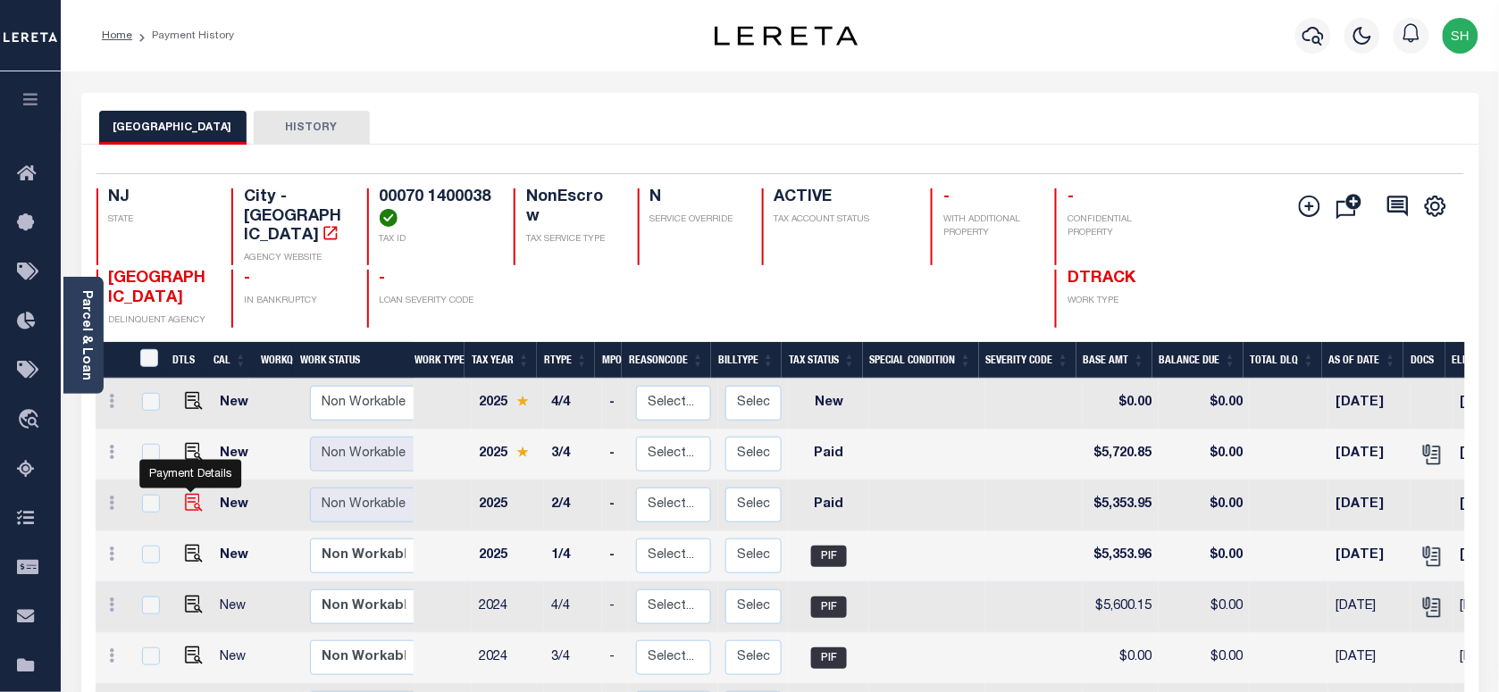
click at [190, 494] on img "" at bounding box center [194, 503] width 18 height 18
checkbox input "true"
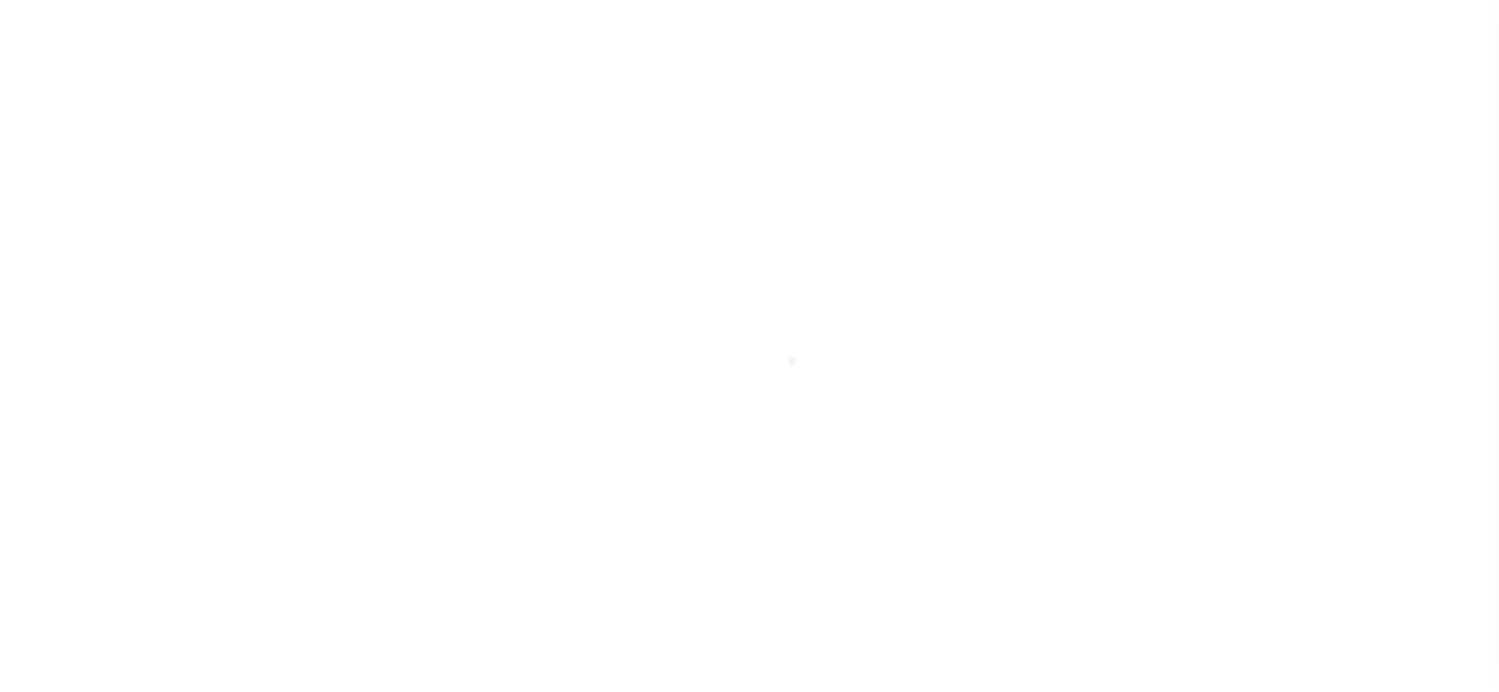
select select "PYD"
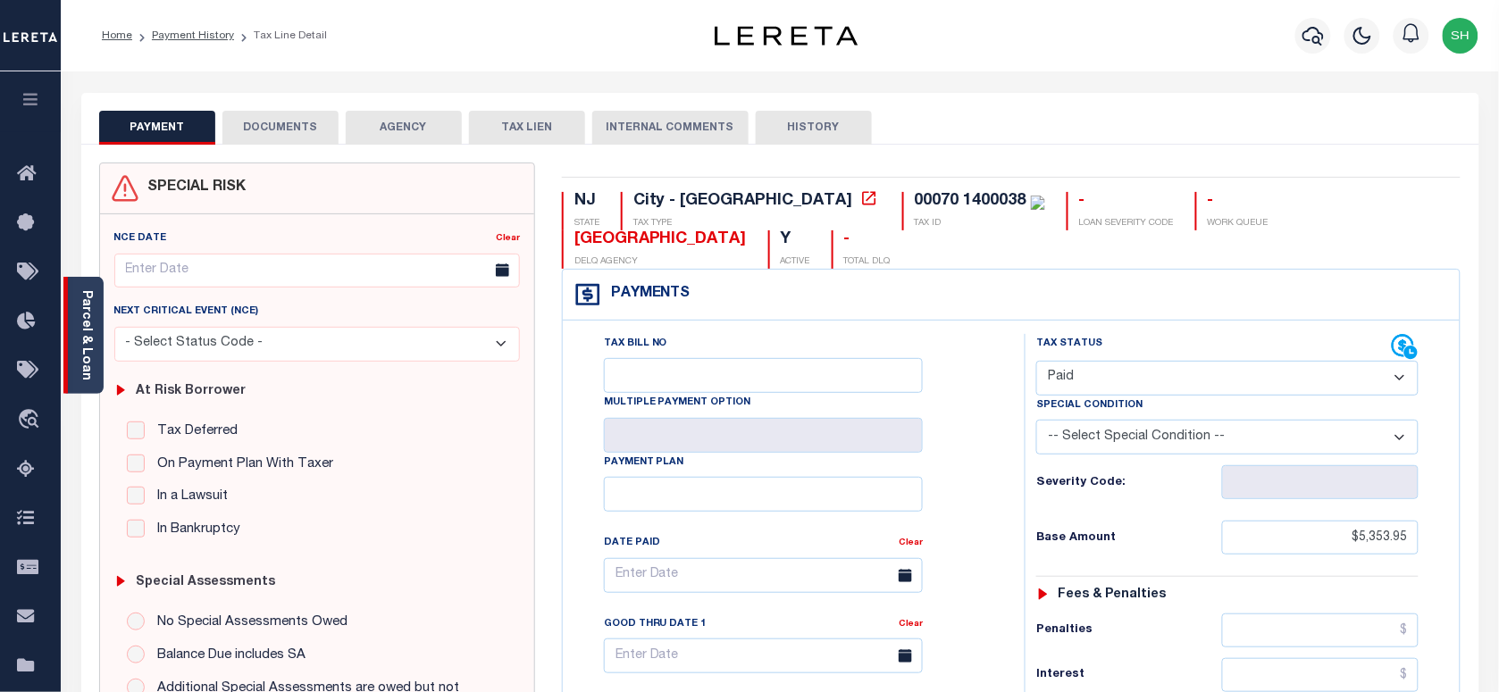
click at [80, 331] on link "Parcel & Loan" at bounding box center [86, 335] width 13 height 90
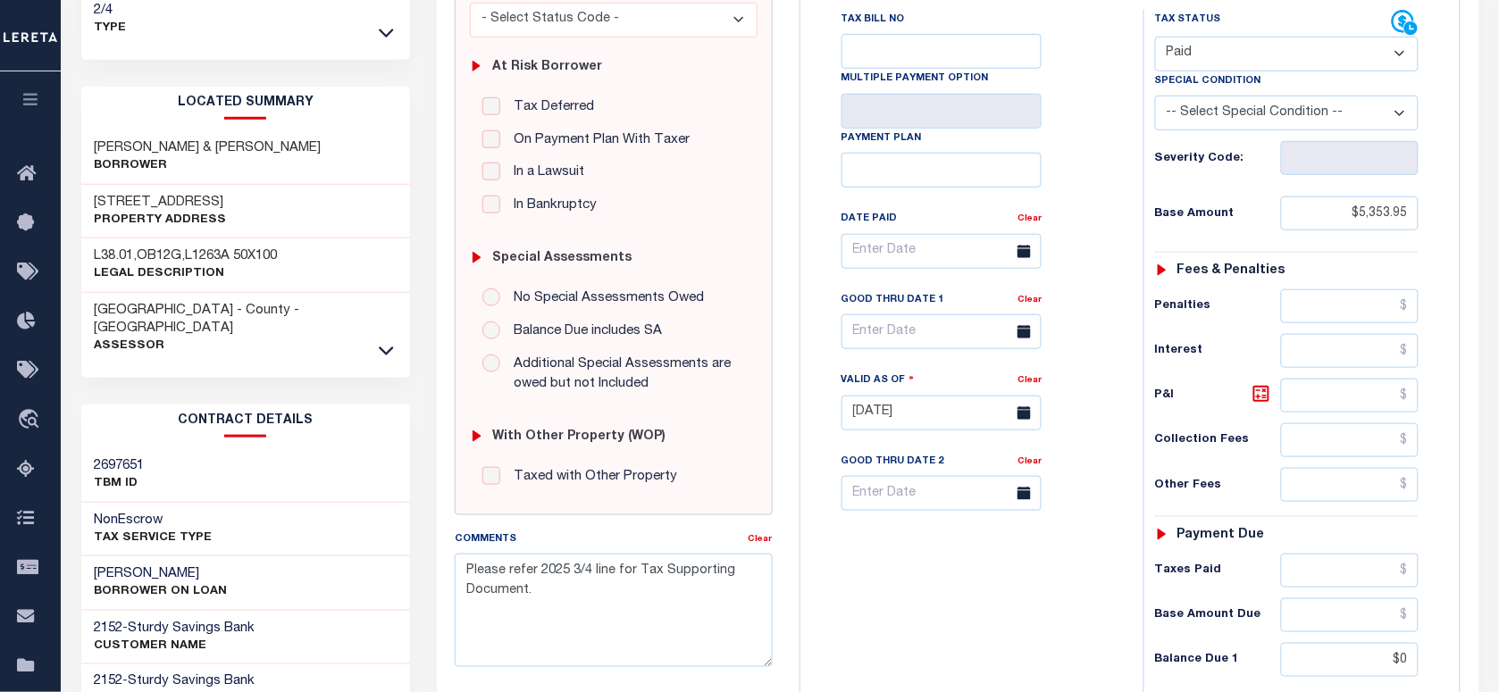
scroll to position [335, 0]
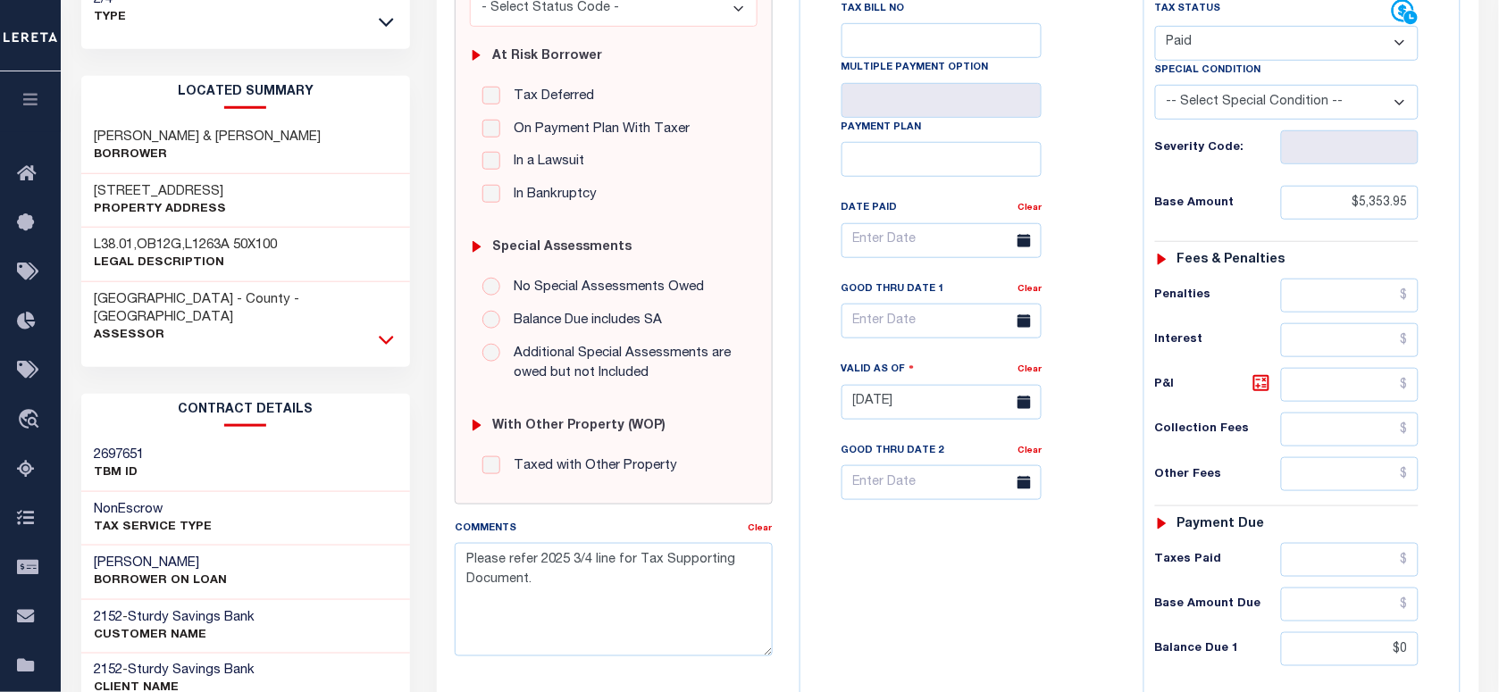
click at [384, 331] on icon at bounding box center [386, 340] width 15 height 19
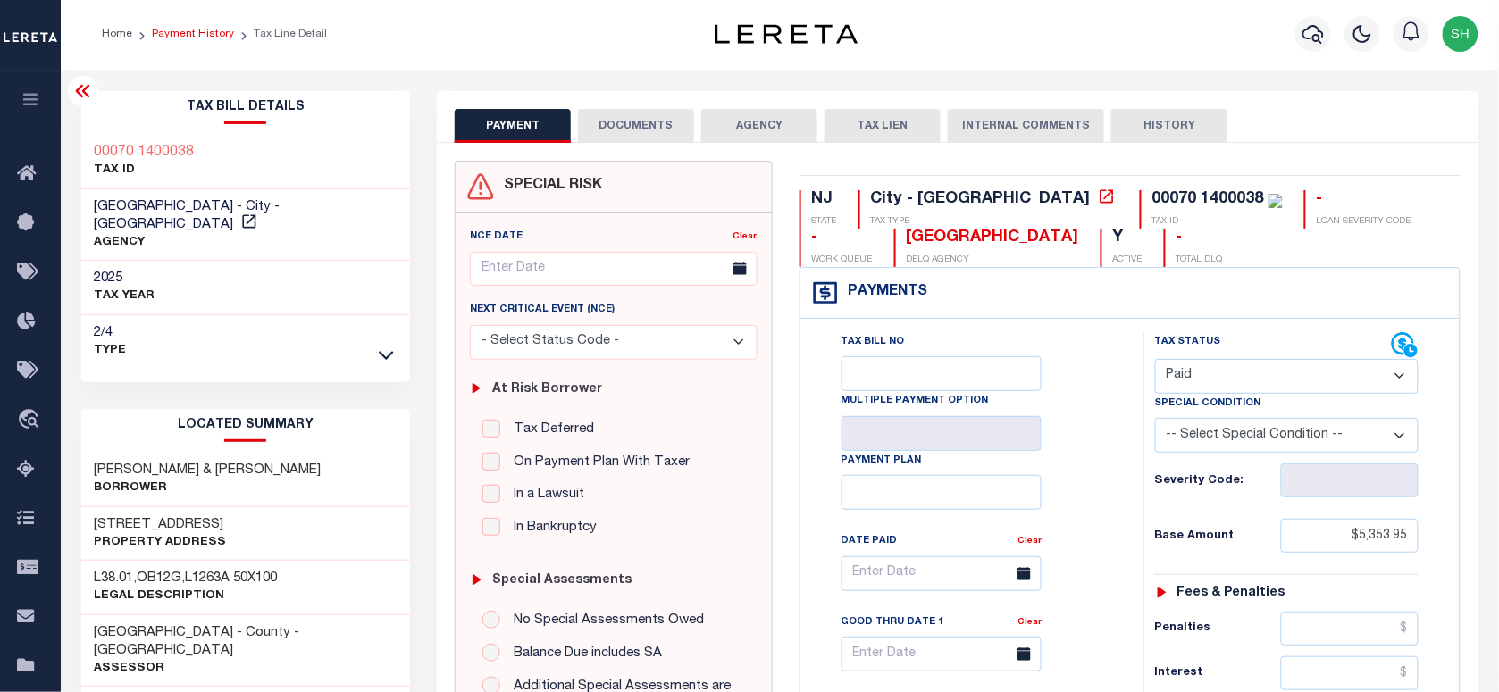
scroll to position [0, 0]
click at [176, 28] on li "Payment History" at bounding box center [183, 36] width 102 height 16
click at [180, 32] on link "Payment History" at bounding box center [193, 35] width 82 height 11
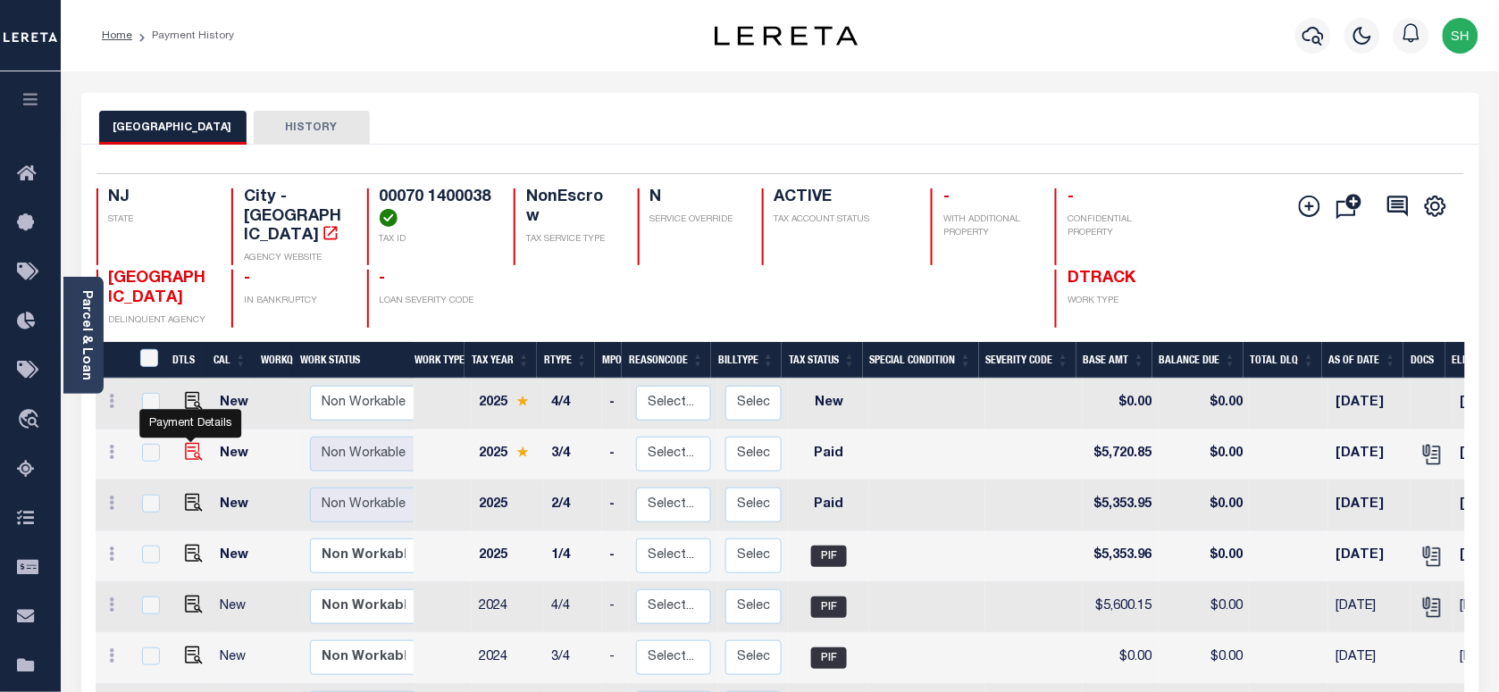
click at [188, 443] on img "" at bounding box center [194, 452] width 18 height 18
checkbox input "true"
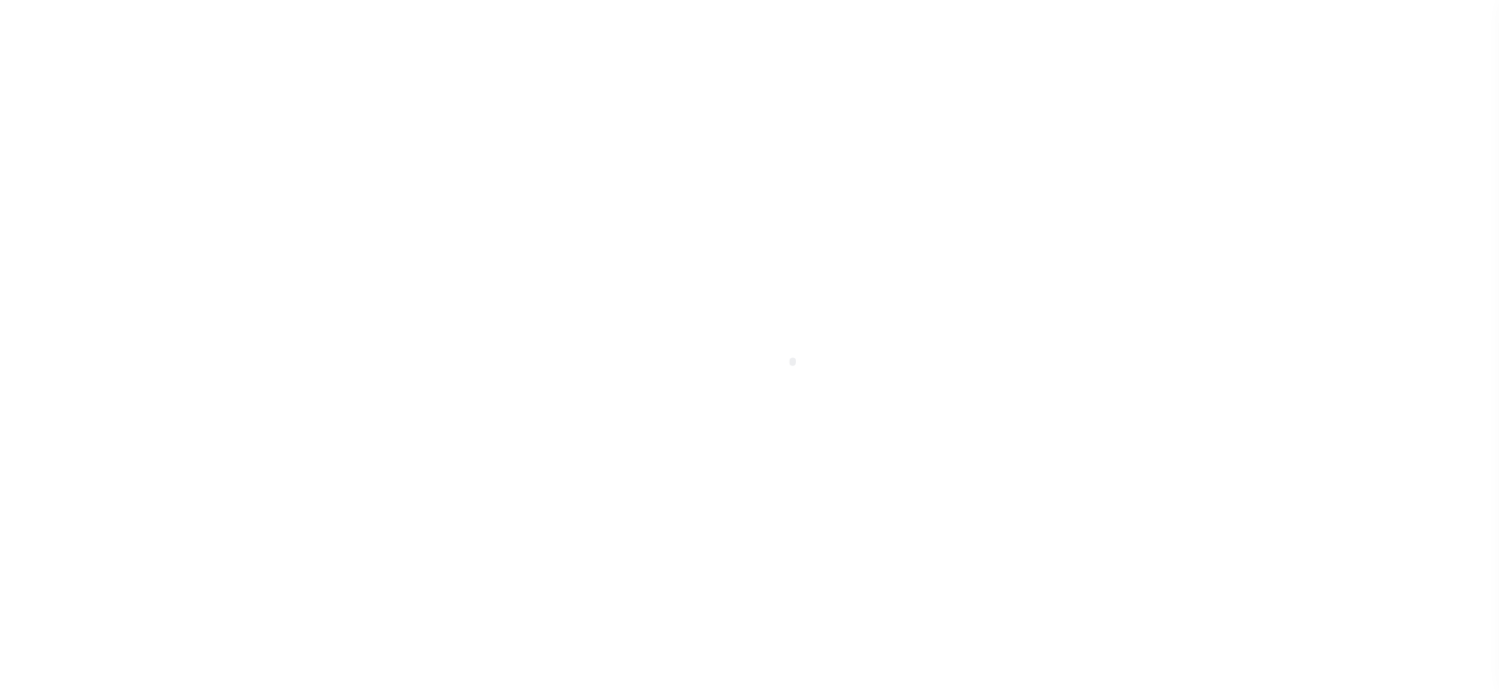
select select "PYD"
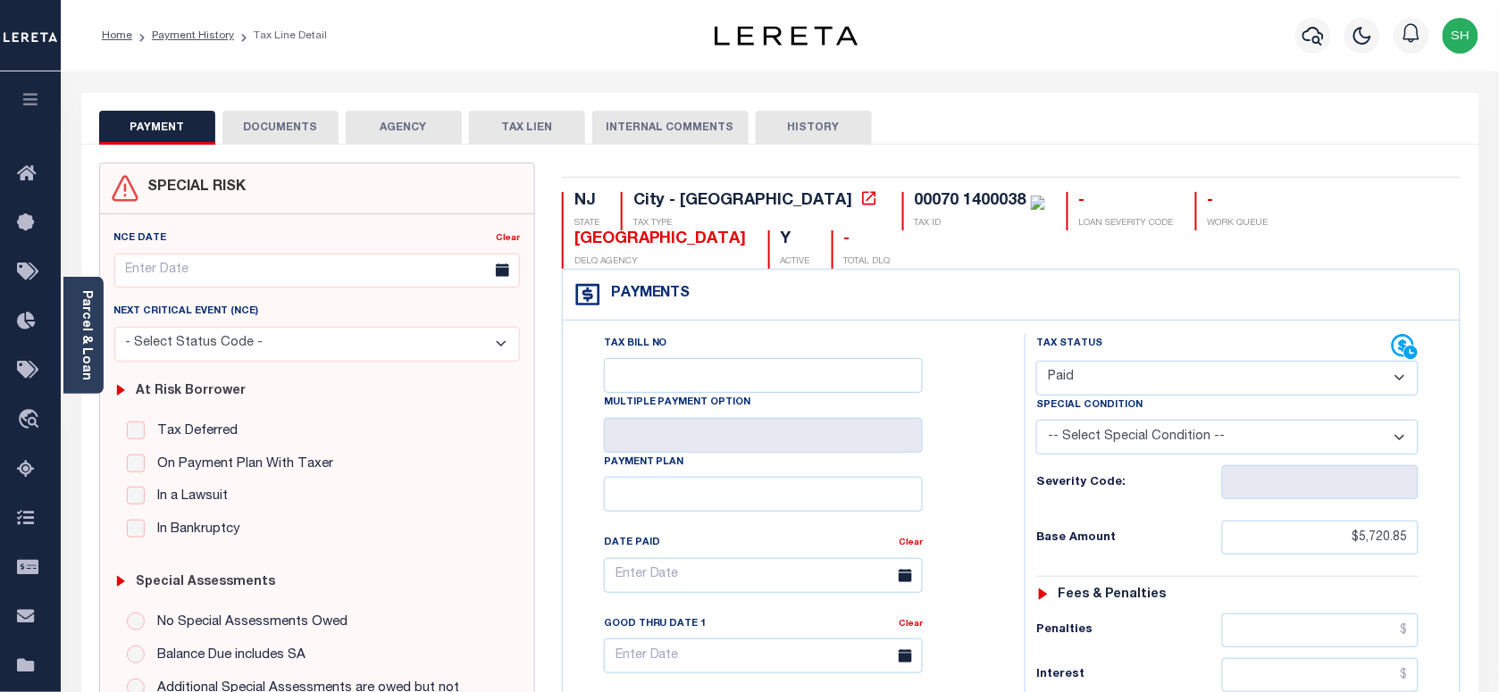
click at [264, 126] on button "DOCUMENTS" at bounding box center [280, 128] width 116 height 34
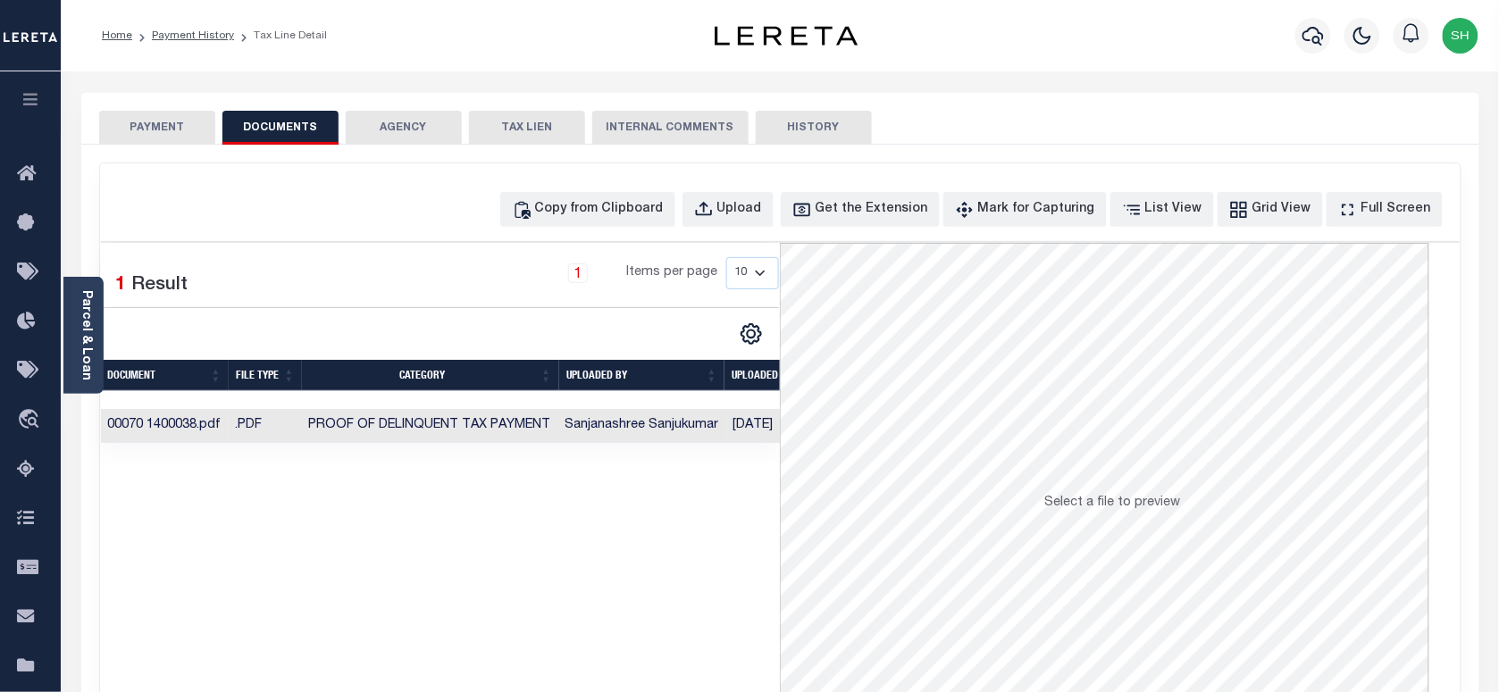
click at [469, 444] on td "Proof of Delinquent Tax Payment" at bounding box center [430, 426] width 256 height 35
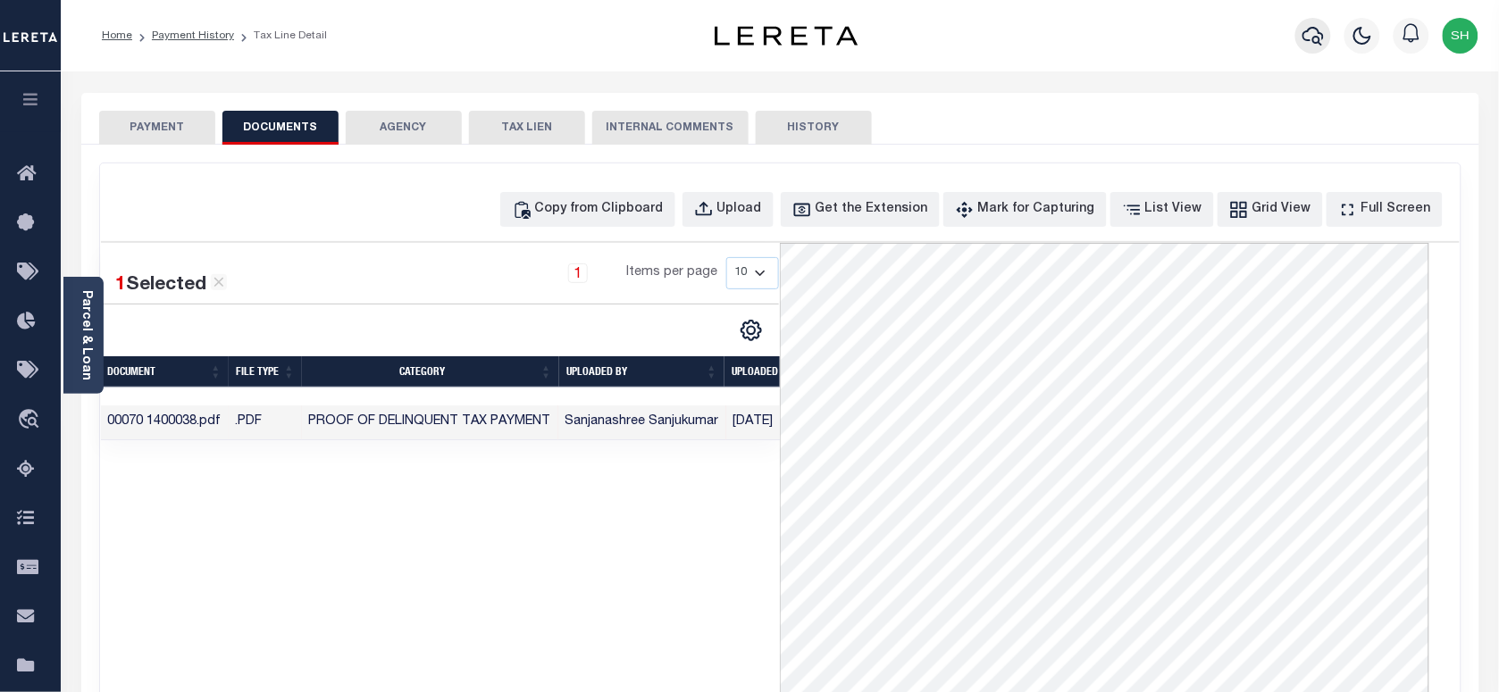
click at [1314, 32] on icon "button" at bounding box center [1313, 35] width 21 height 21
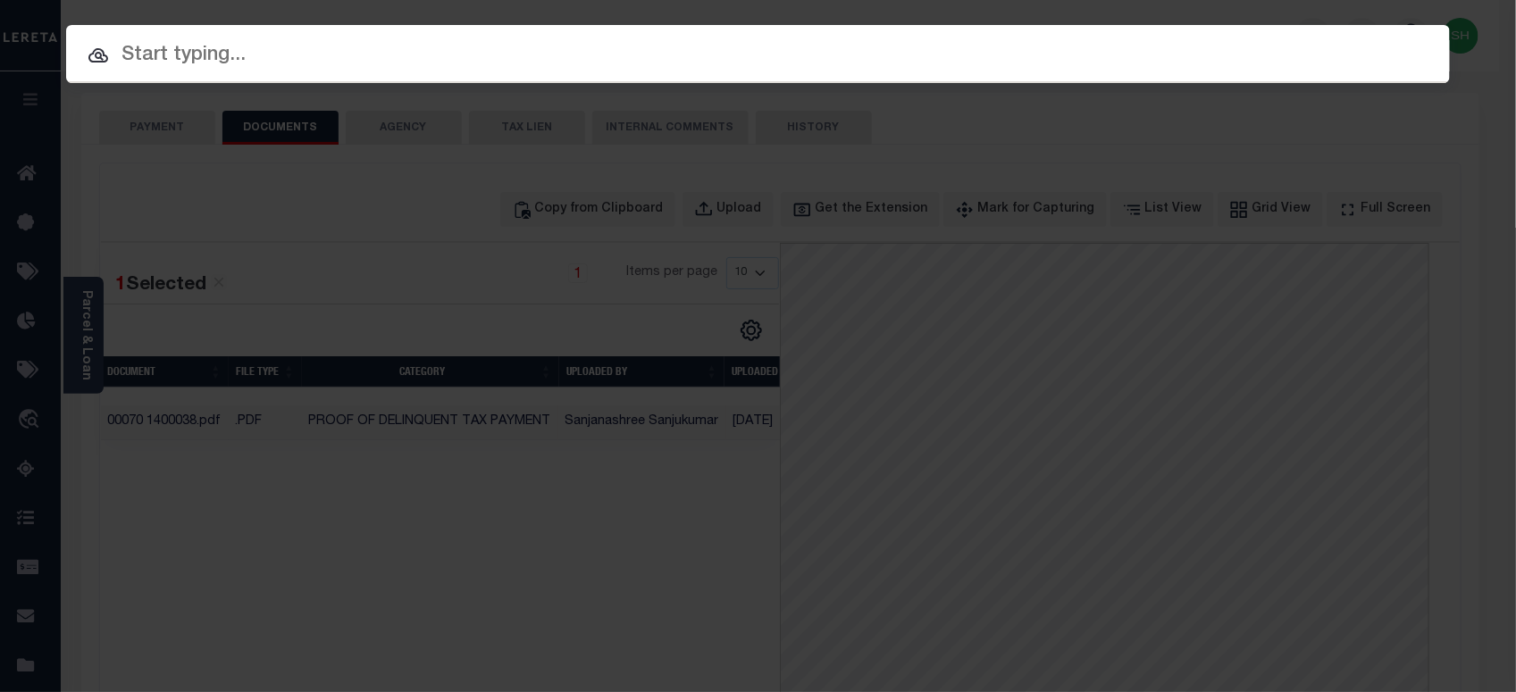
click at [936, 52] on input "text" at bounding box center [758, 55] width 1384 height 31
paste input "9300004019"
type input "9300004019"
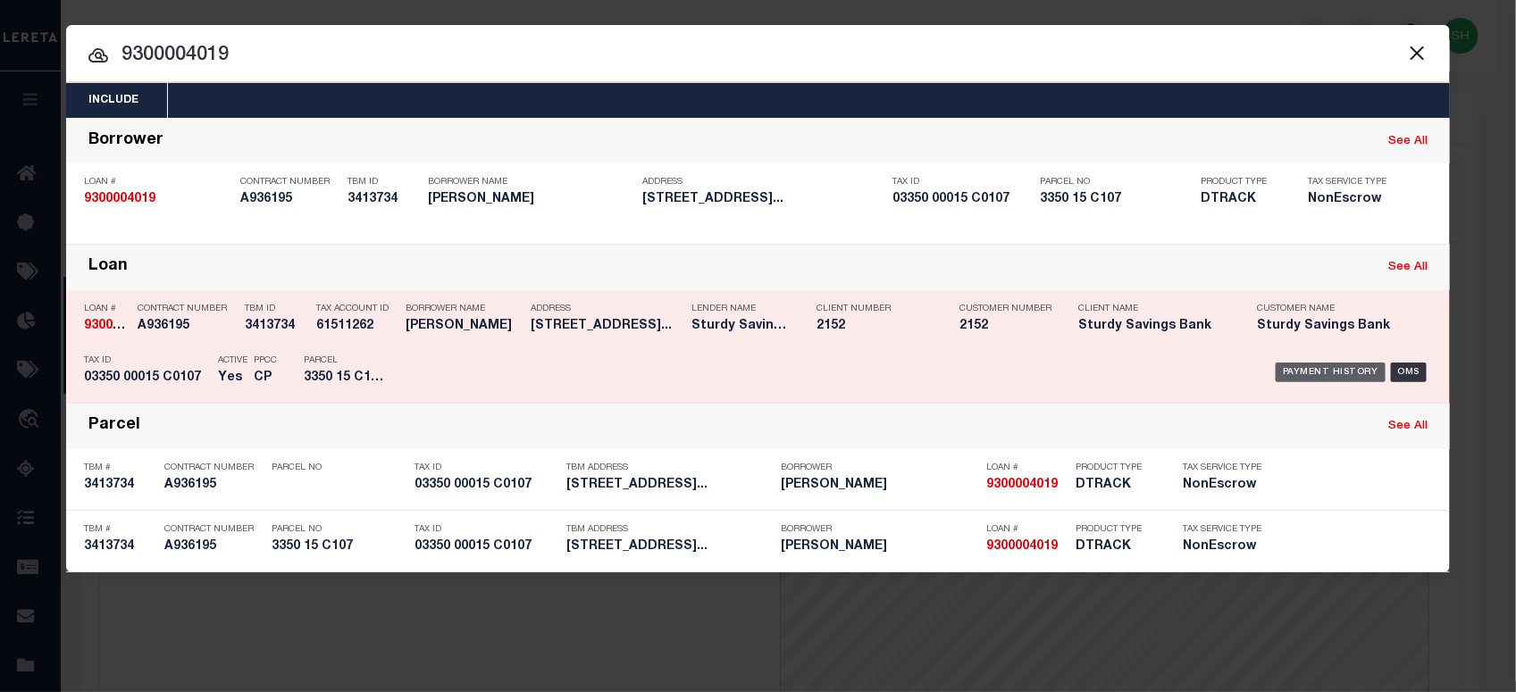
click at [1330, 366] on div "Payment History" at bounding box center [1331, 373] width 110 height 20
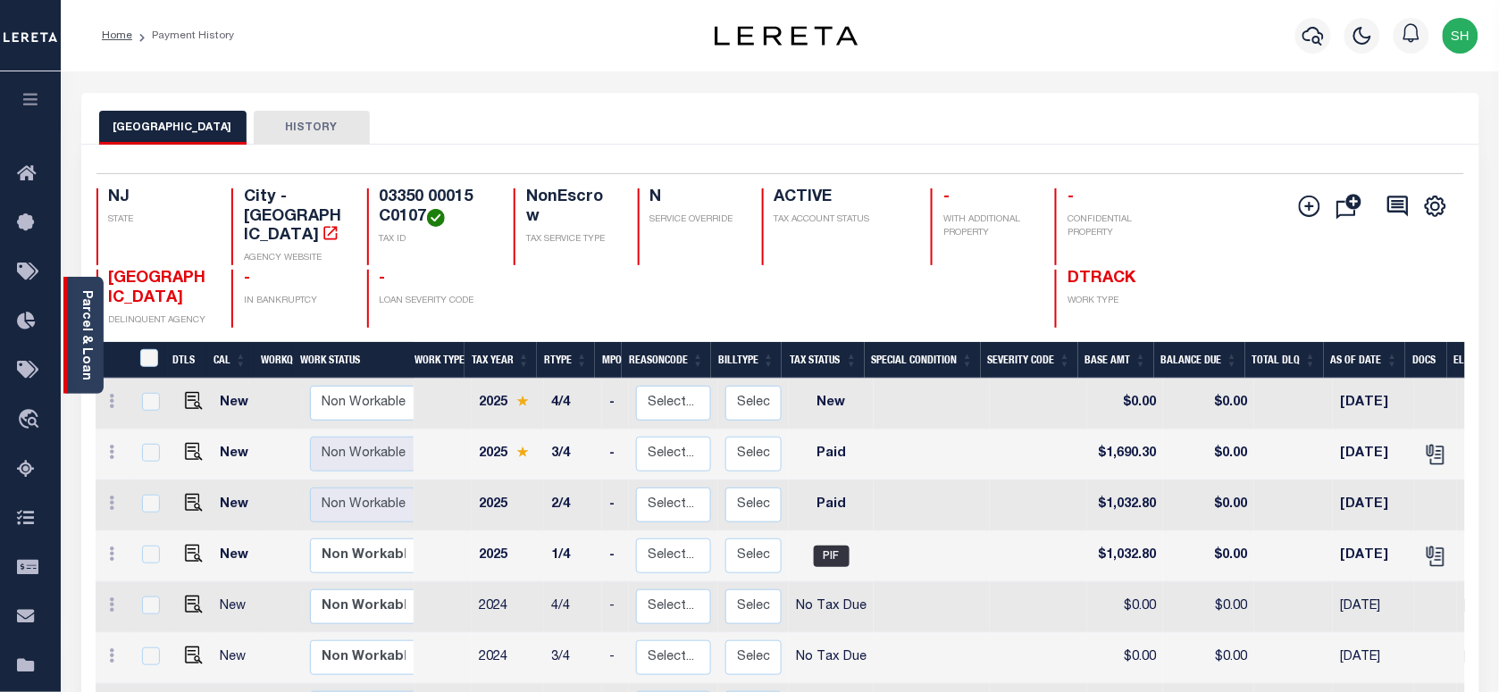
click at [86, 357] on link "Parcel & Loan" at bounding box center [86, 335] width 13 height 90
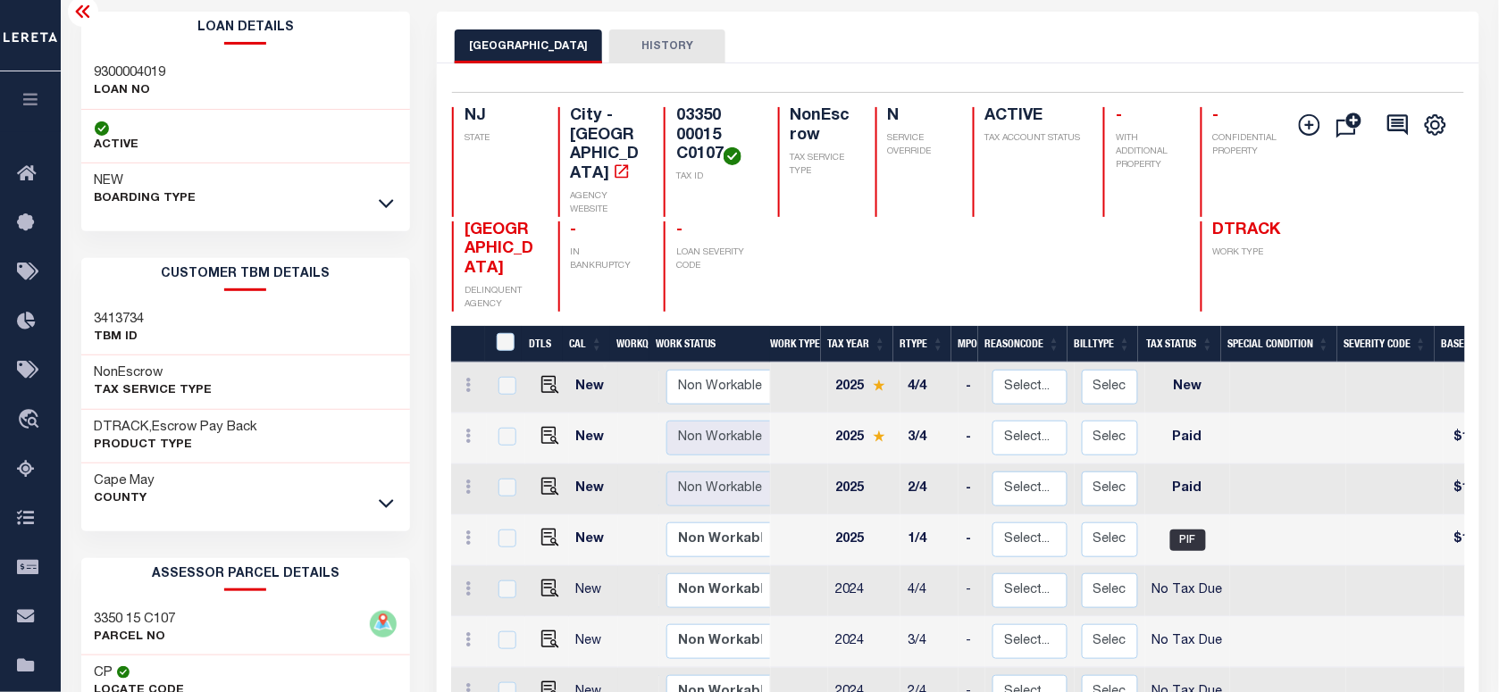
scroll to position [223, 0]
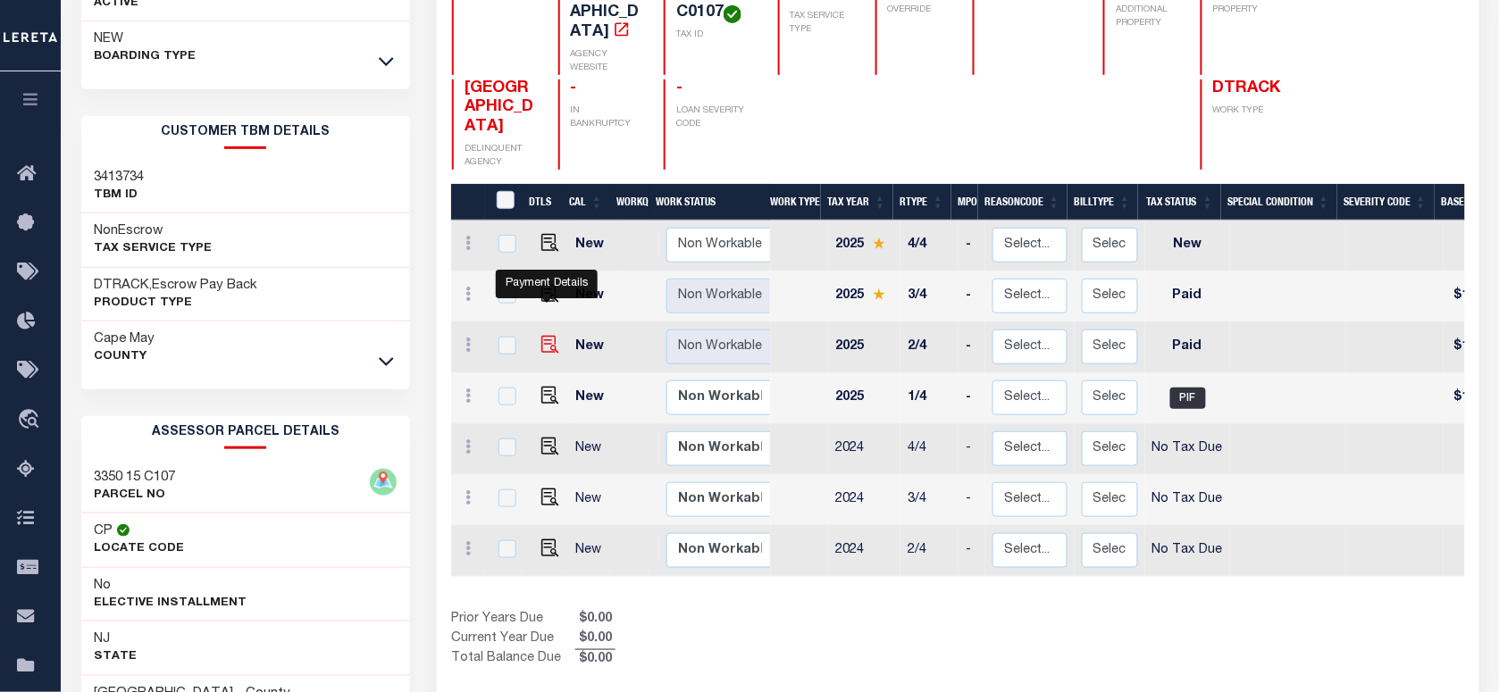
click at [543, 336] on img "" at bounding box center [550, 345] width 18 height 18
checkbox input "true"
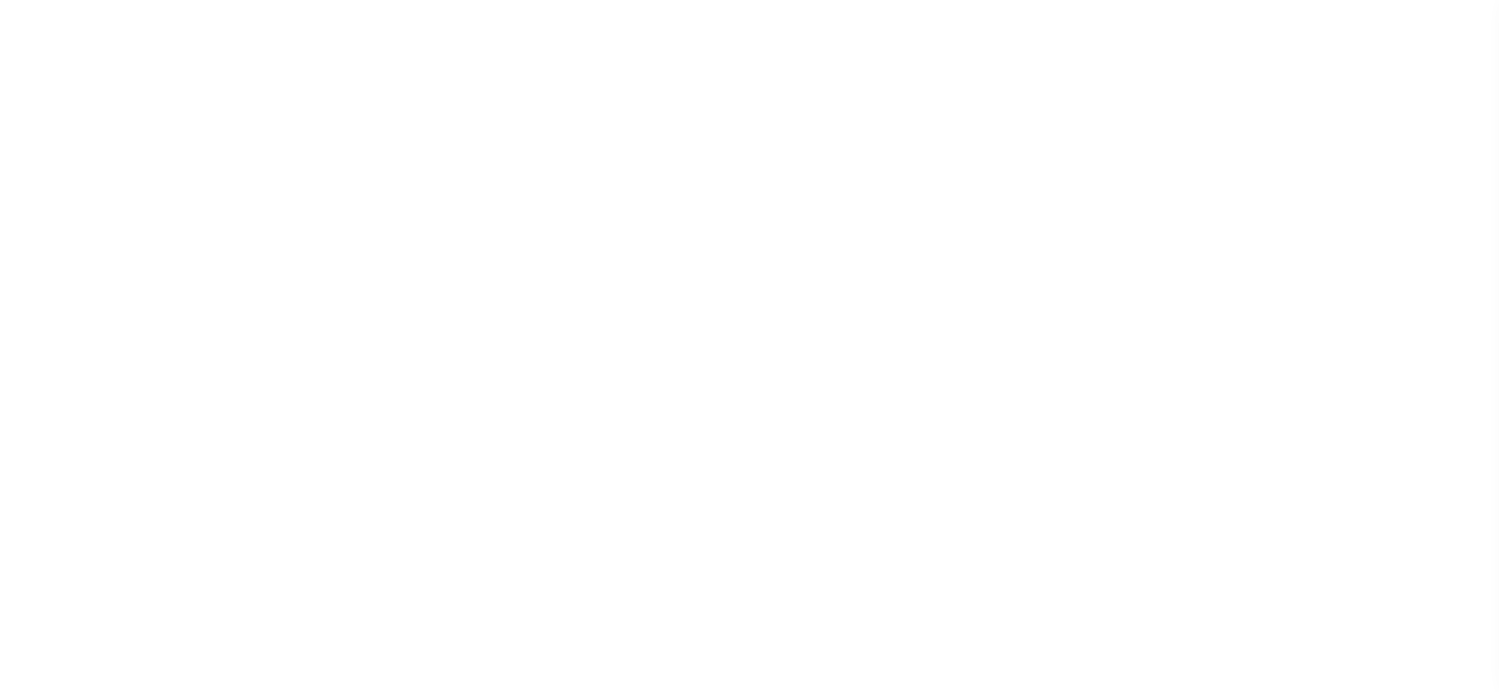
select select "PYD"
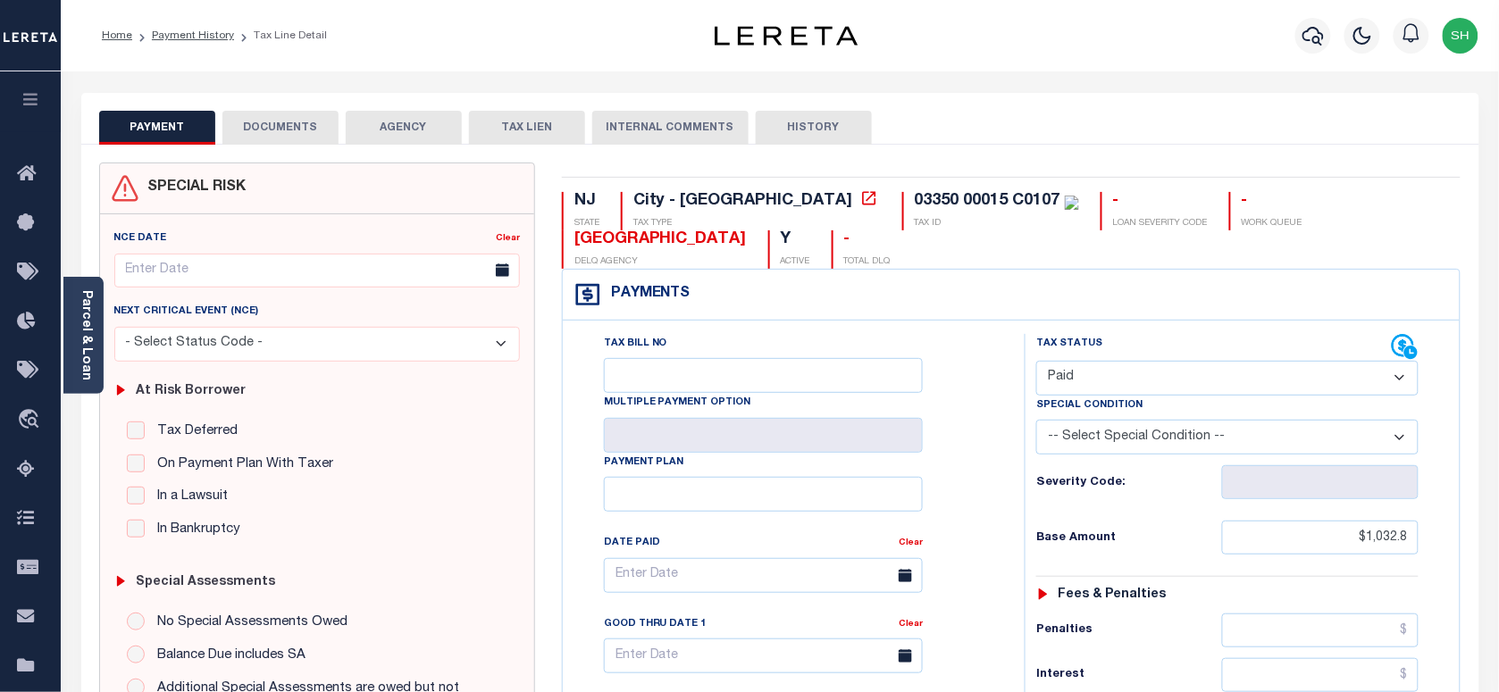
click at [302, 131] on button "DOCUMENTS" at bounding box center [280, 128] width 116 height 34
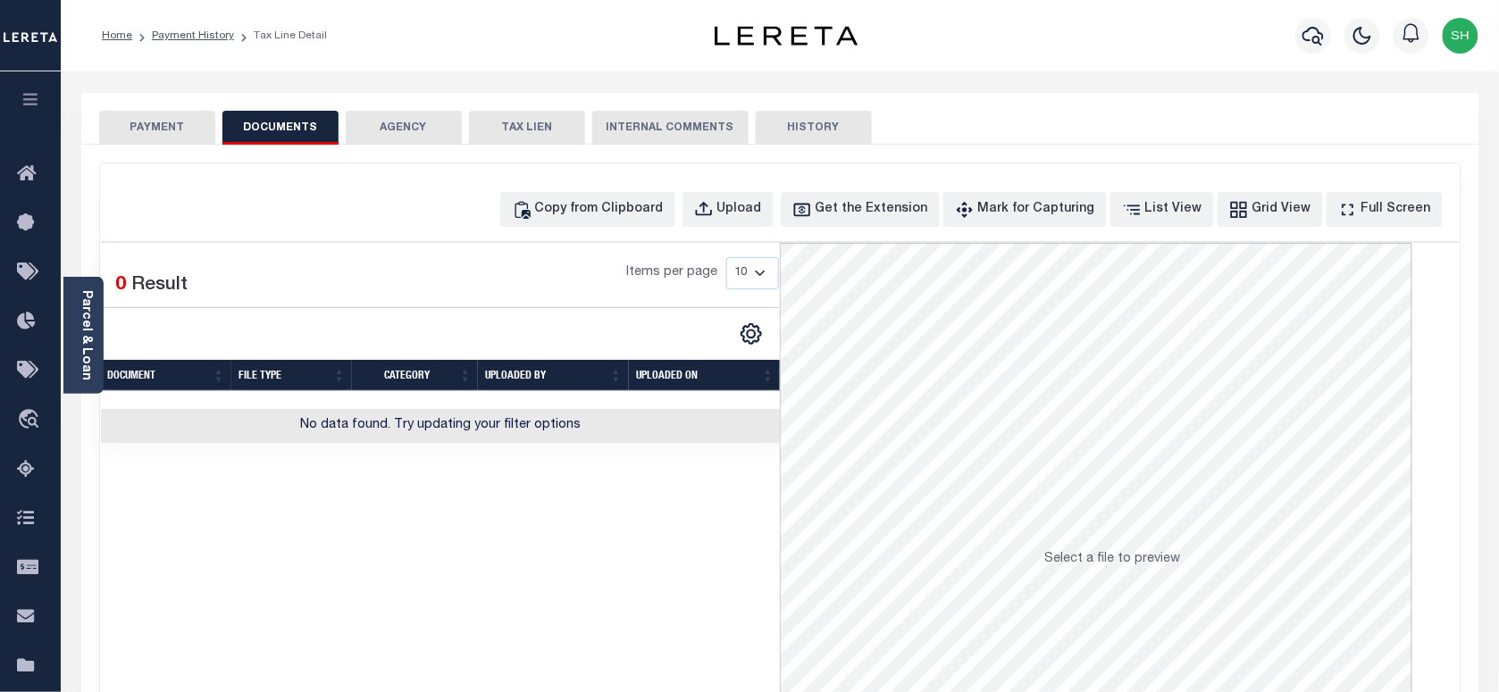
click at [167, 41] on li "Payment History" at bounding box center [183, 36] width 102 height 16
click at [188, 33] on link "Payment History" at bounding box center [193, 35] width 82 height 11
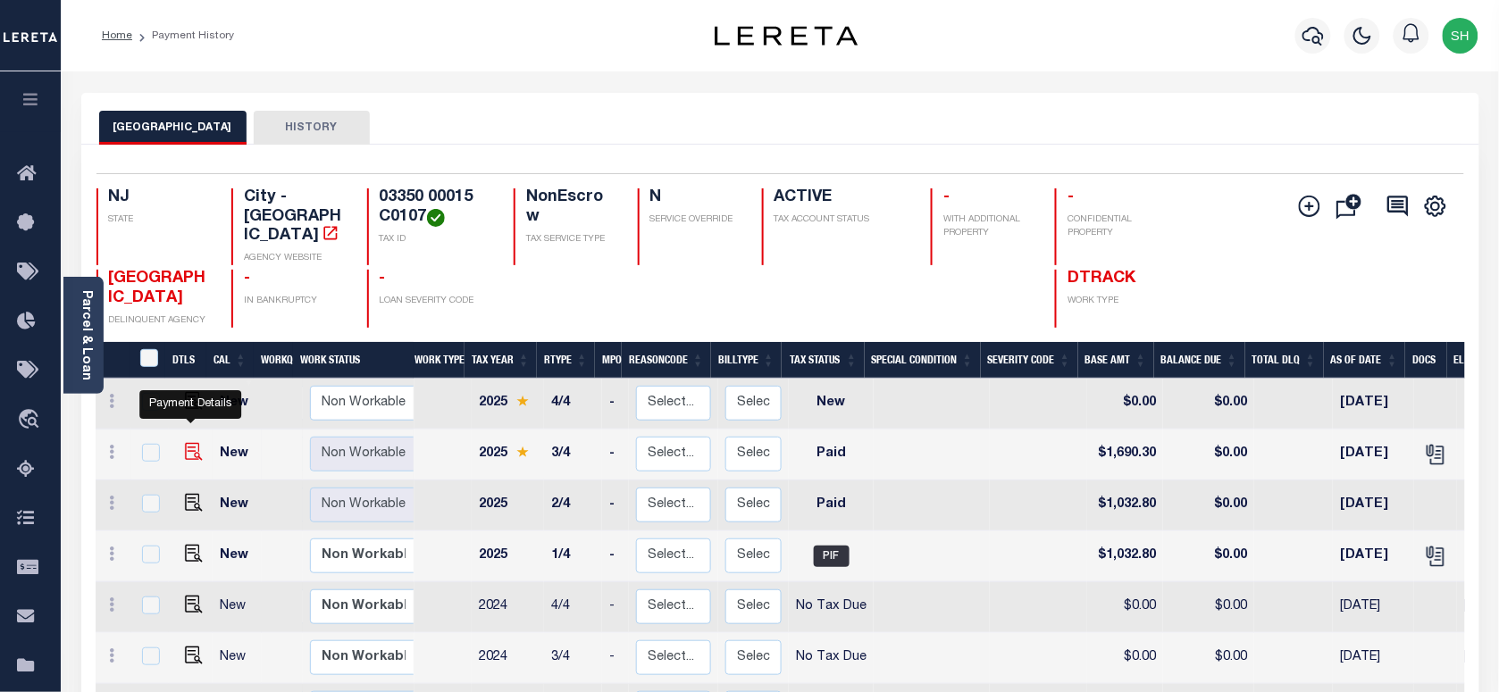
click at [189, 443] on img "" at bounding box center [194, 452] width 18 height 18
checkbox input "true"
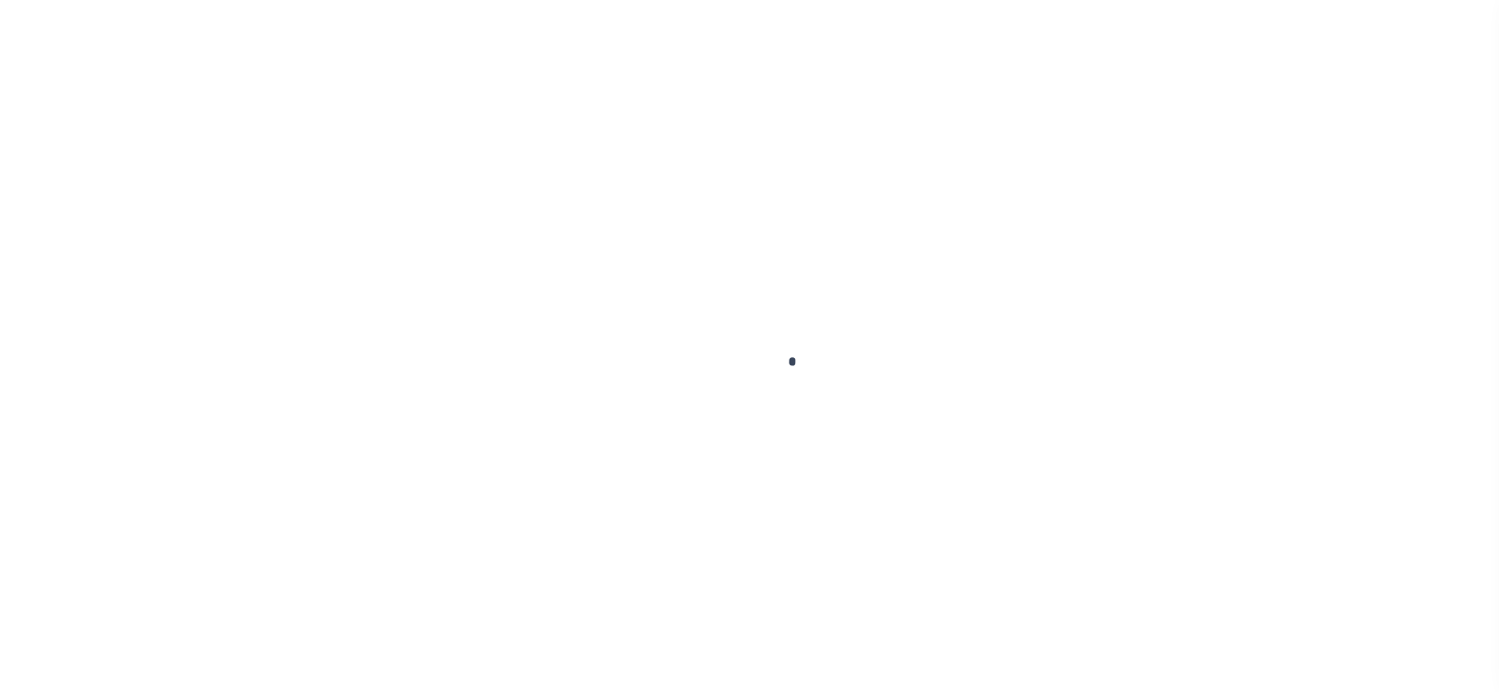
checkbox input "false"
type input "[DATE]"
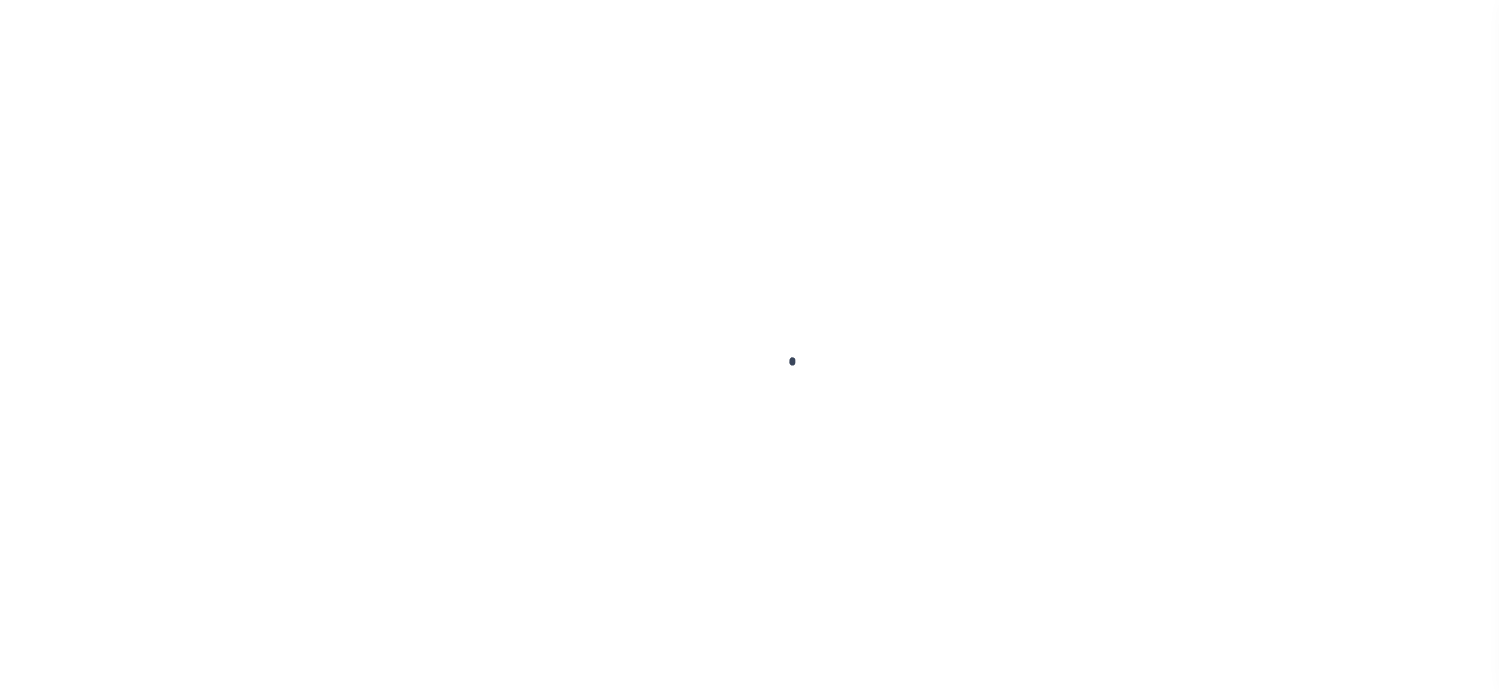
select select "PYD"
type input "$1,690.3"
type input "$0"
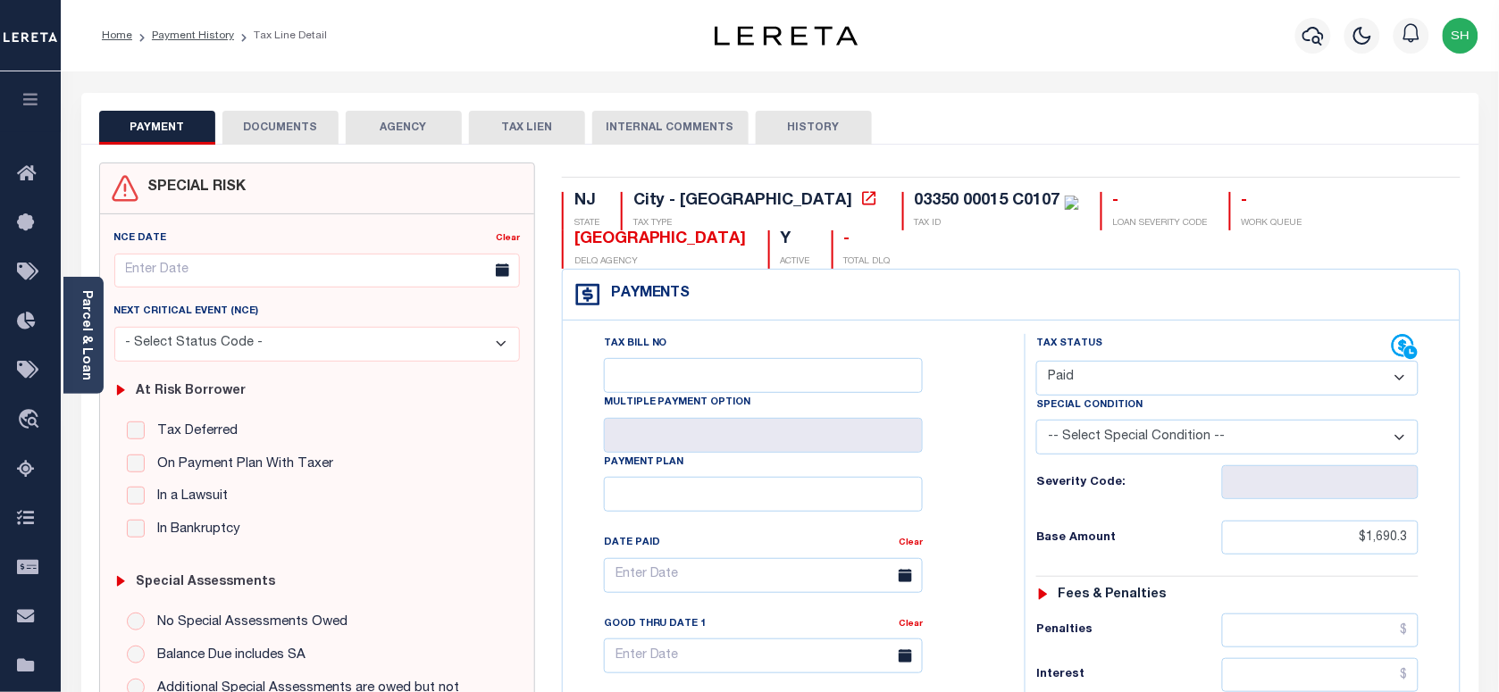
click at [264, 118] on button "DOCUMENTS" at bounding box center [280, 128] width 116 height 34
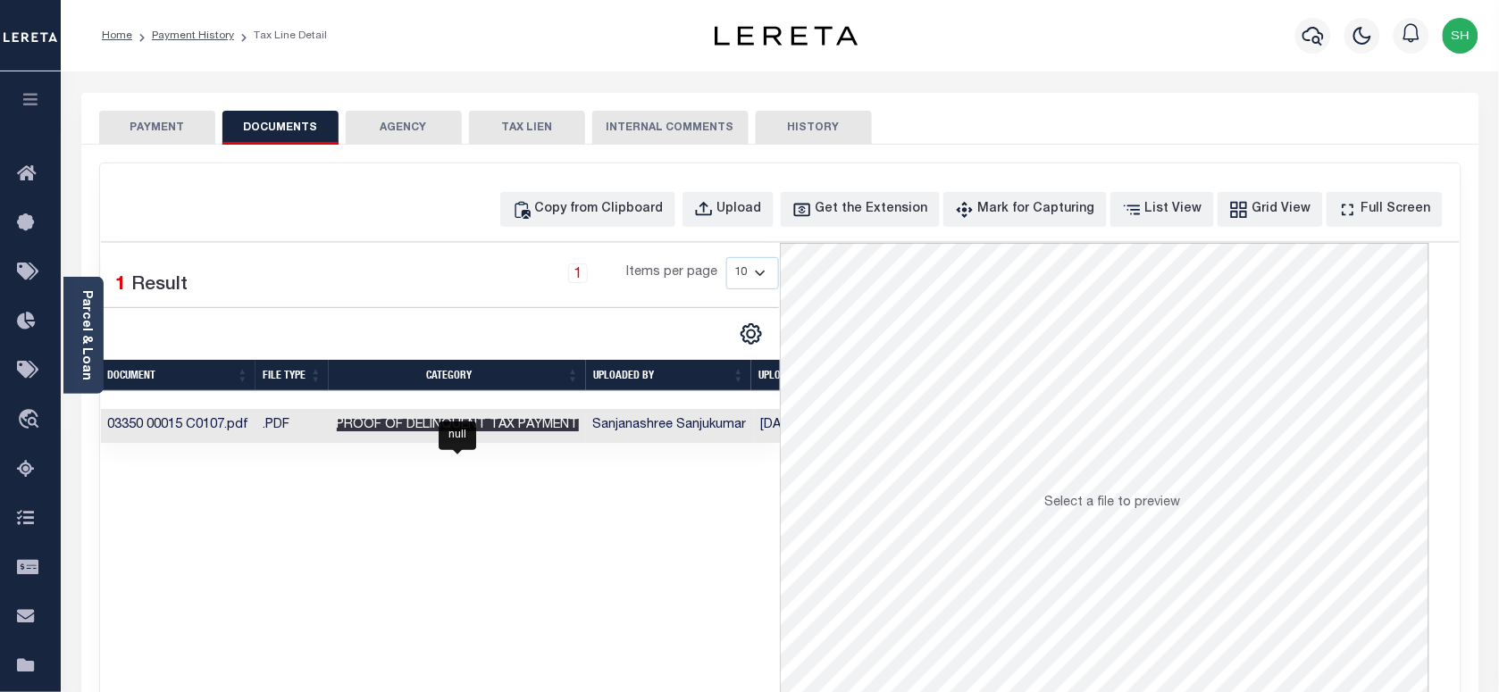
click at [494, 427] on span "Proof of Delinquent Tax Payment" at bounding box center [458, 425] width 242 height 13
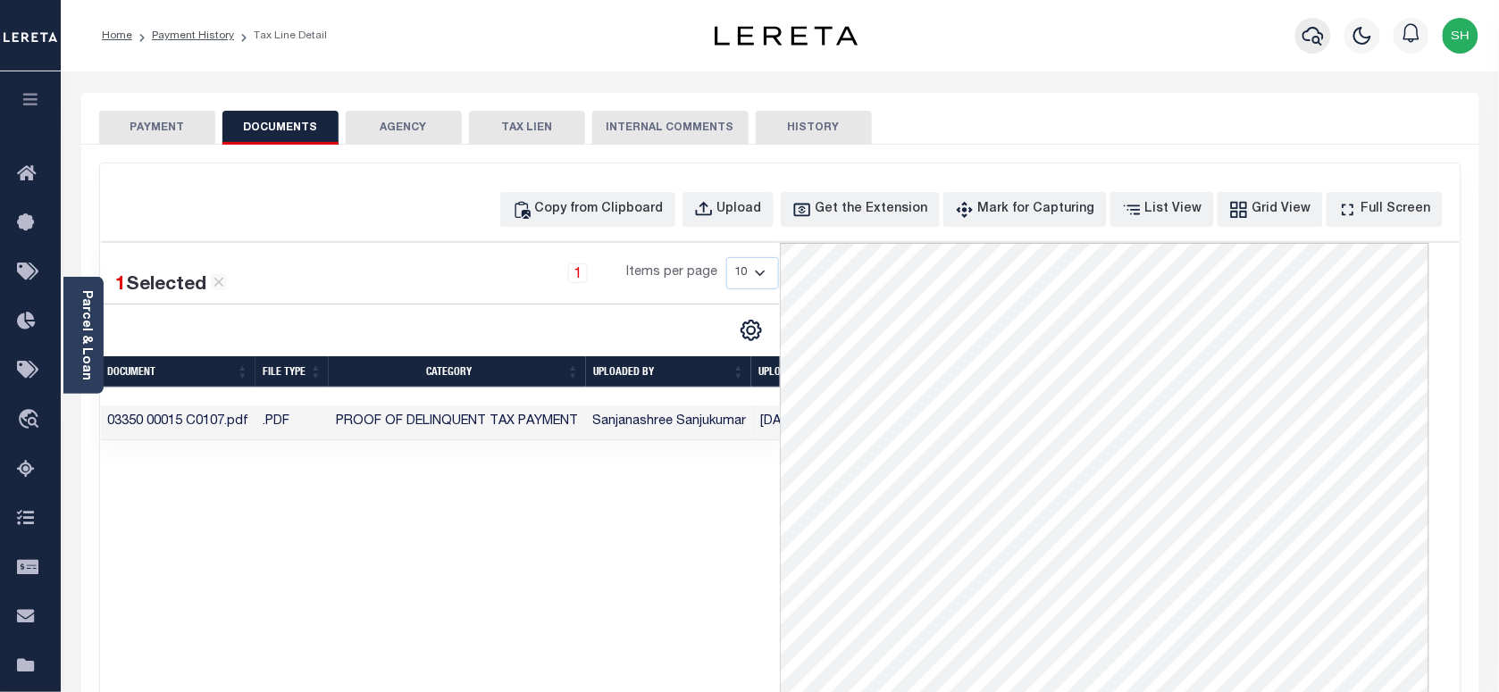
click at [1312, 28] on icon "button" at bounding box center [1313, 35] width 21 height 21
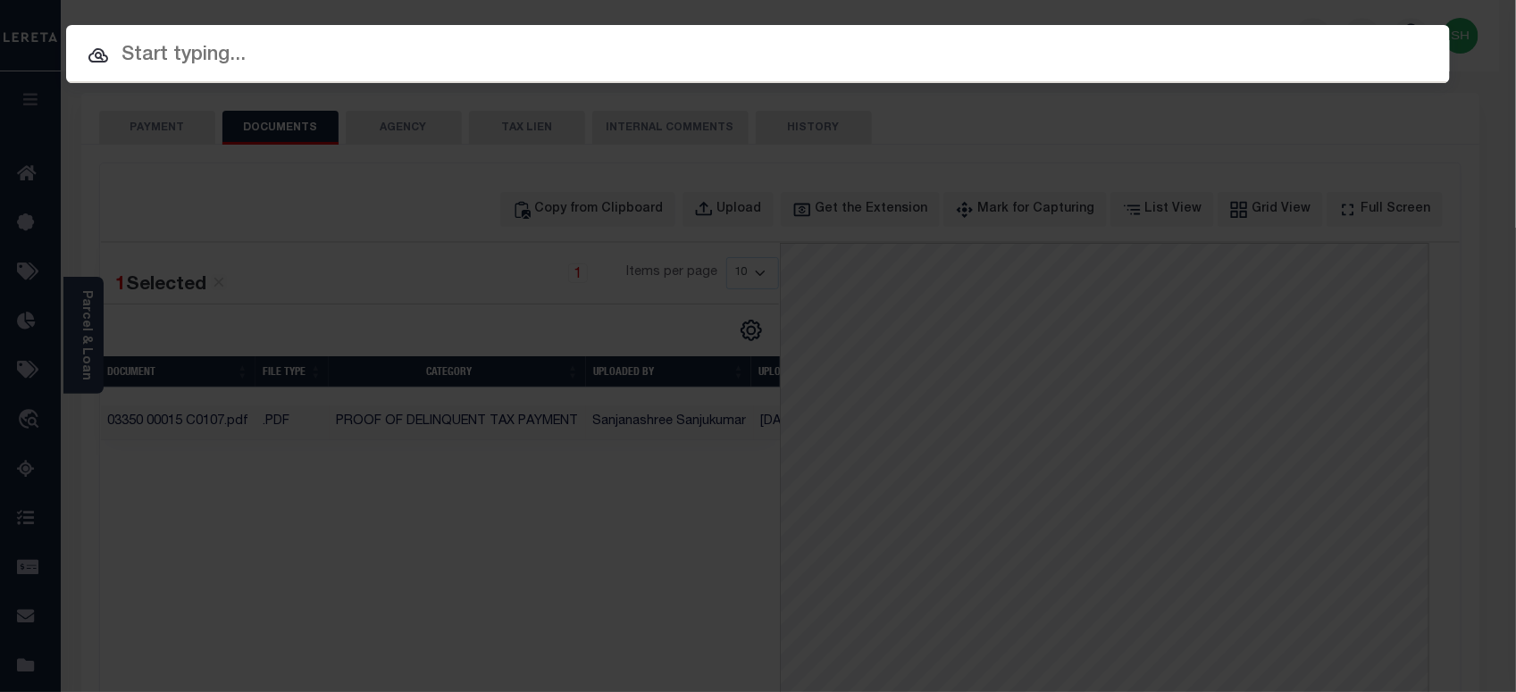
click at [993, 56] on input "text" at bounding box center [758, 55] width 1384 height 31
paste input "9300003225"
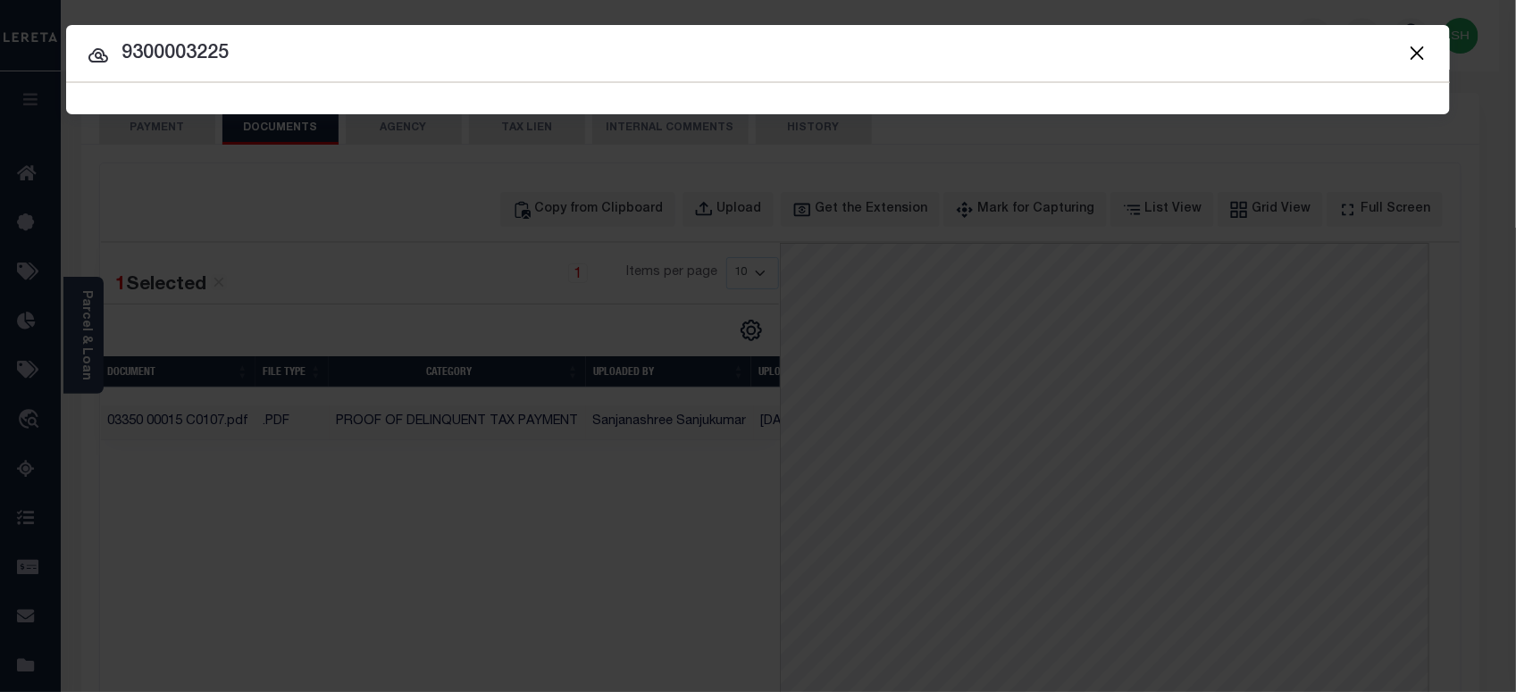
type input "9300003225"
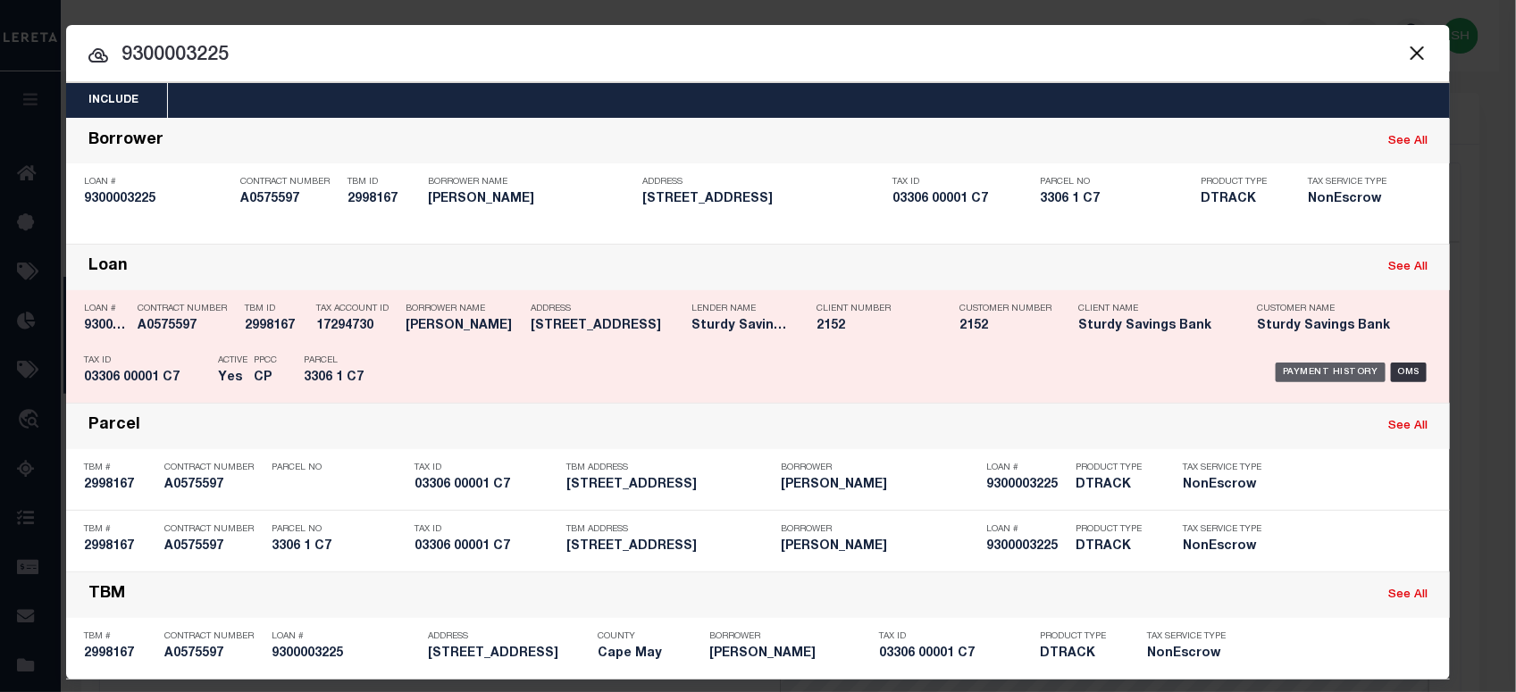
click at [1340, 365] on div "Payment History" at bounding box center [1331, 373] width 110 height 20
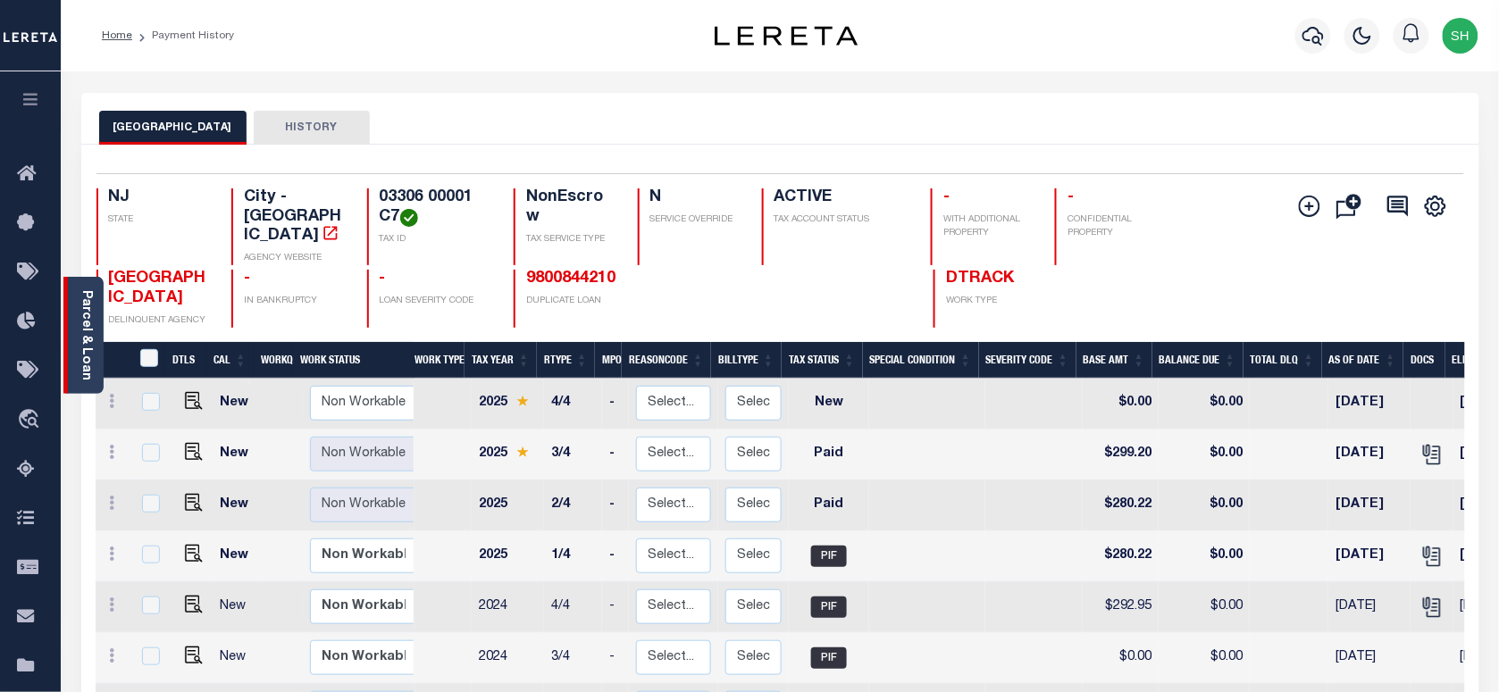
click at [80, 332] on link "Parcel & Loan" at bounding box center [86, 335] width 13 height 90
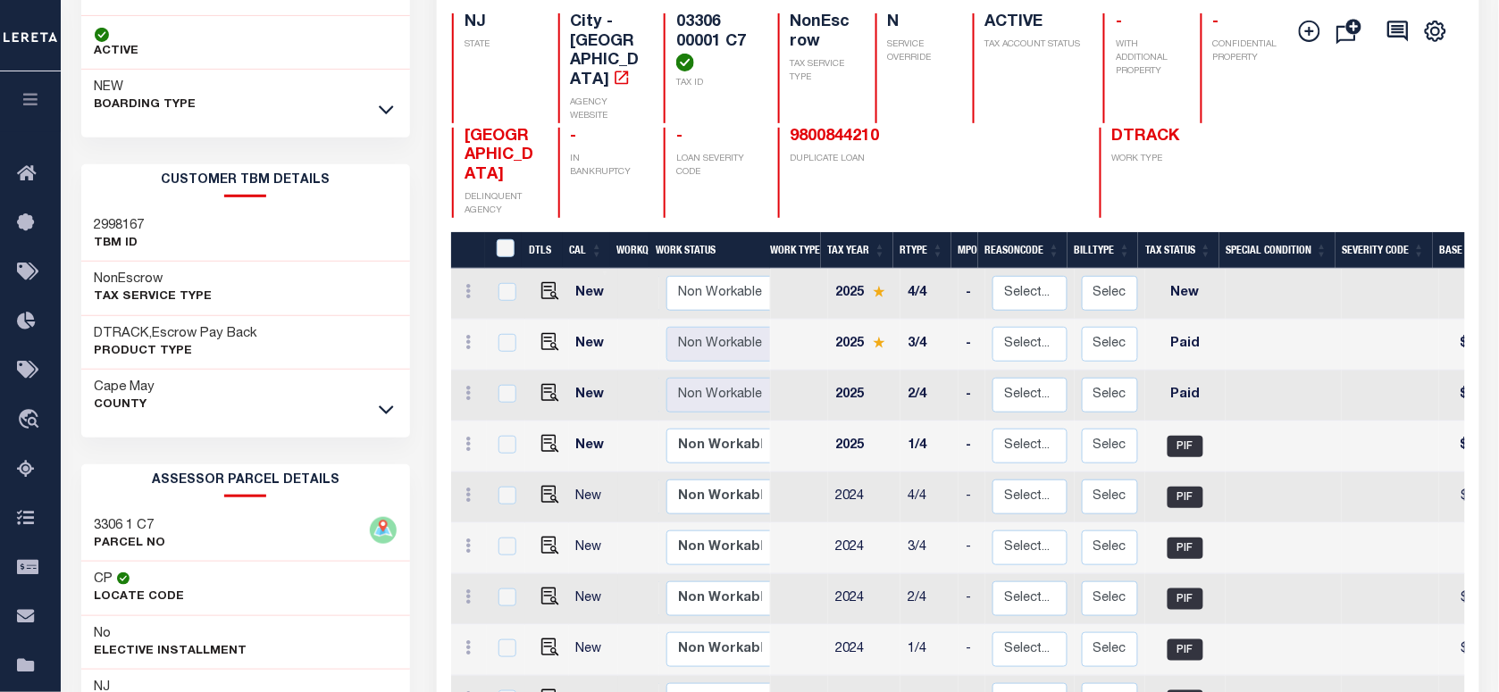
scroll to position [223, 0]
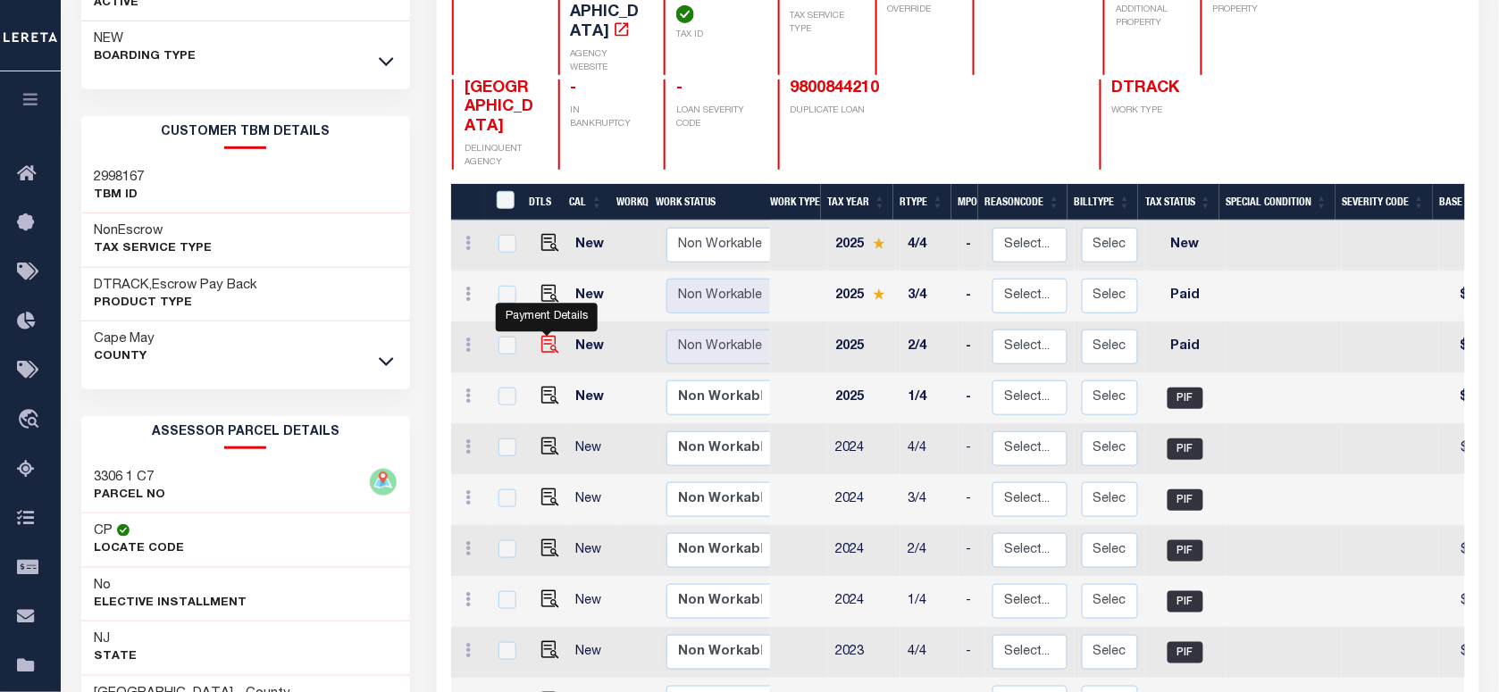
click at [548, 336] on img "" at bounding box center [550, 345] width 18 height 18
checkbox input "true"
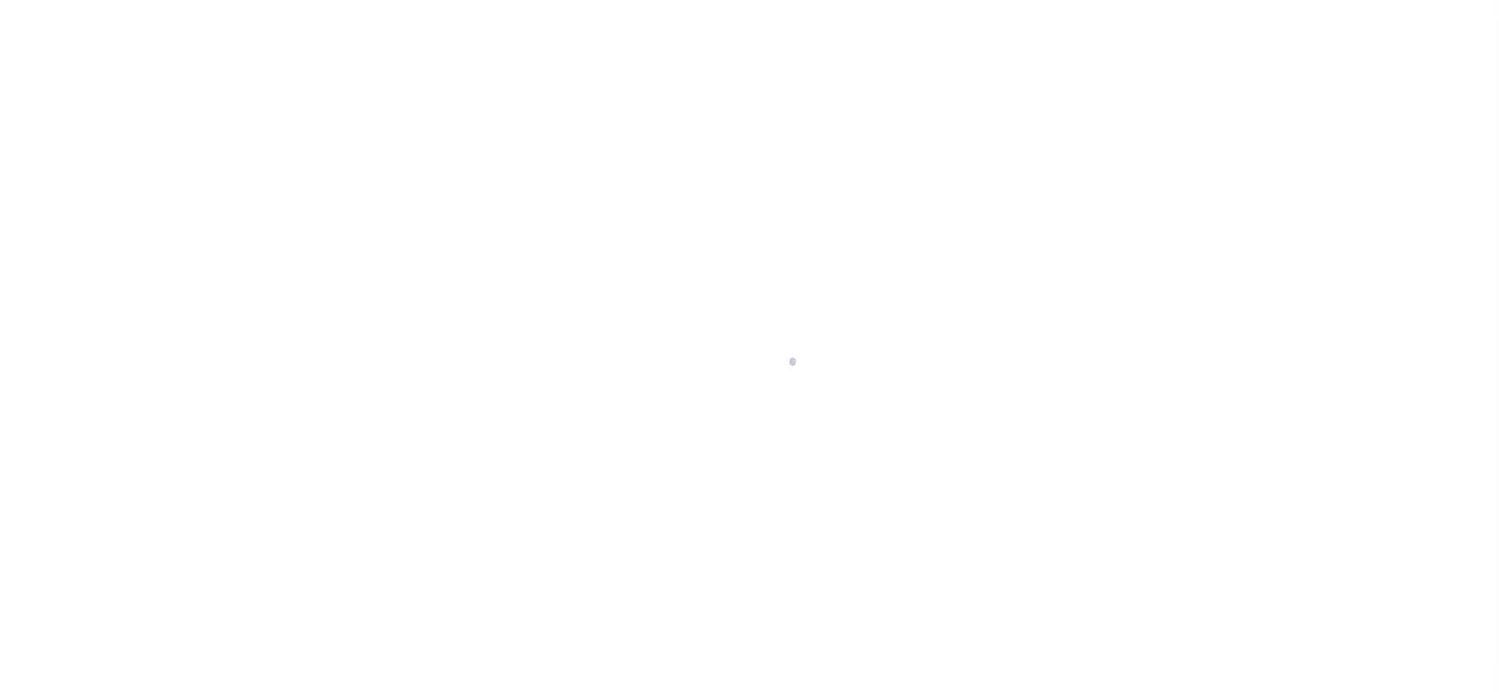
checkbox input "false"
type textarea "Please refer 2025 3/4 line for Tax Supporting Document."
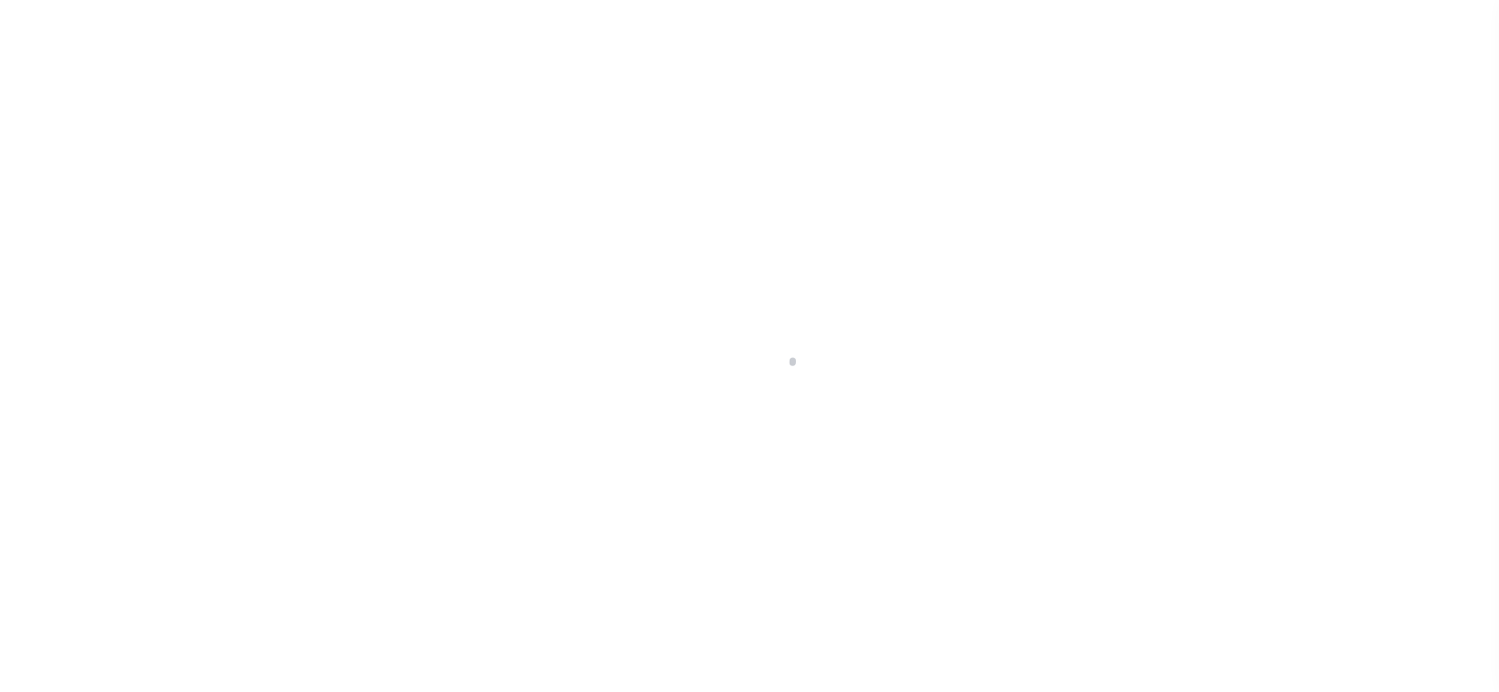
type input "[DATE]"
select select "PYD"
type input "$280.22"
type input "$0"
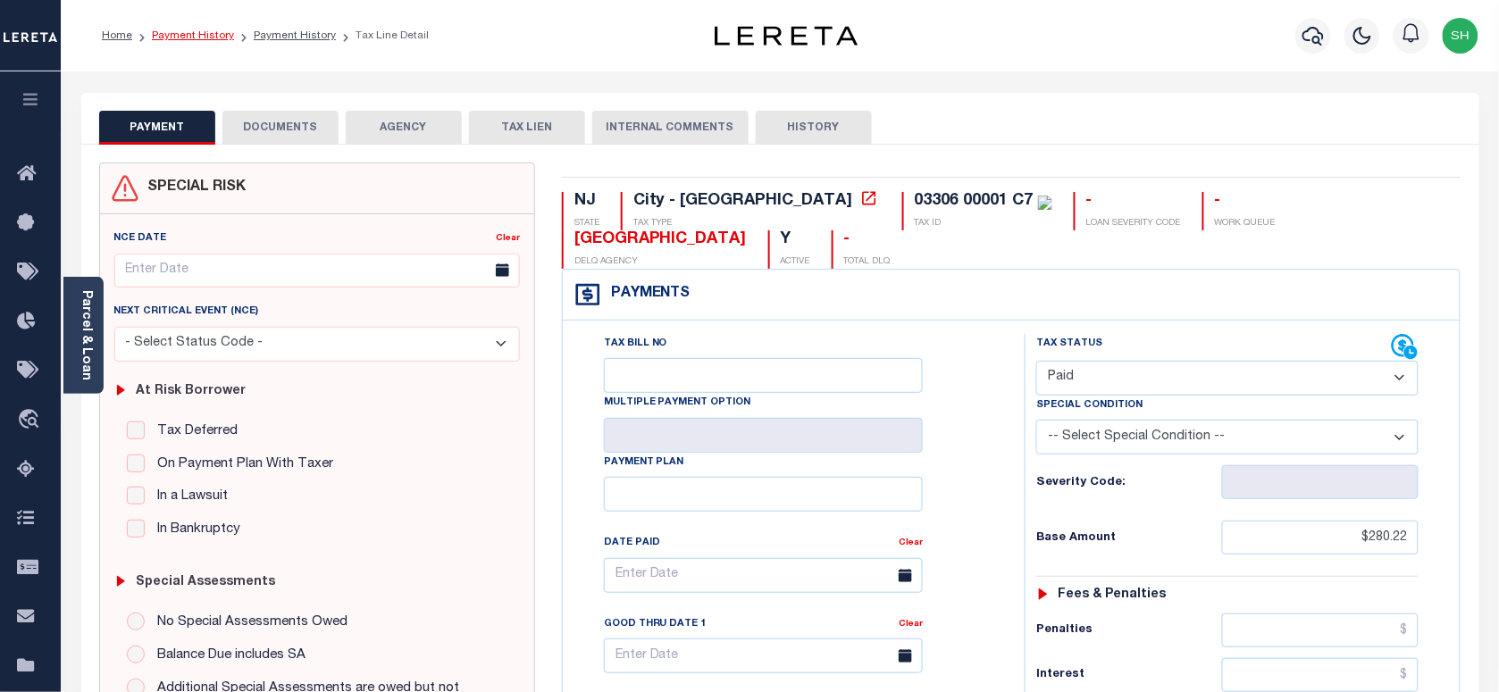
click at [212, 30] on link "Payment History" at bounding box center [193, 35] width 82 height 11
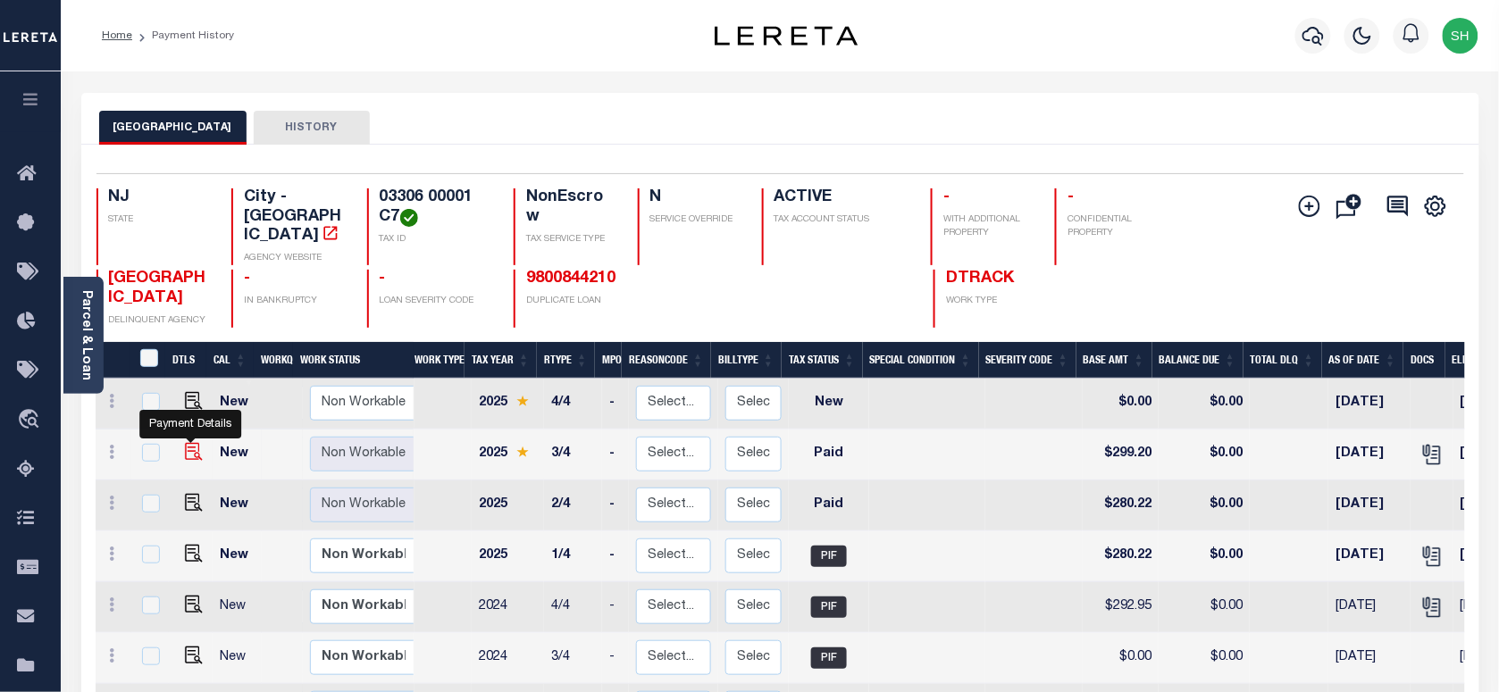
click at [185, 443] on img "" at bounding box center [194, 452] width 18 height 18
checkbox input "true"
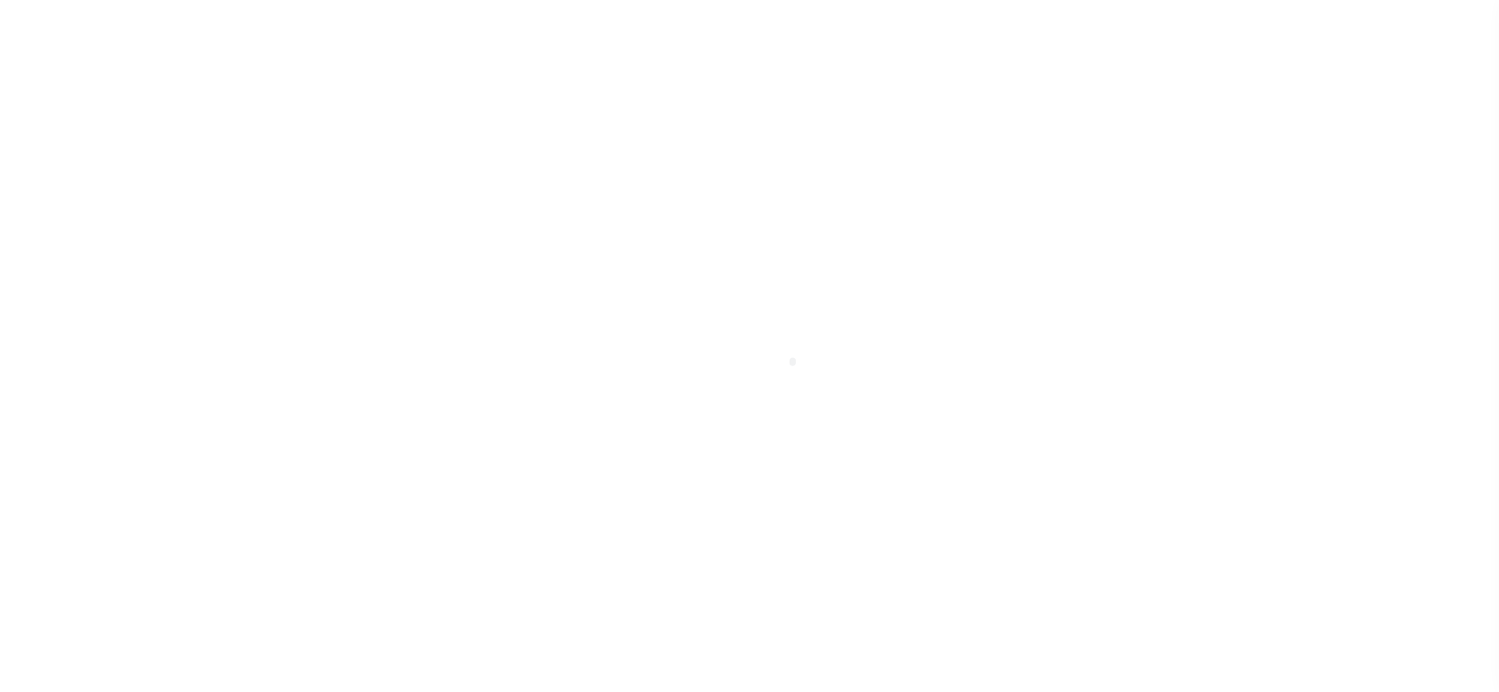
select select "PYD"
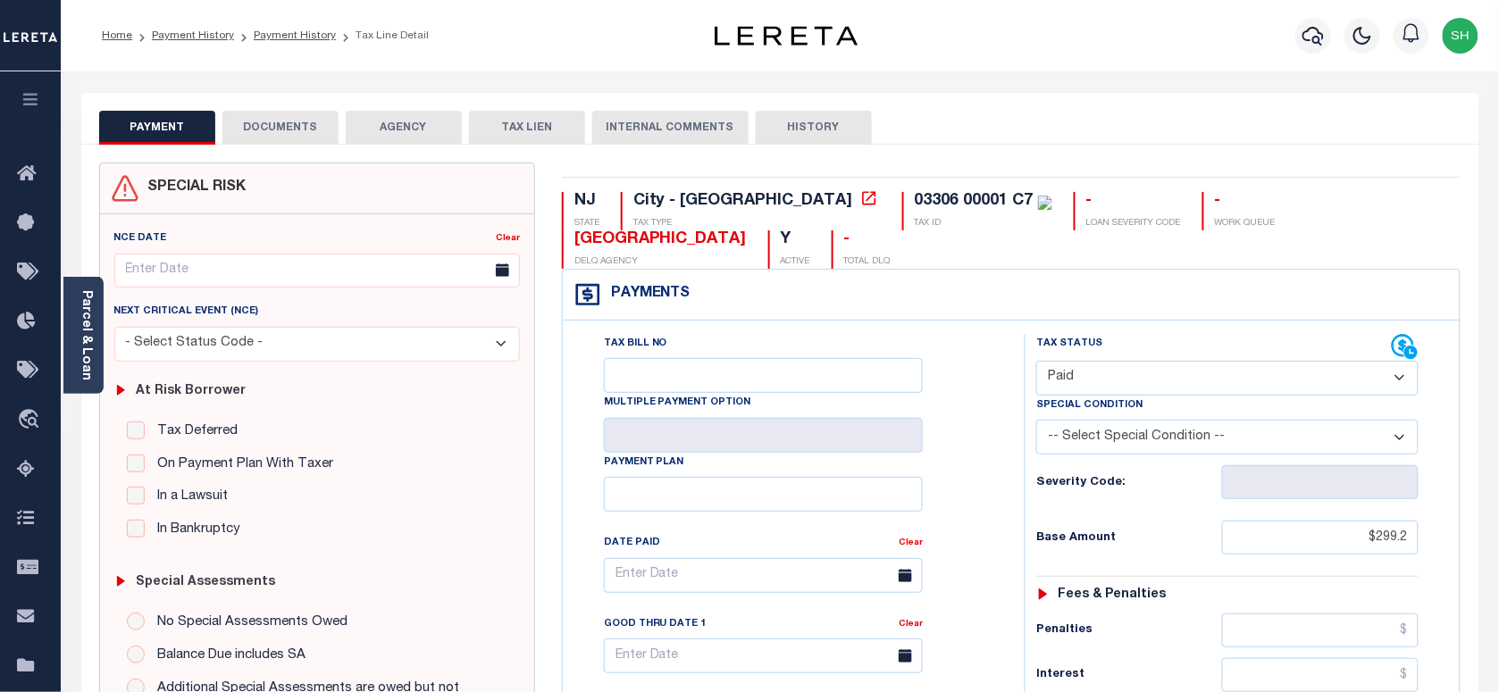
click at [291, 137] on button "DOCUMENTS" at bounding box center [280, 128] width 116 height 34
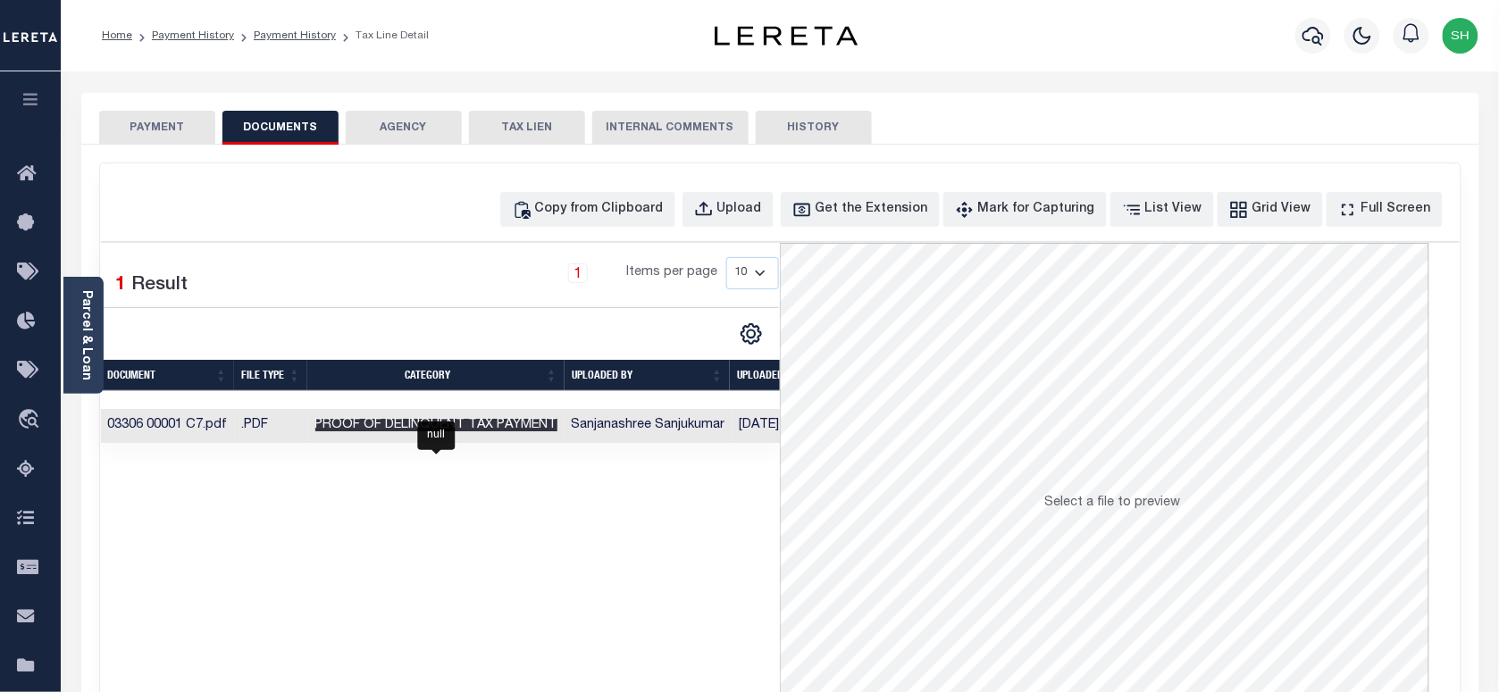
click at [496, 427] on span "Proof of Delinquent Tax Payment" at bounding box center [436, 425] width 242 height 13
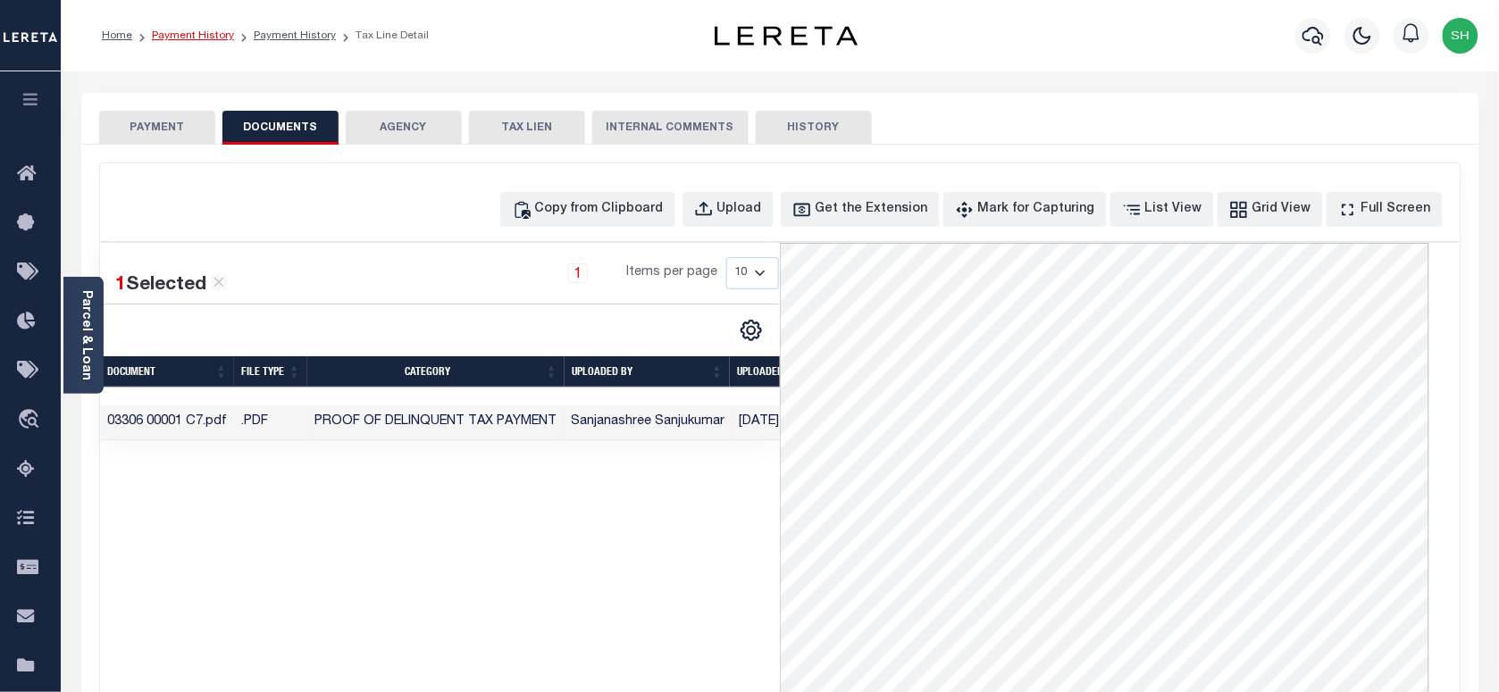
click at [180, 40] on link "Payment History" at bounding box center [193, 35] width 82 height 11
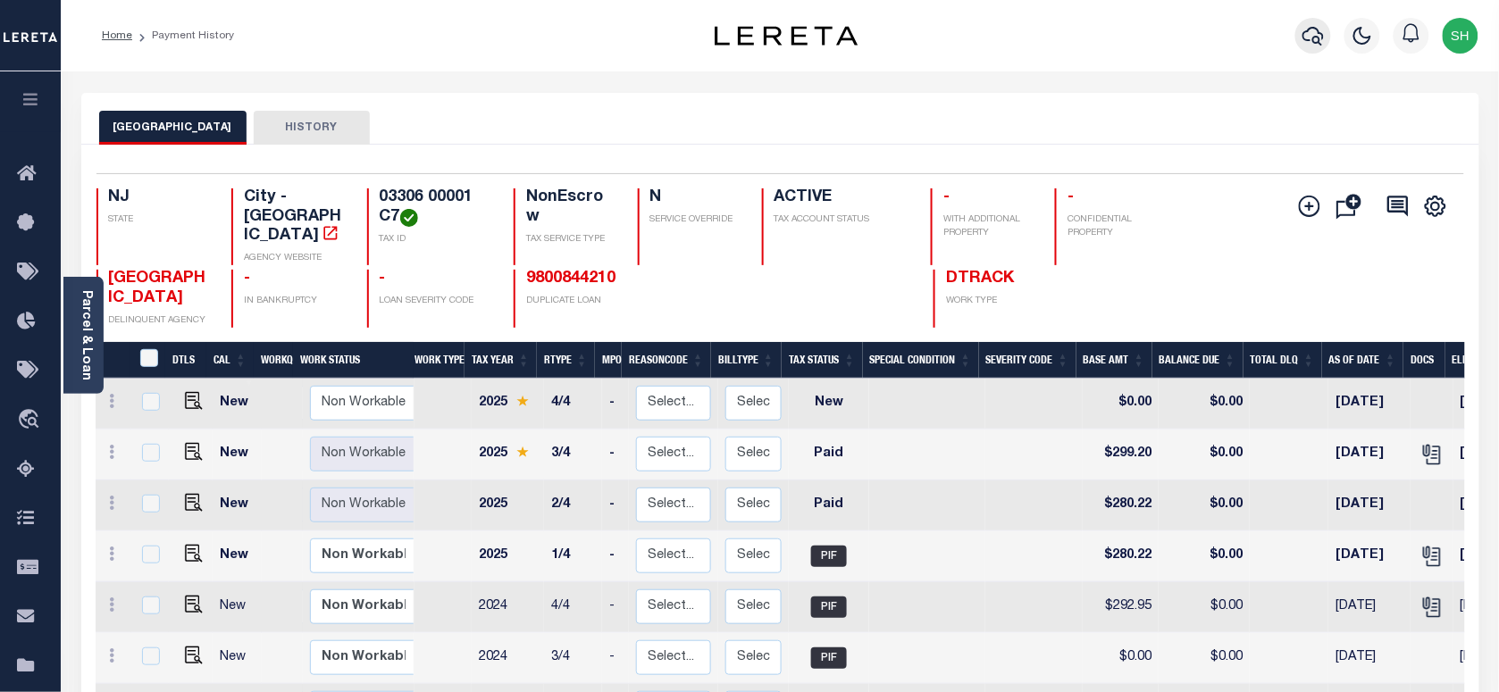
click at [1303, 32] on icon "button" at bounding box center [1313, 35] width 21 height 21
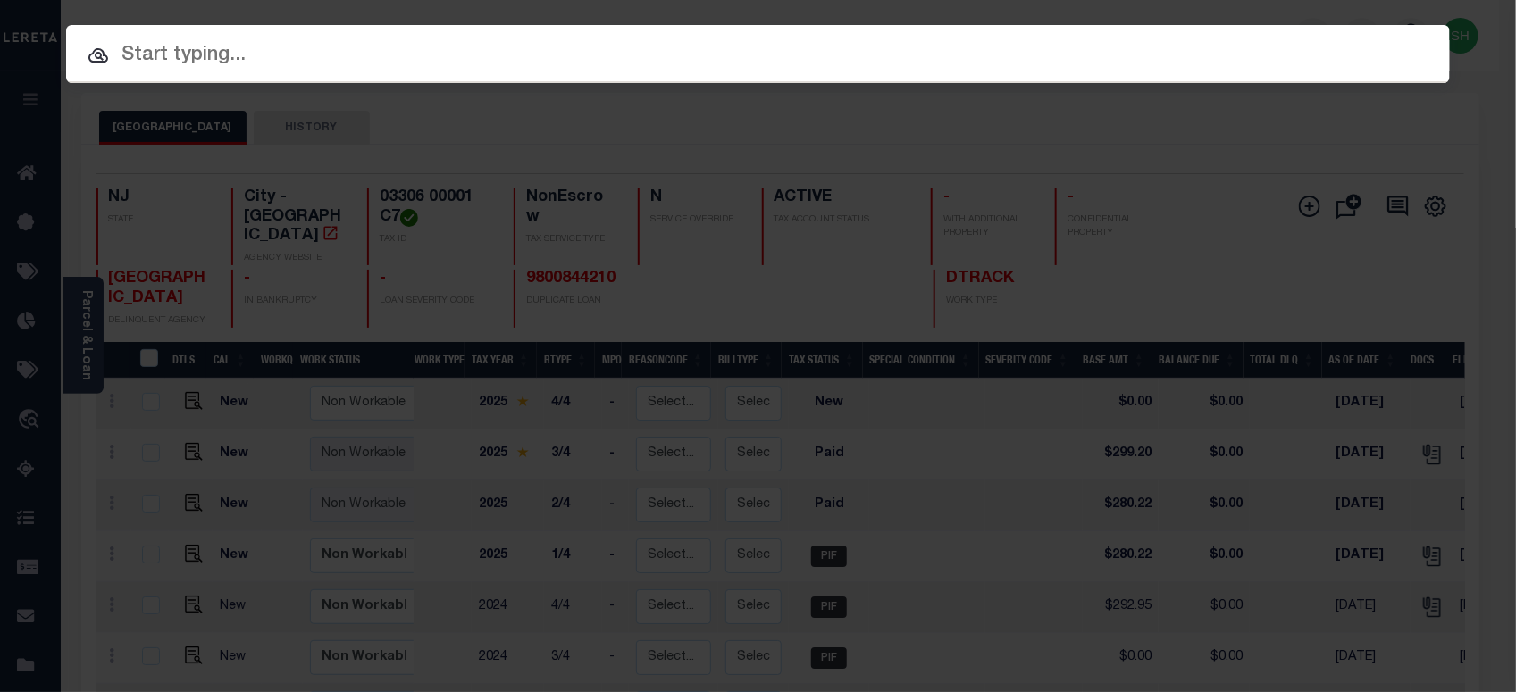
click at [1100, 51] on input "text" at bounding box center [758, 55] width 1384 height 31
paste input "9300003365"
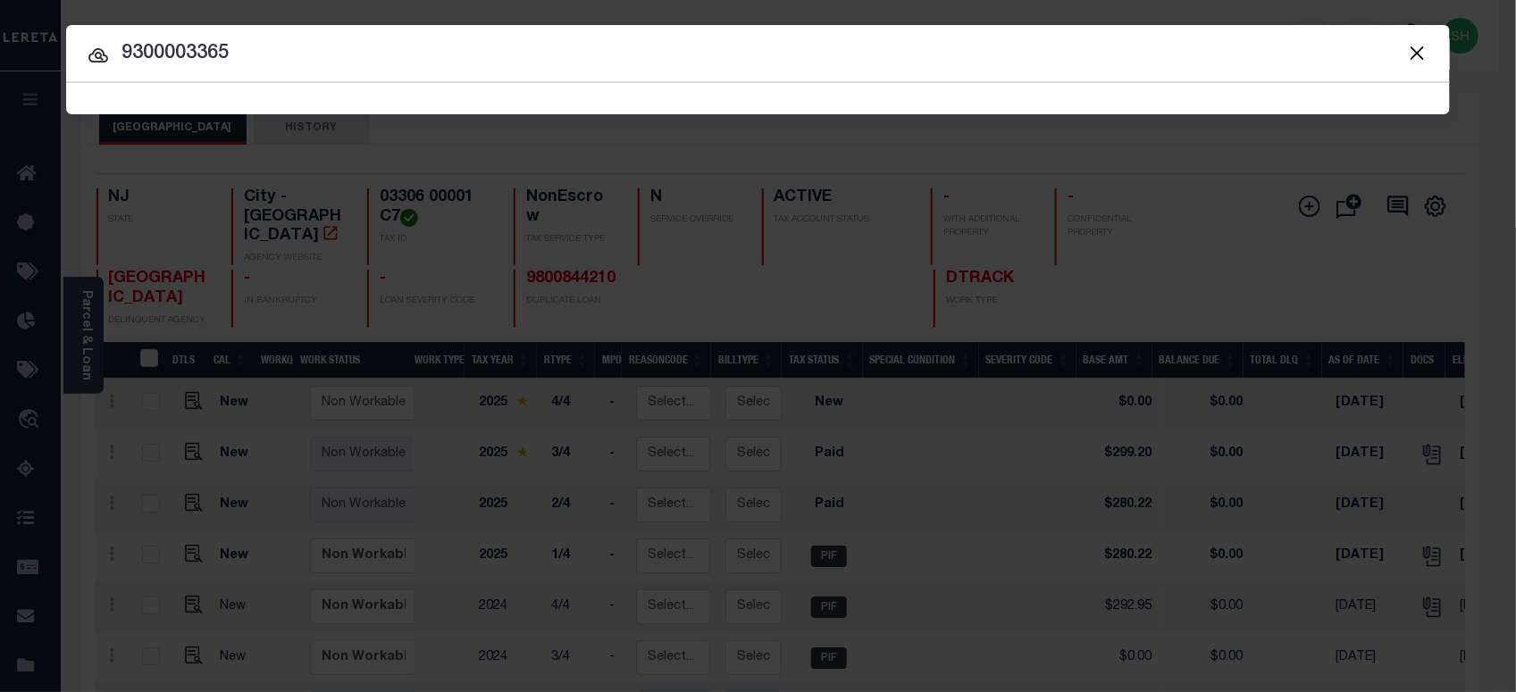
type input "9300003365"
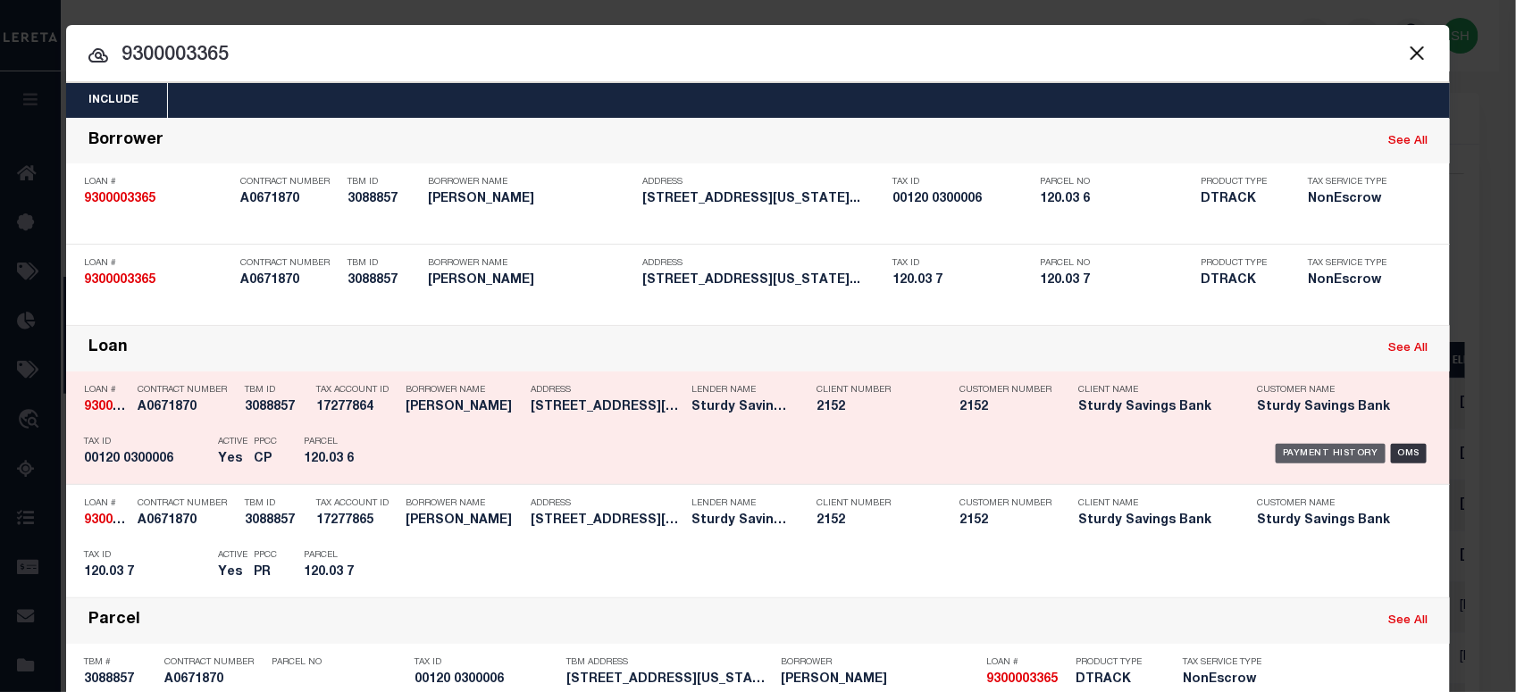
click at [1305, 449] on div "Payment History" at bounding box center [1331, 454] width 110 height 20
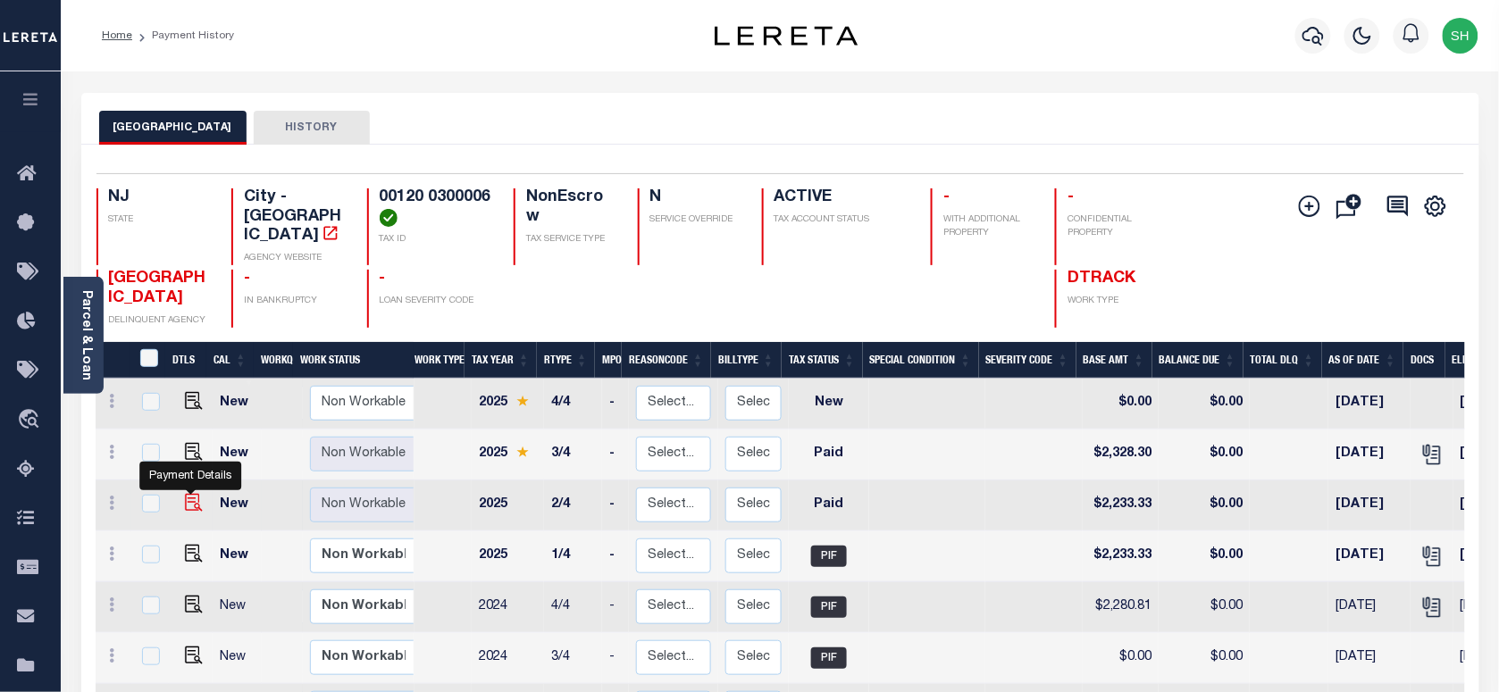
click at [188, 506] on img "" at bounding box center [194, 503] width 18 height 18
checkbox input "true"
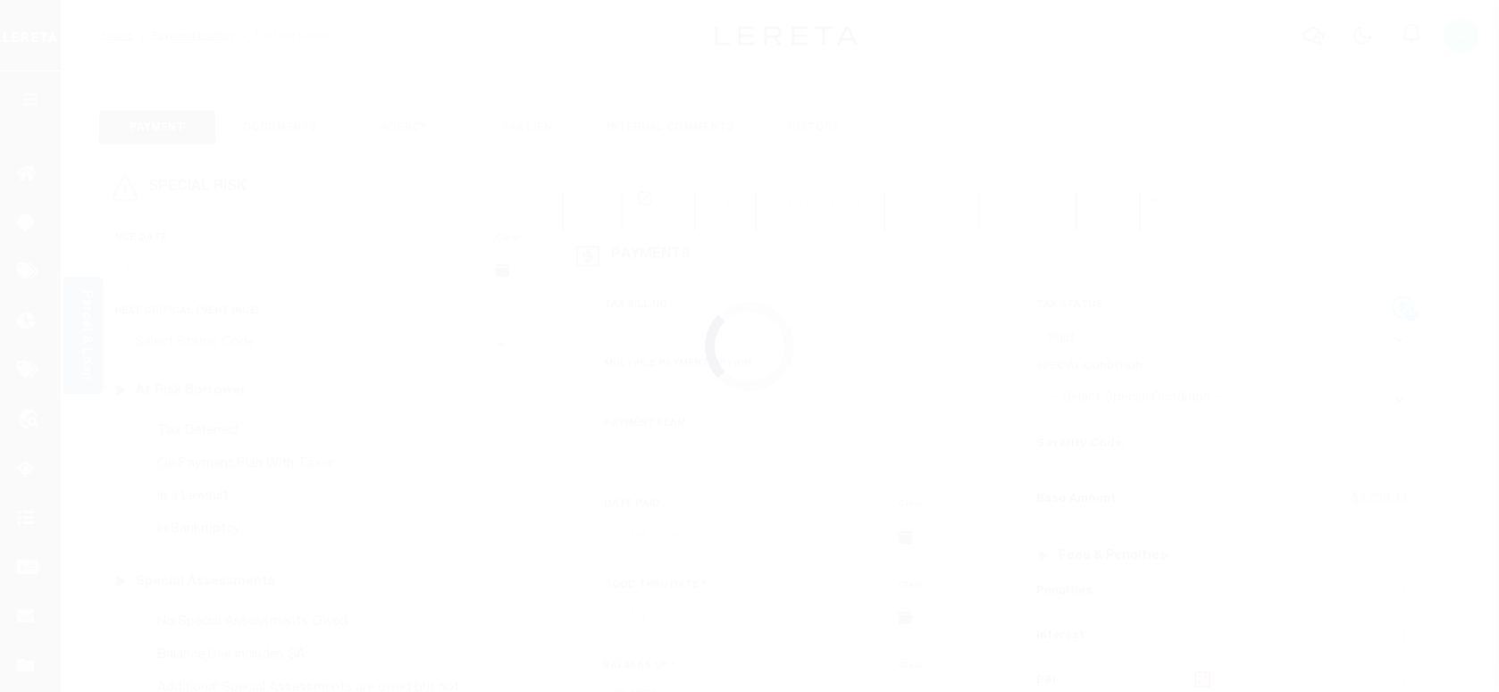
select select "PYD"
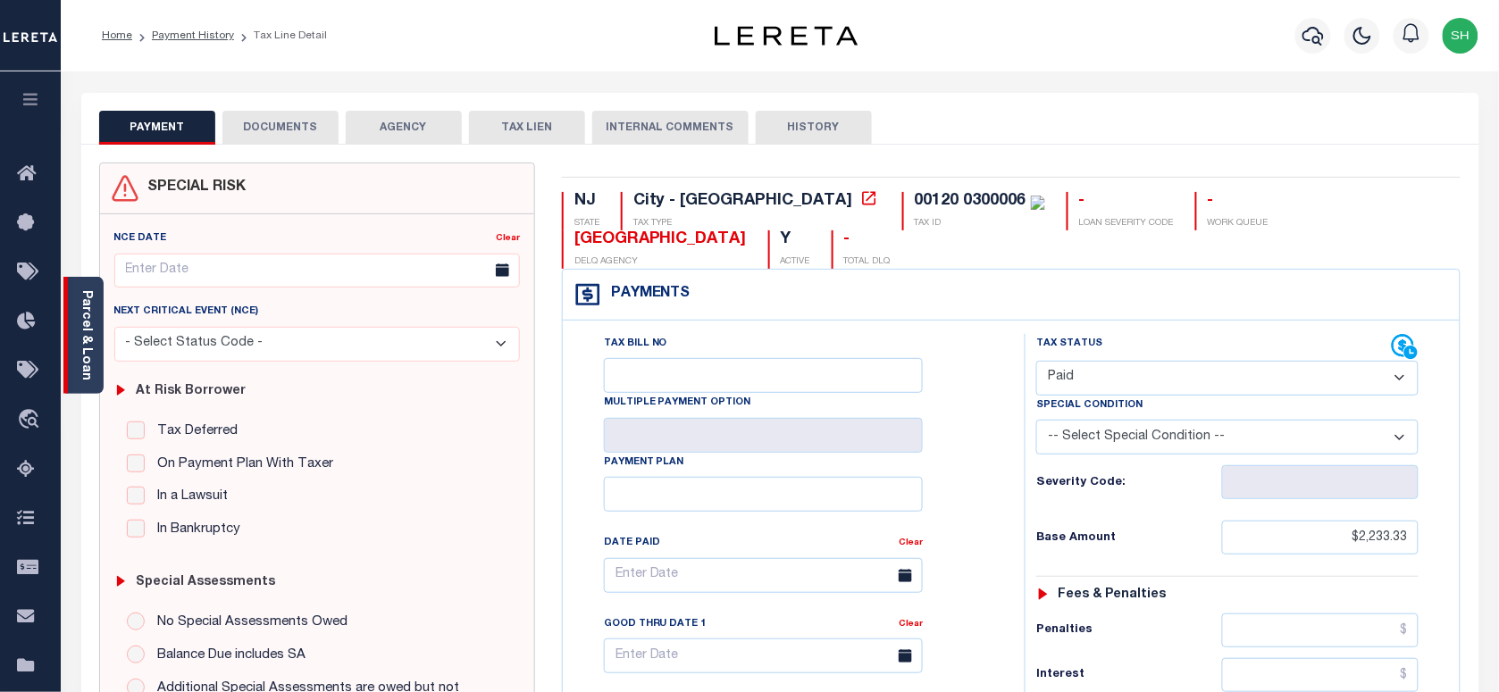
click at [70, 337] on div "Parcel & Loan" at bounding box center [83, 335] width 40 height 117
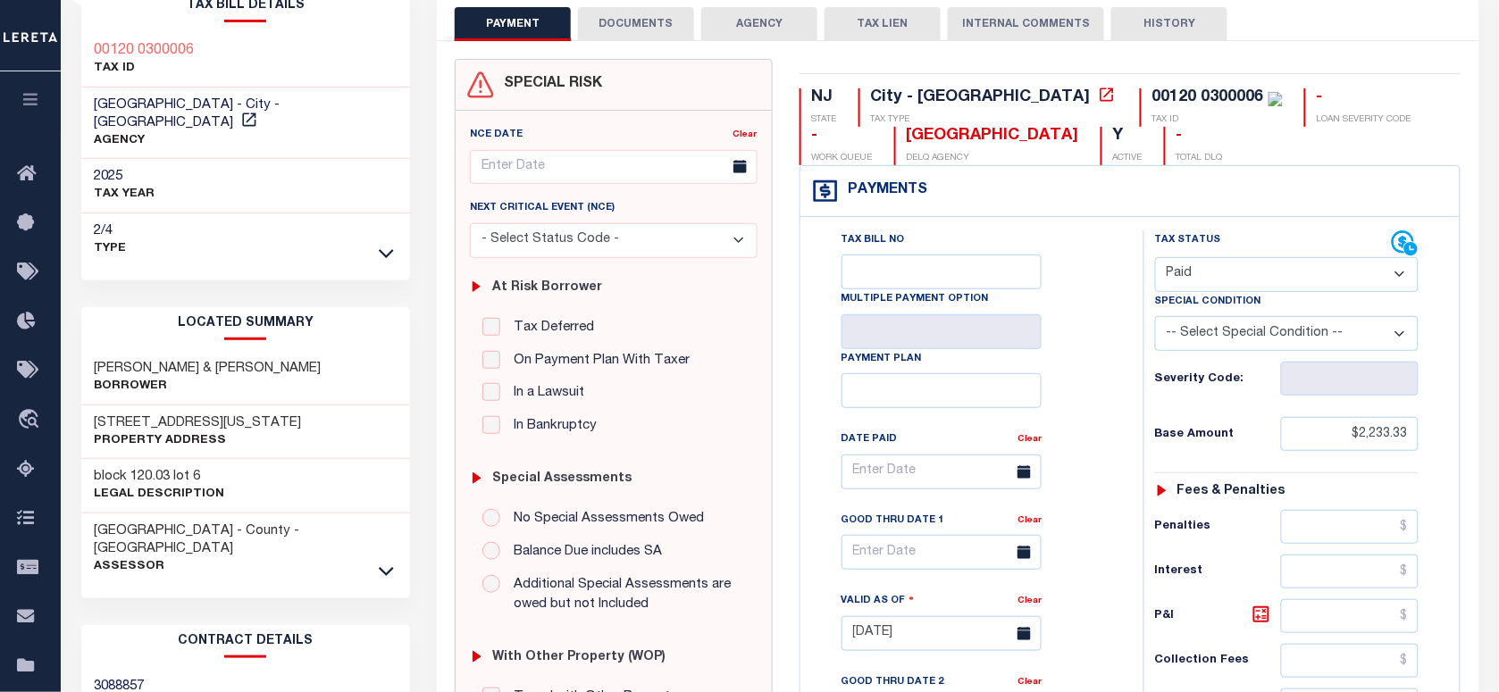
scroll to position [223, 0]
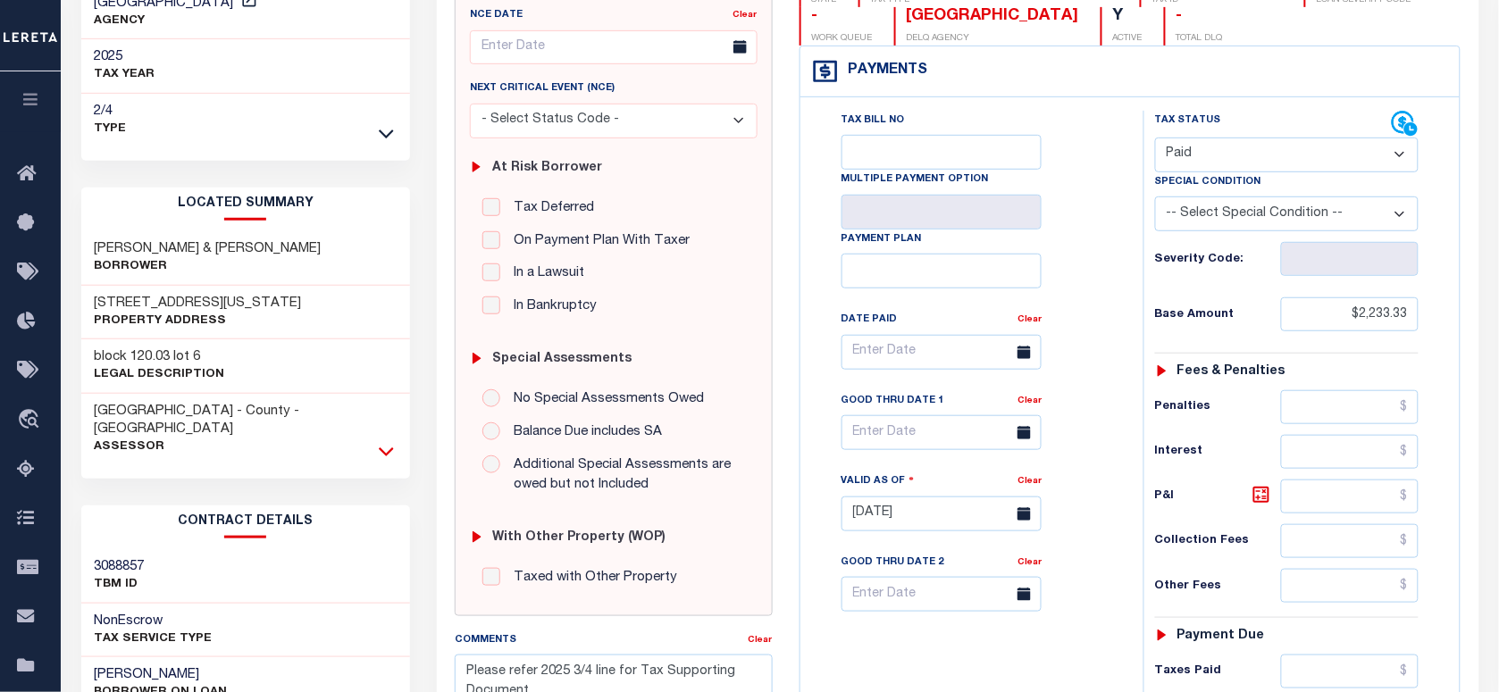
click at [385, 442] on icon at bounding box center [386, 451] width 15 height 19
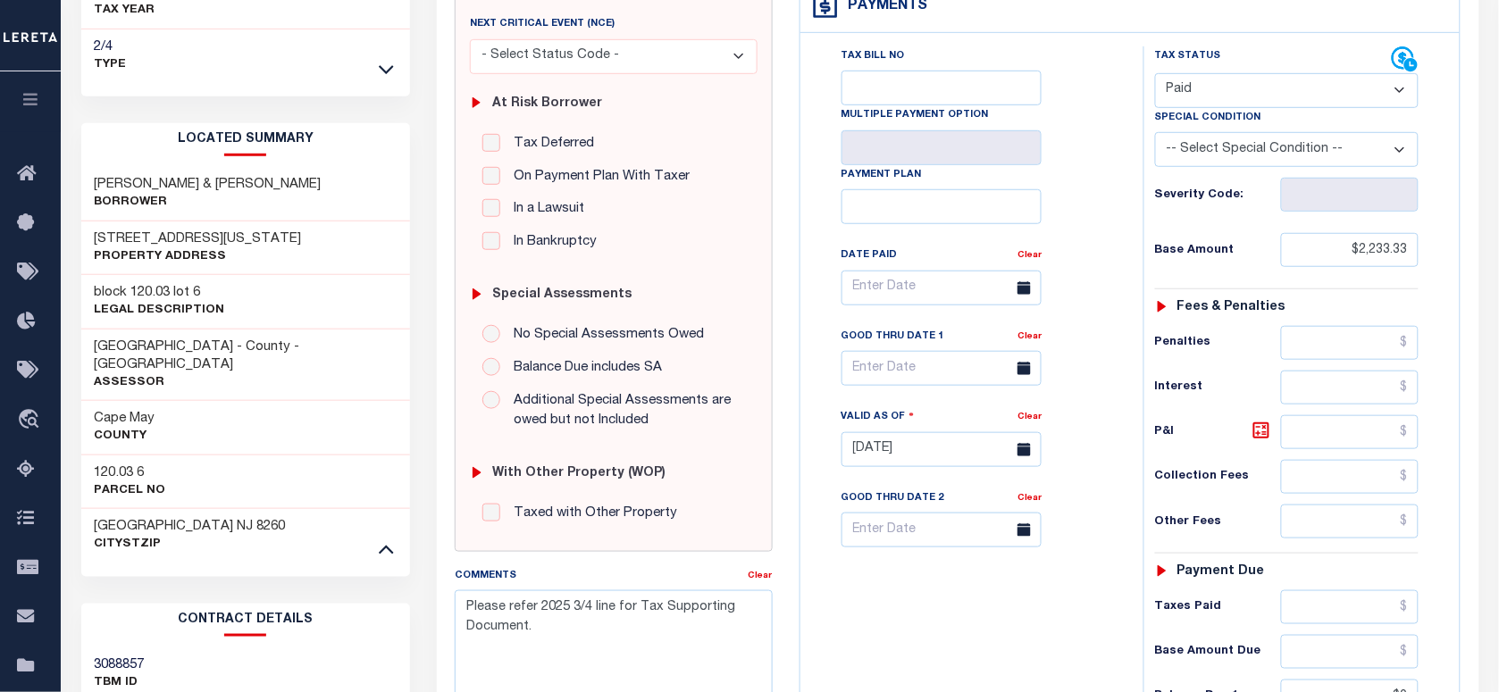
scroll to position [0, 0]
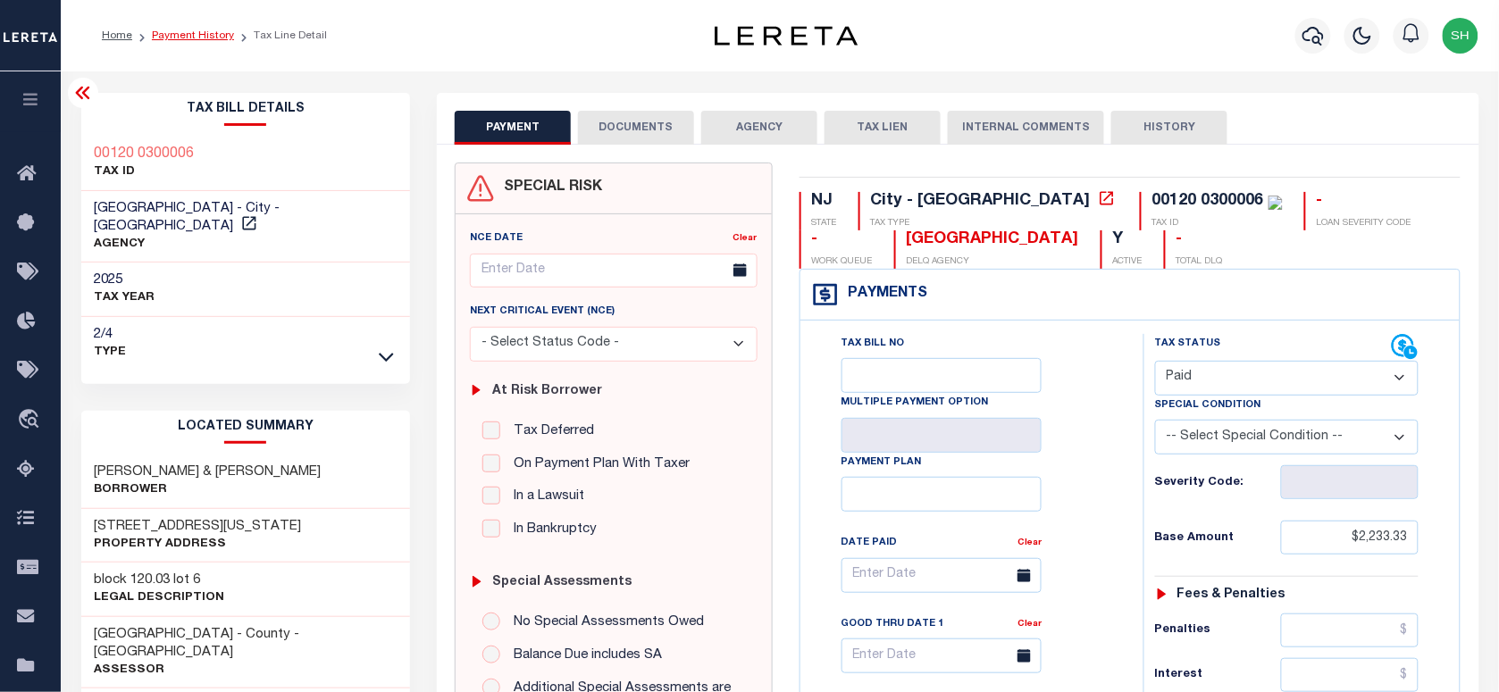
click at [171, 30] on link "Payment History" at bounding box center [193, 35] width 82 height 11
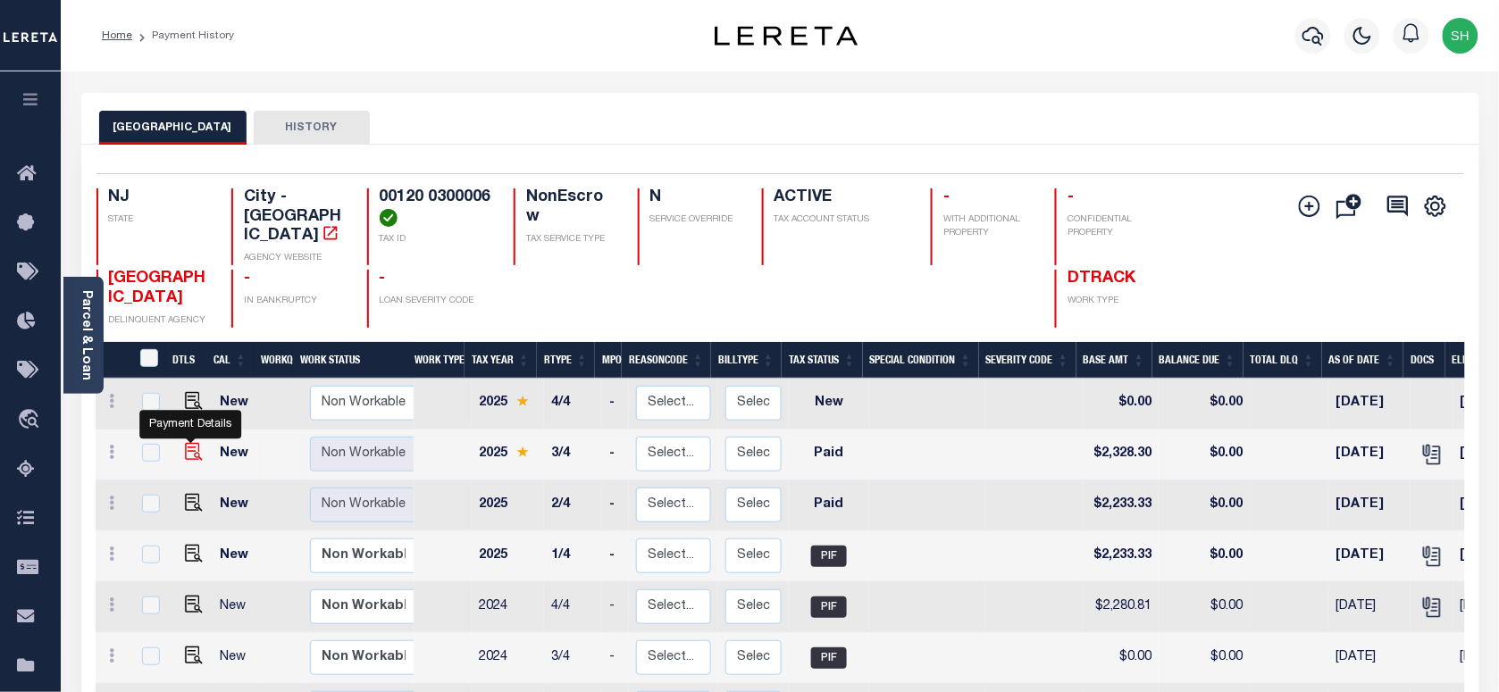
click at [188, 453] on img "" at bounding box center [194, 452] width 18 height 18
checkbox input "true"
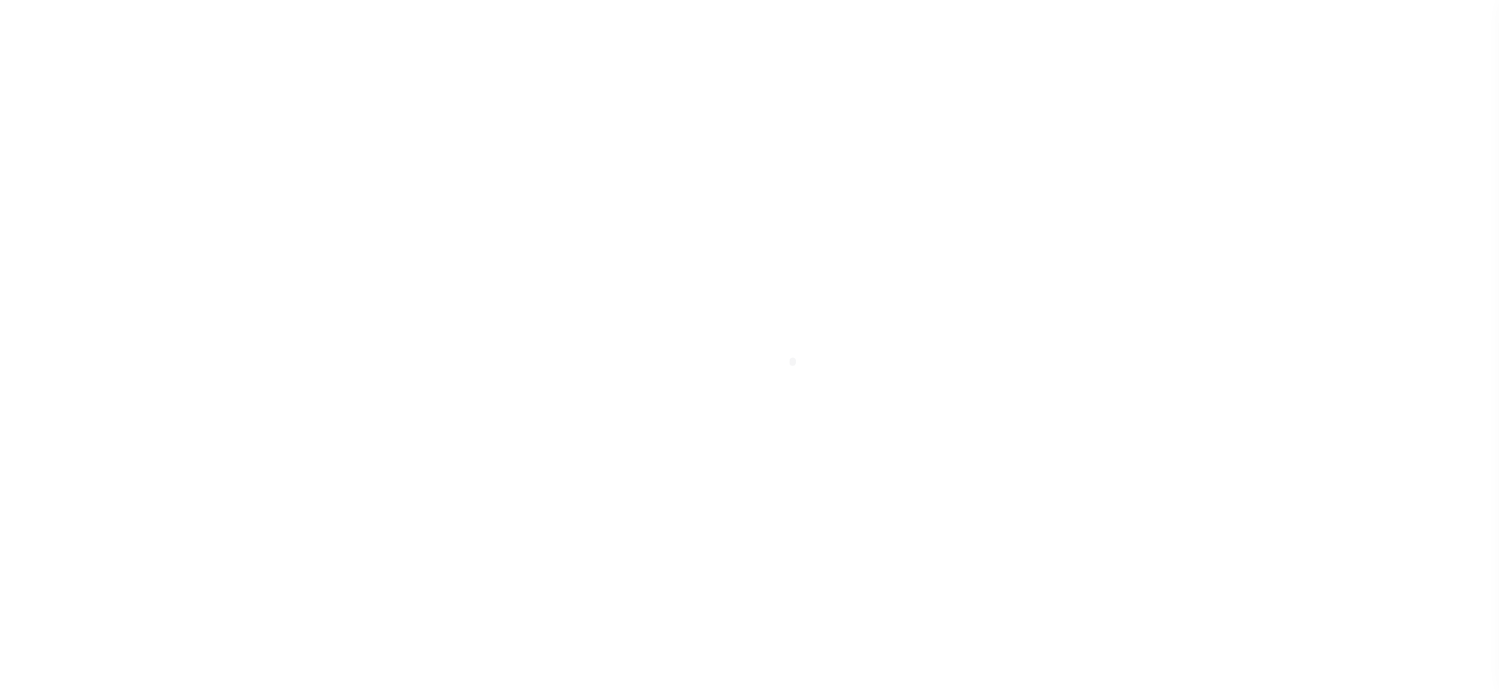
select select "PYD"
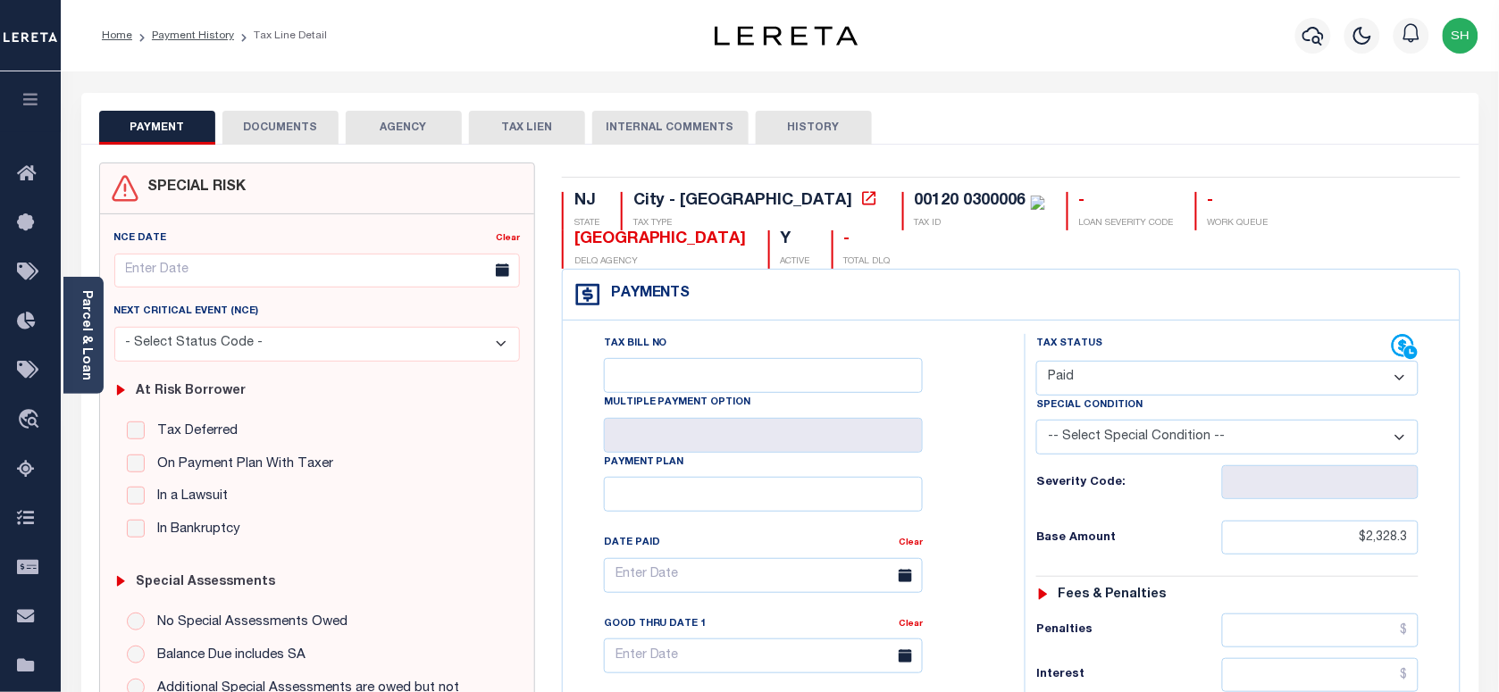
click at [275, 113] on button "DOCUMENTS" at bounding box center [280, 128] width 116 height 34
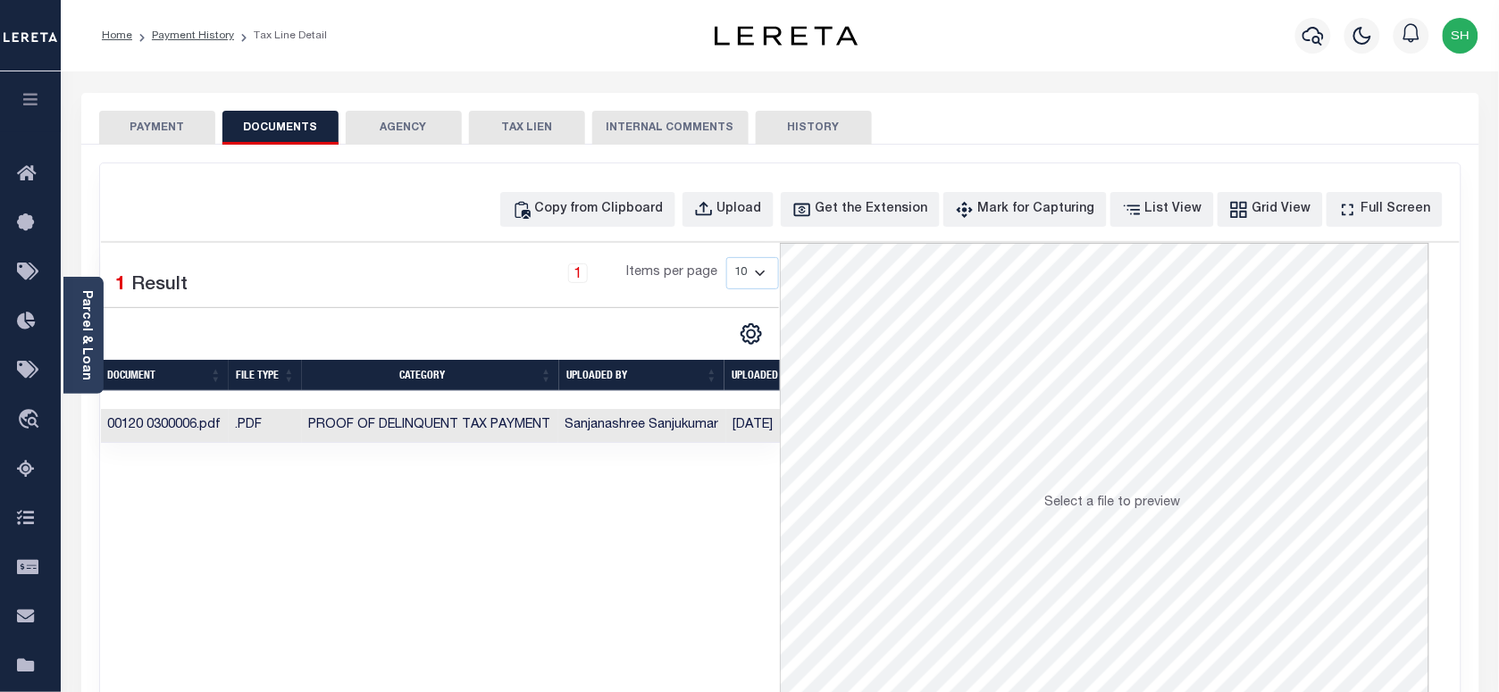
click at [592, 425] on td "Sanjanashree Sanjukumar" at bounding box center [642, 426] width 168 height 35
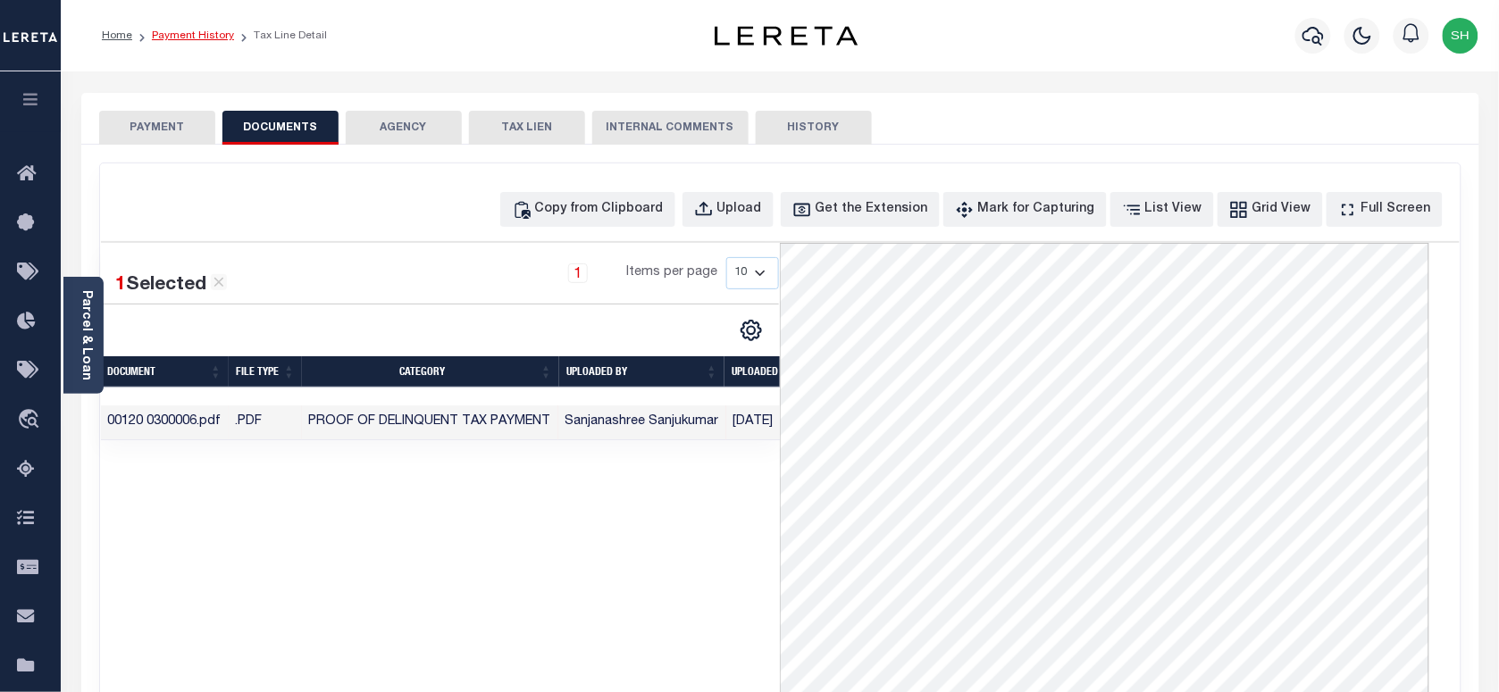
click at [202, 33] on link "Payment History" at bounding box center [193, 35] width 82 height 11
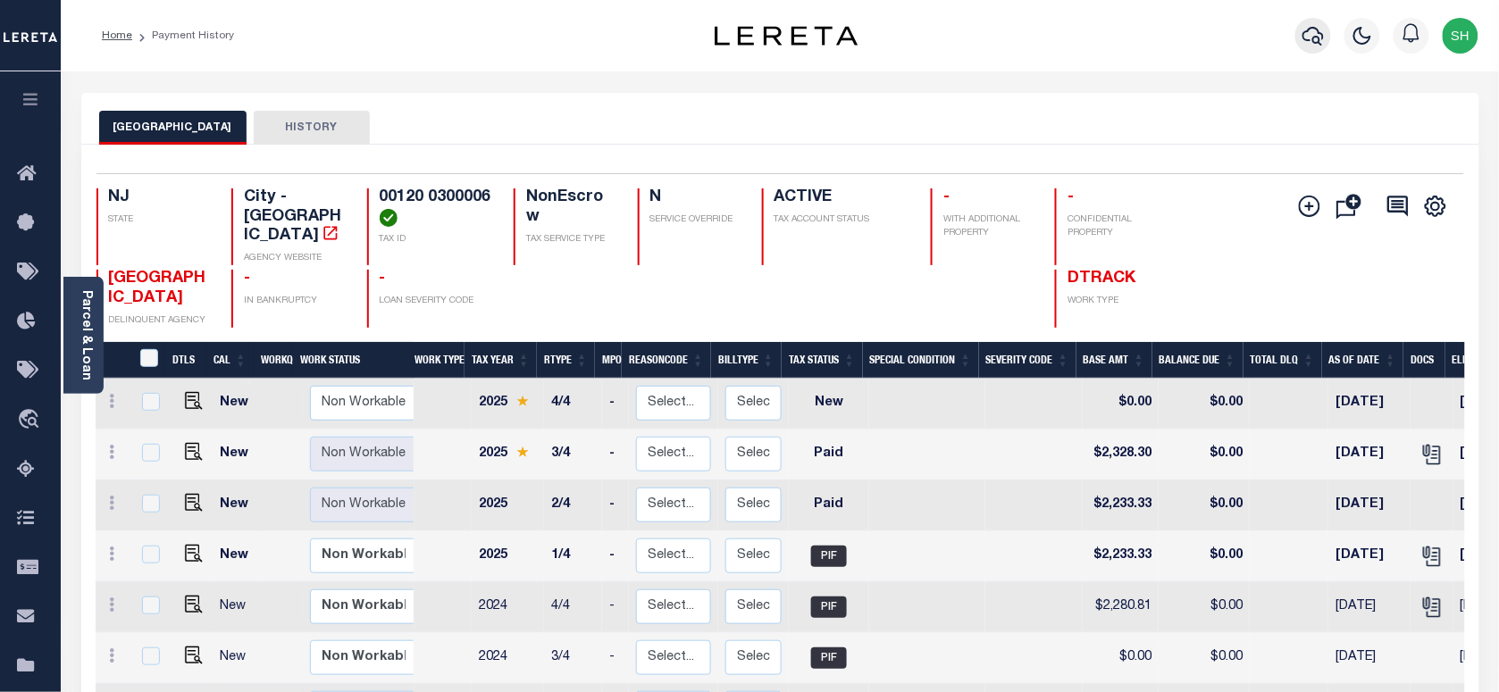
click at [1314, 37] on icon "button" at bounding box center [1313, 35] width 21 height 21
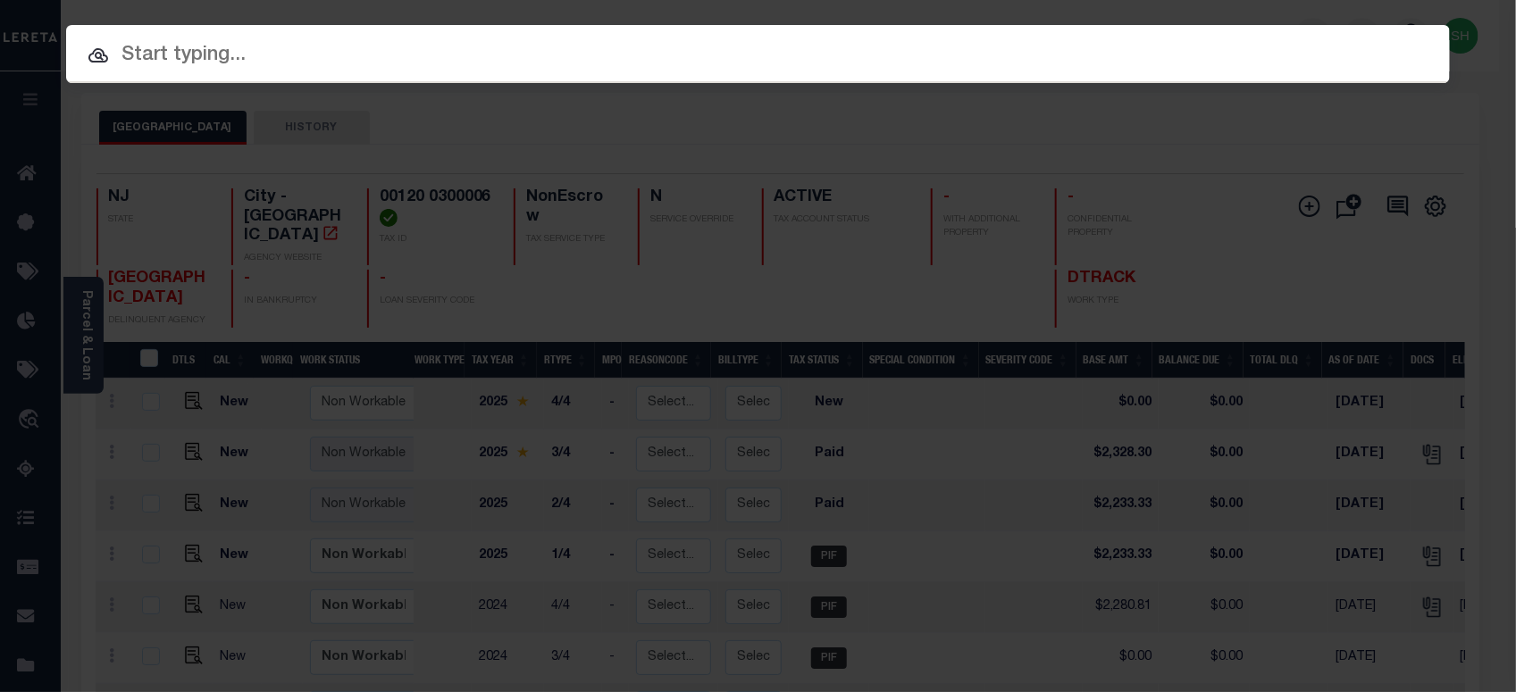
click at [1109, 47] on input "text" at bounding box center [758, 55] width 1384 height 31
paste input "9300003270"
type input "9300003270"
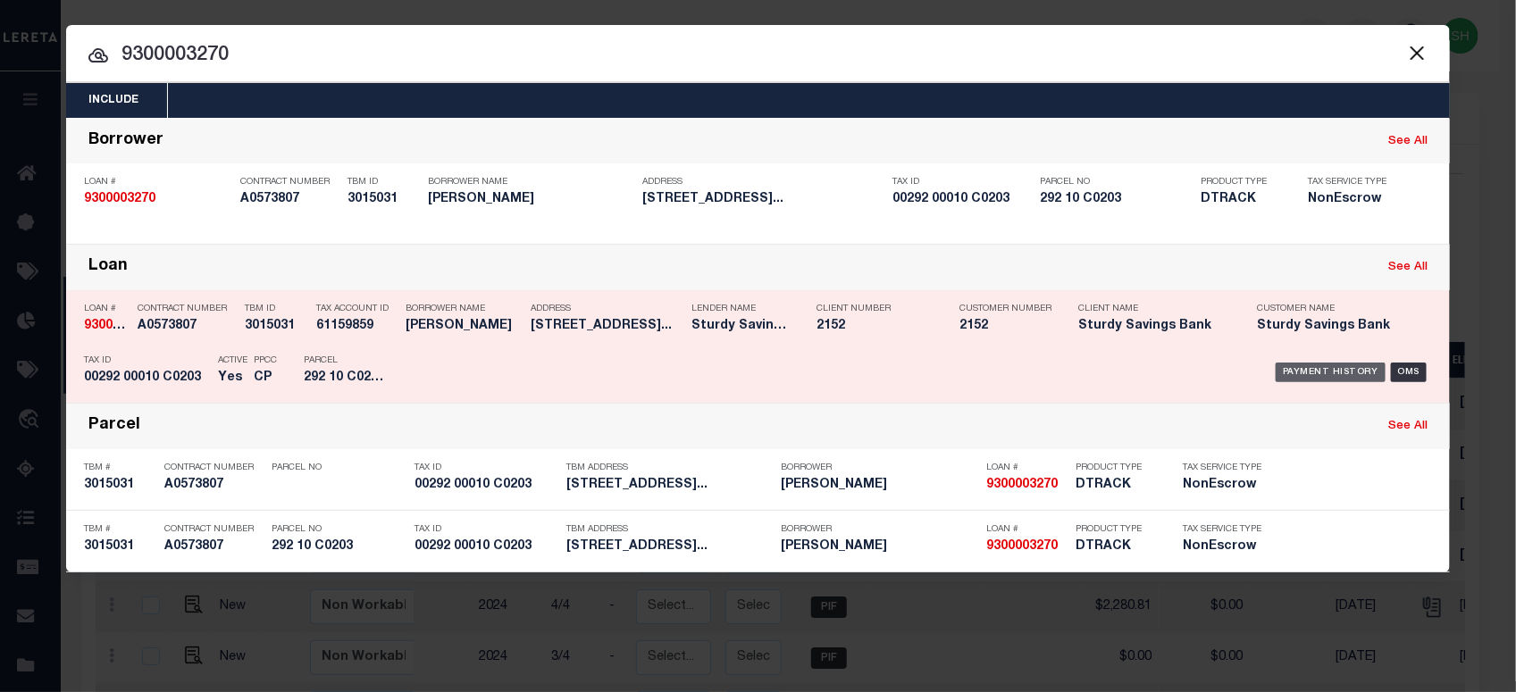
click at [1321, 367] on div "Payment History" at bounding box center [1331, 373] width 110 height 20
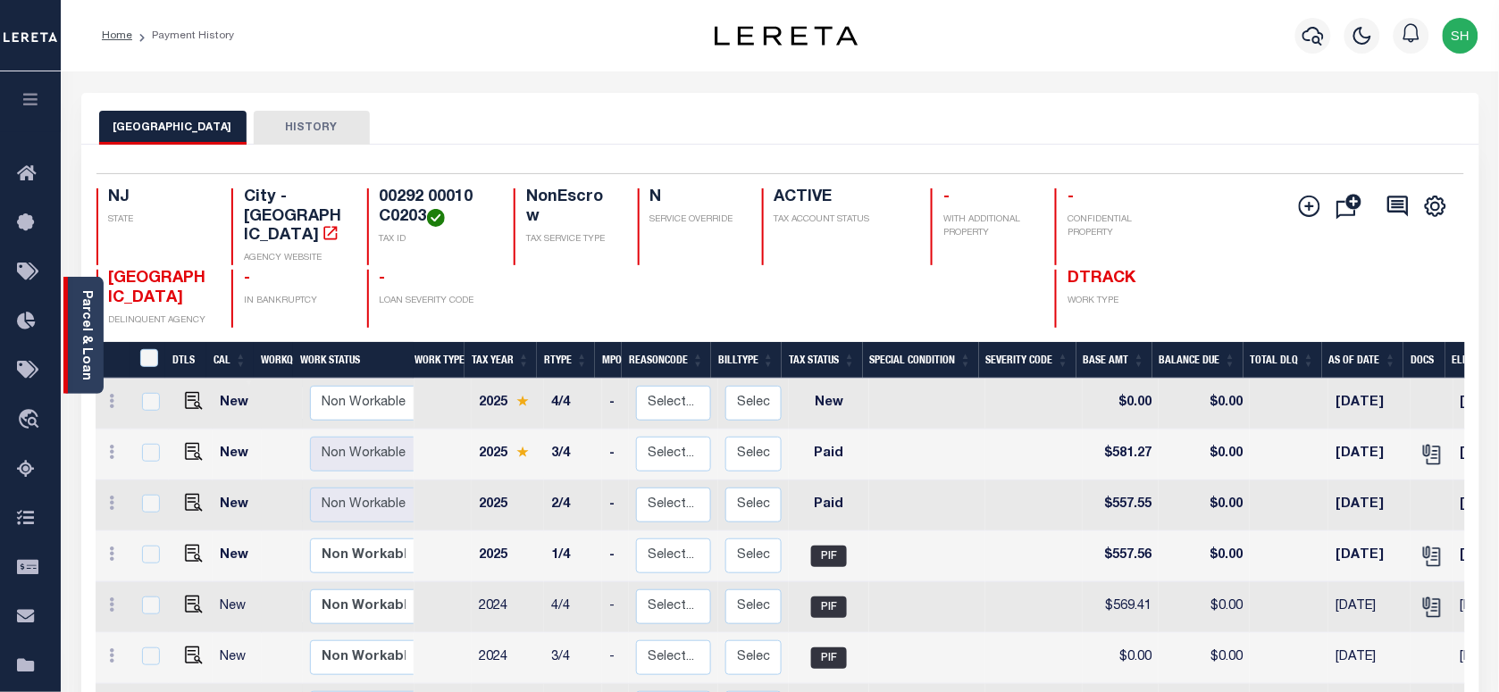
click at [81, 356] on link "Parcel & Loan" at bounding box center [86, 335] width 13 height 90
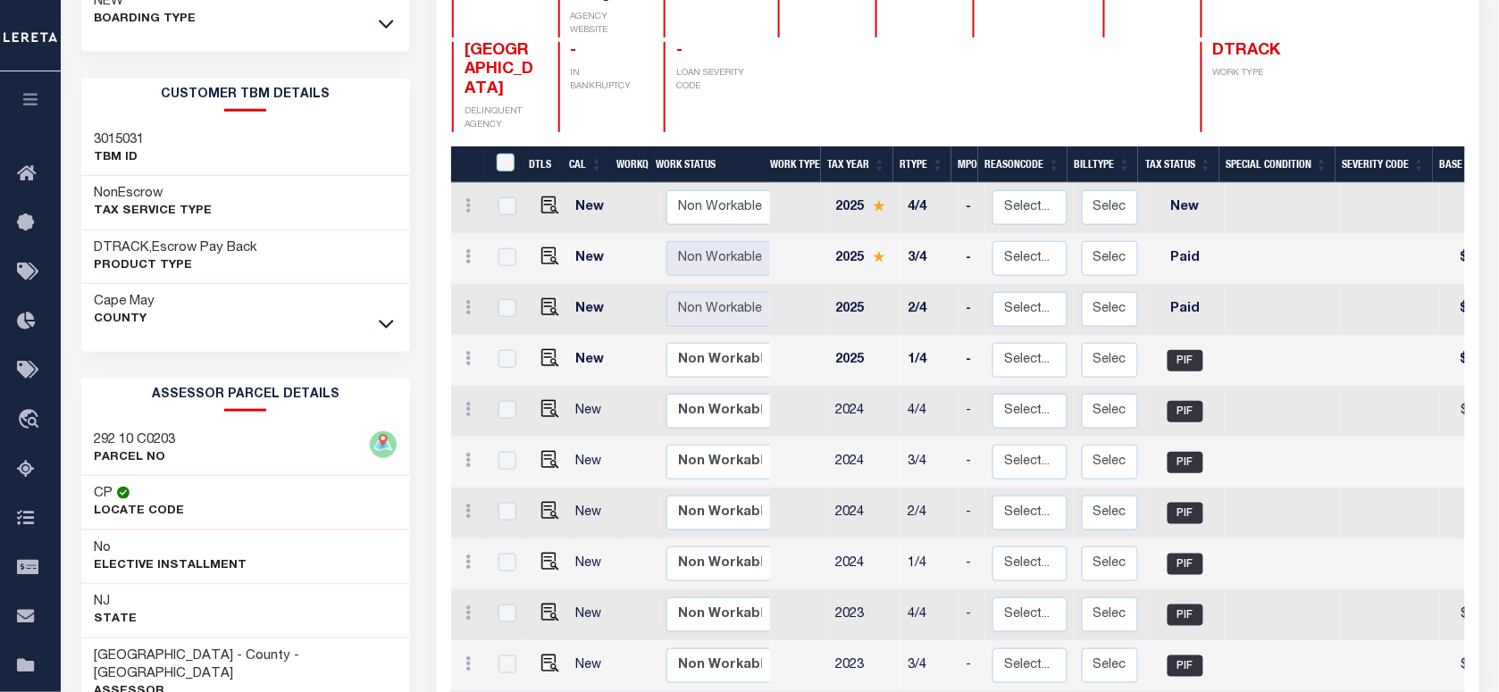
scroll to position [335, 0]
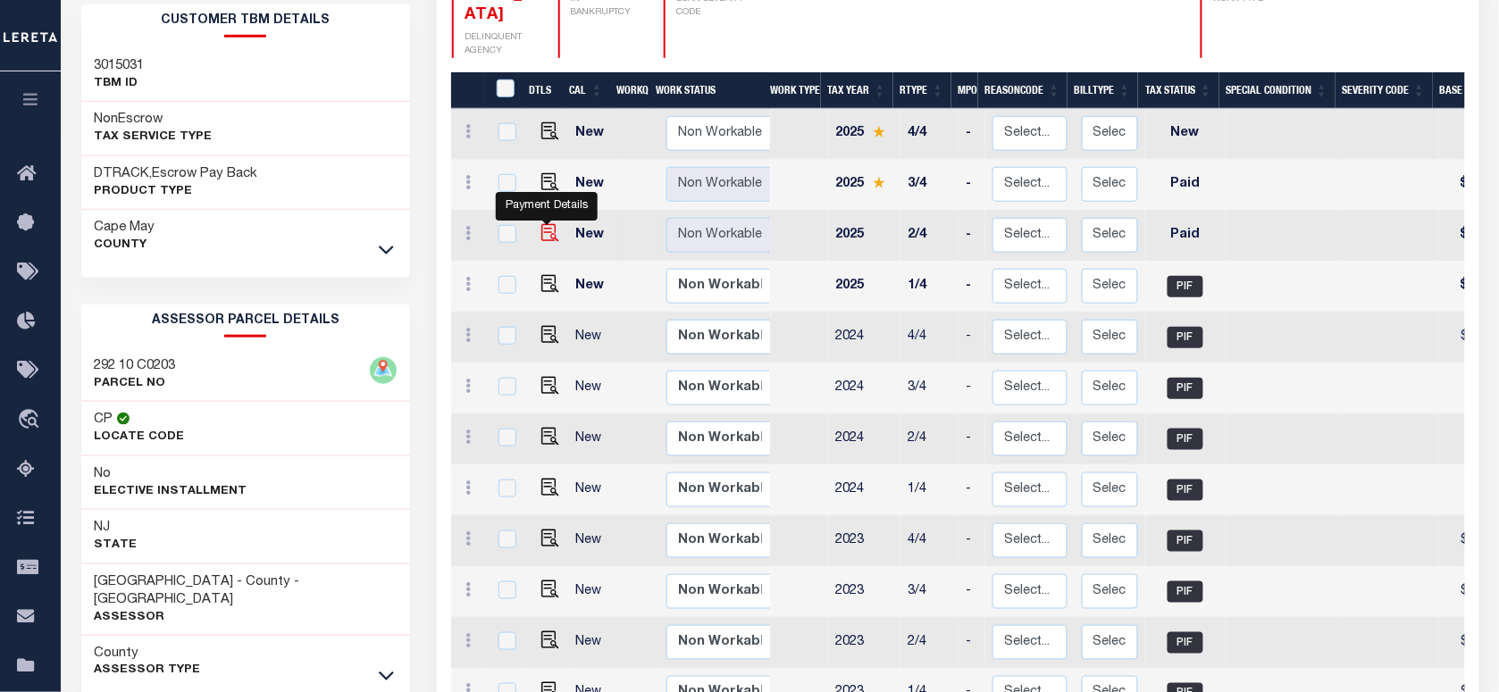
click at [550, 224] on img "" at bounding box center [550, 233] width 18 height 18
checkbox input "true"
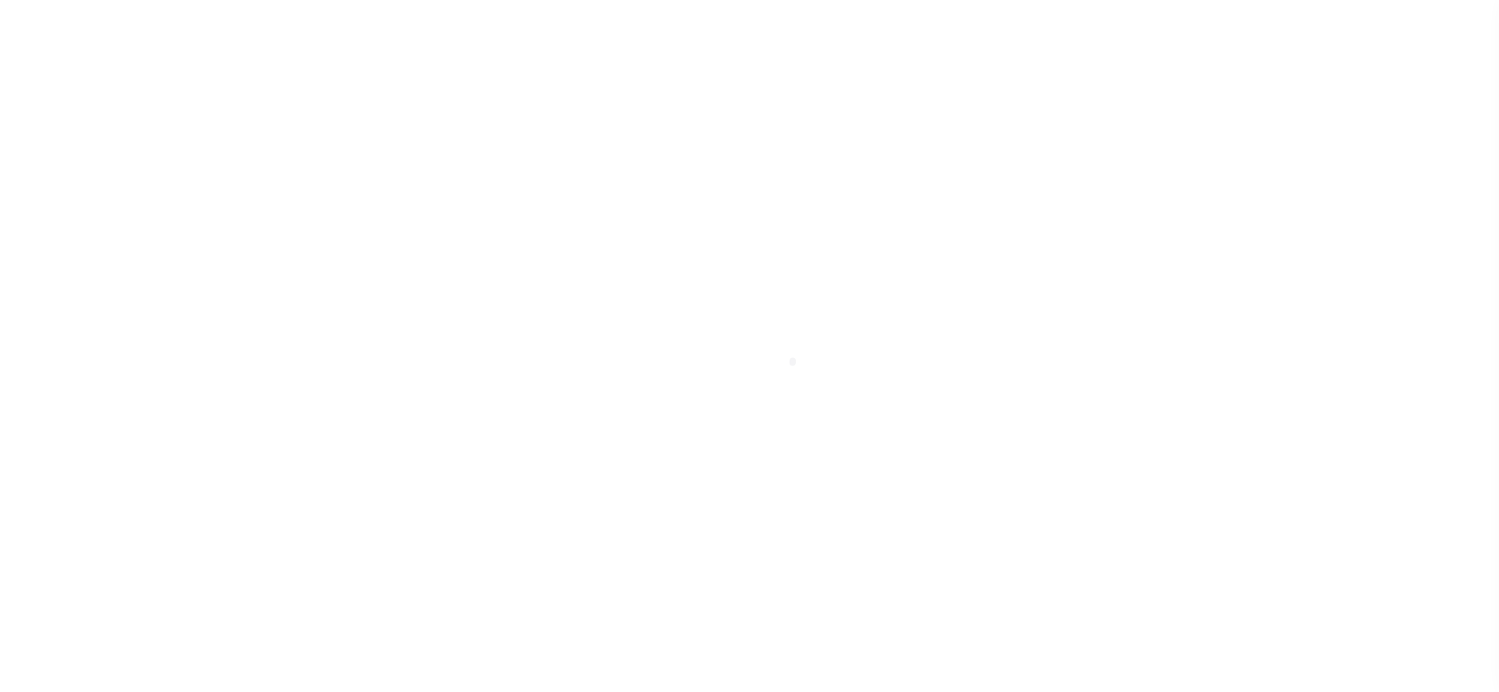
select select "PYD"
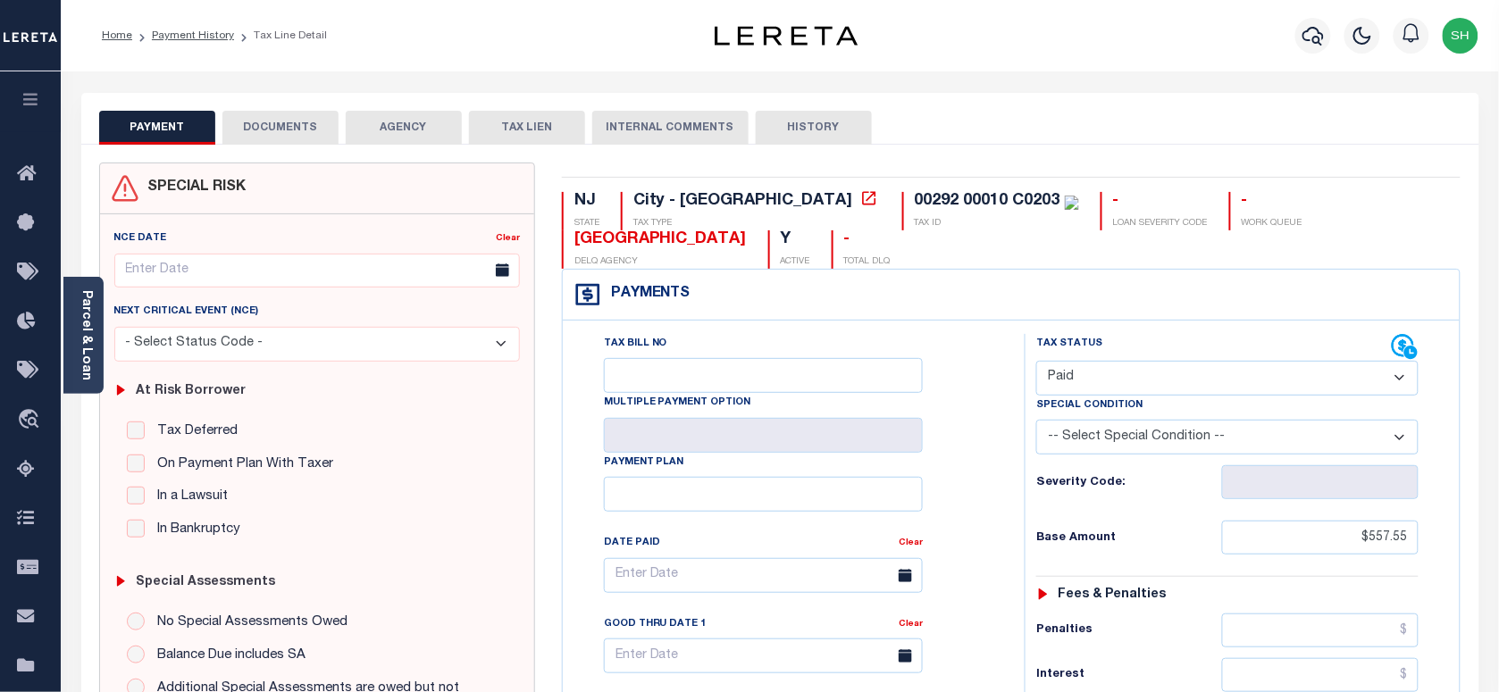
click at [299, 118] on button "DOCUMENTS" at bounding box center [280, 128] width 116 height 34
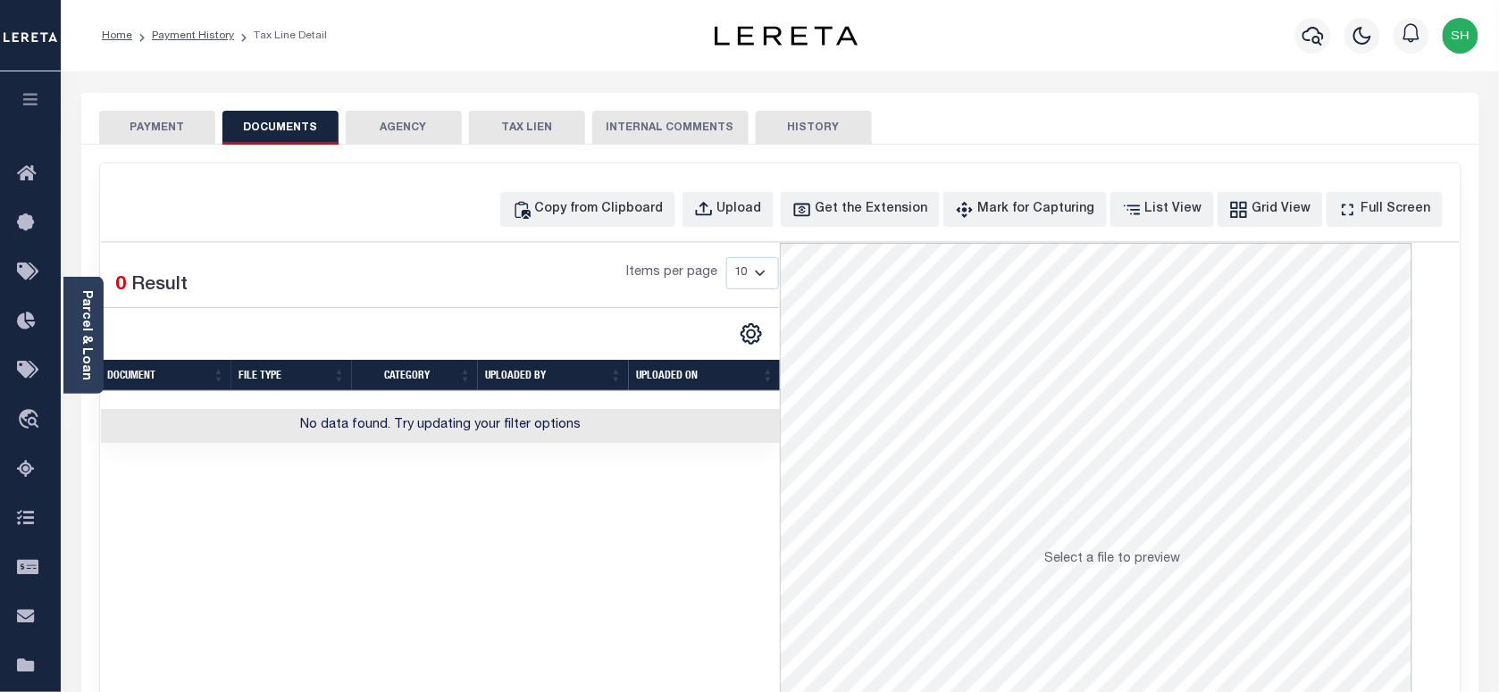
click at [186, 21] on ol "Home Payment History Tax Line Detail" at bounding box center [215, 36] width 254 height 38
click at [183, 31] on link "Payment History" at bounding box center [193, 35] width 82 height 11
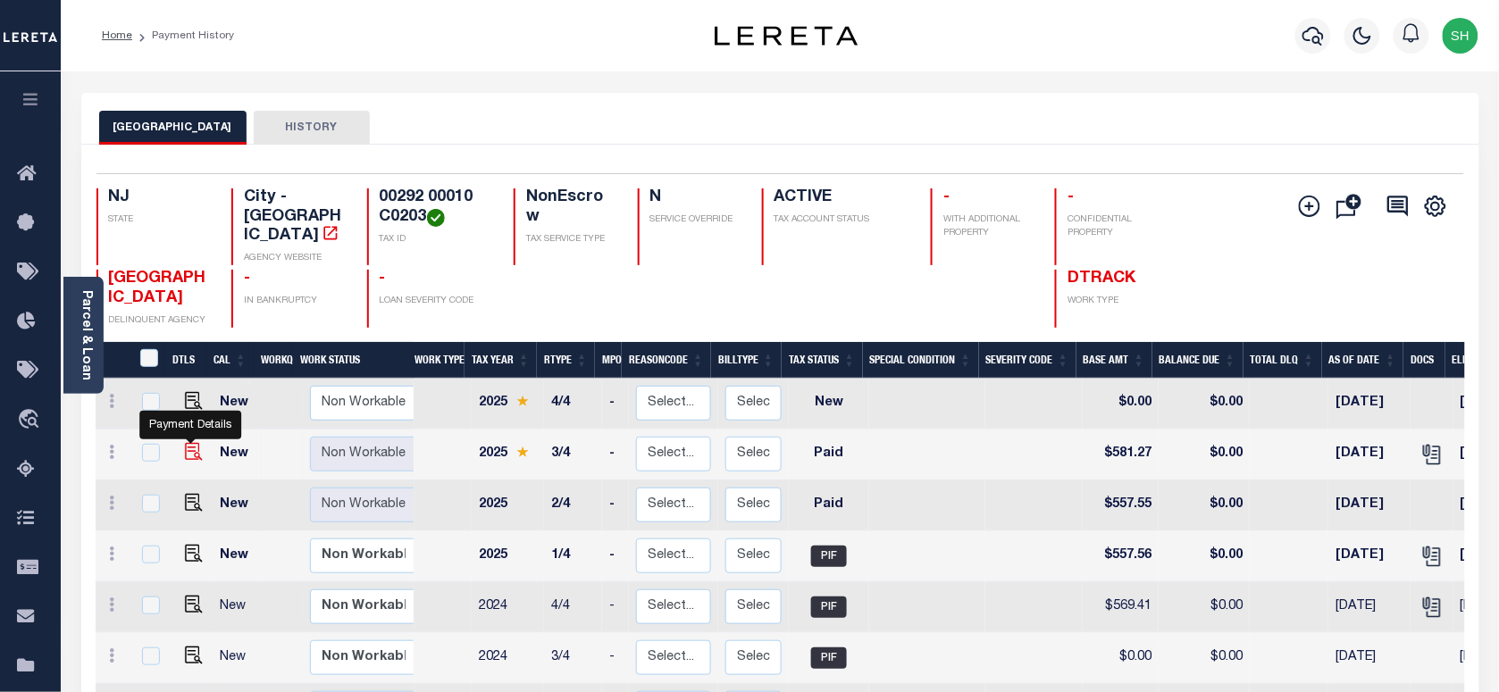
click at [188, 457] on img "" at bounding box center [194, 452] width 18 height 18
checkbox input "true"
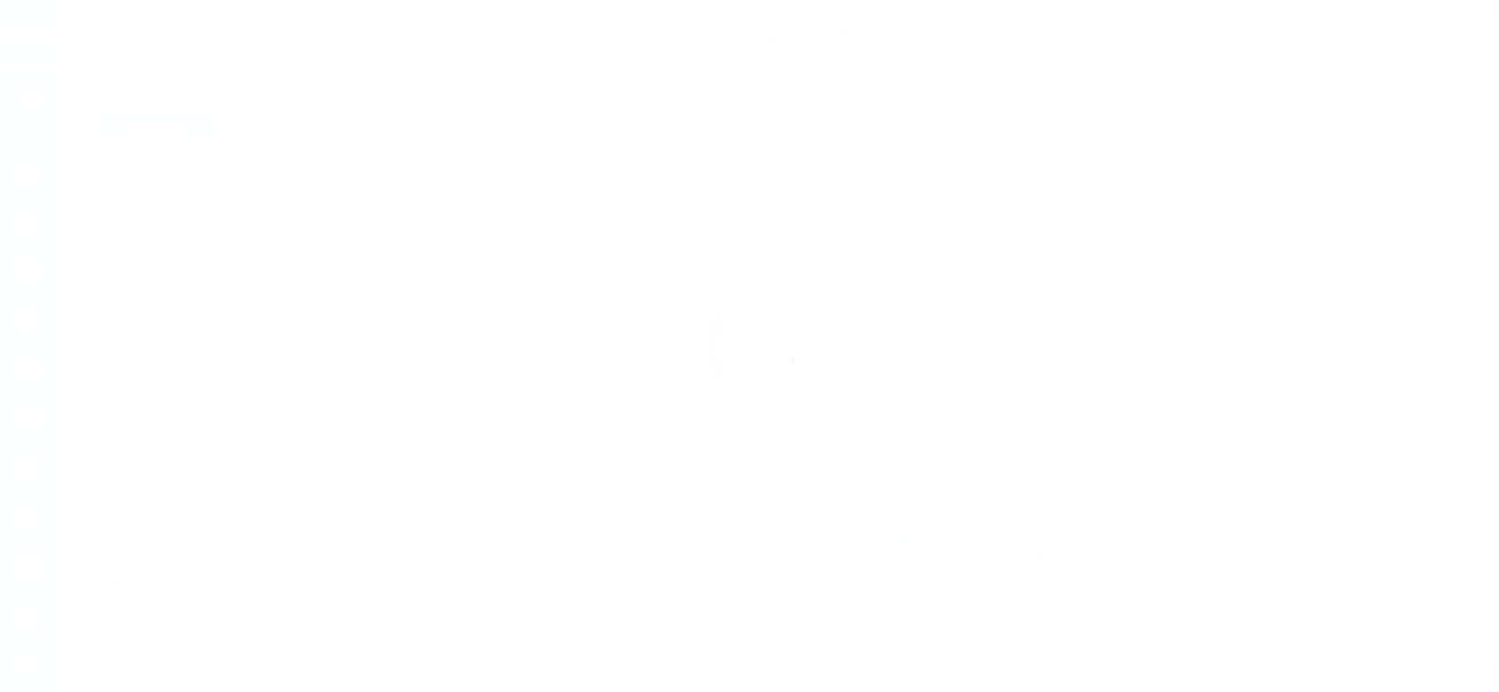
select select "PYD"
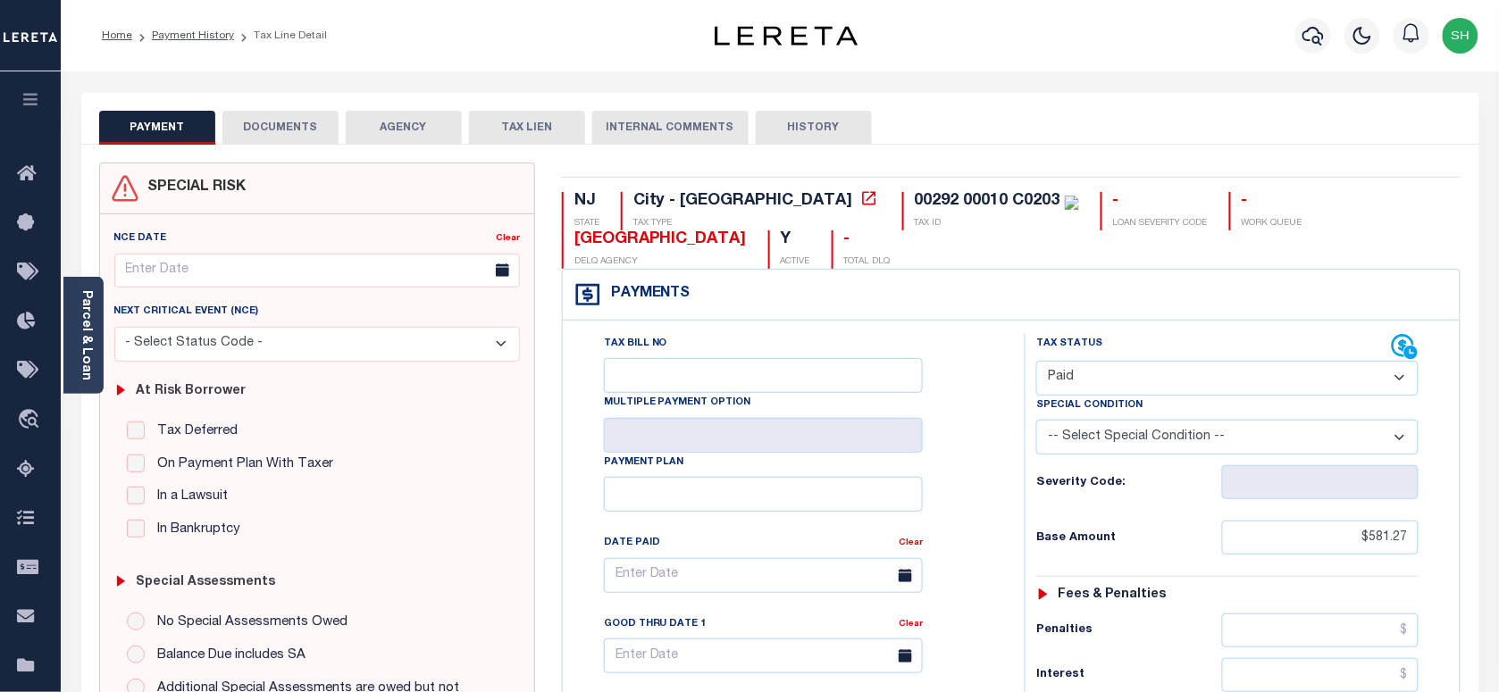
click at [305, 134] on button "DOCUMENTS" at bounding box center [280, 128] width 116 height 34
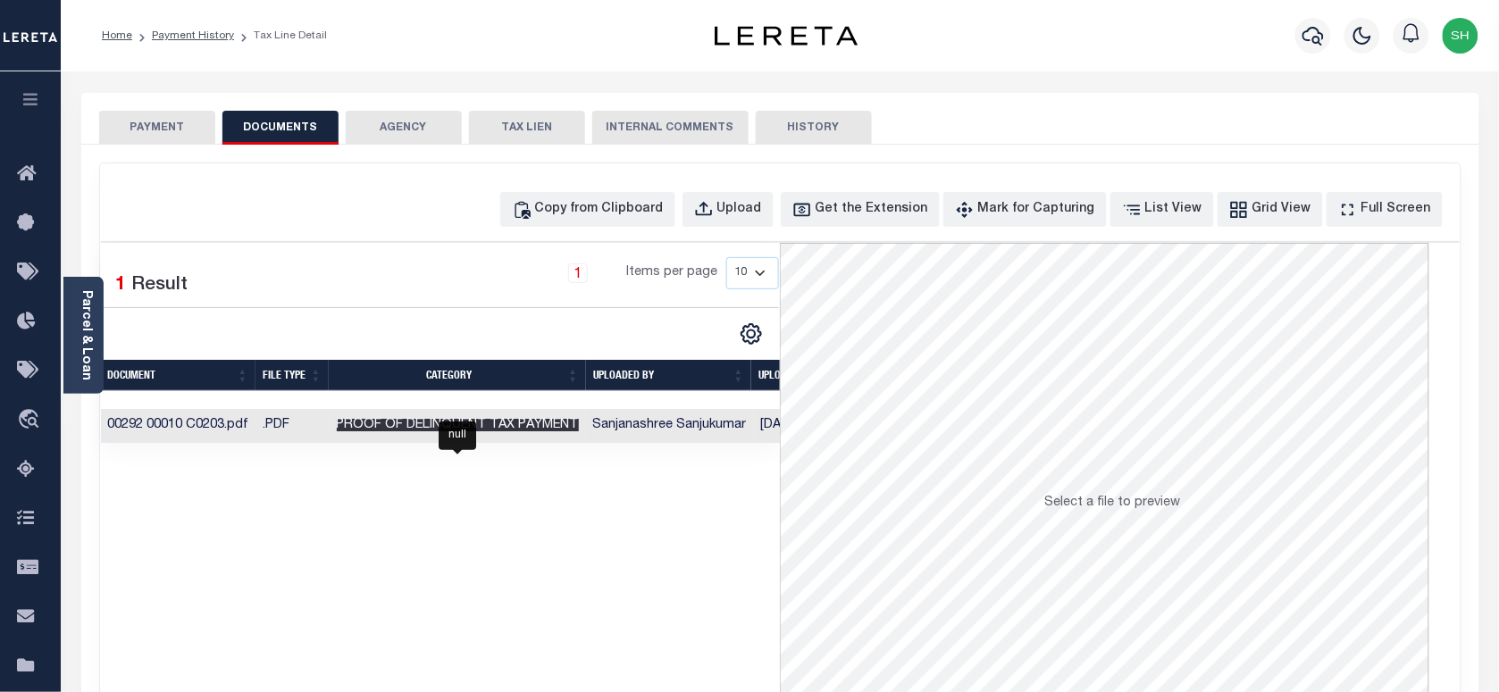
click at [398, 422] on span "Proof of Delinquent Tax Payment" at bounding box center [458, 425] width 242 height 13
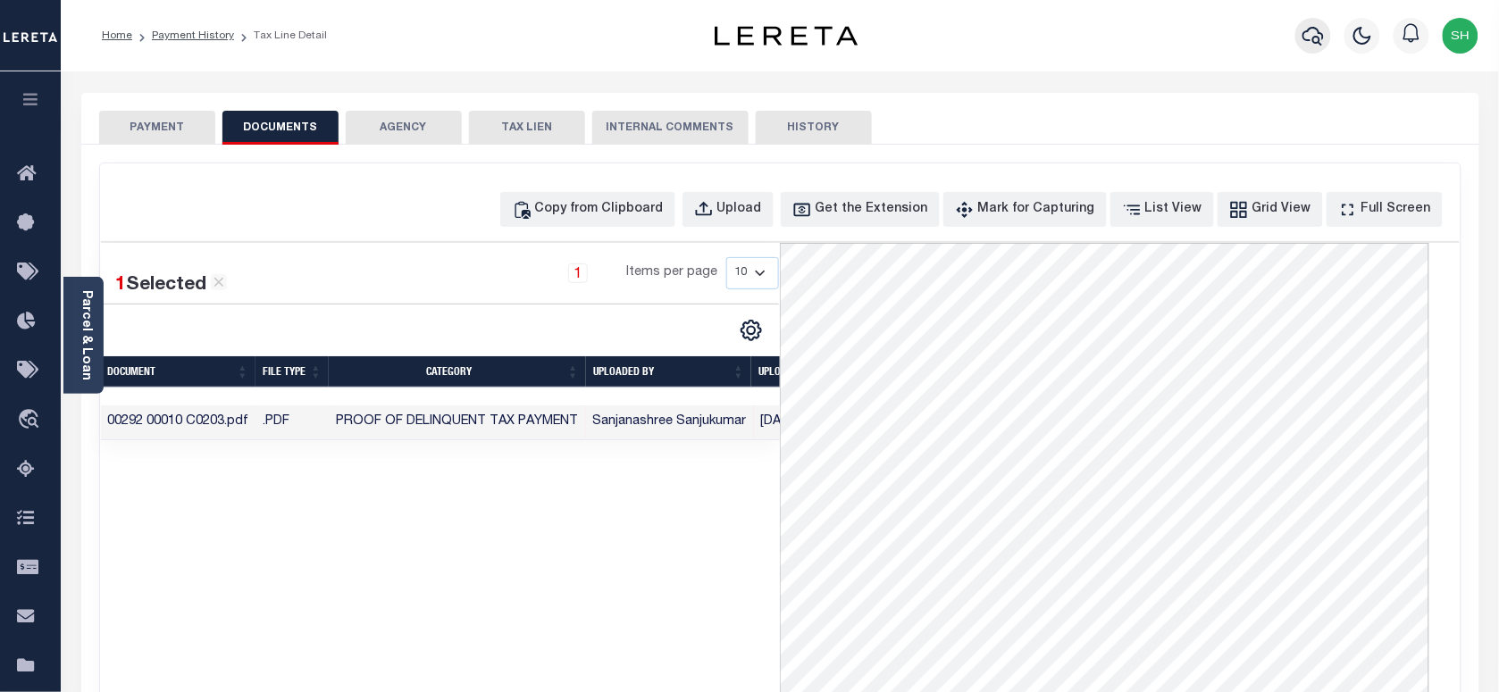
click at [1321, 33] on icon "button" at bounding box center [1313, 35] width 21 height 21
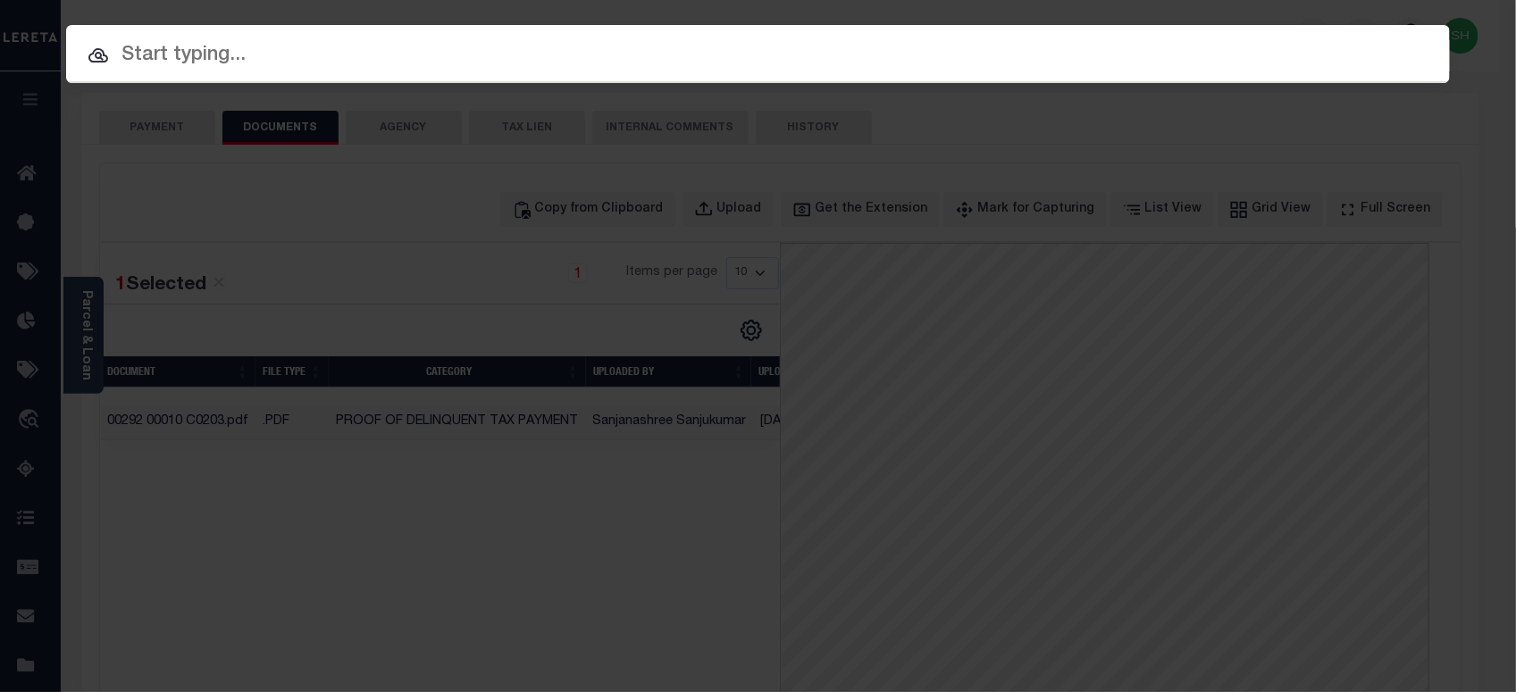
click at [1059, 49] on input "text" at bounding box center [758, 55] width 1384 height 31
paste input "9300003114"
type input "9300003114"
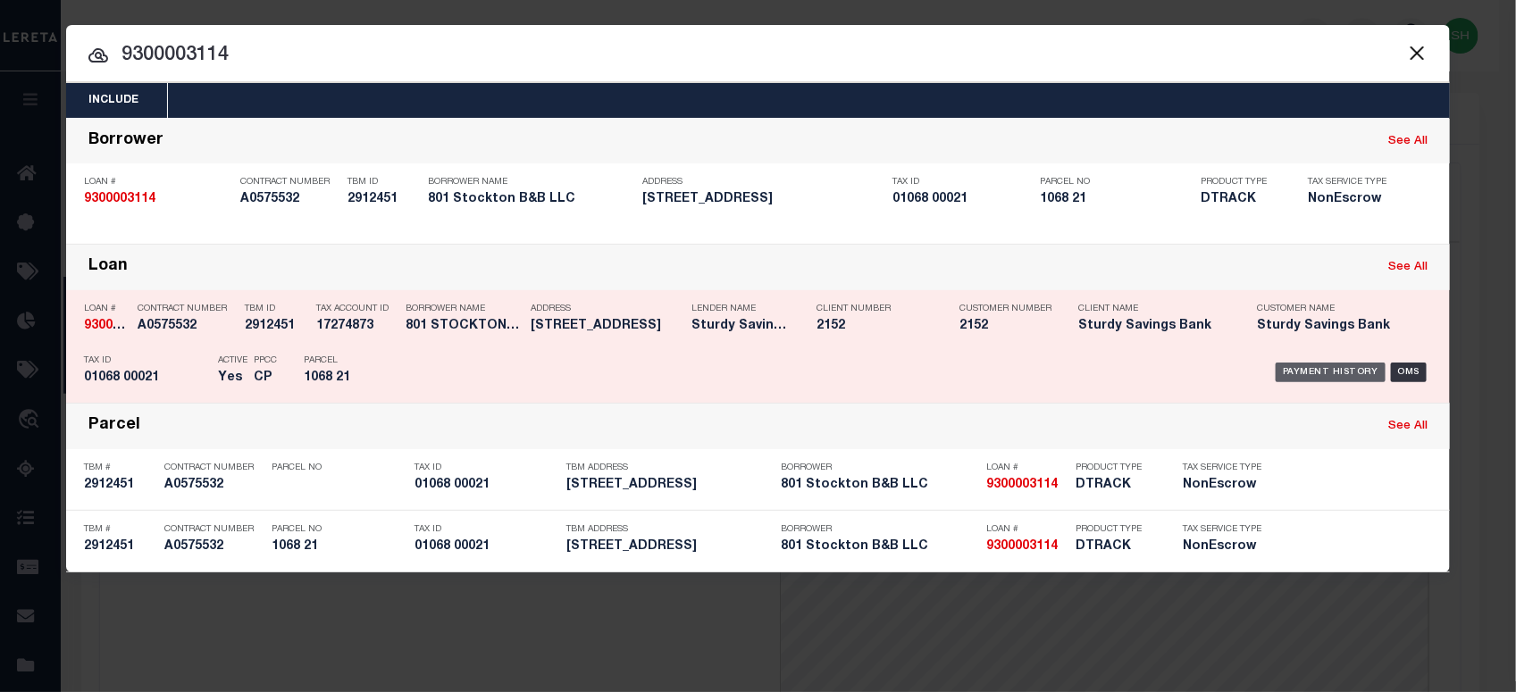
click at [1297, 368] on div "Payment History" at bounding box center [1331, 373] width 110 height 20
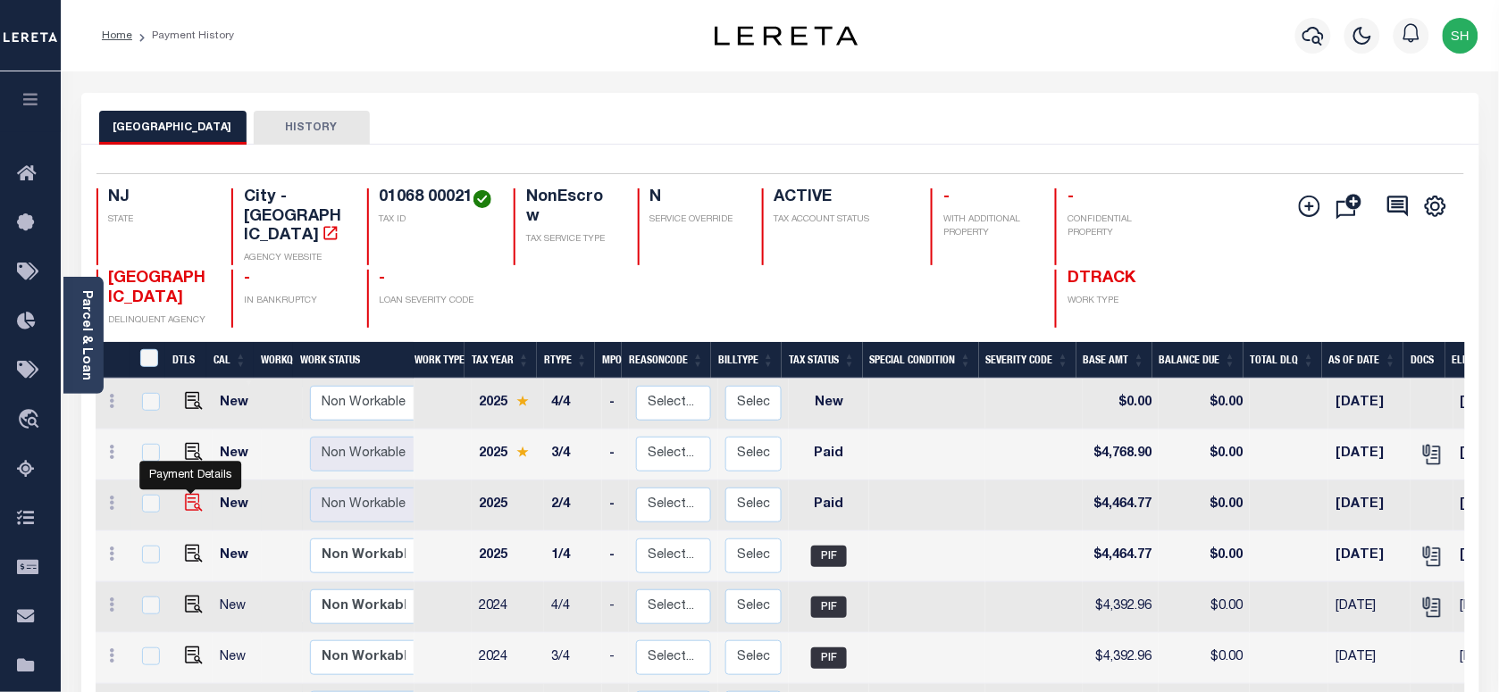
click at [192, 494] on img "" at bounding box center [194, 503] width 18 height 18
checkbox input "true"
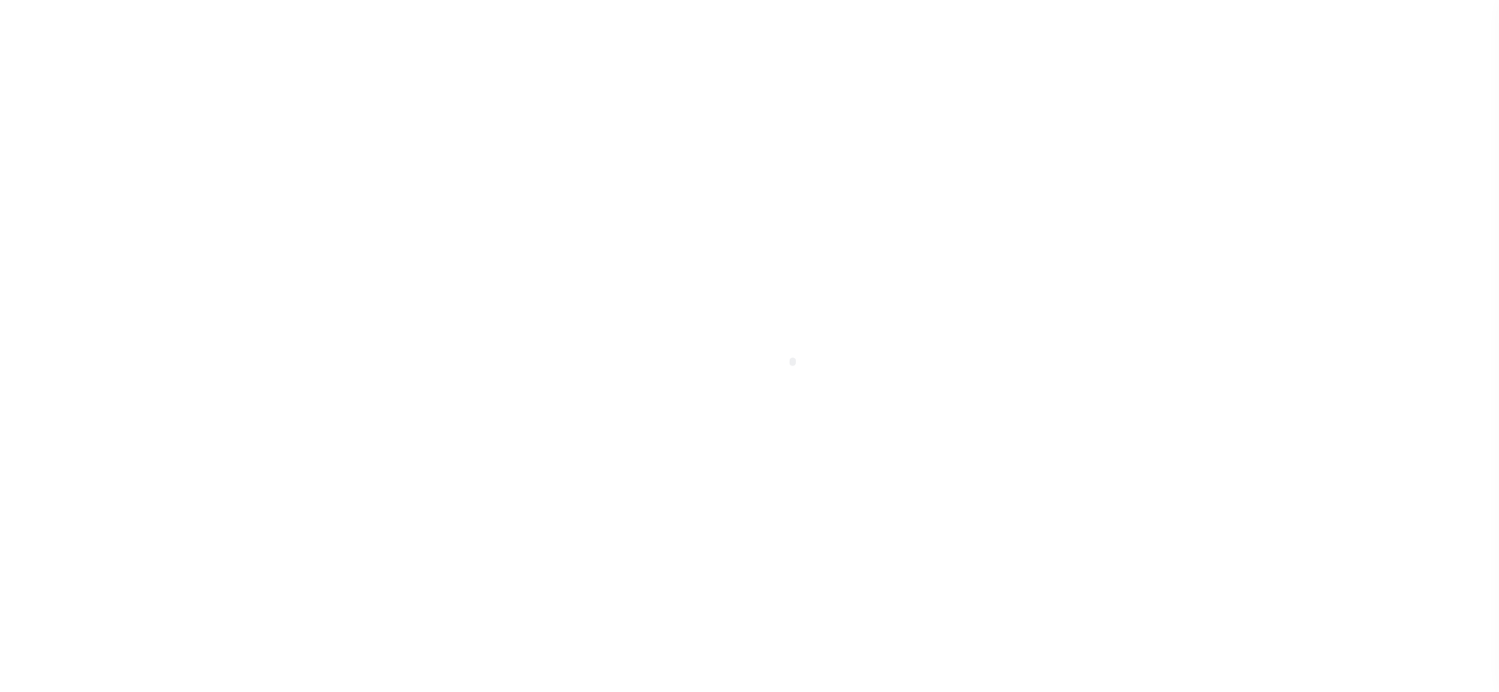
select select "PYD"
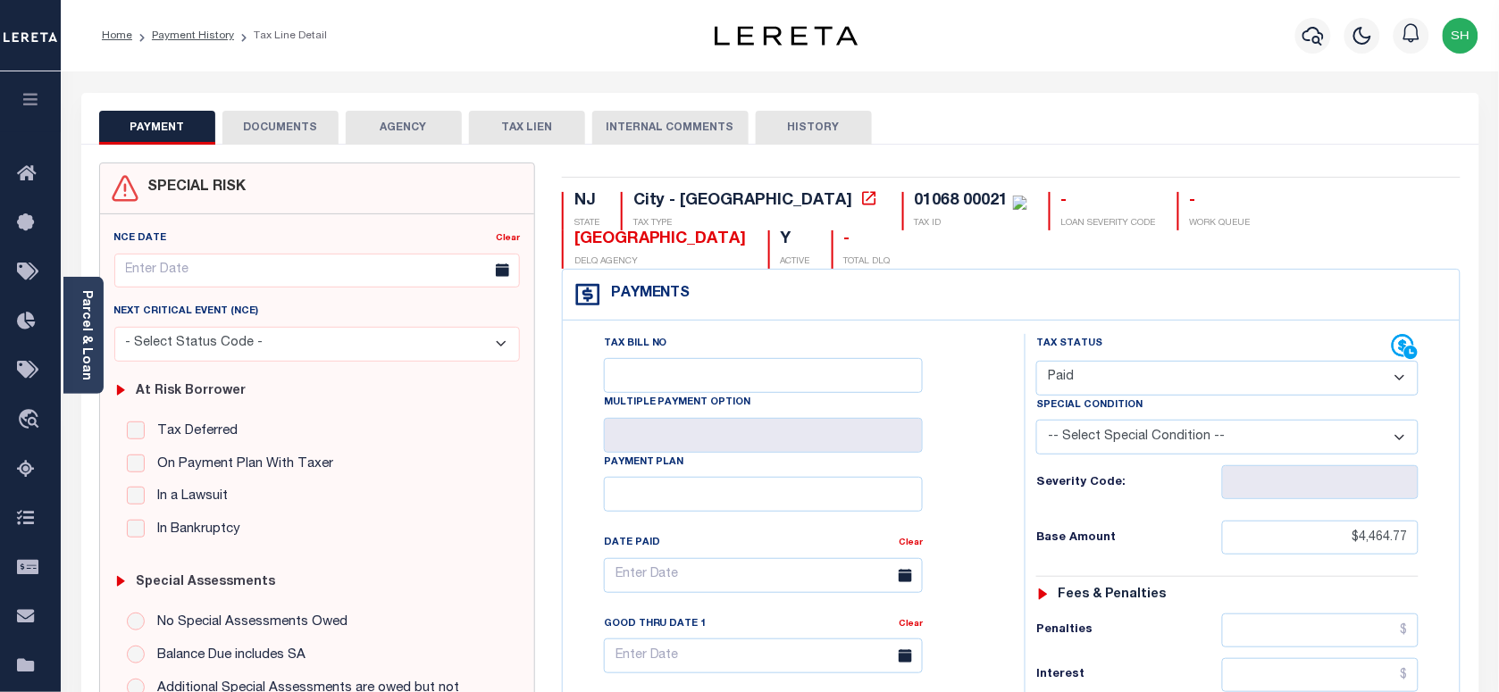
click at [96, 345] on div "Parcel & Loan" at bounding box center [83, 335] width 40 height 117
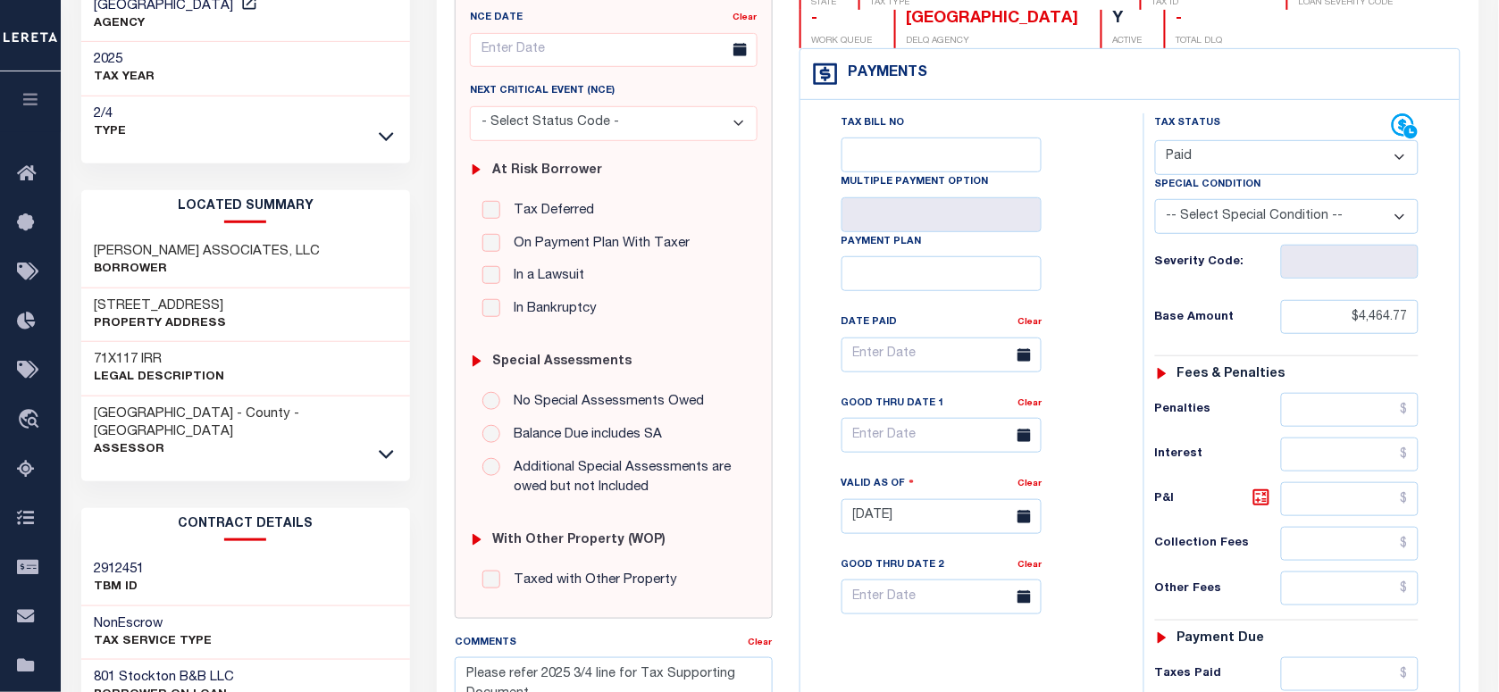
scroll to position [223, 0]
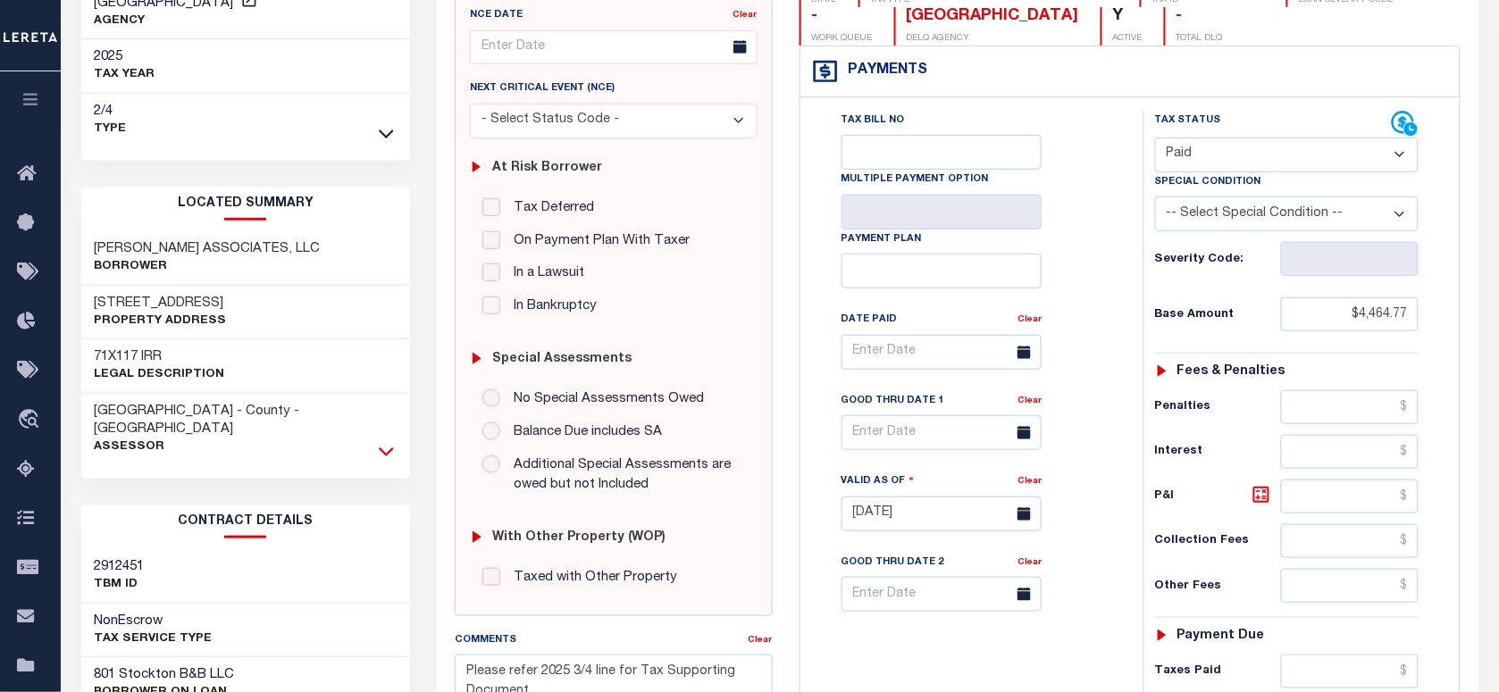
click at [384, 442] on icon at bounding box center [386, 451] width 15 height 19
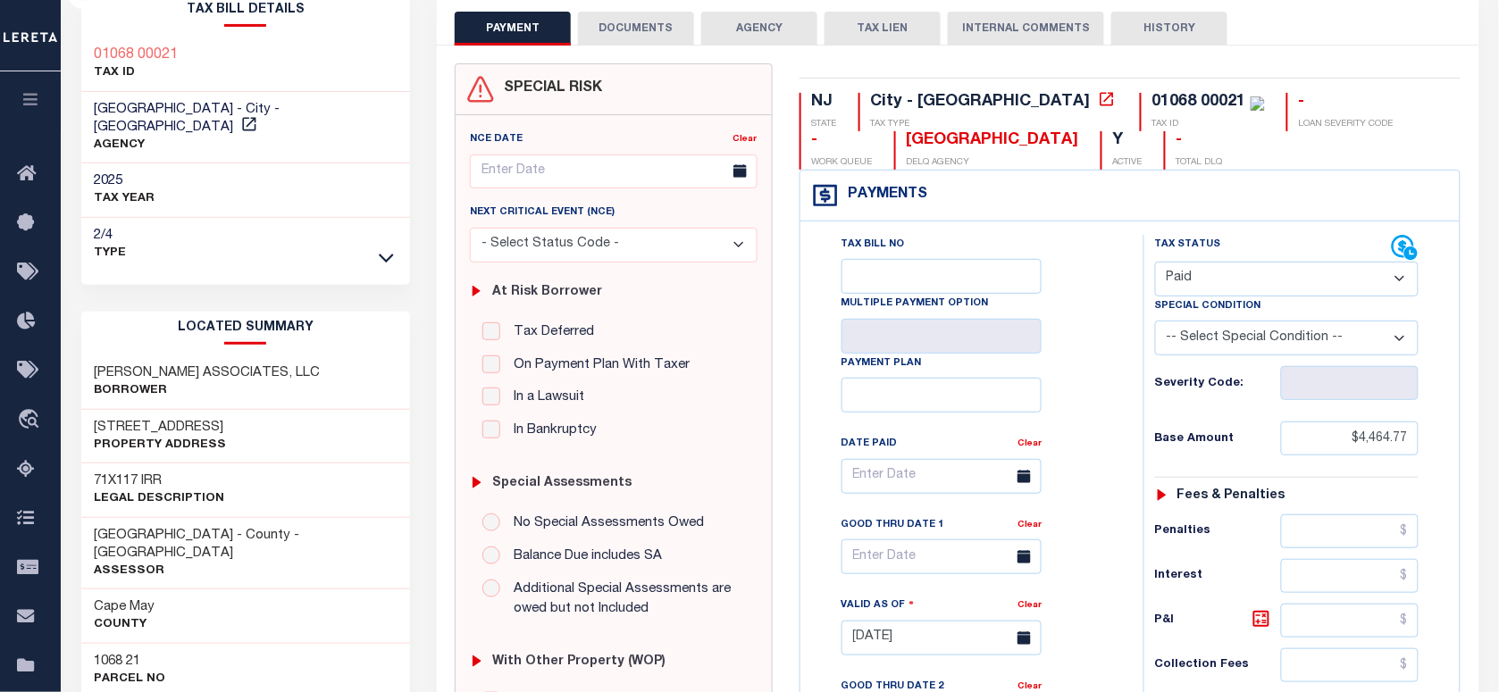
scroll to position [0, 0]
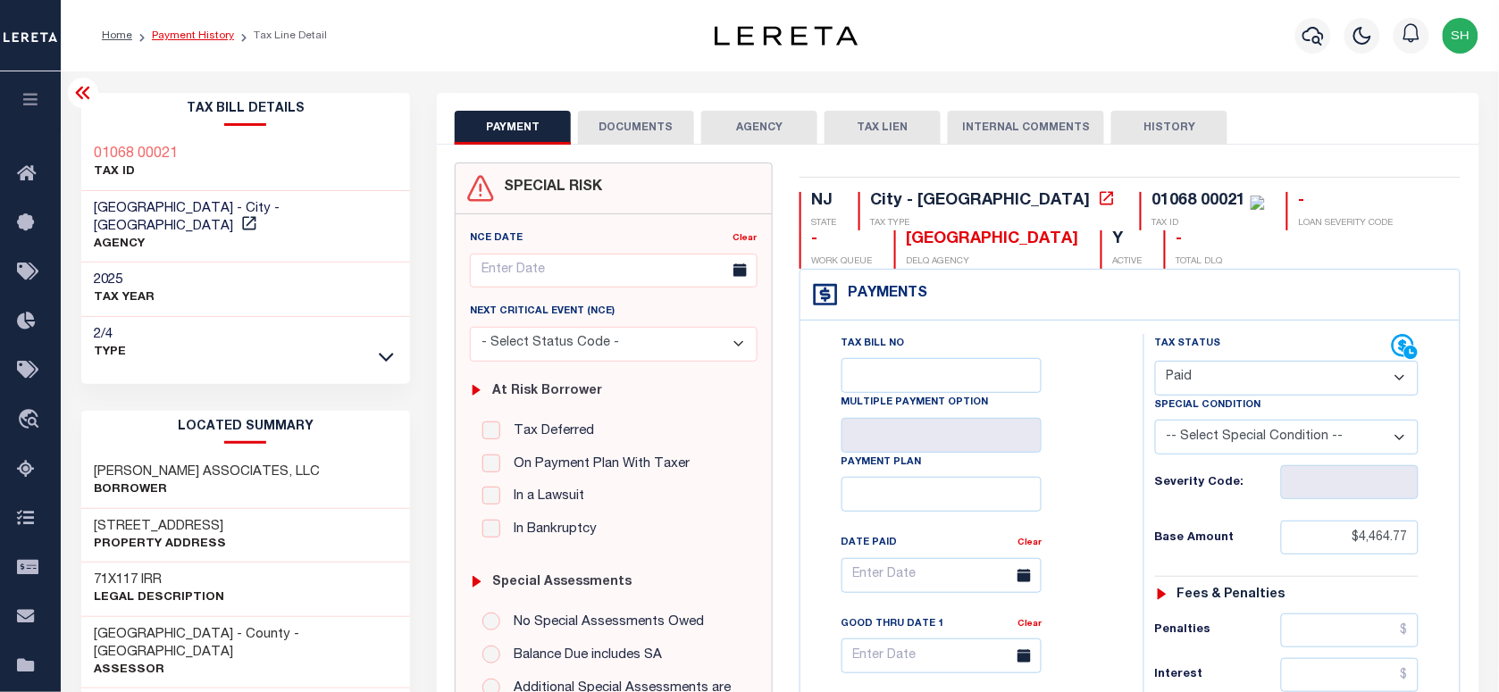
click at [189, 36] on link "Payment History" at bounding box center [193, 35] width 82 height 11
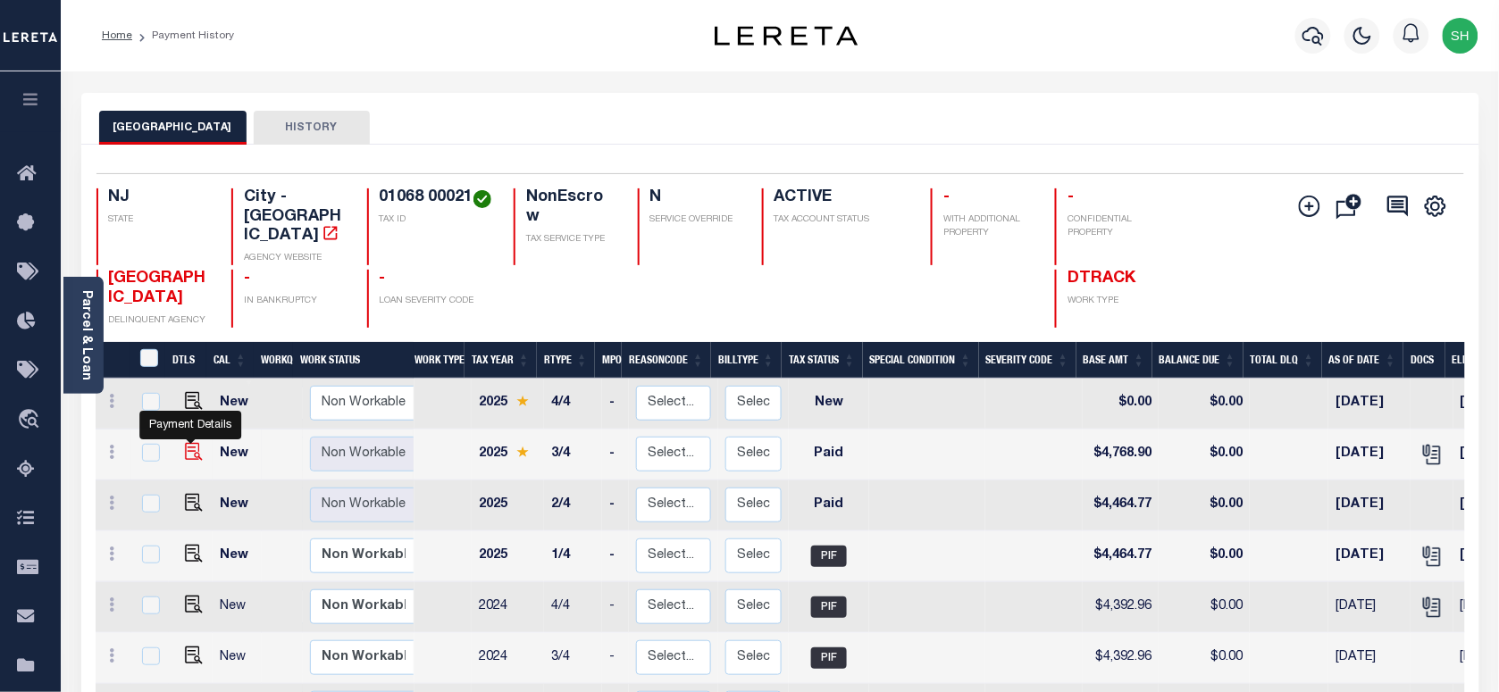
click at [186, 443] on img "" at bounding box center [194, 452] width 18 height 18
checkbox input "true"
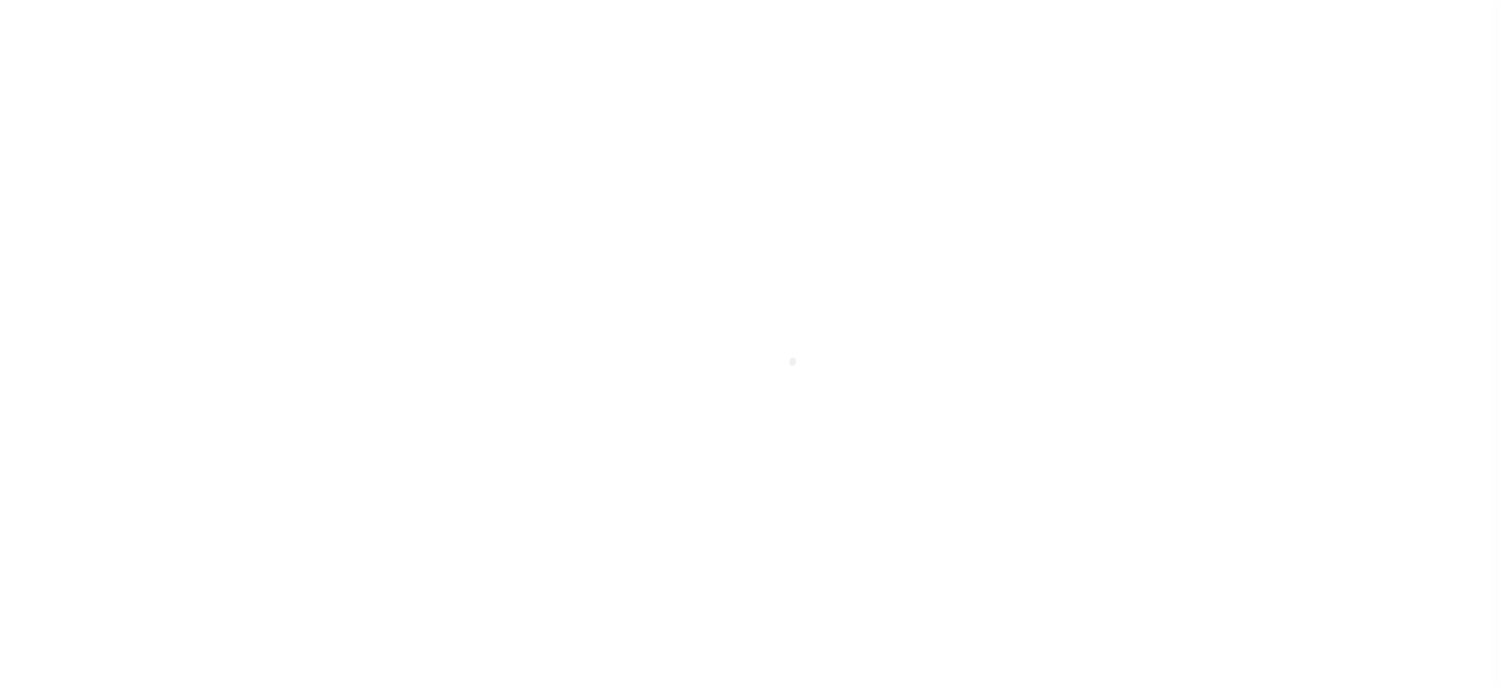
select select "PYD"
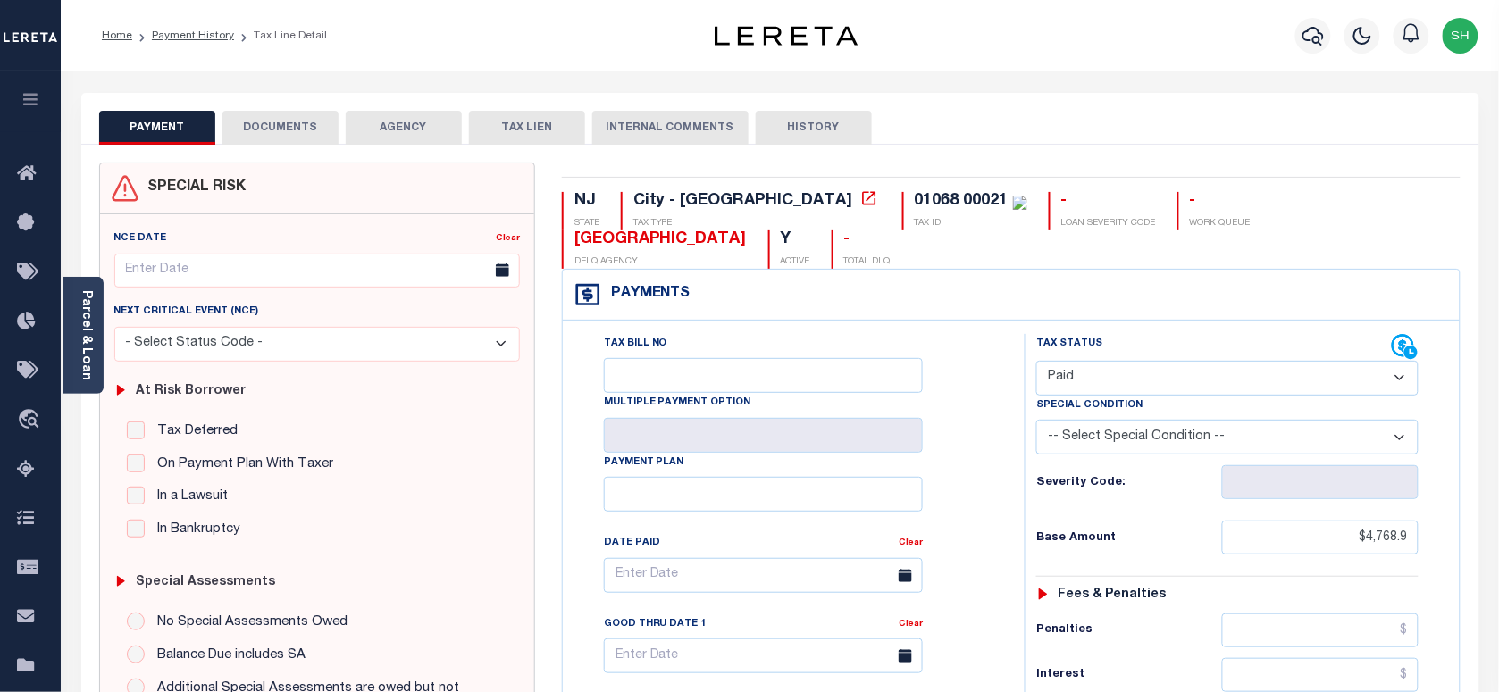
click at [287, 134] on button "DOCUMENTS" at bounding box center [280, 128] width 116 height 34
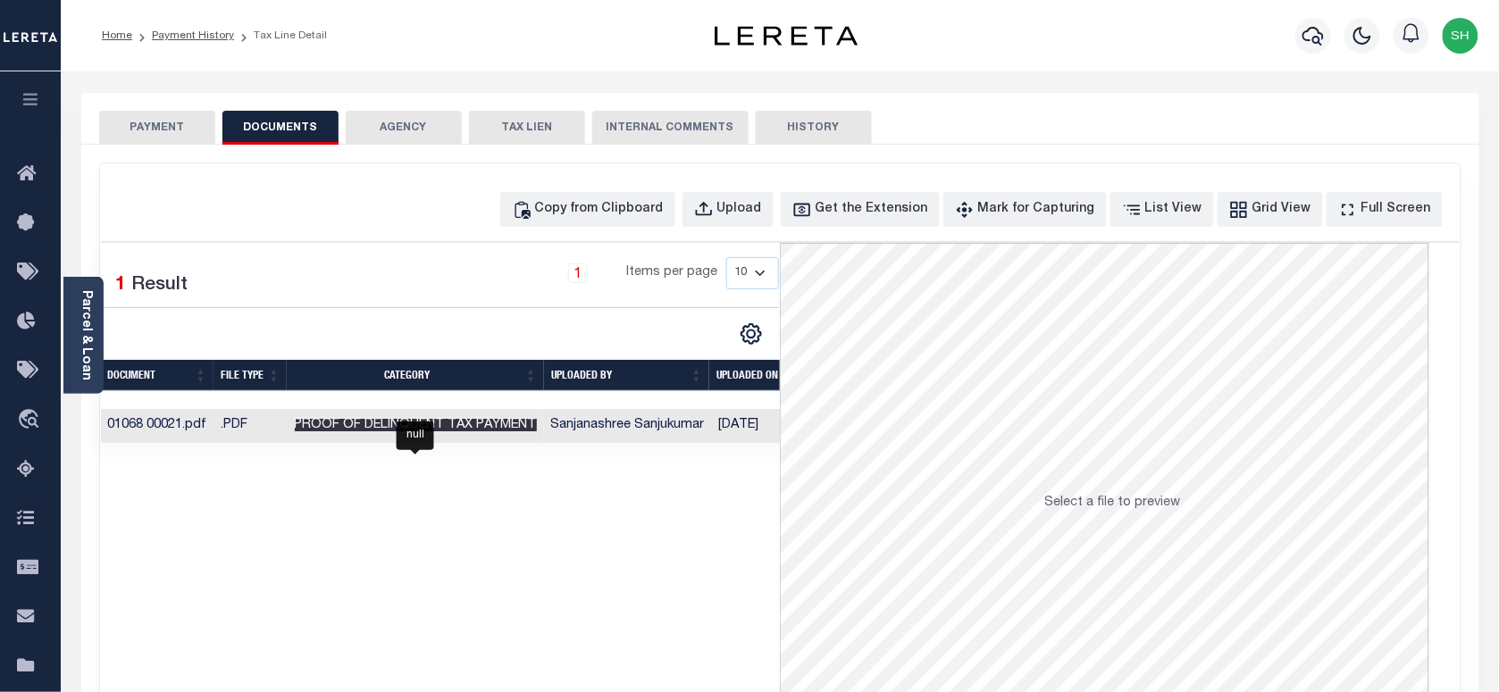
click at [400, 426] on span "Proof of Delinquent Tax Payment" at bounding box center [416, 425] width 242 height 13
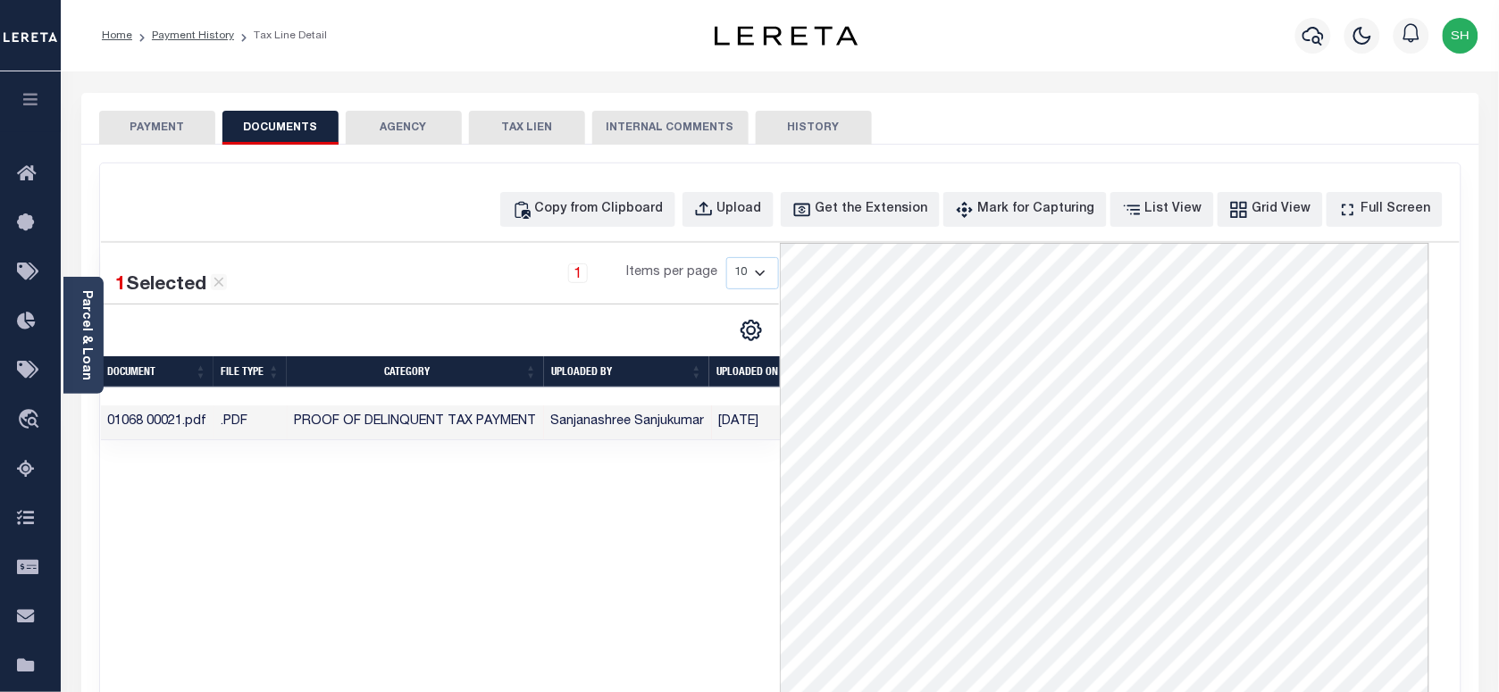
click at [136, 130] on button "PAYMENT" at bounding box center [157, 128] width 116 height 34
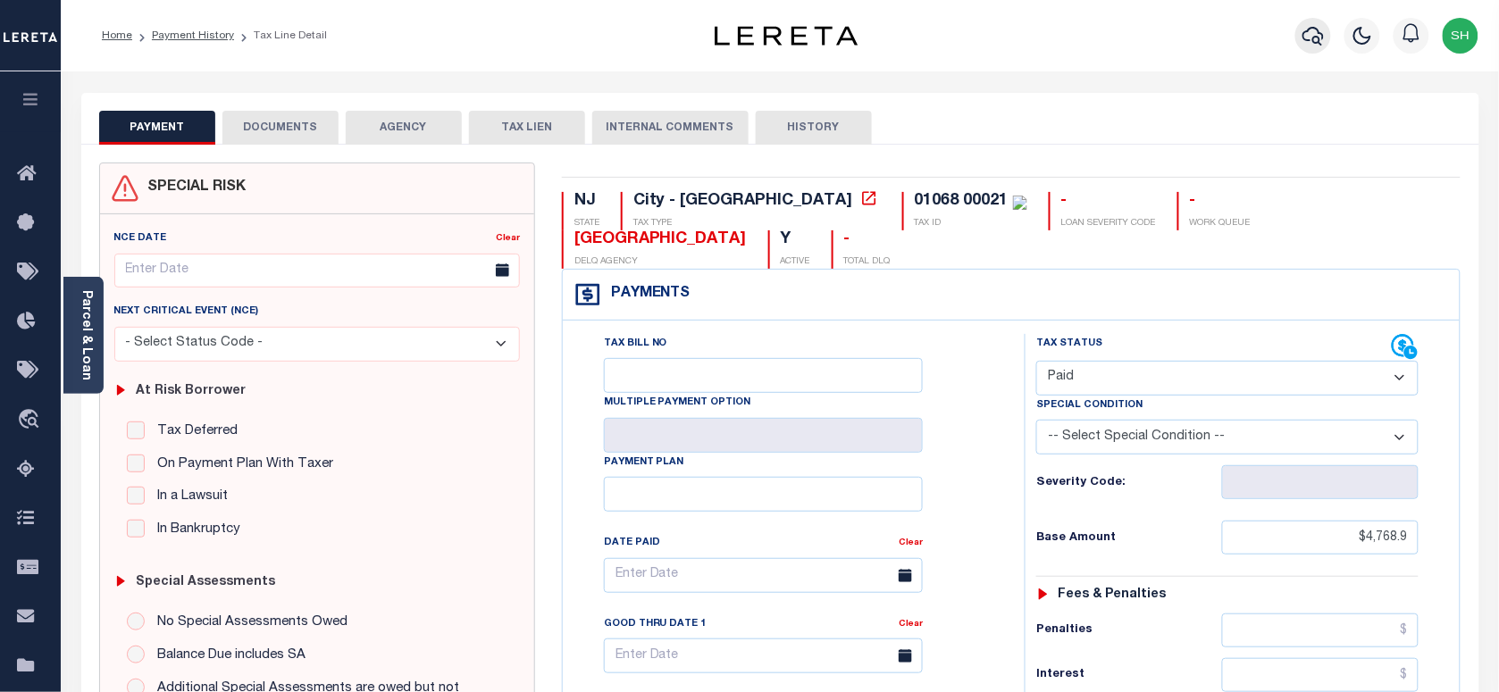
click at [1312, 34] on icon "button" at bounding box center [1313, 35] width 21 height 21
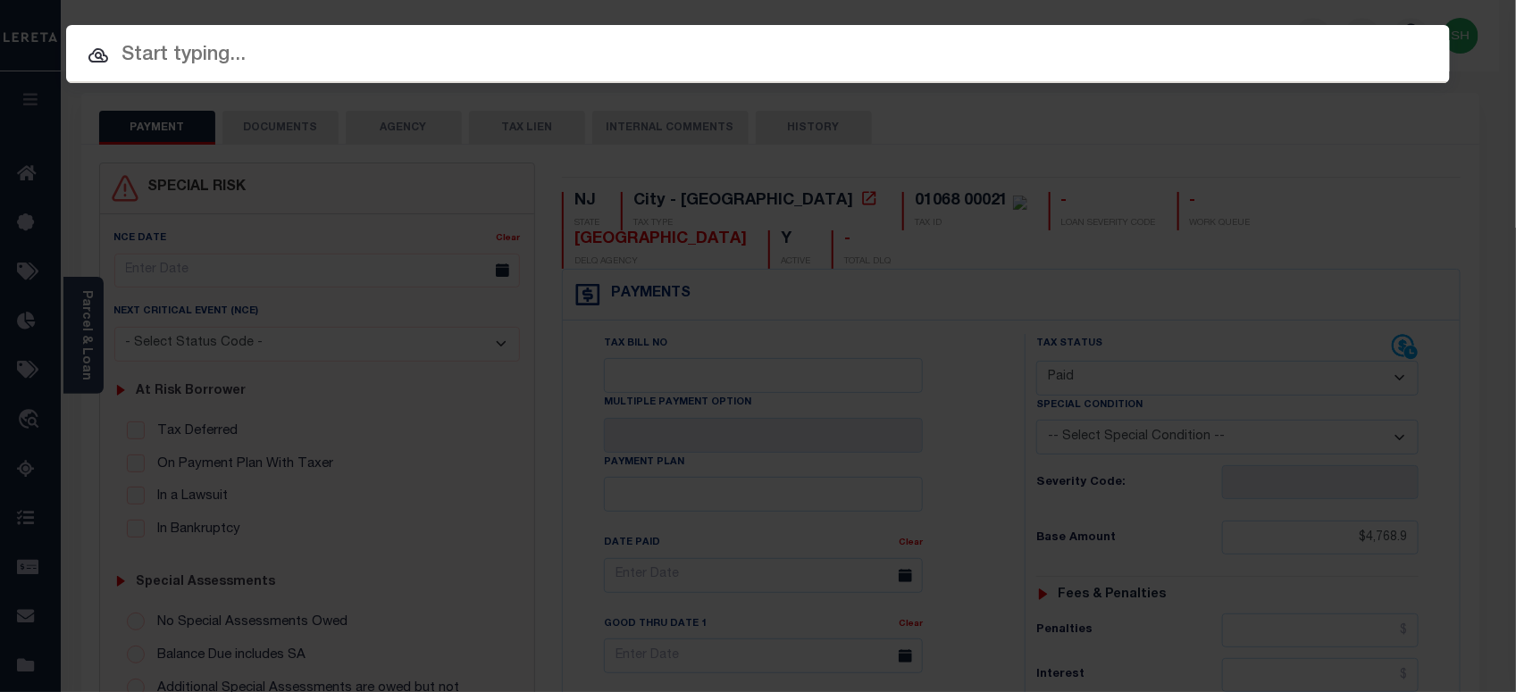
click at [1121, 63] on div "Include Loans TBM Customers Borrowers Payments (Lender Non-Disb) Payments (Lend…" at bounding box center [758, 54] width 1384 height 58
paste input "9800797871"
type input "9800797871"
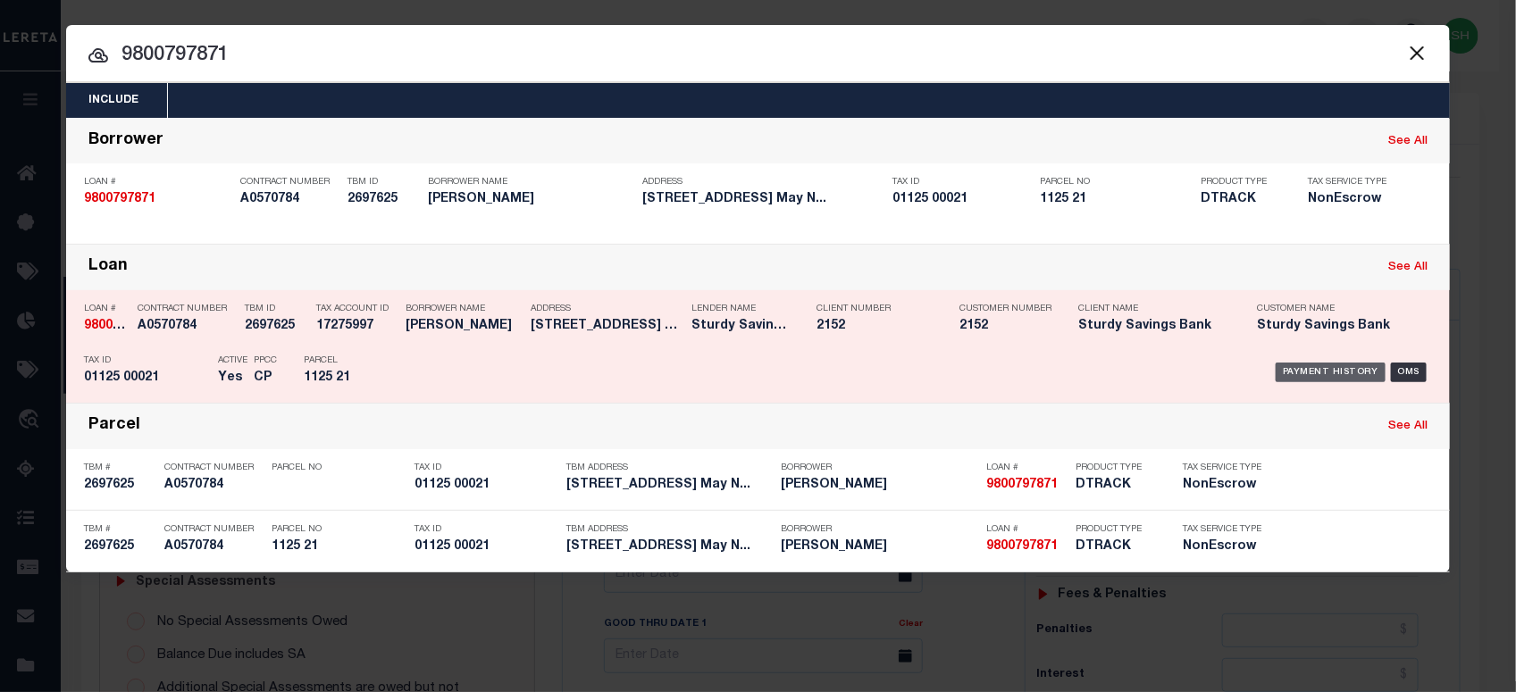
click at [1319, 364] on div "Payment History" at bounding box center [1331, 373] width 110 height 20
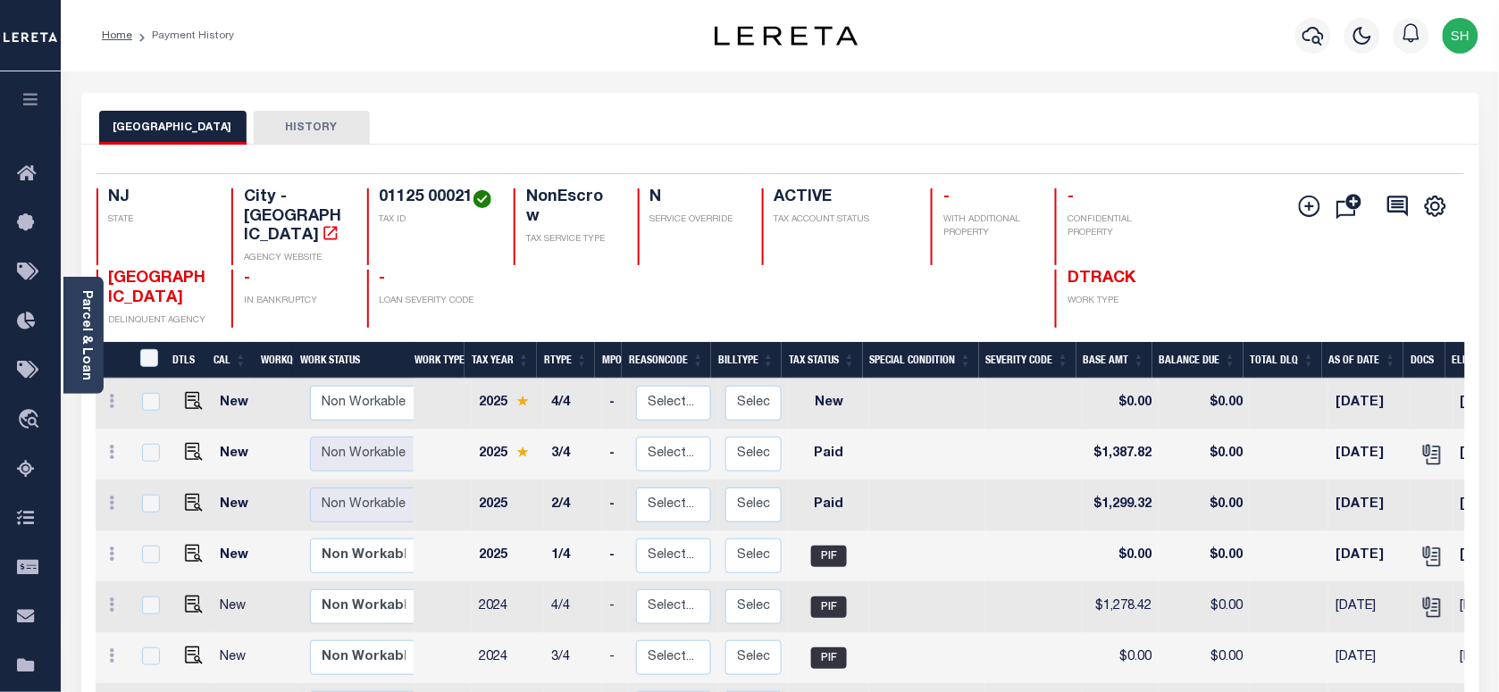
click at [1043, 118] on div "CAPE MAY CITY HISTORY" at bounding box center [780, 127] width 1363 height 33
click at [186, 494] on img "" at bounding box center [194, 503] width 18 height 18
checkbox input "true"
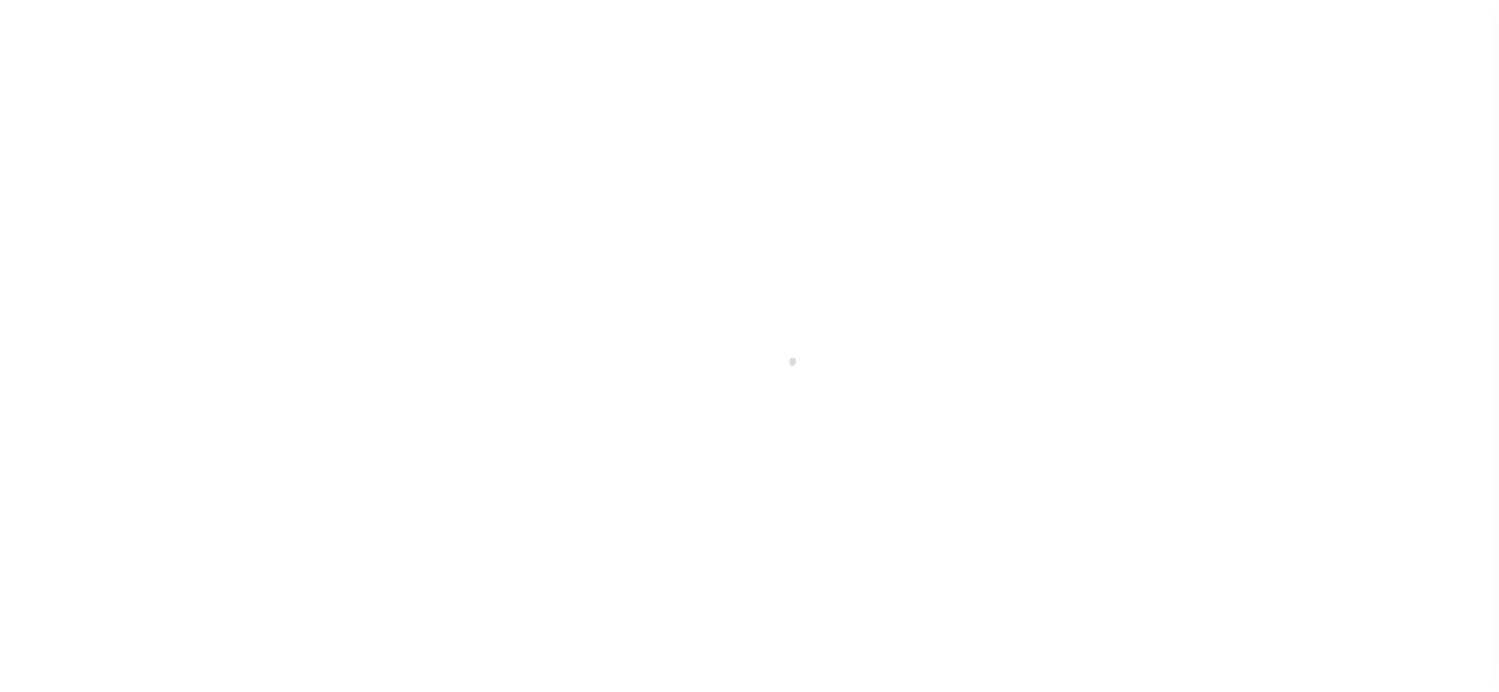
select select "PYD"
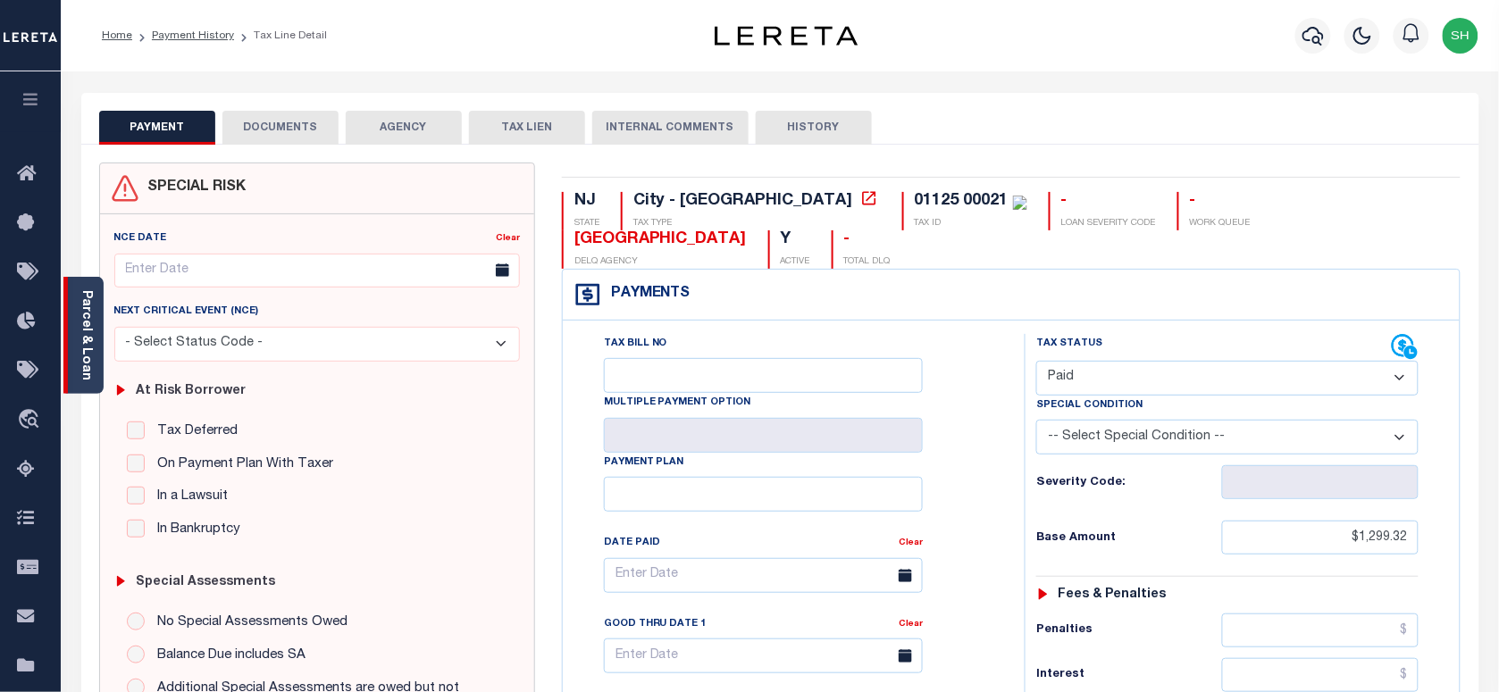
click at [91, 331] on link "Parcel & Loan" at bounding box center [86, 335] width 13 height 90
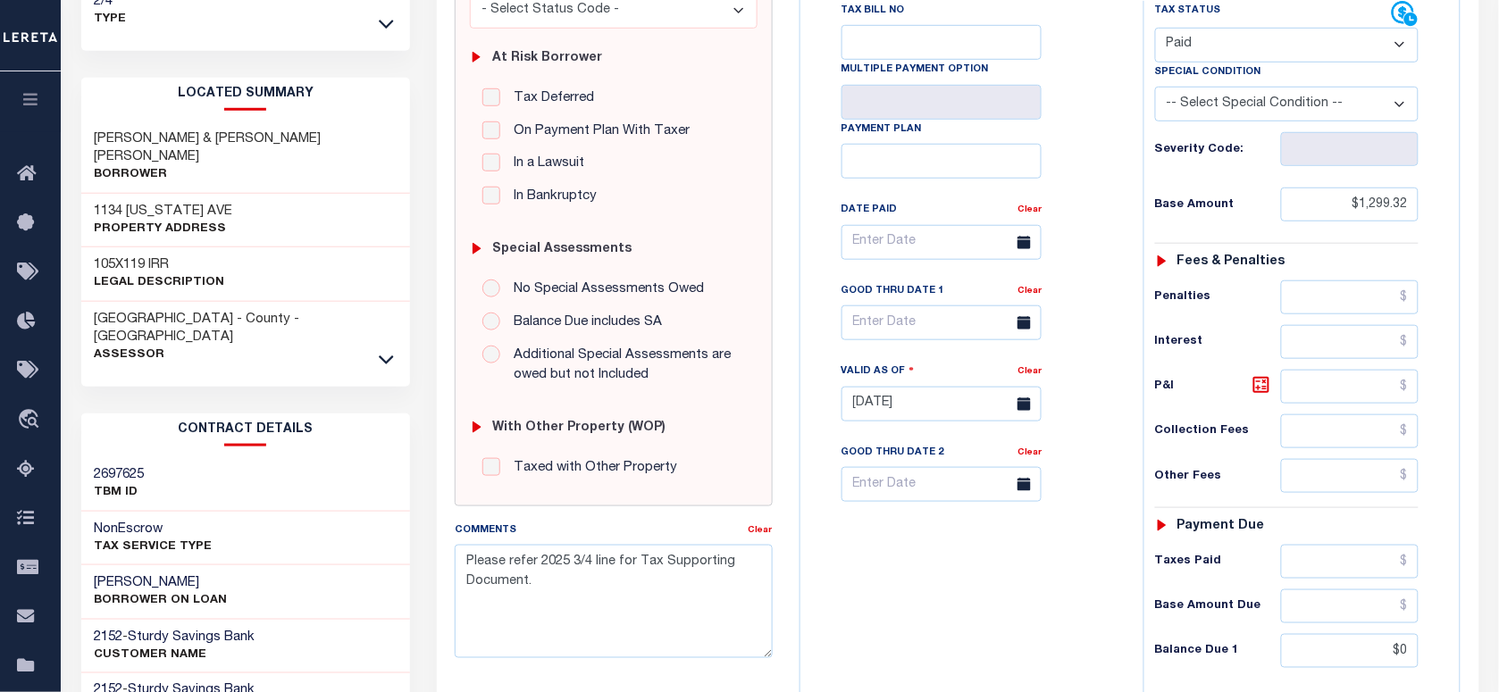
scroll to position [335, 0]
click at [390, 348] on icon at bounding box center [386, 357] width 15 height 19
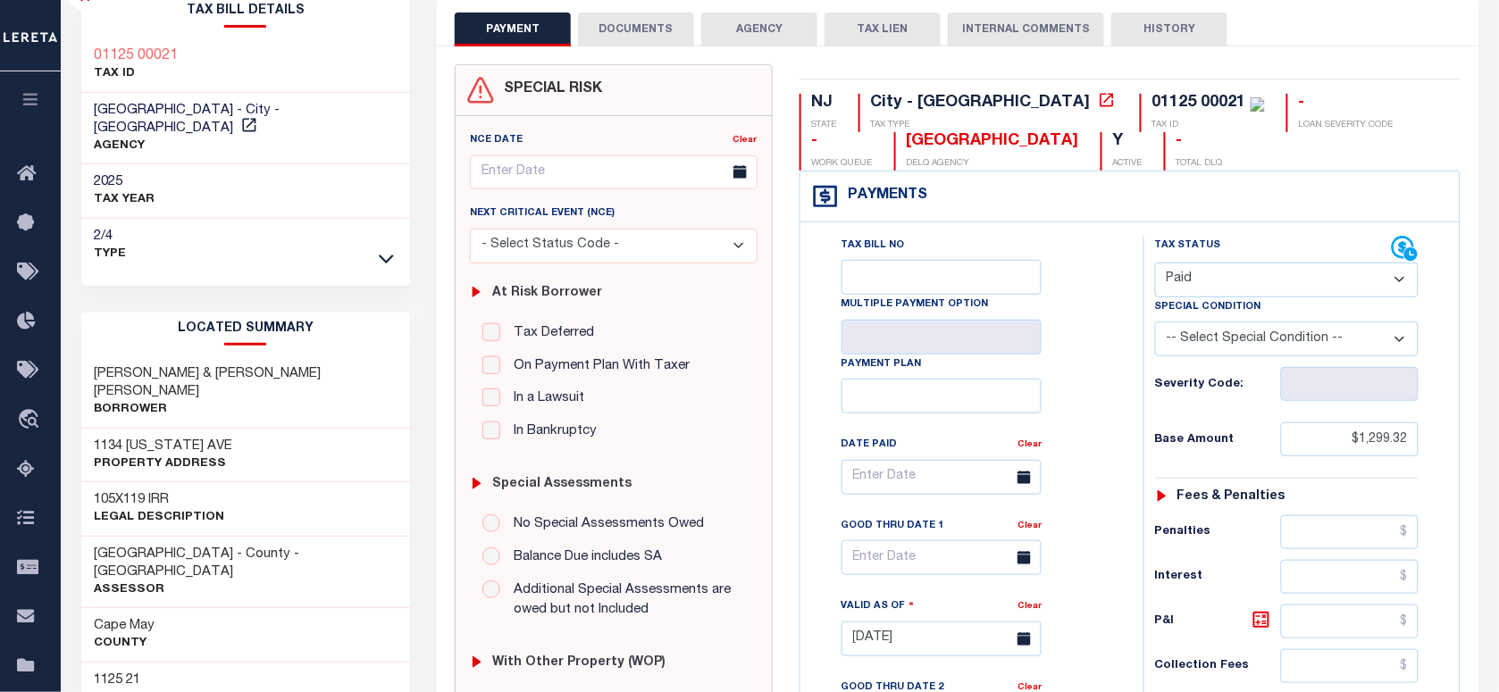
scroll to position [0, 0]
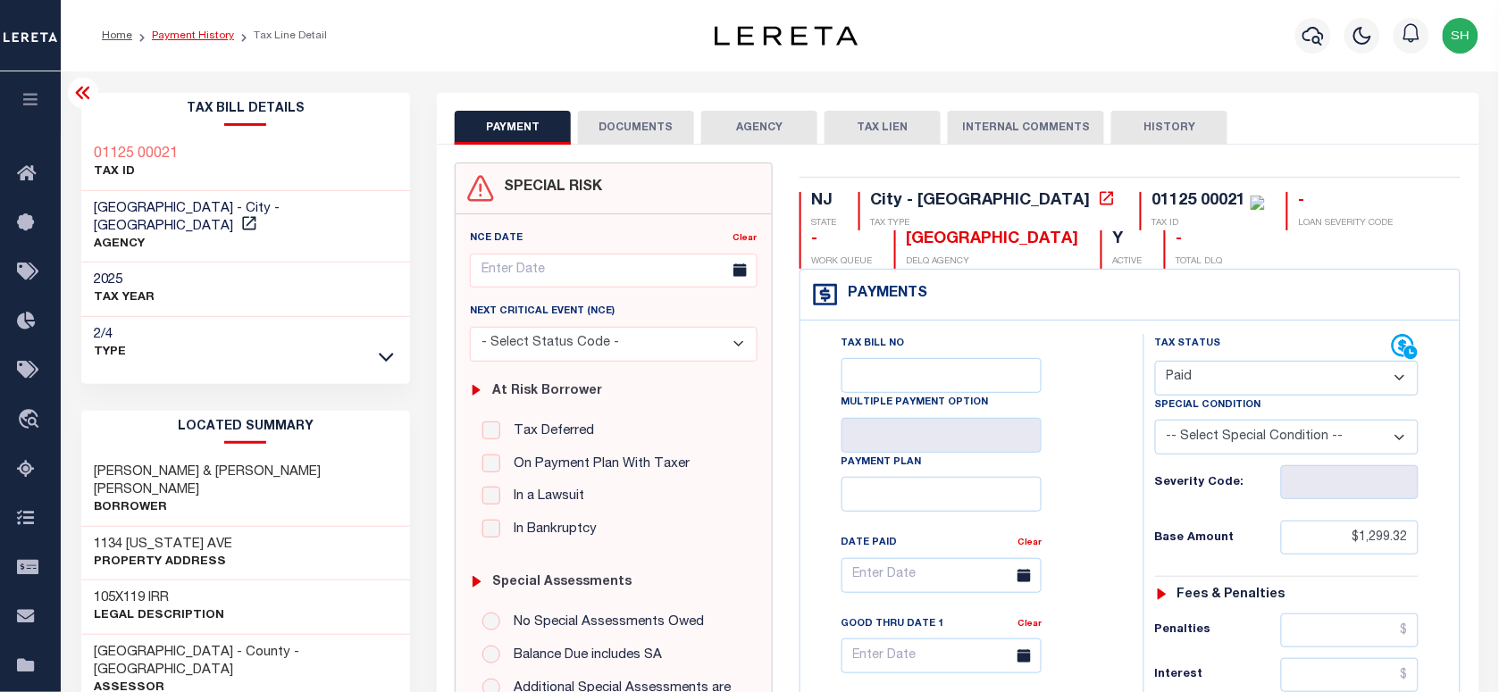
click at [212, 34] on link "Payment History" at bounding box center [193, 35] width 82 height 11
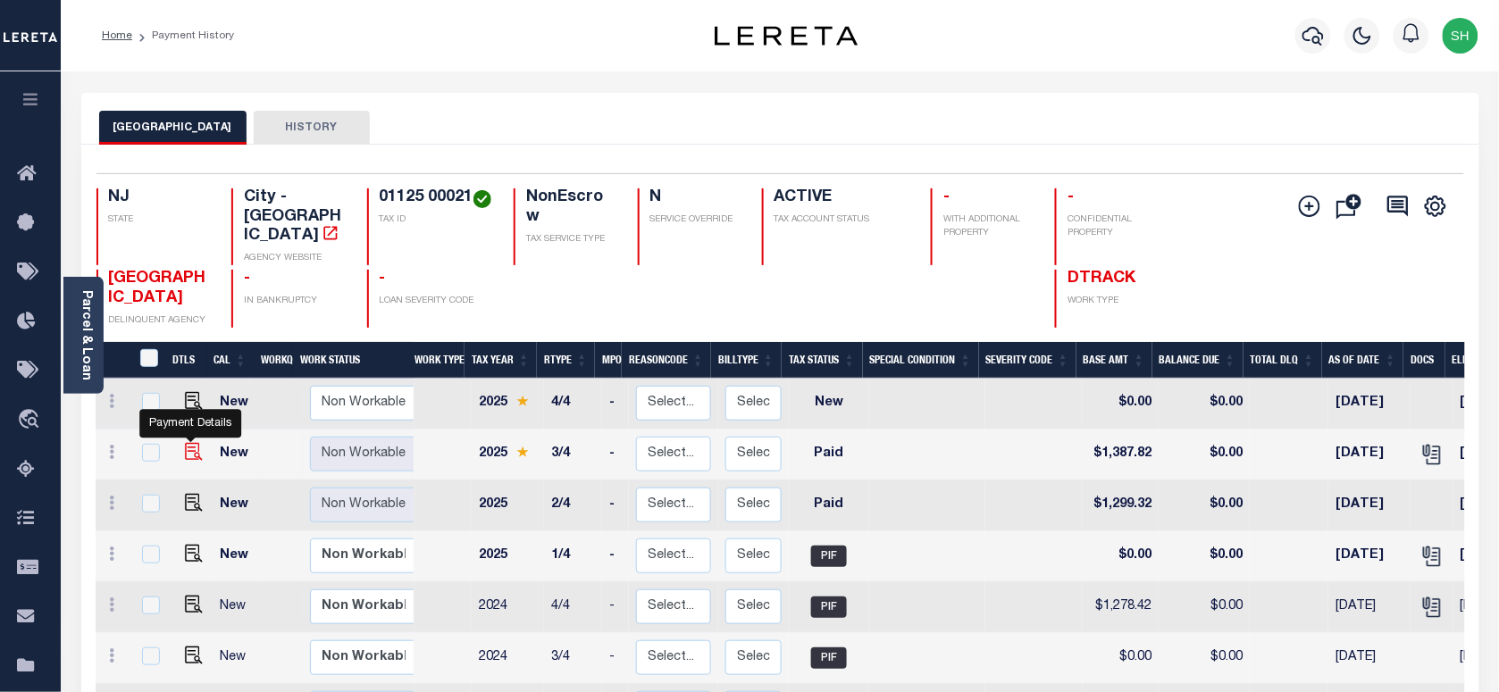
click at [189, 443] on img "" at bounding box center [194, 452] width 18 height 18
checkbox input "true"
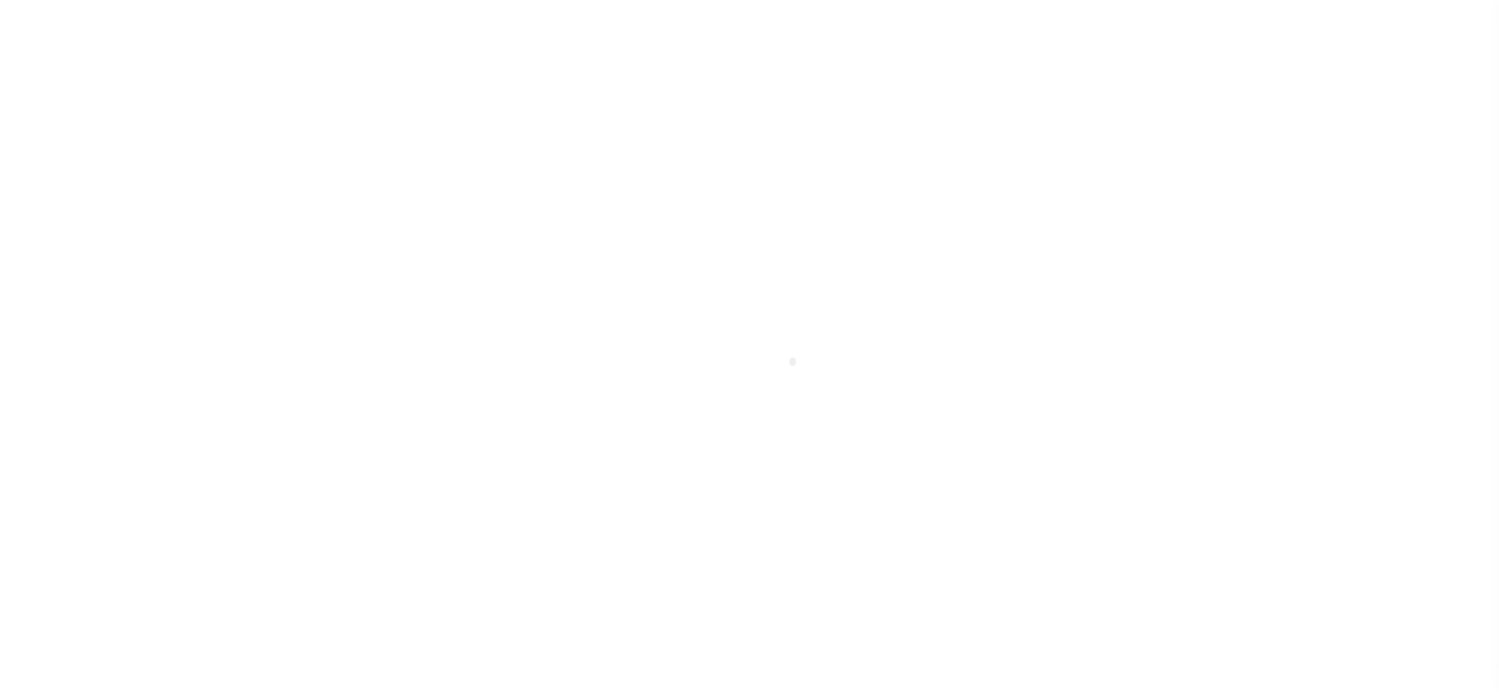
select select "PYD"
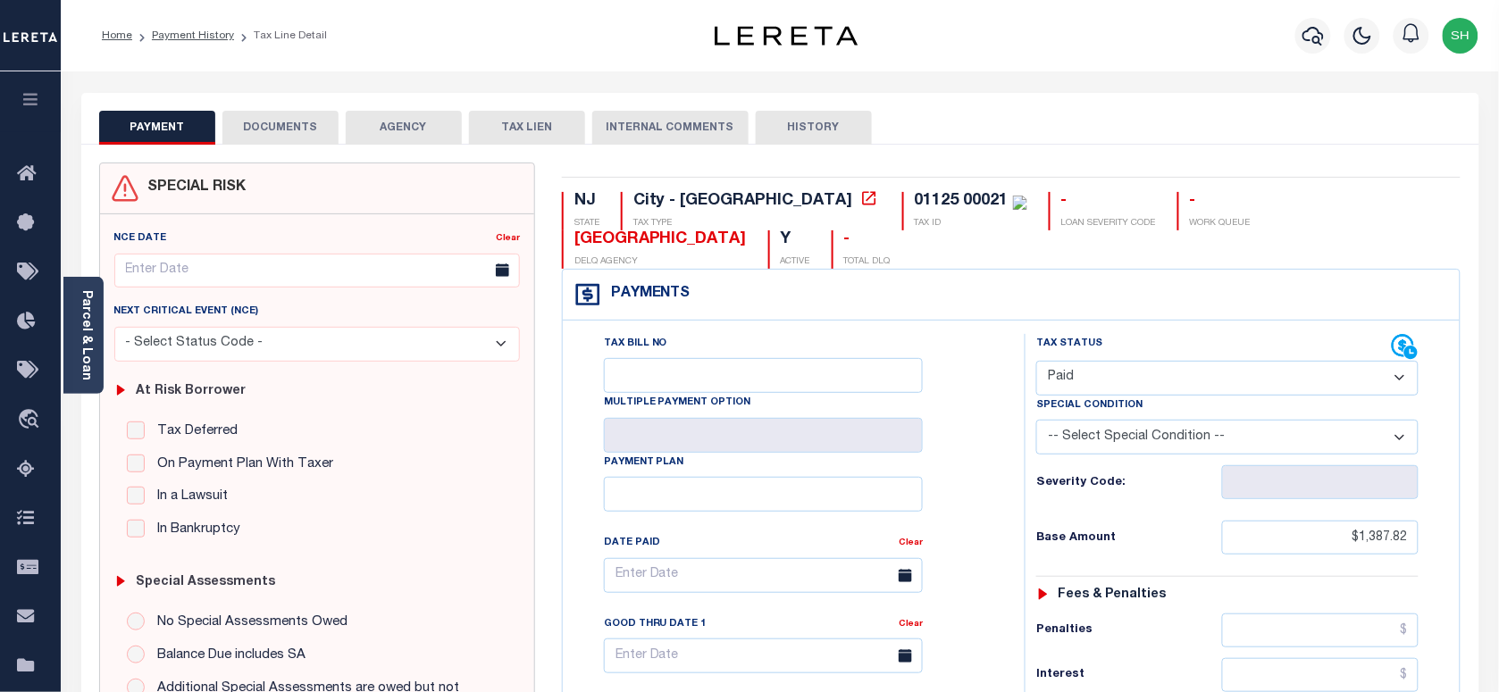
click at [290, 125] on button "DOCUMENTS" at bounding box center [280, 128] width 116 height 34
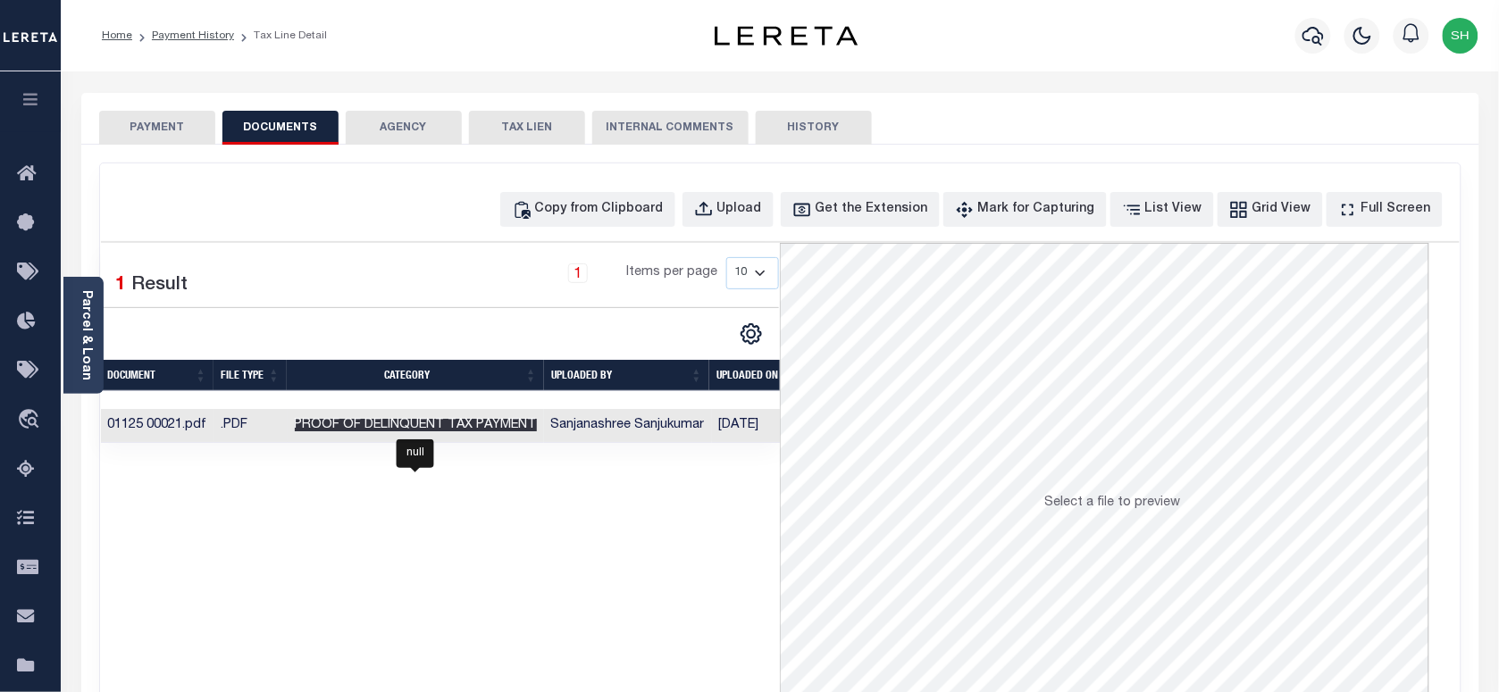
click at [435, 427] on span "Proof of Delinquent Tax Payment" at bounding box center [416, 425] width 242 height 13
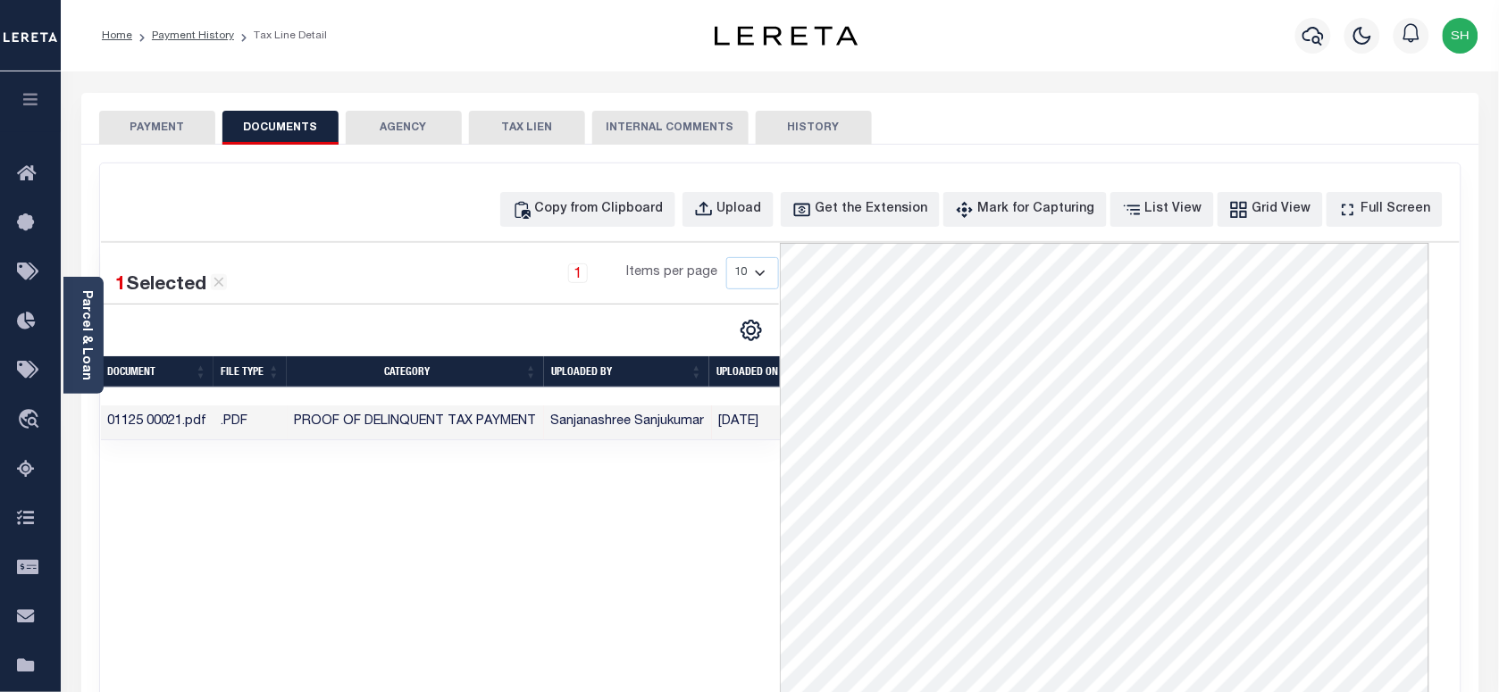
click at [1182, 118] on div "PAYMENT DOCUMENTS AGENCY DELINQUENT PAYEE TAX LIEN HISTORY" at bounding box center [780, 127] width 1363 height 33
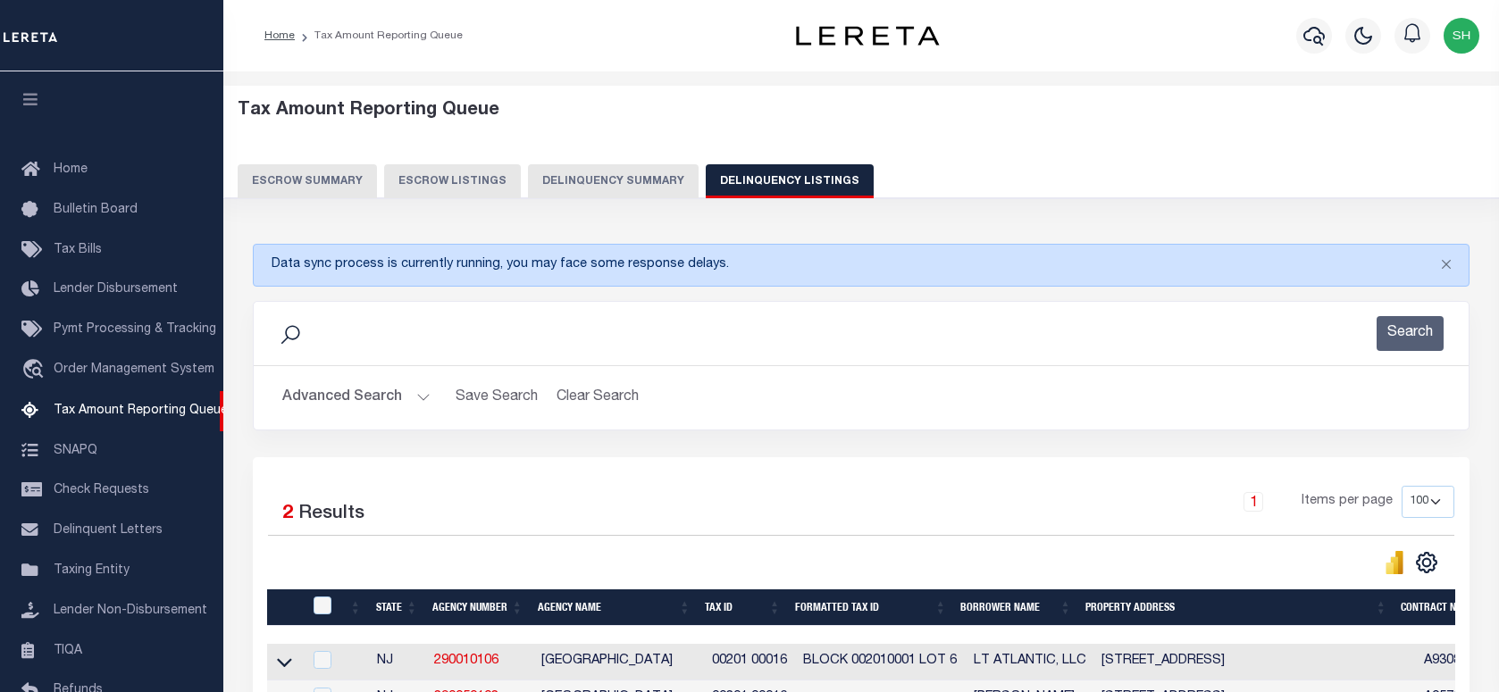
select select "100"
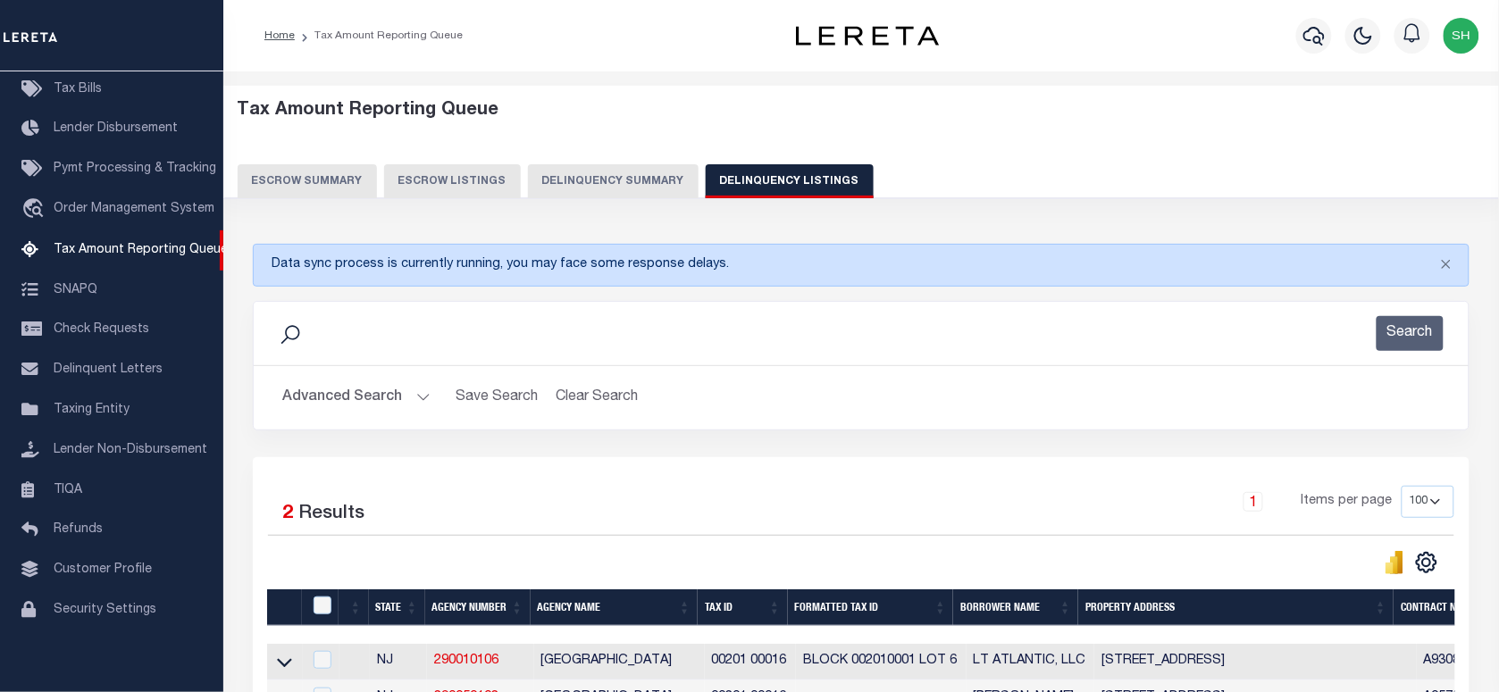
click at [1463, 37] on img "button" at bounding box center [1462, 36] width 36 height 36
click at [1382, 130] on span "Sign out" at bounding box center [1390, 127] width 51 height 13
